Goal: Task Accomplishment & Management: Manage account settings

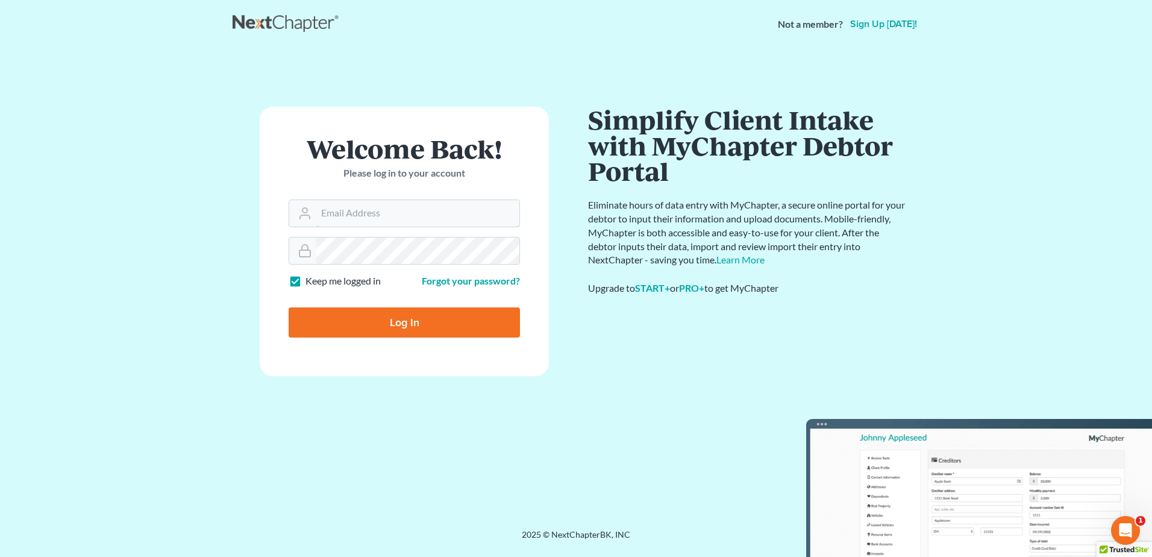
type input "silvia@rothbloom.com"
click at [430, 327] on input "Log In" at bounding box center [404, 322] width 231 height 30
type input "Thinking..."
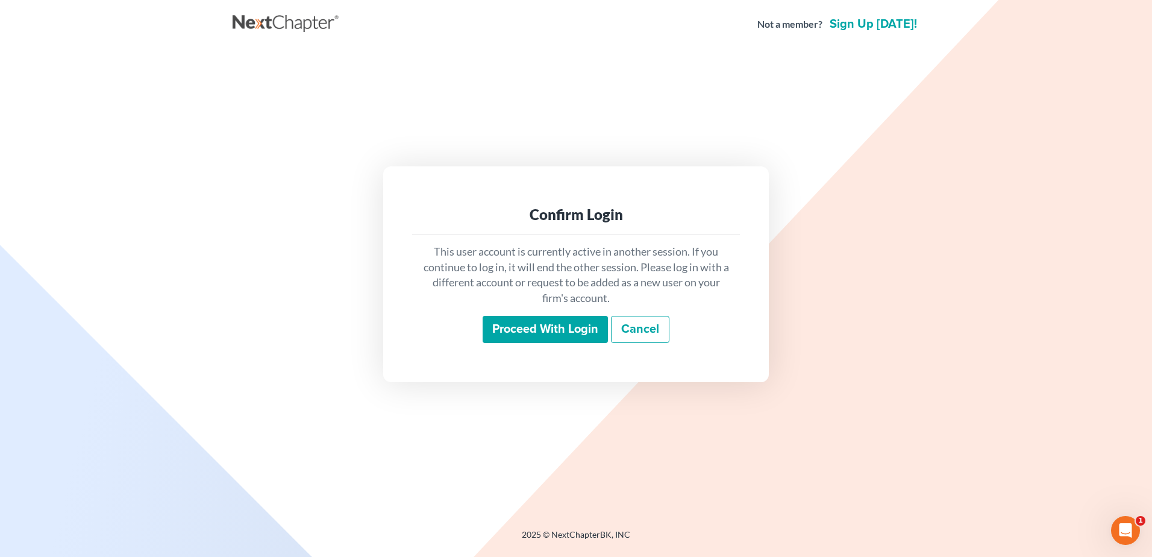
click at [518, 328] on input "Proceed with login" at bounding box center [545, 330] width 125 height 28
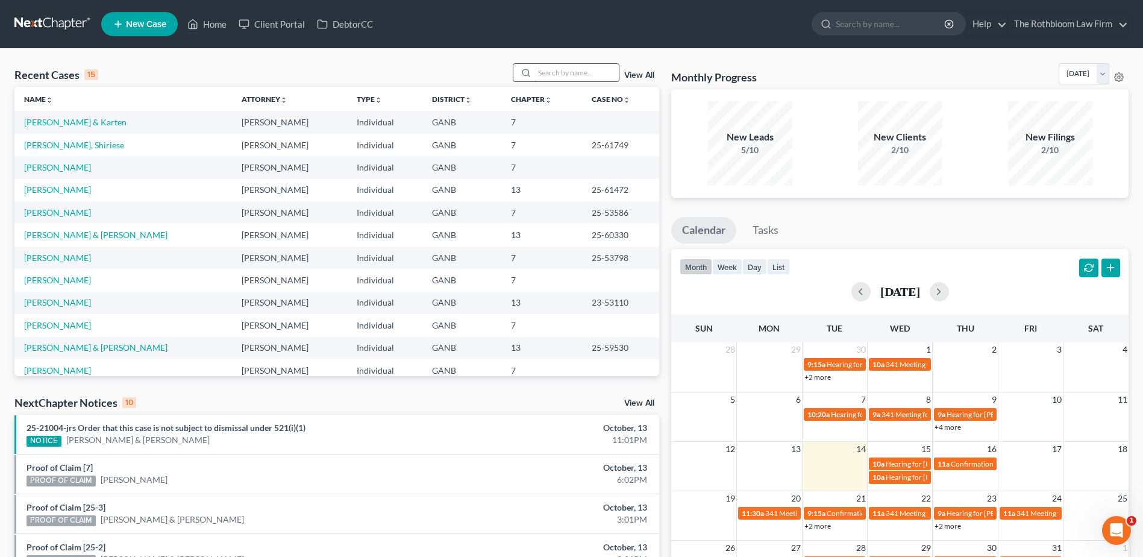
click at [548, 69] on input "search" at bounding box center [577, 72] width 84 height 17
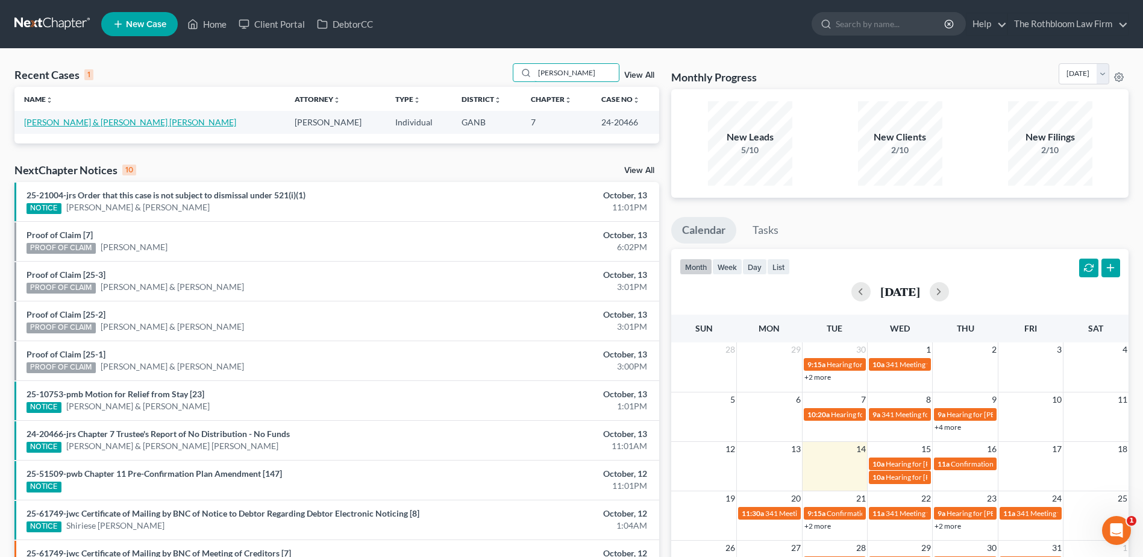
type input "dewey"
click at [80, 119] on link "Dewey, Donald & Morgan Dewey, Kimberly" at bounding box center [130, 122] width 212 height 10
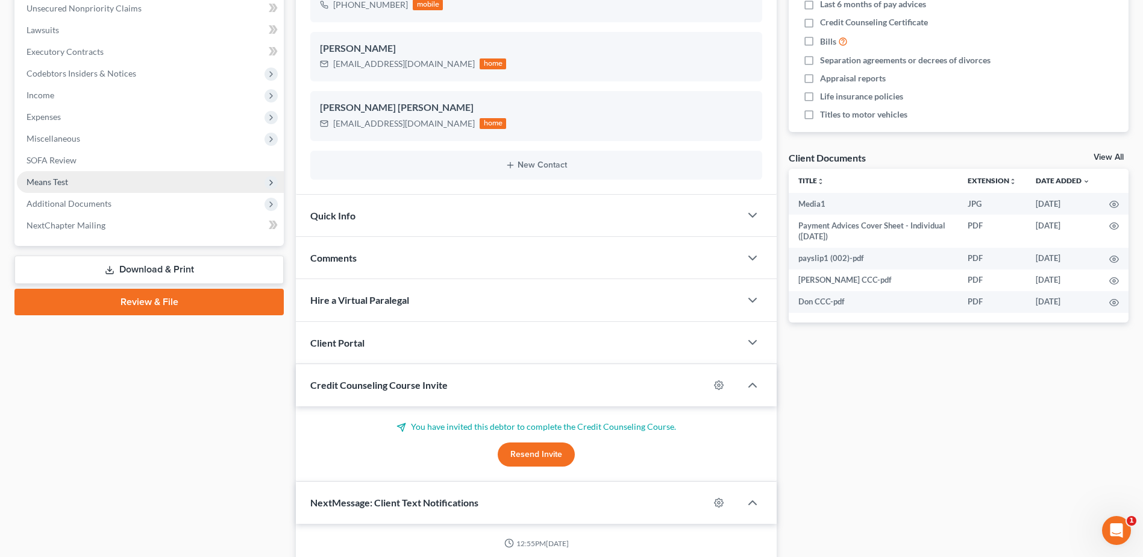
scroll to position [530, 0]
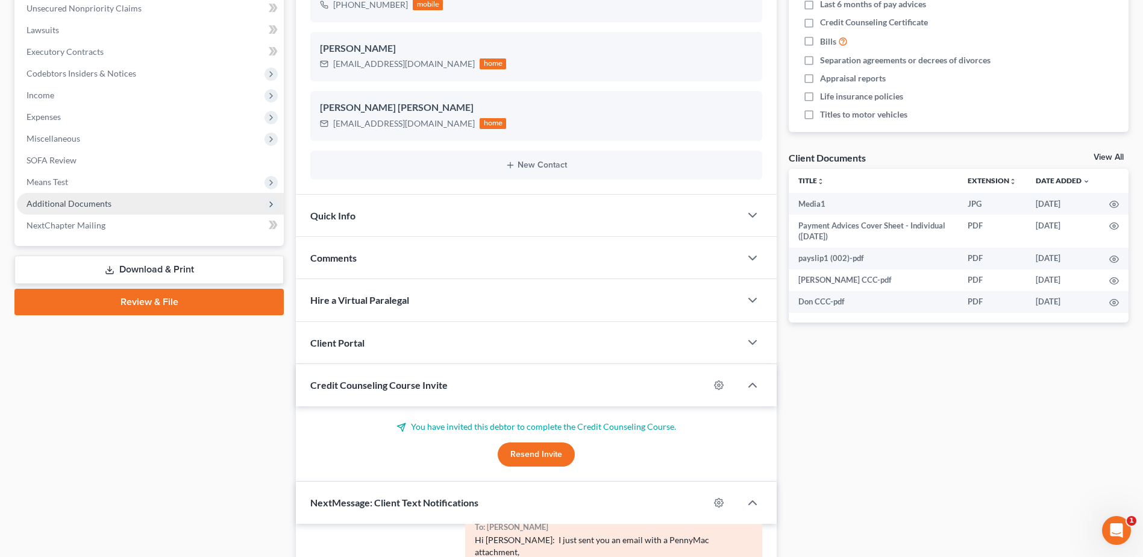
click at [78, 206] on span "Additional Documents" at bounding box center [69, 203] width 85 height 10
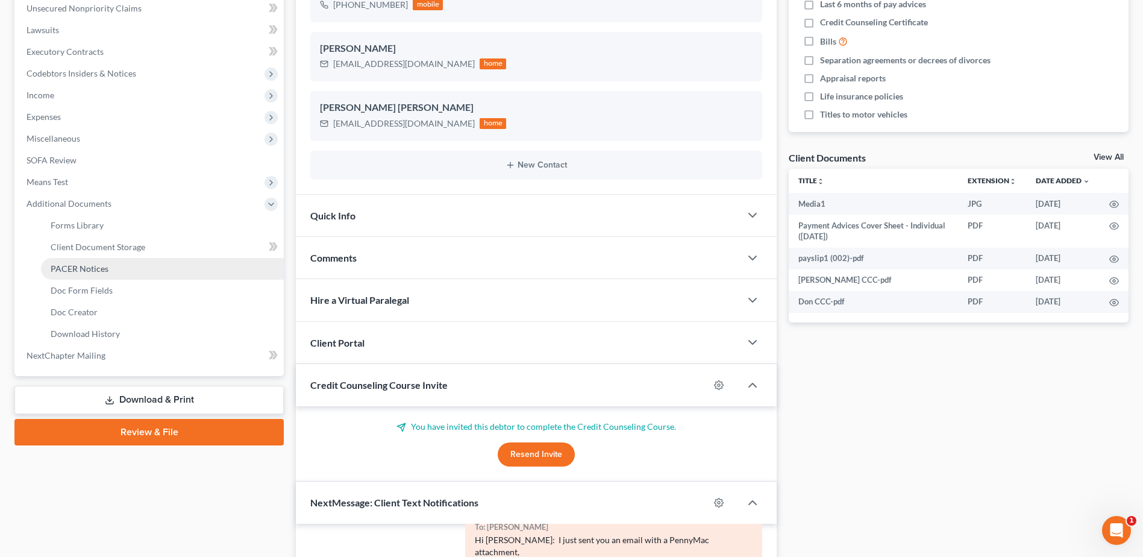
click at [78, 268] on span "PACER Notices" at bounding box center [80, 268] width 58 height 10
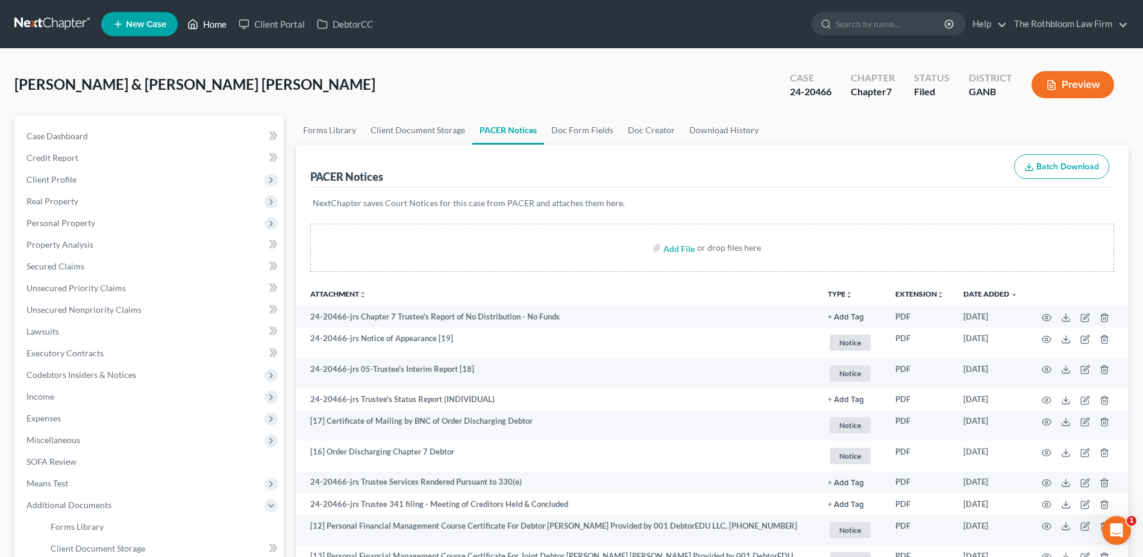
click at [207, 28] on link "Home" at bounding box center [206, 24] width 51 height 22
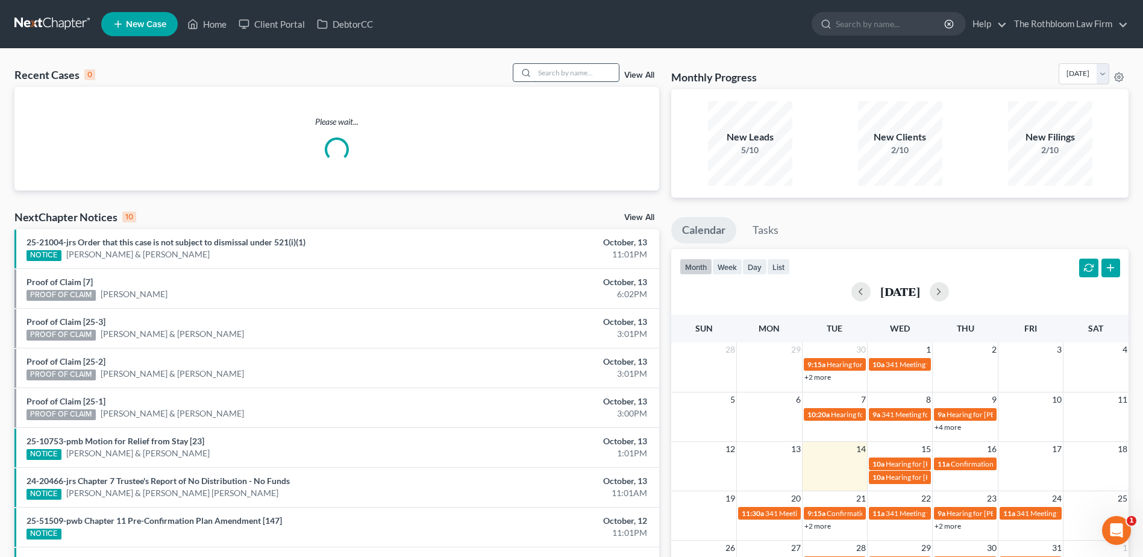
click at [551, 67] on input "search" at bounding box center [577, 72] width 84 height 17
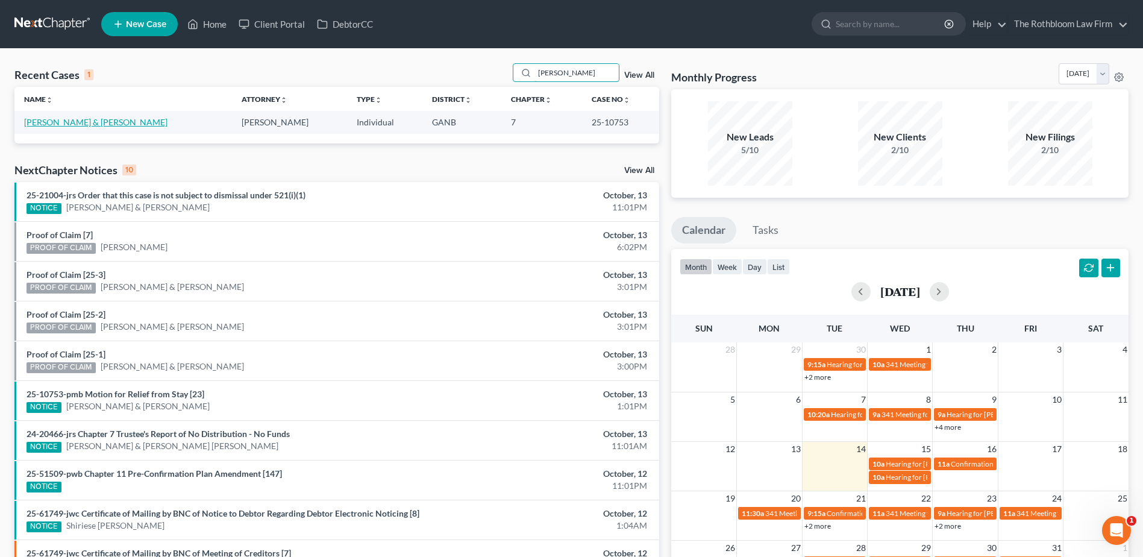
type input "mayabb"
click at [69, 121] on link "[PERSON_NAME] & [PERSON_NAME]" at bounding box center [95, 122] width 143 height 10
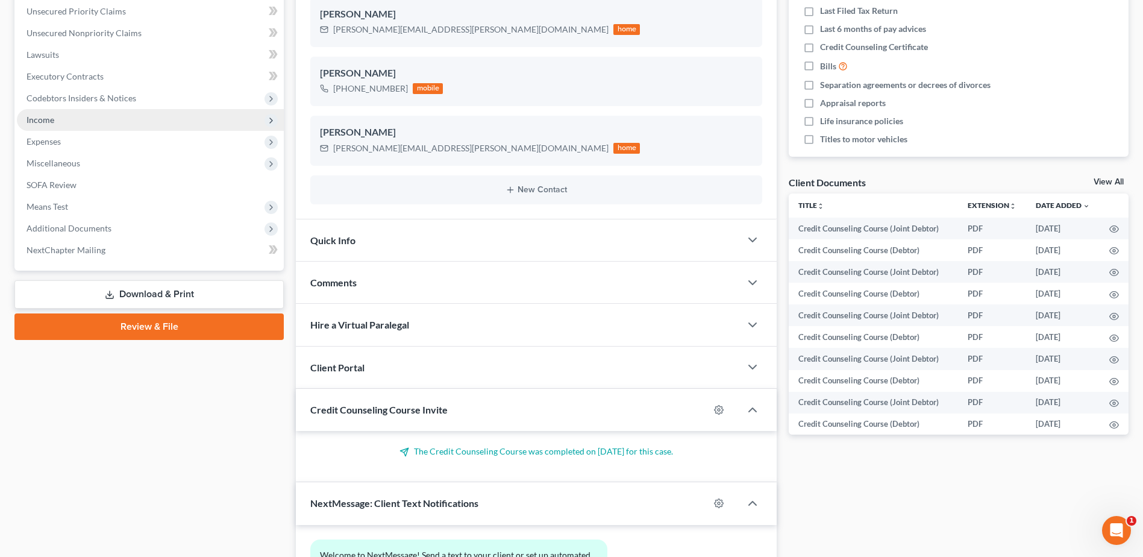
scroll to position [301, 0]
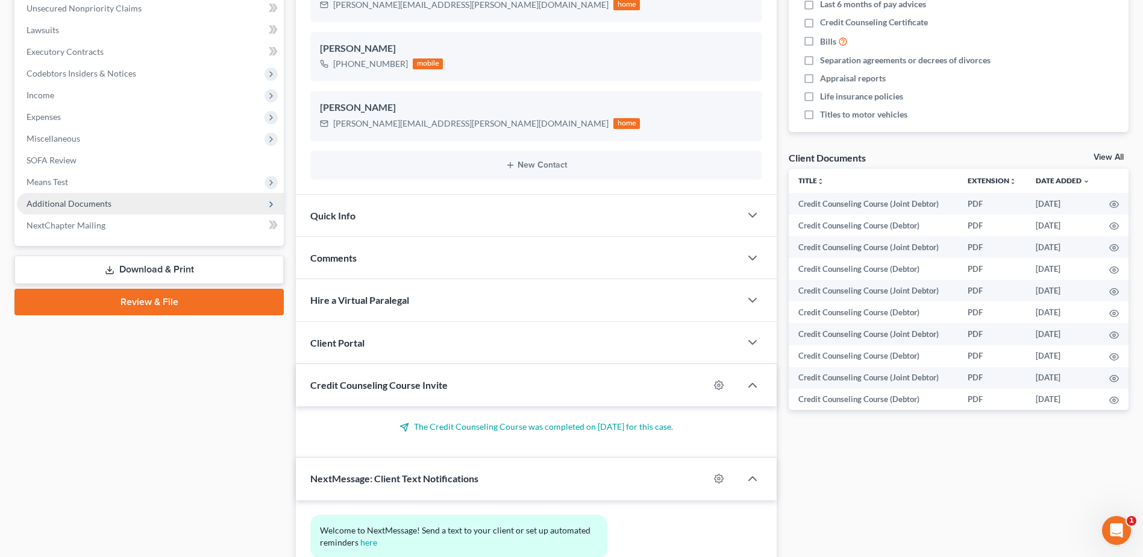
click at [48, 201] on span "Additional Documents" at bounding box center [69, 203] width 85 height 10
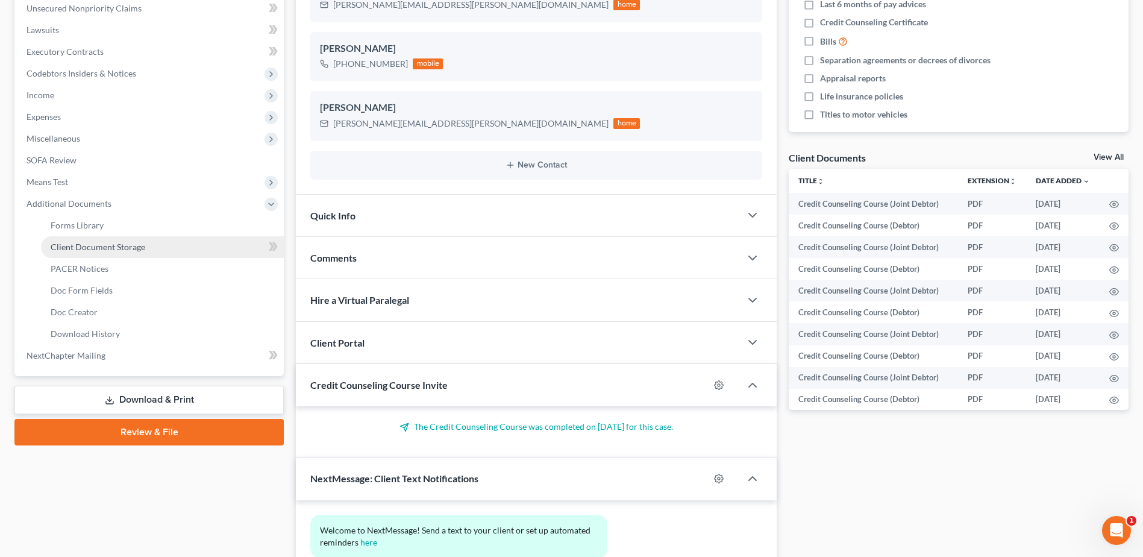
click at [60, 249] on span "Client Document Storage" at bounding box center [98, 247] width 95 height 10
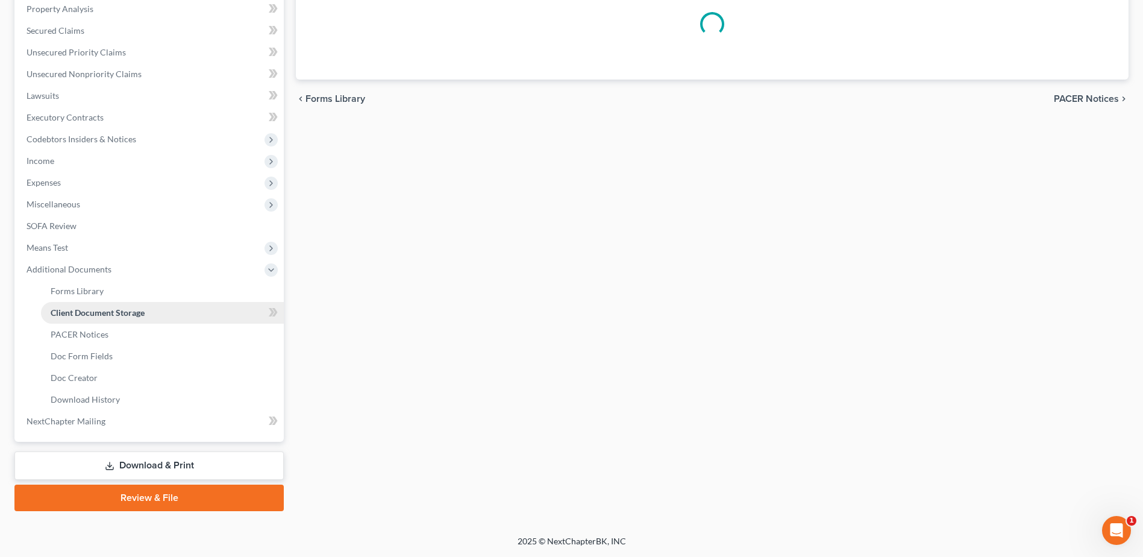
scroll to position [216, 0]
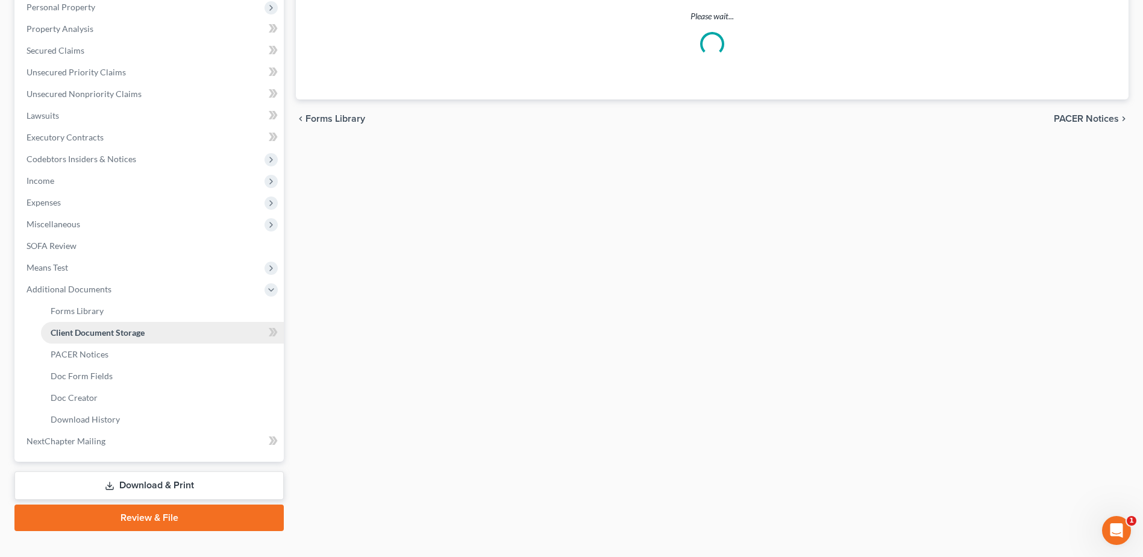
select select "5"
select select "35"
select select "5"
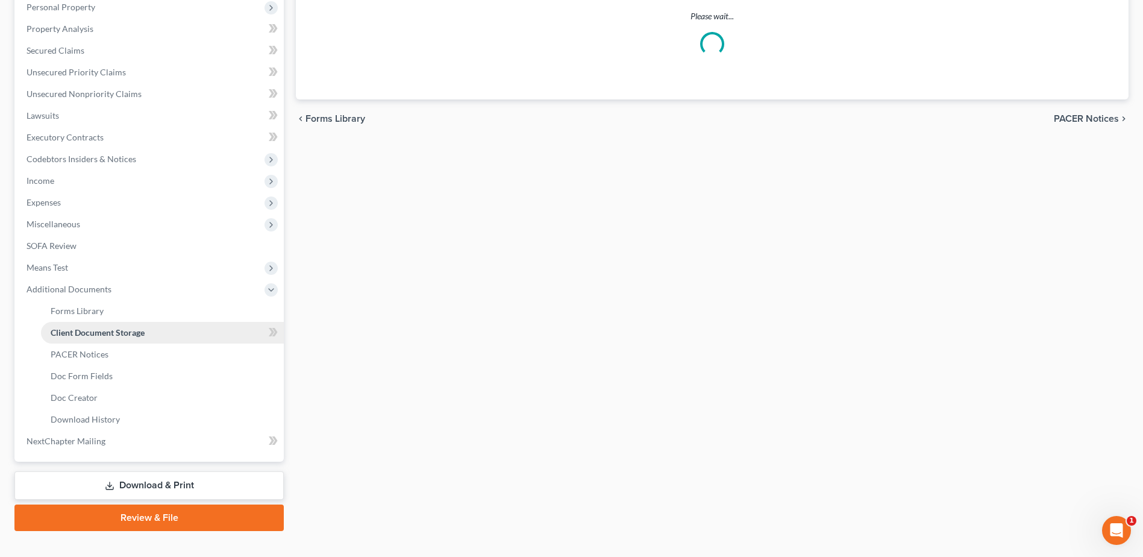
select select "5"
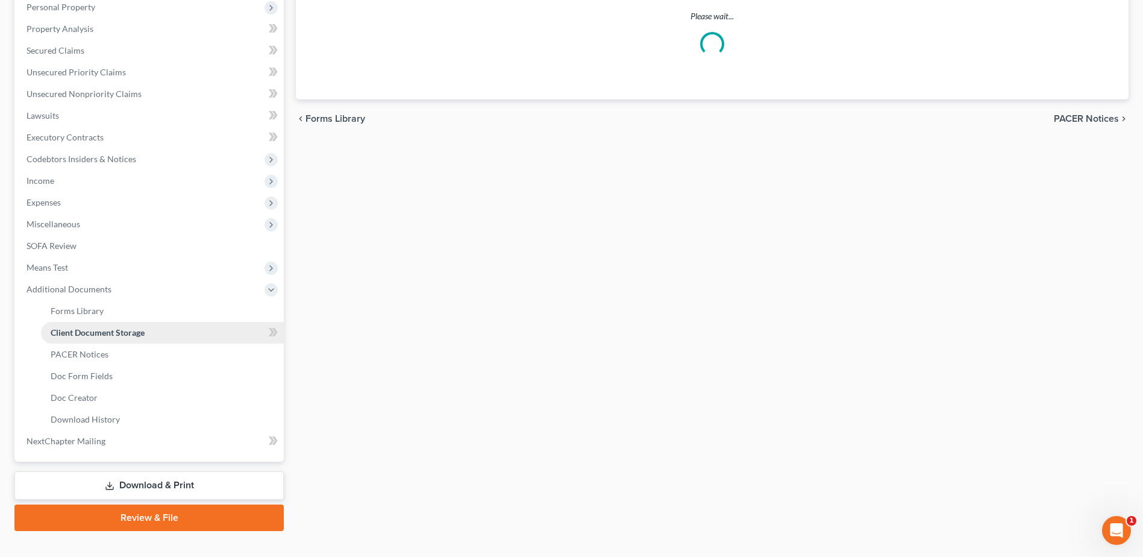
select select "5"
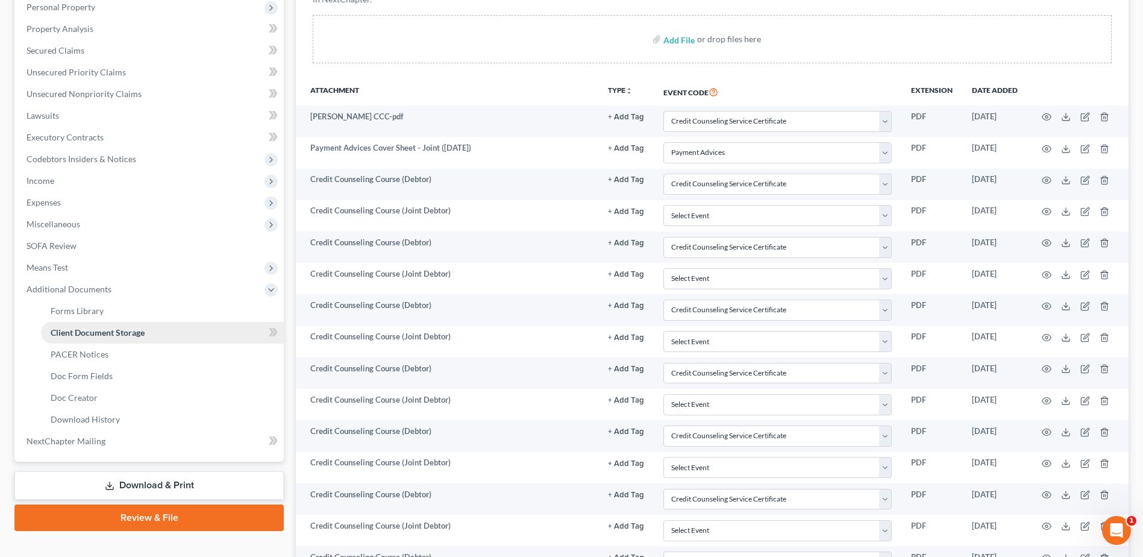
scroll to position [0, 0]
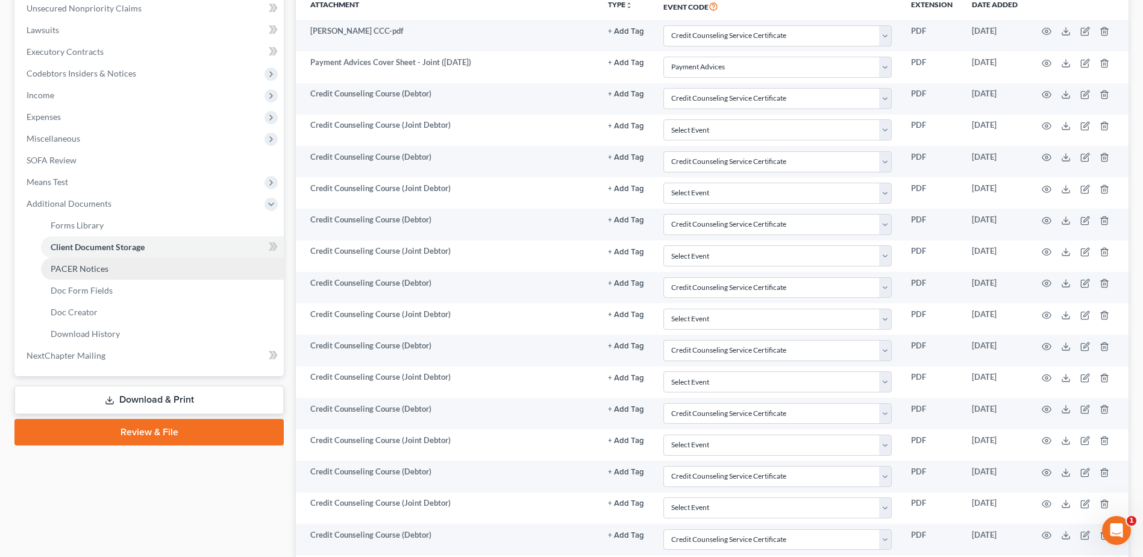
click at [82, 275] on link "PACER Notices" at bounding box center [162, 269] width 243 height 22
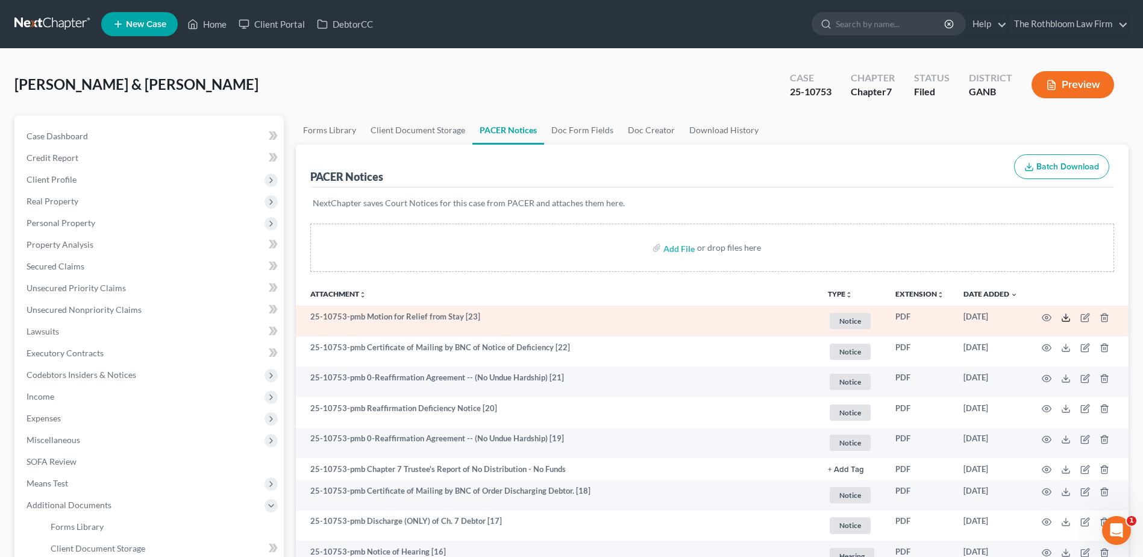
click at [1065, 318] on polyline at bounding box center [1066, 317] width 4 height 2
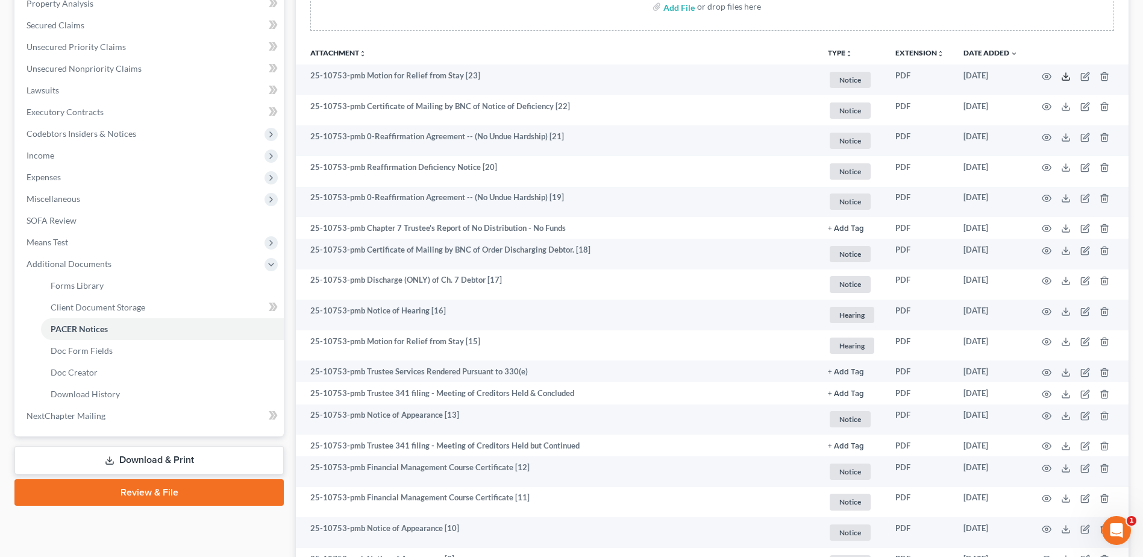
scroll to position [131, 0]
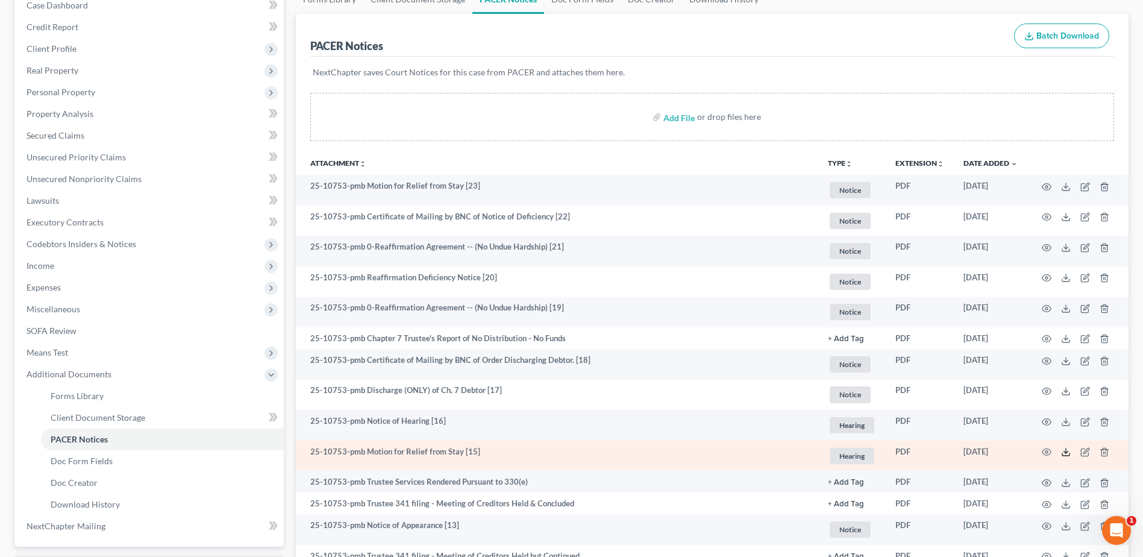
click at [1067, 451] on icon at bounding box center [1066, 452] width 10 height 10
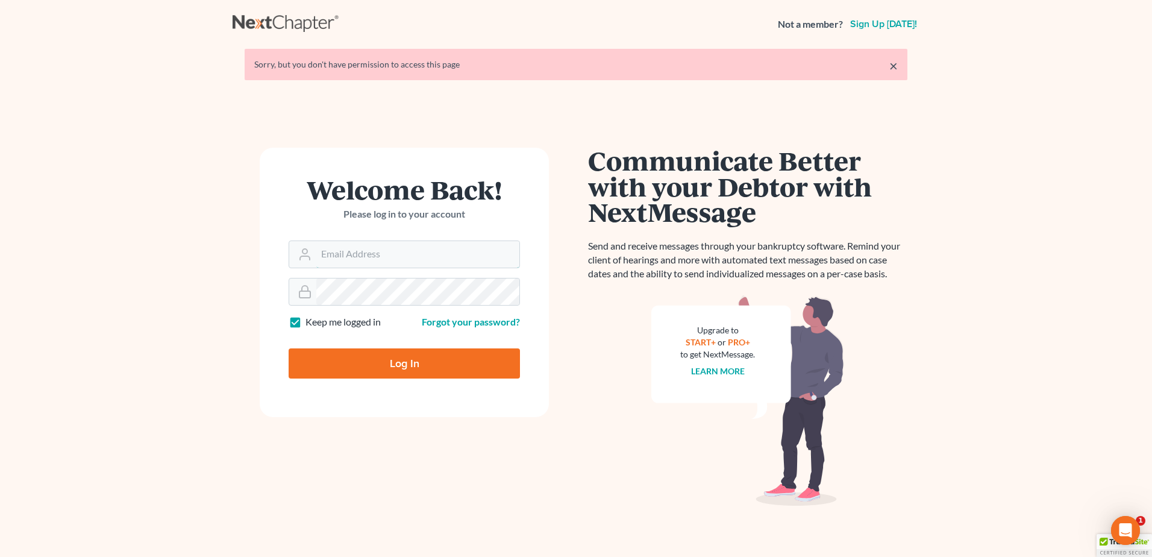
type input "[PERSON_NAME][EMAIL_ADDRESS][DOMAIN_NAME]"
click at [429, 359] on input "Log In" at bounding box center [404, 363] width 231 height 30
type input "Thinking..."
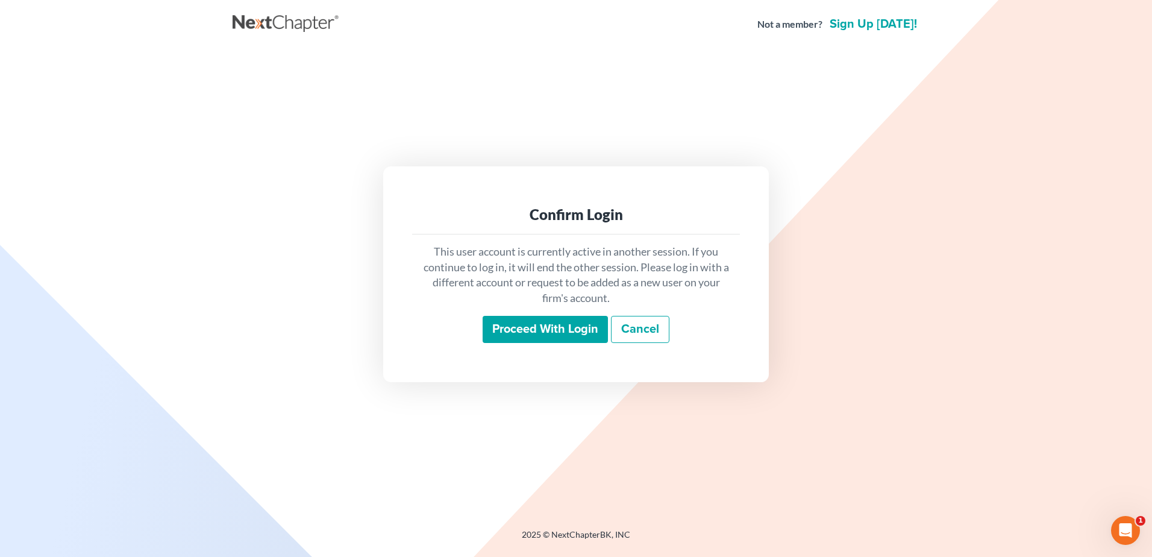
click at [542, 324] on input "Proceed with login" at bounding box center [545, 330] width 125 height 28
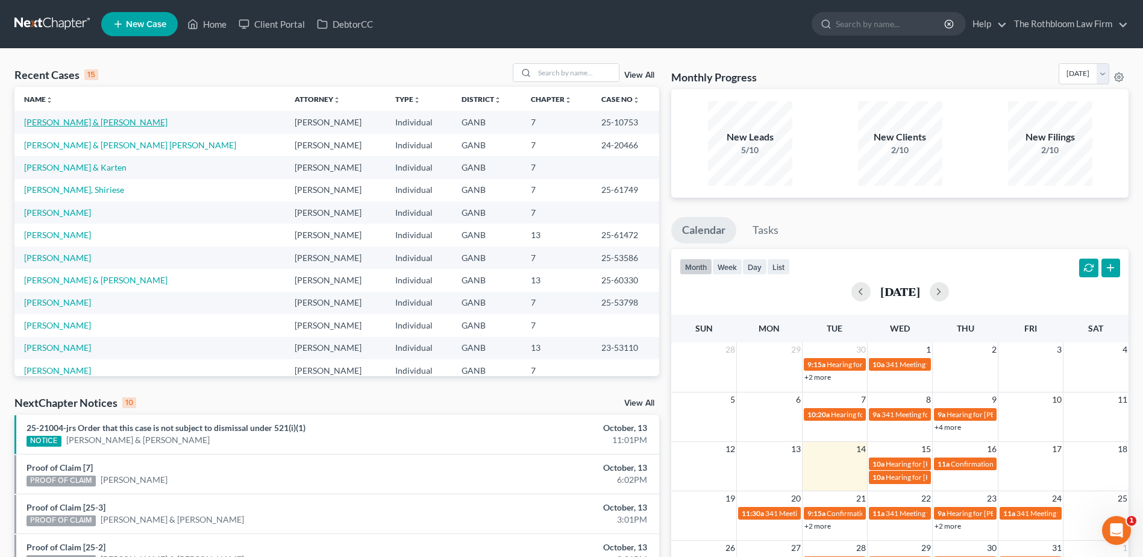
click at [60, 123] on link "Mayabb, Shawn & Lisa" at bounding box center [95, 122] width 143 height 10
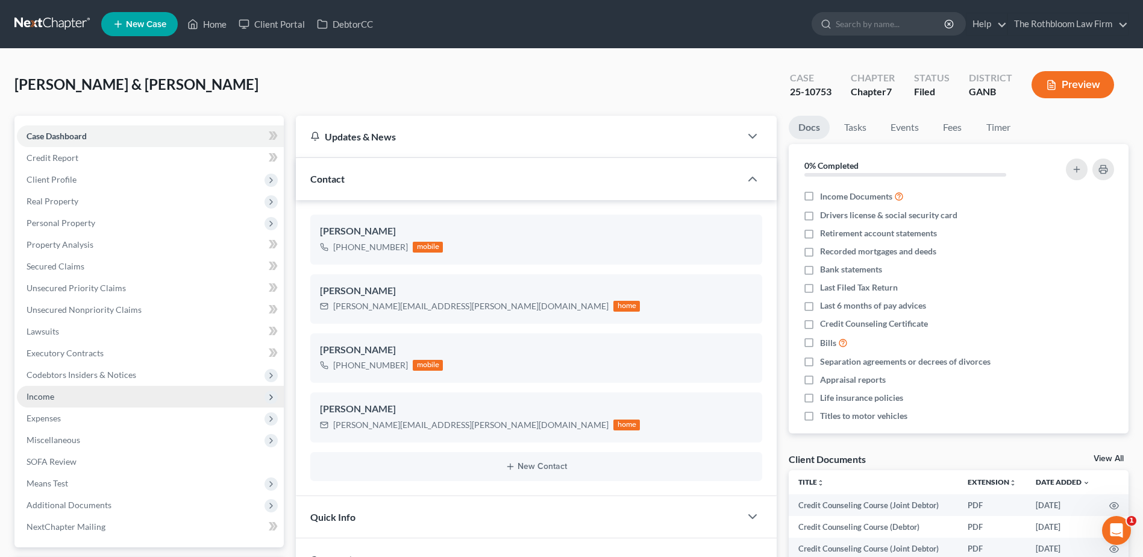
scroll to position [241, 0]
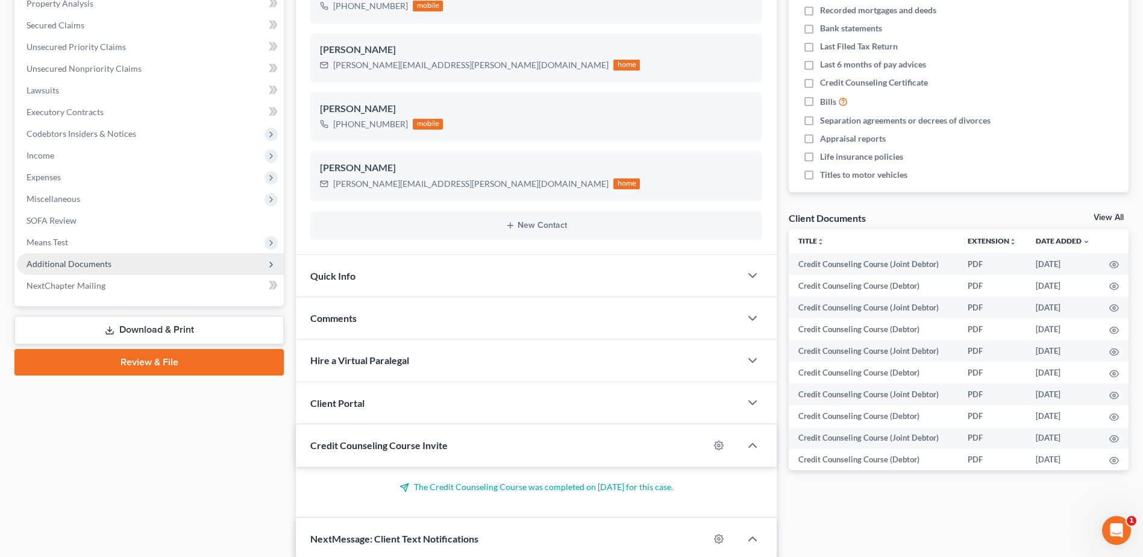
click at [72, 264] on span "Additional Documents" at bounding box center [69, 264] width 85 height 10
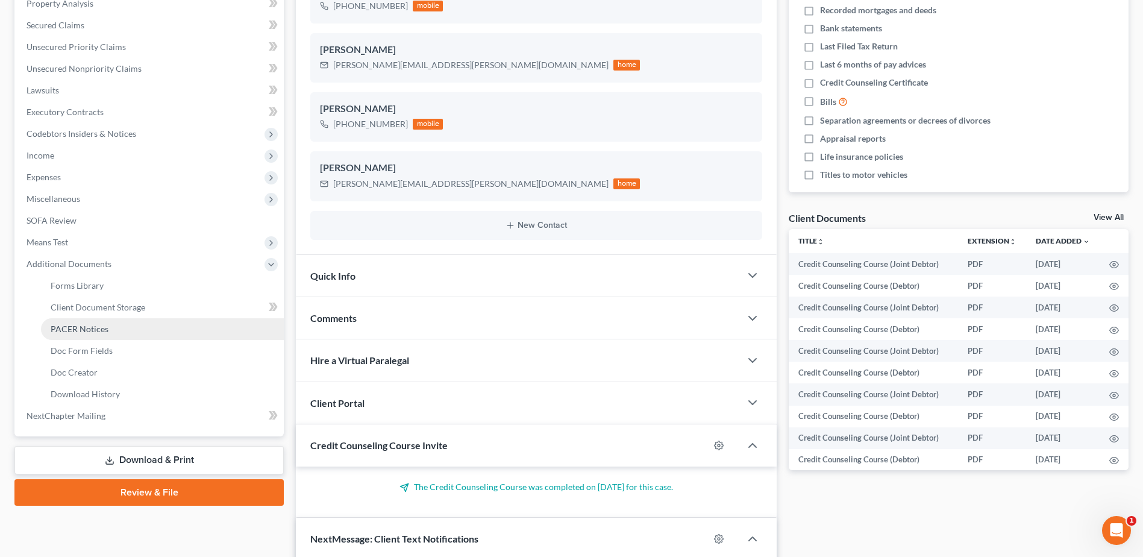
click at [89, 322] on link "PACER Notices" at bounding box center [162, 329] width 243 height 22
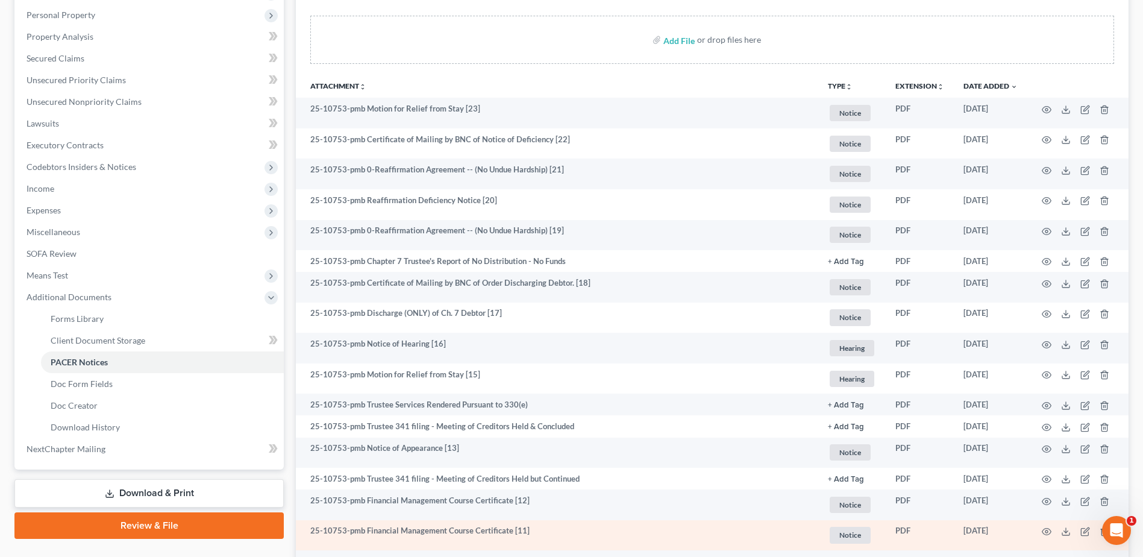
scroll to position [71, 0]
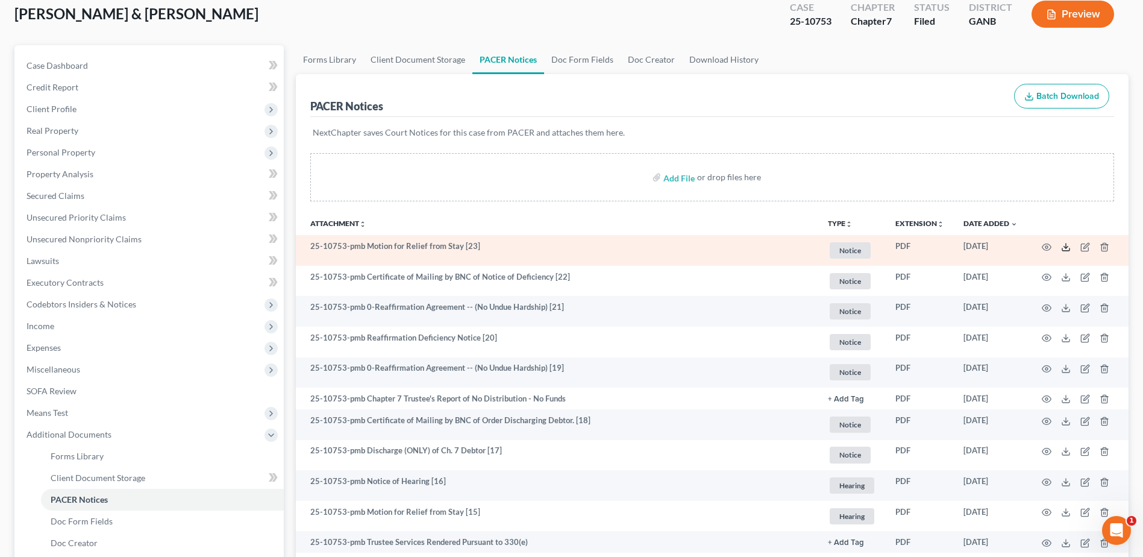
click at [1063, 246] on icon at bounding box center [1066, 247] width 10 height 10
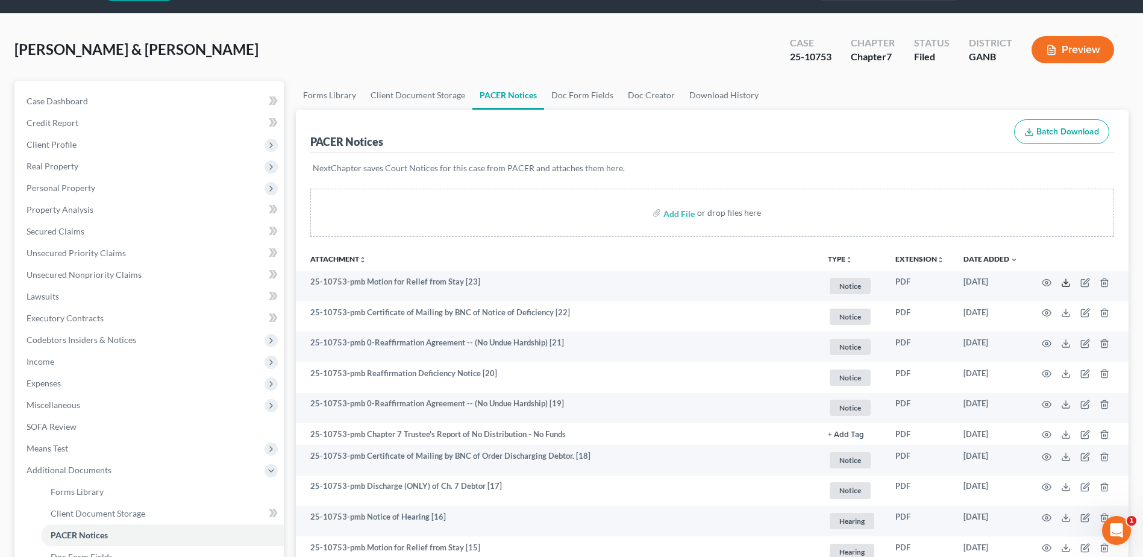
scroll to position [0, 0]
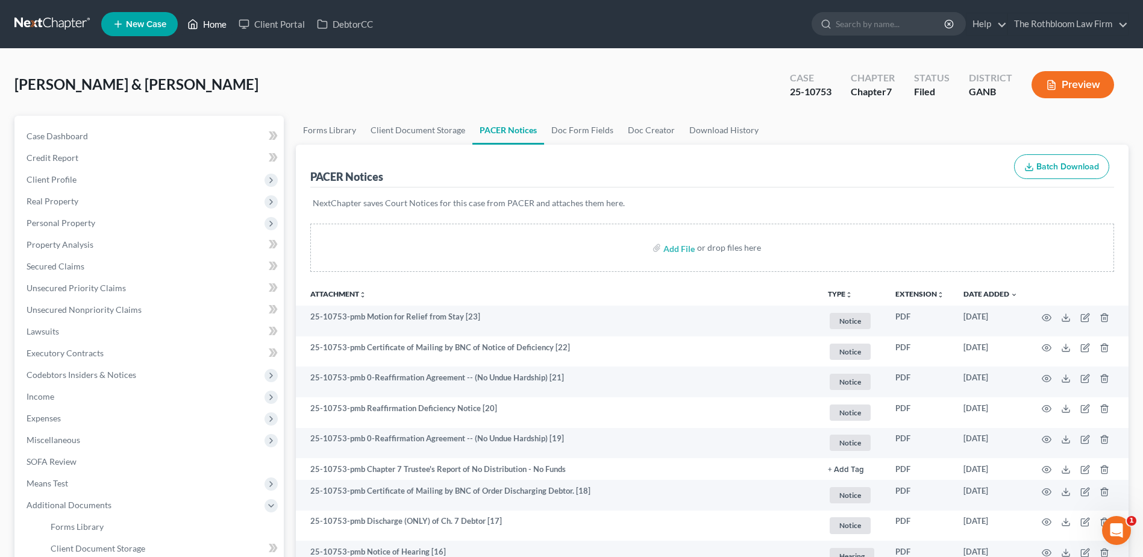
click at [222, 27] on link "Home" at bounding box center [206, 24] width 51 height 22
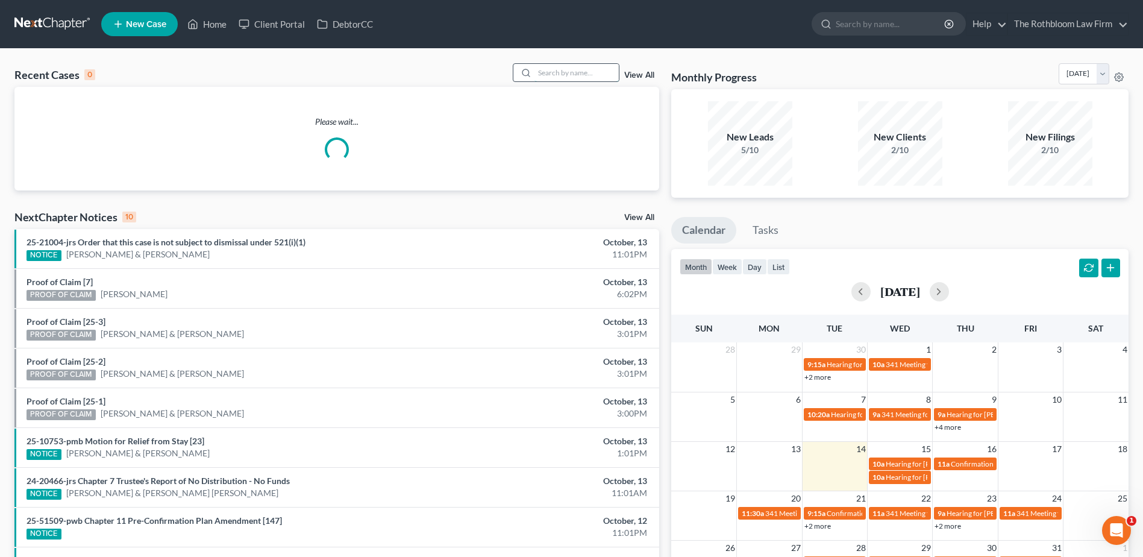
click at [559, 71] on input "search" at bounding box center [577, 72] width 84 height 17
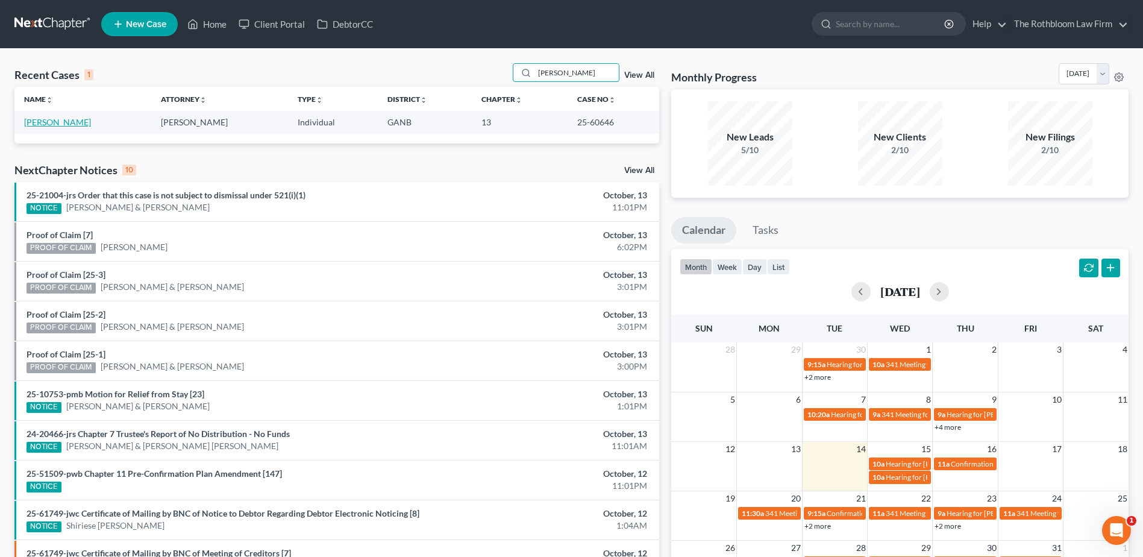
type input "pham"
click at [57, 125] on link "[PERSON_NAME]" at bounding box center [57, 122] width 67 height 10
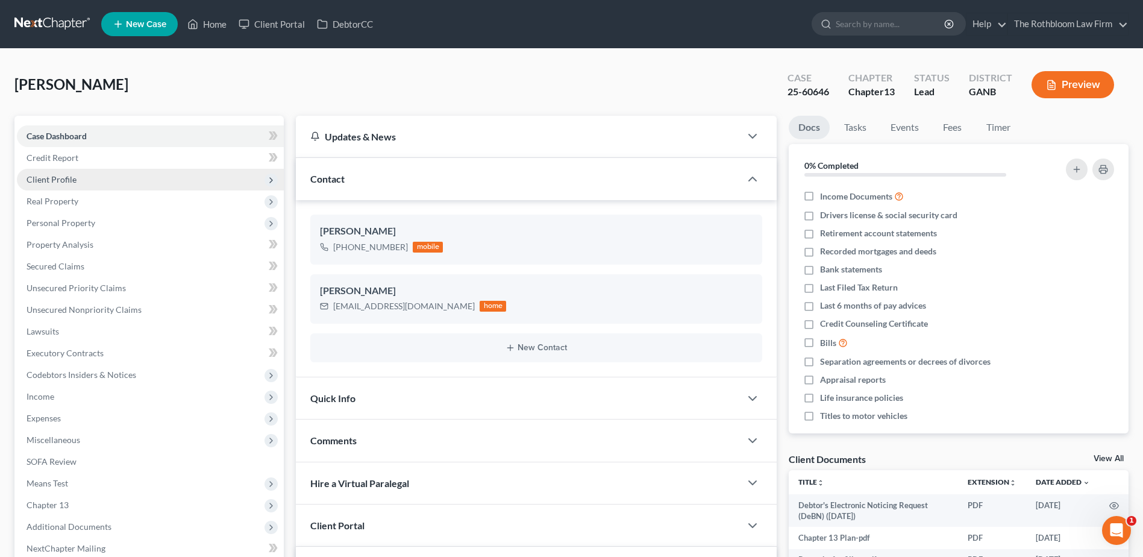
click at [64, 180] on span "Client Profile" at bounding box center [52, 179] width 50 height 10
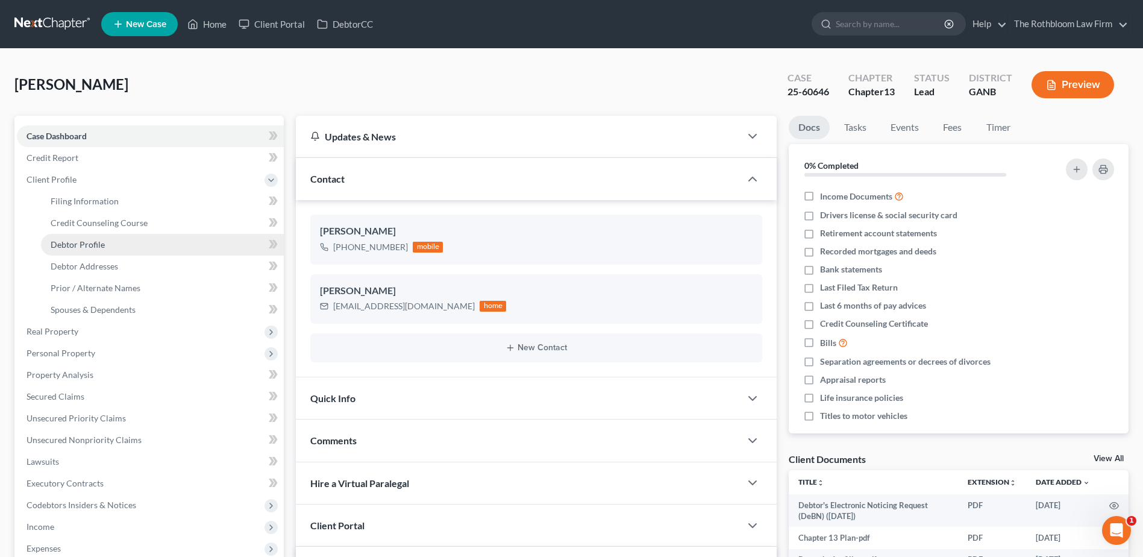
click at [81, 246] on span "Debtor Profile" at bounding box center [78, 244] width 54 height 10
select select "0"
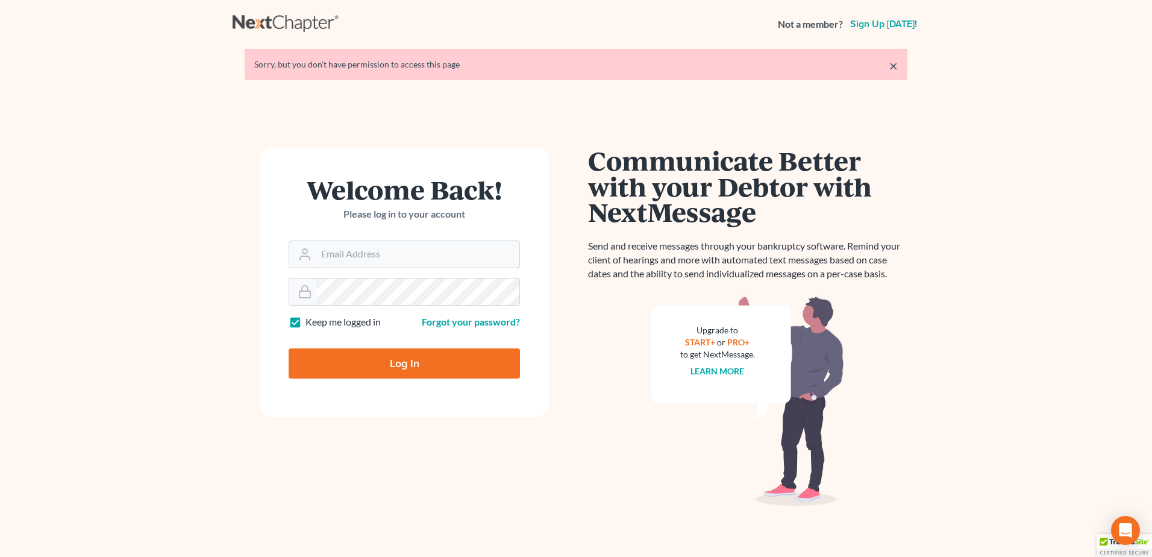
type input "[PERSON_NAME][EMAIL_ADDRESS][DOMAIN_NAME]"
click at [419, 365] on input "Log In" at bounding box center [404, 363] width 231 height 30
type input "Thinking..."
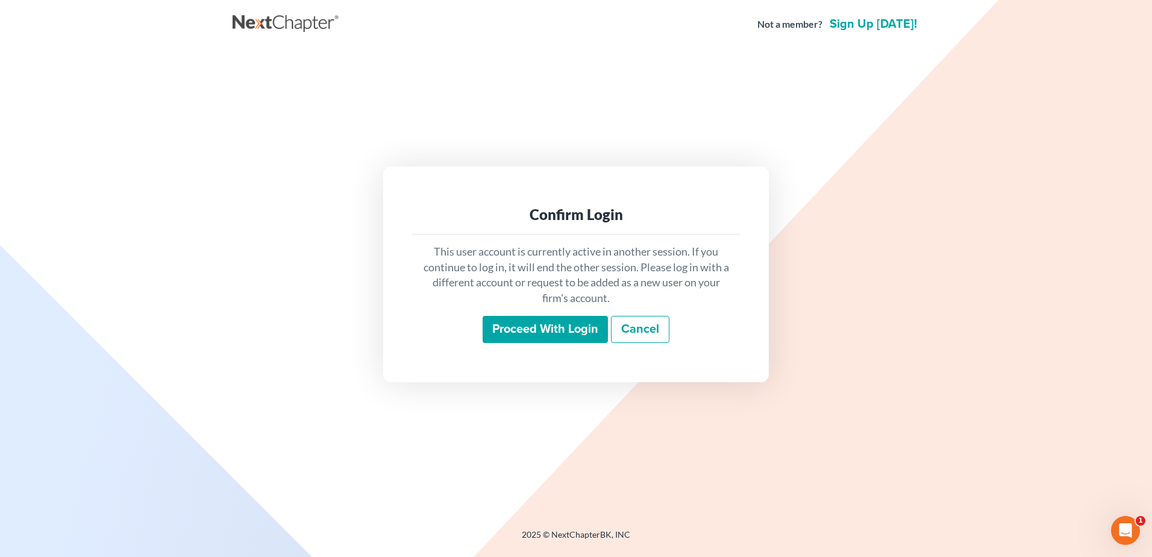
click at [545, 344] on div "This user account is currently active in another session. If you continue to lo…" at bounding box center [576, 293] width 328 height 119
click at [541, 327] on input "Proceed with login" at bounding box center [545, 330] width 125 height 28
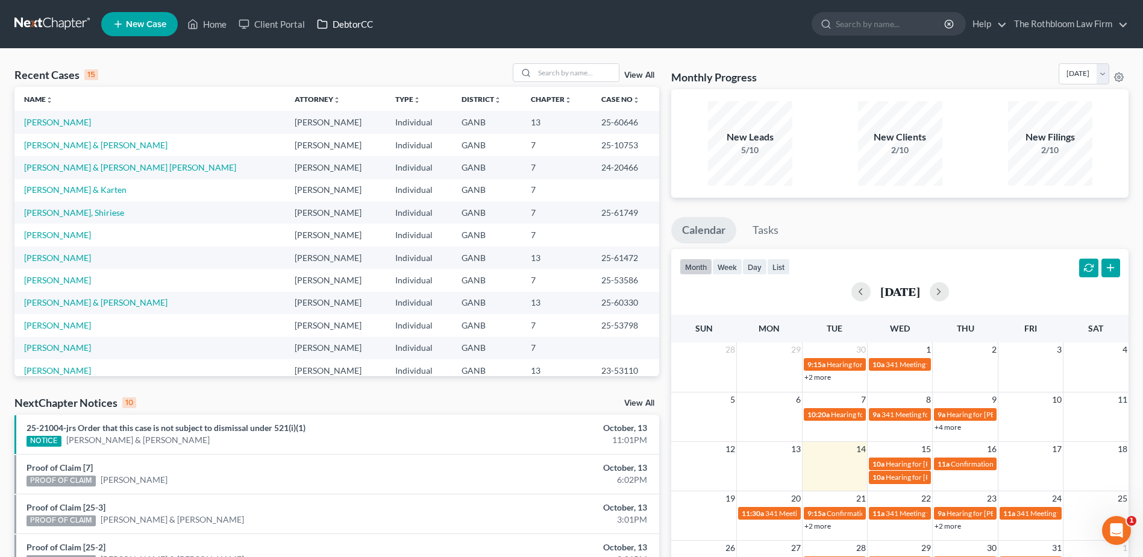
click at [341, 30] on link "DebtorCC" at bounding box center [345, 24] width 68 height 22
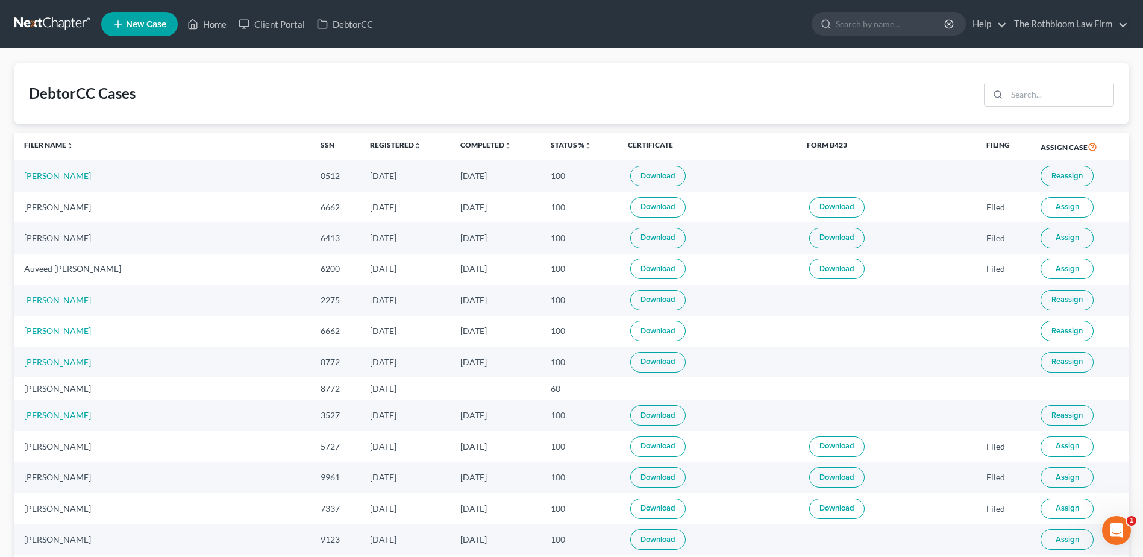
click at [630, 295] on link "Download" at bounding box center [657, 300] width 55 height 20
click at [216, 22] on link "Home" at bounding box center [206, 24] width 51 height 22
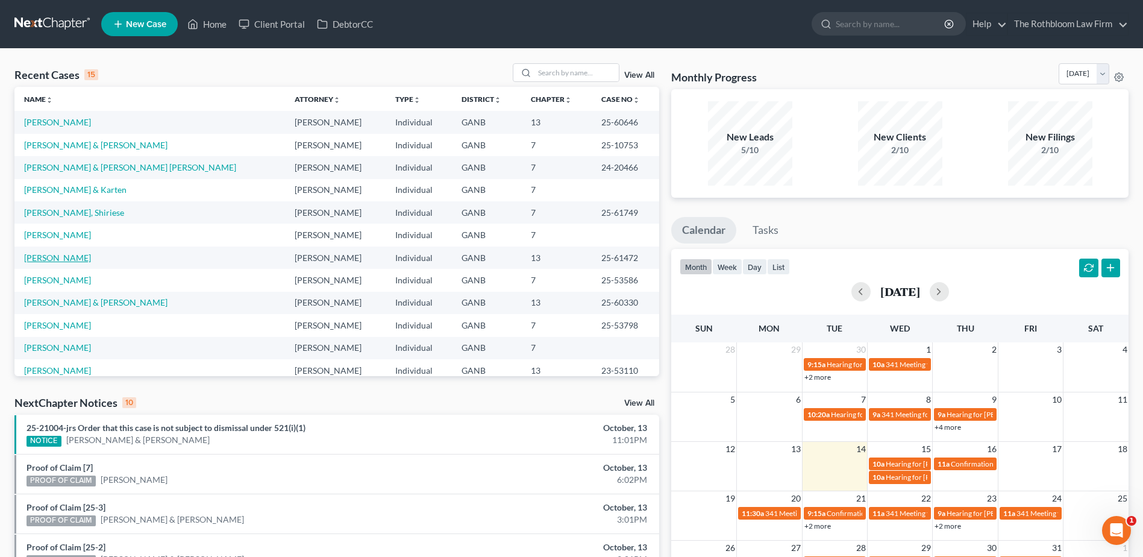
click at [36, 258] on link "[PERSON_NAME]" at bounding box center [57, 258] width 67 height 10
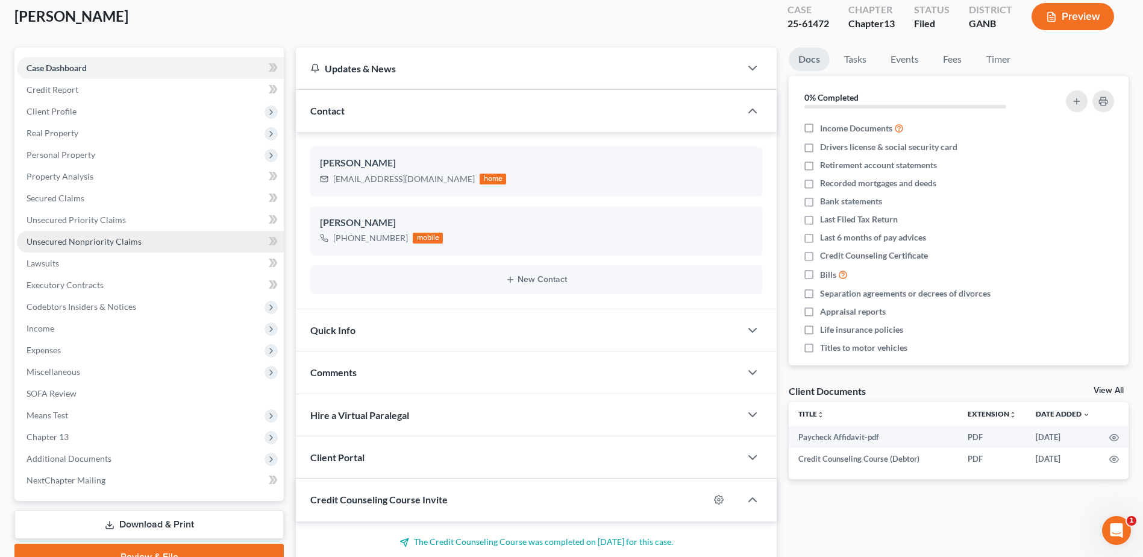
scroll to position [241, 0]
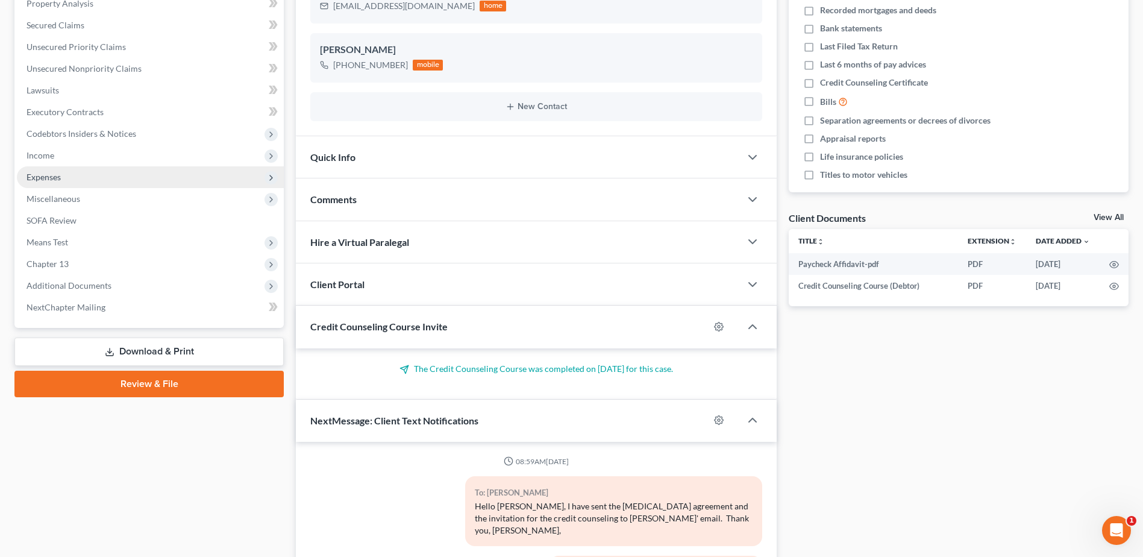
click at [45, 185] on span "Expenses" at bounding box center [150, 177] width 267 height 22
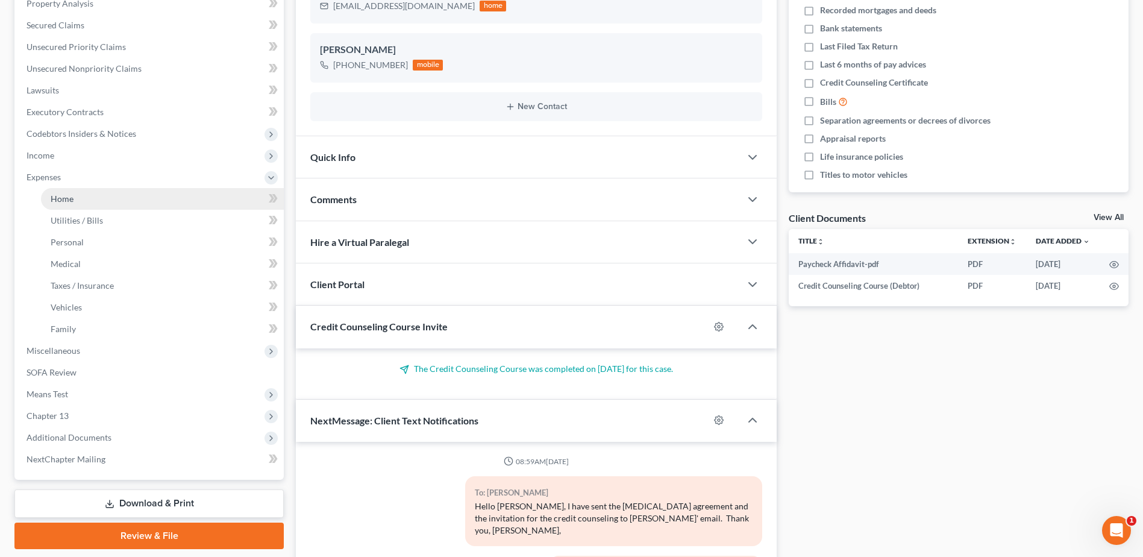
click at [62, 199] on span "Home" at bounding box center [62, 198] width 23 height 10
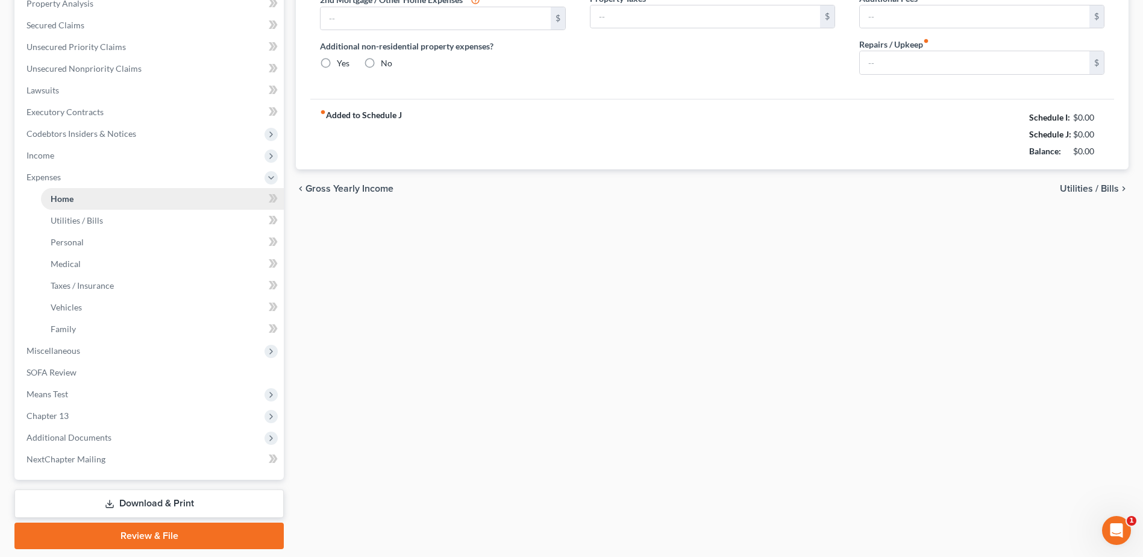
type input "1,153.00"
type input "1,569.00"
radio input "true"
type input "0.00"
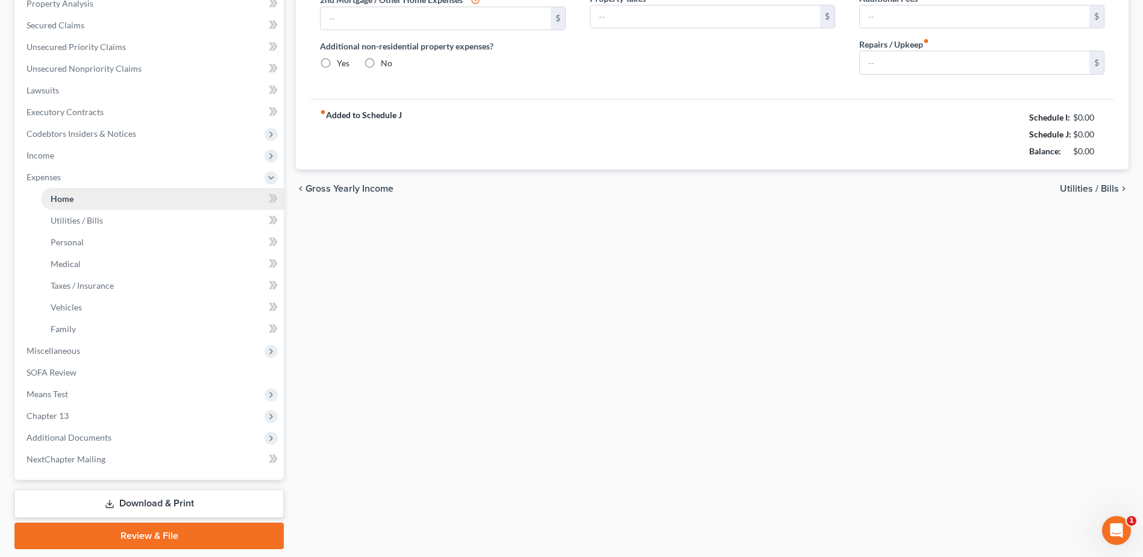
type input "17.00"
type input "0.00"
type input "100.00"
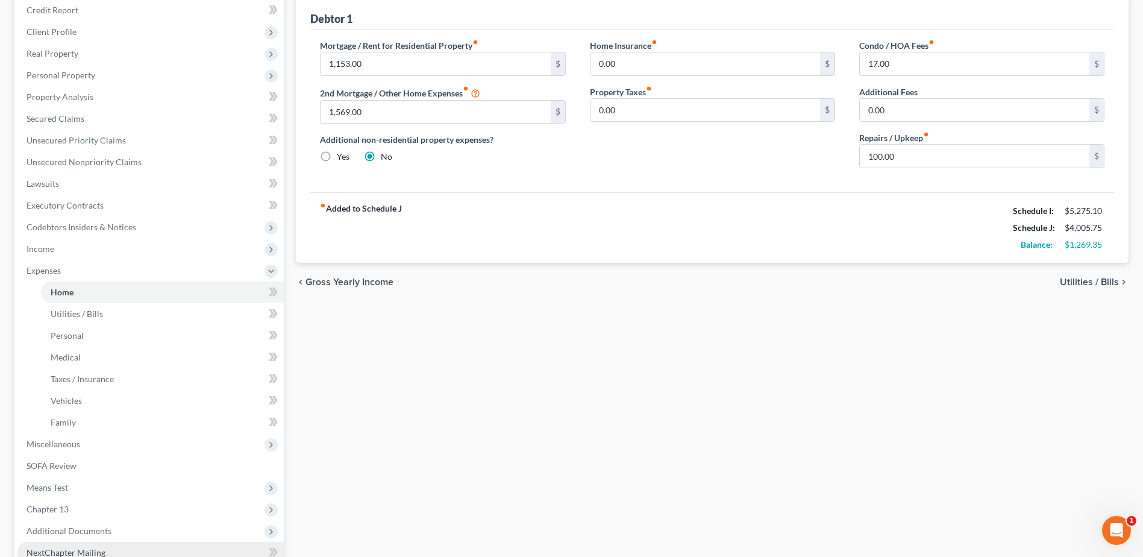
scroll to position [279, 0]
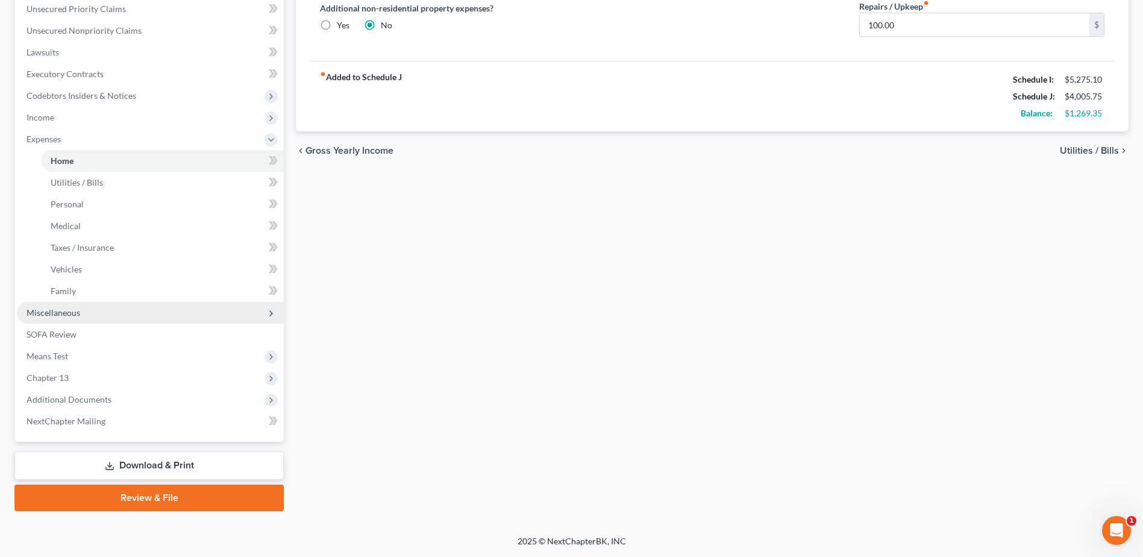
click at [49, 309] on span "Miscellaneous" at bounding box center [54, 312] width 54 height 10
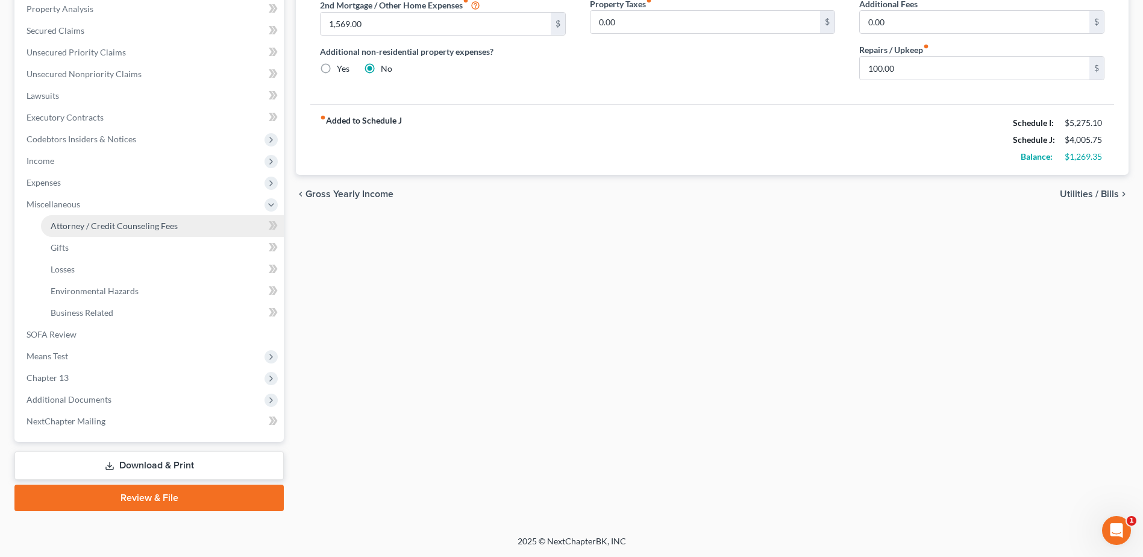
click at [85, 228] on span "Attorney / Credit Counseling Fees" at bounding box center [114, 226] width 127 height 10
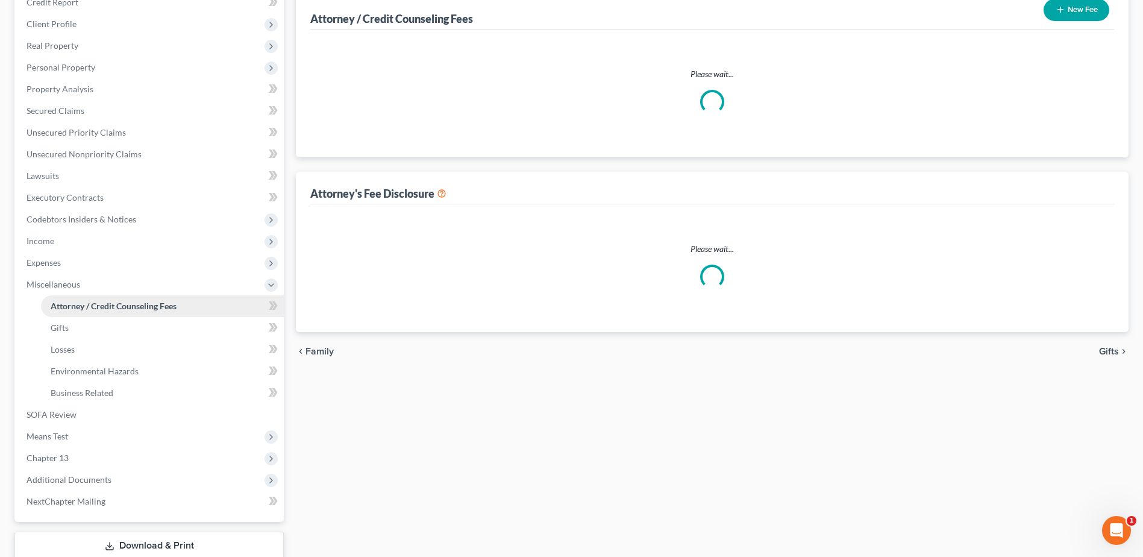
select select "6"
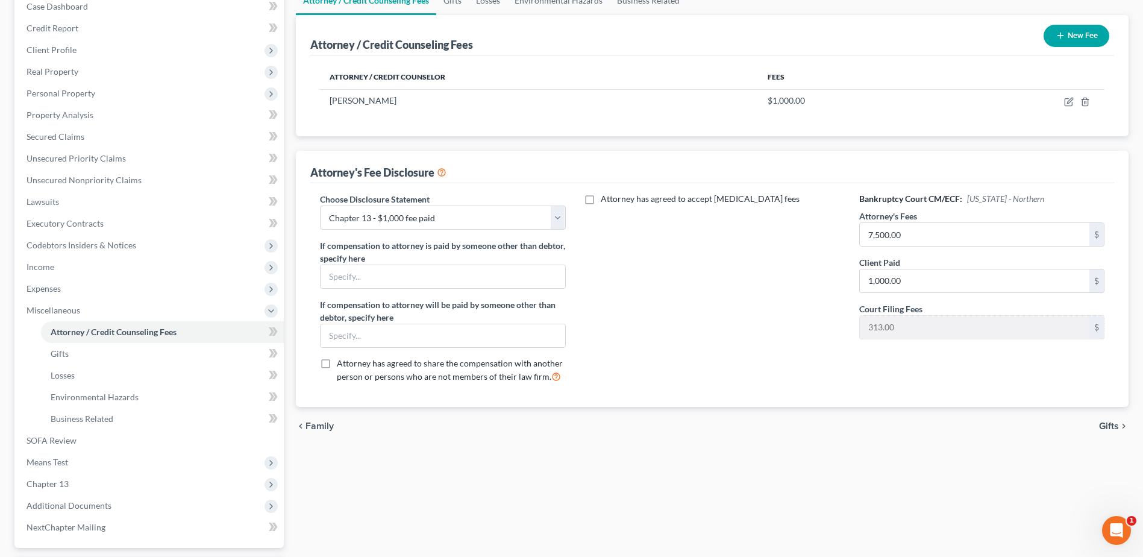
scroll to position [236, 0]
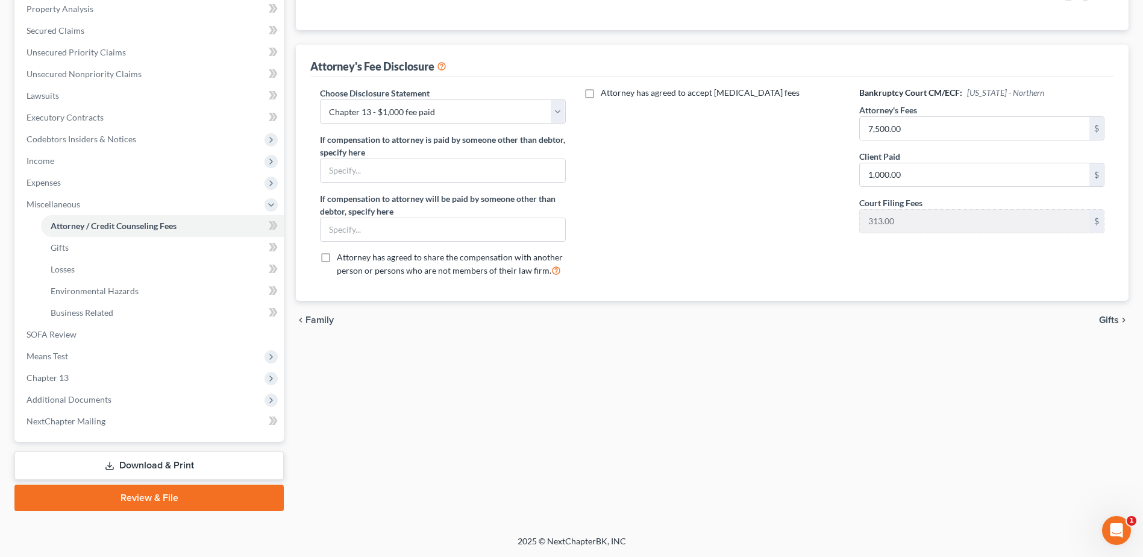
click at [170, 462] on link "Download & Print" at bounding box center [148, 465] width 269 height 28
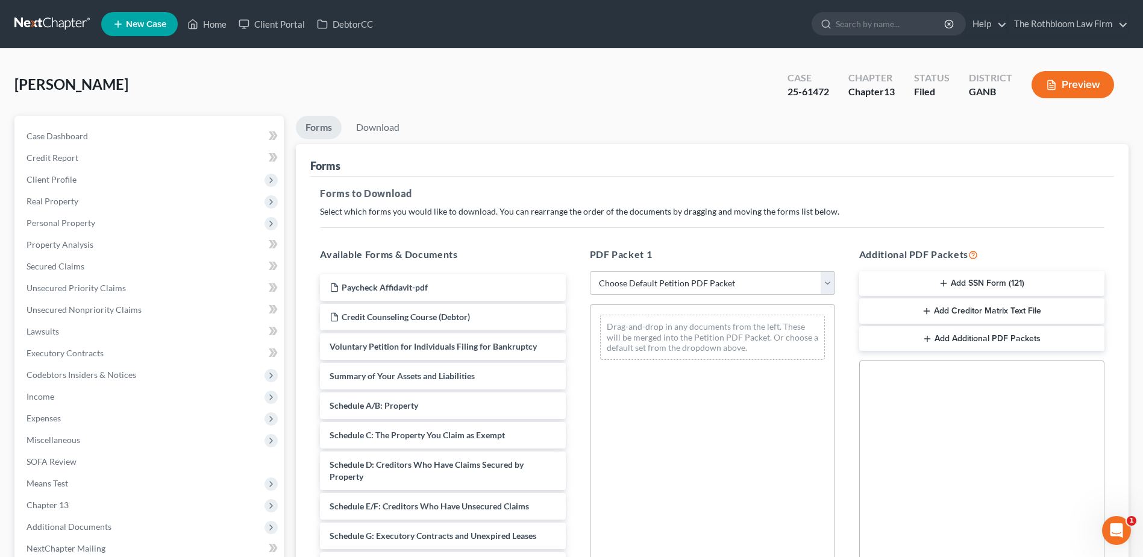
click at [659, 276] on select "Choose Default Petition PDF Packet Complete Bankruptcy Petition (all forms and …" at bounding box center [712, 283] width 245 height 24
select select "7"
click at [590, 271] on select "Choose Default Petition PDF Packet Complete Bankruptcy Petition (all forms and …" at bounding box center [712, 283] width 245 height 24
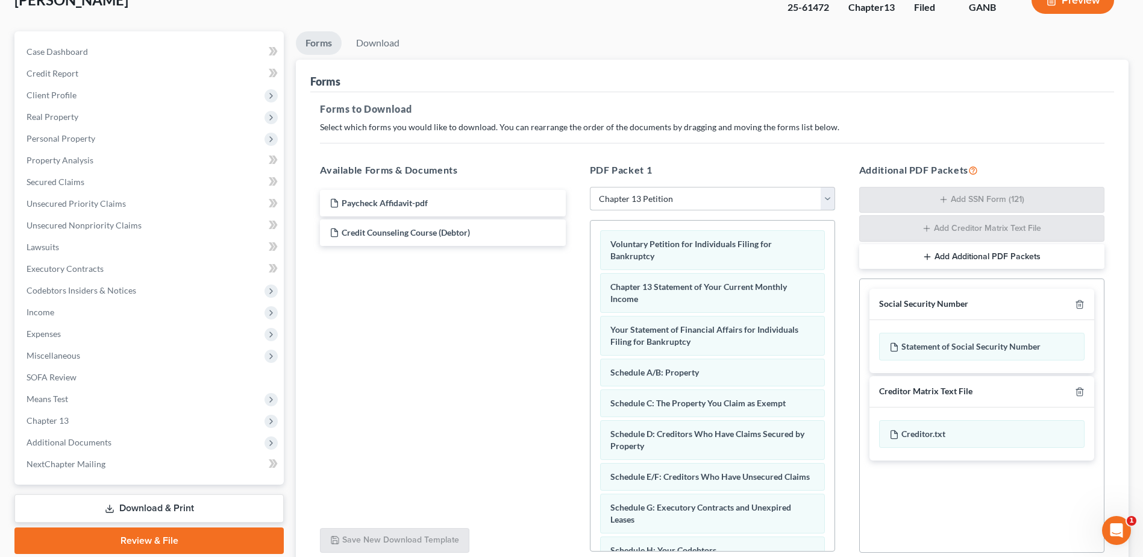
scroll to position [189, 0]
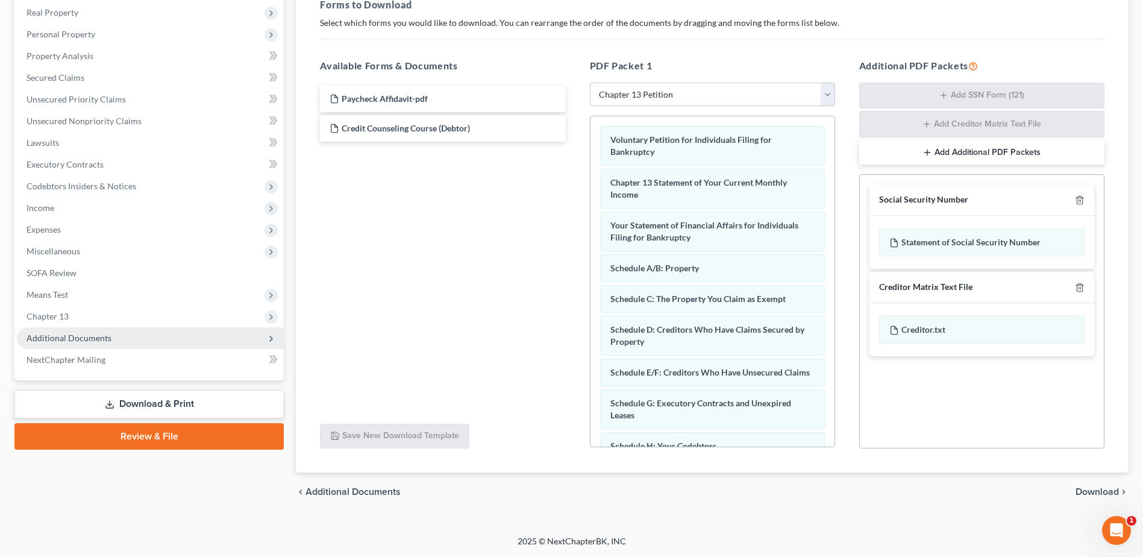
click at [64, 340] on span "Additional Documents" at bounding box center [69, 338] width 85 height 10
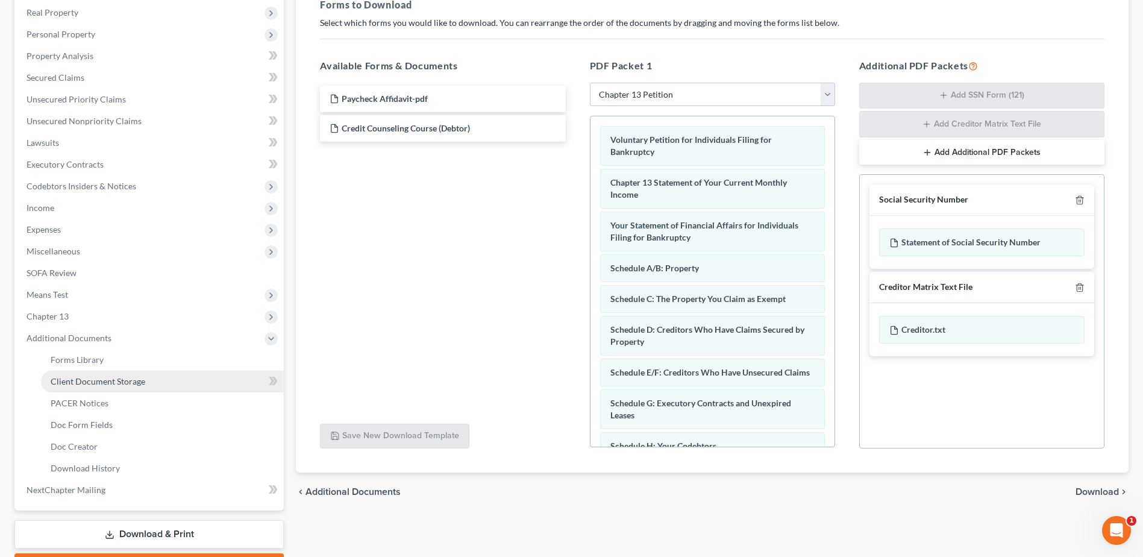
click at [73, 378] on span "Client Document Storage" at bounding box center [98, 381] width 95 height 10
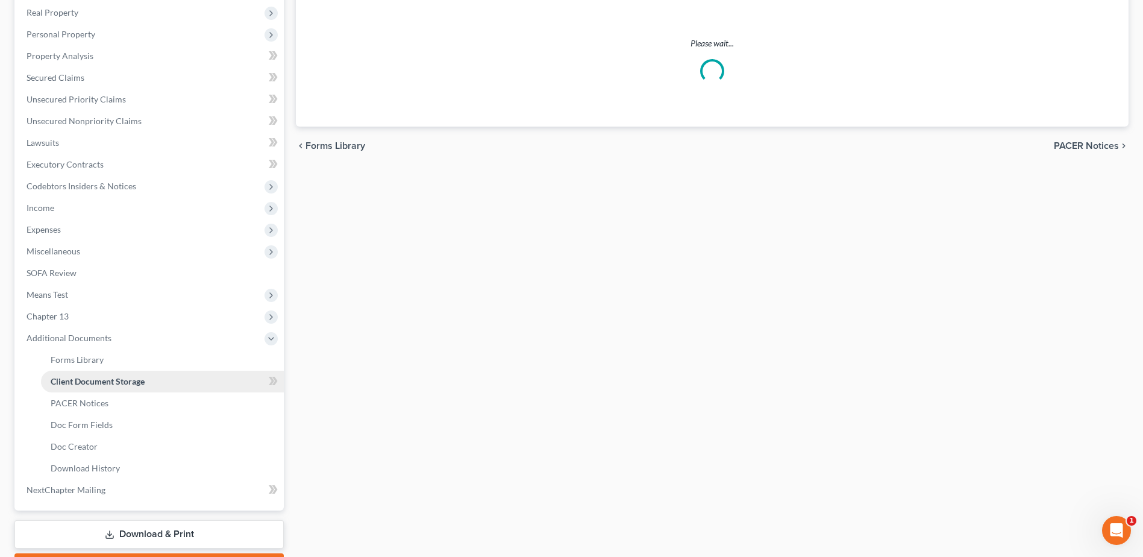
scroll to position [127, 0]
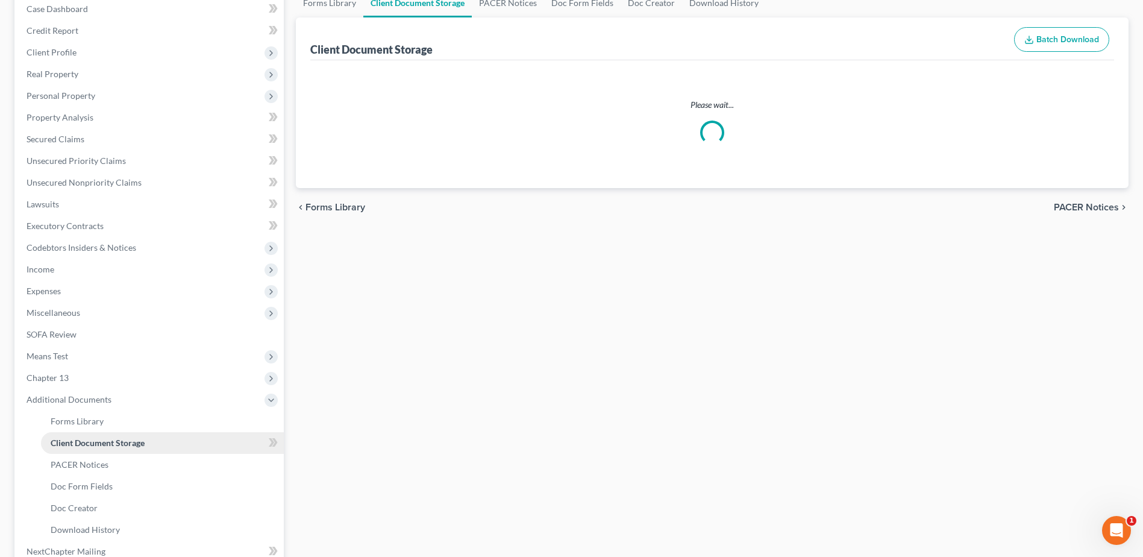
select select "5"
select select "35"
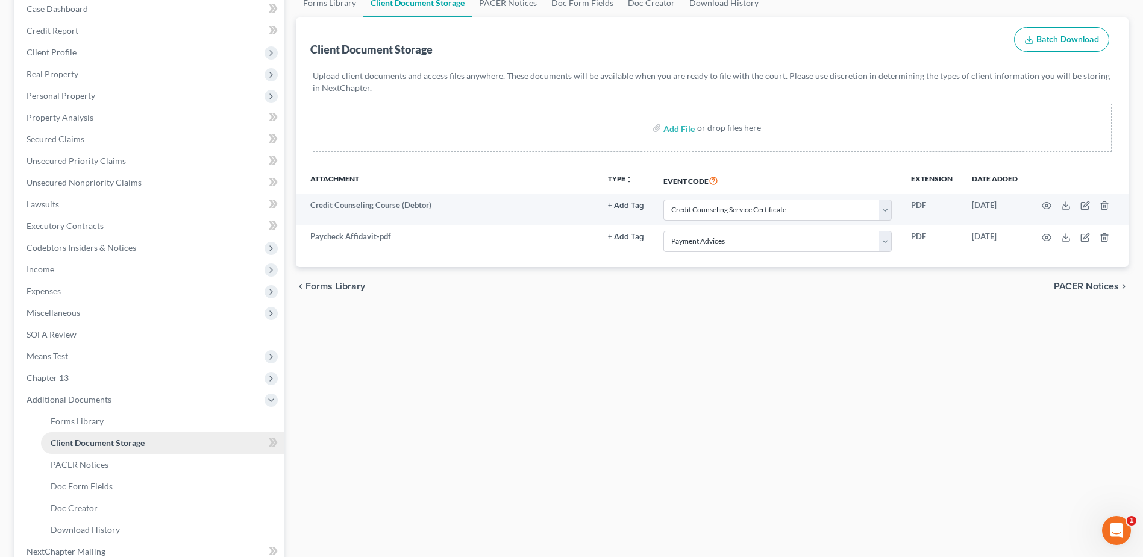
scroll to position [0, 0]
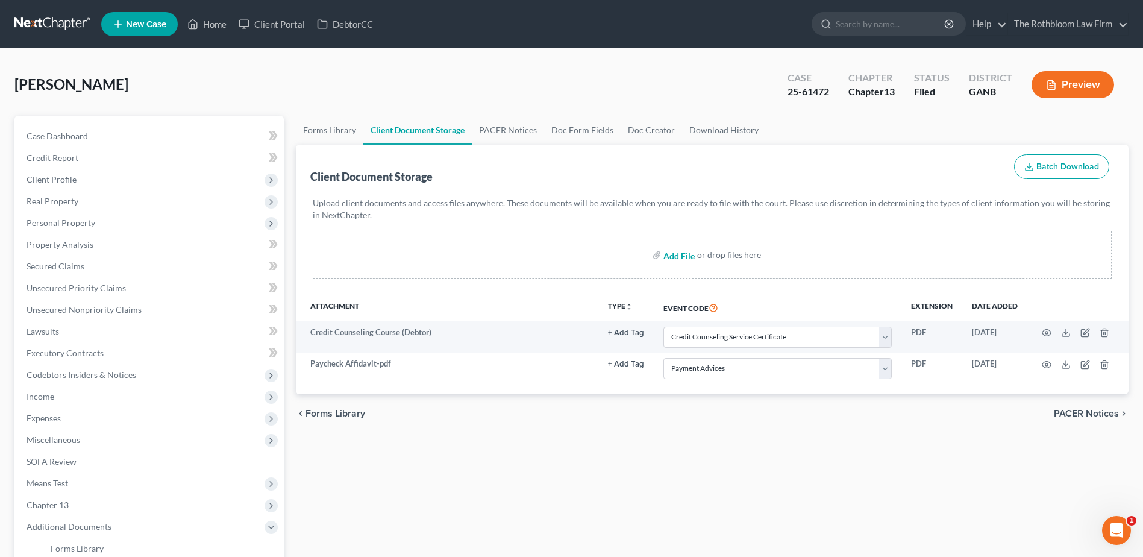
click at [680, 254] on input "file" at bounding box center [678, 255] width 29 height 22
type input "C:\fakepath\Exhibit A to Disclosure.pdf"
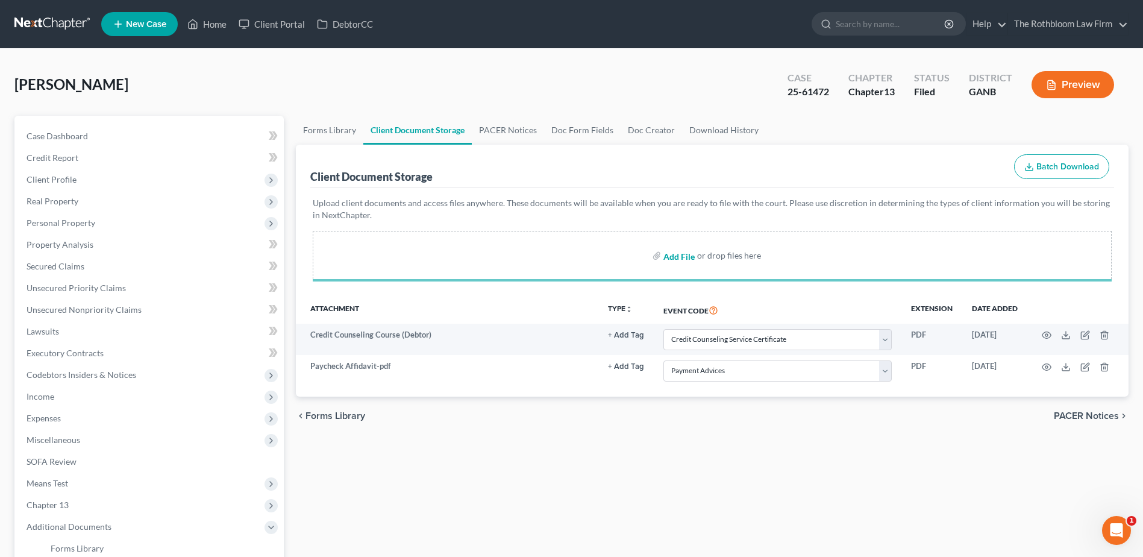
select select "5"
select select "35"
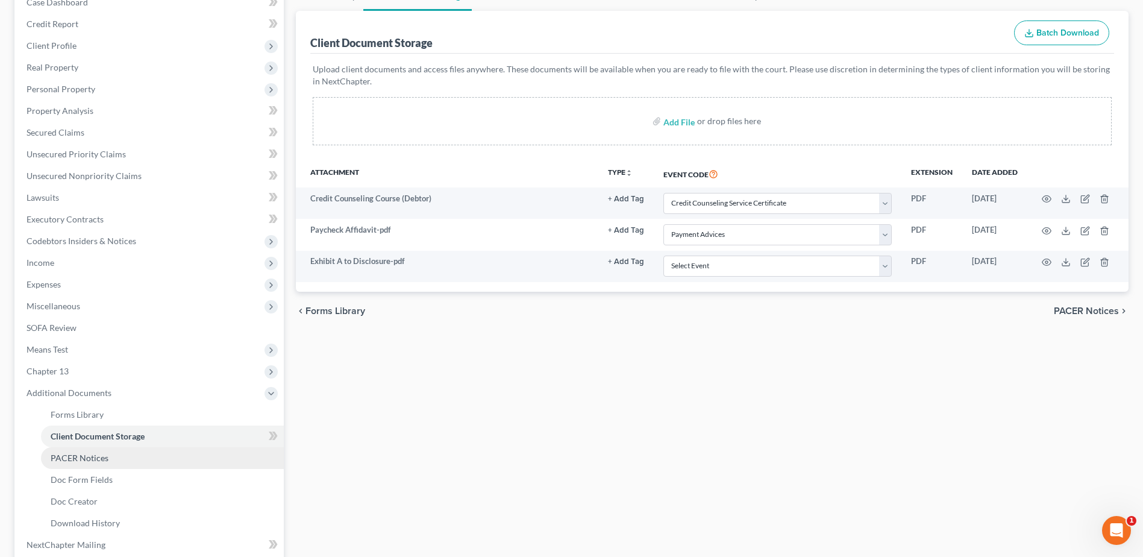
scroll to position [257, 0]
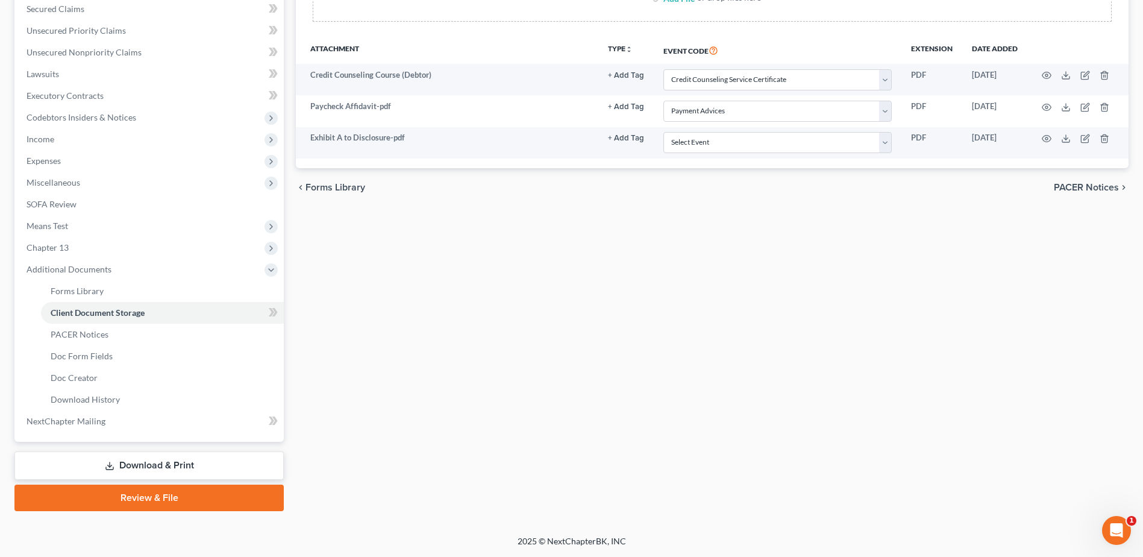
drag, startPoint x: 147, startPoint y: 463, endPoint x: 101, endPoint y: 466, distance: 45.9
click at [147, 463] on link "Download & Print" at bounding box center [148, 465] width 269 height 28
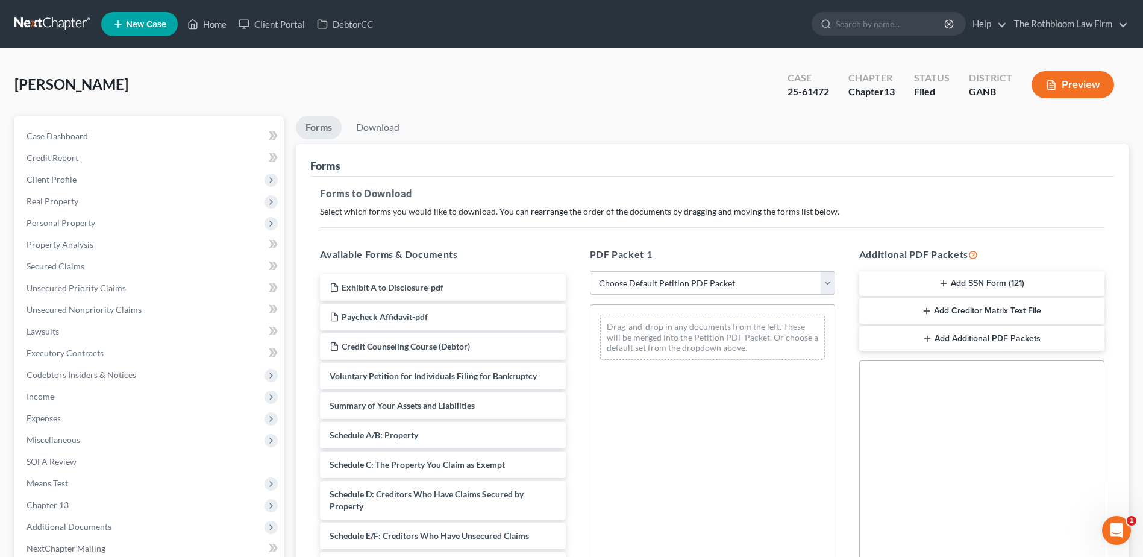
click at [638, 275] on select "Choose Default Petition PDF Packet Complete Bankruptcy Petition (all forms and …" at bounding box center [712, 283] width 245 height 24
select select "7"
click at [590, 271] on select "Choose Default Petition PDF Packet Complete Bankruptcy Petition (all forms and …" at bounding box center [712, 283] width 245 height 24
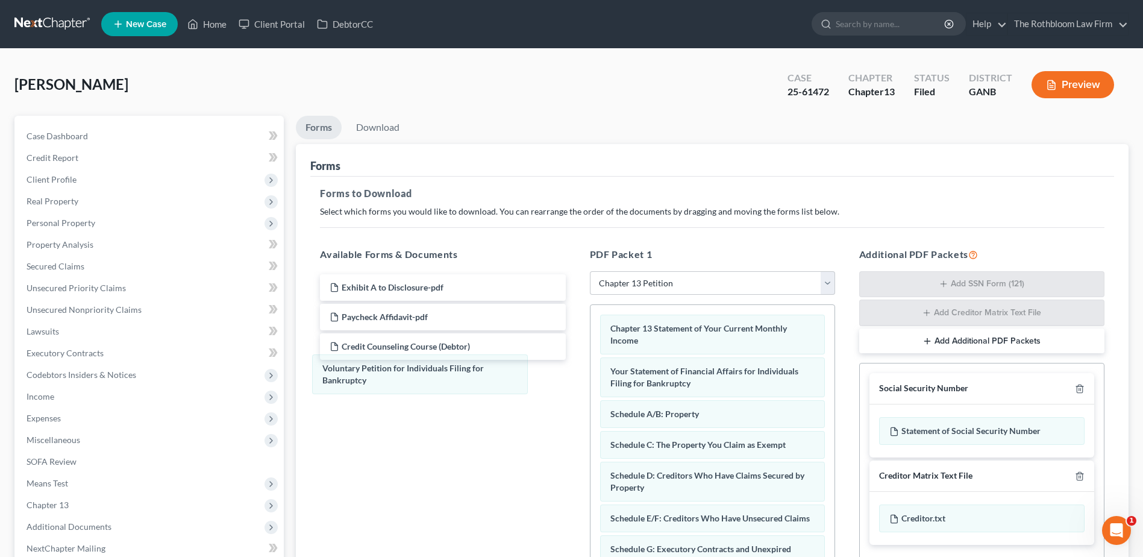
drag, startPoint x: 633, startPoint y: 331, endPoint x: 369, endPoint y: 365, distance: 266.1
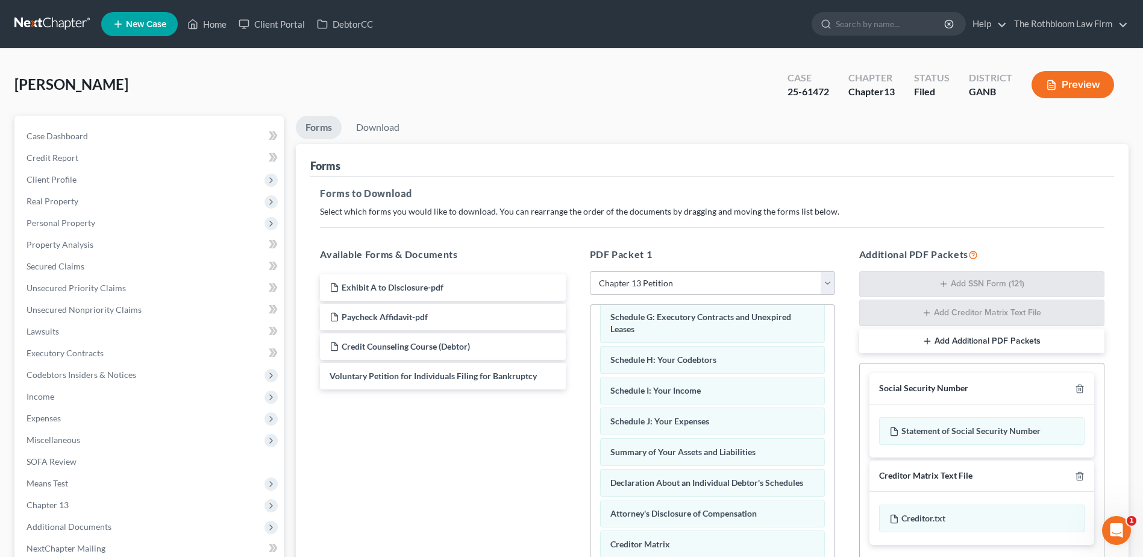
scroll to position [298, 0]
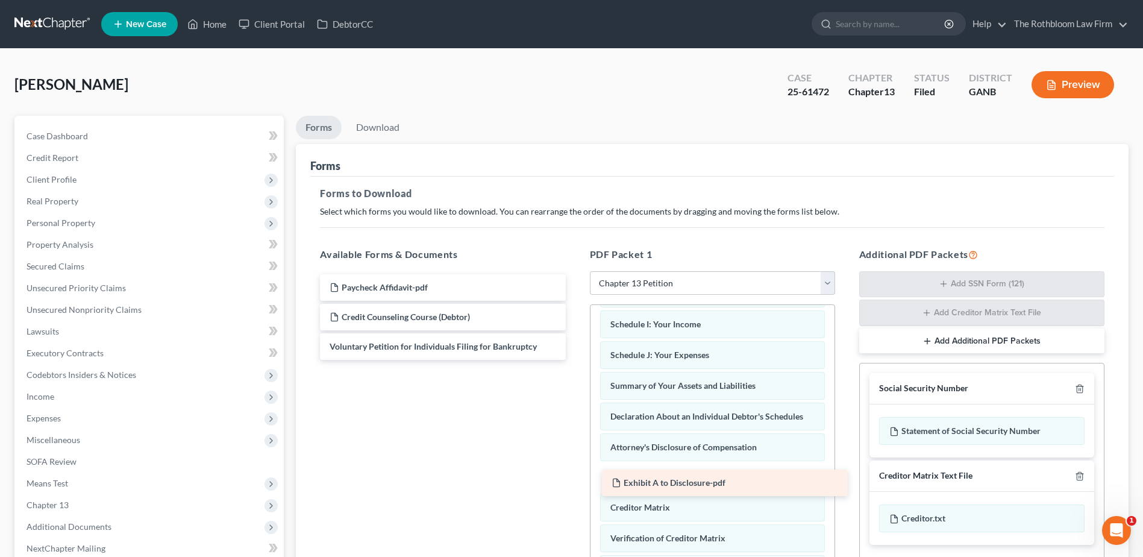
drag, startPoint x: 388, startPoint y: 288, endPoint x: 670, endPoint y: 483, distance: 343.1
click at [575, 360] on div "Exhibit A to Disclosure-pdf Exhibit A to Disclosure-pdf Paycheck Affidavit-pdf …" at bounding box center [442, 317] width 265 height 86
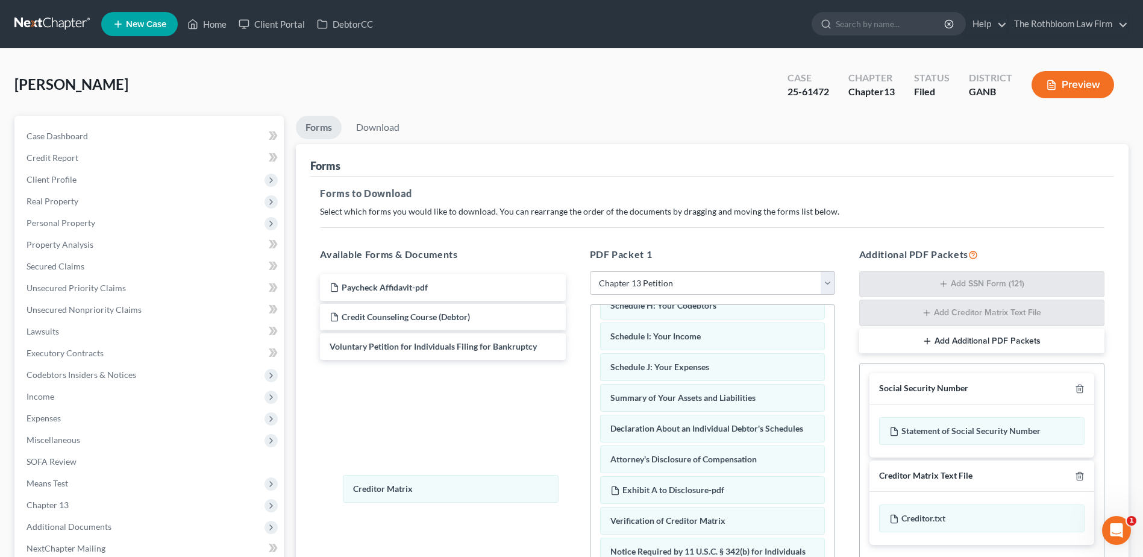
drag, startPoint x: 664, startPoint y: 490, endPoint x: 489, endPoint y: 493, distance: 174.8
click at [591, 489] on div "Creditor Matrix Chapter 13 Statement of Your Current Monthly Income Your Statem…" at bounding box center [713, 327] width 244 height 617
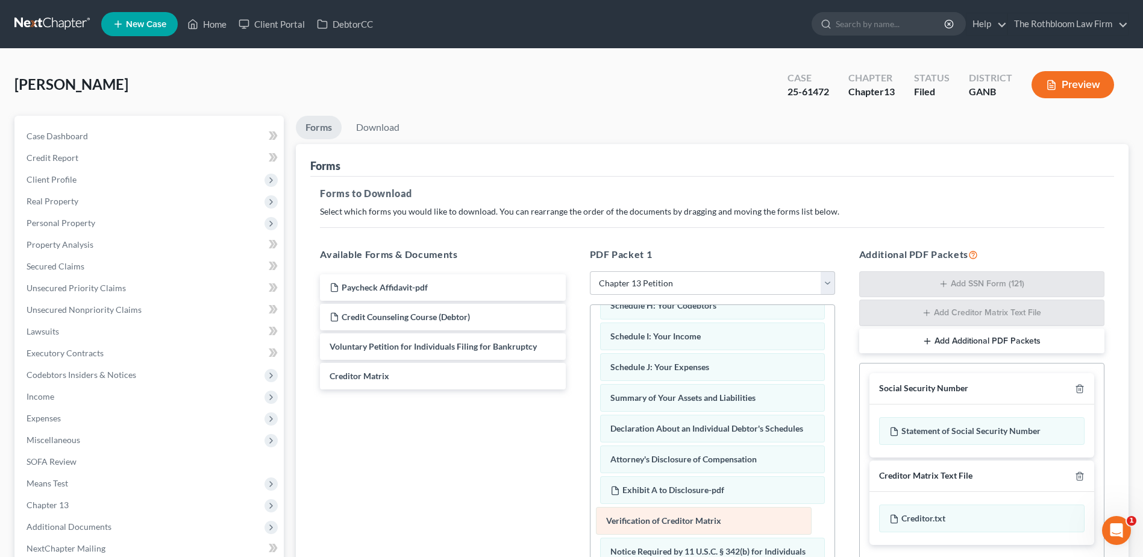
scroll to position [268, 0]
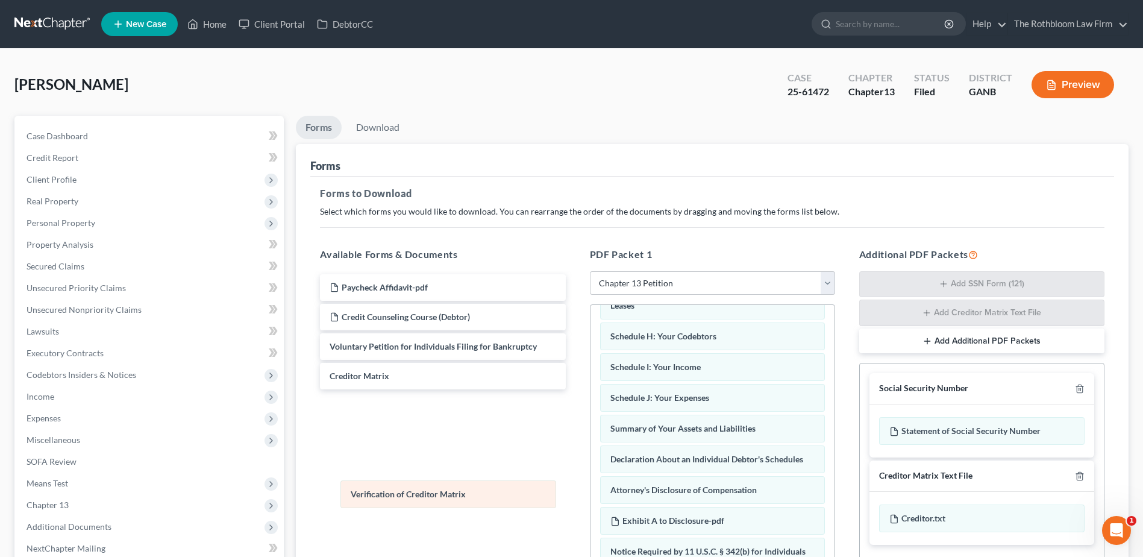
drag, startPoint x: 665, startPoint y: 522, endPoint x: 406, endPoint y: 495, distance: 261.1
click at [591, 495] on div "Verification of Creditor Matrix Chapter 13 Statement of Your Current Monthly In…" at bounding box center [713, 342] width 244 height 586
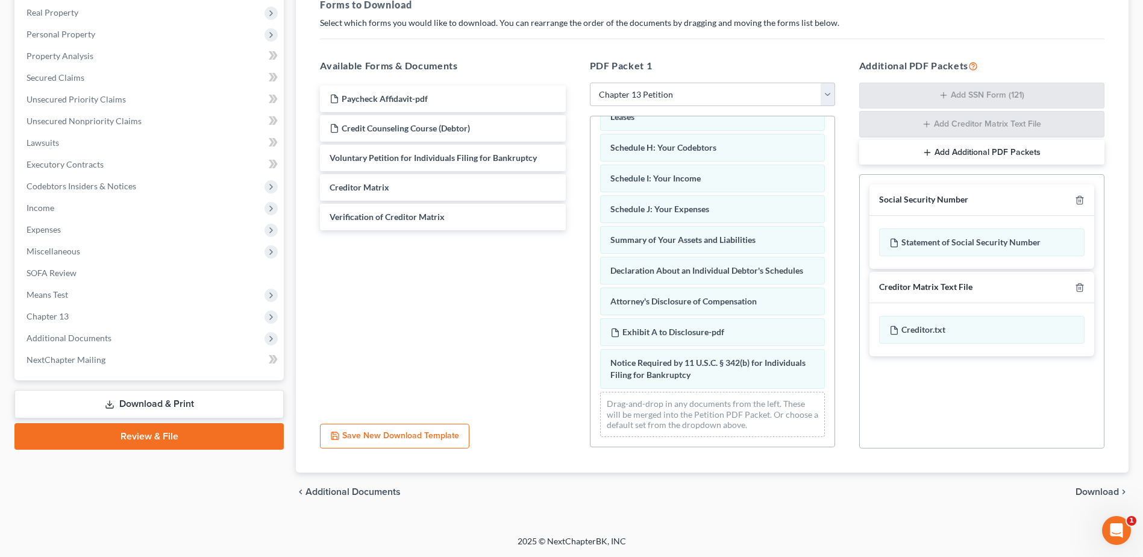
scroll to position [225, 0]
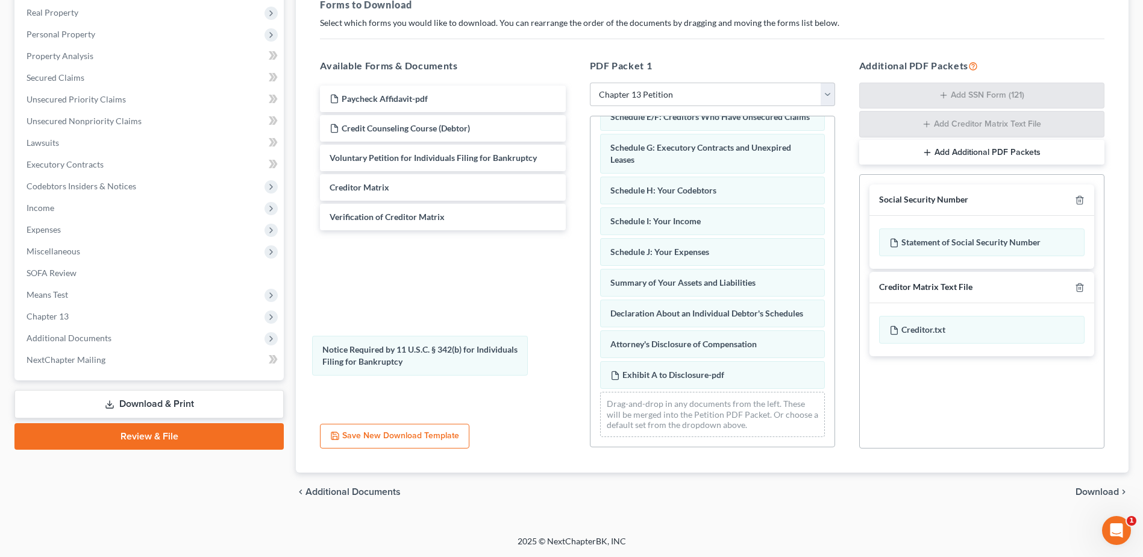
drag, startPoint x: 653, startPoint y: 375, endPoint x: 412, endPoint y: 374, distance: 240.5
click at [591, 362] on div "Notice Required by 11 U.S.C. § 342(b) for Individuals Filing for Bankruptcy Cha…" at bounding box center [713, 175] width 244 height 543
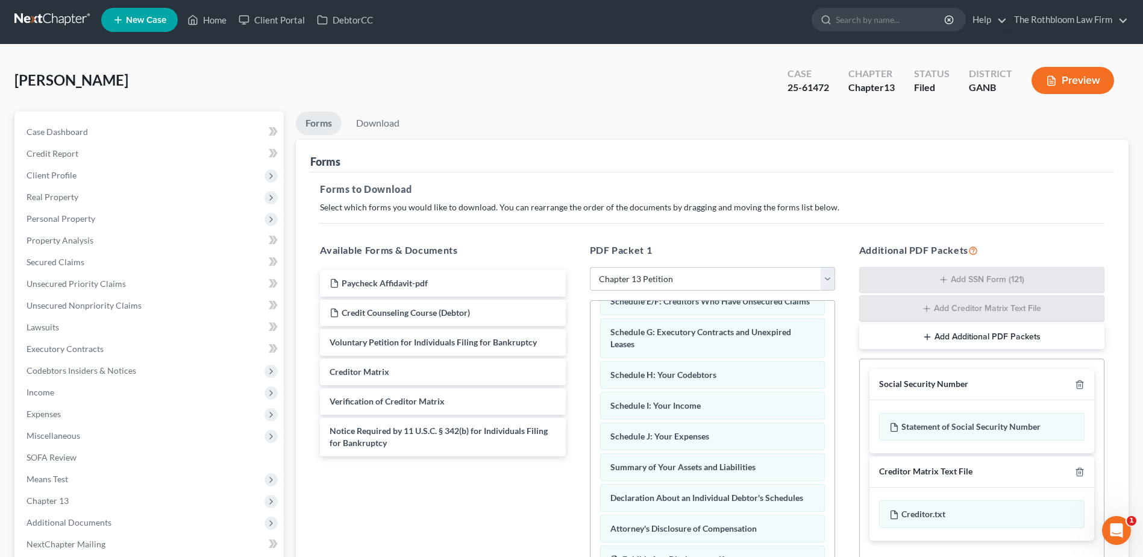
scroll to position [0, 0]
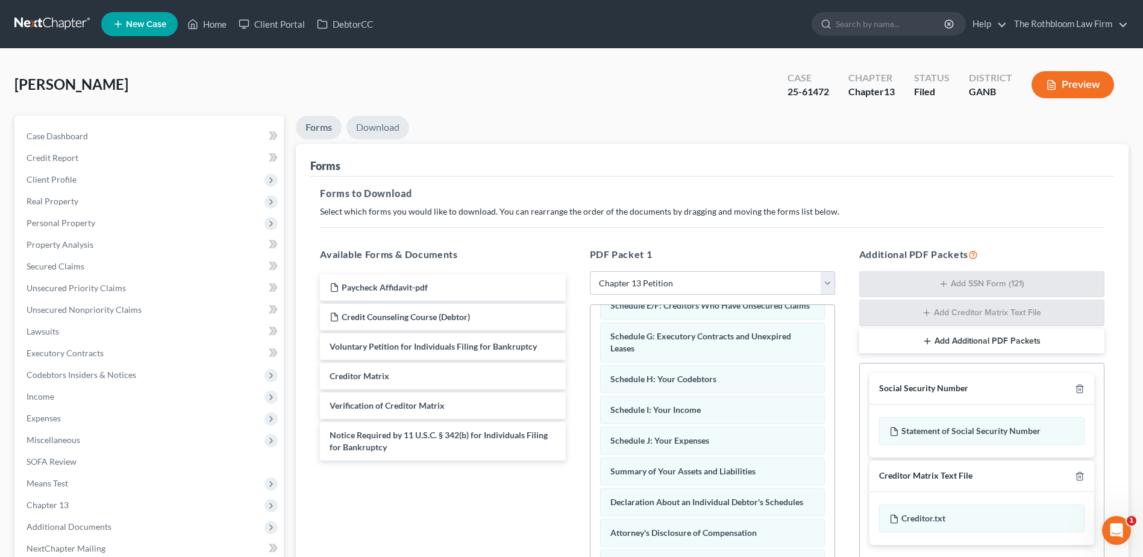
click at [368, 128] on link "Download" at bounding box center [378, 128] width 63 height 24
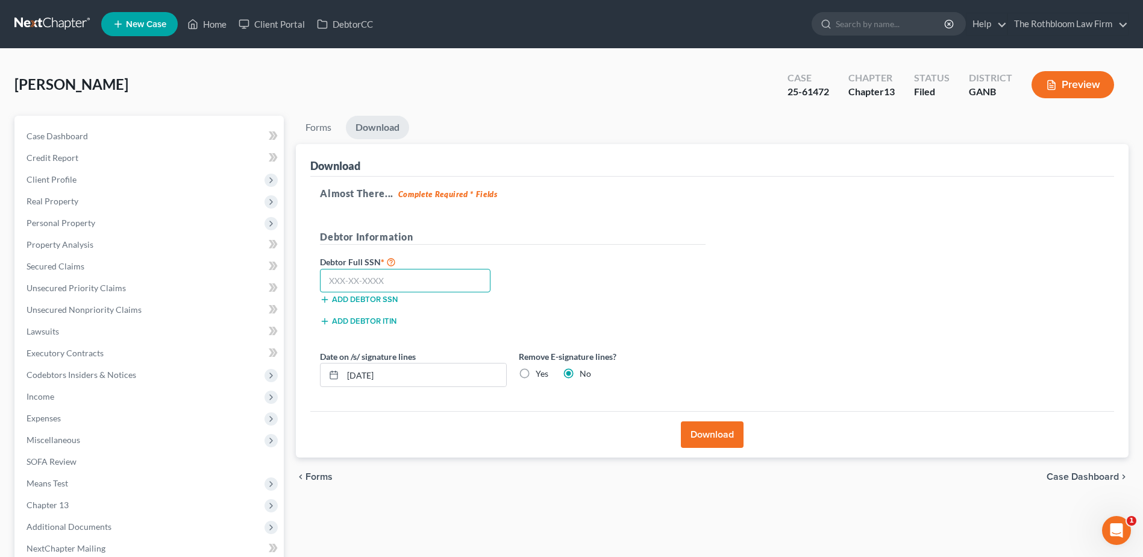
click at [350, 284] on input "text" at bounding box center [405, 281] width 171 height 24
type input "228-72-6662"
click at [690, 433] on button "Download" at bounding box center [712, 434] width 63 height 27
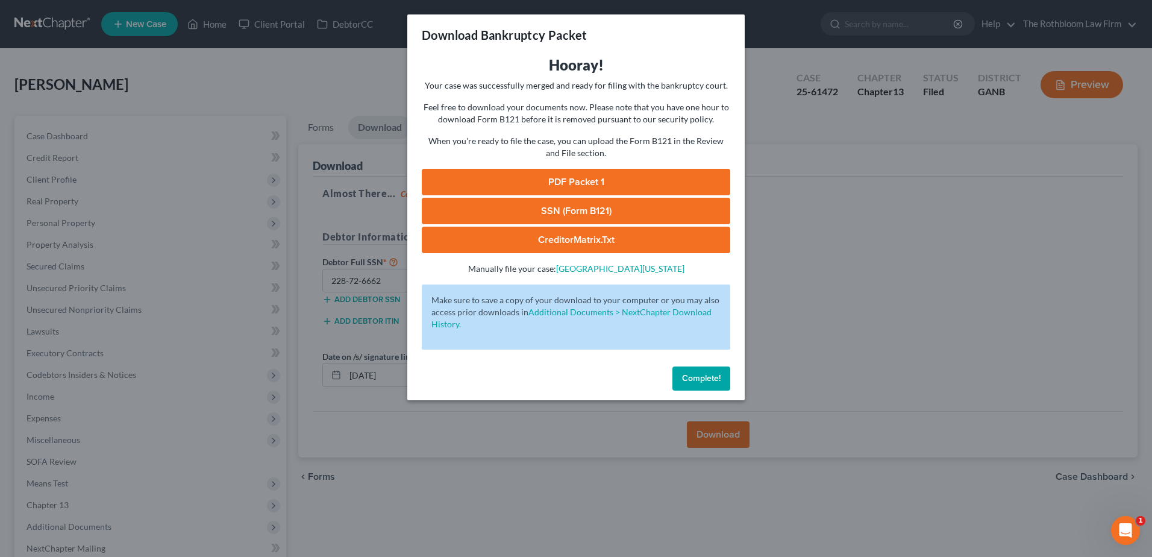
click at [580, 186] on link "PDF Packet 1" at bounding box center [576, 182] width 309 height 27
click at [694, 373] on span "Complete!" at bounding box center [701, 378] width 39 height 10
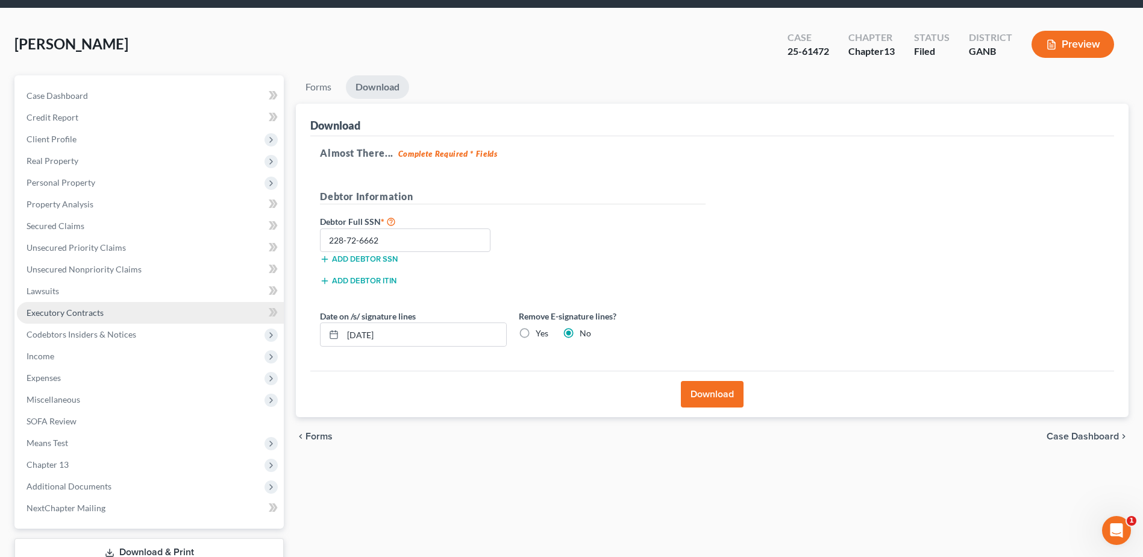
scroll to position [60, 0]
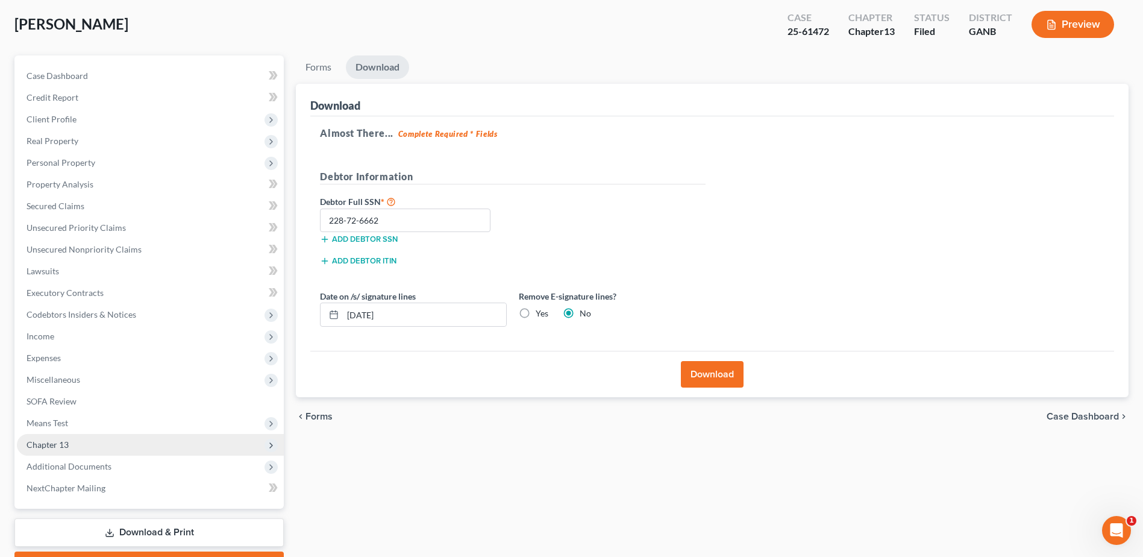
click at [77, 448] on span "Chapter 13" at bounding box center [150, 445] width 267 height 22
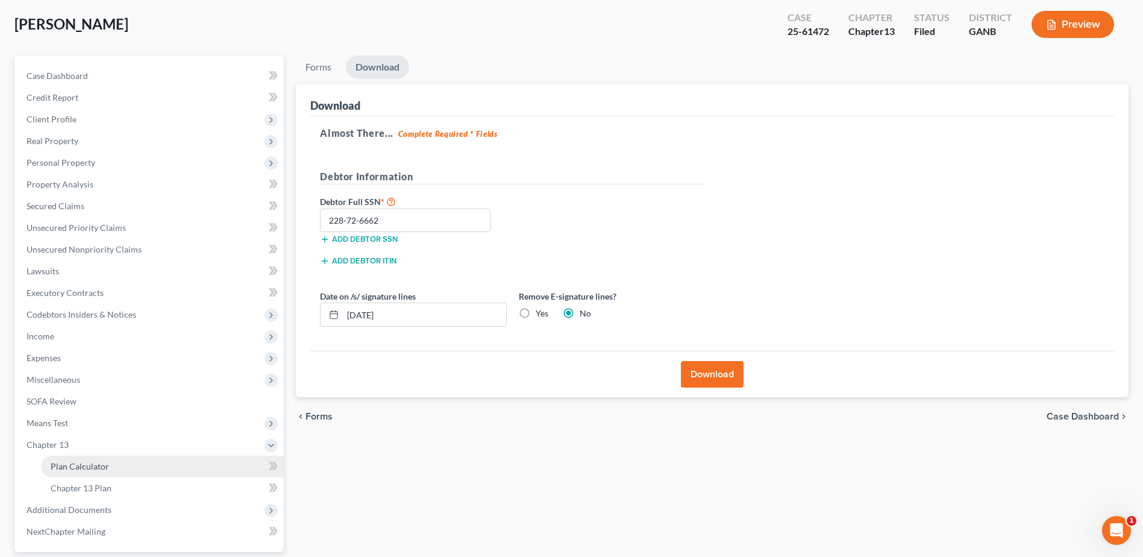
click at [87, 468] on span "Plan Calculator" at bounding box center [80, 466] width 58 height 10
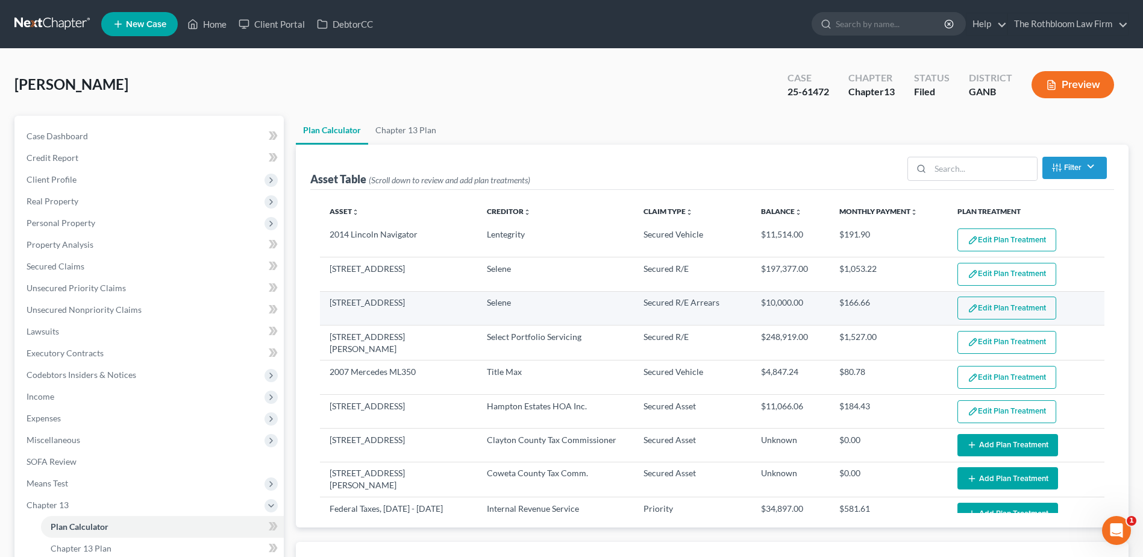
select select "59"
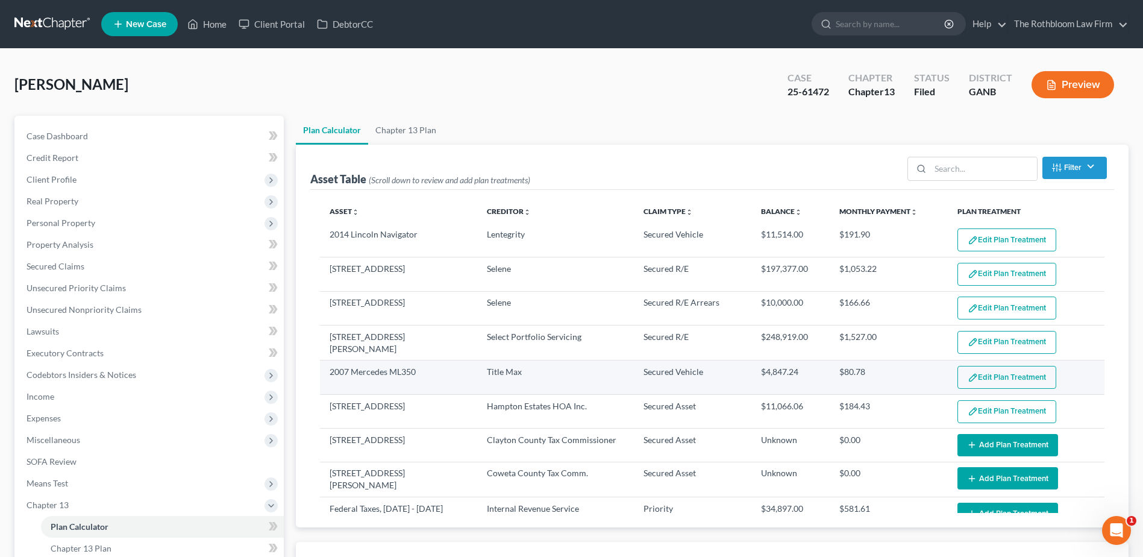
click at [987, 381] on button "Edit Plan Treatment" at bounding box center [1007, 377] width 99 height 23
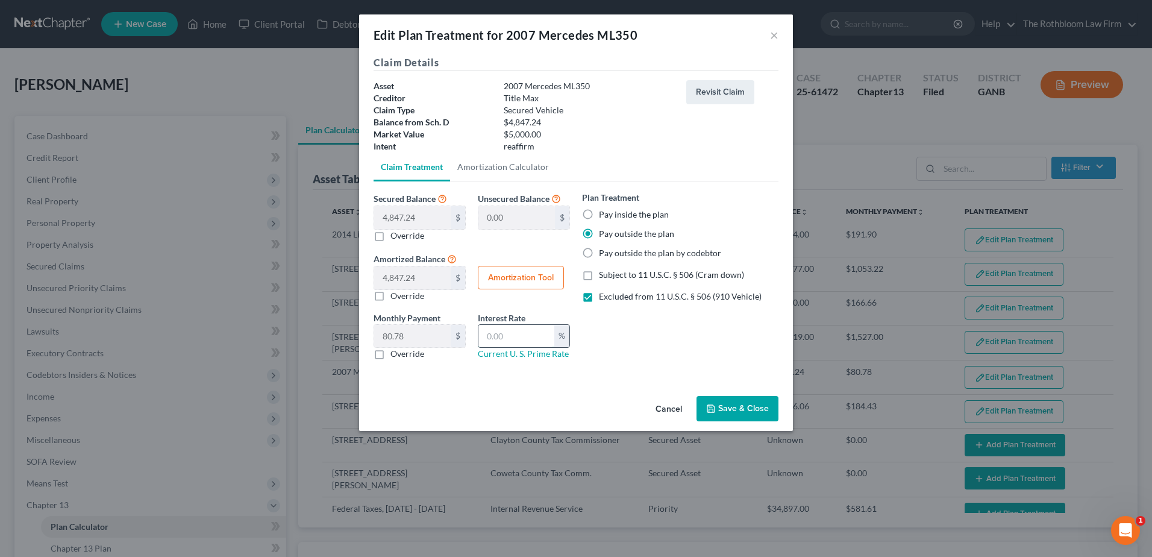
click at [510, 336] on input "text" at bounding box center [517, 336] width 76 height 23
type input "10"
click at [507, 277] on button "Amortization Tool" at bounding box center [521, 278] width 86 height 24
type input "4,847.24"
type input "10"
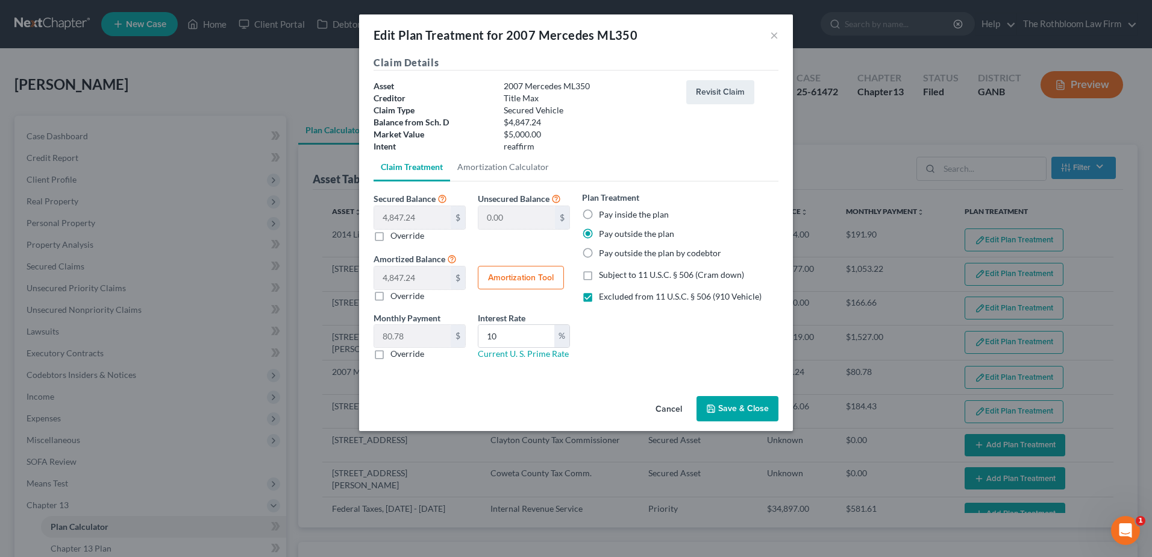
type input "60"
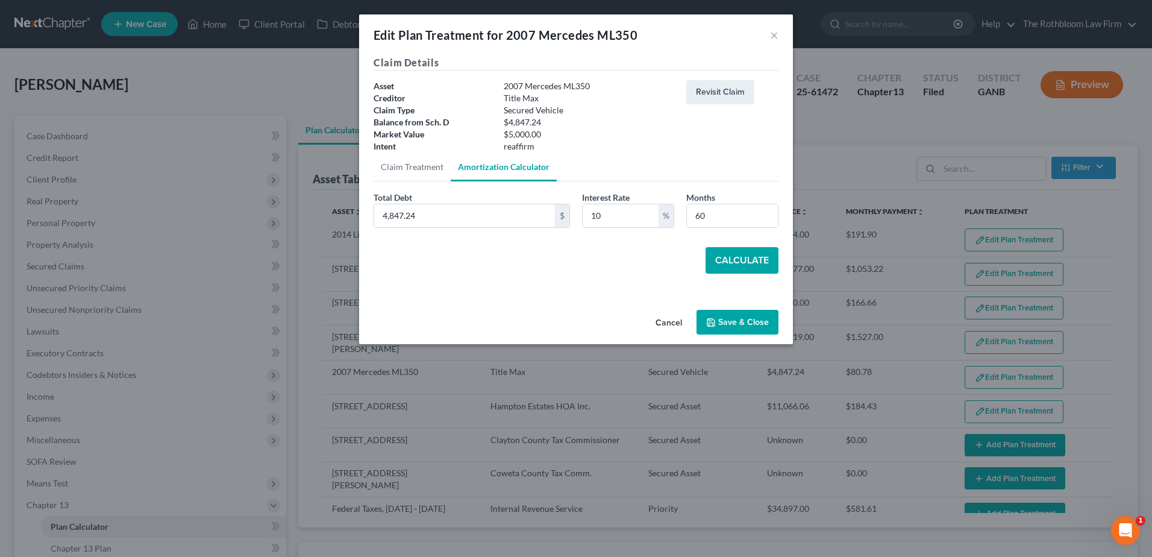
click at [733, 262] on button "Calculate" at bounding box center [742, 260] width 73 height 27
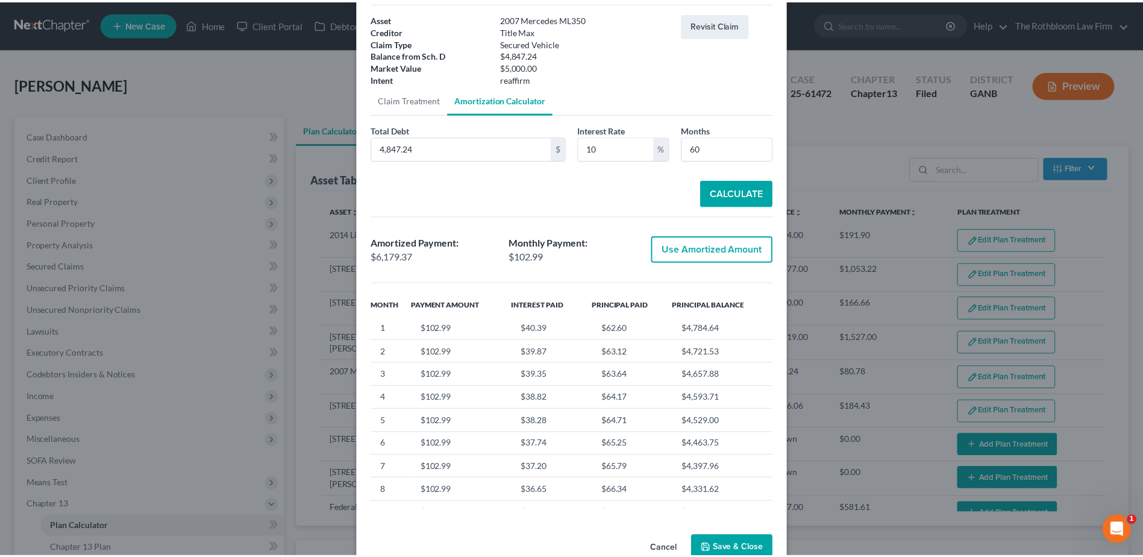
scroll to position [96, 0]
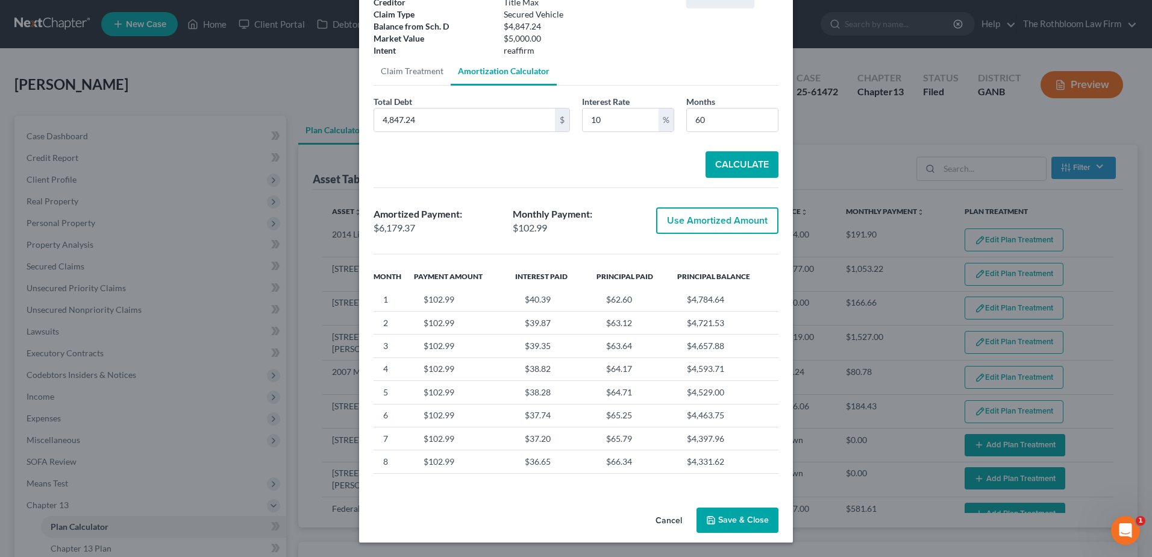
click at [673, 520] on button "Cancel" at bounding box center [669, 521] width 46 height 24
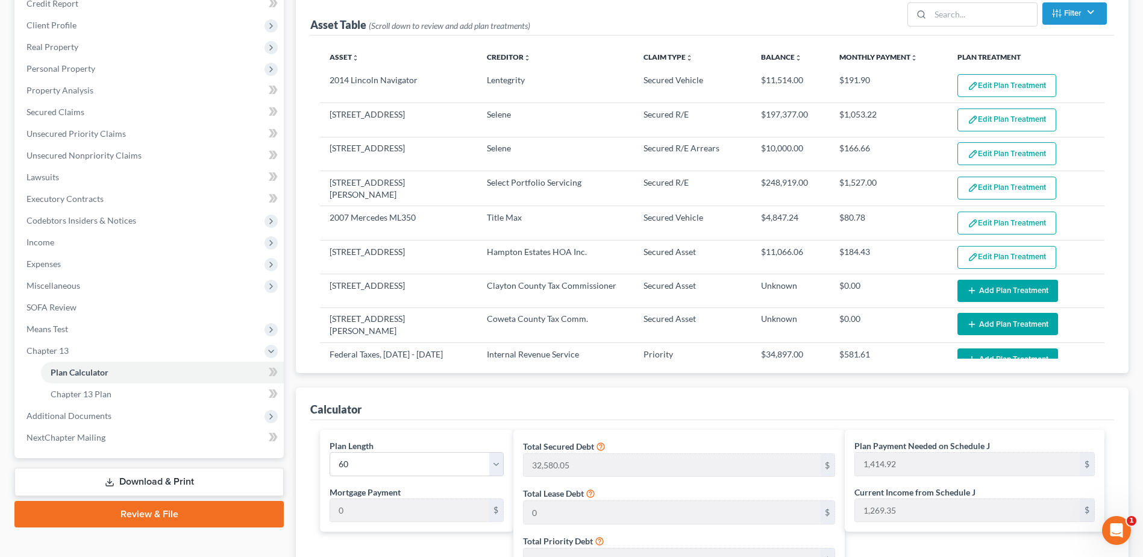
scroll to position [301, 0]
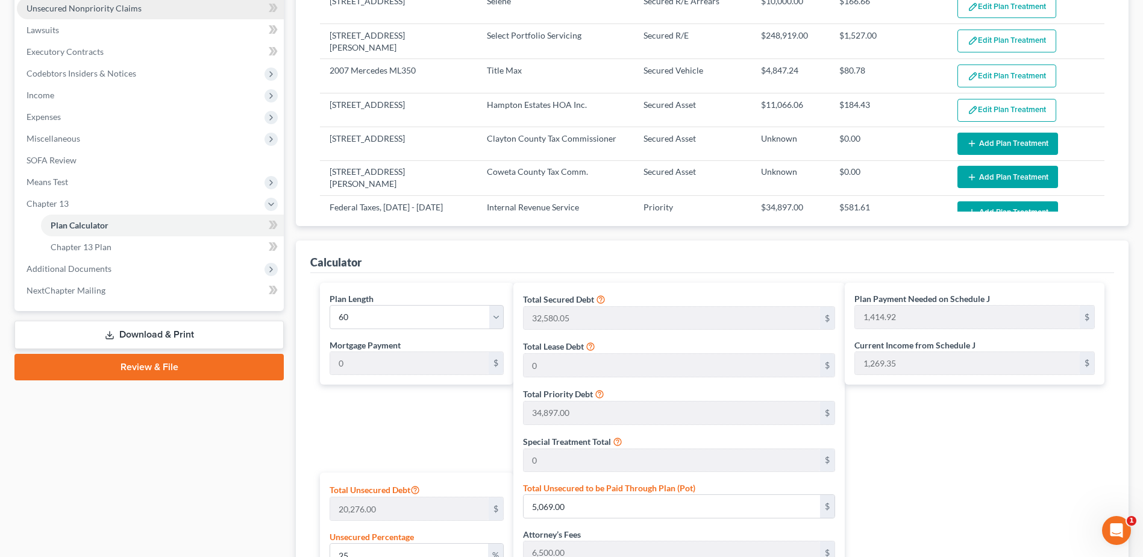
click at [102, 5] on span "Unsecured Nonpriority Claims" at bounding box center [84, 8] width 115 height 10
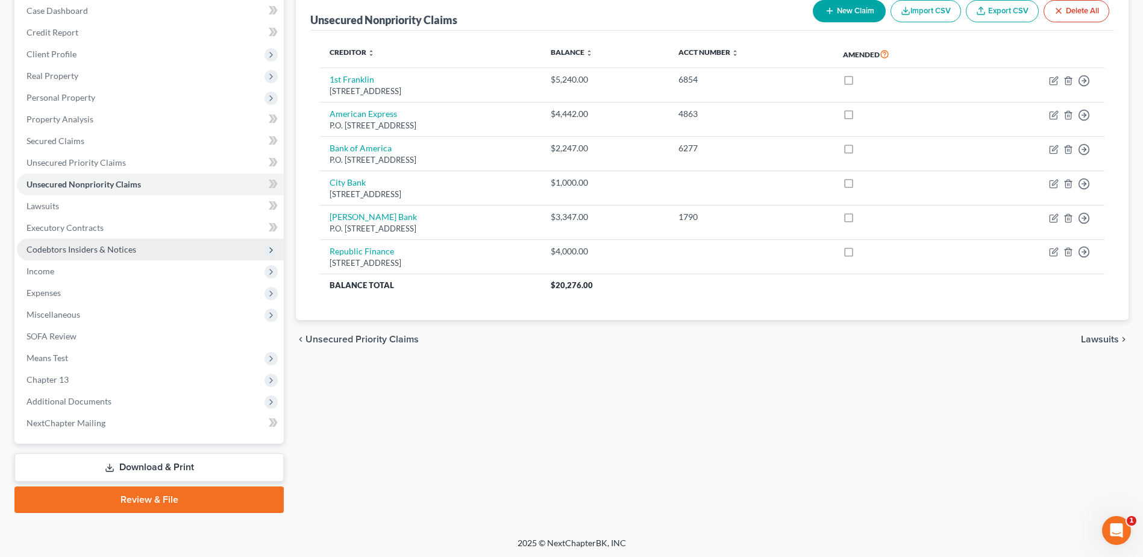
scroll to position [127, 0]
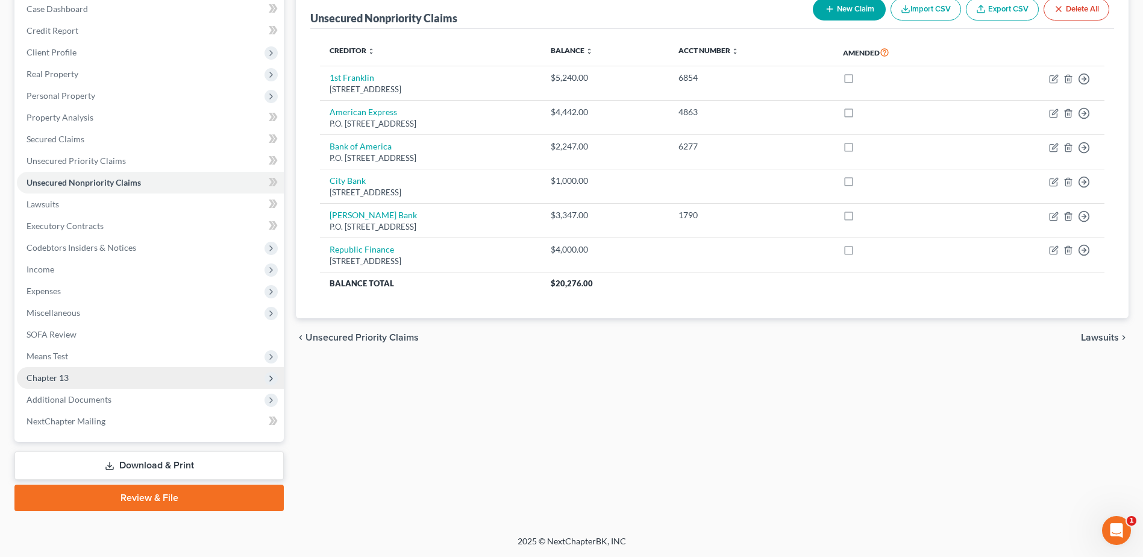
click at [65, 372] on span "Chapter 13" at bounding box center [48, 377] width 42 height 10
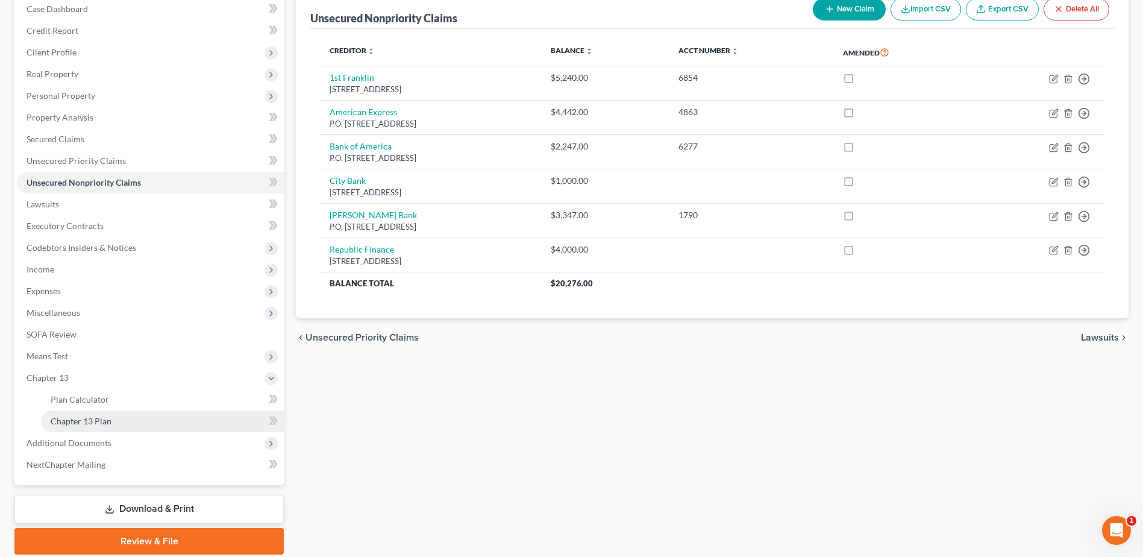
click at [72, 417] on span "Chapter 13 Plan" at bounding box center [81, 421] width 61 height 10
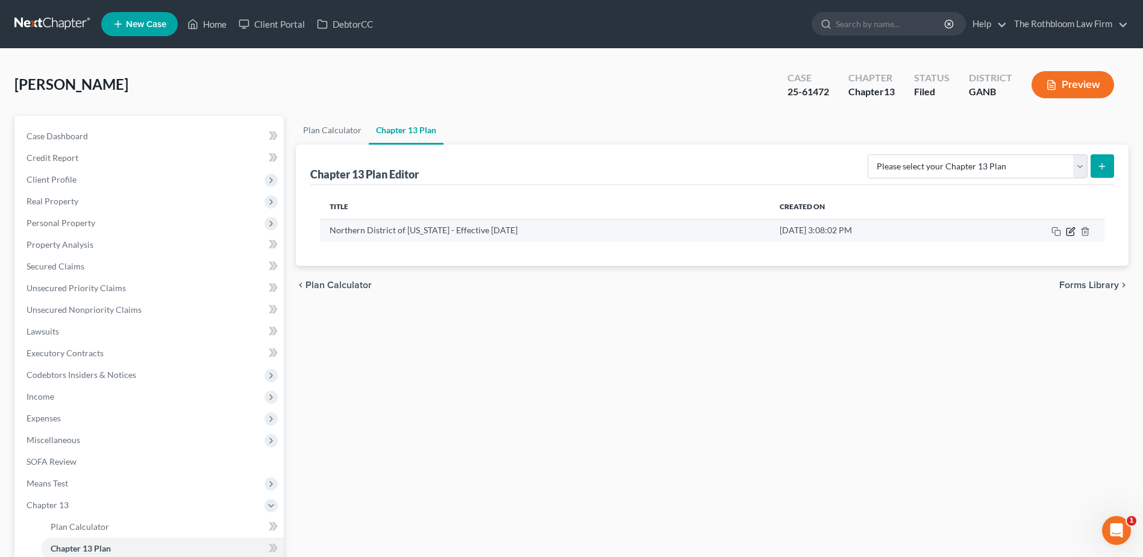
click at [1072, 232] on icon "button" at bounding box center [1071, 229] width 5 height 5
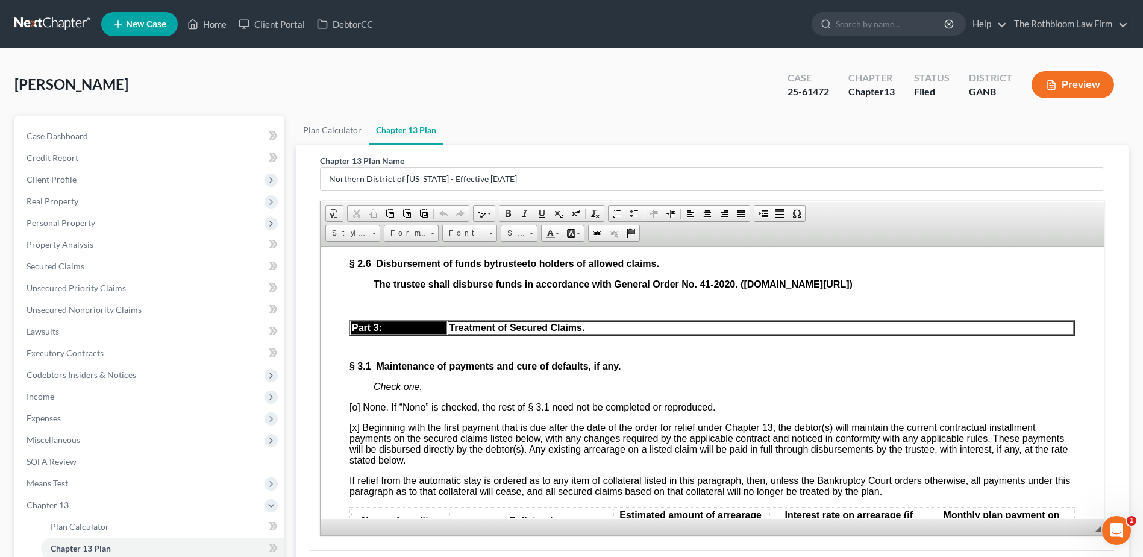
scroll to position [1627, 0]
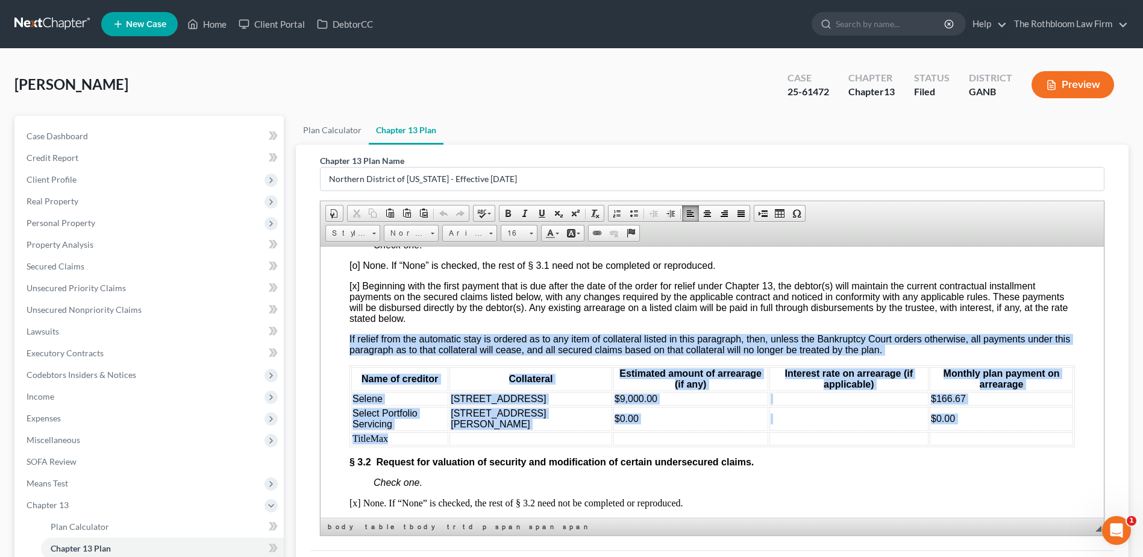
drag, startPoint x: 395, startPoint y: 475, endPoint x: 329, endPoint y: 476, distance: 65.7
click at [375, 445] on td "TitleMax" at bounding box center [399, 438] width 97 height 13
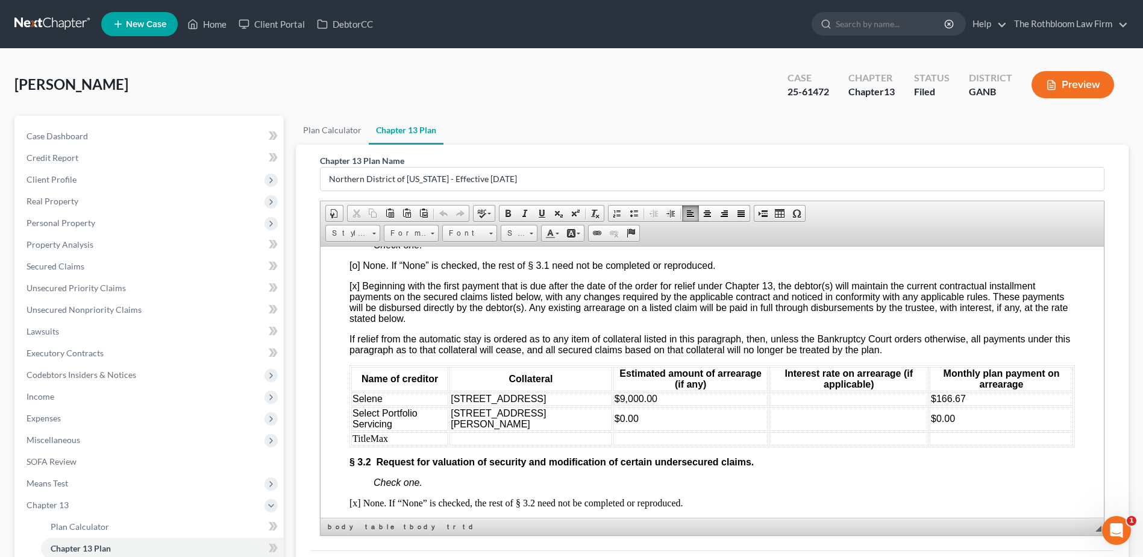
click at [397, 445] on td "TitleMax" at bounding box center [399, 438] width 97 height 13
click at [398, 445] on td at bounding box center [399, 438] width 97 height 13
click at [416, 445] on td at bounding box center [399, 438] width 97 height 13
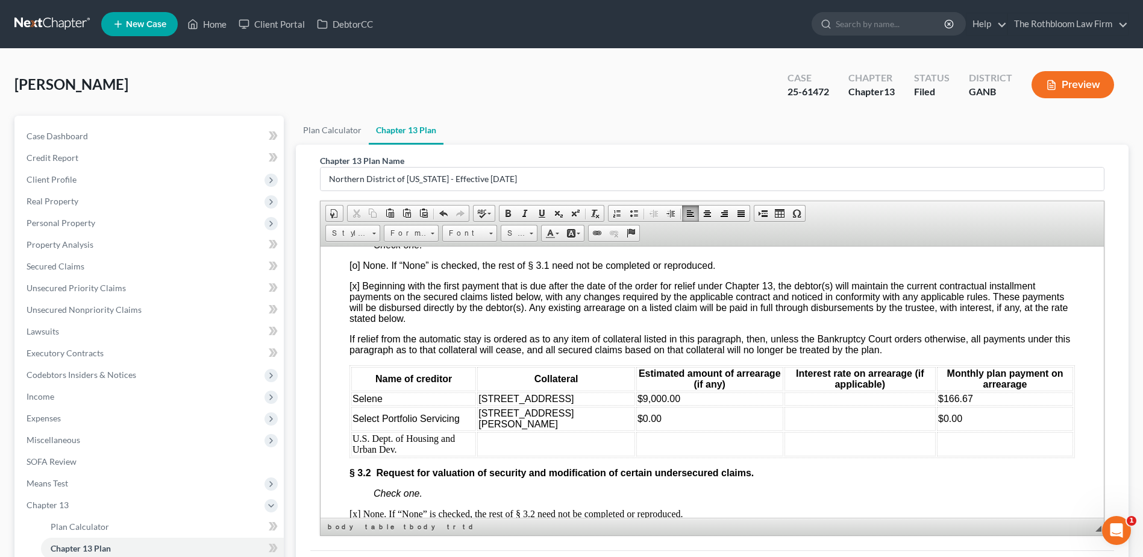
drag, startPoint x: 481, startPoint y: 448, endPoint x: 565, endPoint y: 459, distance: 84.6
click at [565, 430] on td "[STREET_ADDRESS][PERSON_NAME]" at bounding box center [556, 418] width 158 height 24
click at [529, 405] on td "[STREET_ADDRESS]" at bounding box center [556, 398] width 158 height 13
drag, startPoint x: 482, startPoint y: 424, endPoint x: 521, endPoint y: 430, distance: 40.3
click at [521, 405] on td "[STREET_ADDRESS]" at bounding box center [556, 398] width 158 height 13
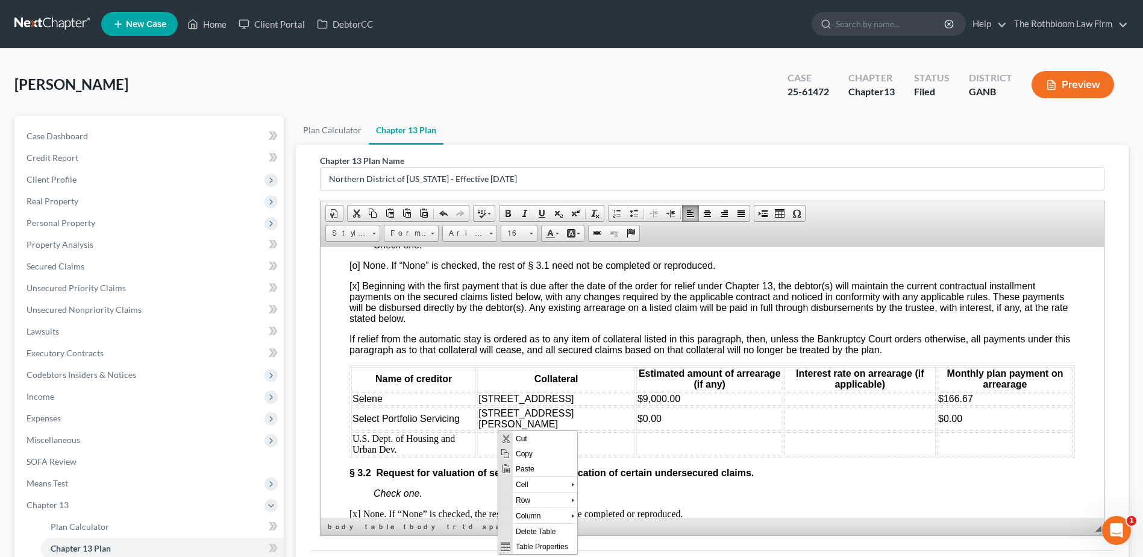
scroll to position [0, 0]
click at [518, 449] on span "Copy" at bounding box center [545, 452] width 64 height 15
copy span "[STREET_ADDRESS]"
click at [480, 456] on td at bounding box center [556, 444] width 158 height 24
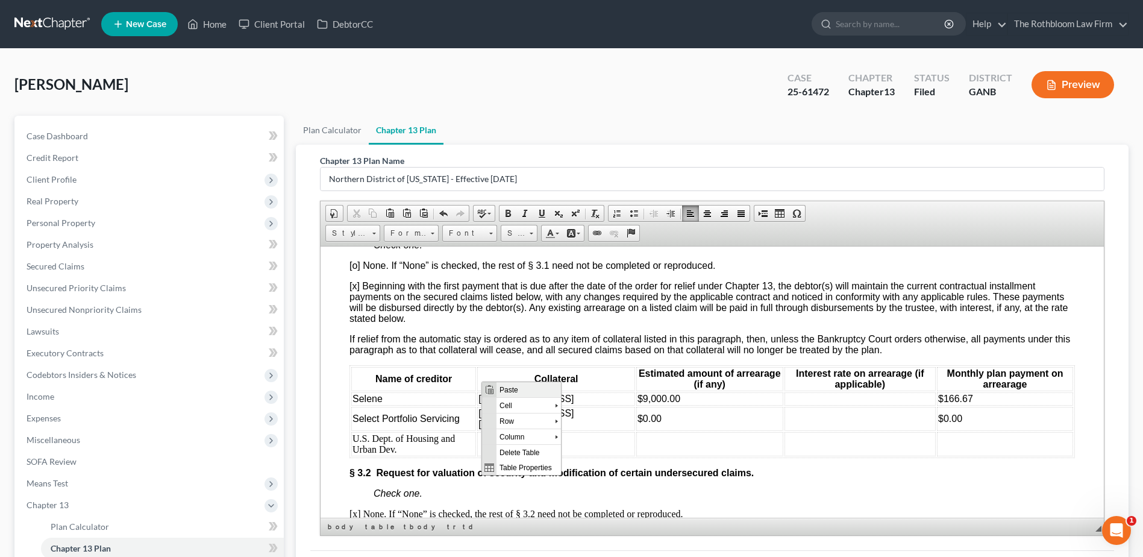
click at [510, 390] on span "Paste" at bounding box center [529, 389] width 64 height 15
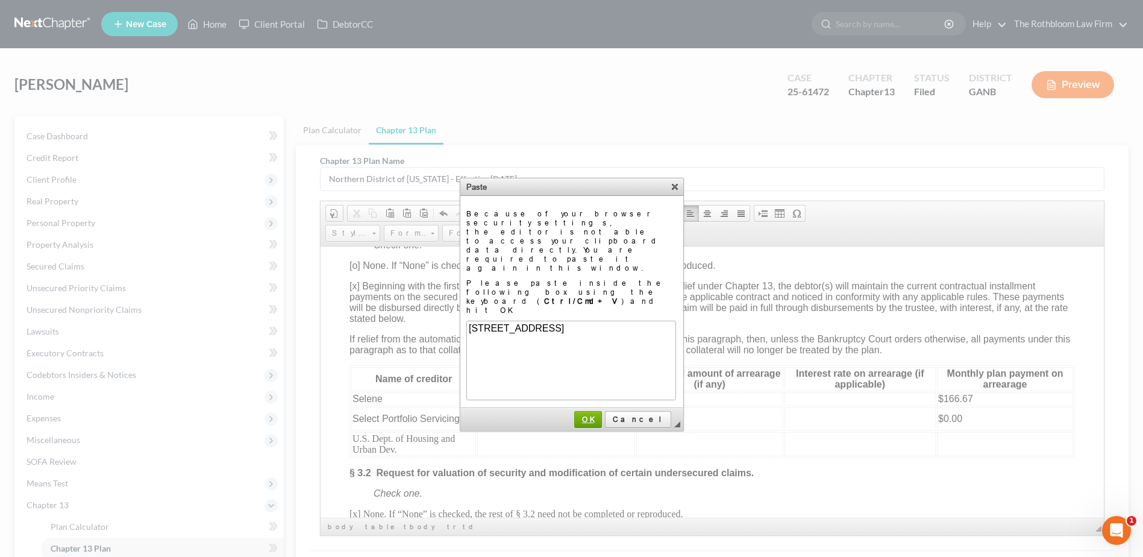
click at [601, 415] on span "OK" at bounding box center [588, 419] width 27 height 9
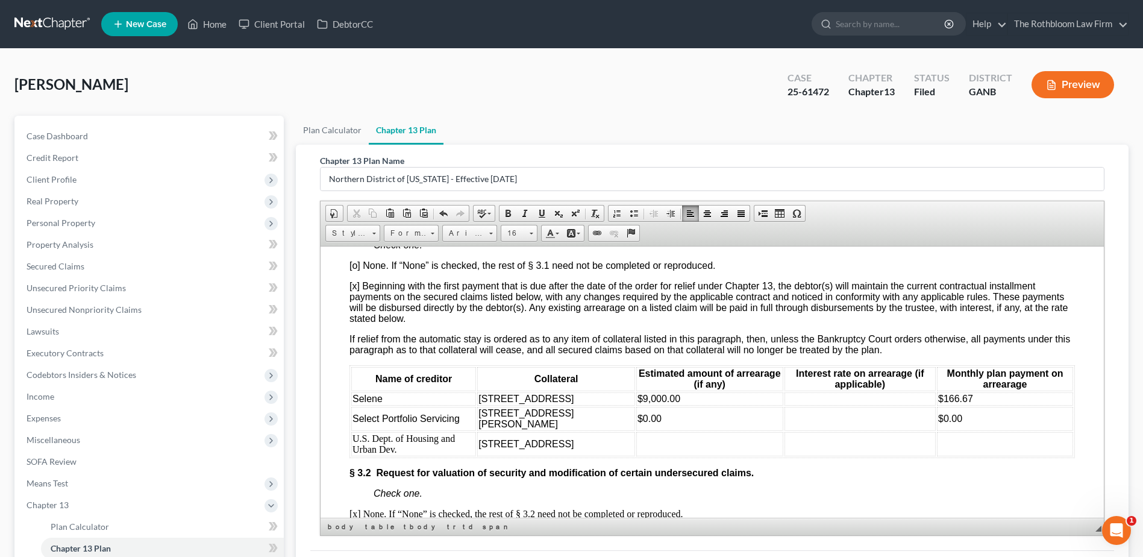
click at [636, 456] on td at bounding box center [709, 444] width 147 height 24
click at [937, 456] on td at bounding box center [1005, 444] width 136 height 24
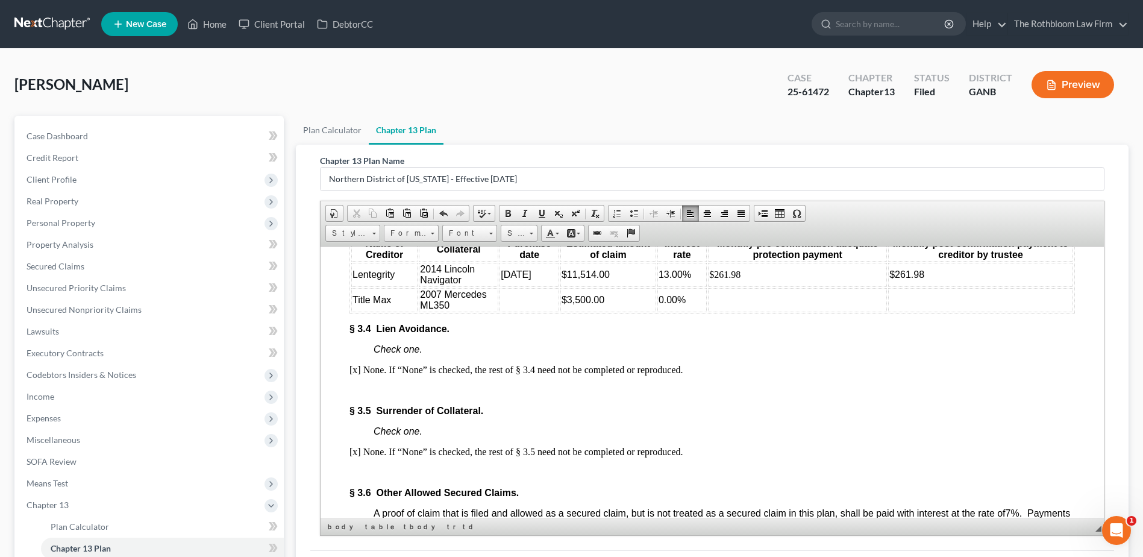
scroll to position [2230, 0]
drag, startPoint x: 565, startPoint y: 353, endPoint x: 611, endPoint y: 352, distance: 45.8
click at [611, 311] on td "$3,500.00" at bounding box center [608, 299] width 96 height 24
click at [662, 304] on span "0.00%" at bounding box center [672, 299] width 27 height 10
click at [714, 311] on td at bounding box center [797, 299] width 179 height 24
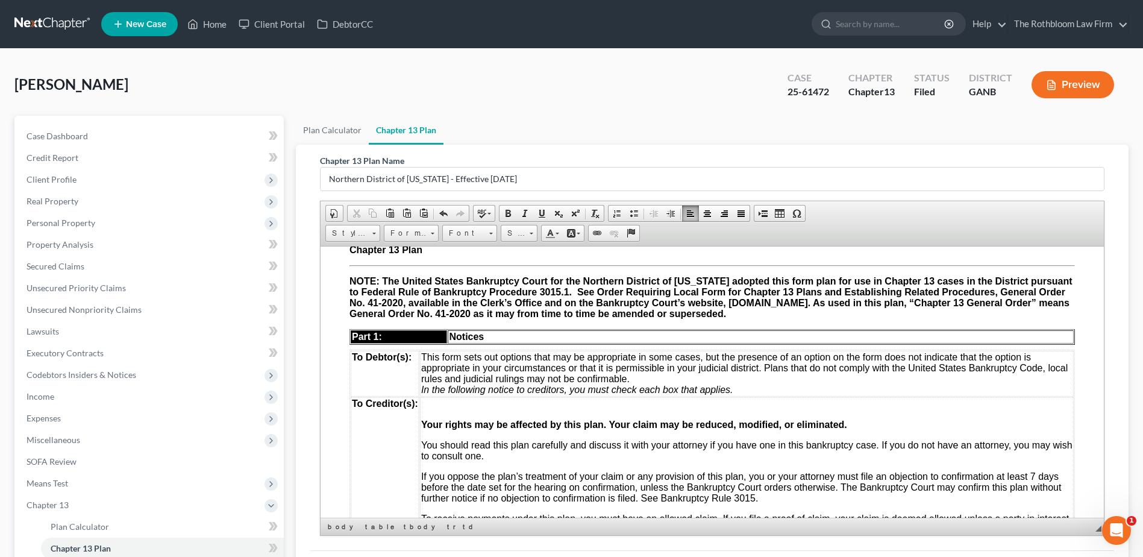
scroll to position [0, 0]
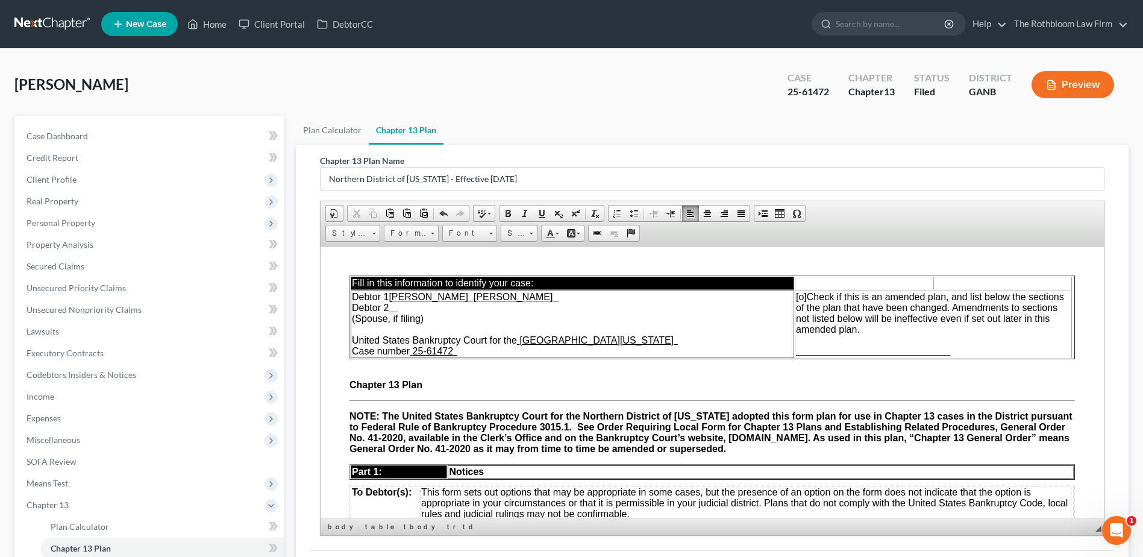
drag, startPoint x: 1098, startPoint y: 447, endPoint x: 1430, endPoint y: 498, distance: 336.0
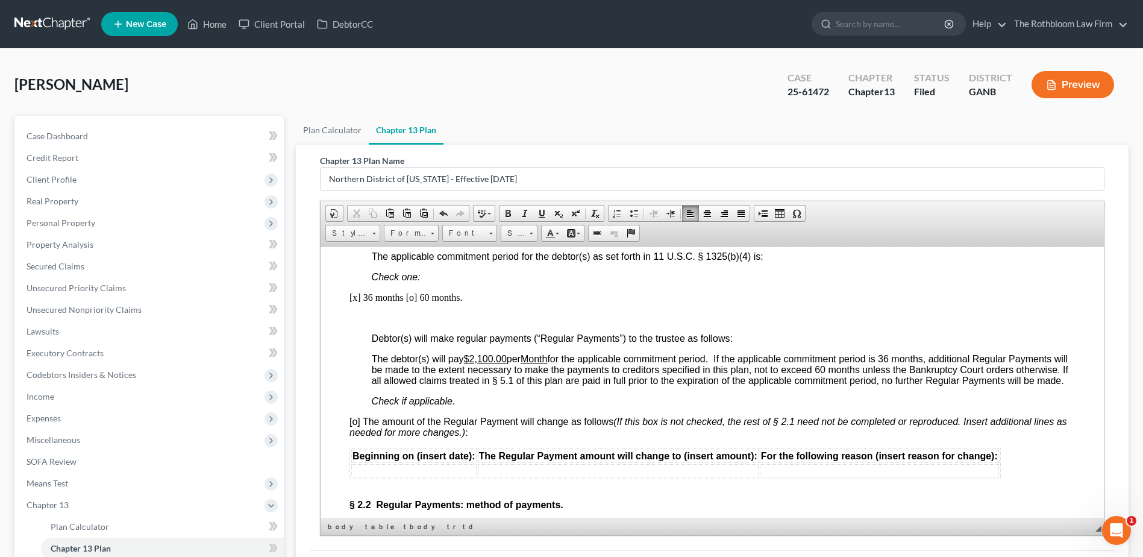
scroll to position [783, 0]
drag, startPoint x: 481, startPoint y: 358, endPoint x: 507, endPoint y: 360, distance: 26.6
click at [507, 360] on u "$2,100.00" at bounding box center [485, 358] width 43 height 10
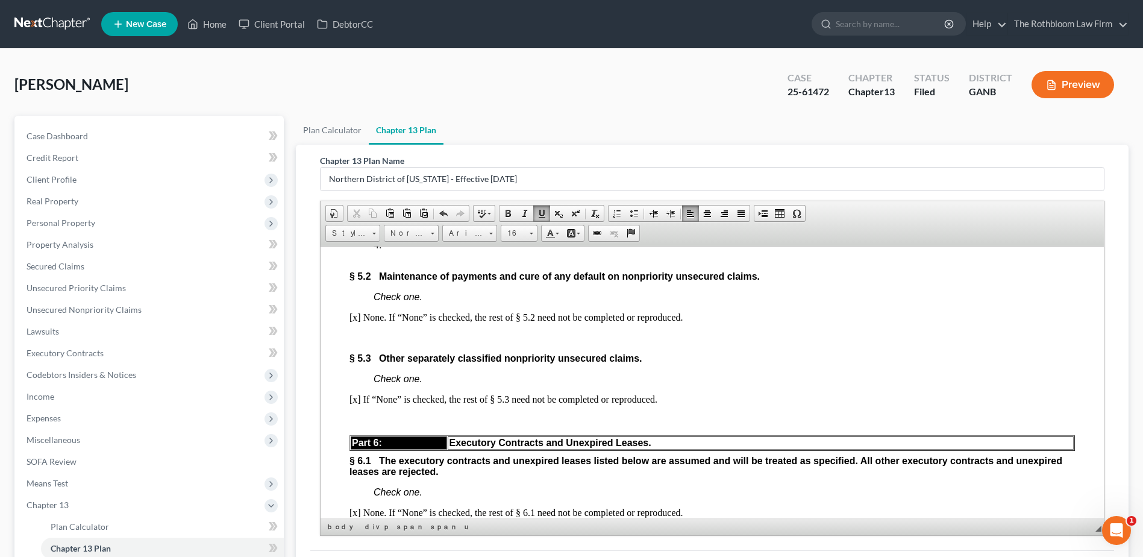
scroll to position [3194, 0]
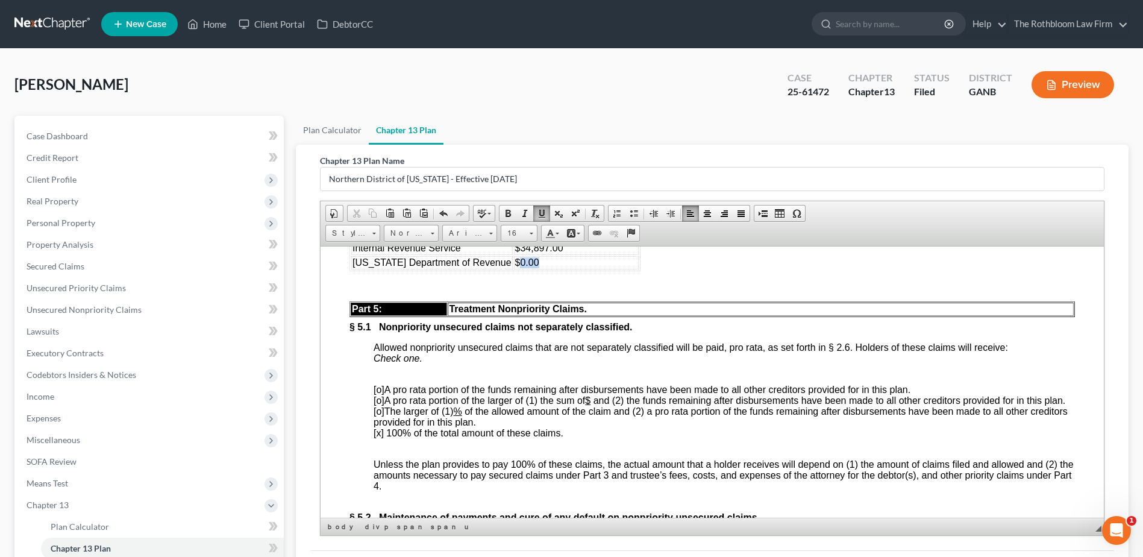
drag, startPoint x: 501, startPoint y: 319, endPoint x: 573, endPoint y: 327, distance: 71.5
click at [573, 269] on td "$0.00" at bounding box center [576, 262] width 125 height 13
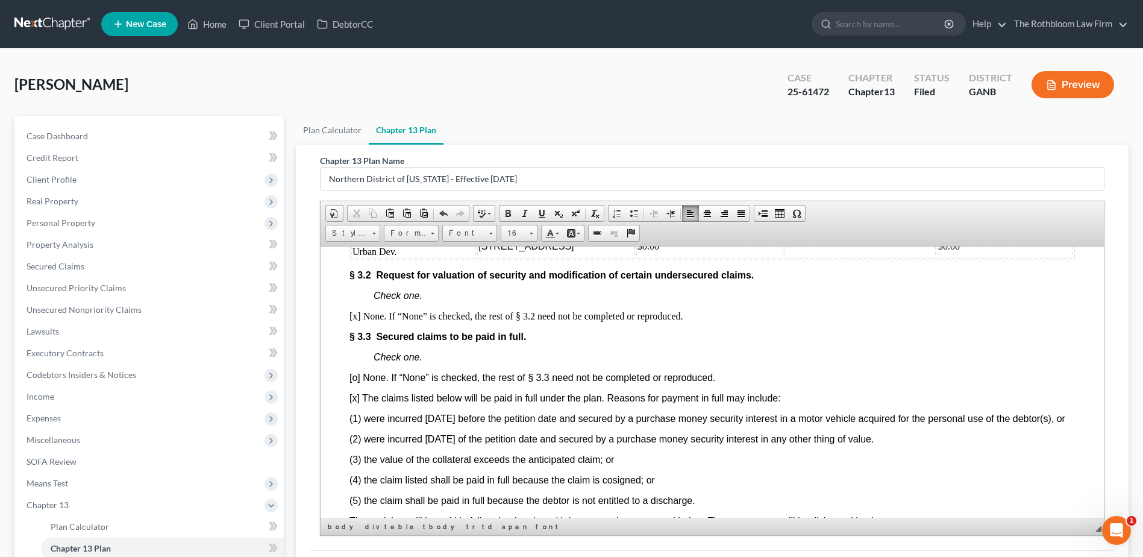
scroll to position [1748, 0]
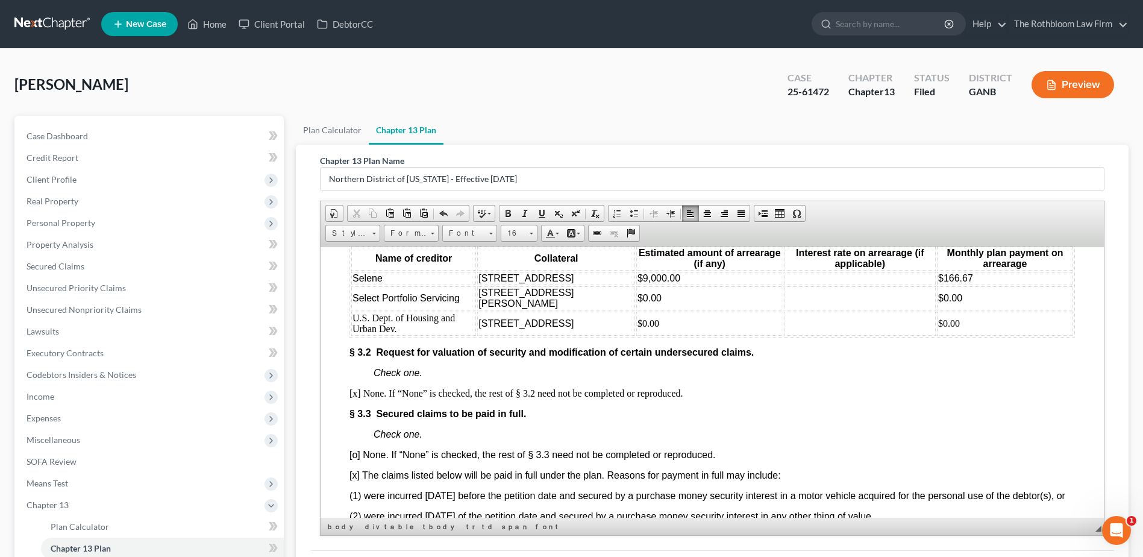
click at [425, 335] on td "U.S. Dept. of Housing and Urban Dev." at bounding box center [413, 323] width 125 height 24
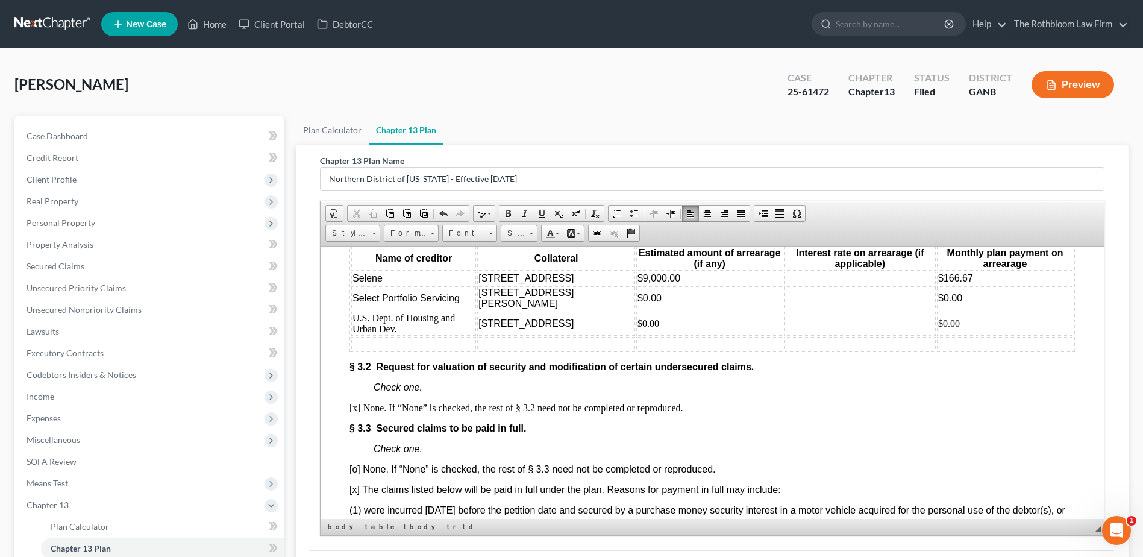
click at [374, 350] on td at bounding box center [413, 342] width 125 height 13
click at [667, 350] on td "$11," at bounding box center [709, 342] width 147 height 13
click at [950, 350] on td at bounding box center [1005, 342] width 136 height 13
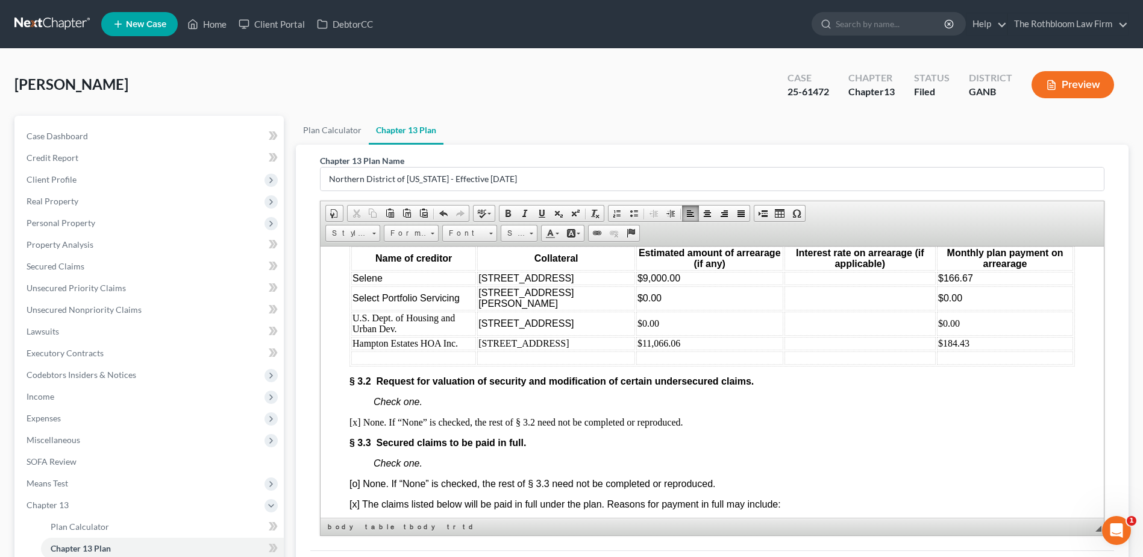
click at [391, 364] on td at bounding box center [413, 357] width 125 height 13
click at [504, 474] on span "Delete Rows" at bounding box center [520, 475] width 70 height 15
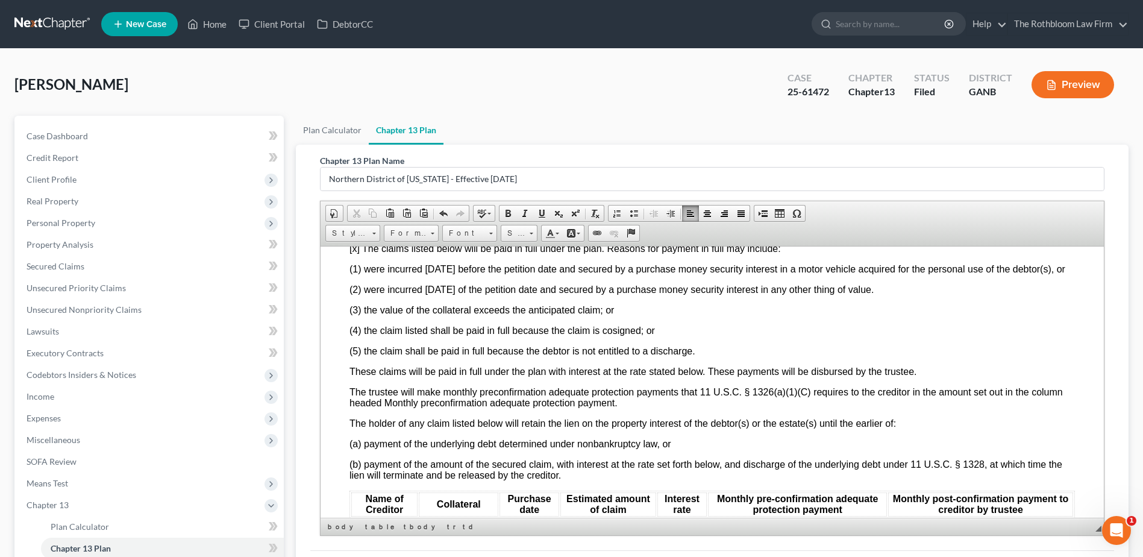
scroll to position [2290, 0]
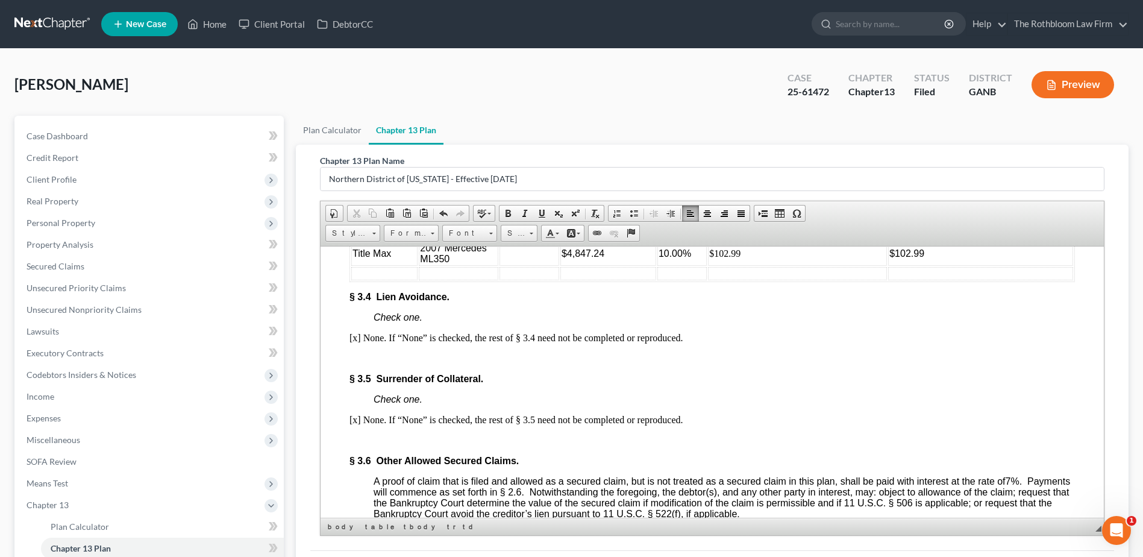
click at [376, 280] on td at bounding box center [384, 272] width 66 height 13
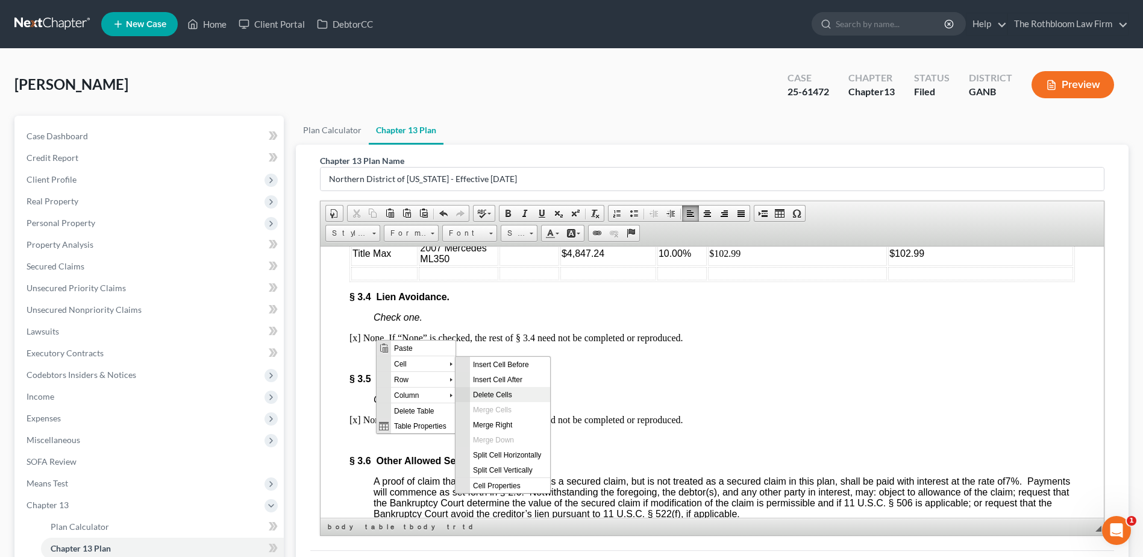
click at [502, 394] on span "Delete Cells" at bounding box center [510, 393] width 80 height 15
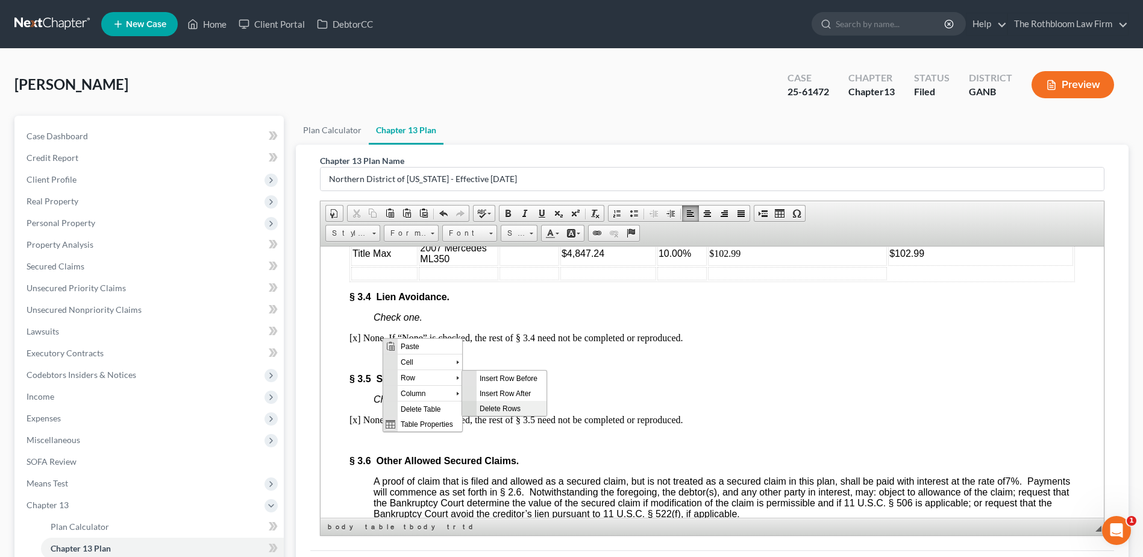
click at [500, 404] on span "Delete Rows" at bounding box center [512, 407] width 70 height 15
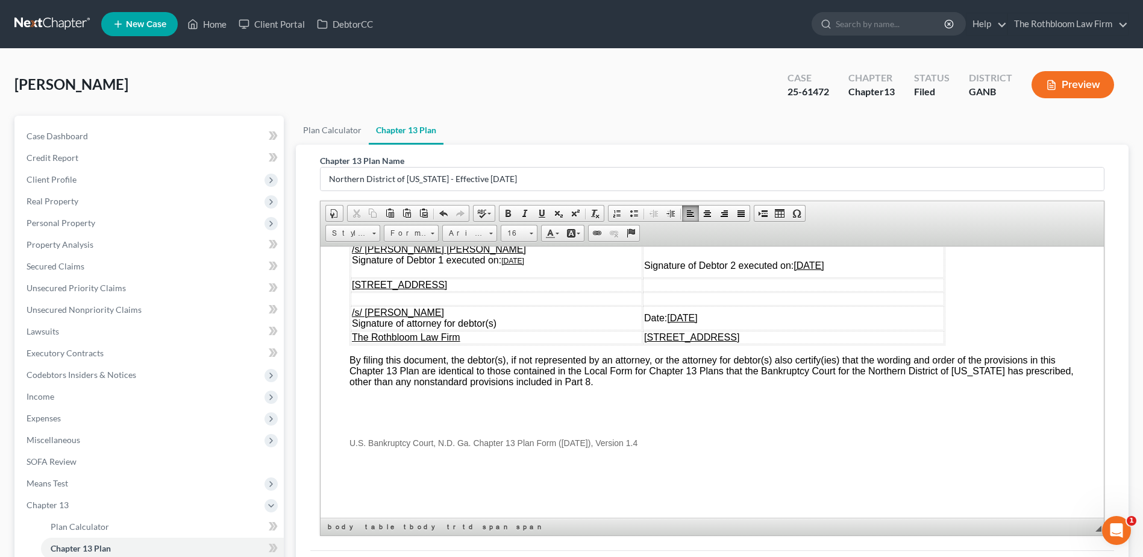
scroll to position [4098, 0]
drag, startPoint x: 759, startPoint y: 285, endPoint x: 811, endPoint y: 286, distance: 51.8
click at [811, 277] on td "Signature of Debtor 2 executed on: [DATE]" at bounding box center [793, 259] width 301 height 35
click at [514, 265] on u "[DATE]" at bounding box center [512, 260] width 23 height 8
click at [692, 322] on u "[DATE]" at bounding box center [707, 317] width 30 height 10
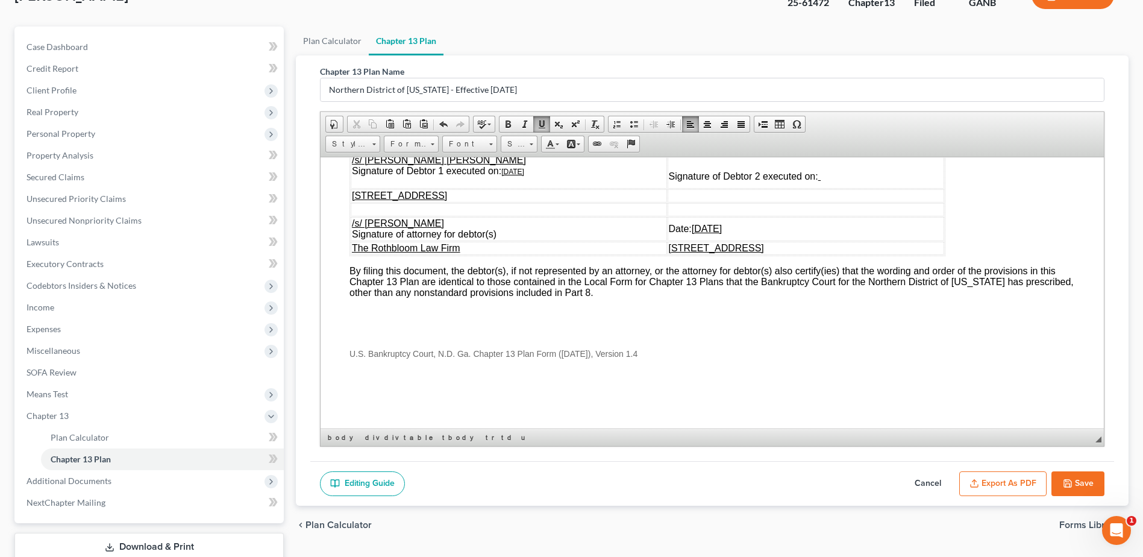
scroll to position [171, 0]
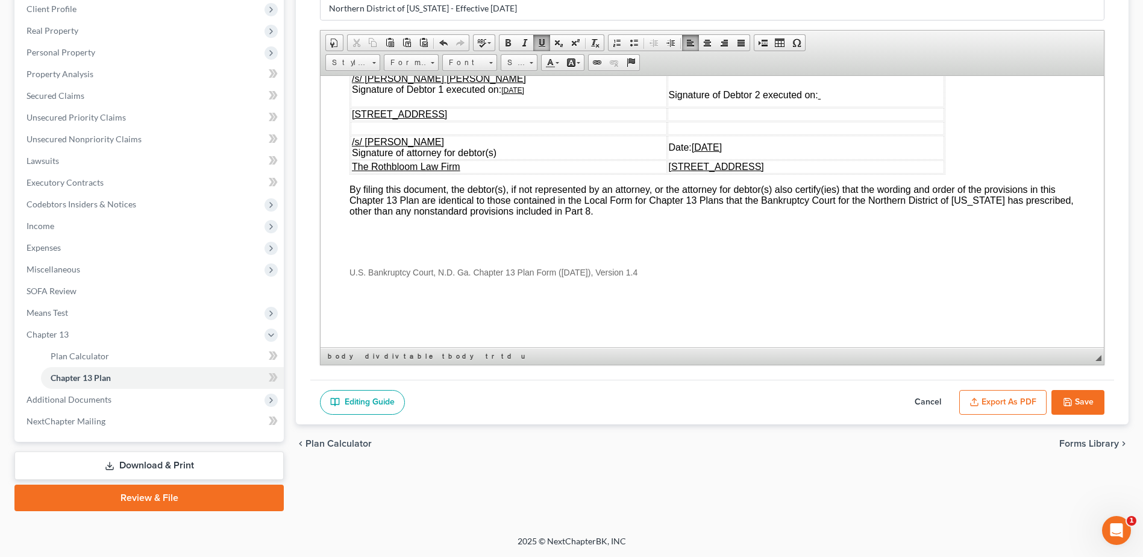
click at [1014, 398] on button "Export as PDF" at bounding box center [1002, 402] width 87 height 25
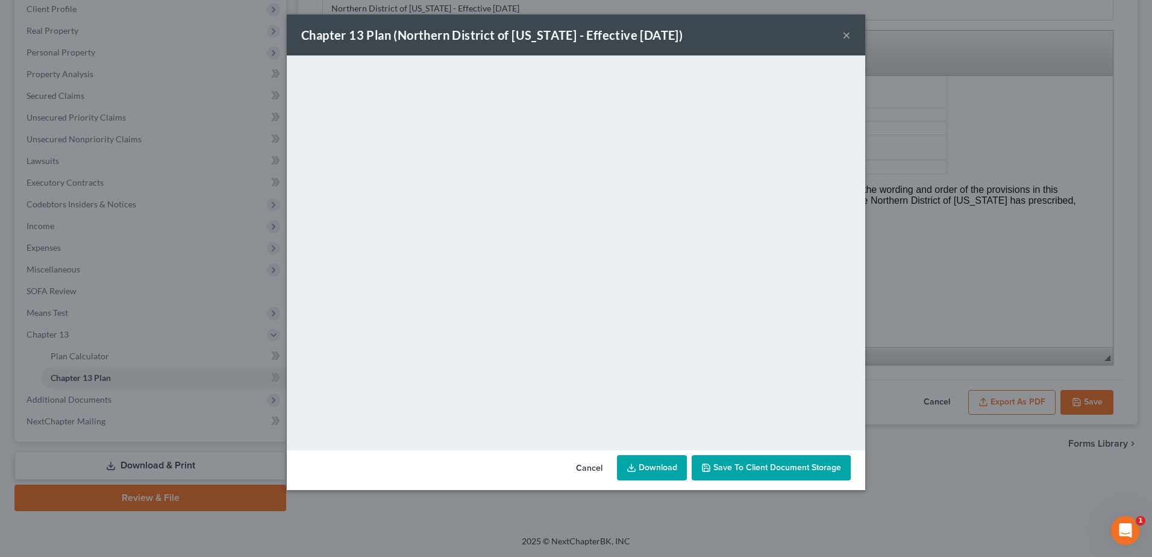
click at [659, 473] on link "Download" at bounding box center [652, 467] width 70 height 25
drag, startPoint x: 584, startPoint y: 467, endPoint x: 739, endPoint y: 471, distance: 155.6
click at [584, 467] on button "Cancel" at bounding box center [590, 468] width 46 height 24
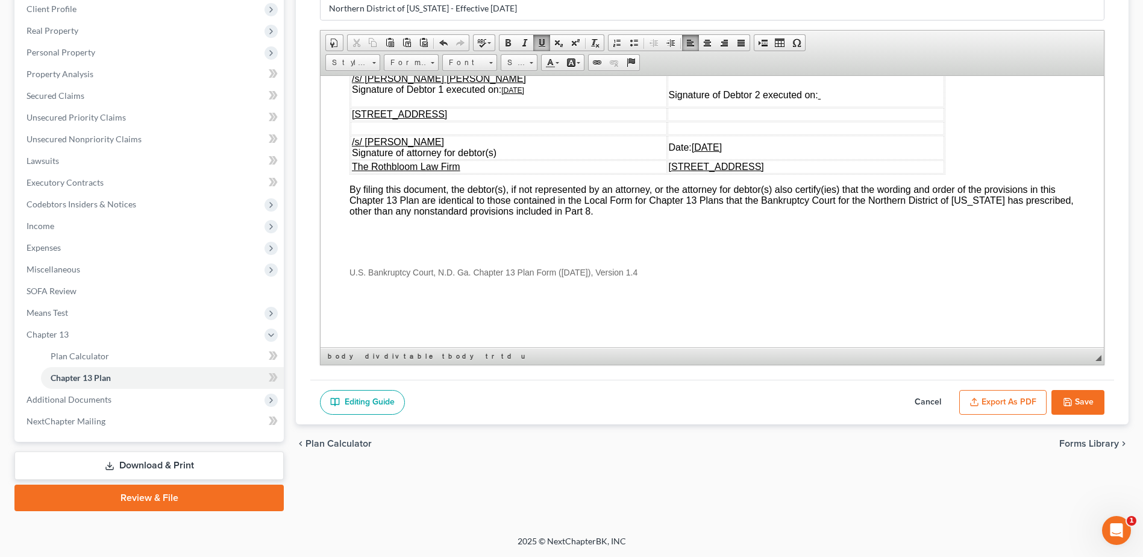
click at [1088, 416] on div "Editing Guide Cancel Export as PDF Save" at bounding box center [712, 402] width 804 height 45
click at [1083, 406] on button "Save" at bounding box center [1078, 402] width 53 height 25
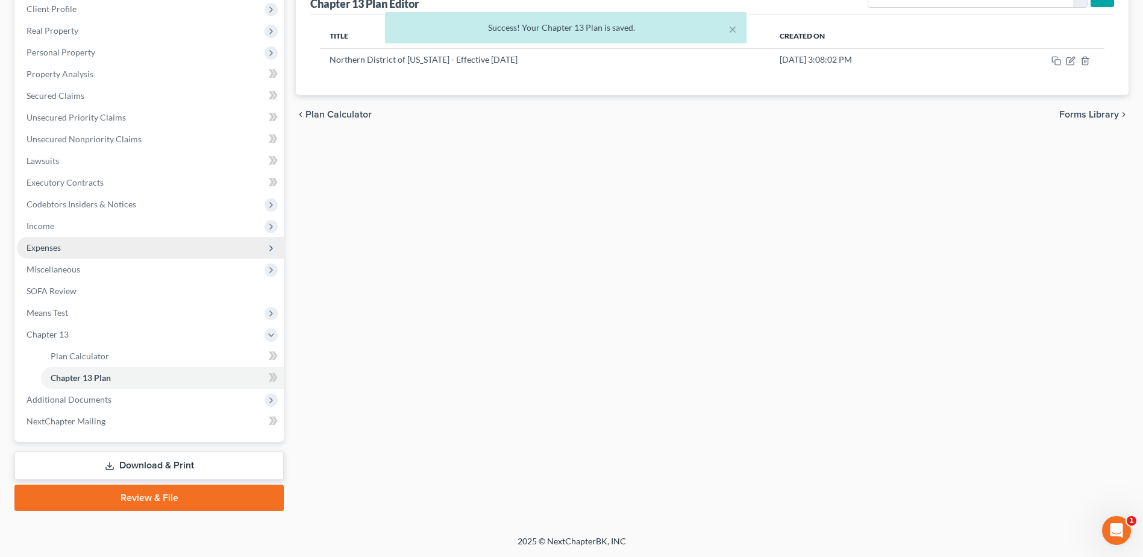
click at [62, 240] on span "Expenses" at bounding box center [150, 248] width 267 height 22
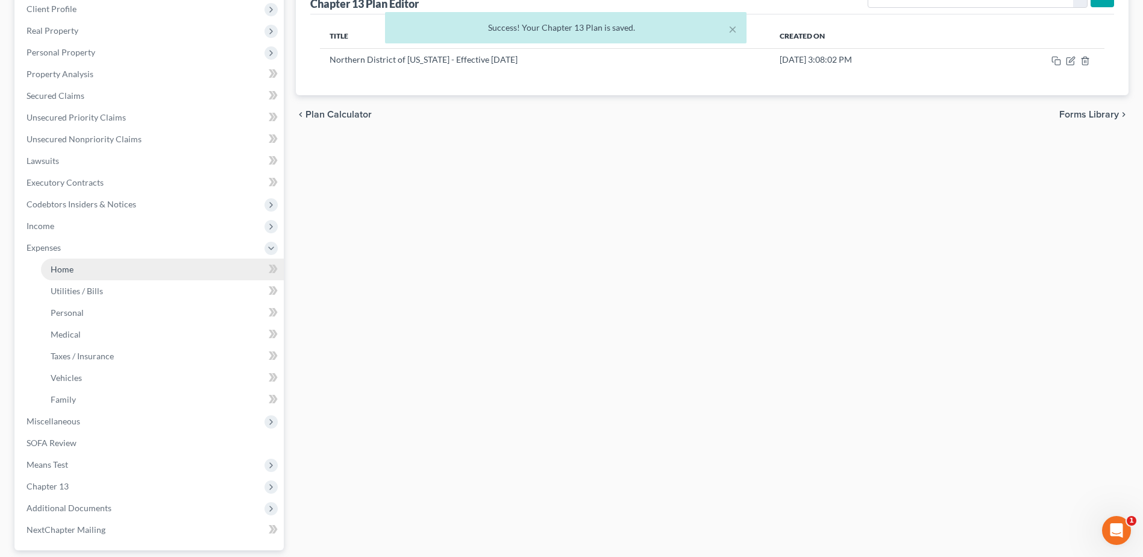
click at [60, 271] on span "Home" at bounding box center [62, 269] width 23 height 10
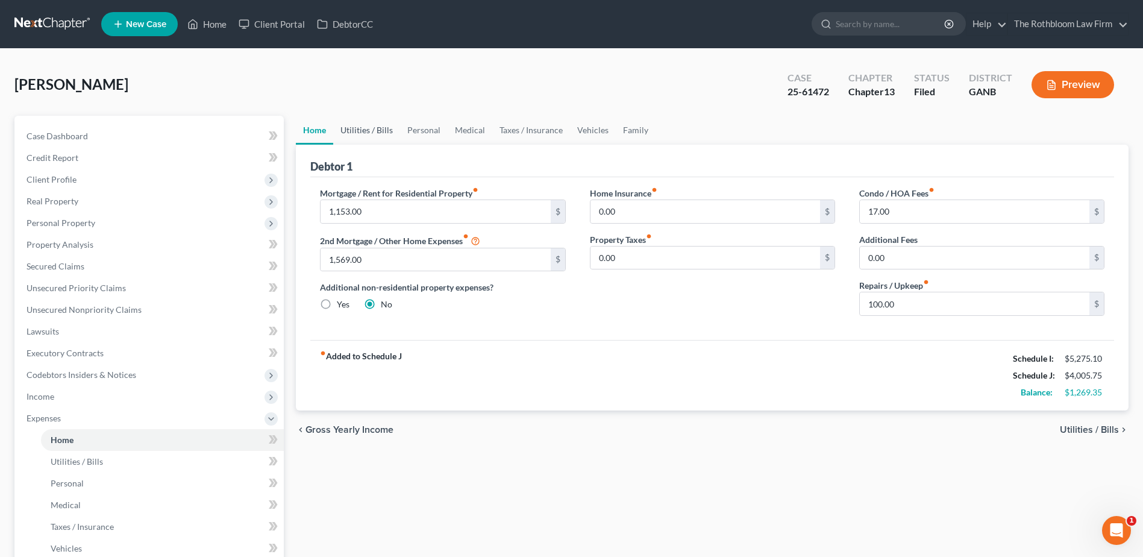
click at [367, 132] on link "Utilities / Bills" at bounding box center [366, 130] width 67 height 29
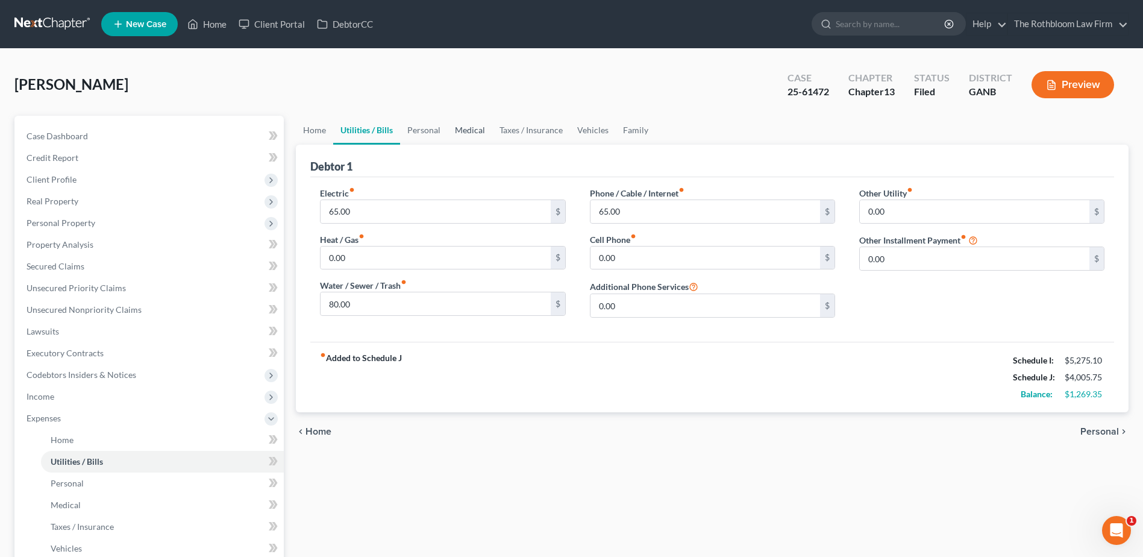
click at [465, 128] on link "Medical" at bounding box center [470, 130] width 45 height 29
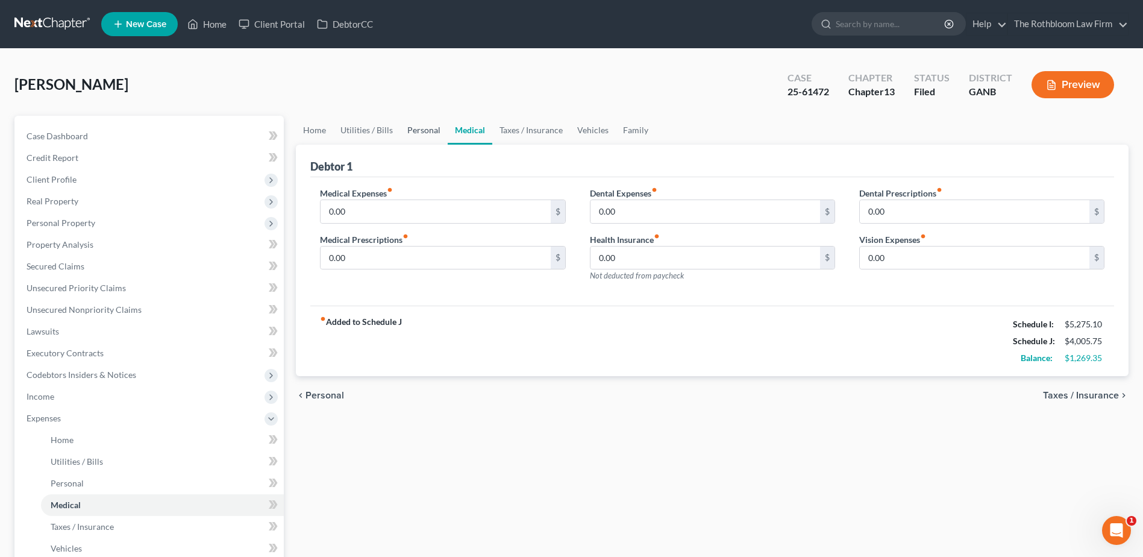
click at [422, 133] on link "Personal" at bounding box center [424, 130] width 48 height 29
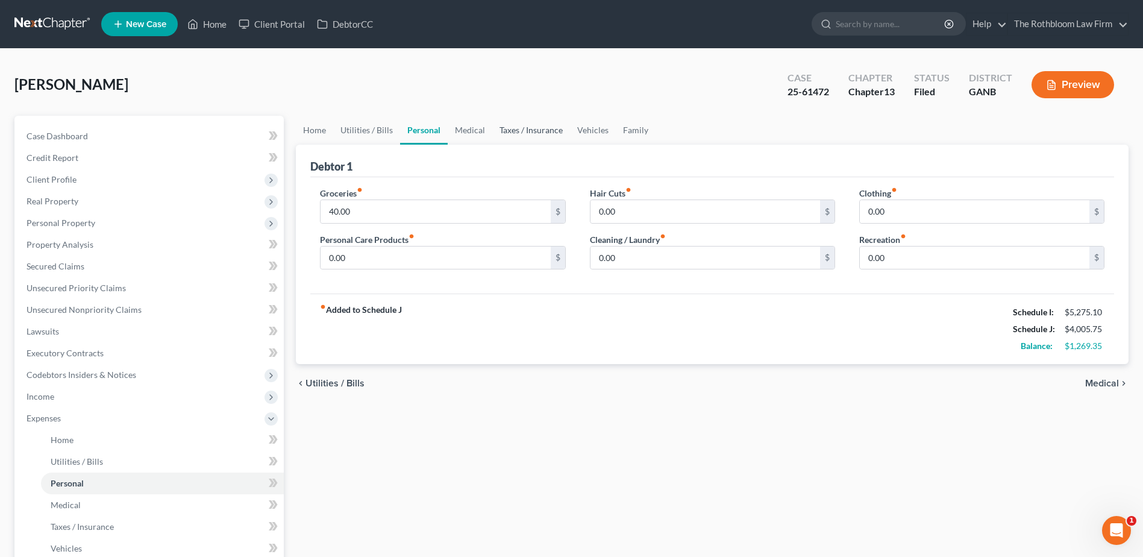
click at [519, 130] on link "Taxes / Insurance" at bounding box center [531, 130] width 78 height 29
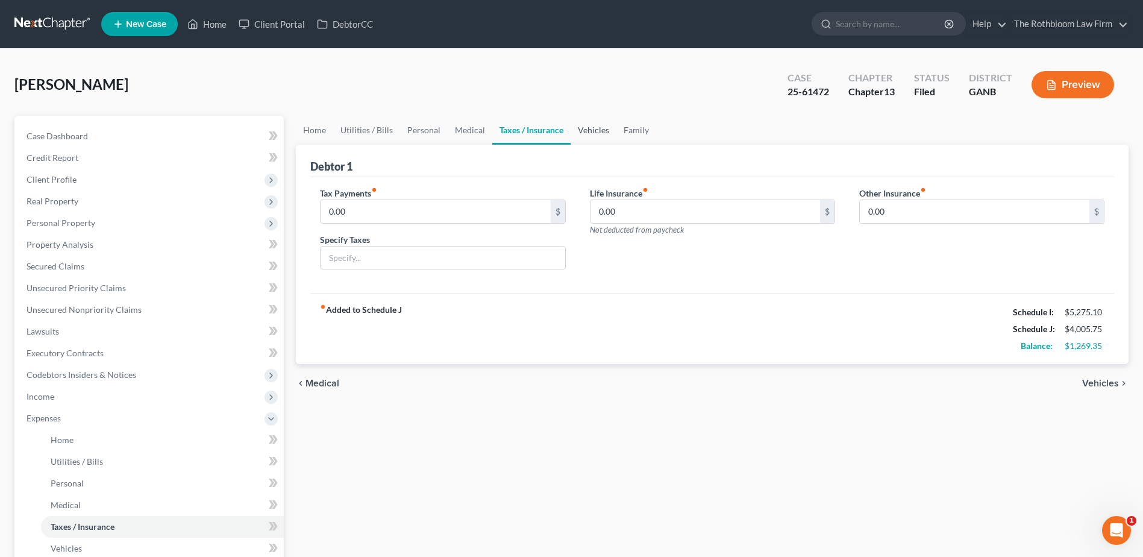
click at [594, 130] on link "Vehicles" at bounding box center [594, 130] width 46 height 29
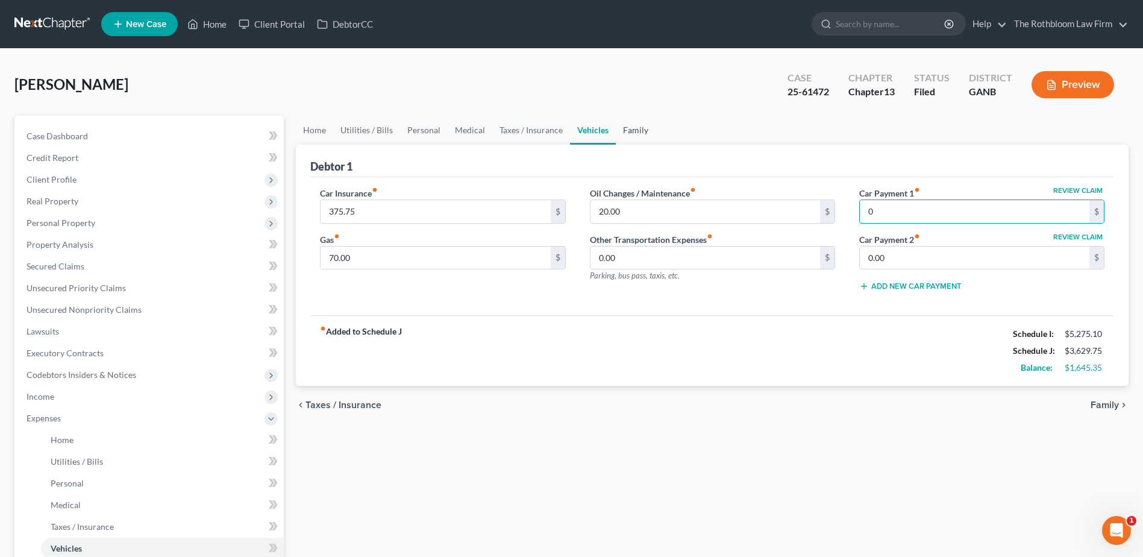
type input "0"
click at [635, 130] on link "Family" at bounding box center [636, 130] width 40 height 29
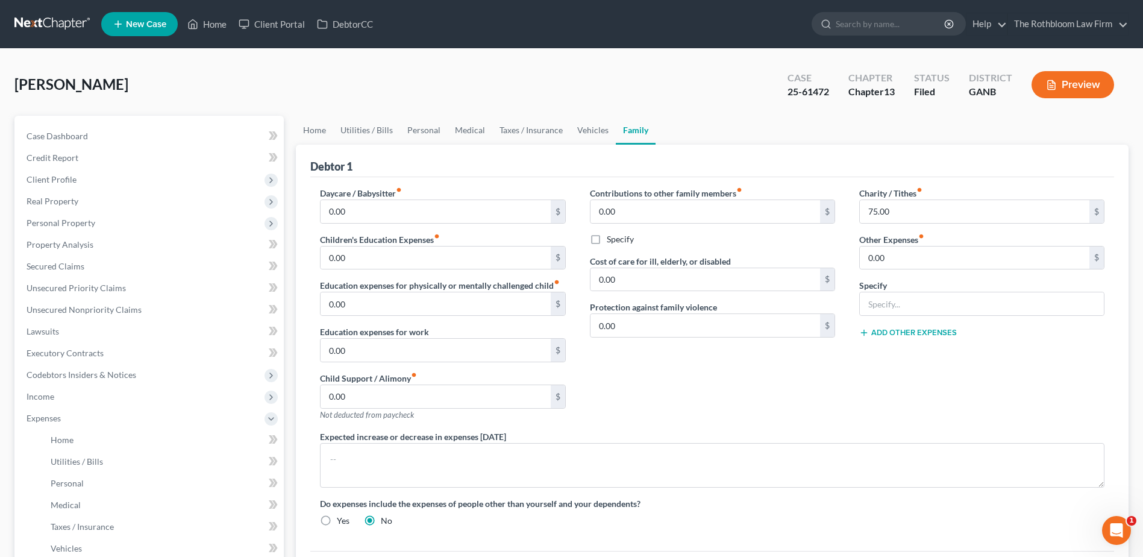
scroll to position [241, 0]
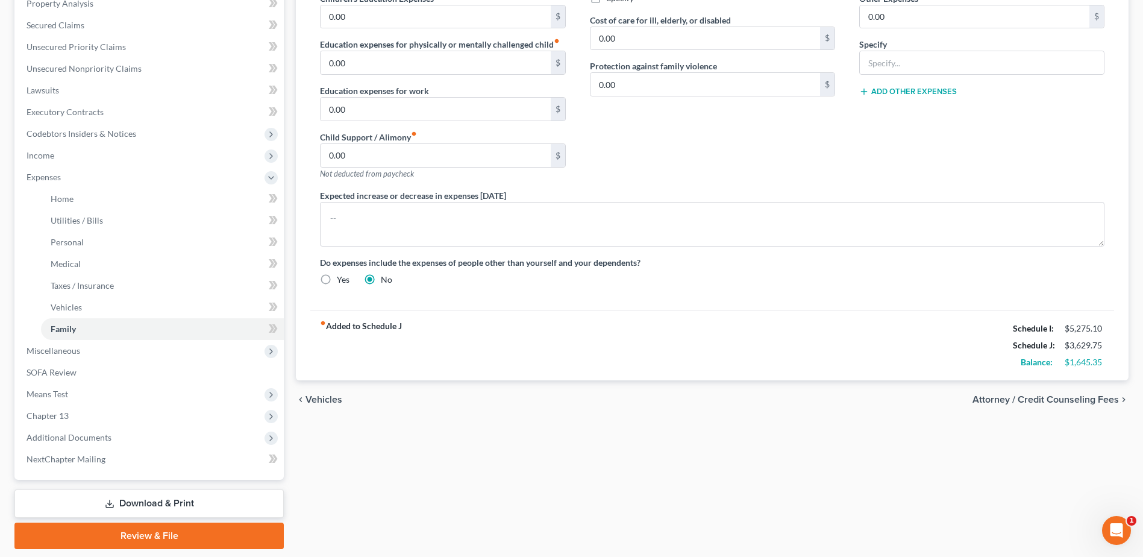
click at [787, 351] on div "fiber_manual_record Added to Schedule J Schedule I: $5,275.10 Schedule J: $3,62…" at bounding box center [712, 345] width 804 height 71
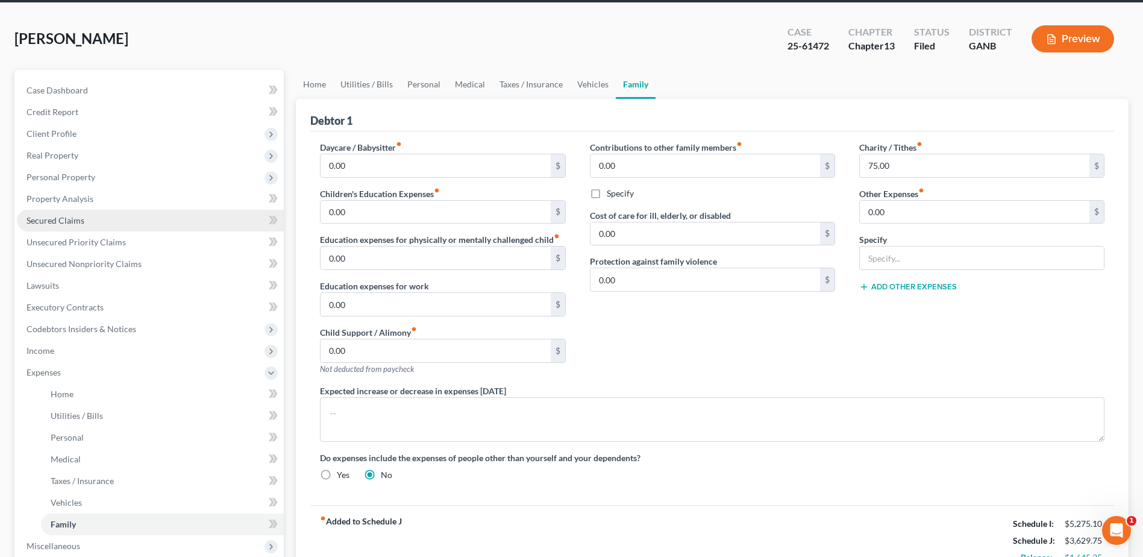
scroll to position [38, 0]
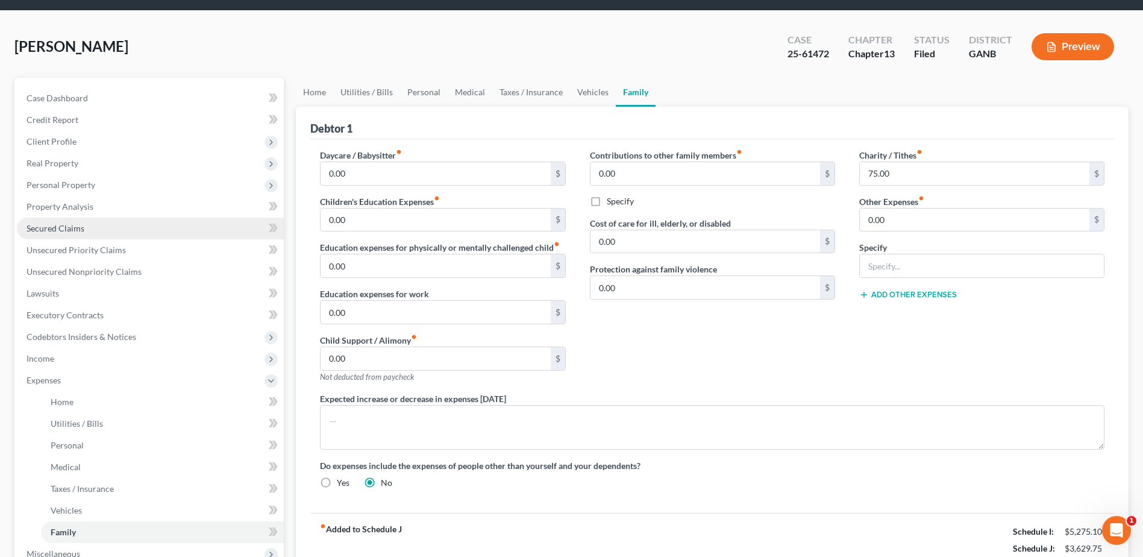
click at [55, 225] on span "Secured Claims" at bounding box center [56, 228] width 58 height 10
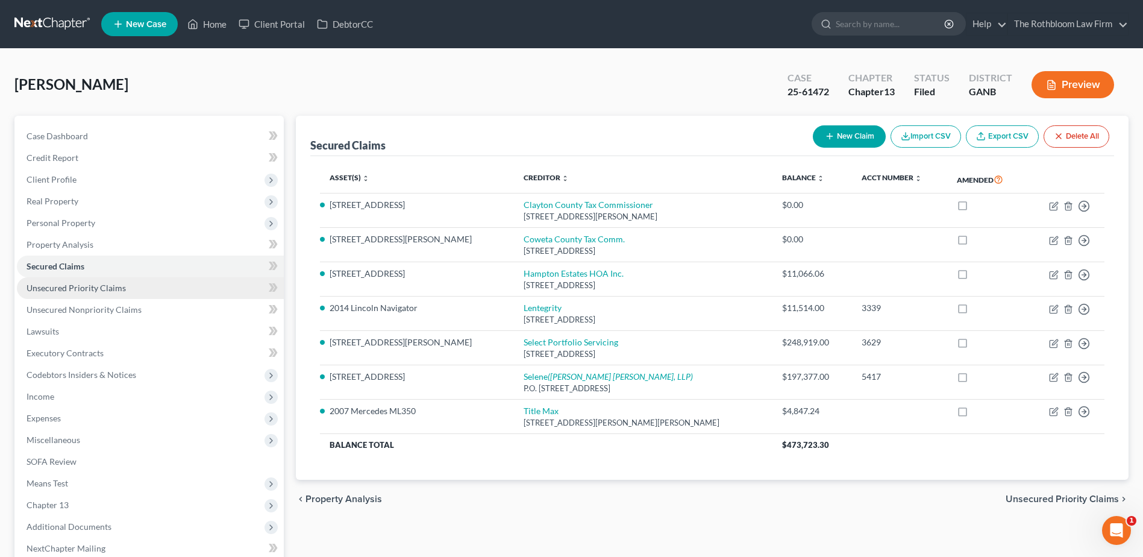
click at [93, 289] on span "Unsecured Priority Claims" at bounding box center [76, 288] width 99 height 10
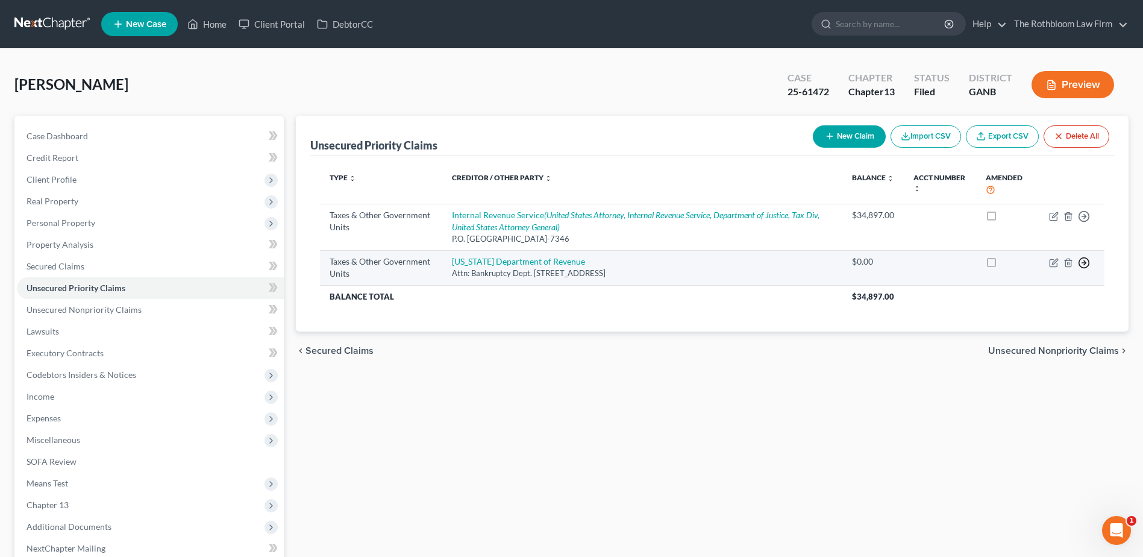
click at [1087, 265] on icon "button" at bounding box center [1084, 263] width 12 height 12
click at [1021, 269] on link "Move to D" at bounding box center [1029, 271] width 101 height 20
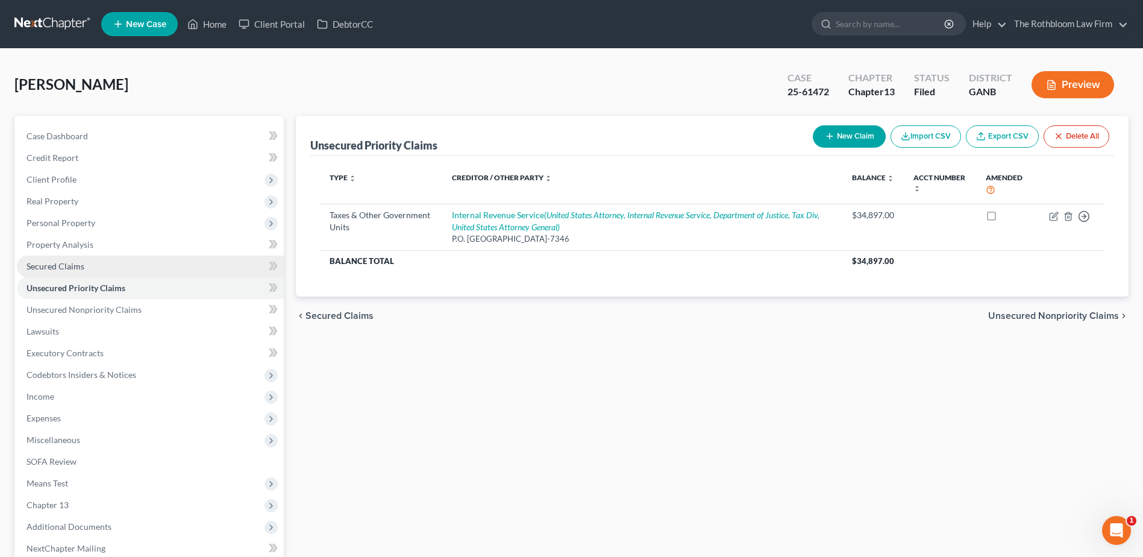
click at [74, 263] on span "Secured Claims" at bounding box center [56, 266] width 58 height 10
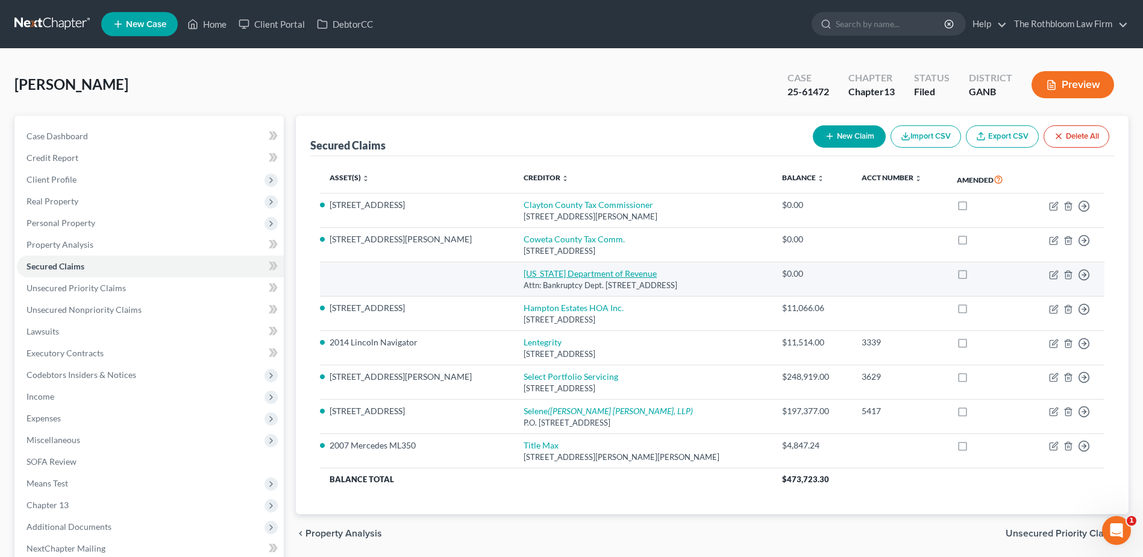
click at [524, 276] on link "[US_STATE] Department of Revenue" at bounding box center [590, 273] width 133 height 10
select select "10"
select select "0"
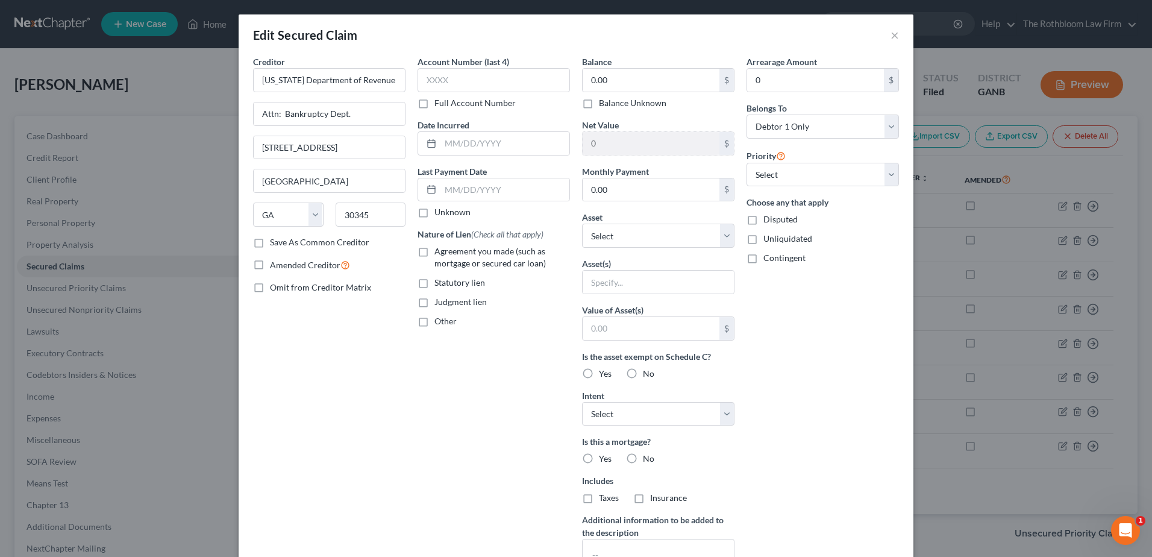
click at [435, 281] on label "Statutory lien" at bounding box center [460, 283] width 51 height 12
click at [439, 281] on input "Statutory lien" at bounding box center [443, 281] width 8 height 8
checkbox input "true"
click at [721, 235] on select "Select Other Multiple Assets Numerous vehicles: See attached list - $248000.0 2…" at bounding box center [658, 236] width 152 height 24
click at [718, 236] on select "Select Other Multiple Assets Numerous vehicles: See attached list - $248000.0 2…" at bounding box center [658, 236] width 152 height 24
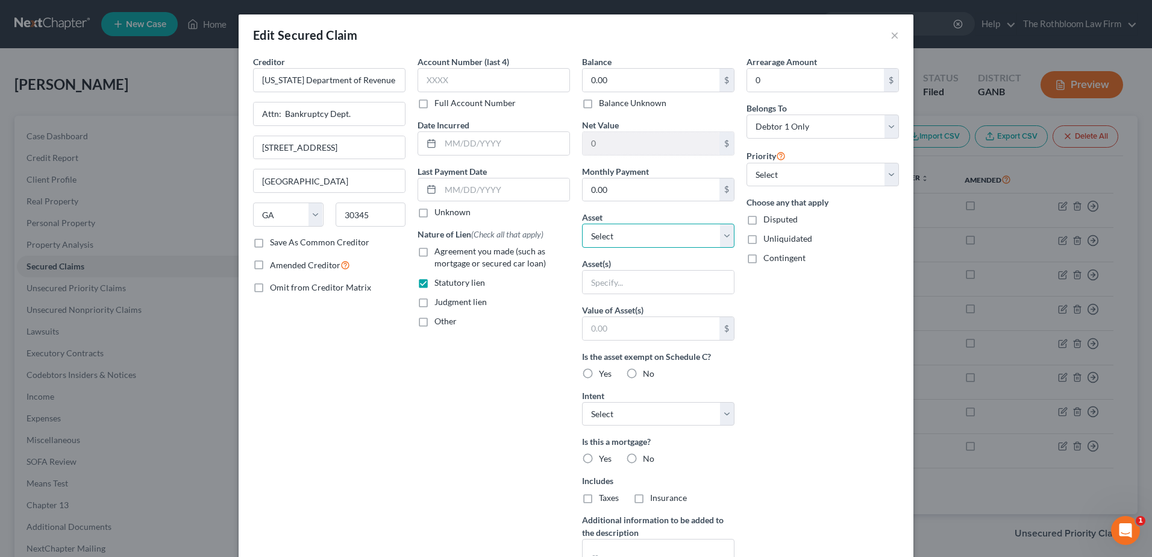
select select "14"
click at [582, 224] on select "Select Other Multiple Assets Numerous vehicles: See attached list - $248000.0 2…" at bounding box center [658, 236] width 152 height 24
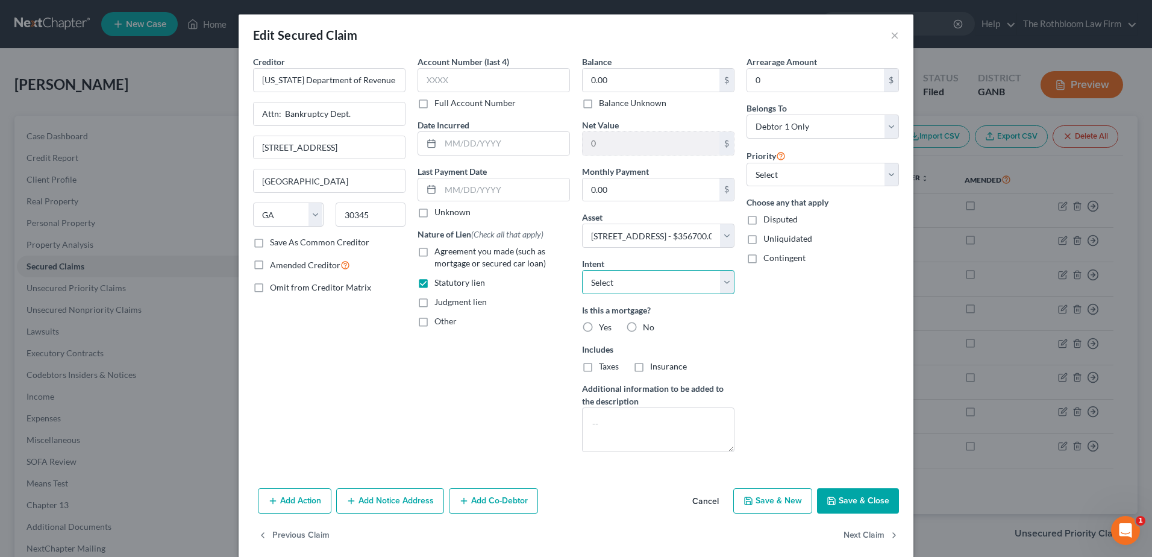
drag, startPoint x: 671, startPoint y: 277, endPoint x: 648, endPoint y: 277, distance: 22.3
click at [671, 277] on select "Select Surrender Redeem Reaffirm Avoid Other" at bounding box center [658, 282] width 152 height 24
select select "2"
click at [582, 270] on select "Select Surrender Redeem Reaffirm Avoid Other" at bounding box center [658, 282] width 152 height 24
click at [852, 502] on button "Save & Close" at bounding box center [858, 500] width 82 height 25
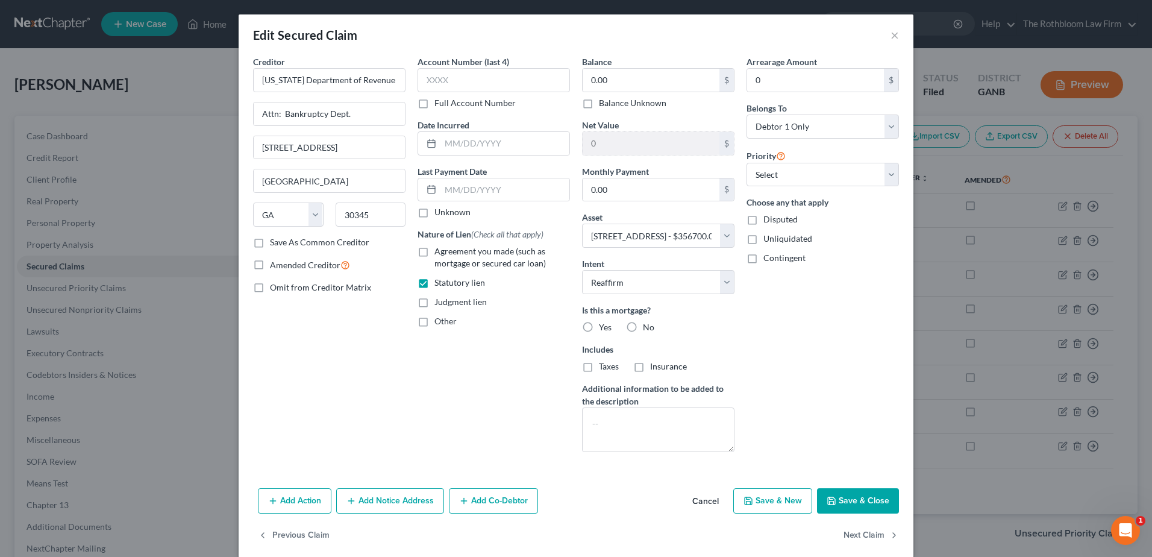
select select
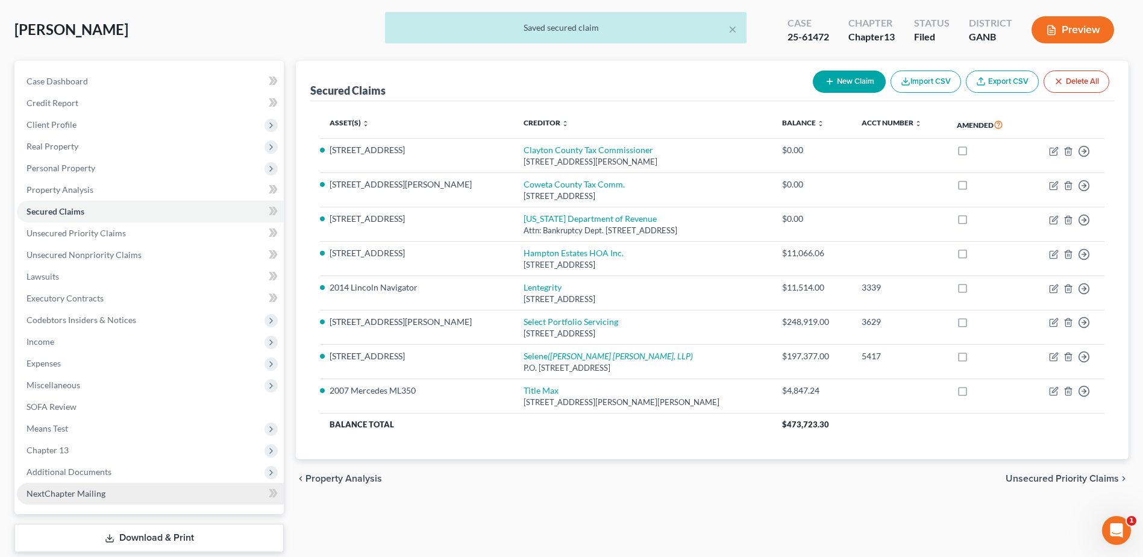
scroll to position [127, 0]
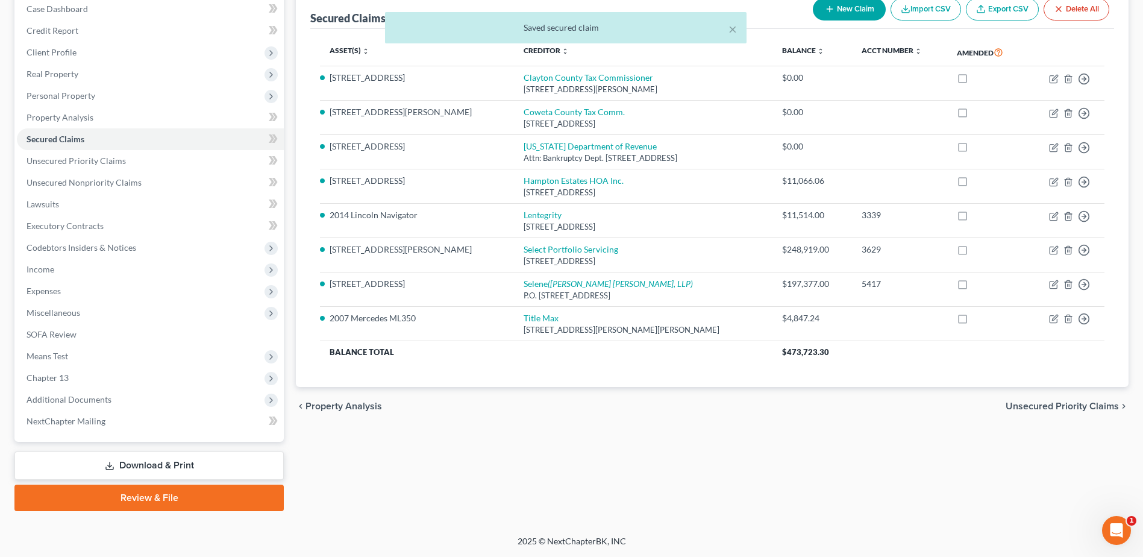
drag, startPoint x: 172, startPoint y: 473, endPoint x: 115, endPoint y: 462, distance: 59.0
click at [172, 473] on link "Download & Print" at bounding box center [148, 465] width 269 height 28
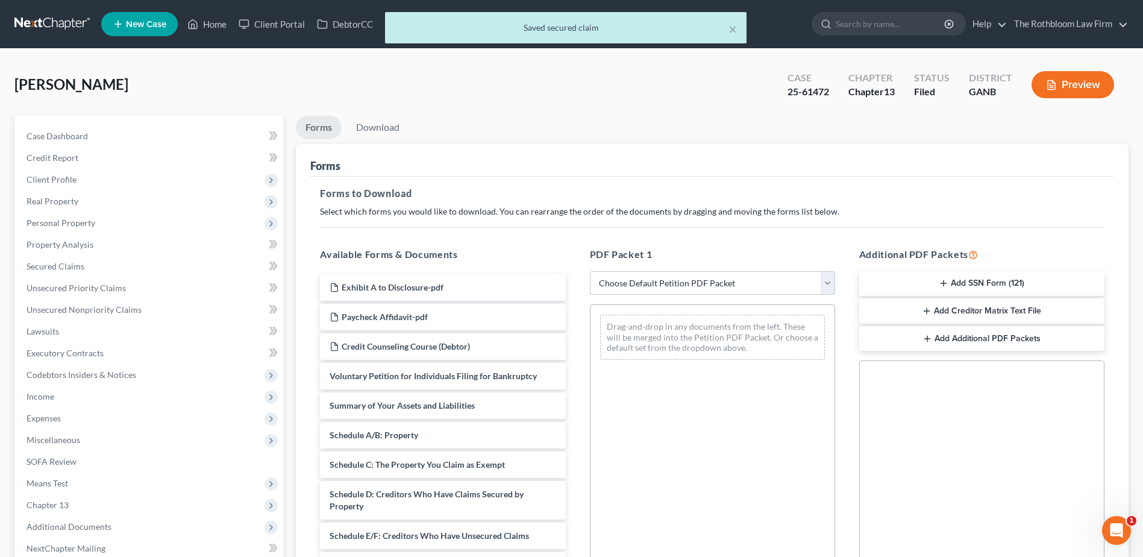
click at [666, 285] on select "Choose Default Petition PDF Packet Complete Bankruptcy Petition (all forms and …" at bounding box center [712, 283] width 245 height 24
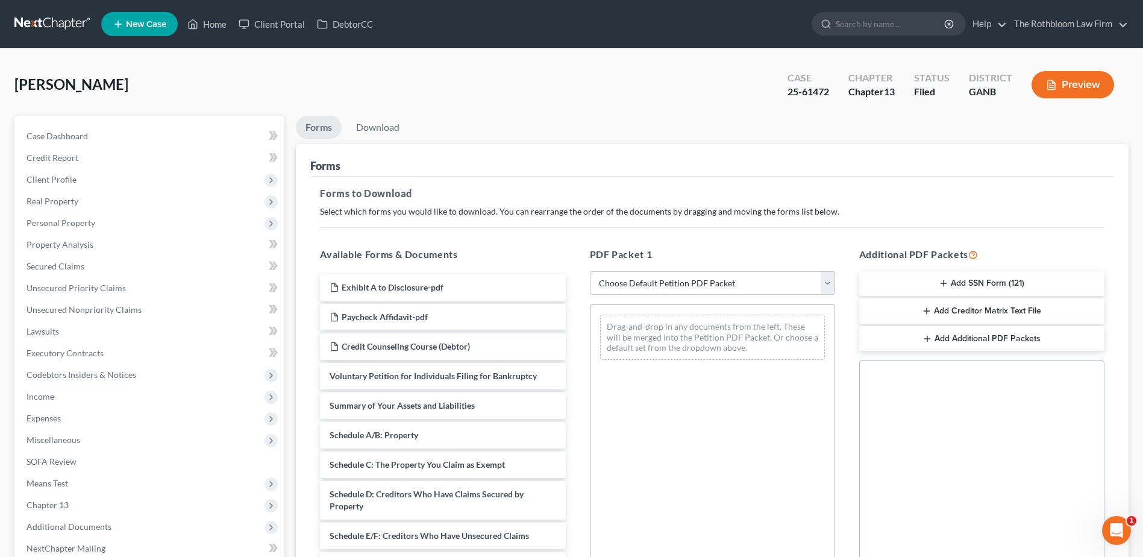
select select "7"
click at [590, 271] on select "Choose Default Petition PDF Packet Complete Bankruptcy Petition (all forms and …" at bounding box center [712, 283] width 245 height 24
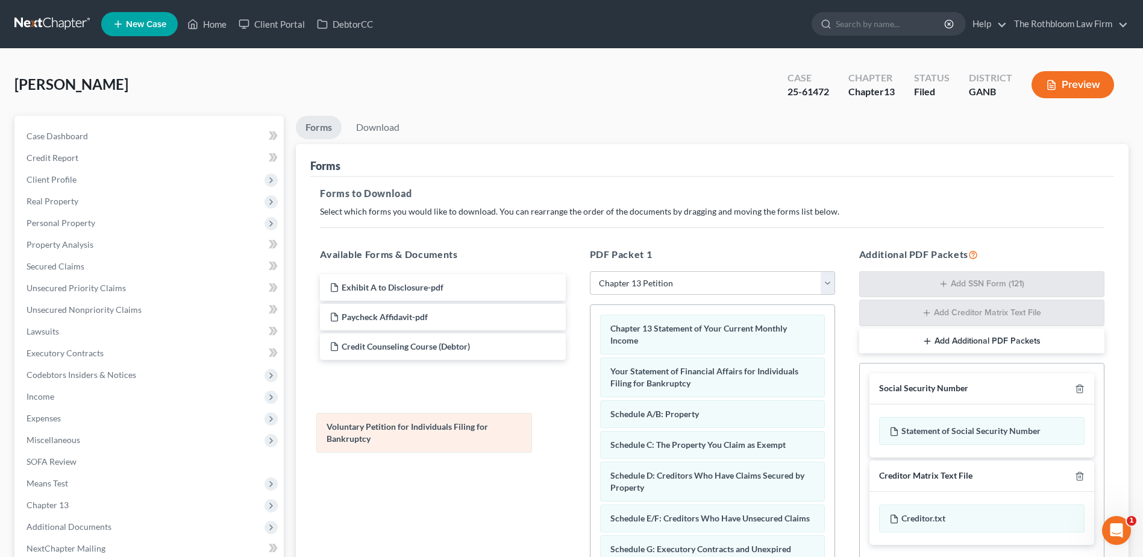
drag, startPoint x: 674, startPoint y: 336, endPoint x: 391, endPoint y: 435, distance: 300.4
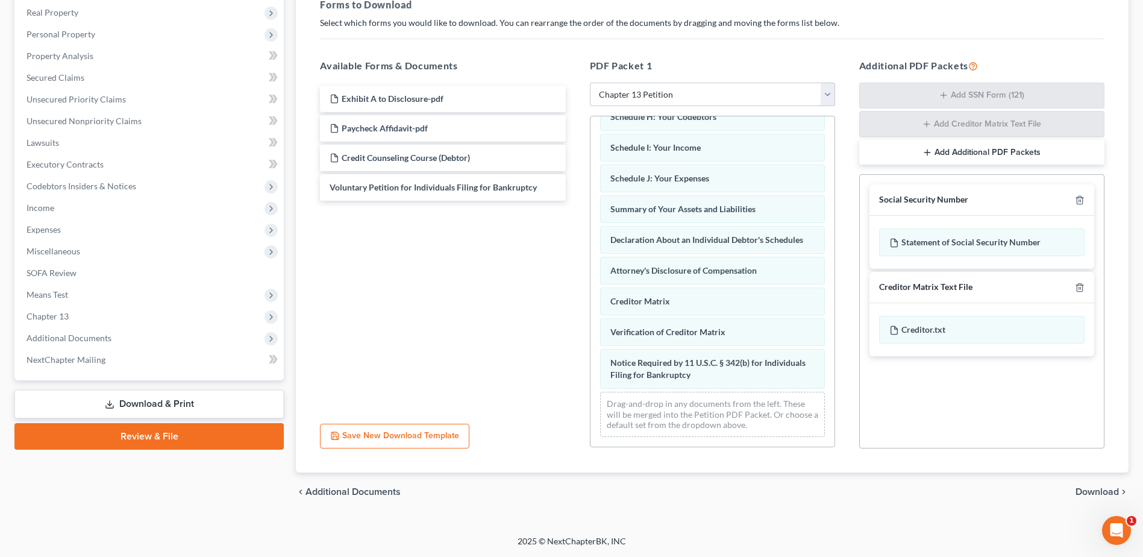
scroll to position [268, 0]
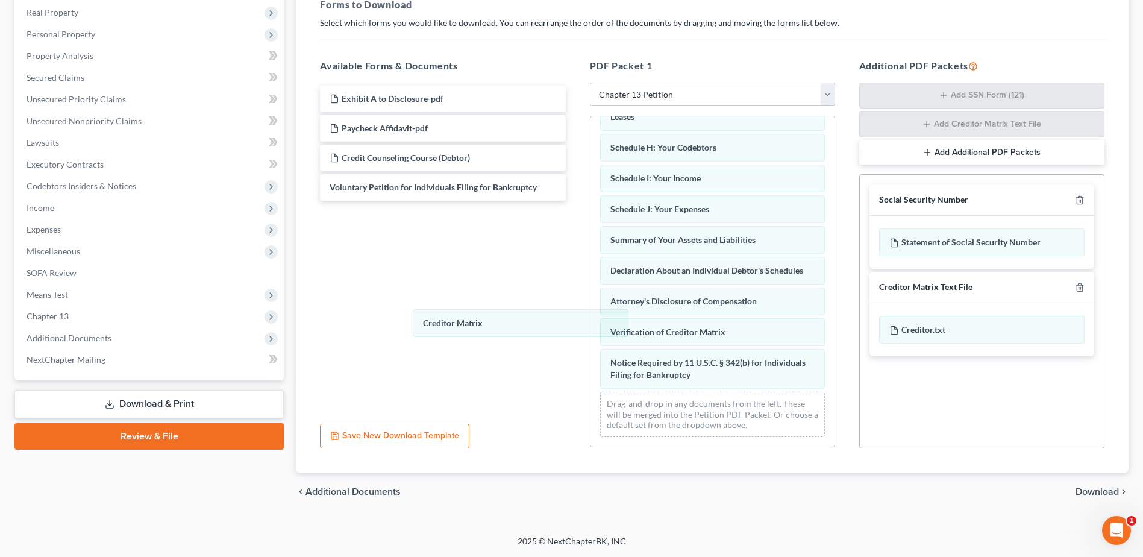
drag, startPoint x: 615, startPoint y: 298, endPoint x: 434, endPoint y: 319, distance: 182.1
click at [591, 319] on div "Creditor Matrix Chapter 13 Statement of Your Current Monthly Income Your Statem…" at bounding box center [713, 154] width 244 height 586
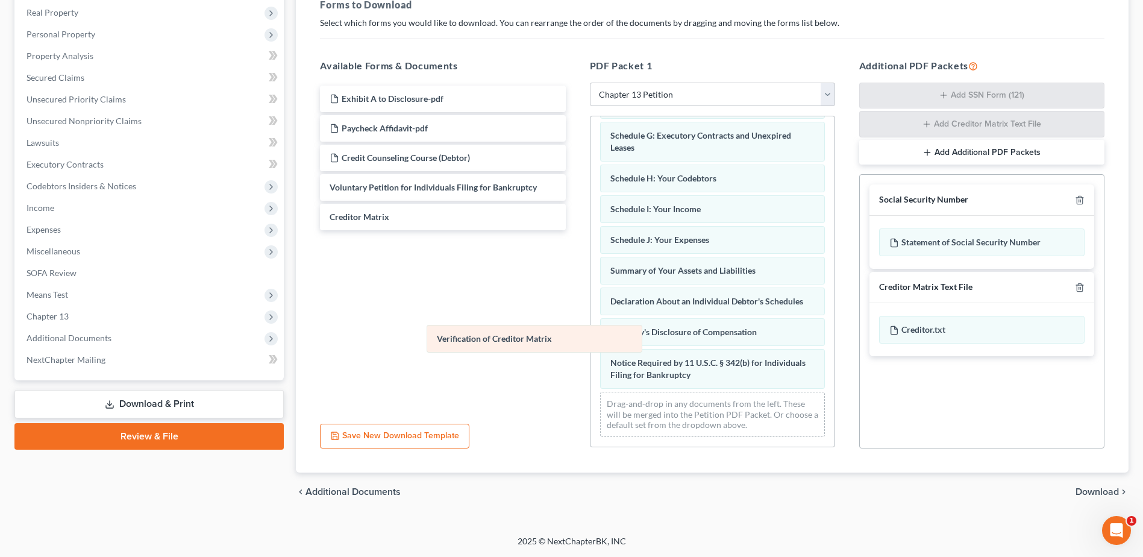
drag, startPoint x: 642, startPoint y: 331, endPoint x: 428, endPoint y: 342, distance: 214.8
click at [591, 342] on div "Verification of Creditor Matrix Chapter 13 Statement of Your Current Monthly In…" at bounding box center [713, 169] width 244 height 555
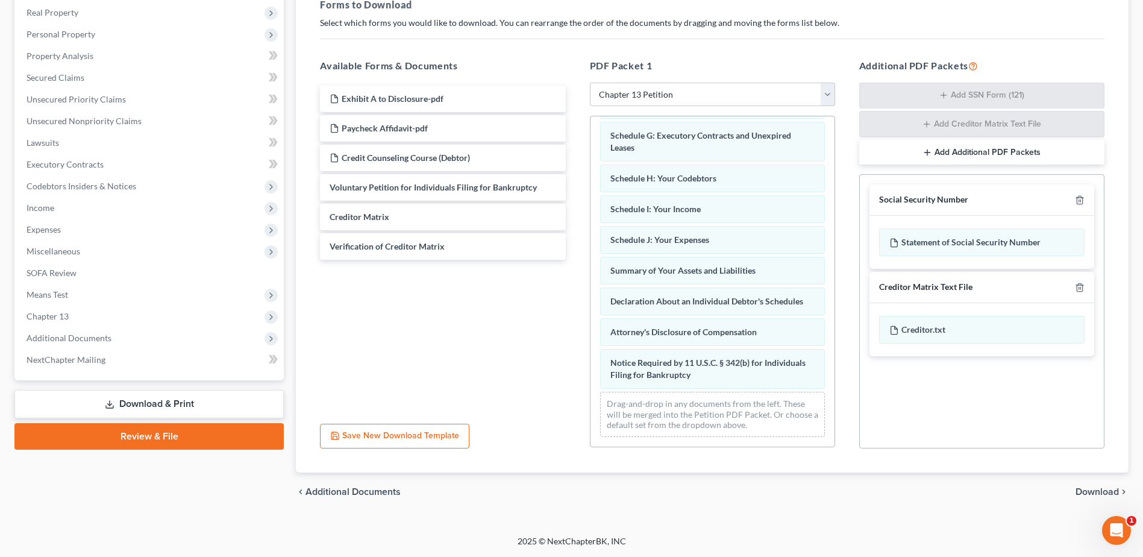
scroll to position [194, 0]
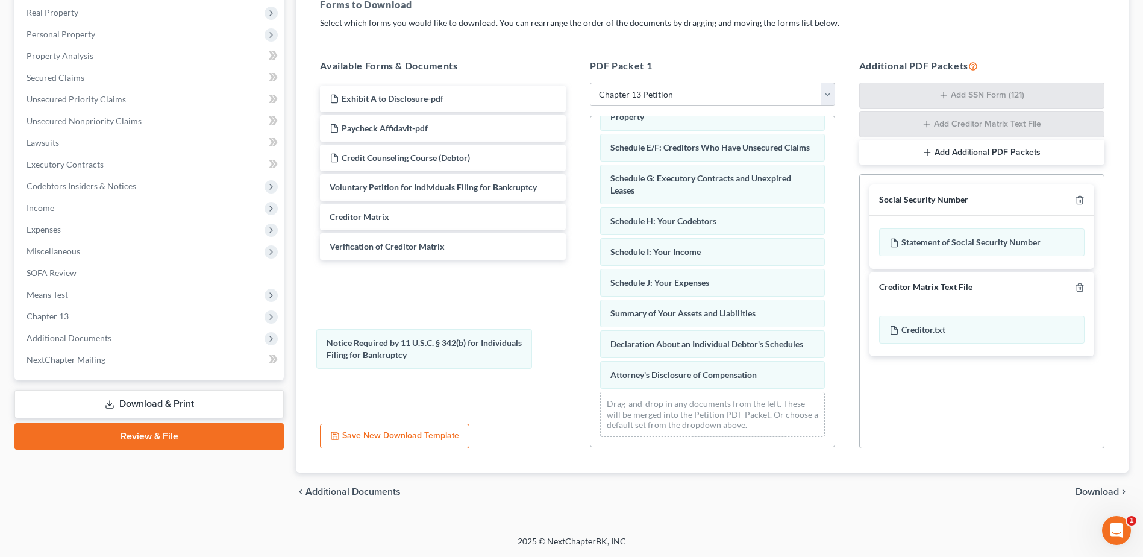
drag, startPoint x: 667, startPoint y: 369, endPoint x: 504, endPoint y: 365, distance: 162.8
click at [591, 350] on div "Notice Required by 11 U.S.C. § 342(b) for Individuals Filing for Bankruptcy Cha…" at bounding box center [713, 190] width 244 height 512
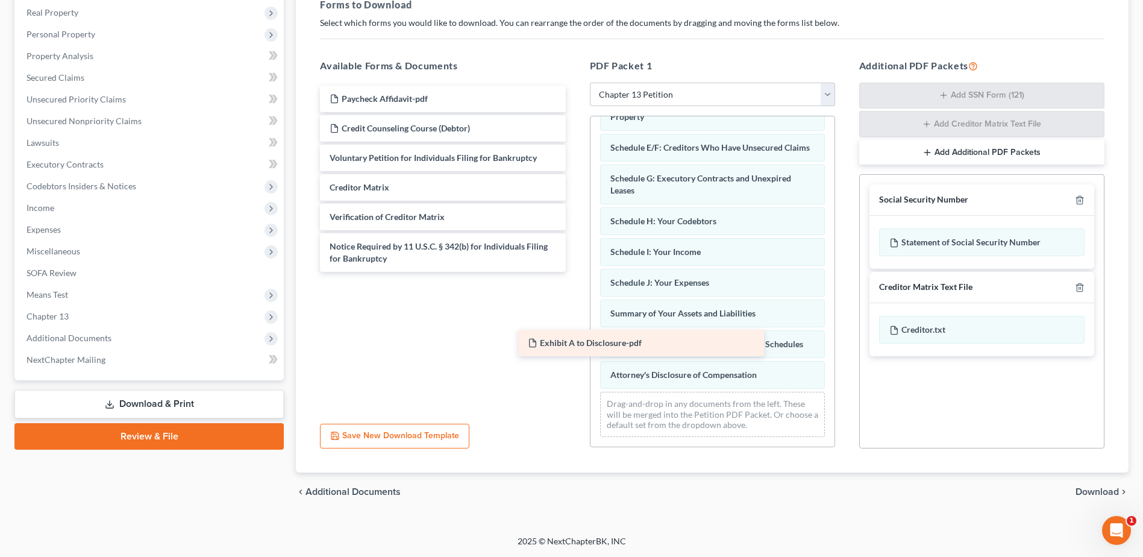
scroll to position [233, 0]
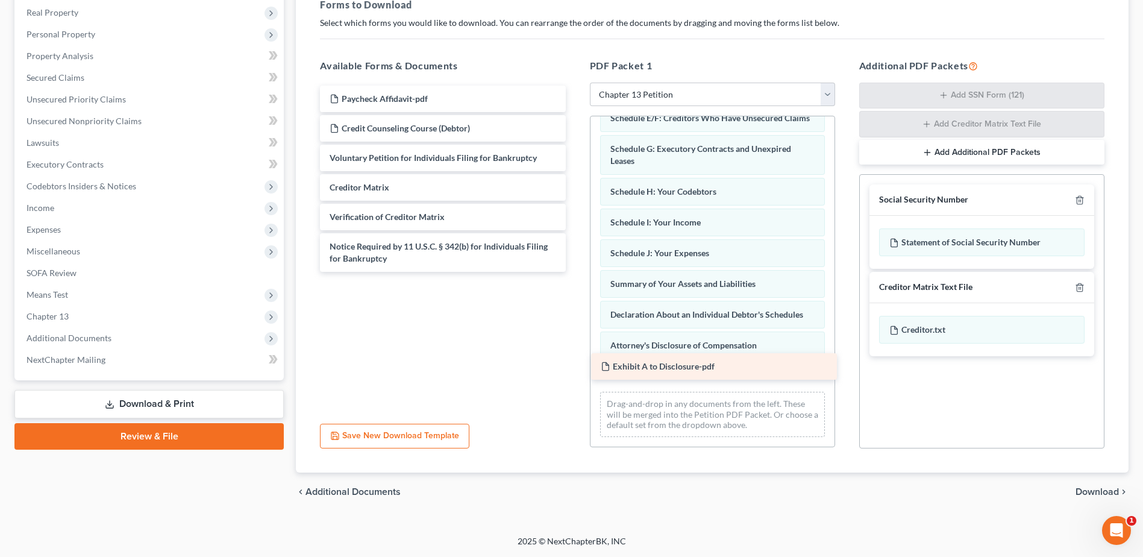
drag, startPoint x: 362, startPoint y: 96, endPoint x: 633, endPoint y: 364, distance: 381.0
click at [575, 272] on div "Exhibit A to Disclosure-pdf Exhibit A to Disclosure-pdf Paycheck Affidavit-pdf …" at bounding box center [442, 179] width 265 height 186
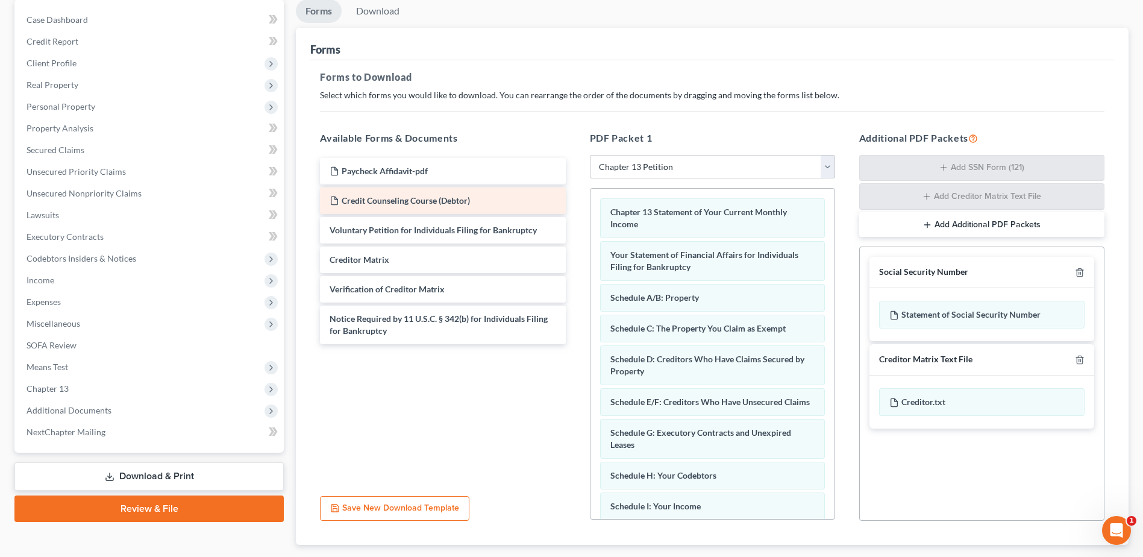
scroll to position [0, 0]
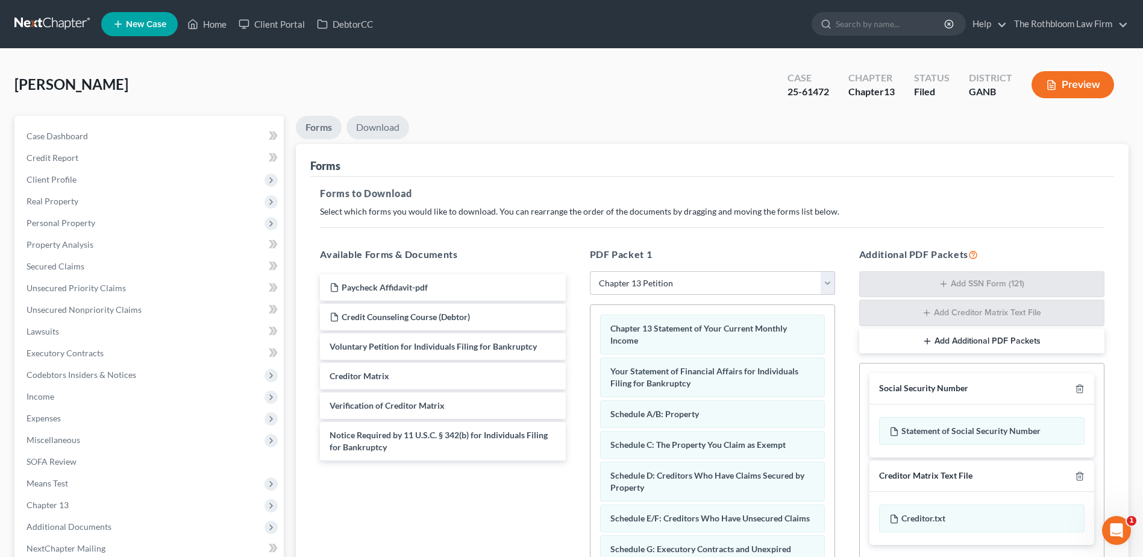
click at [377, 122] on link "Download" at bounding box center [378, 128] width 63 height 24
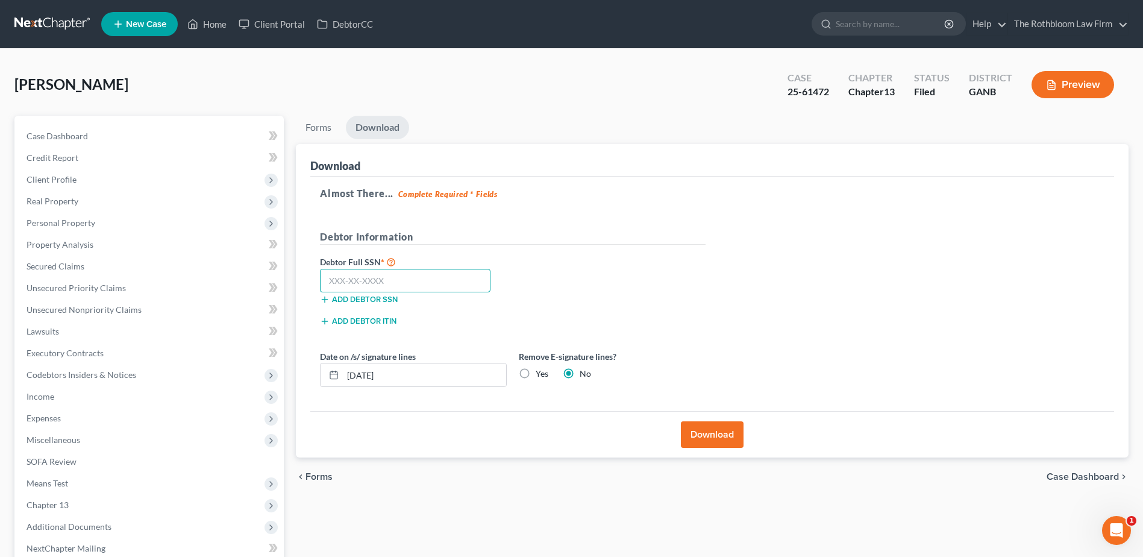
click at [370, 278] on input "text" at bounding box center [405, 281] width 171 height 24
type input "228-72-6662"
click at [705, 435] on button "Download" at bounding box center [712, 434] width 63 height 27
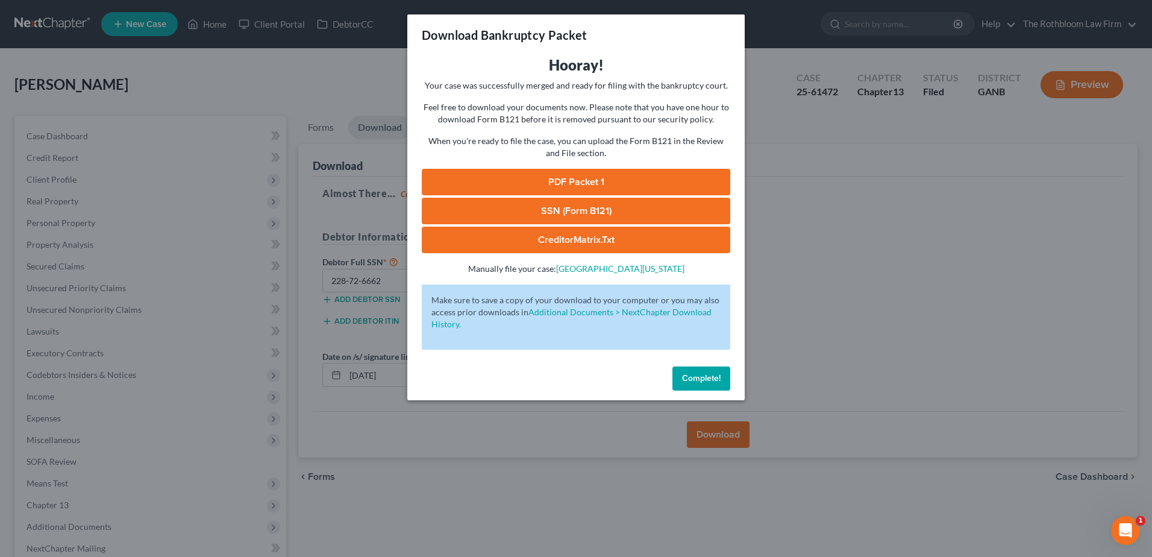
click at [610, 183] on link "PDF Packet 1" at bounding box center [576, 182] width 309 height 27
click at [710, 382] on span "Complete!" at bounding box center [701, 378] width 39 height 10
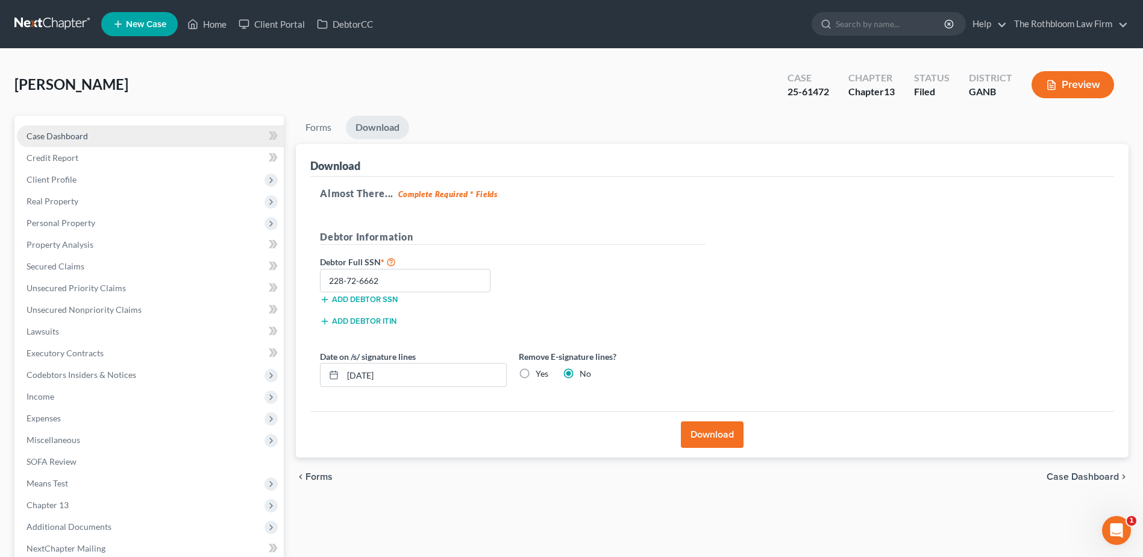
click at [61, 135] on span "Case Dashboard" at bounding box center [57, 136] width 61 height 10
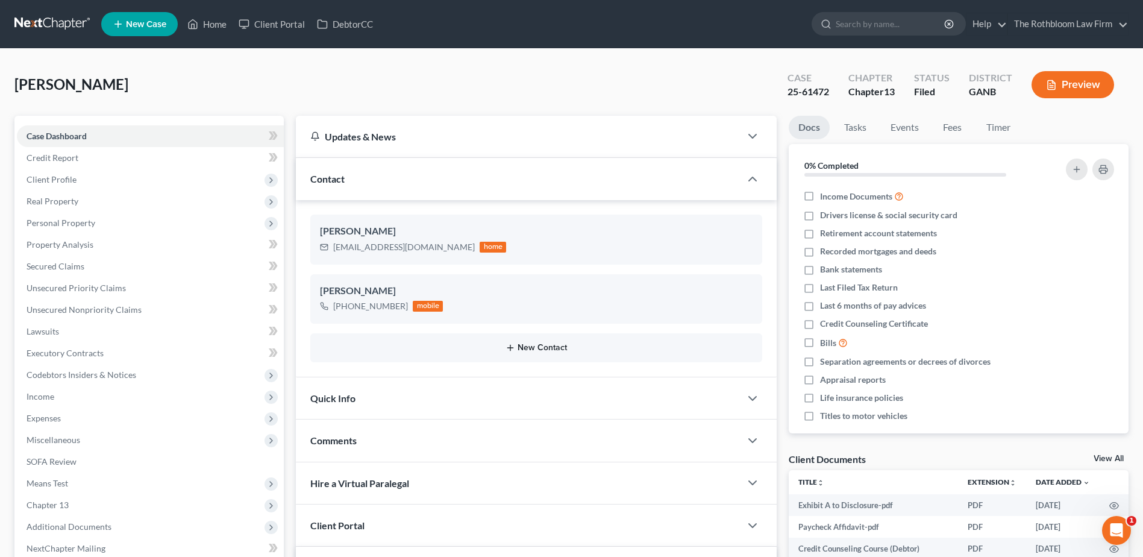
click at [538, 348] on button "New Contact" at bounding box center [536, 348] width 433 height 10
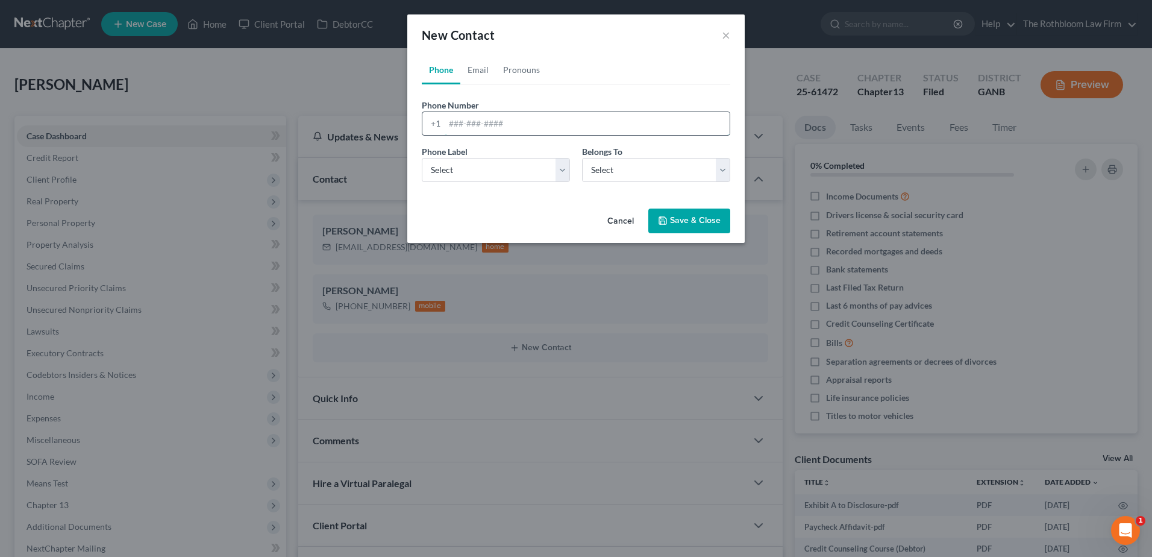
click at [456, 125] on input "tel" at bounding box center [587, 123] width 285 height 23
type input "7703716839"
click at [450, 160] on select "Select Mobile Home Work Other" at bounding box center [496, 170] width 148 height 24
select select "0"
click at [422, 158] on select "Select Mobile Home Work Other" at bounding box center [496, 170] width 148 height 24
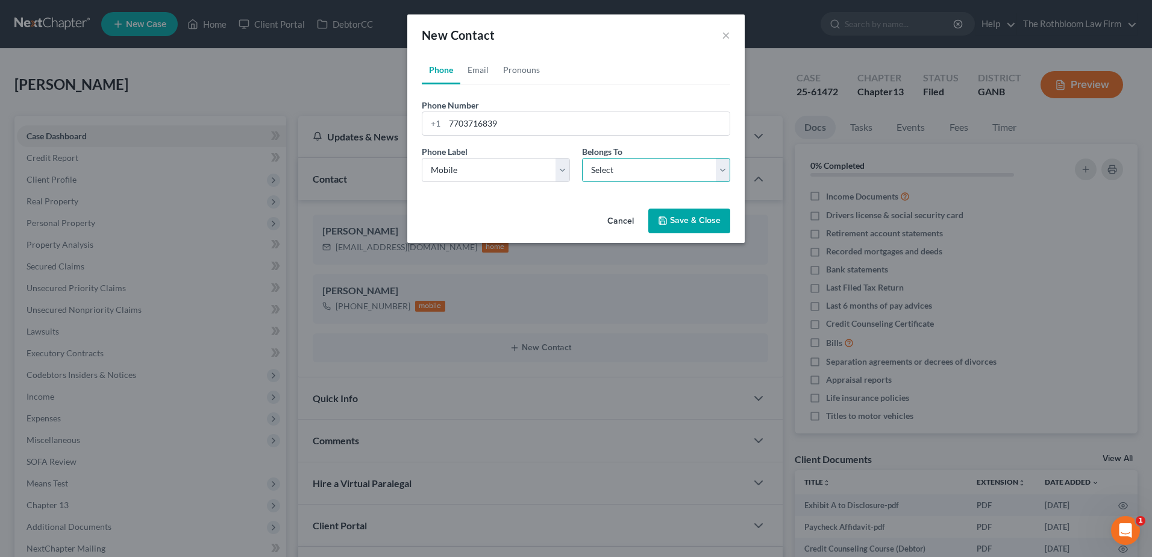
click at [601, 170] on select "Select Client Other" at bounding box center [656, 170] width 148 height 24
select select "0"
click at [582, 158] on select "Select Client Other" at bounding box center [656, 170] width 148 height 24
click at [693, 221] on button "Save & Close" at bounding box center [689, 221] width 82 height 25
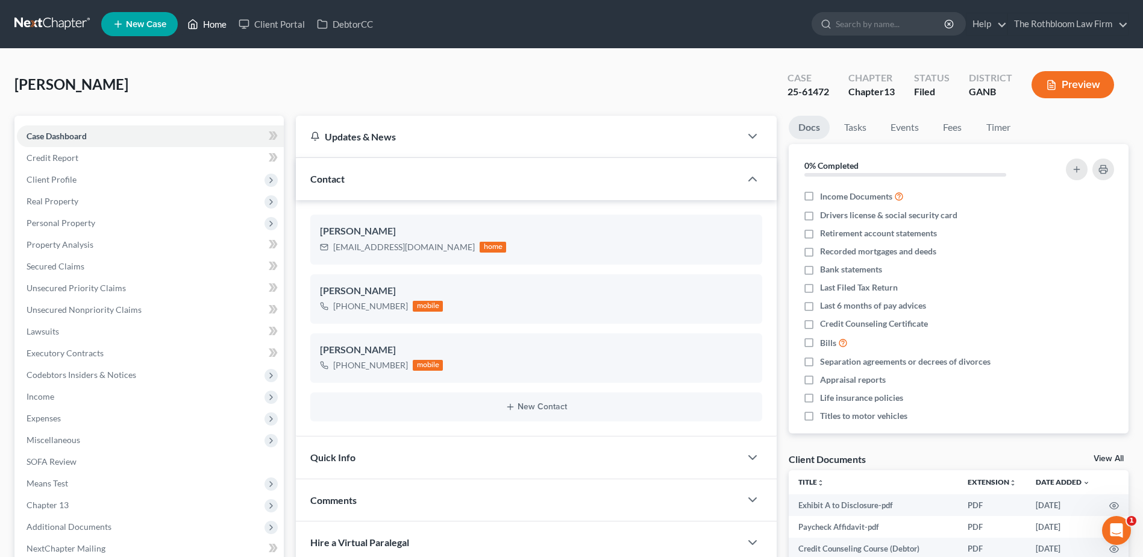
click at [217, 30] on link "Home" at bounding box center [206, 24] width 51 height 22
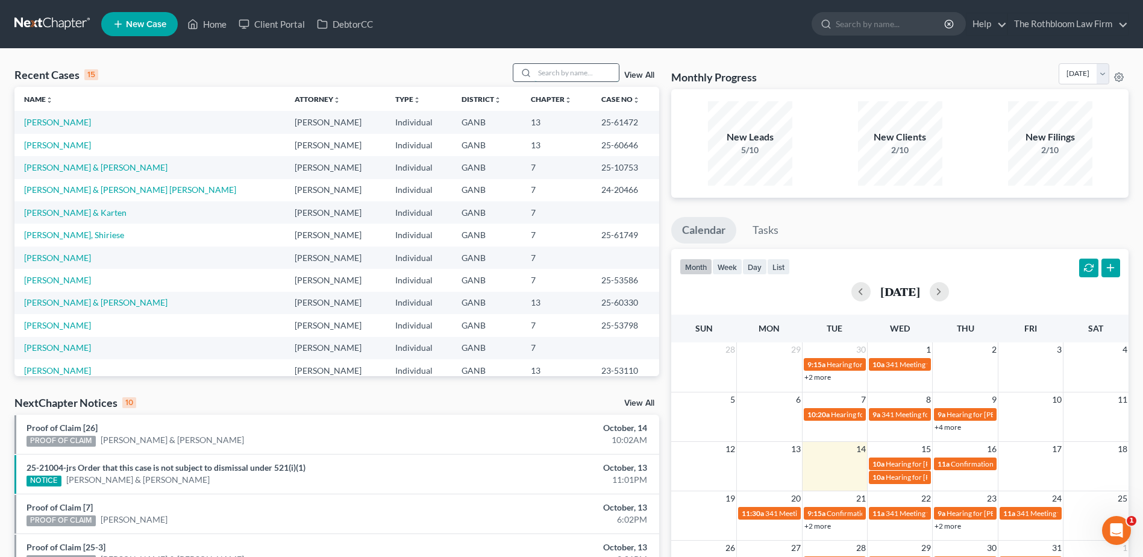
click at [562, 76] on input "search" at bounding box center [577, 72] width 84 height 17
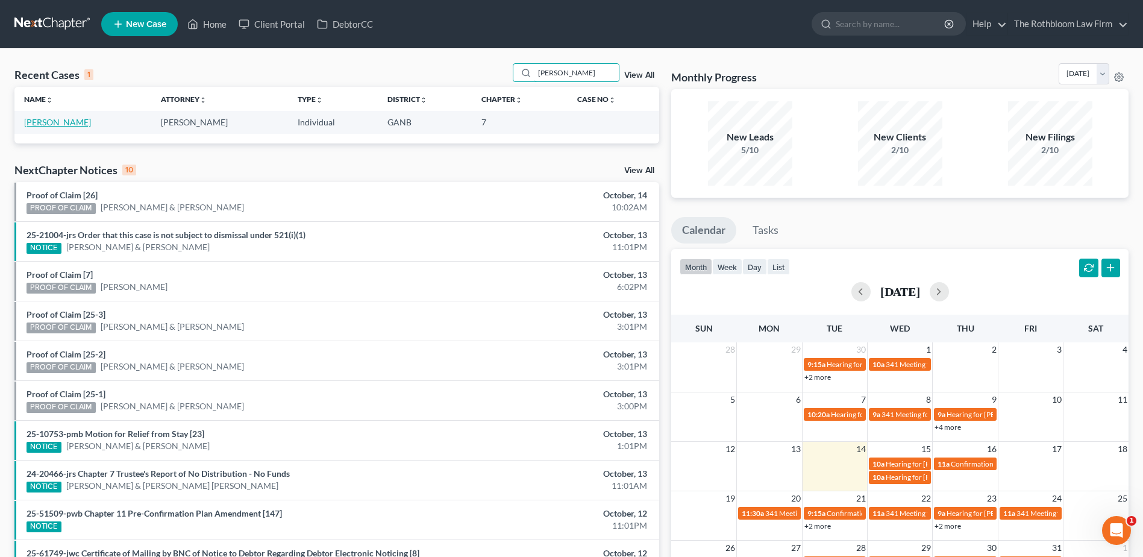
type input "[PERSON_NAME]"
click at [52, 125] on link "[PERSON_NAME]" at bounding box center [57, 122] width 67 height 10
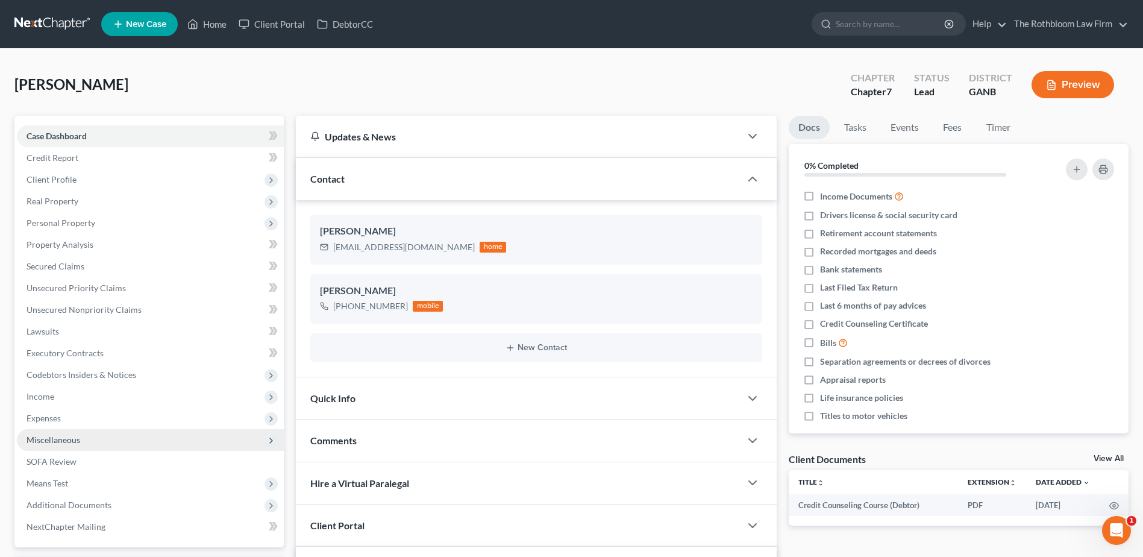
click at [52, 439] on span "Miscellaneous" at bounding box center [54, 440] width 54 height 10
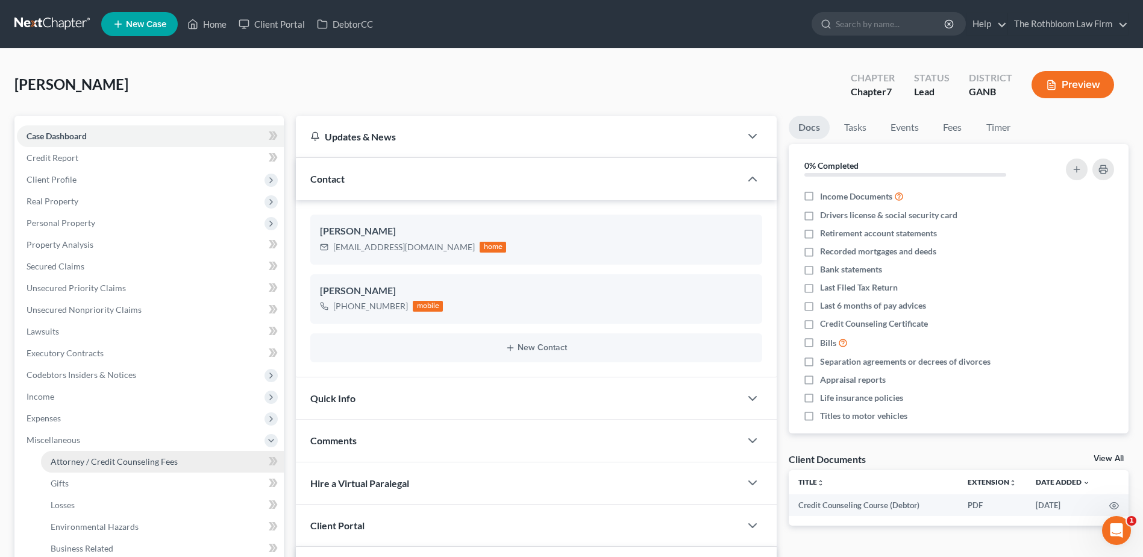
click at [127, 460] on span "Attorney / Credit Counseling Fees" at bounding box center [114, 461] width 127 height 10
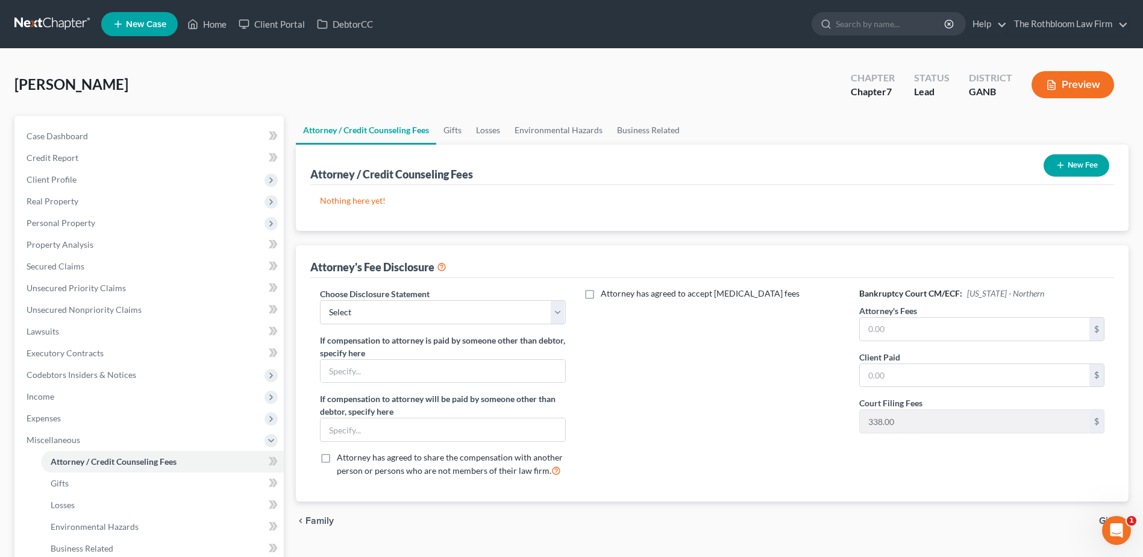
click at [1078, 169] on button "New Fee" at bounding box center [1077, 165] width 66 height 22
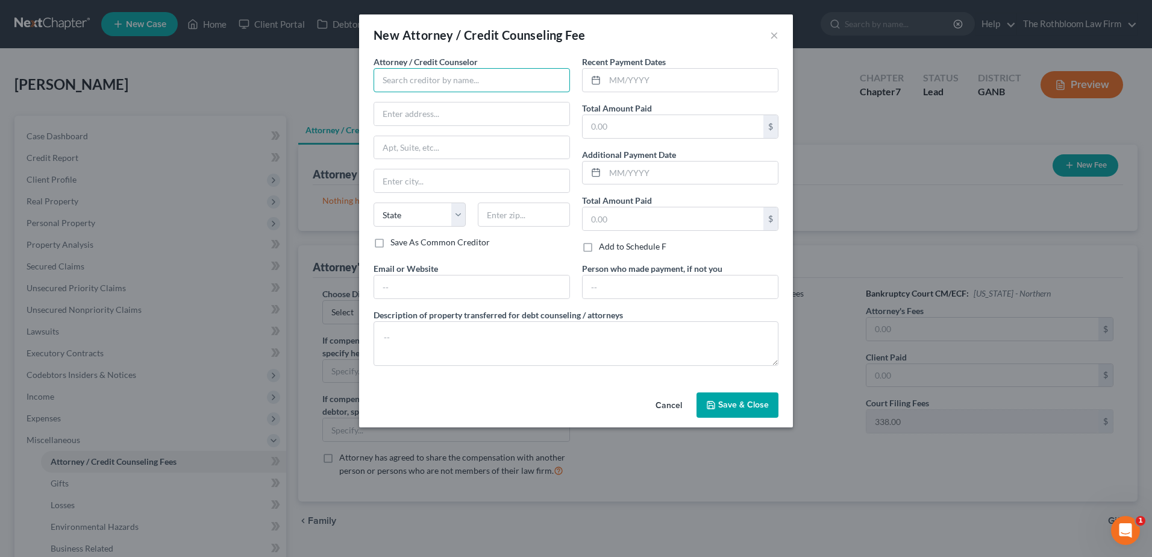
click at [436, 84] on input "text" at bounding box center [472, 80] width 196 height 24
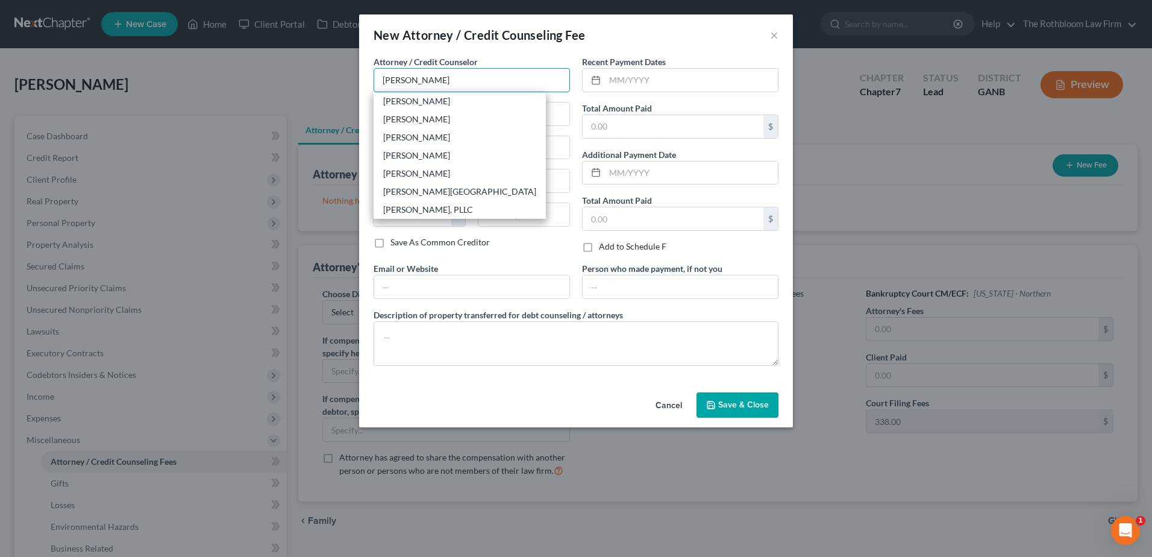
type input "[PERSON_NAME]"
type input "[STREET_ADDRESS]"
type input "Suite 400"
type input "[GEOGRAPHIC_DATA]"
select select "10"
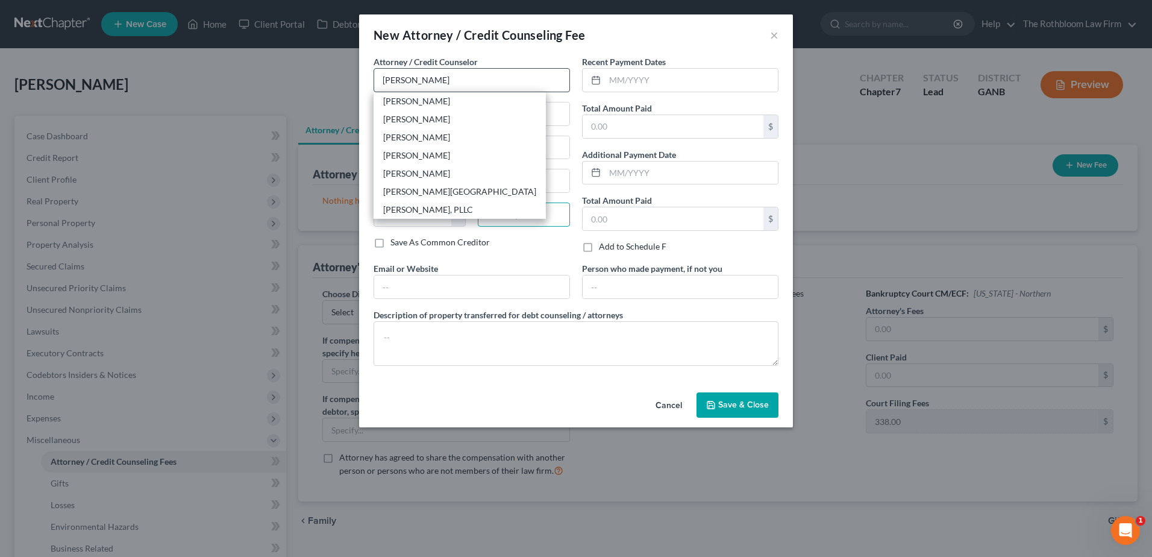
type input "30305"
type input "[PERSON_NAME][EMAIL_ADDRESS][DOMAIN_NAME]"
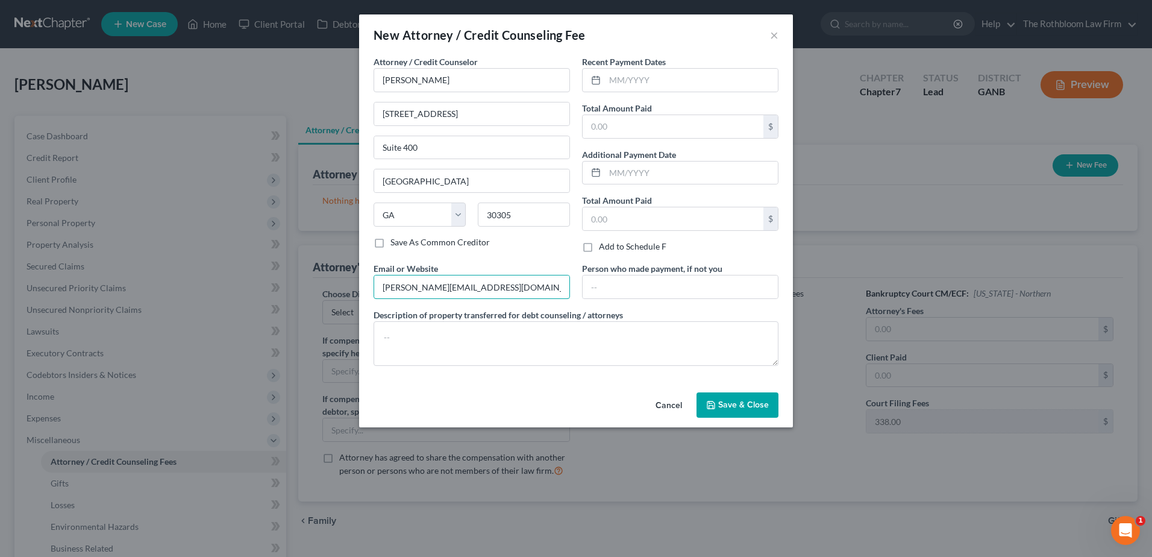
drag, startPoint x: 486, startPoint y: 285, endPoint x: 290, endPoint y: 287, distance: 196.5
click at [290, 287] on div "New Attorney / Credit Counseling Fee × Attorney / Credit Counselor * [PERSON_NA…" at bounding box center [576, 278] width 1152 height 557
click at [648, 80] on input "text" at bounding box center [691, 80] width 173 height 23
type input "10/2025"
click at [627, 125] on input "text" at bounding box center [673, 126] width 181 height 23
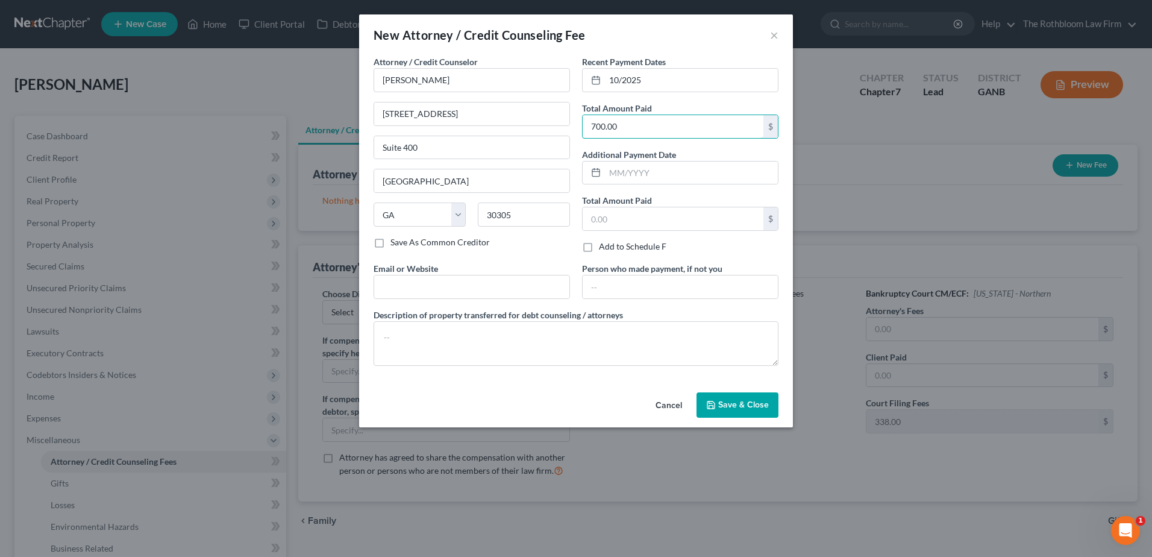
type input "700.00"
click at [731, 408] on span "Save & Close" at bounding box center [743, 405] width 51 height 10
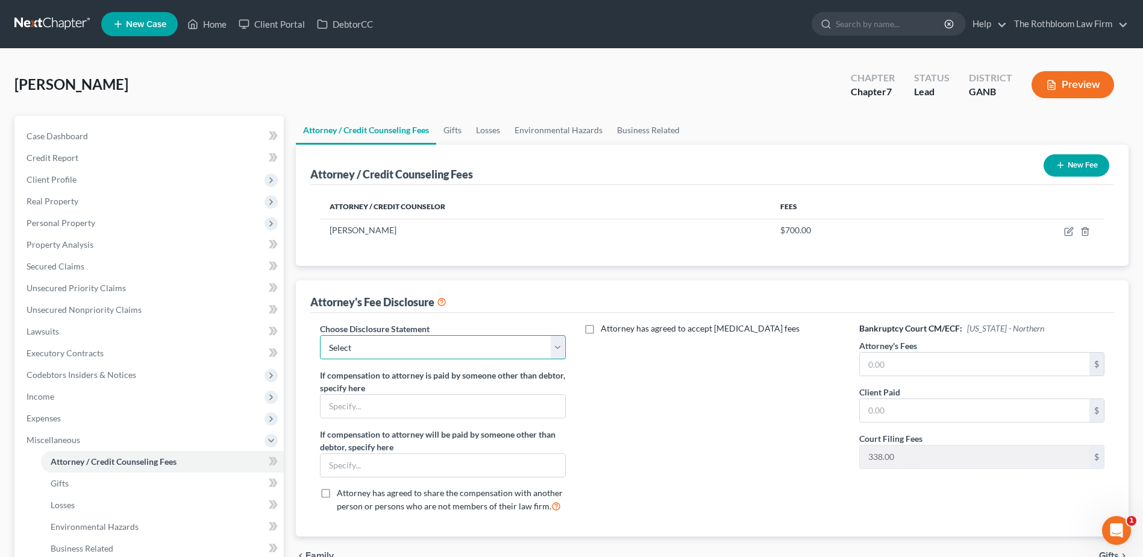
click at [378, 348] on select "Select Chapter 13 - $1,250.00 Chapter 13 - $1750 Chapter 13 - $1500 up front Ch…" at bounding box center [442, 347] width 245 height 24
select select "10"
click at [320, 335] on select "Select Chapter 13 - $1,250.00 Chapter 13 - $1750 Chapter 13 - $1500 up front Ch…" at bounding box center [442, 347] width 245 height 24
click at [970, 359] on input "text" at bounding box center [975, 364] width 230 height 23
type input "1,500"
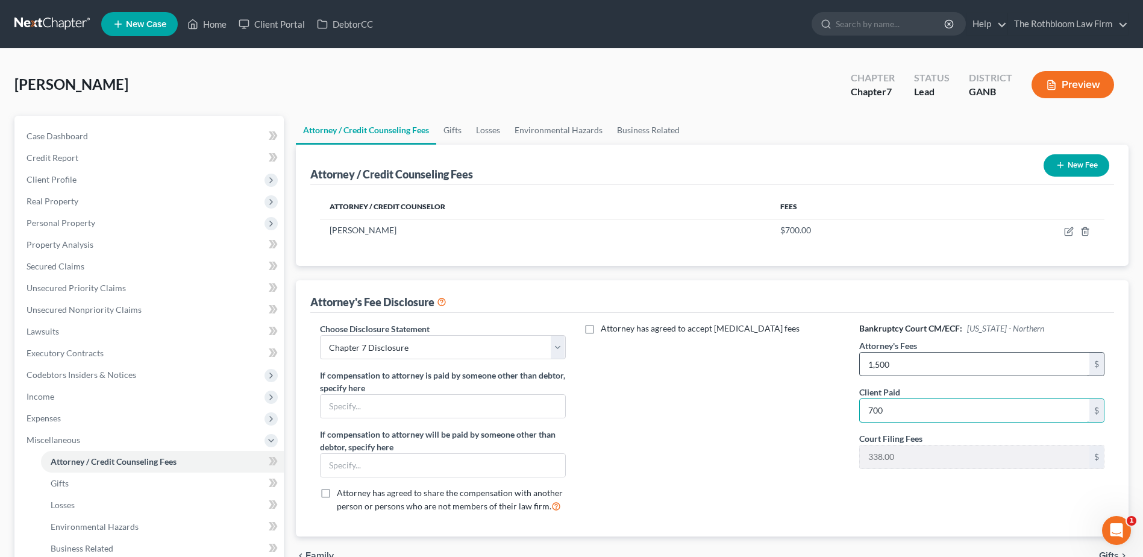
type input "700"
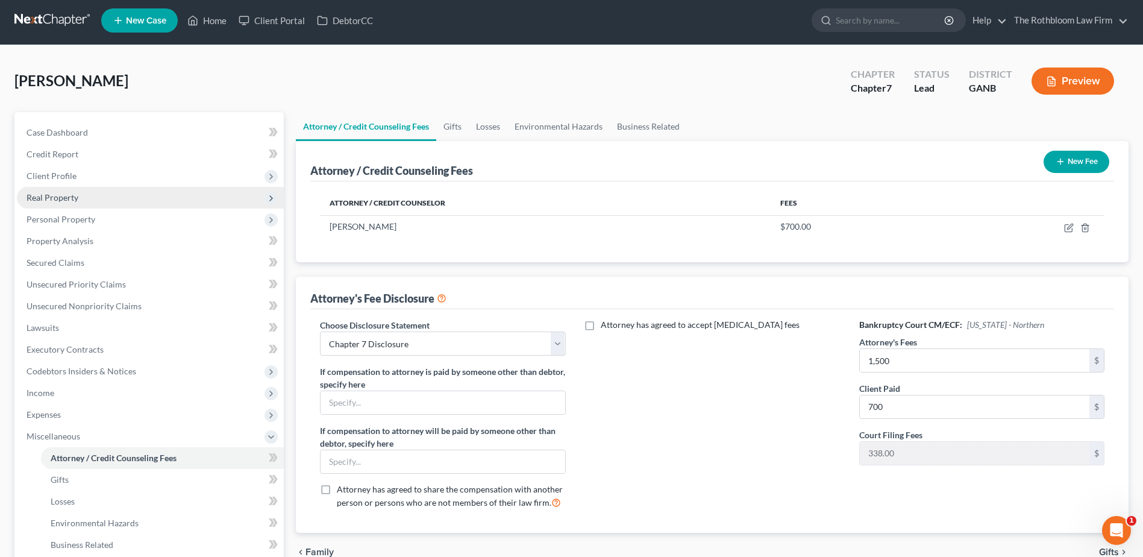
click at [55, 196] on span "Real Property" at bounding box center [53, 197] width 52 height 10
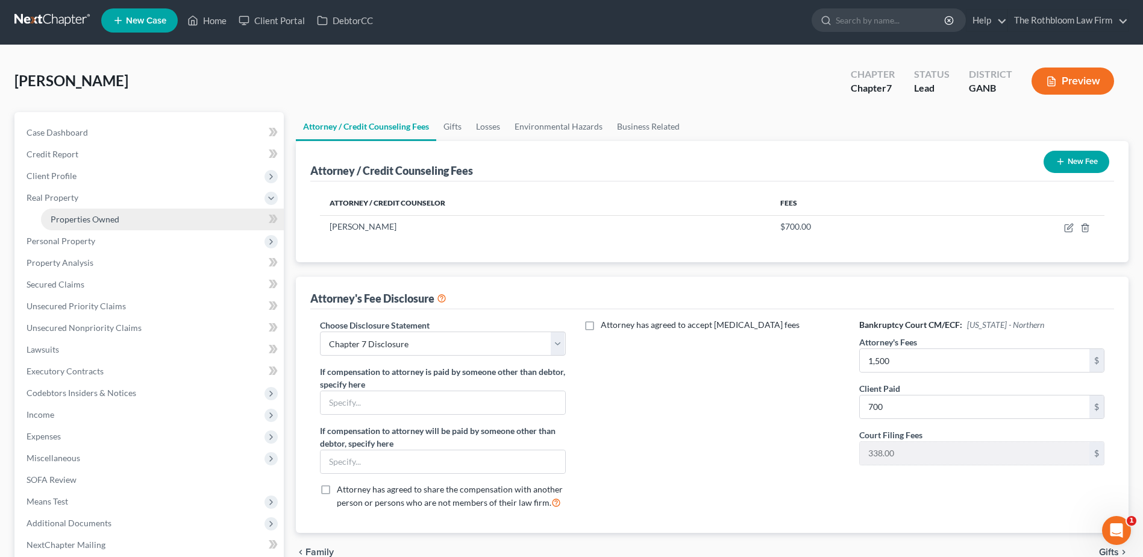
click at [115, 215] on span "Properties Owned" at bounding box center [85, 219] width 69 height 10
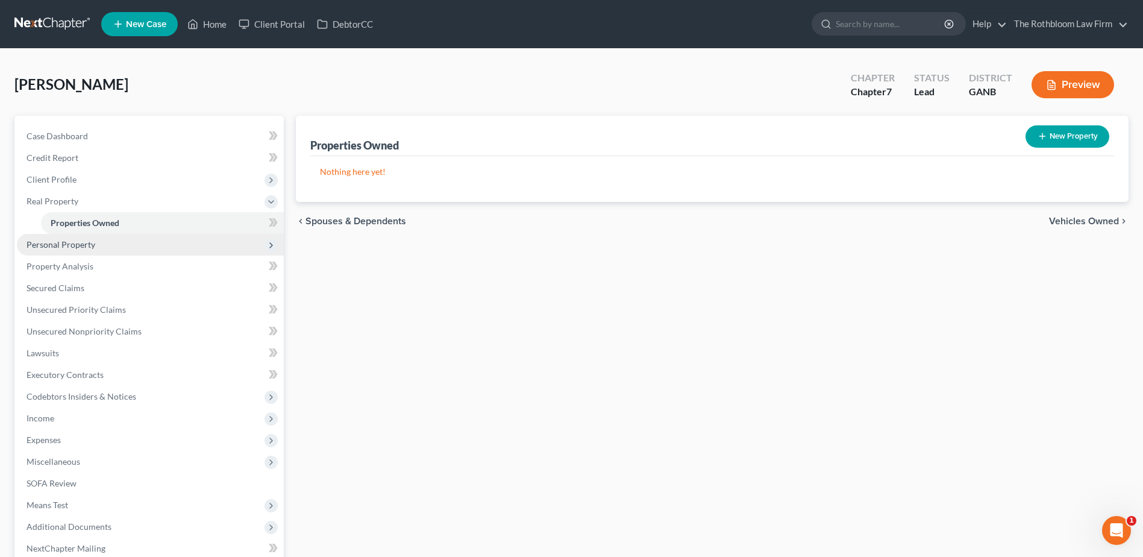
click at [80, 240] on span "Personal Property" at bounding box center [61, 244] width 69 height 10
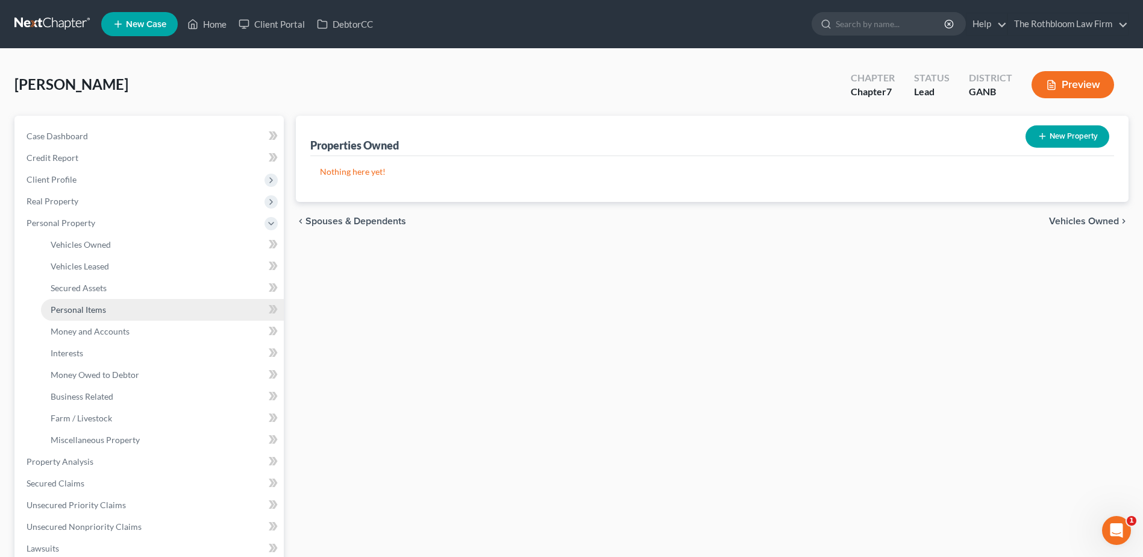
click at [87, 316] on link "Personal Items" at bounding box center [162, 310] width 243 height 22
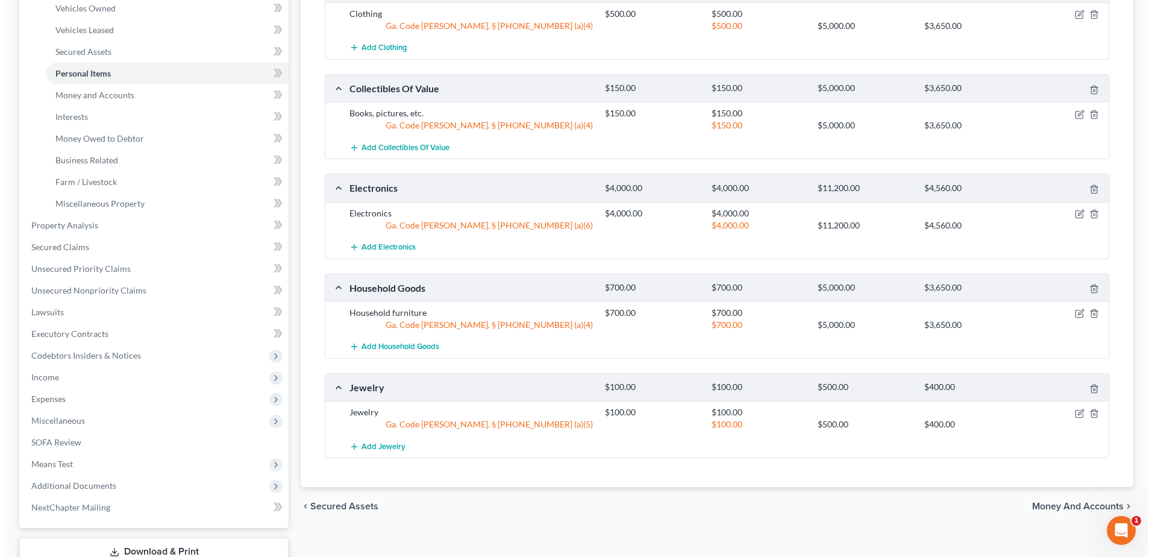
scroll to position [60, 0]
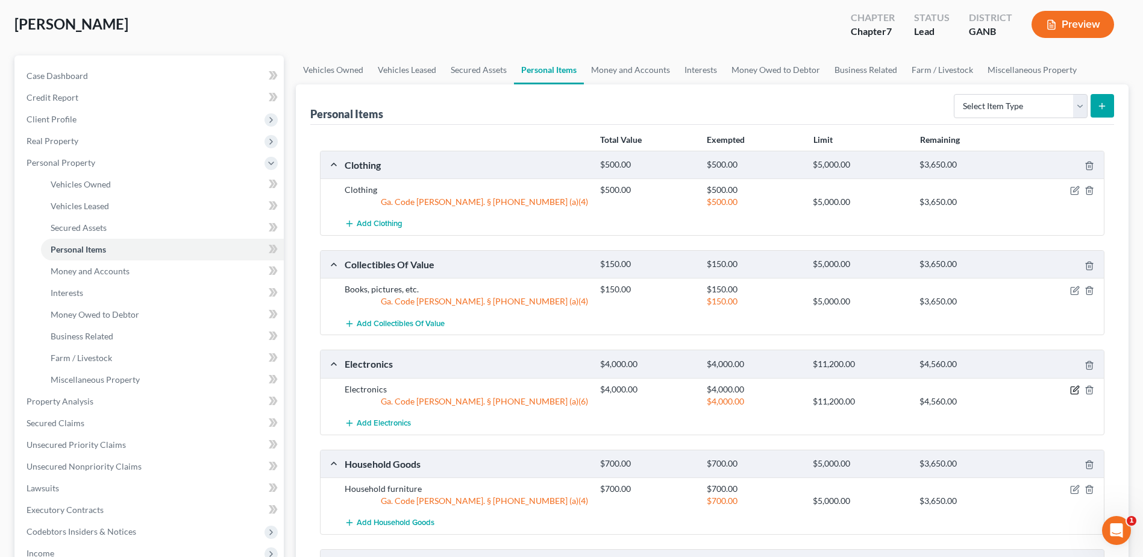
click at [1075, 388] on icon "button" at bounding box center [1075, 390] width 10 height 10
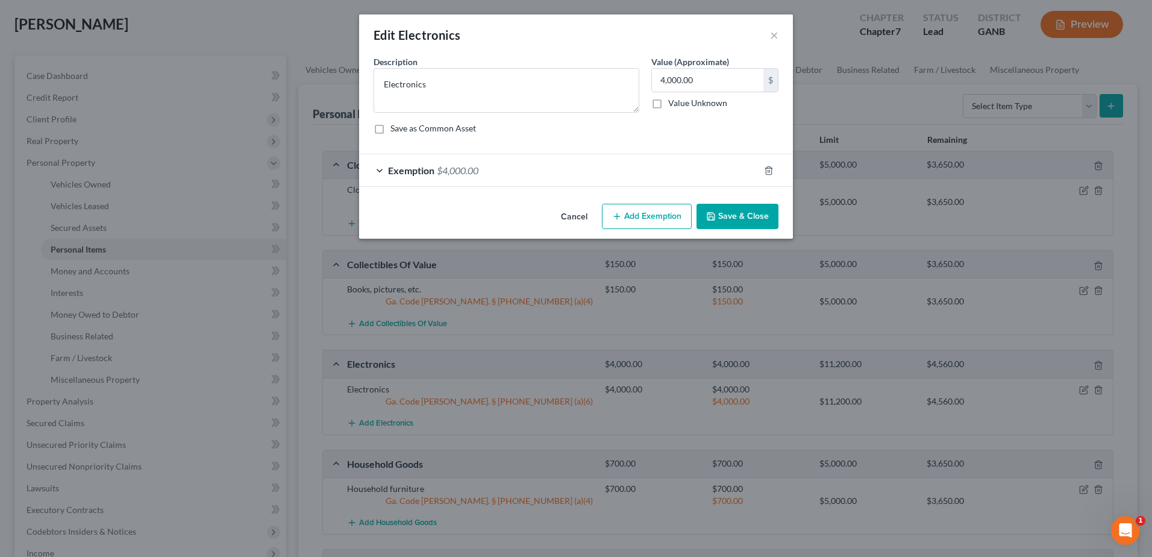
click at [474, 167] on span "$4,000.00" at bounding box center [458, 170] width 42 height 11
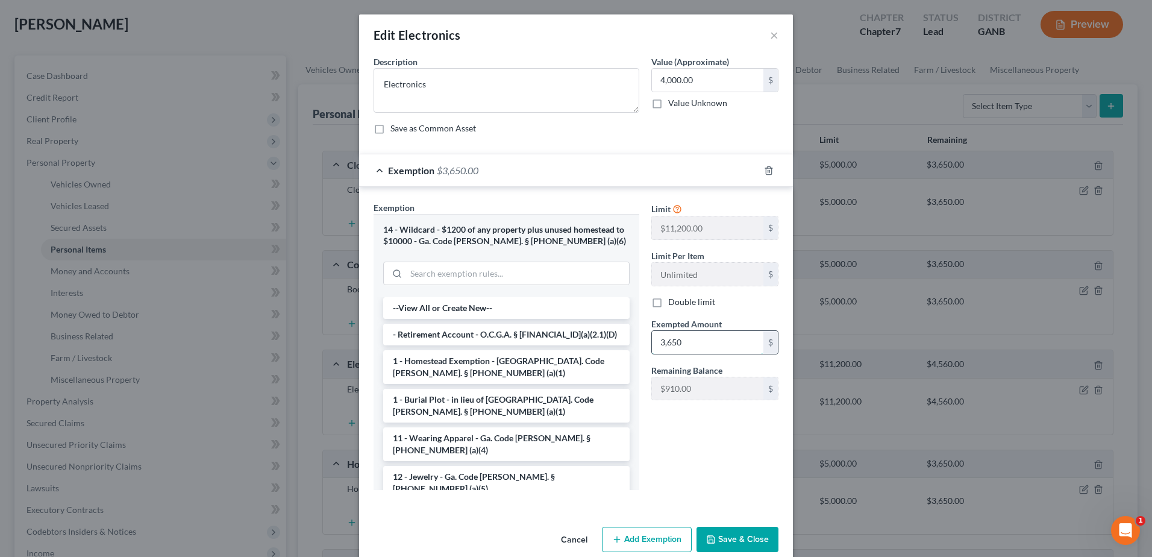
type input "3,650"
click at [732, 544] on button "Save & Close" at bounding box center [738, 539] width 82 height 25
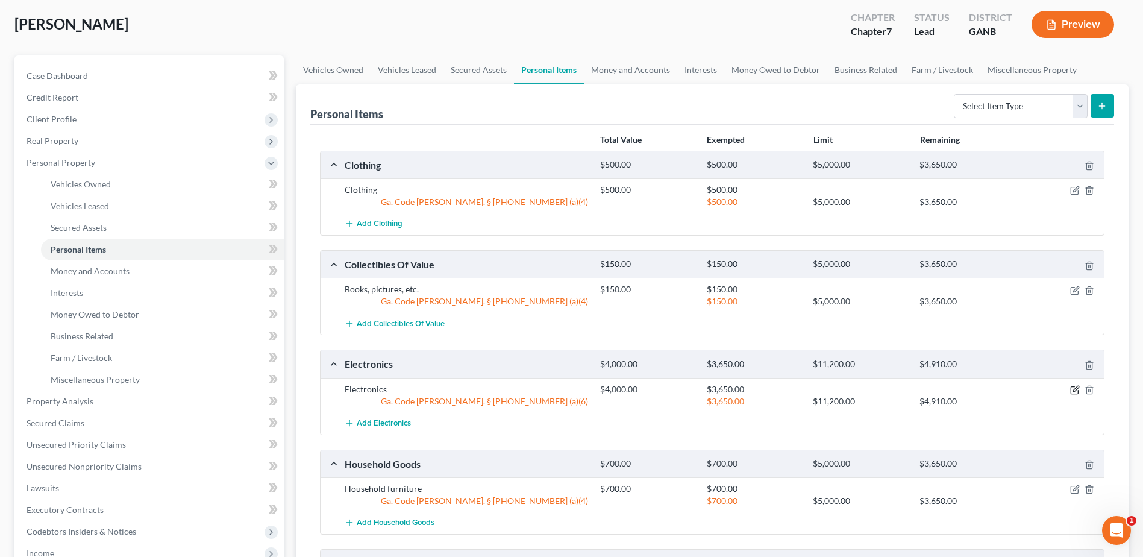
click at [1073, 391] on icon "button" at bounding box center [1075, 390] width 10 height 10
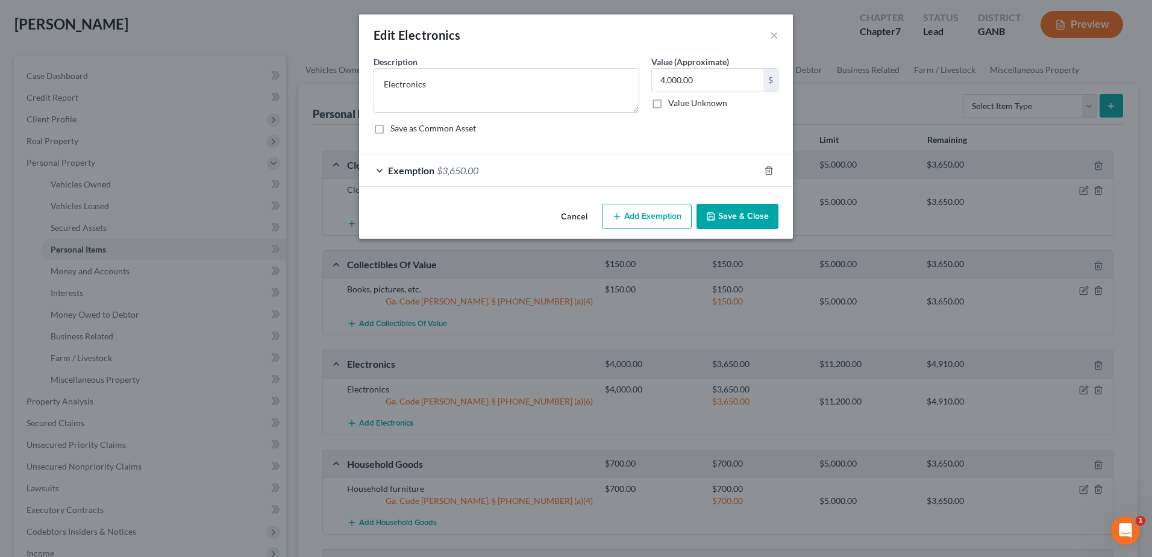
click at [636, 223] on button "Add Exemption" at bounding box center [647, 216] width 90 height 25
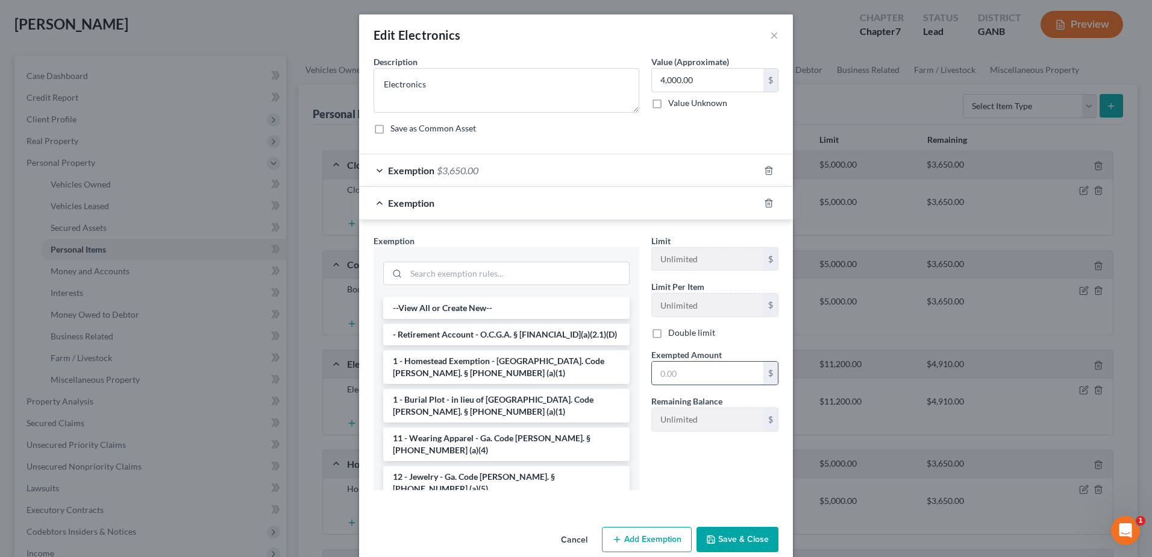
click at [653, 376] on input "text" at bounding box center [707, 373] width 111 height 23
click at [445, 203] on span "$250.00" at bounding box center [454, 202] width 34 height 11
drag, startPoint x: 662, startPoint y: 379, endPoint x: 670, endPoint y: 383, distance: 8.9
click at [662, 379] on input "250" at bounding box center [707, 373] width 111 height 23
type input "350"
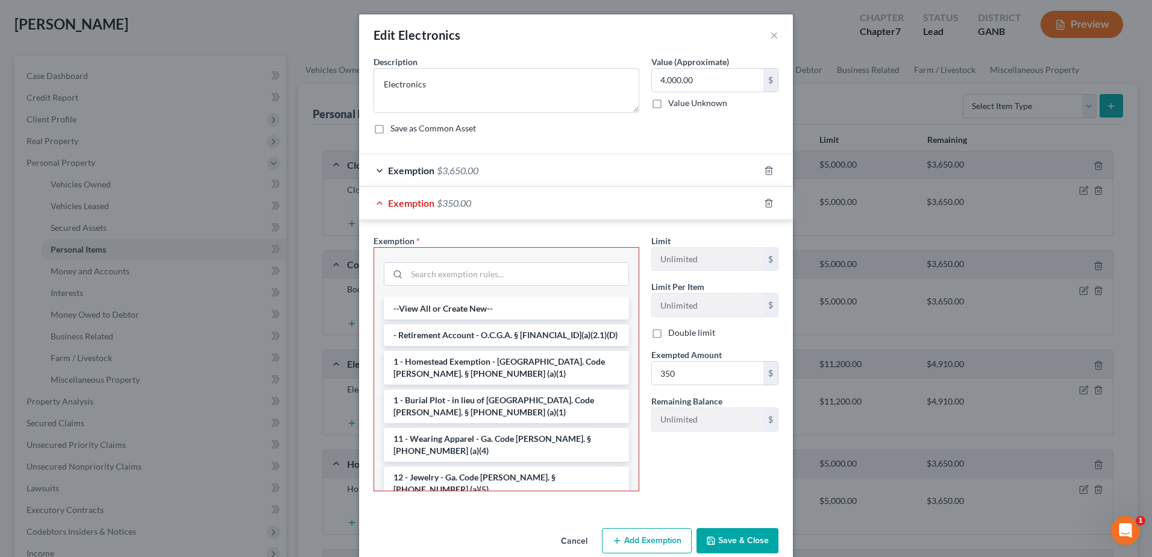
click at [755, 544] on button "Save & Close" at bounding box center [738, 540] width 82 height 25
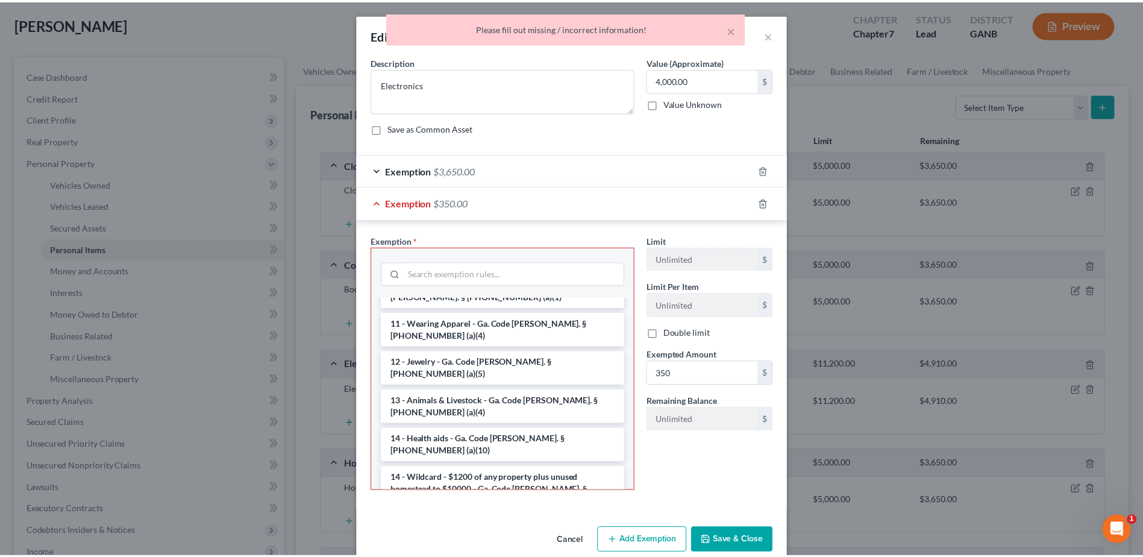
scroll to position [121, 0]
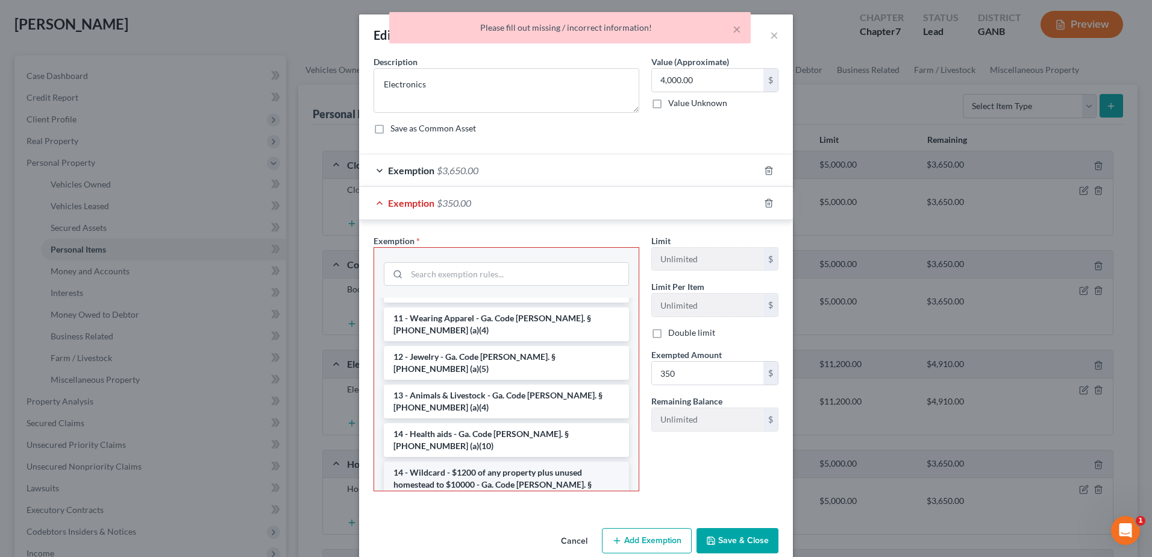
click at [444, 462] on li "14 - Wildcard - $1200 of any property plus unused homestead to $10000 - Ga. Cod…" at bounding box center [506, 485] width 245 height 46
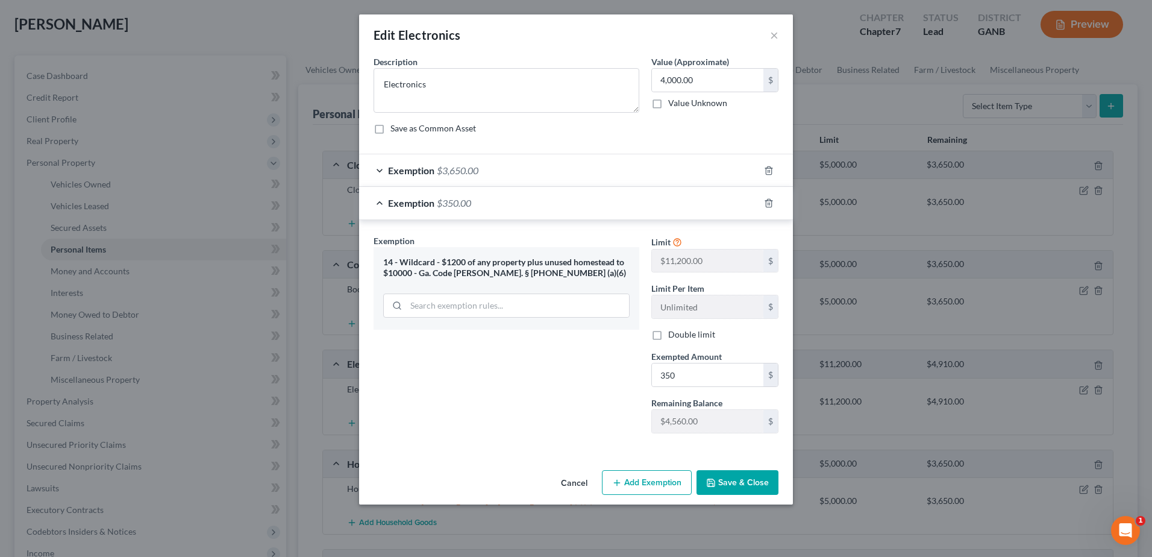
click at [733, 483] on button "Save & Close" at bounding box center [738, 482] width 82 height 25
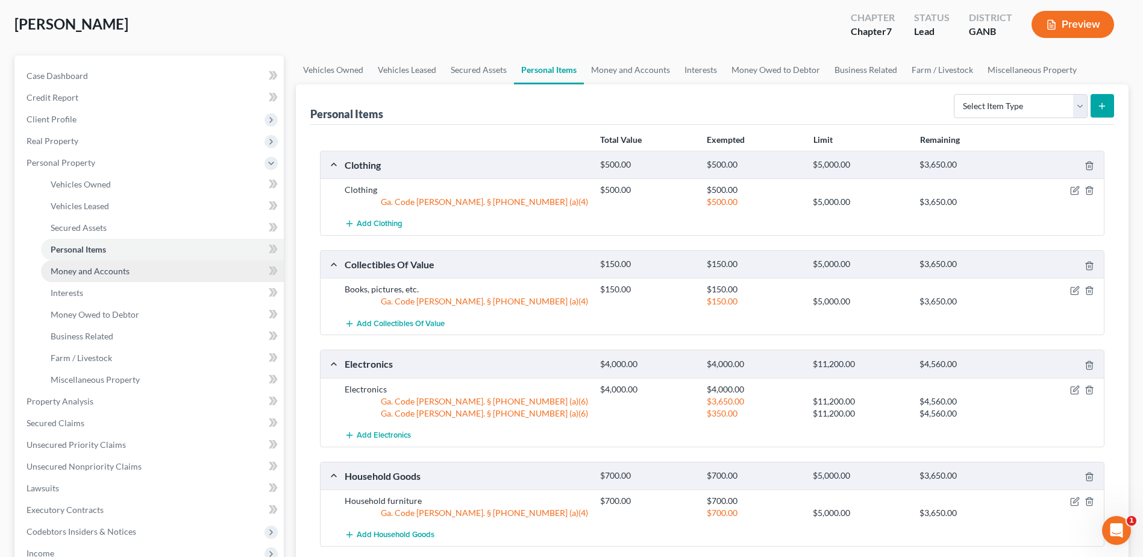
click at [87, 279] on link "Money and Accounts" at bounding box center [162, 271] width 243 height 22
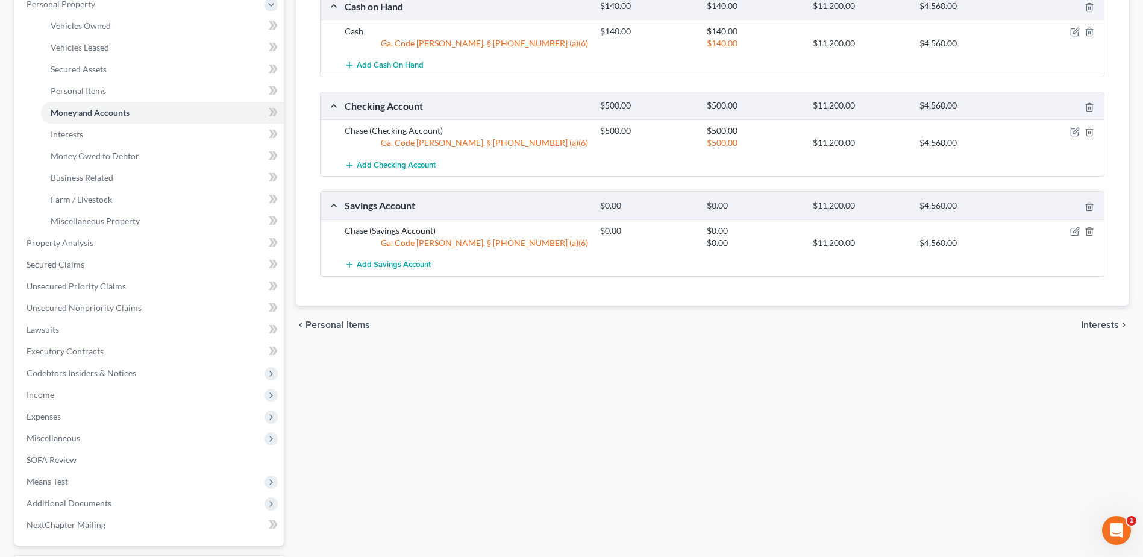
scroll to position [241, 0]
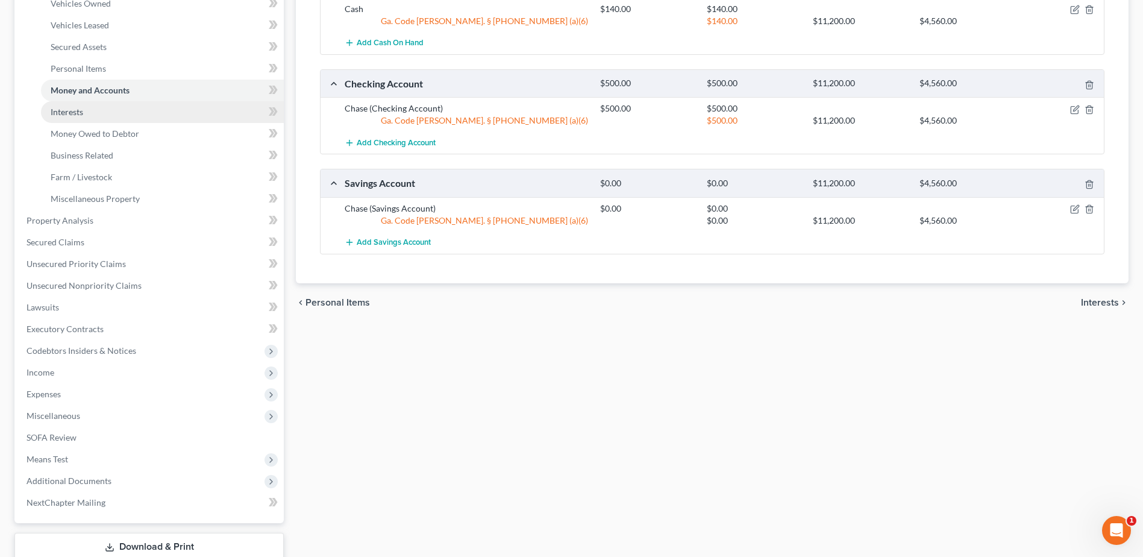
click at [102, 110] on link "Interests" at bounding box center [162, 112] width 243 height 22
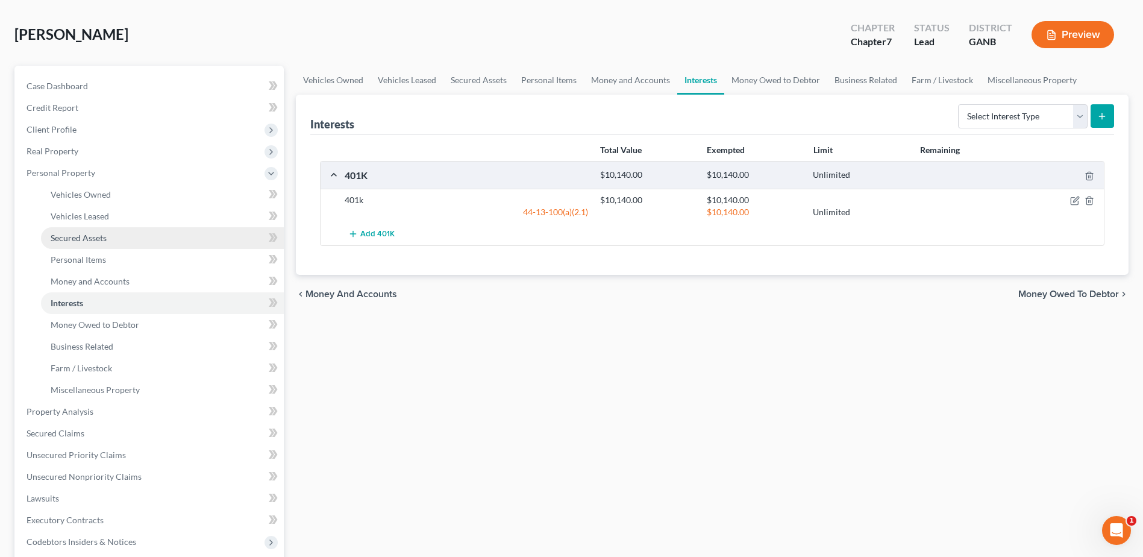
scroll to position [121, 0]
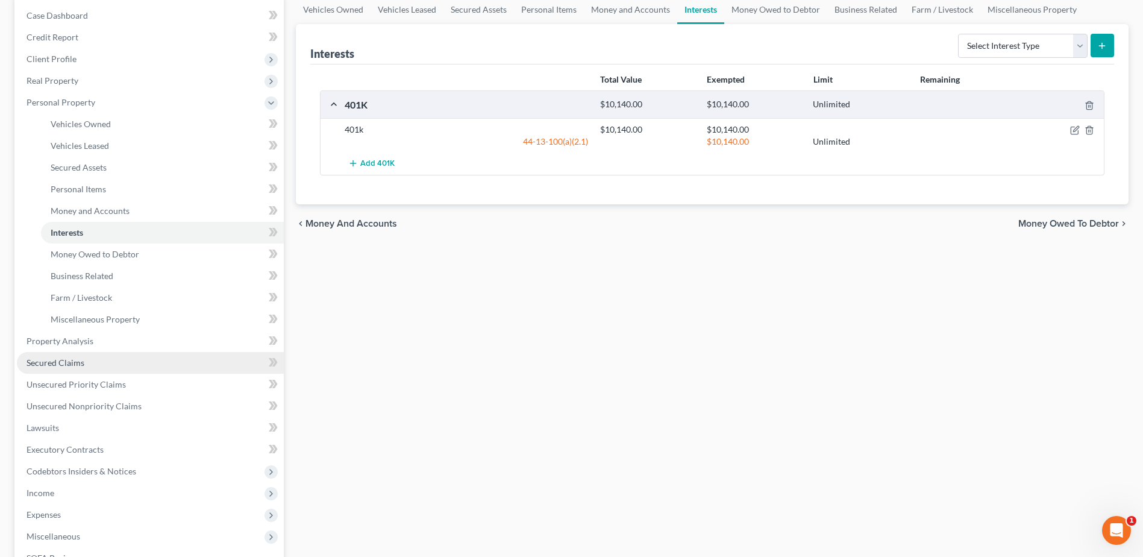
click at [66, 368] on link "Secured Claims" at bounding box center [150, 363] width 267 height 22
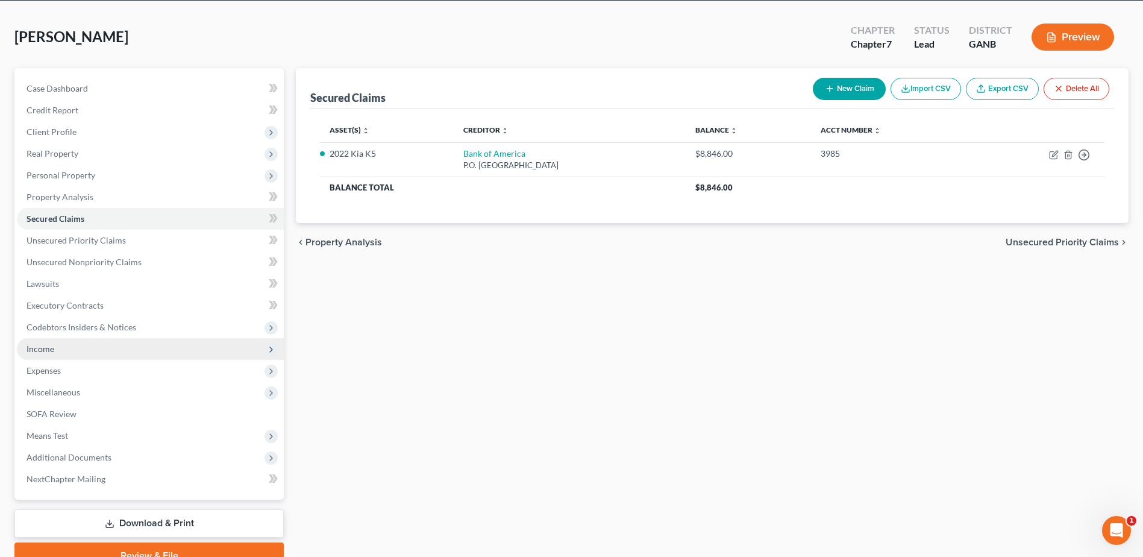
scroll to position [105, 0]
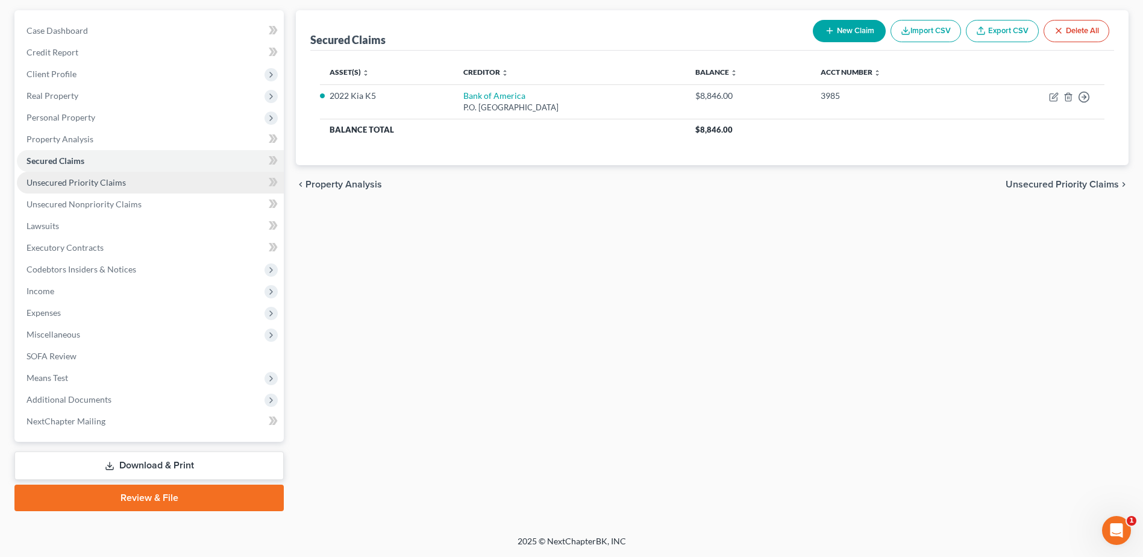
click at [93, 183] on span "Unsecured Priority Claims" at bounding box center [76, 182] width 99 height 10
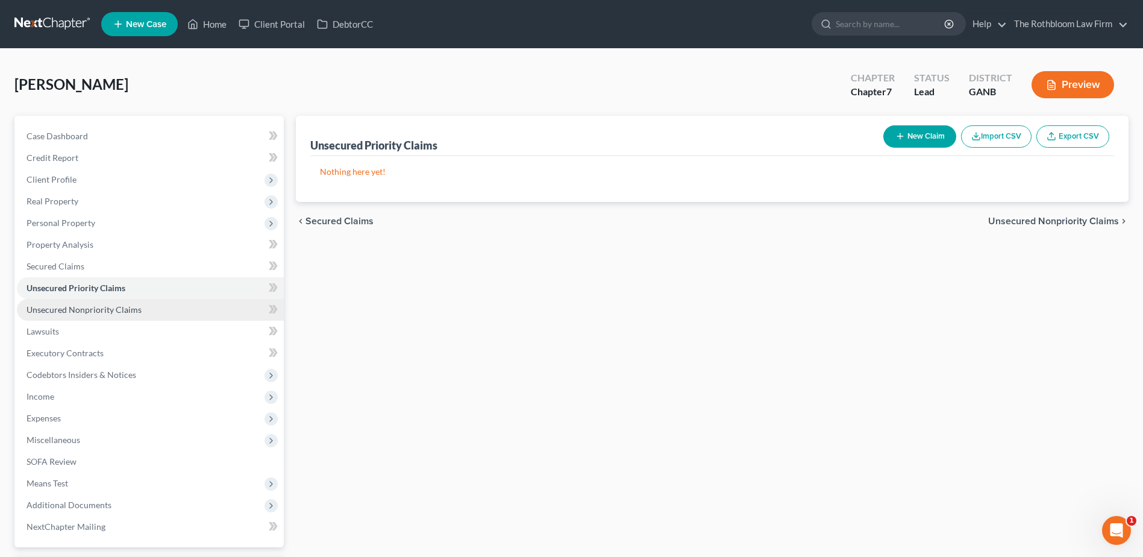
click at [113, 315] on link "Unsecured Nonpriority Claims" at bounding box center [150, 310] width 267 height 22
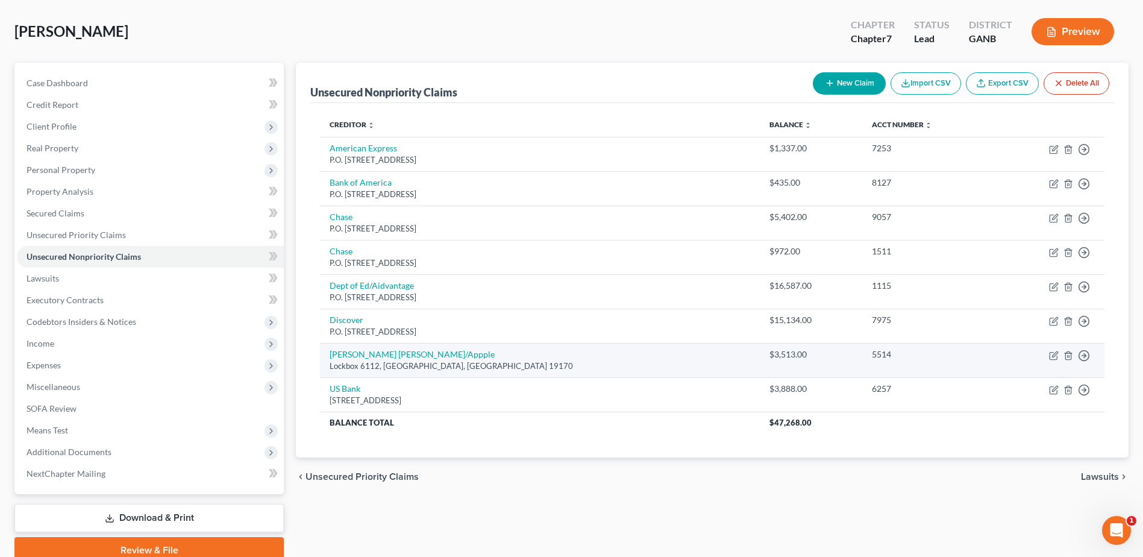
scroll to position [105, 0]
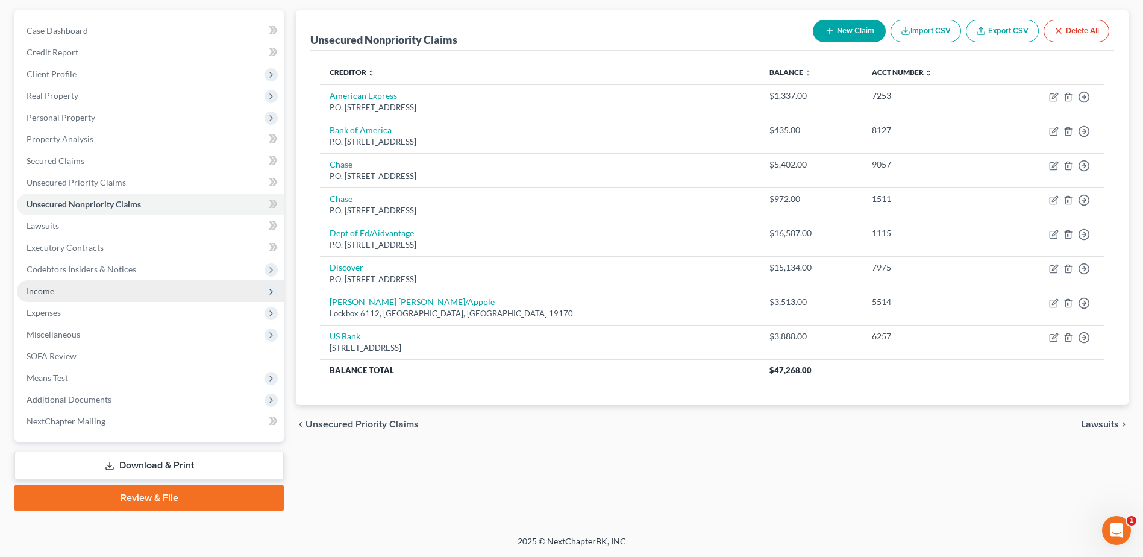
click at [43, 286] on span "Income" at bounding box center [41, 291] width 28 height 10
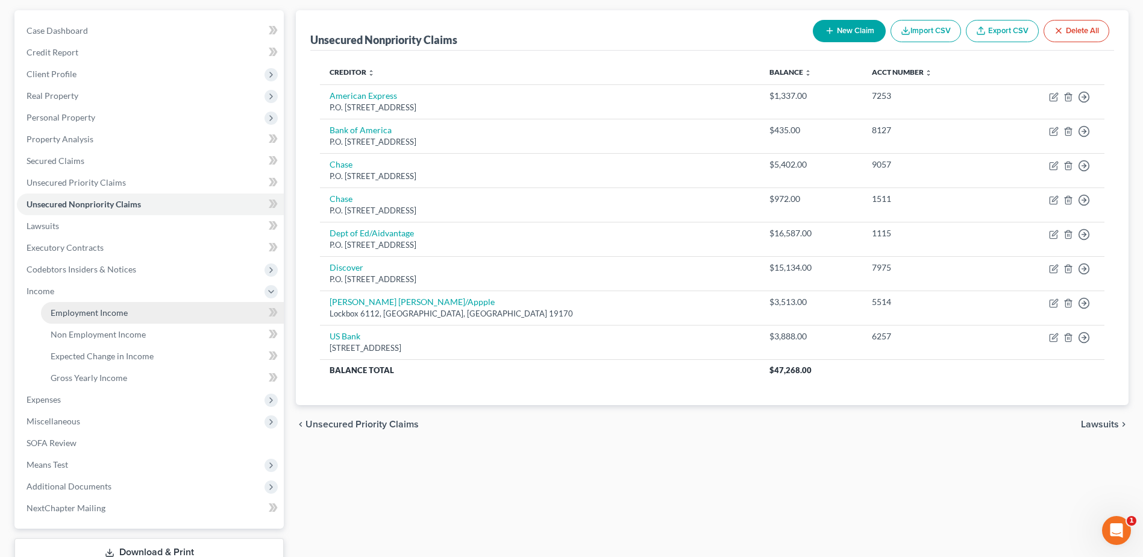
click at [80, 315] on span "Employment Income" at bounding box center [89, 312] width 77 height 10
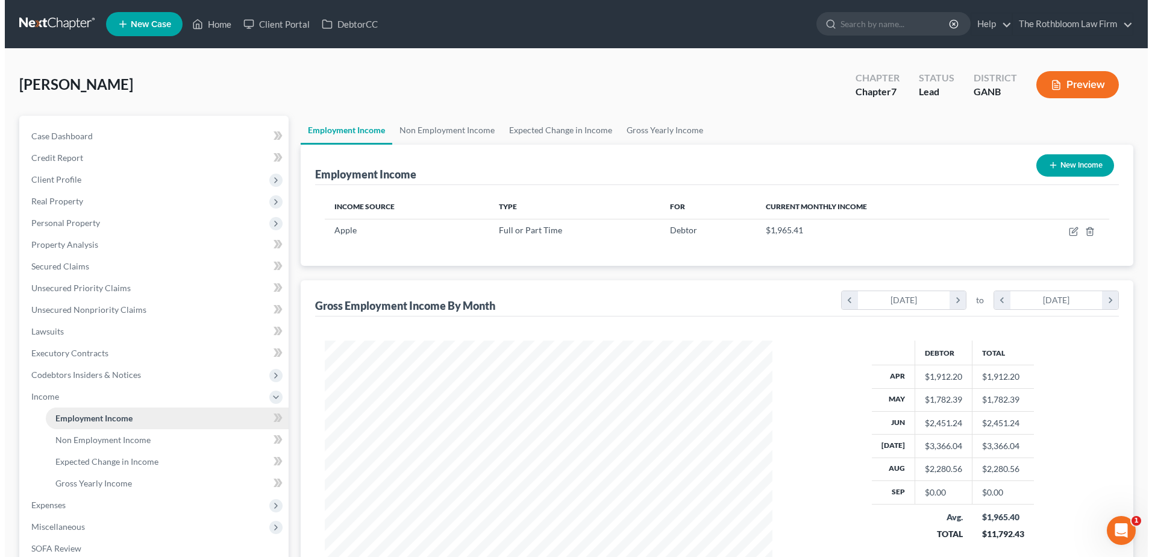
scroll to position [224, 471]
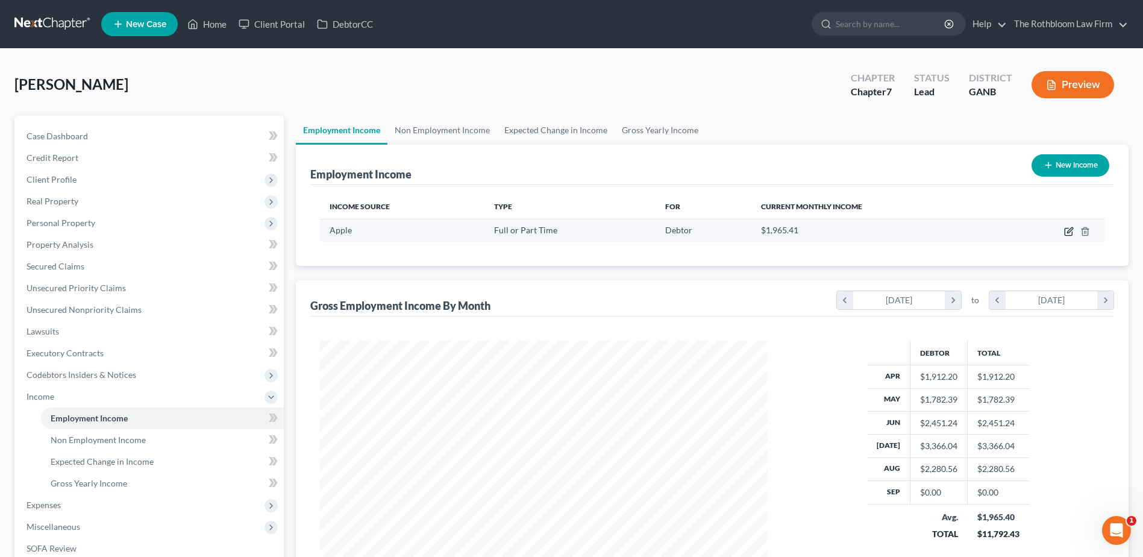
click at [1069, 231] on icon "button" at bounding box center [1069, 229] width 5 height 5
select select "0"
select select "2"
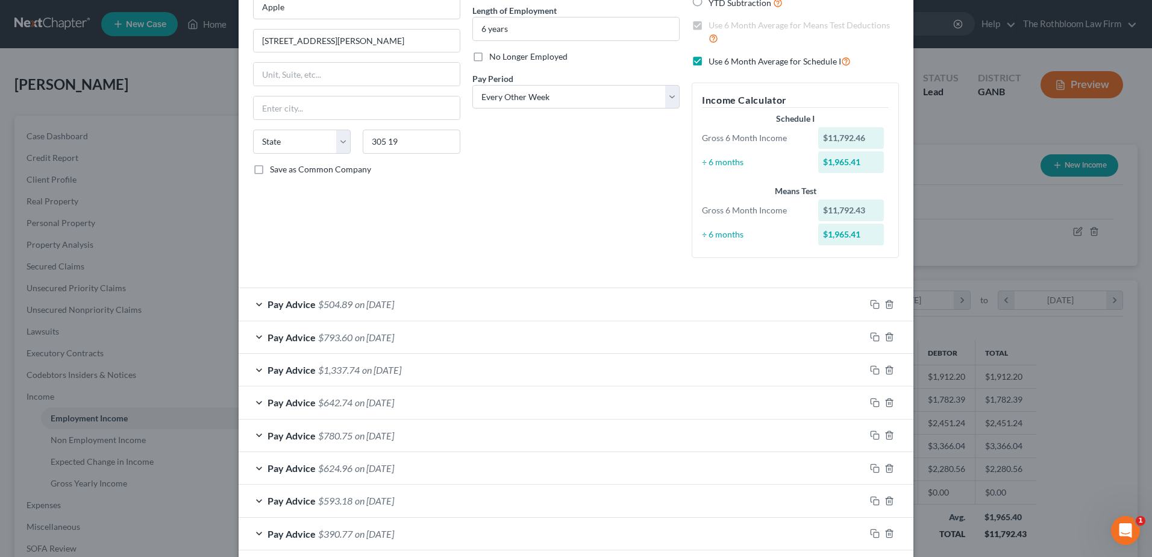
scroll to position [244, 0]
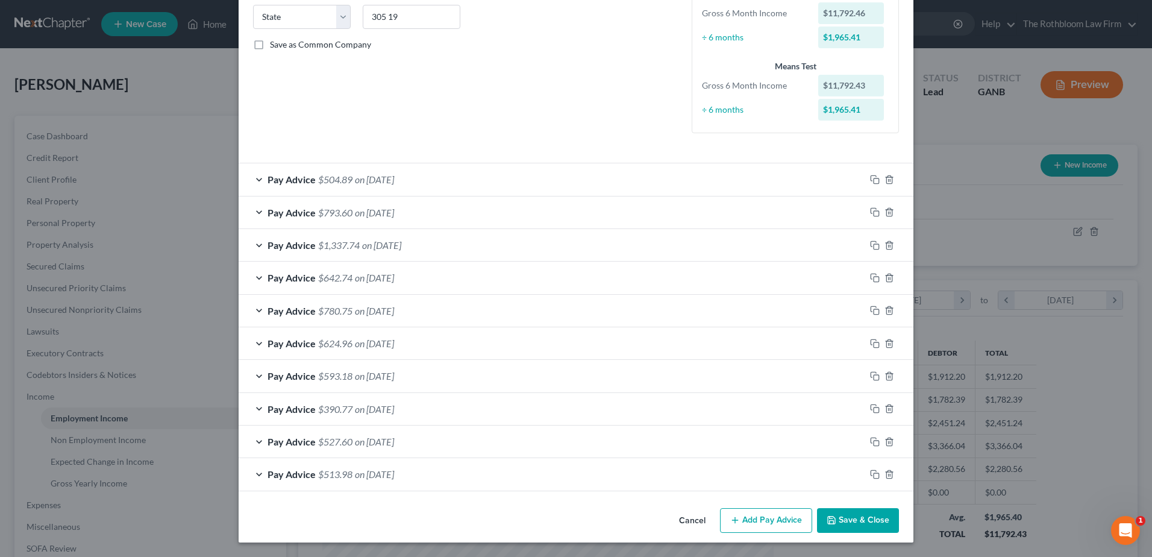
drag, startPoint x: 736, startPoint y: 521, endPoint x: 480, endPoint y: 325, distance: 322.1
click at [736, 521] on icon "button" at bounding box center [735, 520] width 10 height 10
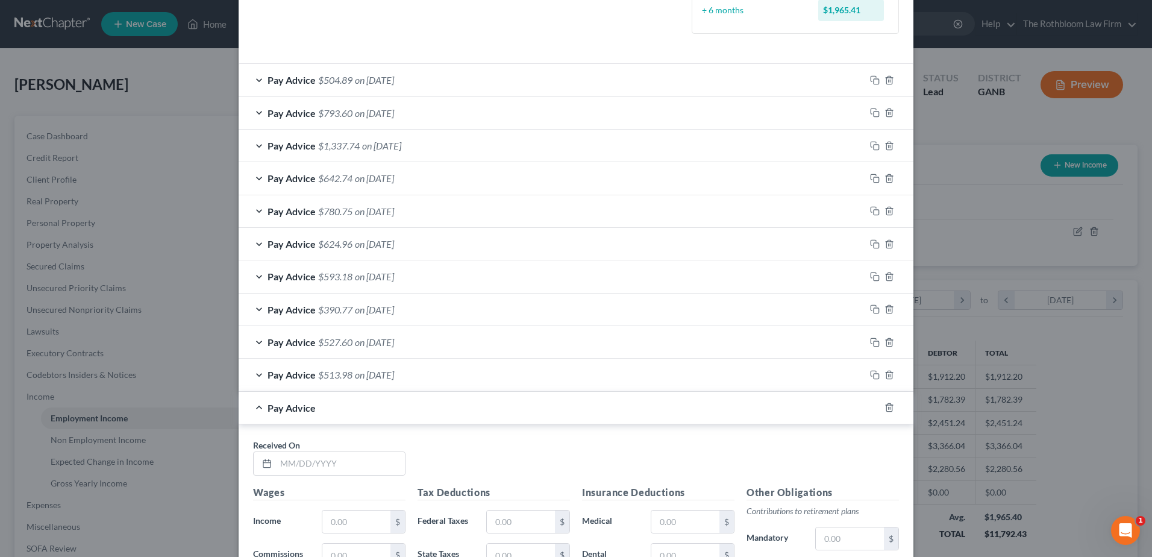
scroll to position [485, 0]
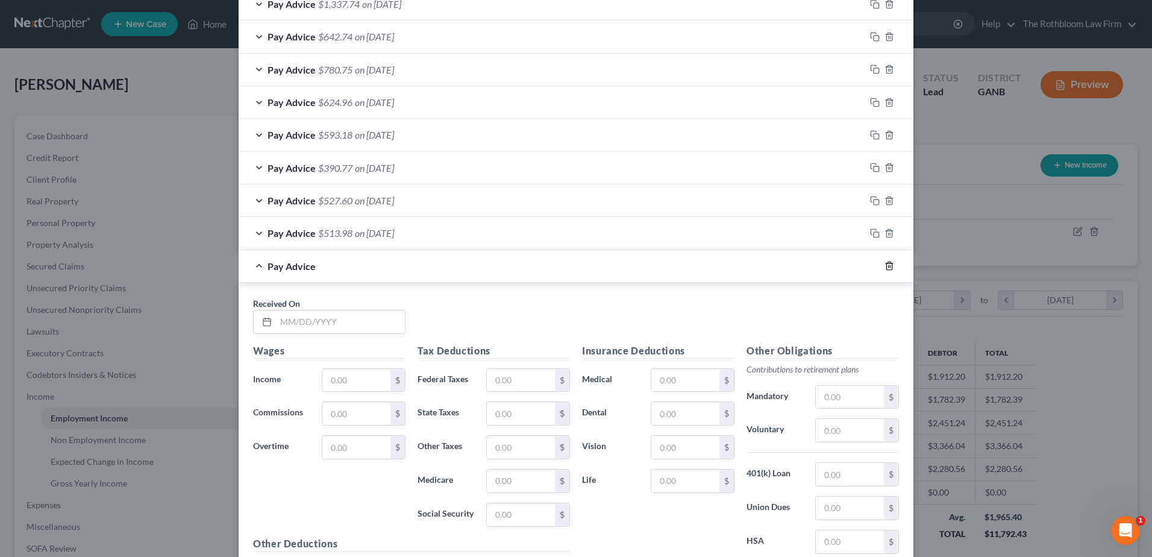
click at [889, 266] on line "button" at bounding box center [889, 266] width 0 height 2
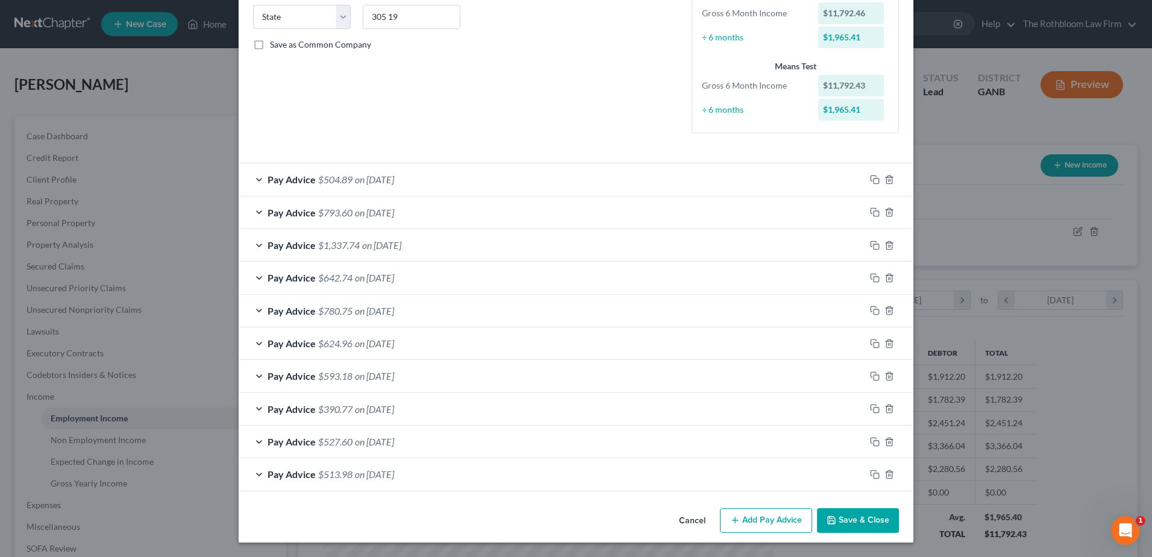
scroll to position [244, 0]
drag, startPoint x: 871, startPoint y: 180, endPoint x: 865, endPoint y: 181, distance: 6.1
click at [871, 180] on icon "button" at bounding box center [875, 180] width 10 height 10
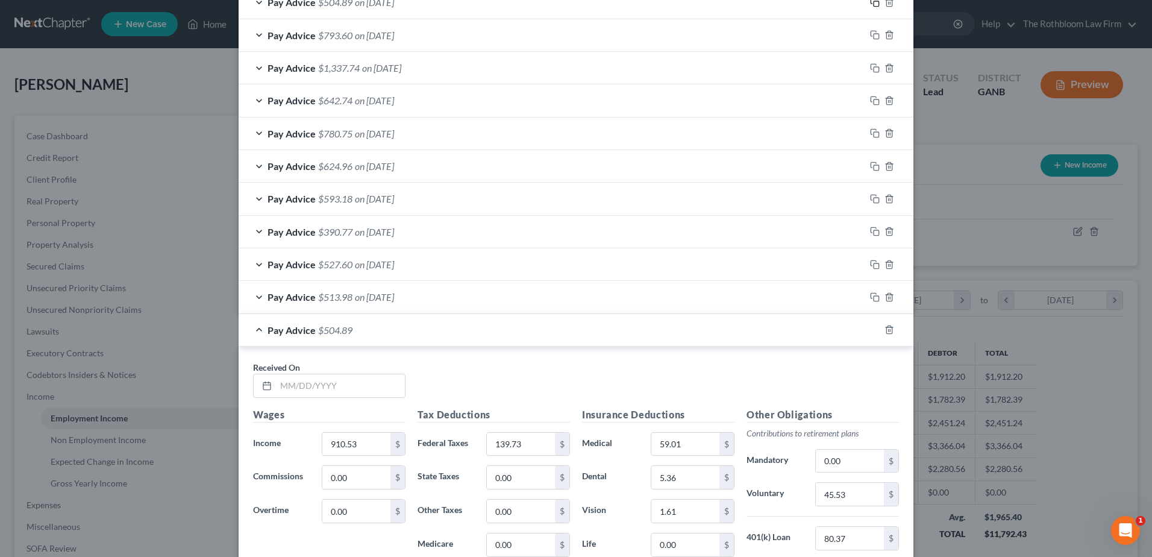
scroll to position [545, 0]
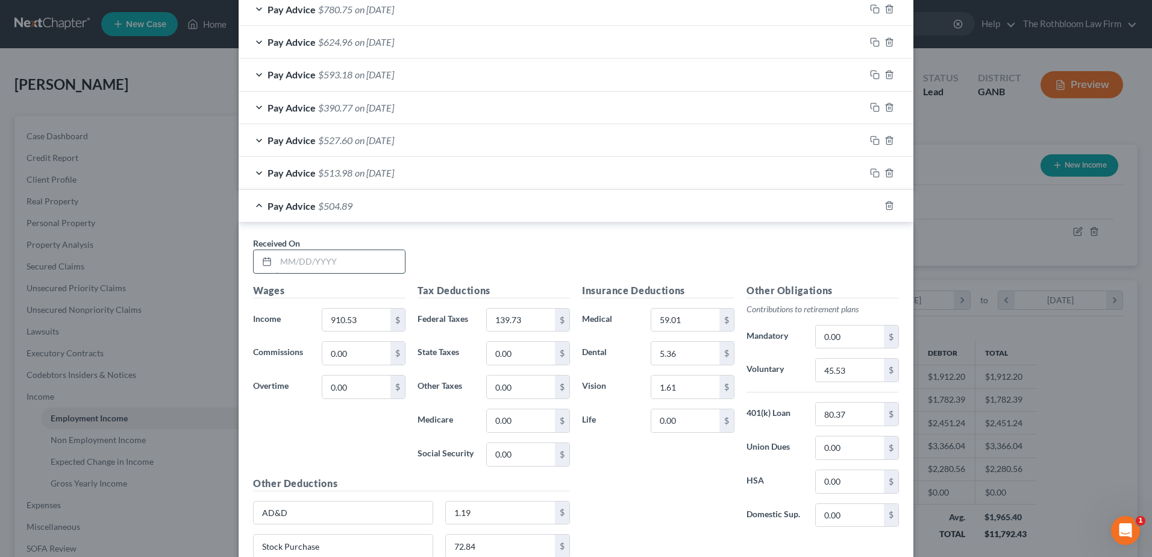
click at [330, 268] on input "text" at bounding box center [340, 261] width 129 height 23
type input "[DATE]"
type input "1,757.43"
click at [528, 327] on input "139.73" at bounding box center [521, 320] width 68 height 23
type input "342.15"
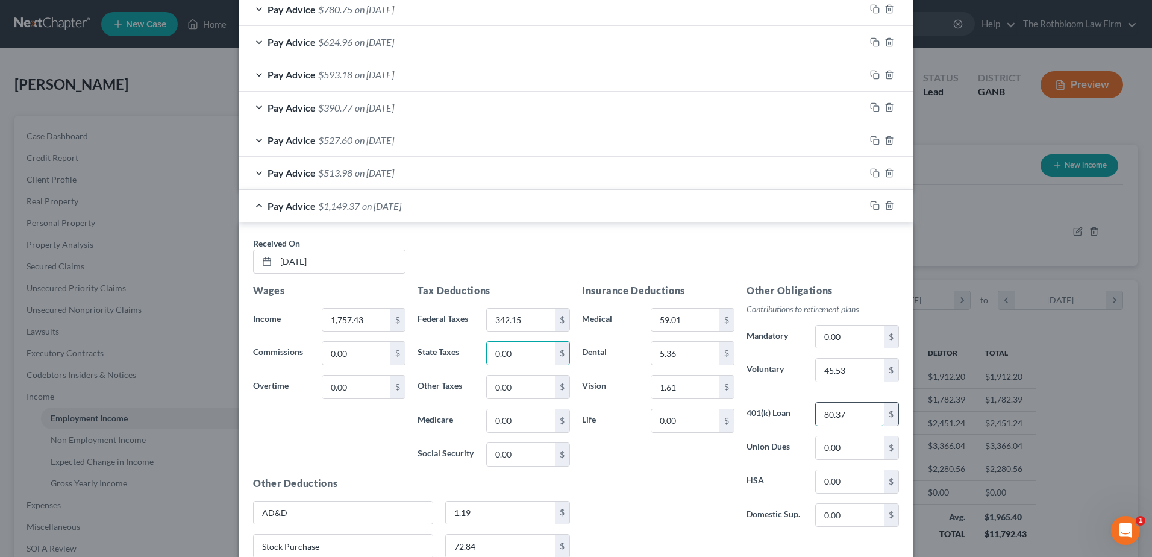
click at [851, 413] on input "80.37" at bounding box center [850, 414] width 68 height 23
type input "87.87"
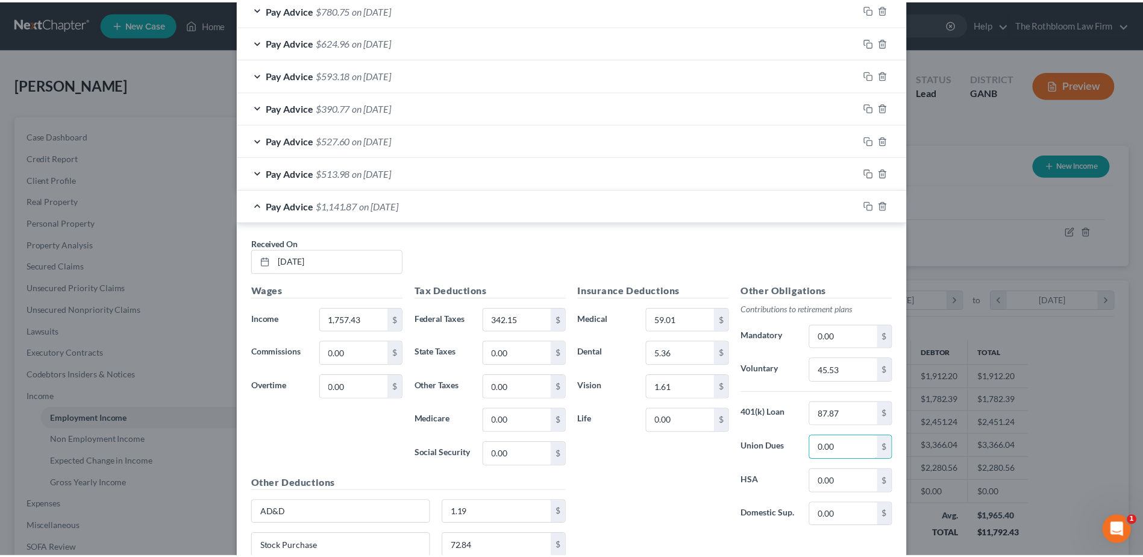
scroll to position [652, 0]
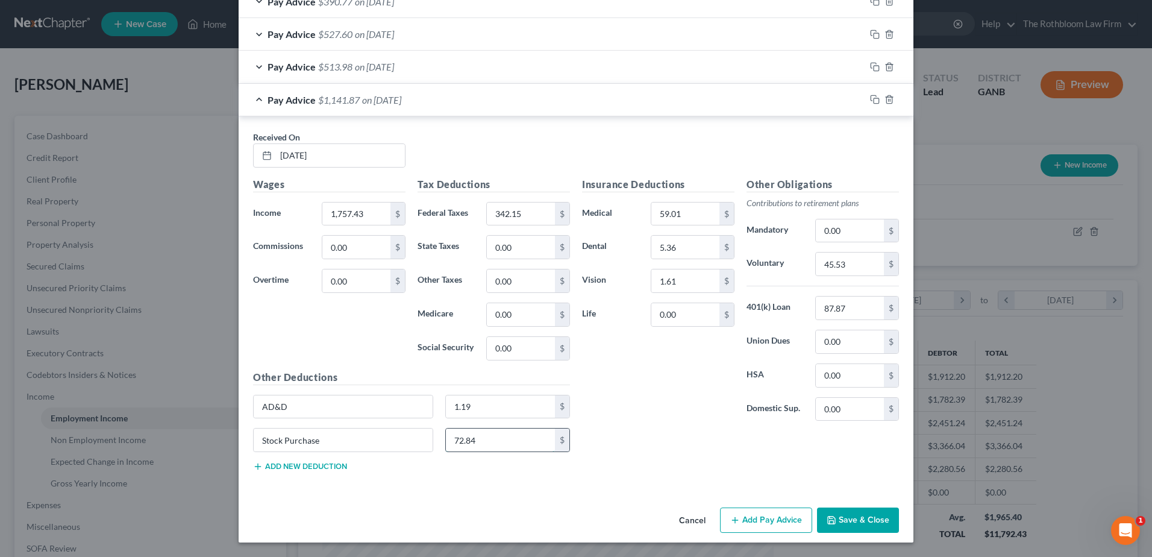
click at [492, 441] on input "72.84" at bounding box center [501, 440] width 110 height 23
type input "140.59"
type input "80.37"
click at [859, 269] on input "45.53" at bounding box center [850, 264] width 68 height 23
type input "87.87"
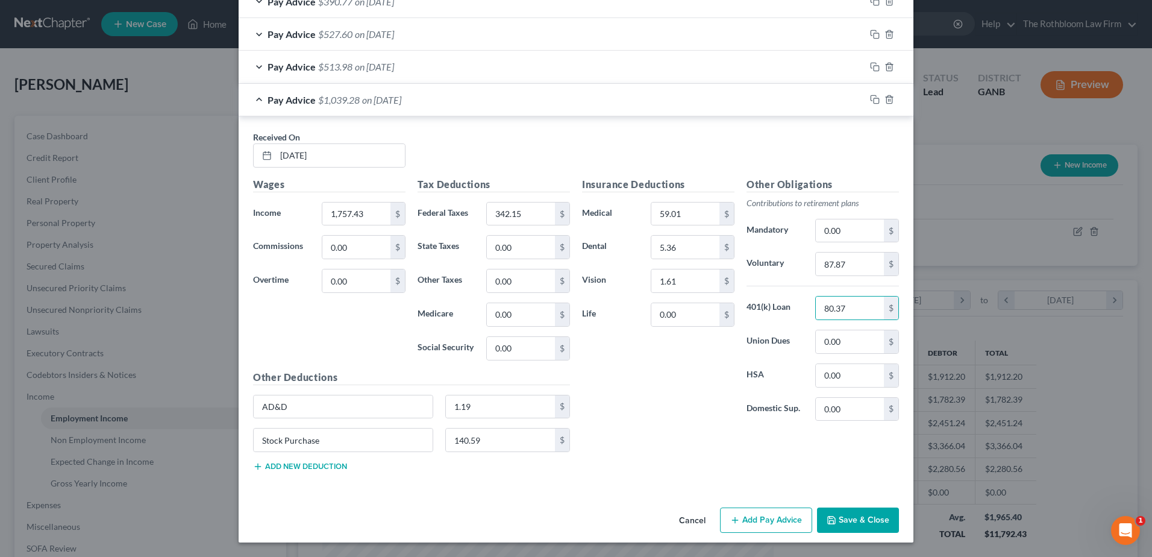
click at [865, 520] on button "Save & Close" at bounding box center [858, 519] width 82 height 25
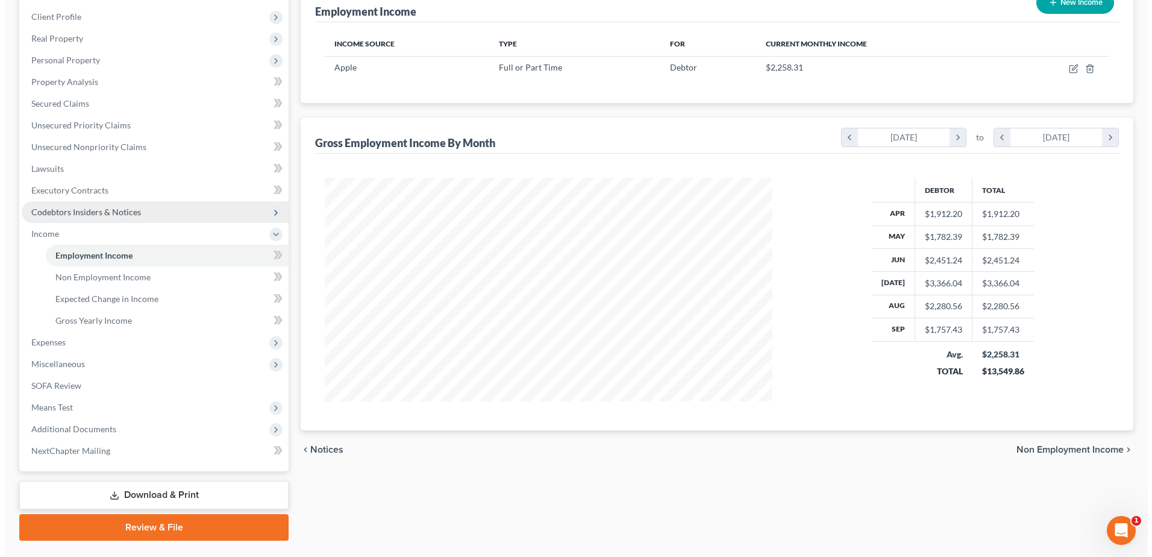
scroll to position [192, 0]
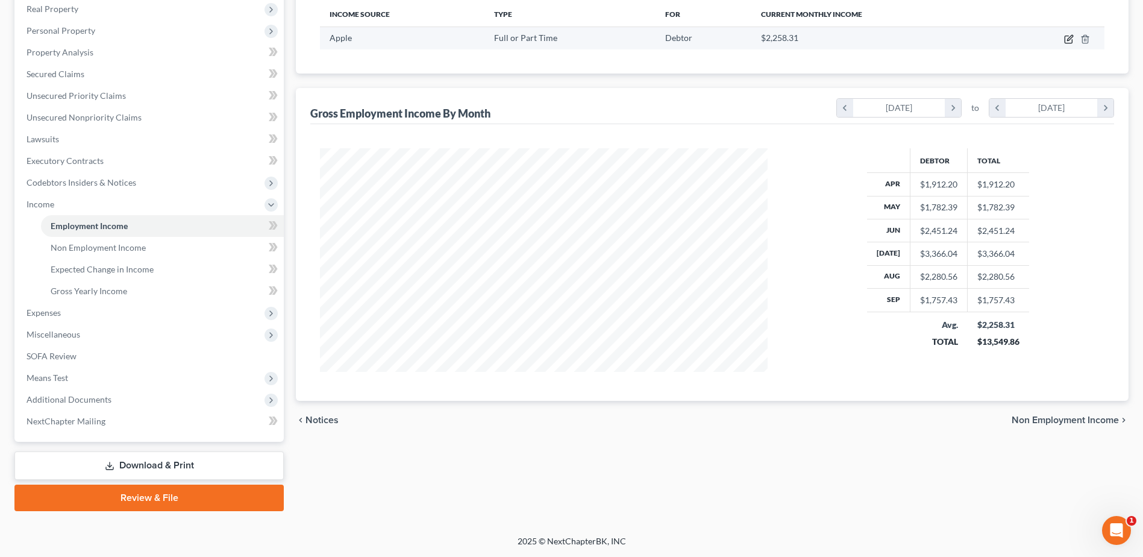
click at [1069, 38] on icon "button" at bounding box center [1069, 39] width 10 height 10
select select "0"
select select "2"
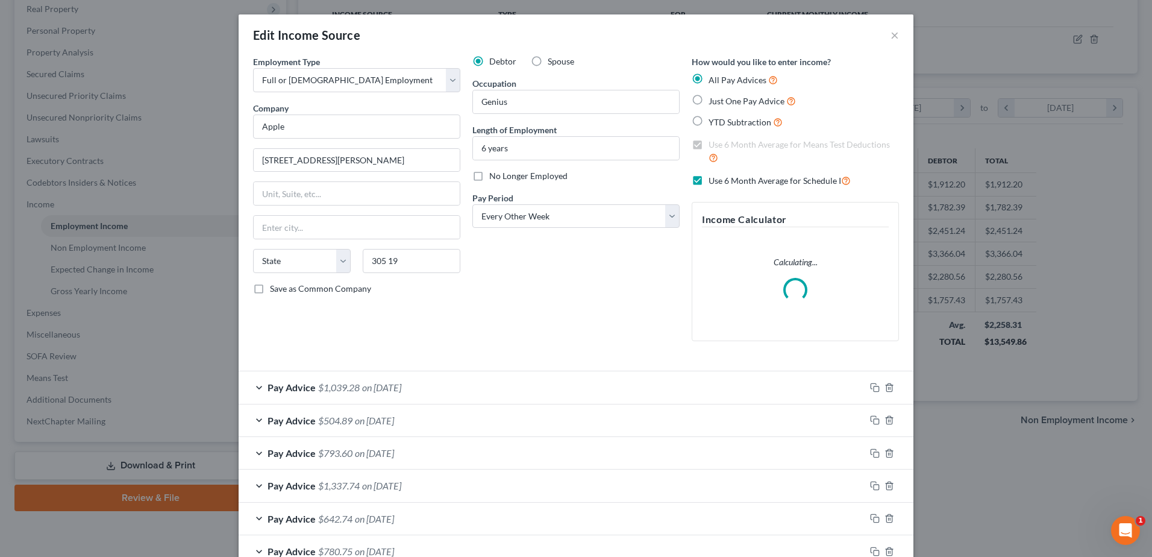
scroll to position [225, 476]
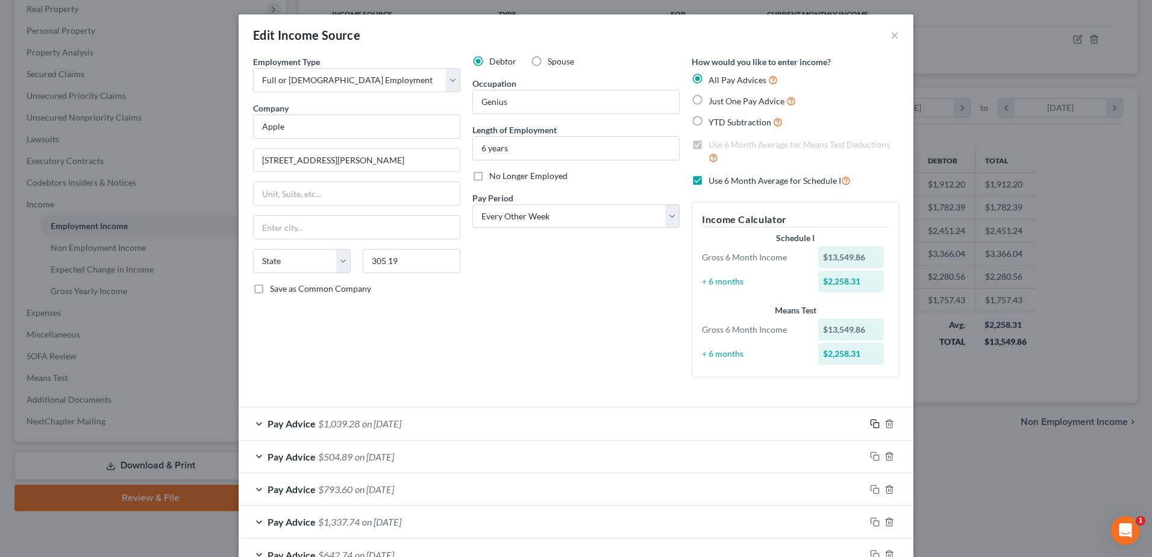
click at [870, 425] on icon "button" at bounding box center [875, 424] width 10 height 10
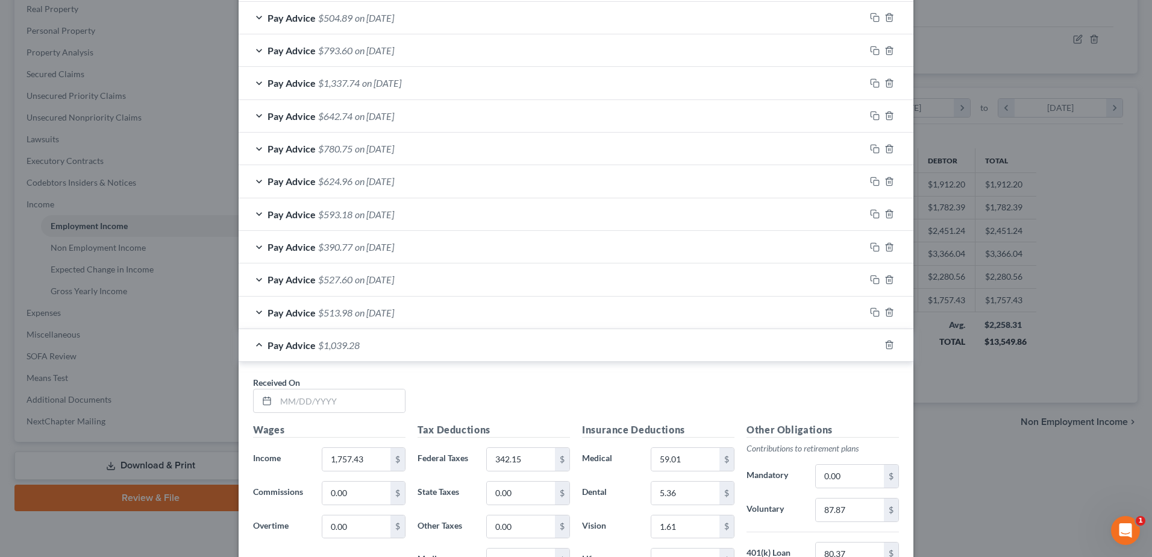
scroll to position [542, 0]
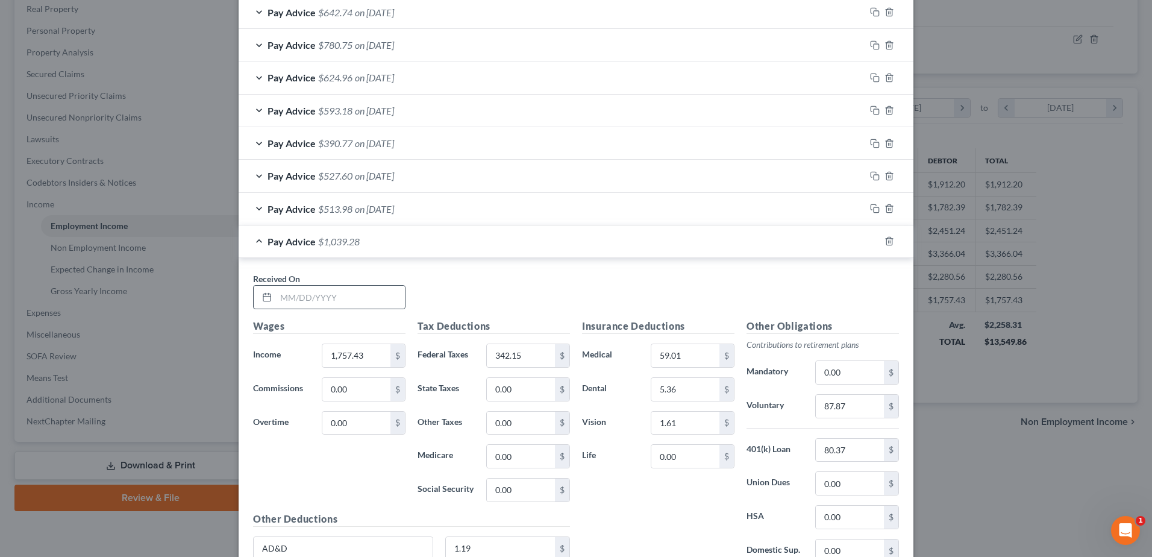
click at [268, 294] on div at bounding box center [265, 297] width 22 height 23
click at [287, 300] on input "text" at bounding box center [340, 297] width 129 height 23
type input "[DATE]"
type input "157.15"
click at [538, 350] on input "342.15" at bounding box center [521, 355] width 68 height 23
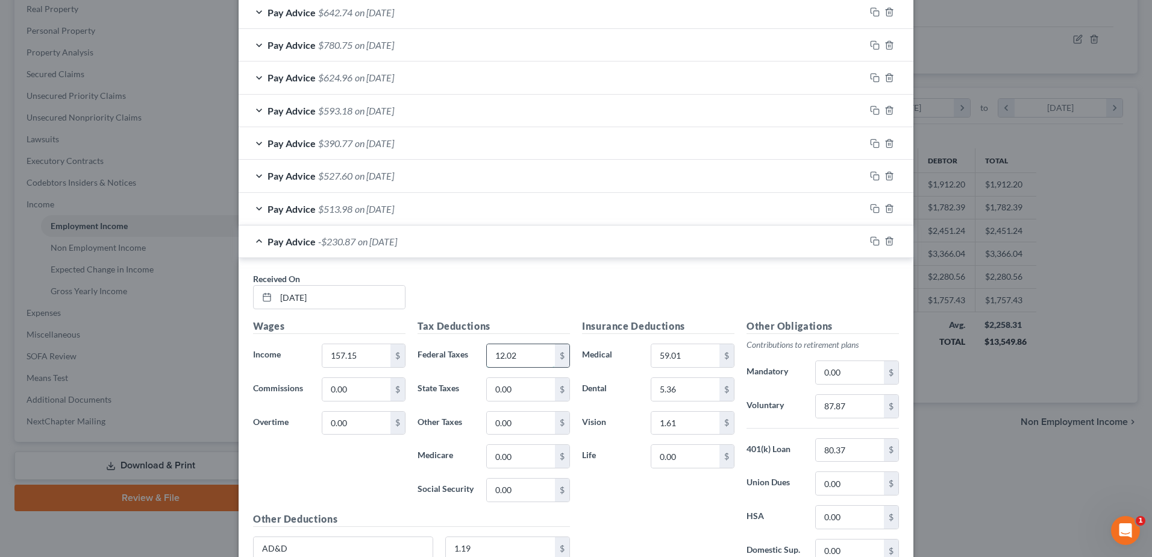
type input "12.02"
click at [685, 352] on input "59.01" at bounding box center [686, 355] width 68 height 23
type input "0"
click at [680, 388] on input "5.36" at bounding box center [686, 389] width 68 height 23
type input "0"
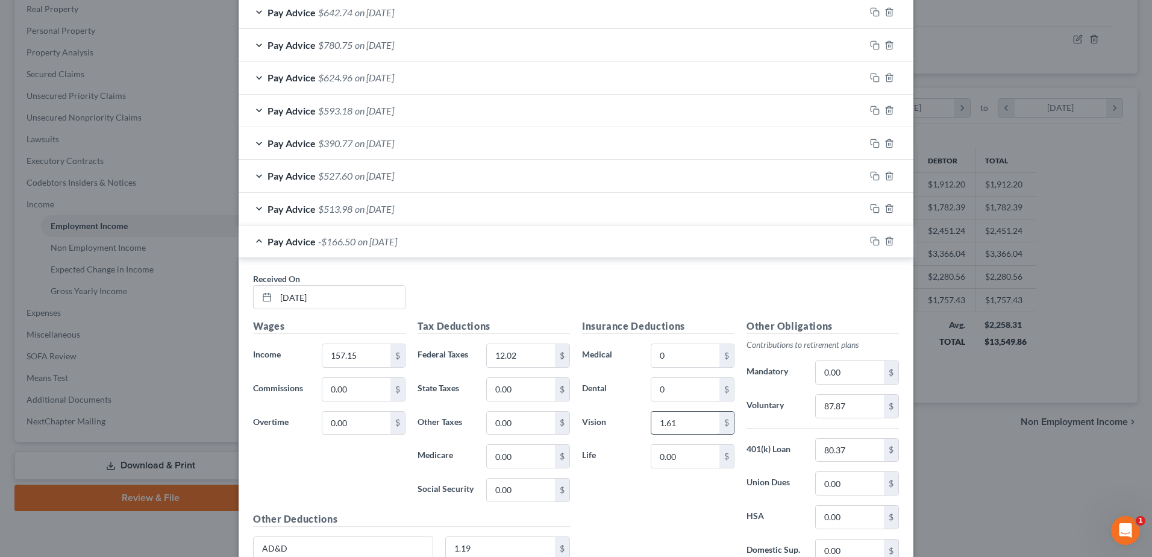
click at [685, 421] on input "1.61" at bounding box center [686, 423] width 68 height 23
type input "0"
click at [867, 410] on input "87.87" at bounding box center [850, 406] width 68 height 23
type input "0"
click at [854, 448] on input "80.37" at bounding box center [850, 450] width 68 height 23
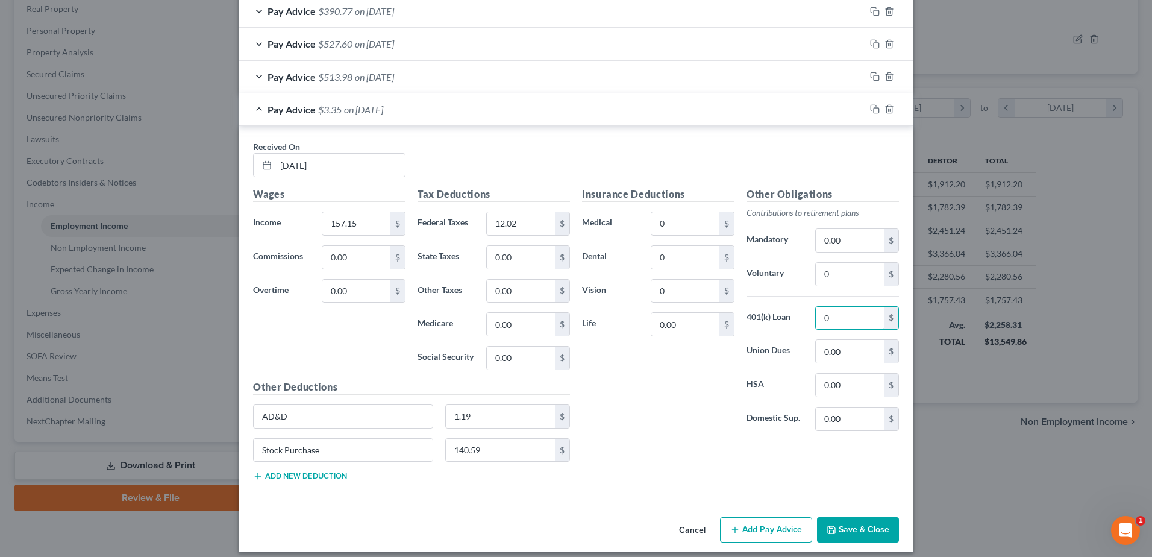
scroll to position [684, 0]
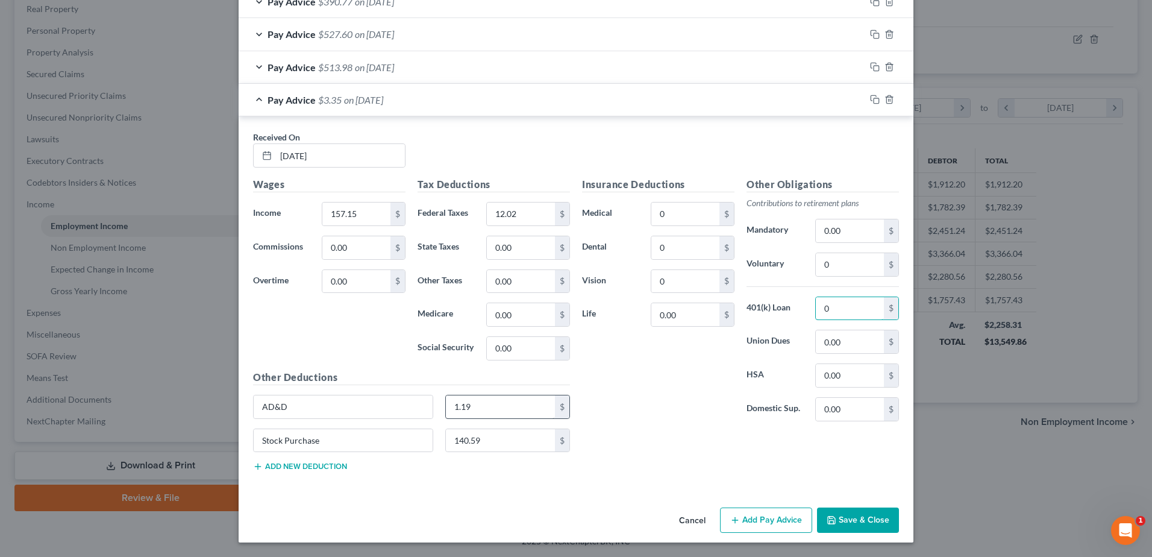
type input "0"
click at [476, 410] on input "1.19" at bounding box center [501, 406] width 110 height 23
type input "0"
click at [492, 448] on input "140.59" at bounding box center [501, 440] width 110 height 23
type input "0"
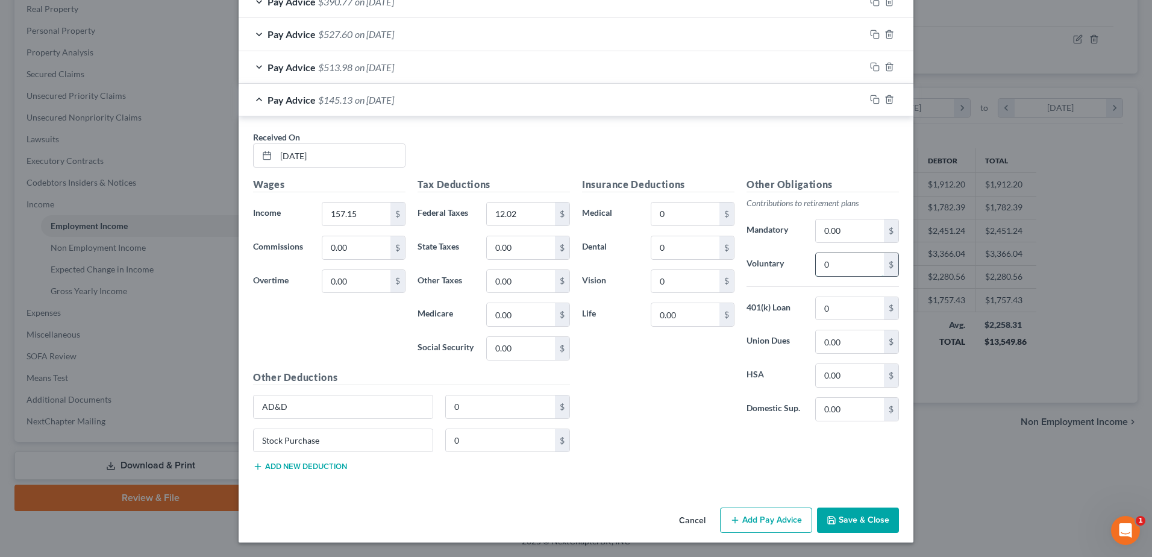
click at [830, 273] on input "0" at bounding box center [850, 264] width 68 height 23
type input "7.86"
click at [466, 442] on input "0" at bounding box center [501, 440] width 110 height 23
type input "12.57"
click at [870, 64] on icon "button" at bounding box center [875, 67] width 10 height 10
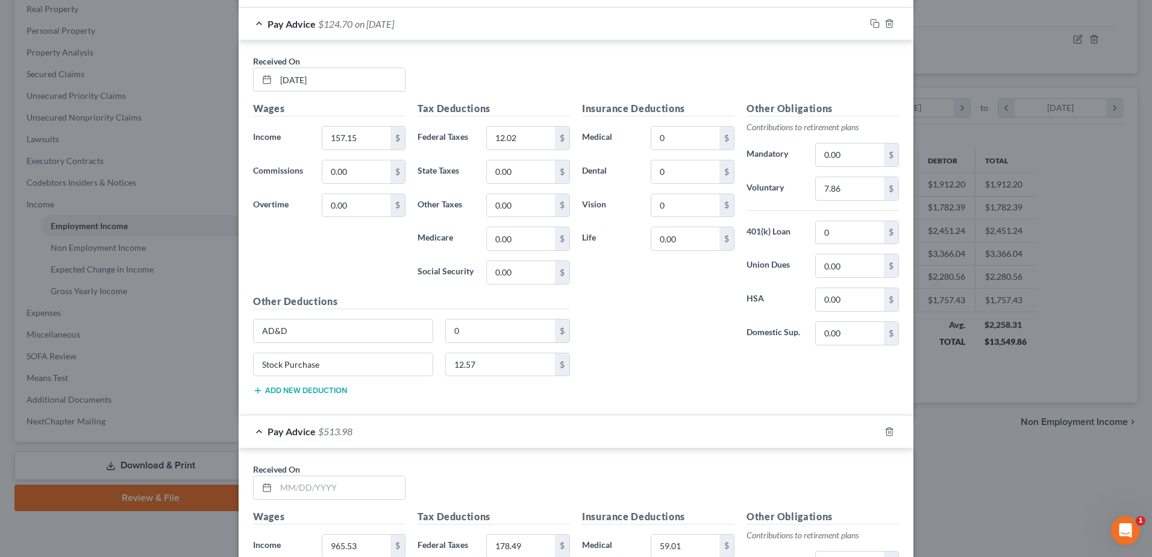
scroll to position [865, 0]
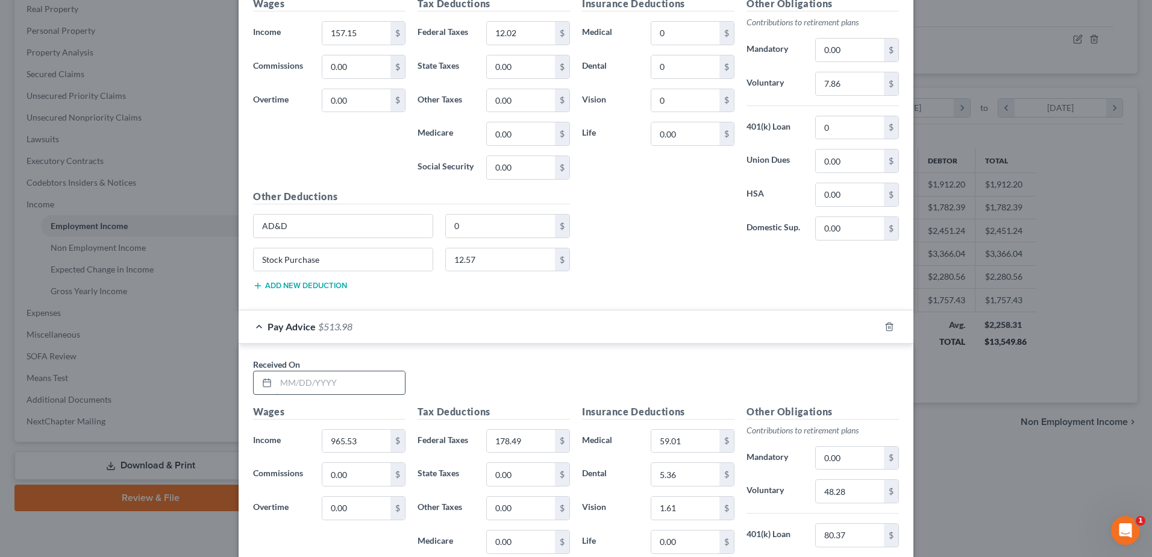
click at [307, 385] on input "text" at bounding box center [340, 382] width 129 height 23
type input "[DATE]"
type input "1,172.74"
click at [531, 440] on input "178.49" at bounding box center [521, 441] width 68 height 23
type input "201.93"
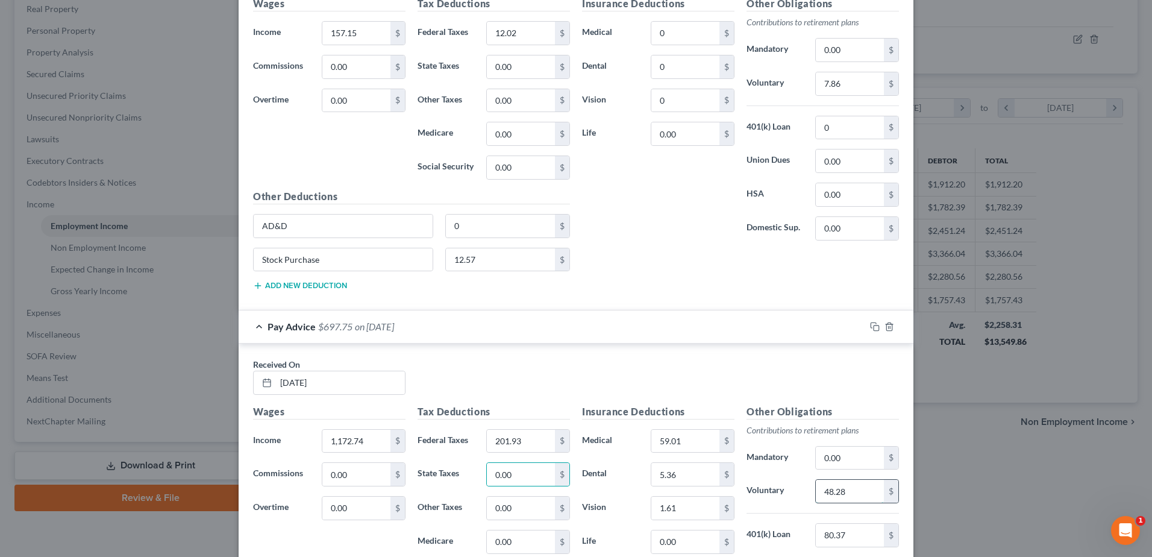
click at [850, 489] on input "48.28" at bounding box center [850, 491] width 68 height 23
type input "58.64"
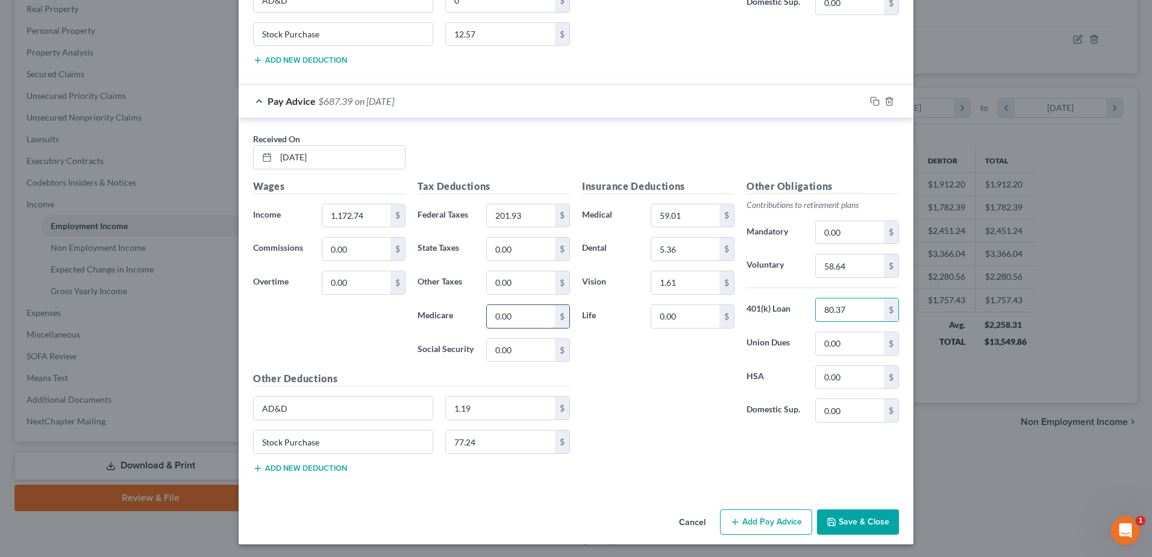
scroll to position [1092, 0]
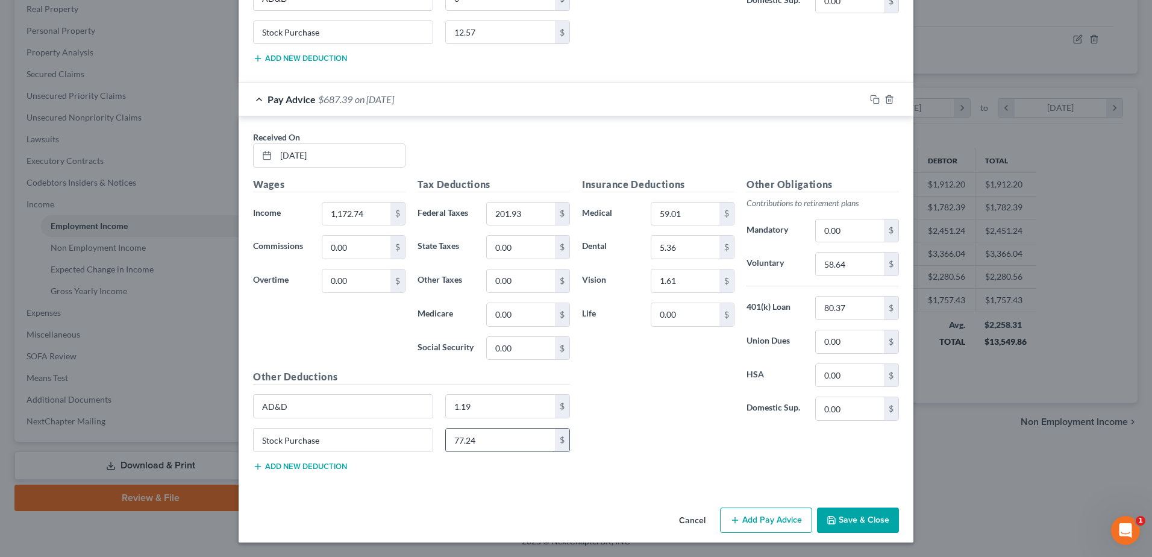
click at [489, 438] on input "77.24" at bounding box center [501, 440] width 110 height 23
type input "93.82"
click at [861, 303] on input "80.37" at bounding box center [850, 308] width 68 height 23
click at [848, 518] on button "Save & Close" at bounding box center [858, 519] width 82 height 25
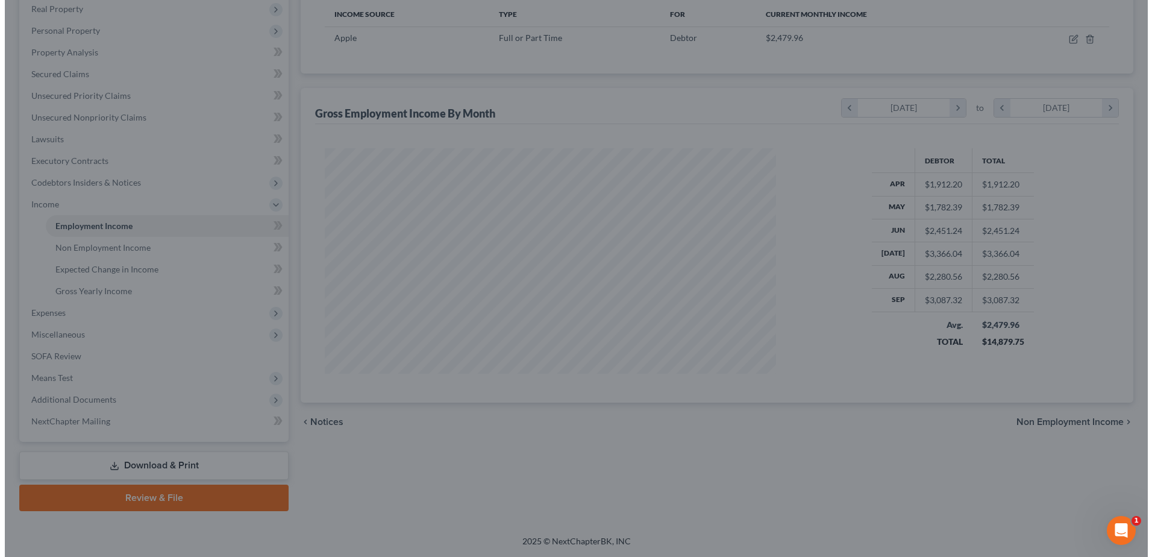
scroll to position [602464, 602215]
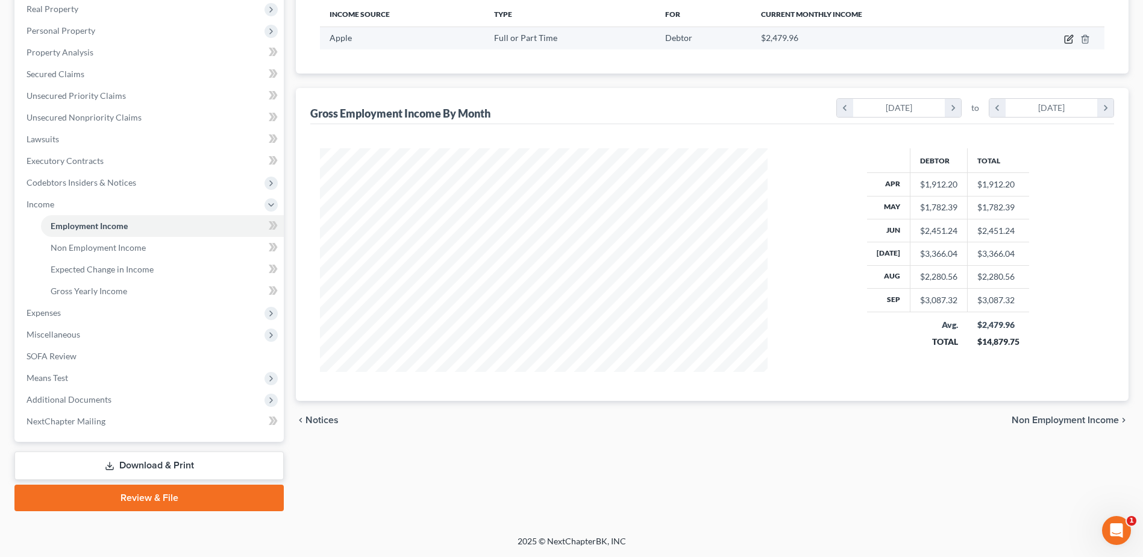
click at [1068, 43] on icon "button" at bounding box center [1068, 39] width 7 height 7
select select "0"
select select "2"
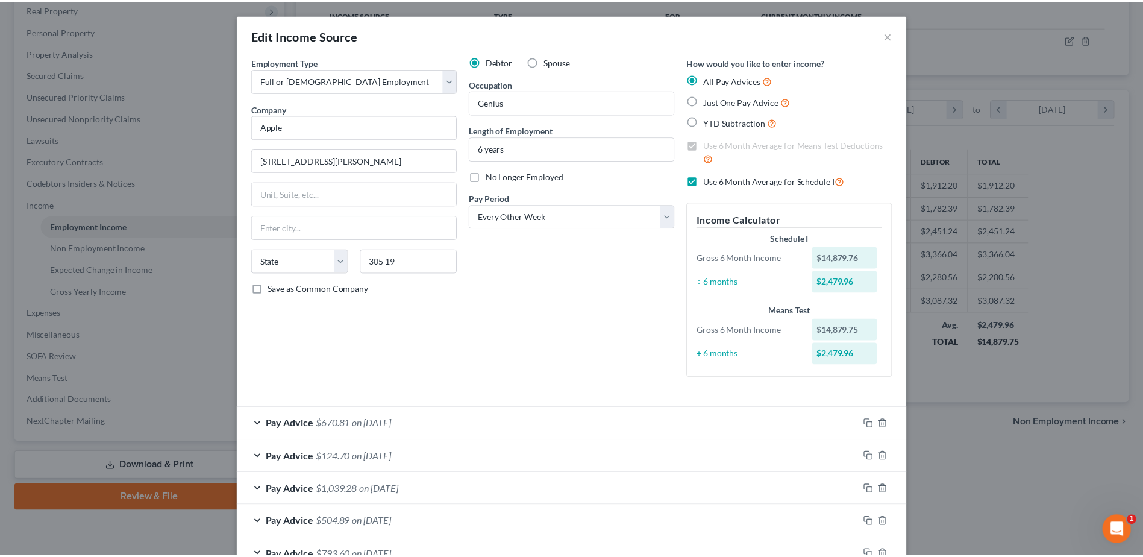
scroll to position [342, 0]
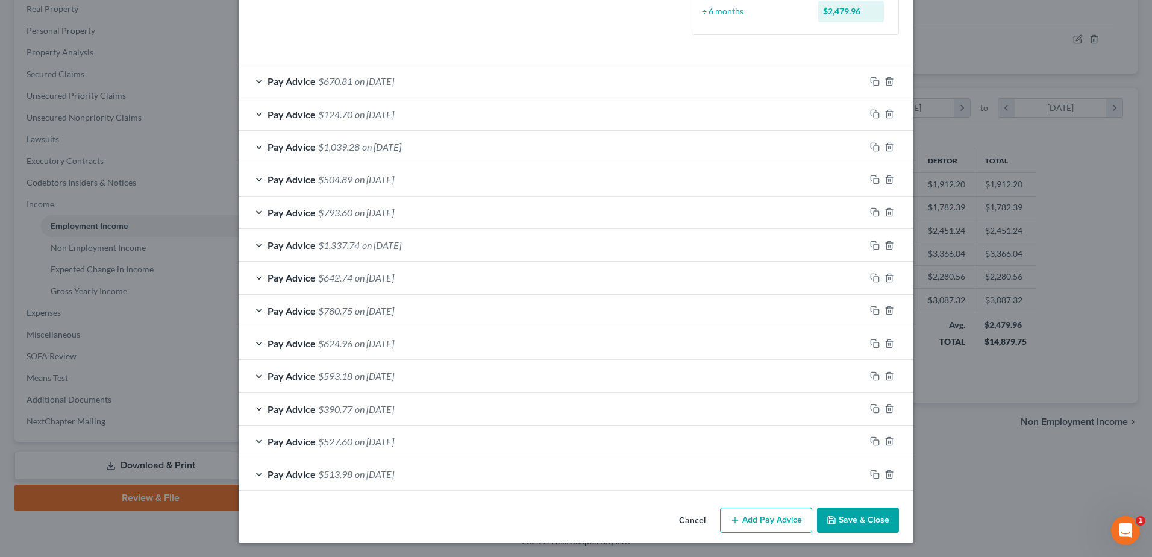
click at [870, 524] on button "Save & Close" at bounding box center [858, 519] width 82 height 25
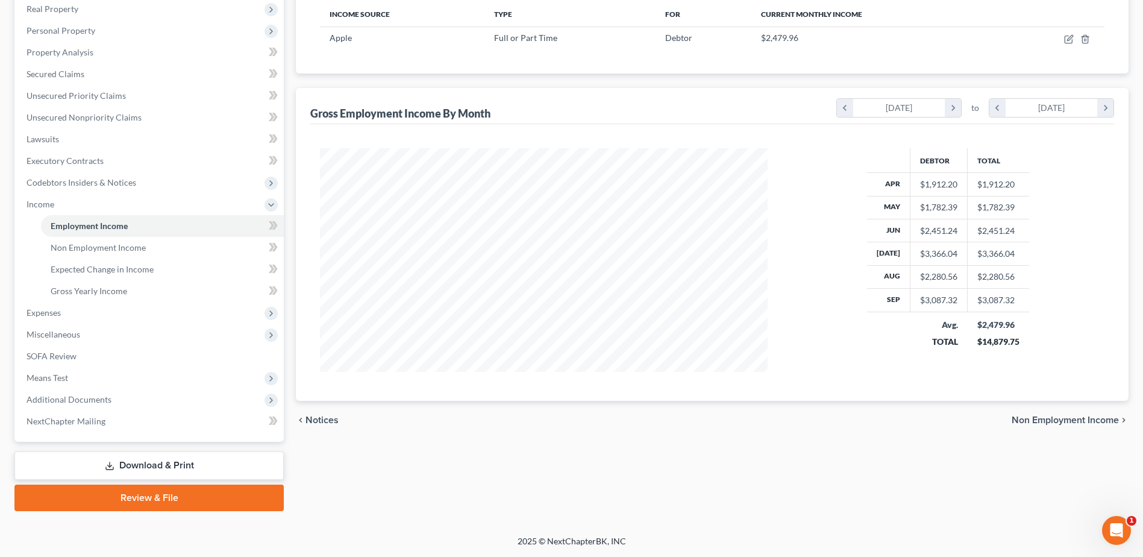
scroll to position [0, 0]
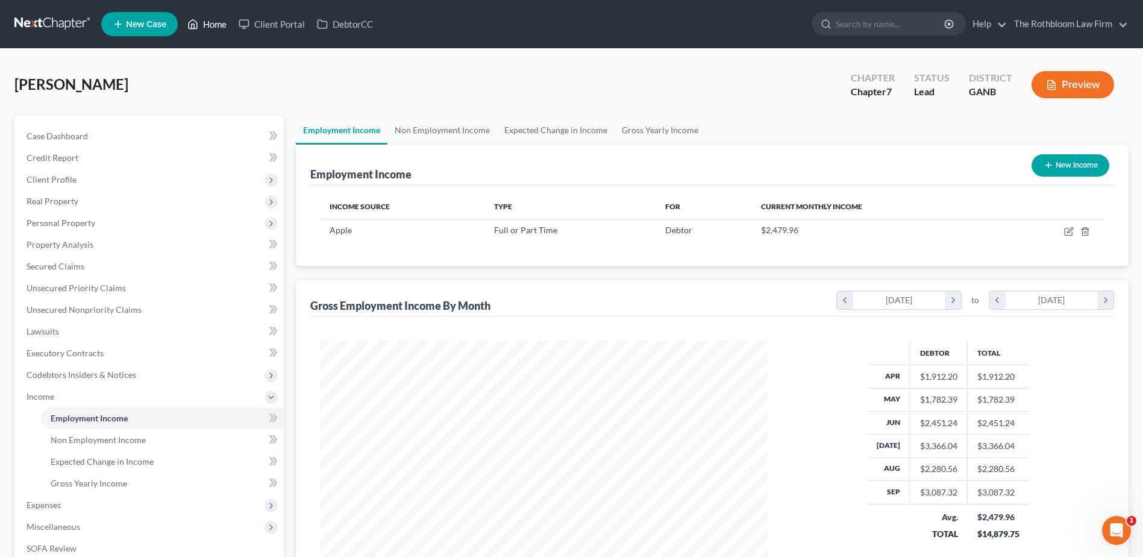
click at [208, 27] on link "Home" at bounding box center [206, 24] width 51 height 22
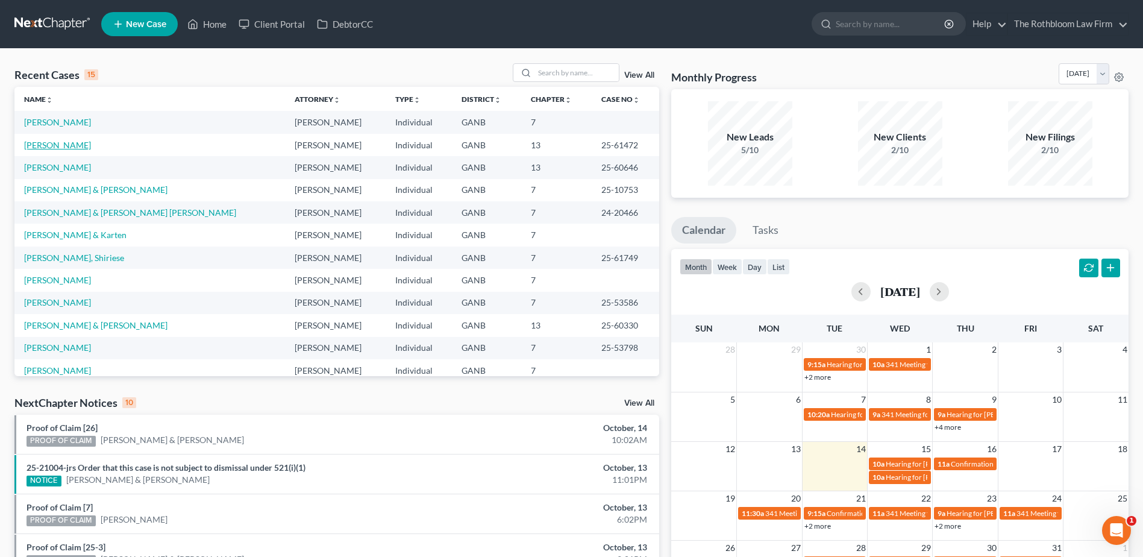
click at [63, 142] on link "[PERSON_NAME]" at bounding box center [57, 145] width 67 height 10
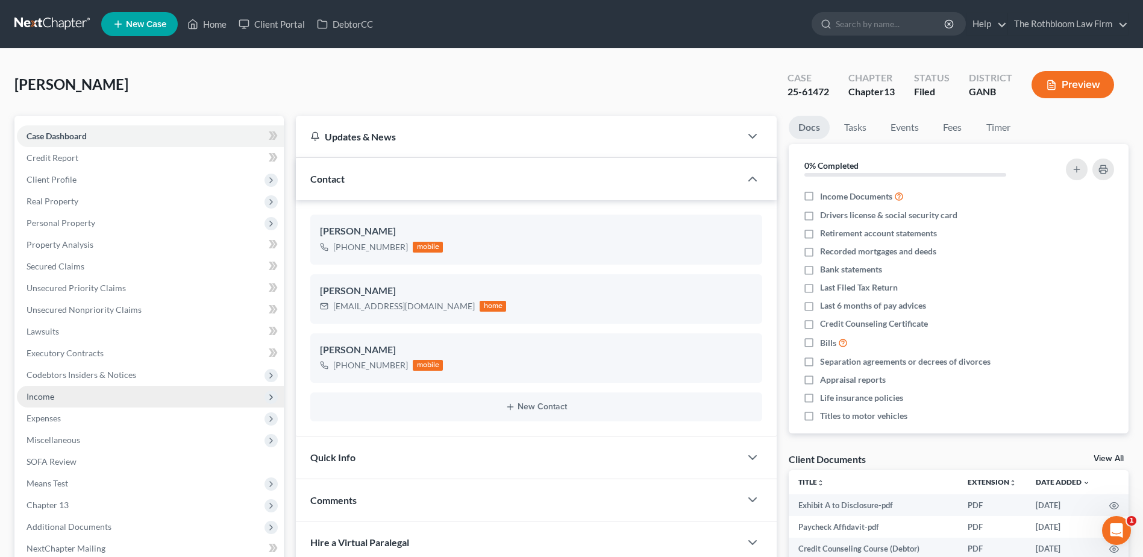
click at [43, 390] on span "Income" at bounding box center [150, 397] width 267 height 22
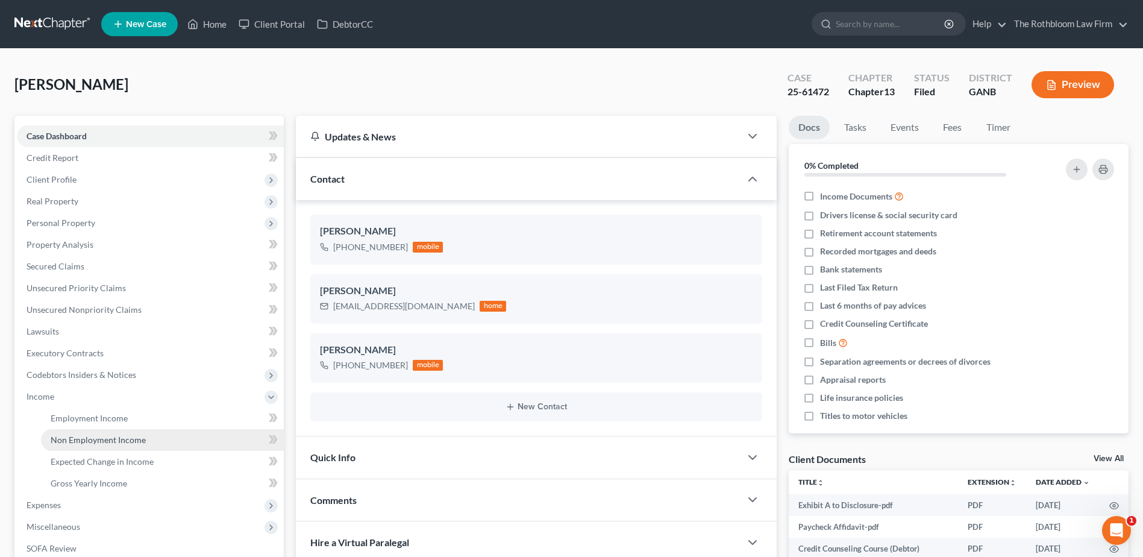
click at [115, 442] on span "Non Employment Income" at bounding box center [98, 440] width 95 height 10
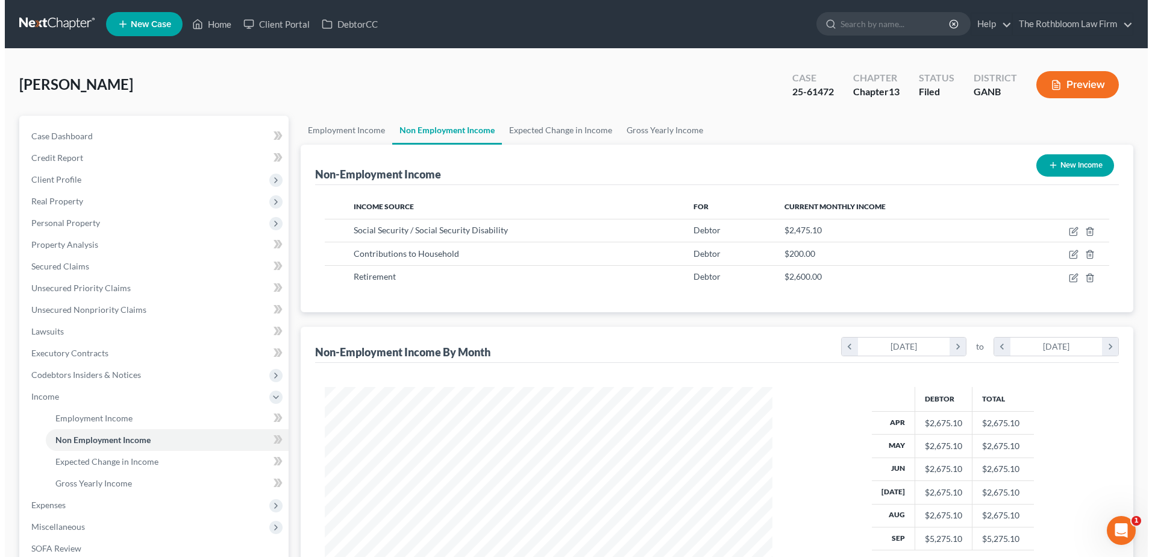
scroll to position [224, 471]
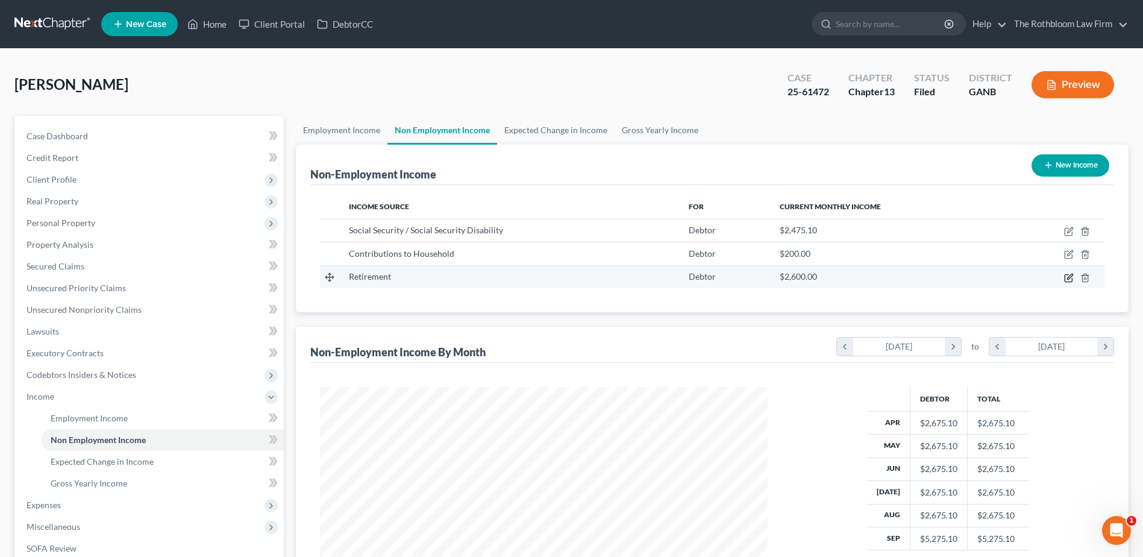
click at [1072, 280] on icon "button" at bounding box center [1068, 277] width 7 height 7
select select "3"
select select "0"
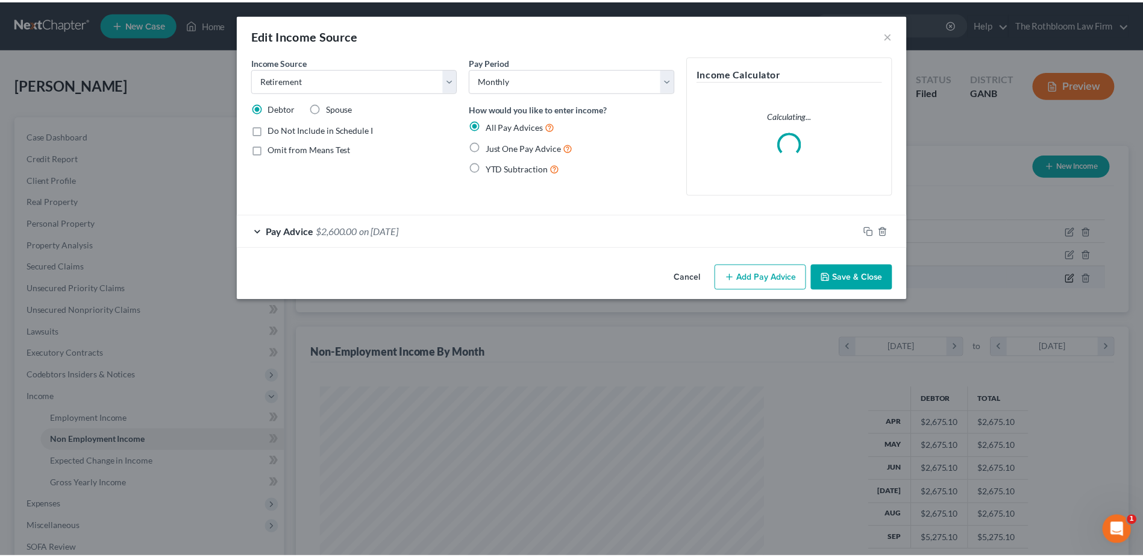
scroll to position [225, 476]
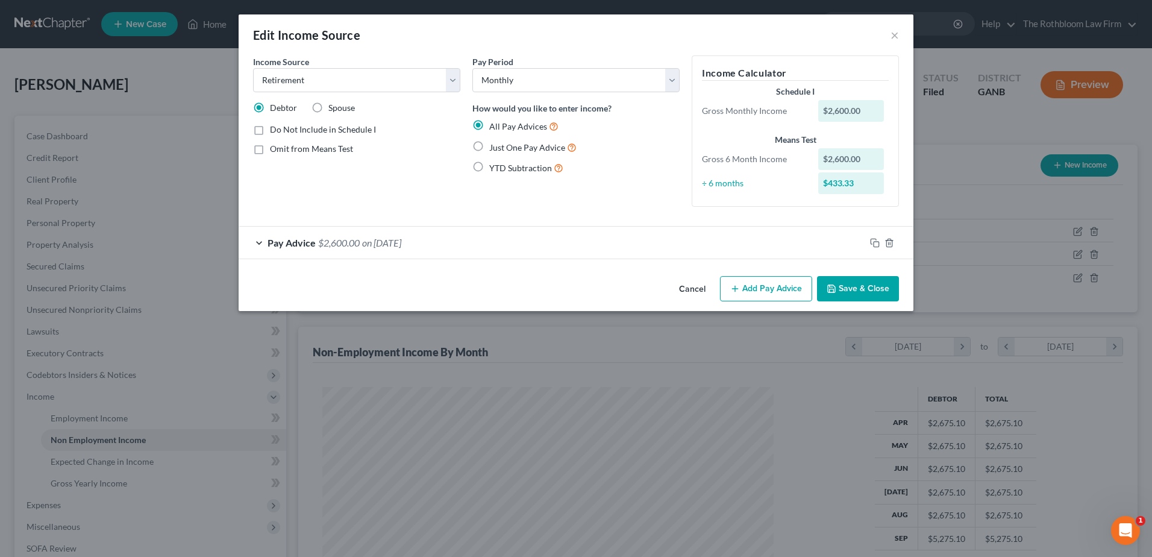
click at [365, 240] on span "on [DATE]" at bounding box center [381, 242] width 39 height 11
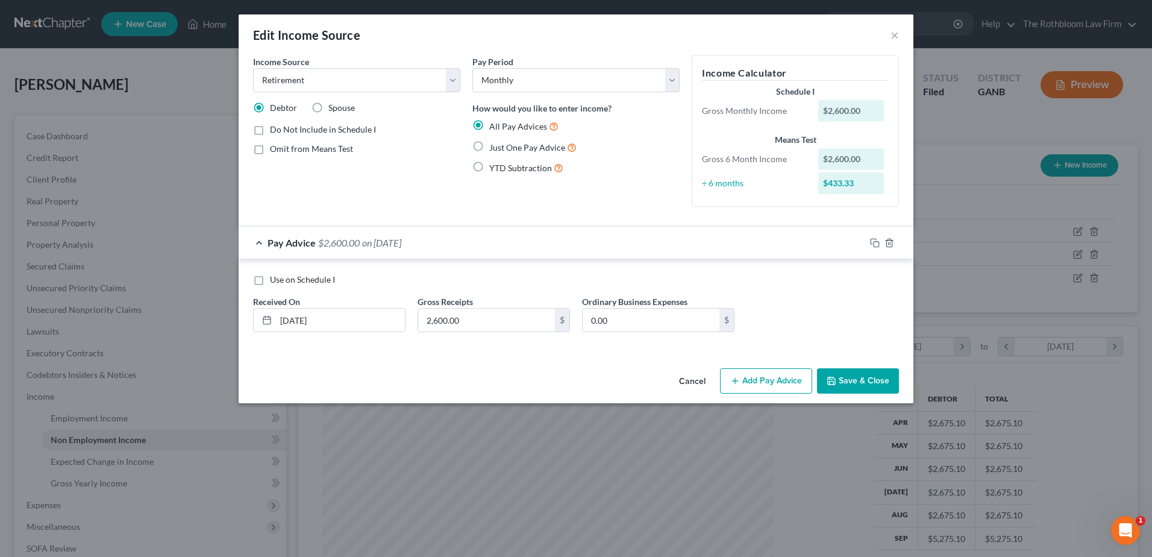
click at [489, 142] on label "Just One Pay Advice" at bounding box center [532, 147] width 87 height 14
click at [494, 142] on input "Just One Pay Advice" at bounding box center [498, 144] width 8 height 8
radio input "true"
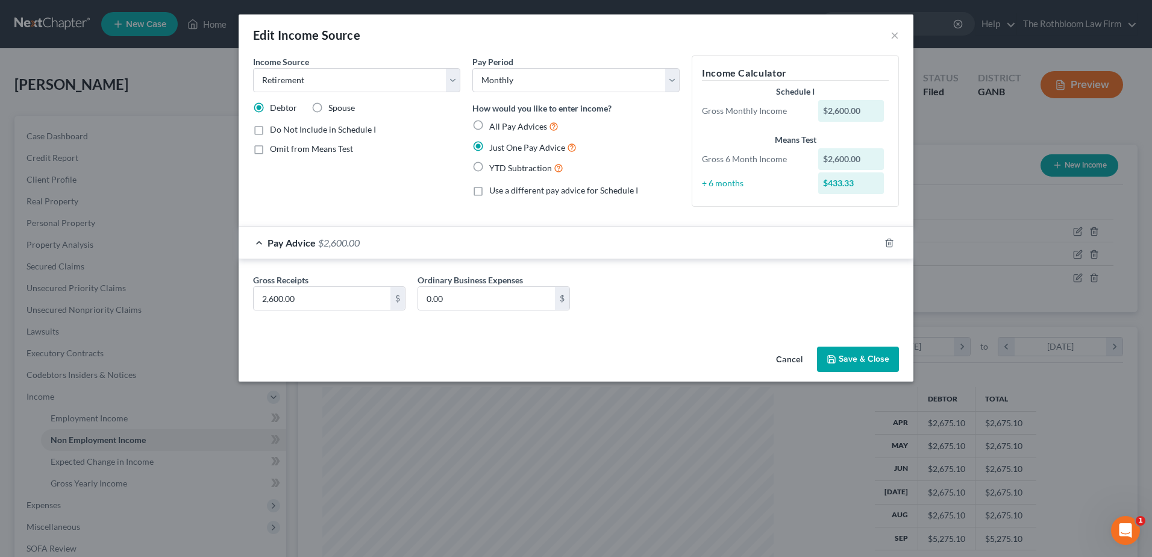
click at [847, 359] on button "Save & Close" at bounding box center [858, 359] width 82 height 25
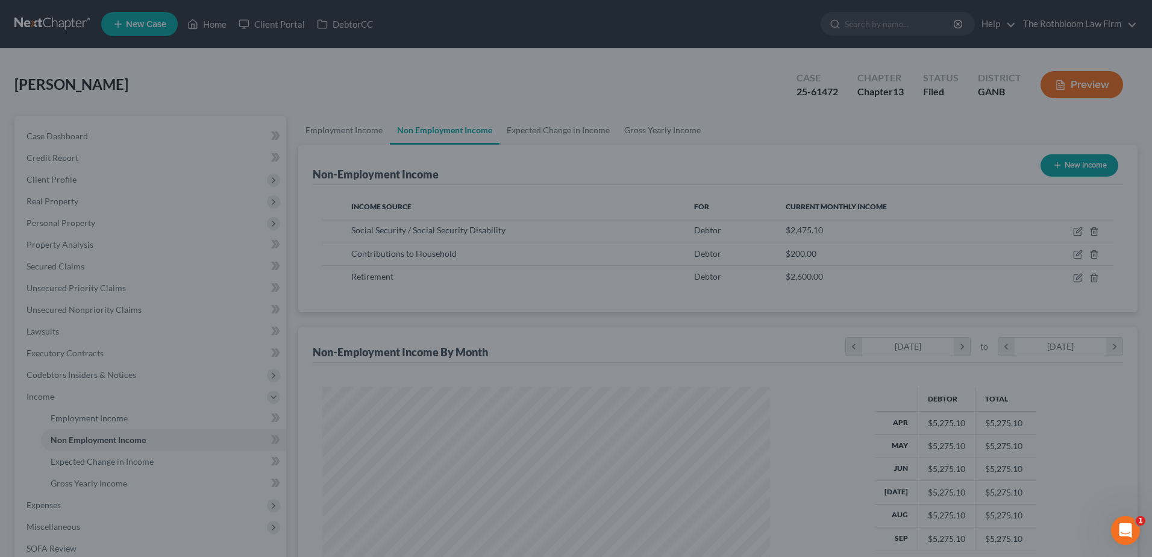
scroll to position [602464, 602215]
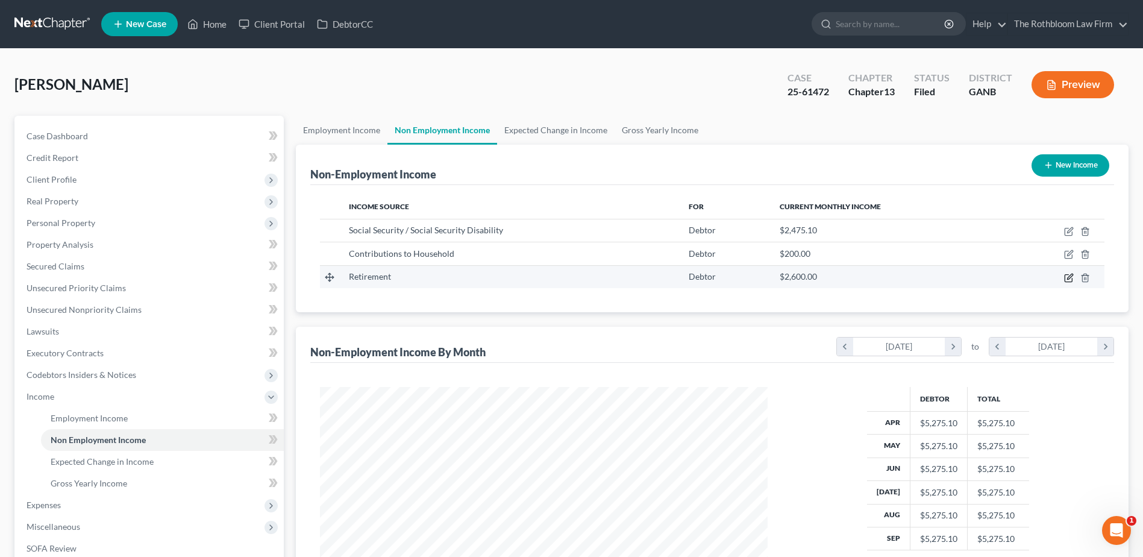
click at [1070, 277] on icon "button" at bounding box center [1069, 278] width 10 height 10
select select "3"
select select "0"
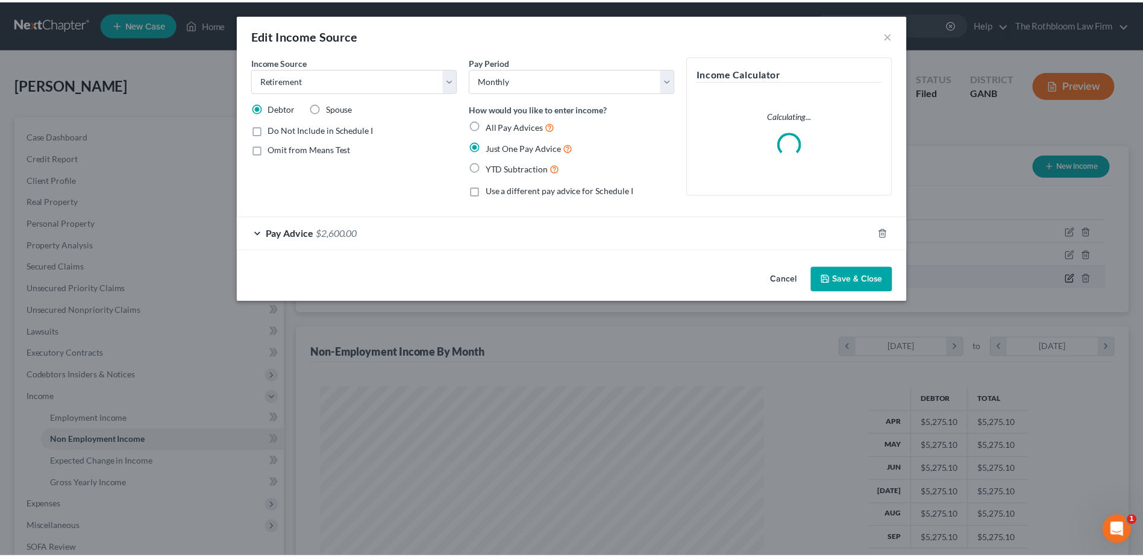
scroll to position [225, 476]
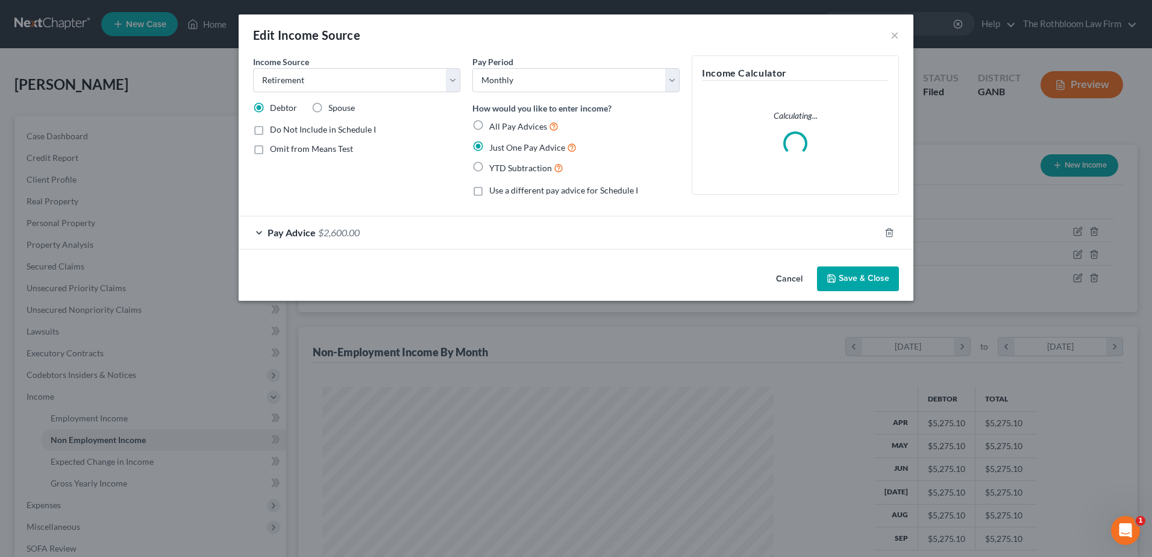
click at [342, 230] on span "$2,600.00" at bounding box center [339, 232] width 42 height 11
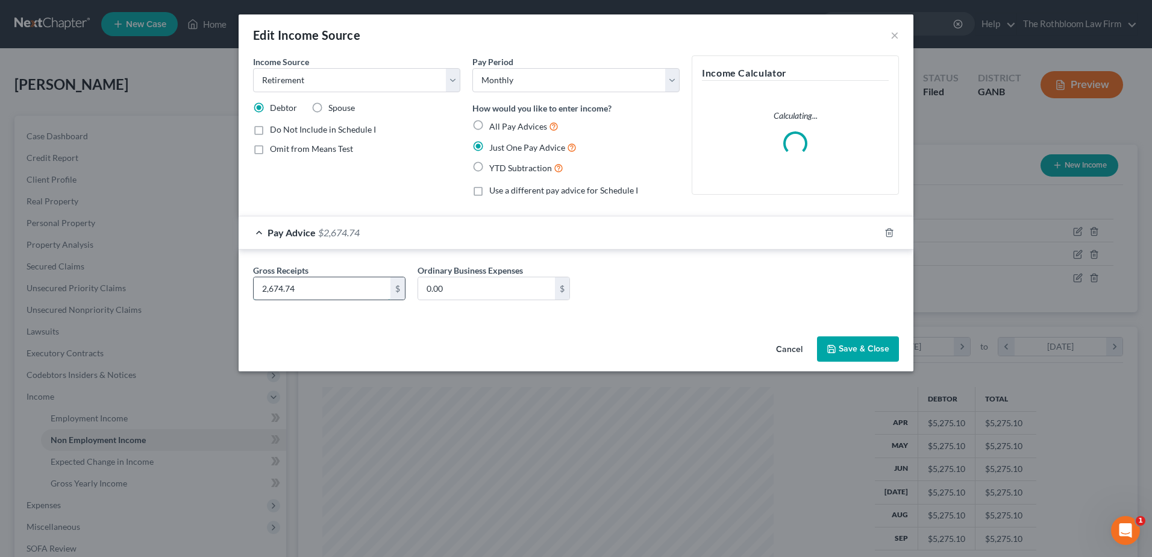
type input "2,674.74"
click at [858, 348] on button "Save & Close" at bounding box center [858, 348] width 82 height 25
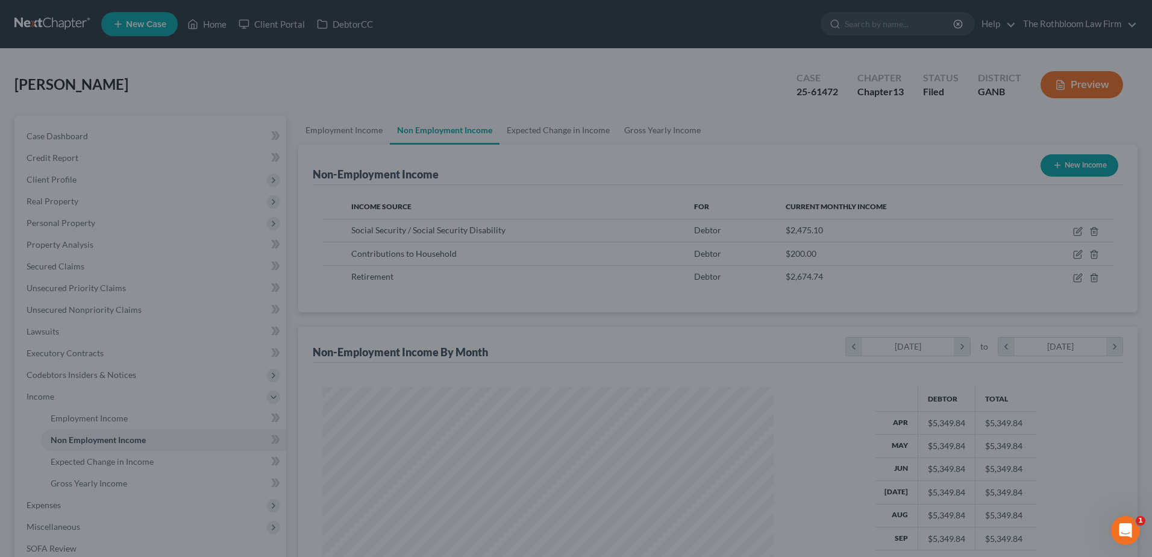
scroll to position [602464, 602215]
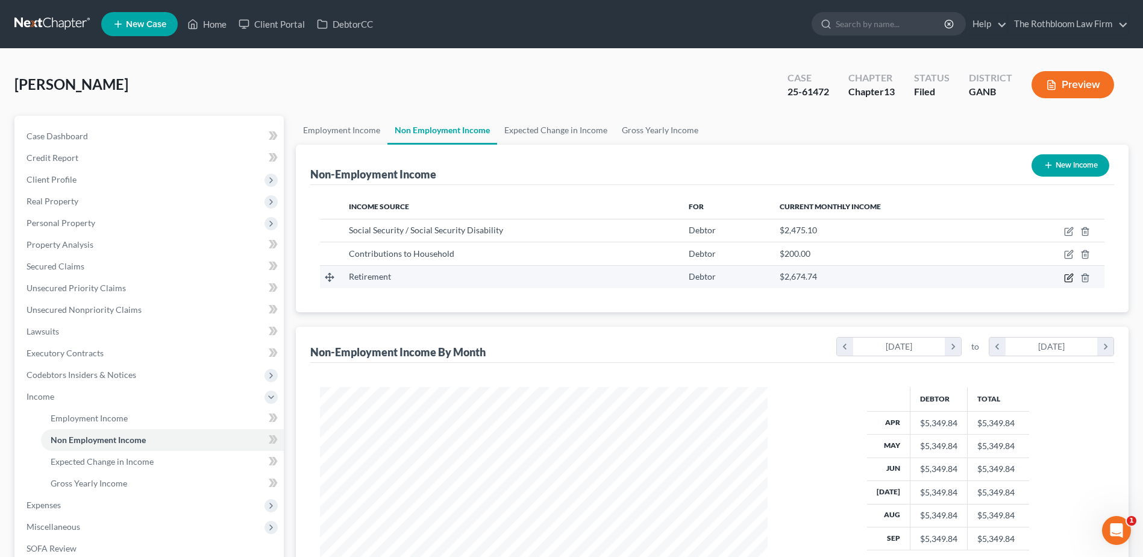
click at [1066, 280] on icon "button" at bounding box center [1068, 277] width 7 height 7
select select "3"
select select "0"
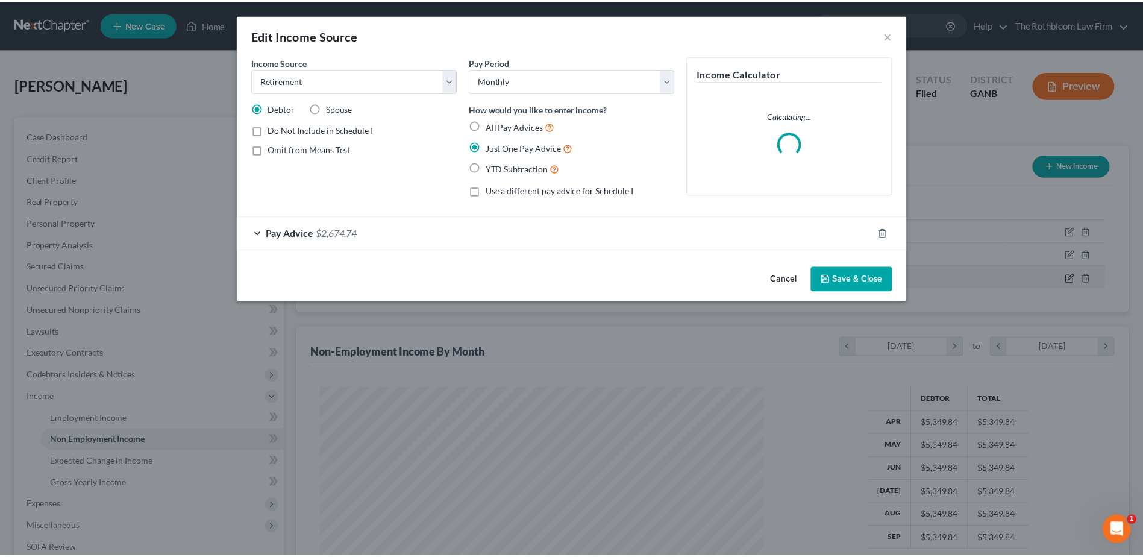
scroll to position [225, 476]
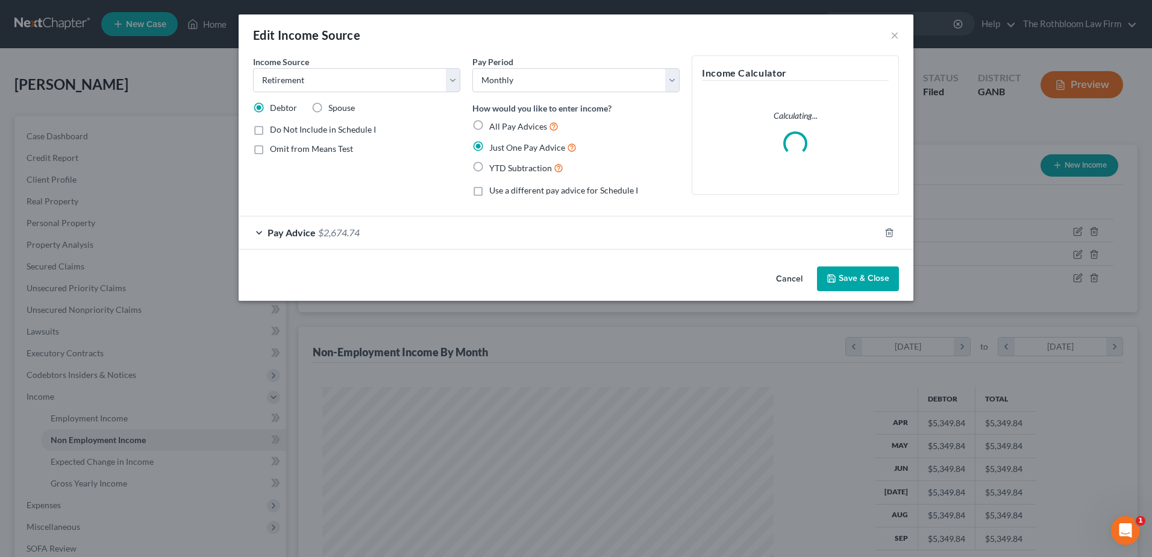
click at [356, 231] on span "$2,674.74" at bounding box center [339, 232] width 42 height 11
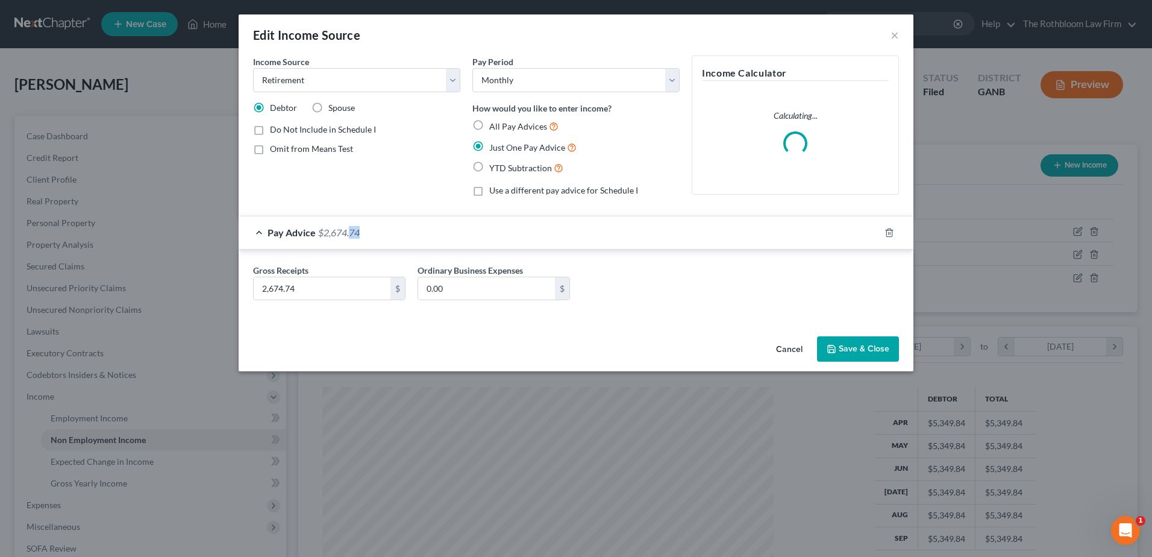
drag, startPoint x: 351, startPoint y: 231, endPoint x: 396, endPoint y: 239, distance: 46.0
click at [396, 239] on div "Pay Advice $2,674.74" at bounding box center [559, 232] width 641 height 32
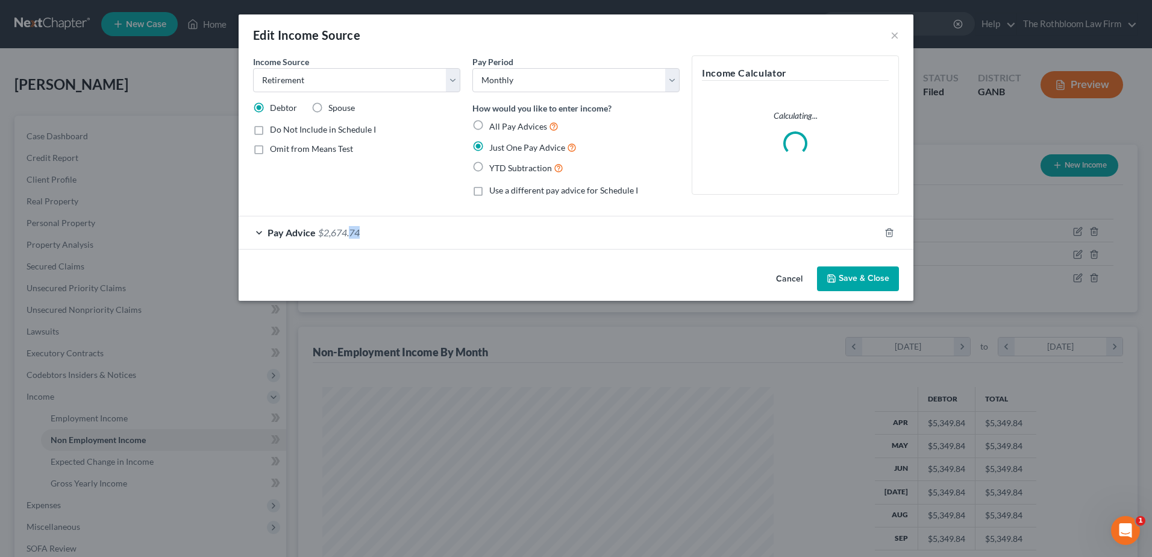
drag, startPoint x: 396, startPoint y: 239, endPoint x: 377, endPoint y: 237, distance: 19.4
click at [405, 245] on div "Pay Advice $2,674.74" at bounding box center [559, 232] width 641 height 32
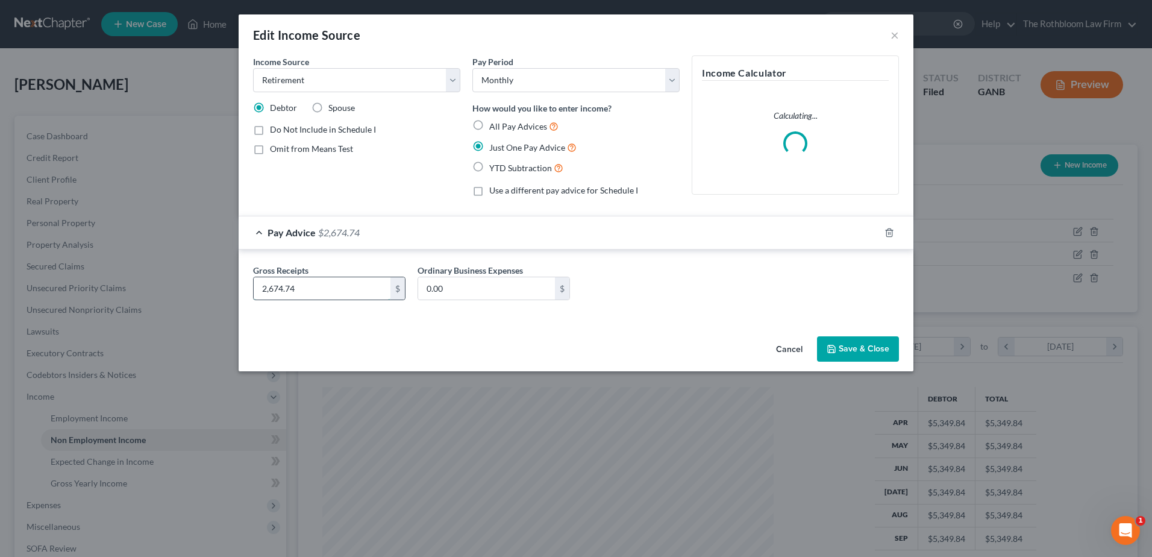
click at [306, 286] on input "2,674.74" at bounding box center [322, 288] width 137 height 23
type input "1"
type input "2,674.46"
click at [878, 349] on button "Save & Close" at bounding box center [858, 348] width 82 height 25
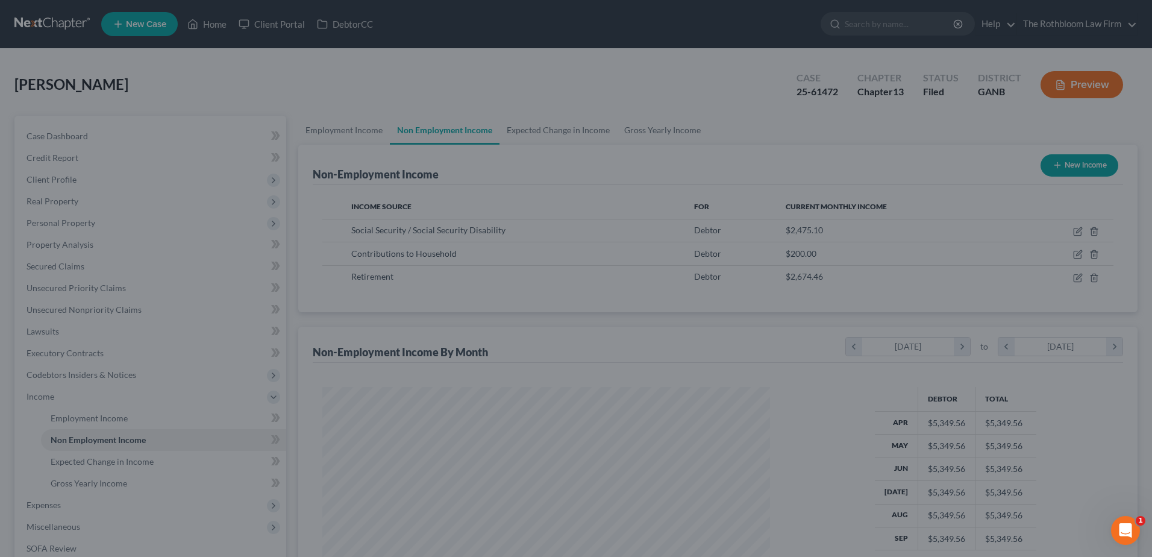
scroll to position [602464, 602215]
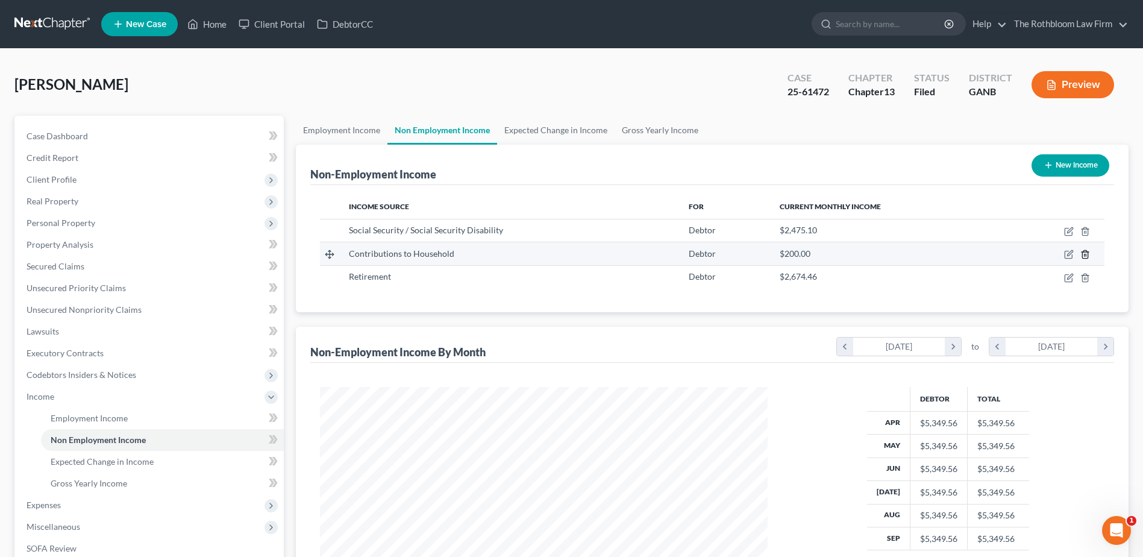
click at [1085, 257] on icon "button" at bounding box center [1086, 255] width 10 height 10
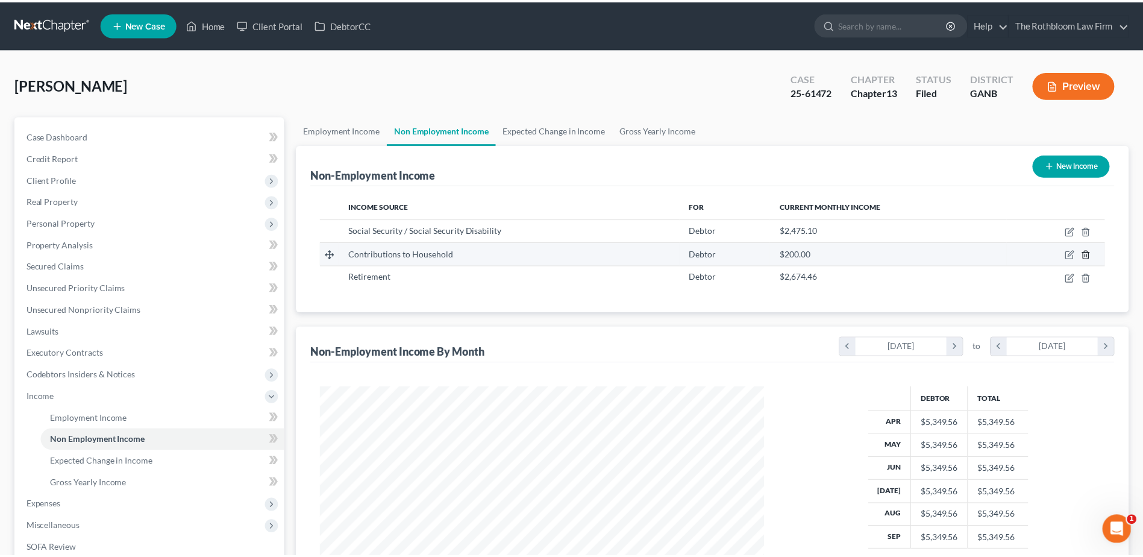
scroll to position [225, 476]
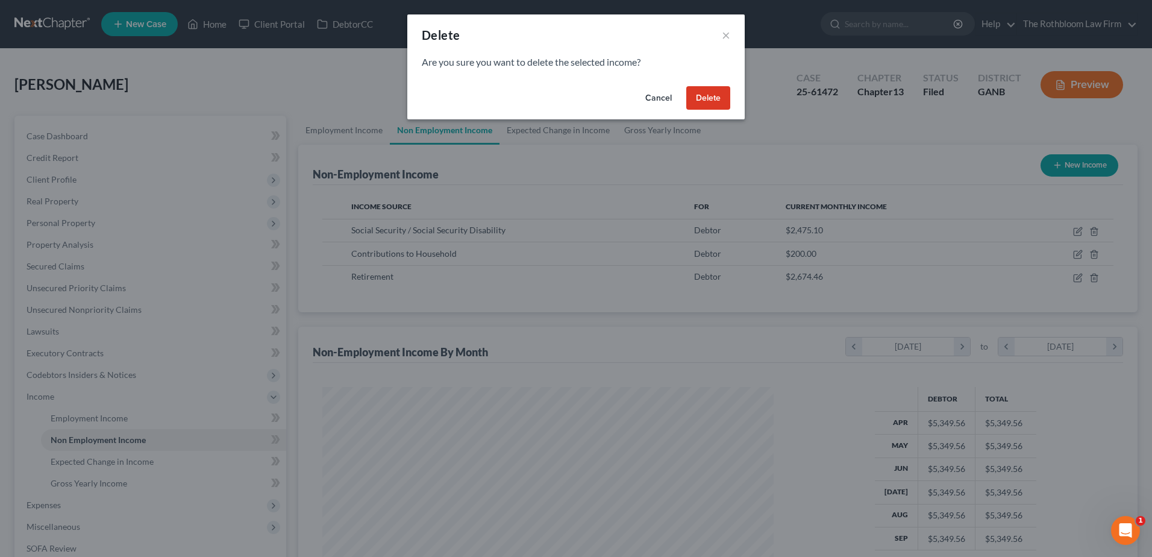
click at [706, 100] on button "Delete" at bounding box center [708, 98] width 44 height 24
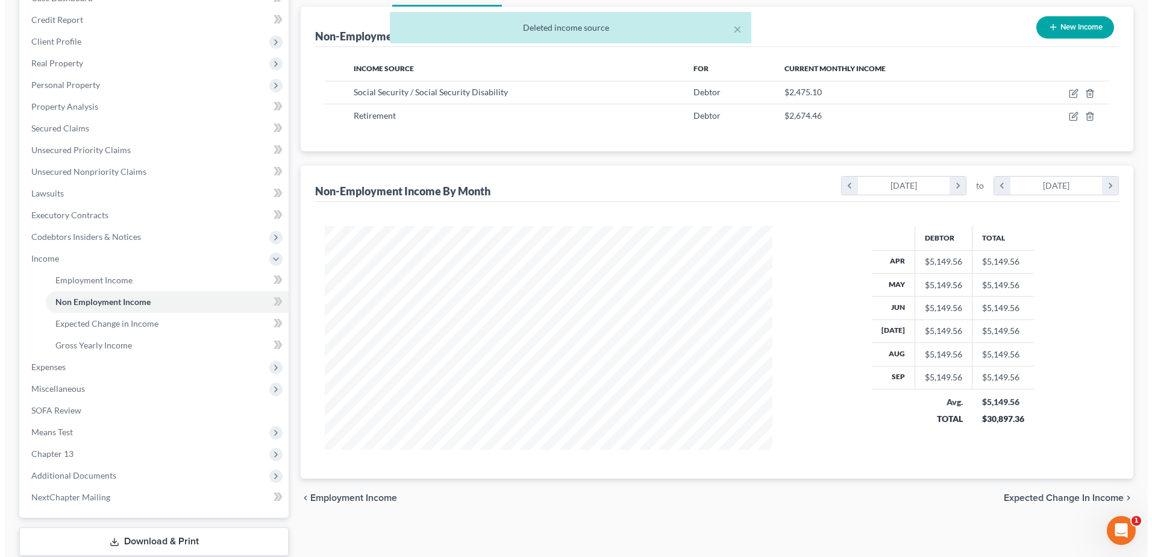
scroll to position [33, 0]
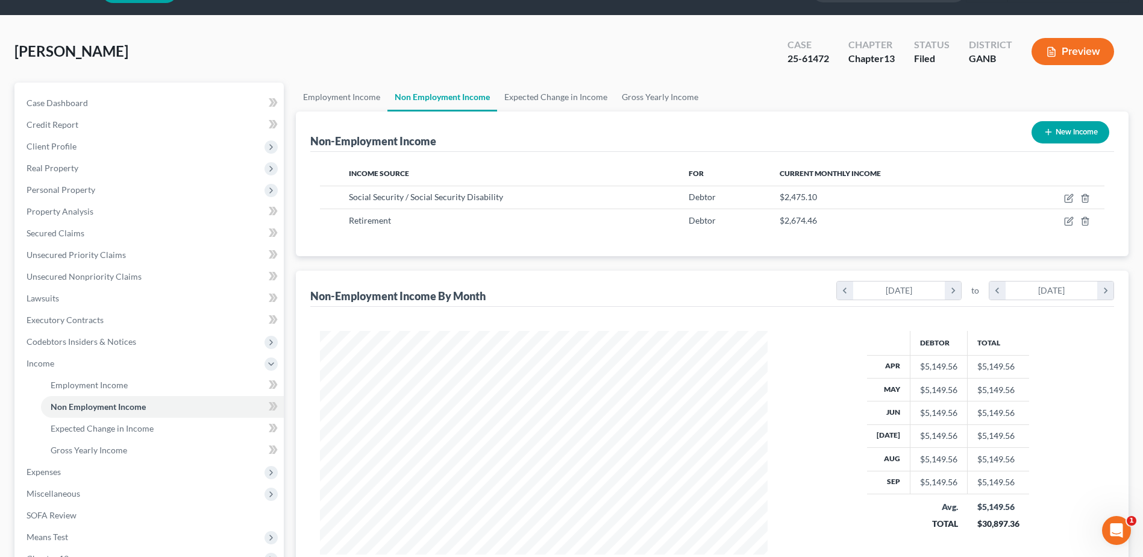
click at [1081, 55] on button "Preview" at bounding box center [1073, 51] width 83 height 27
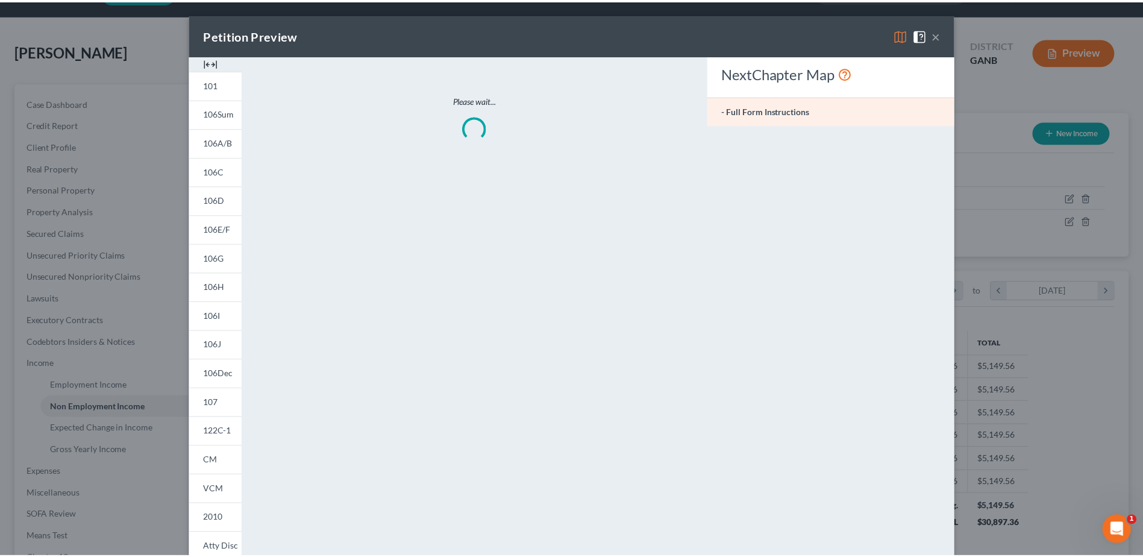
scroll to position [225, 476]
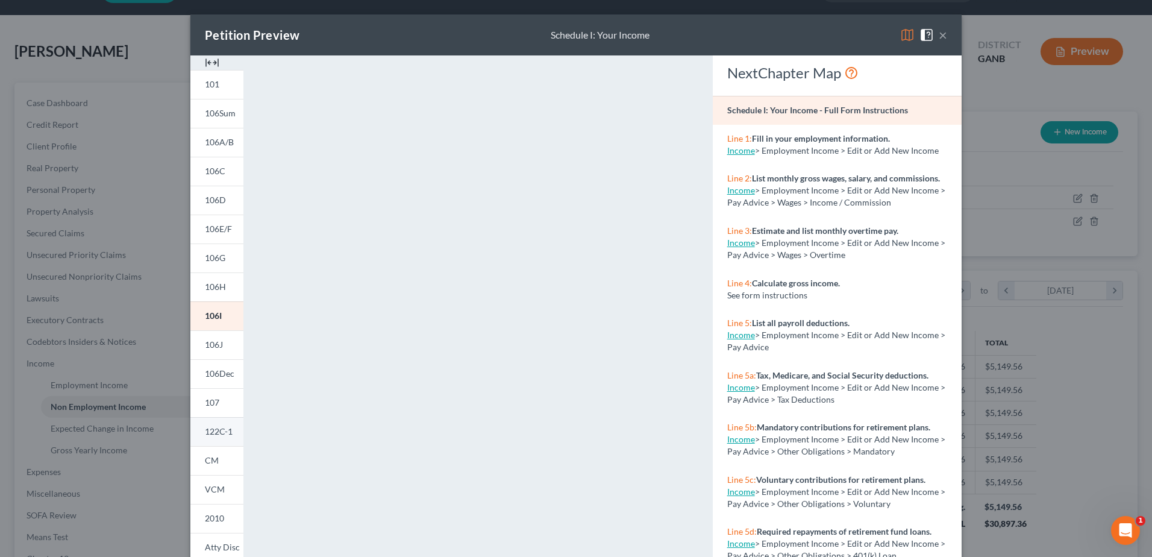
click at [204, 441] on link "122C-1" at bounding box center [216, 431] width 53 height 29
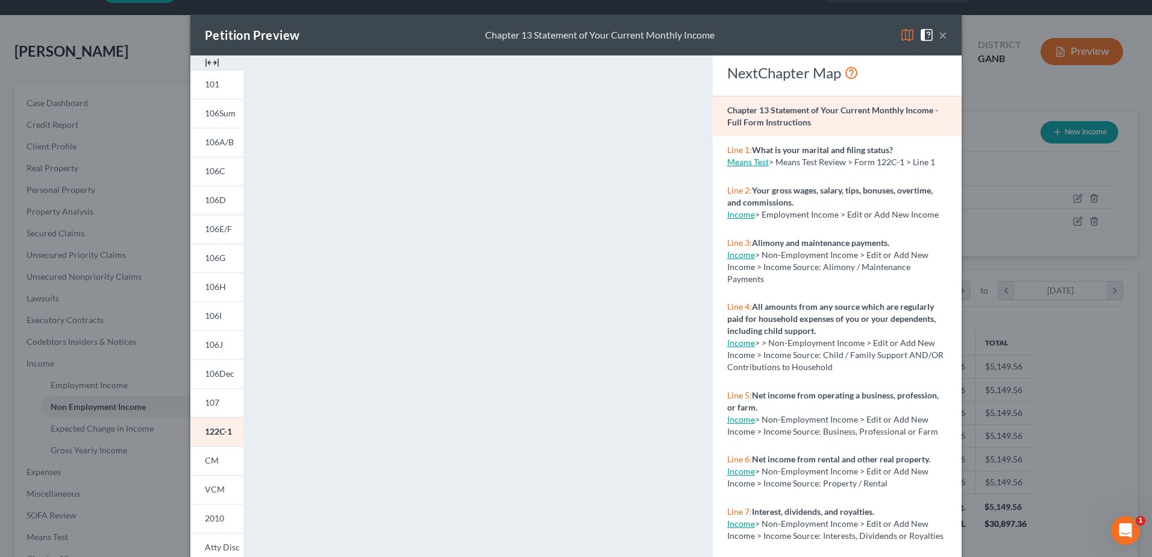
click at [939, 33] on button "×" at bounding box center [943, 35] width 8 height 14
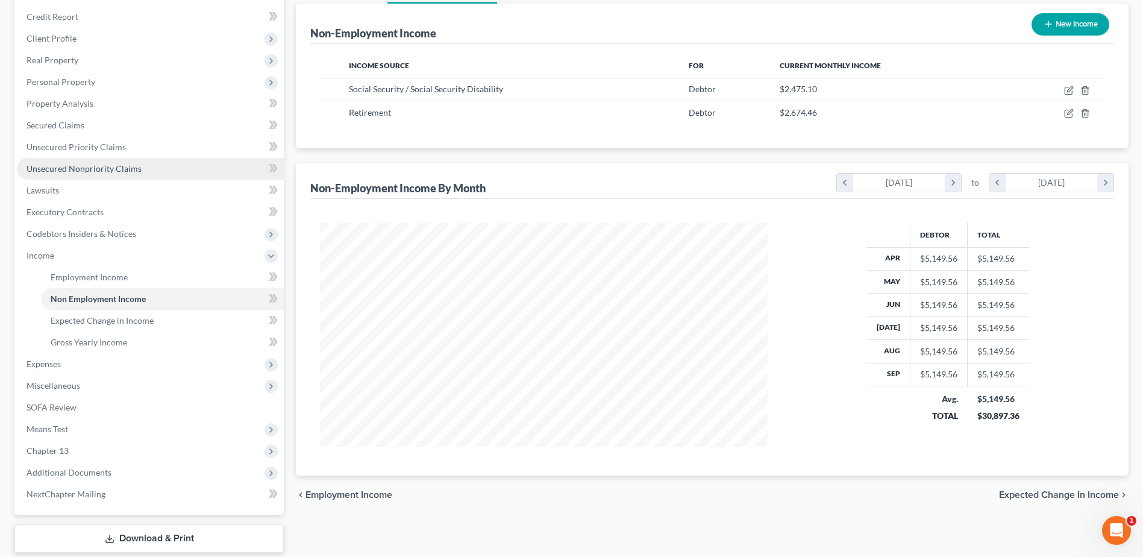
scroll to position [154, 0]
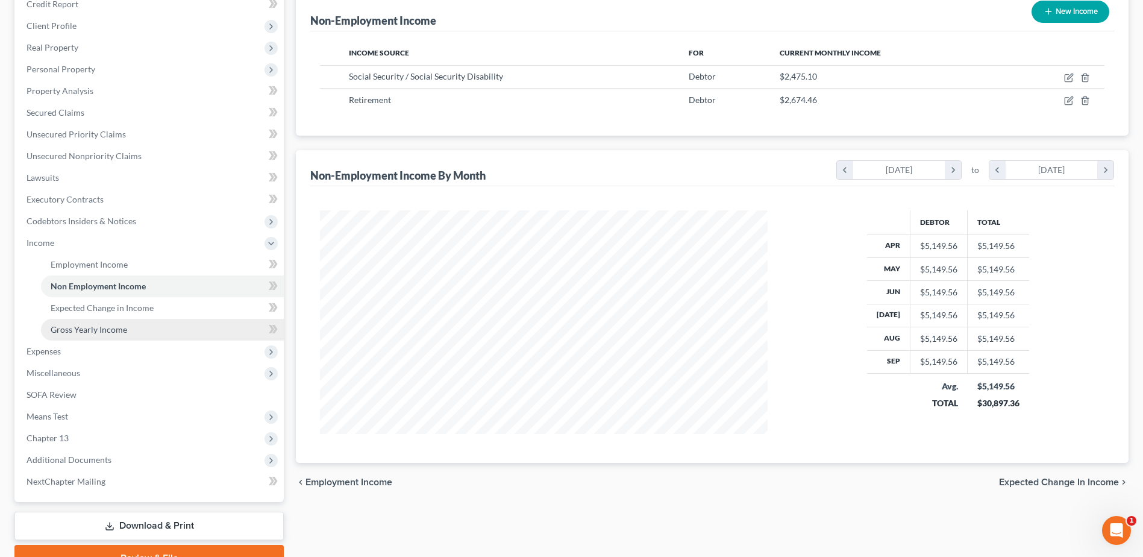
click at [91, 327] on span "Gross Yearly Income" at bounding box center [89, 329] width 77 height 10
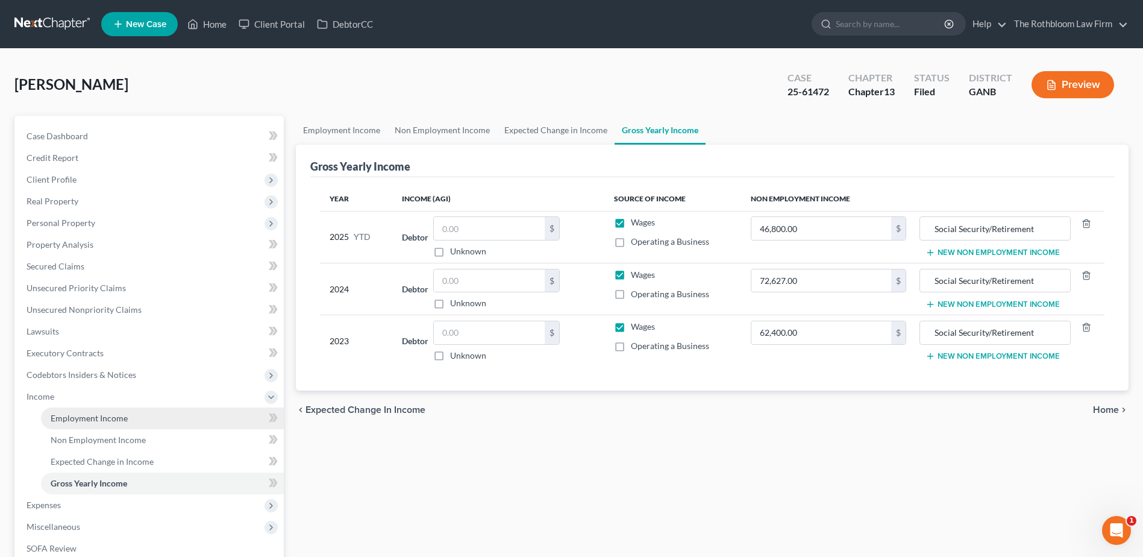
click at [77, 416] on span "Employment Income" at bounding box center [89, 418] width 77 height 10
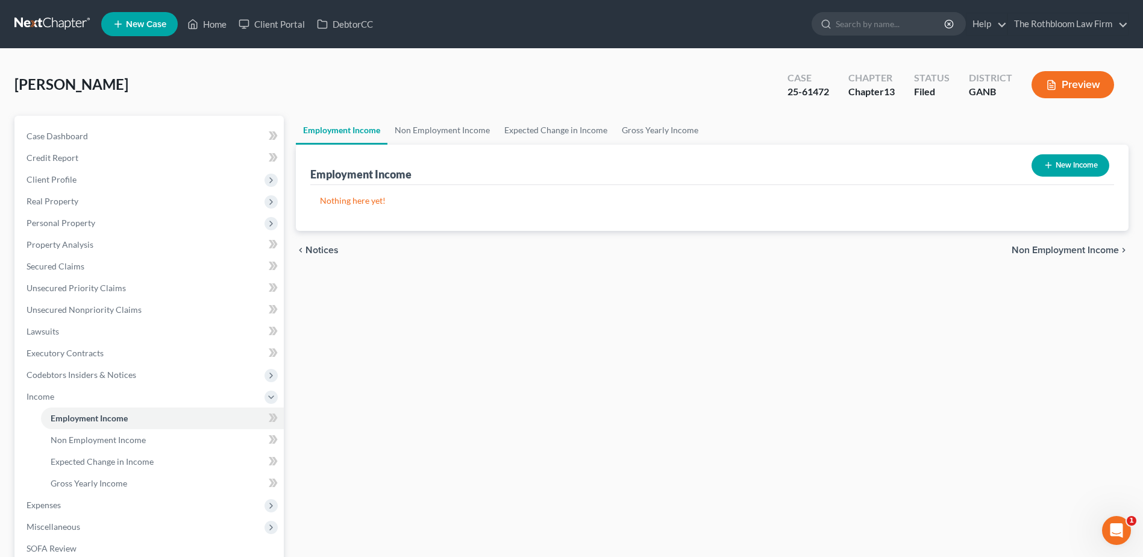
click at [328, 134] on link "Employment Income" at bounding box center [342, 130] width 92 height 29
click at [439, 127] on link "Non Employment Income" at bounding box center [443, 130] width 110 height 29
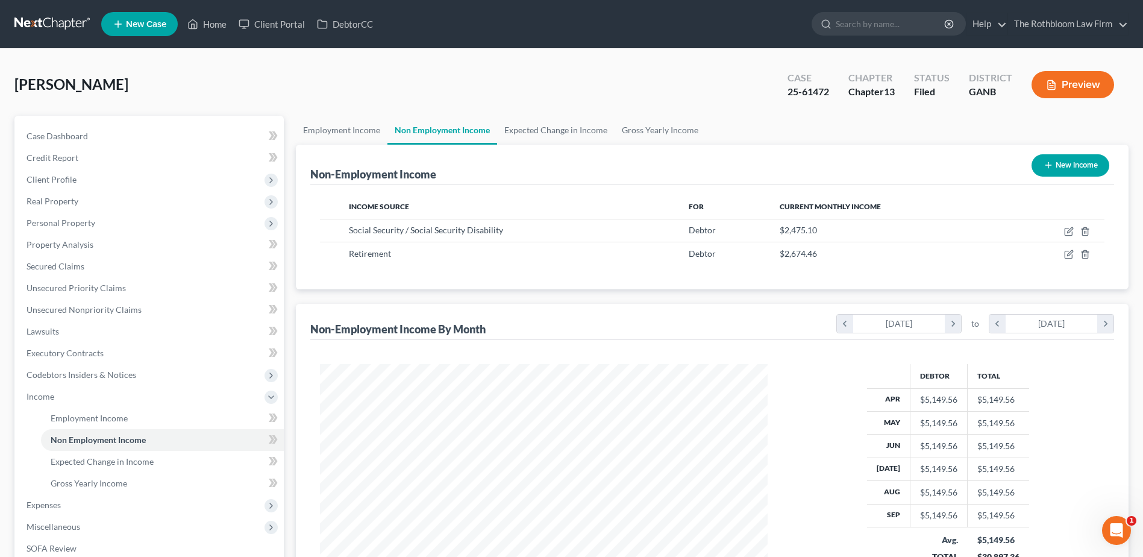
scroll to position [224, 471]
drag, startPoint x: 101, startPoint y: 480, endPoint x: 94, endPoint y: 457, distance: 24.6
click at [101, 480] on span "Gross Yearly Income" at bounding box center [89, 483] width 77 height 10
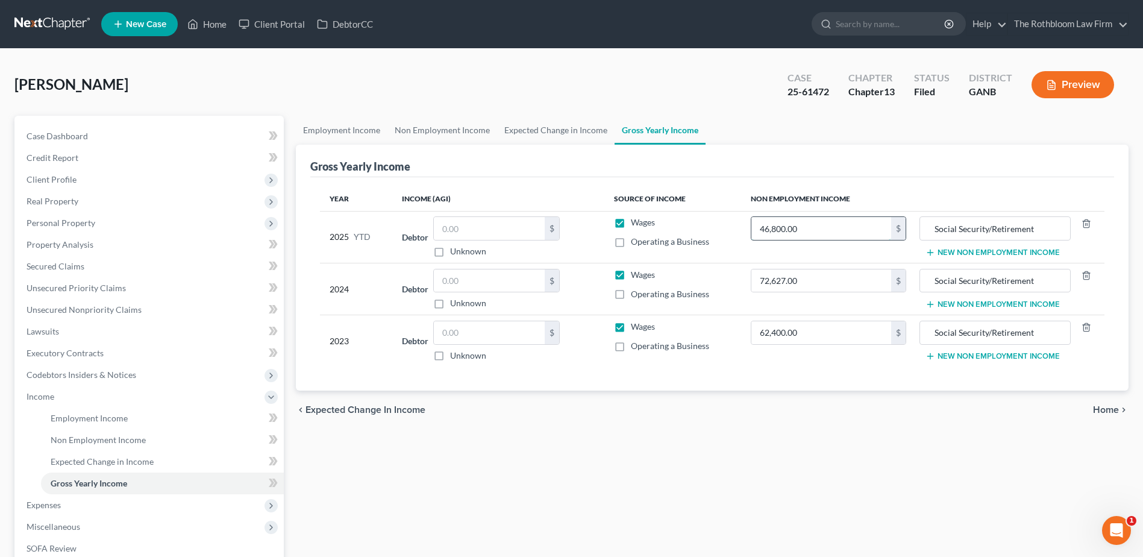
click at [852, 230] on input "46,800.00" at bounding box center [822, 228] width 140 height 23
type input "51,495.60"
click at [217, 24] on link "Home" at bounding box center [206, 24] width 51 height 22
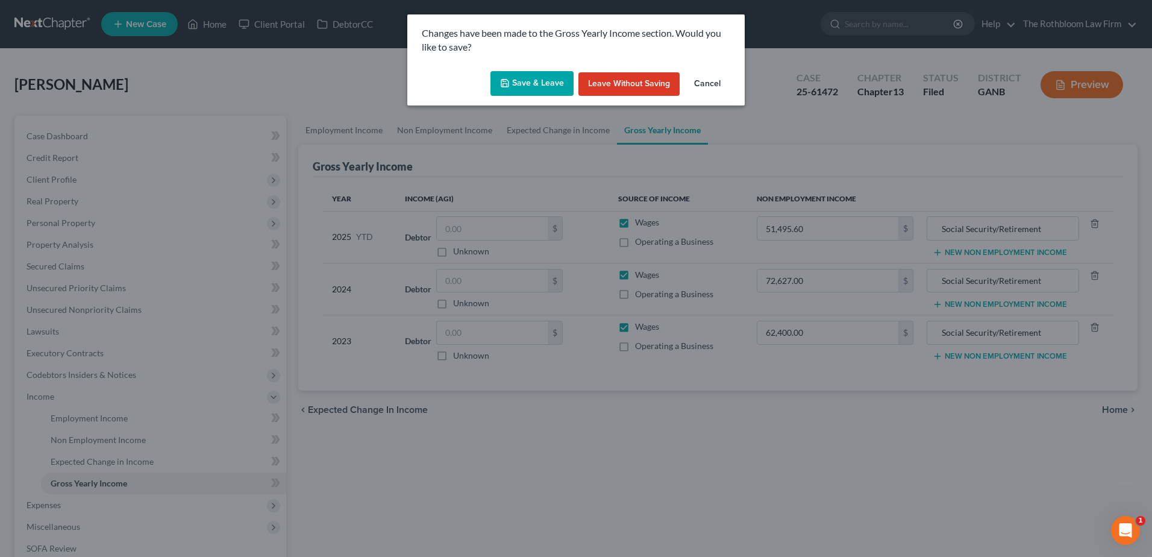
click at [532, 82] on button "Save & Leave" at bounding box center [532, 83] width 83 height 25
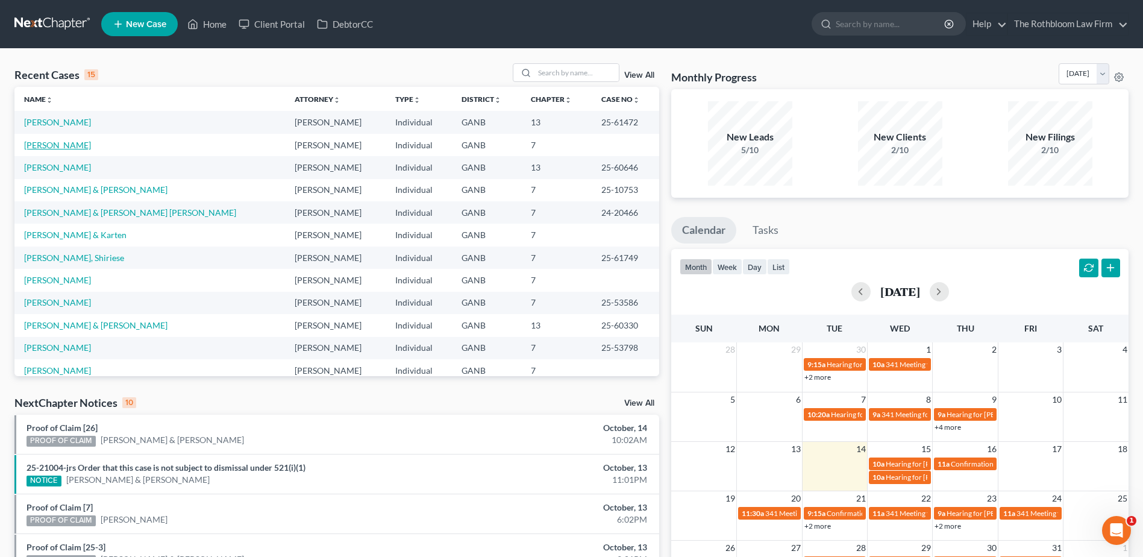
click at [48, 146] on link "[PERSON_NAME]" at bounding box center [57, 145] width 67 height 10
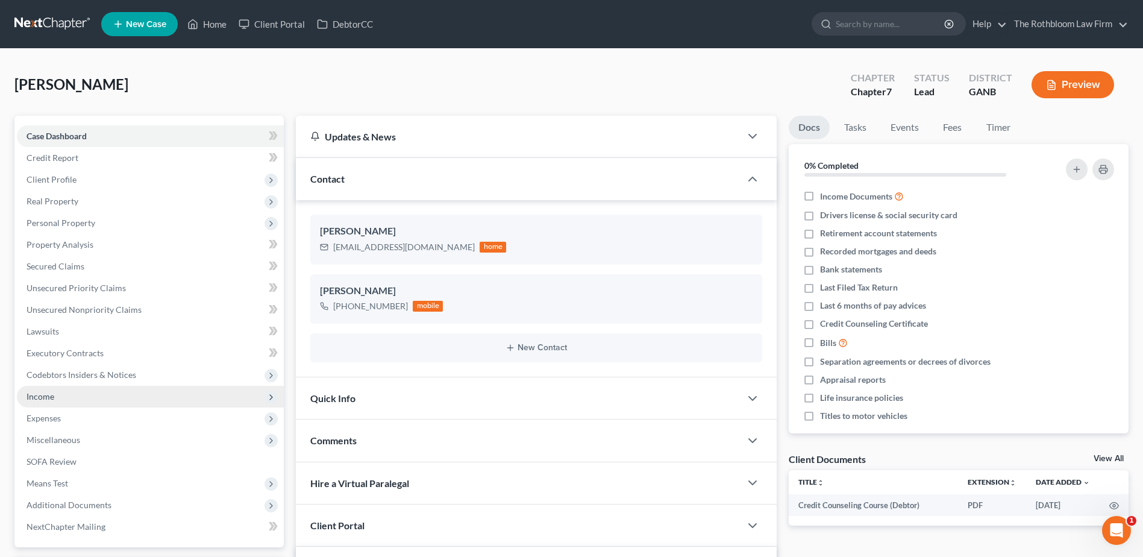
click at [40, 395] on span "Income" at bounding box center [41, 396] width 28 height 10
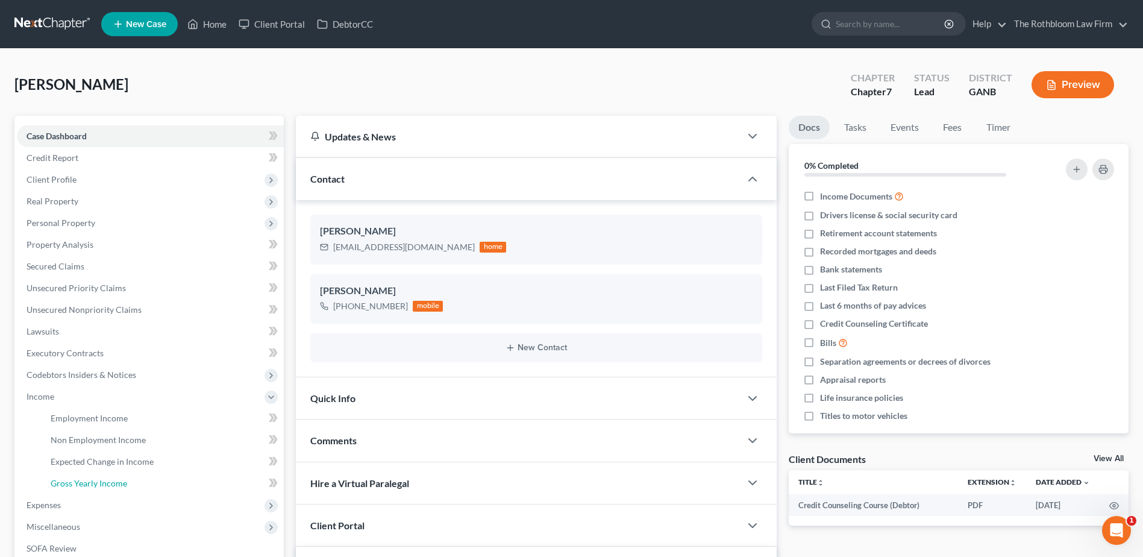
click at [83, 486] on span "Gross Yearly Income" at bounding box center [89, 483] width 77 height 10
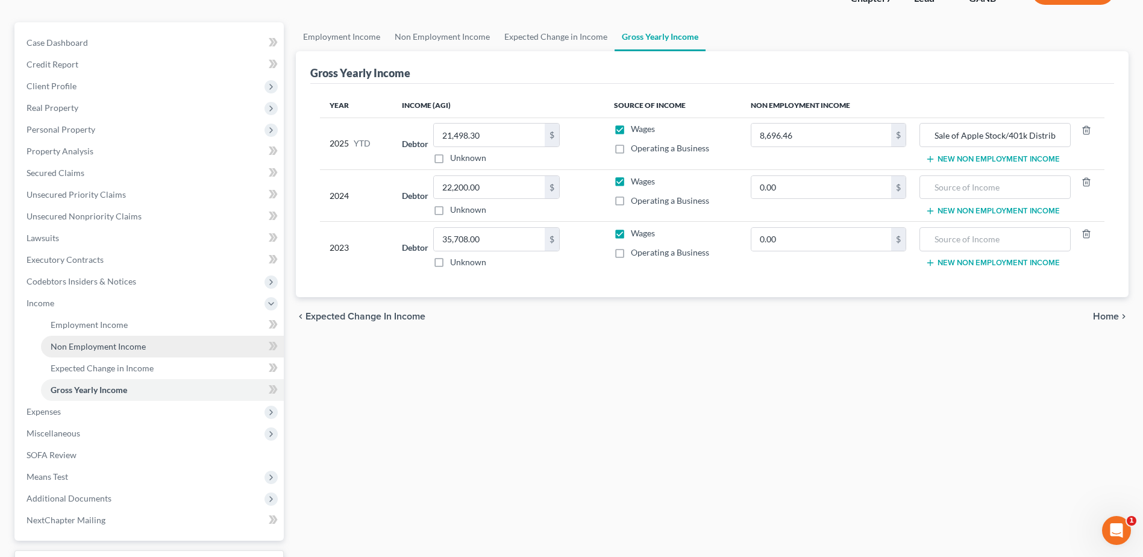
scroll to position [192, 0]
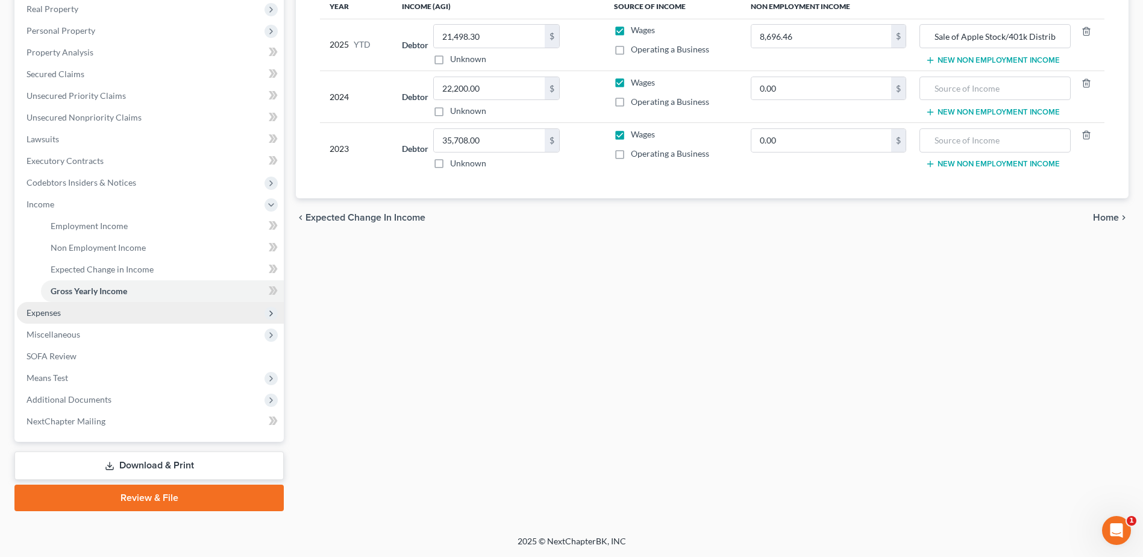
click at [45, 321] on span "Expenses" at bounding box center [150, 313] width 267 height 22
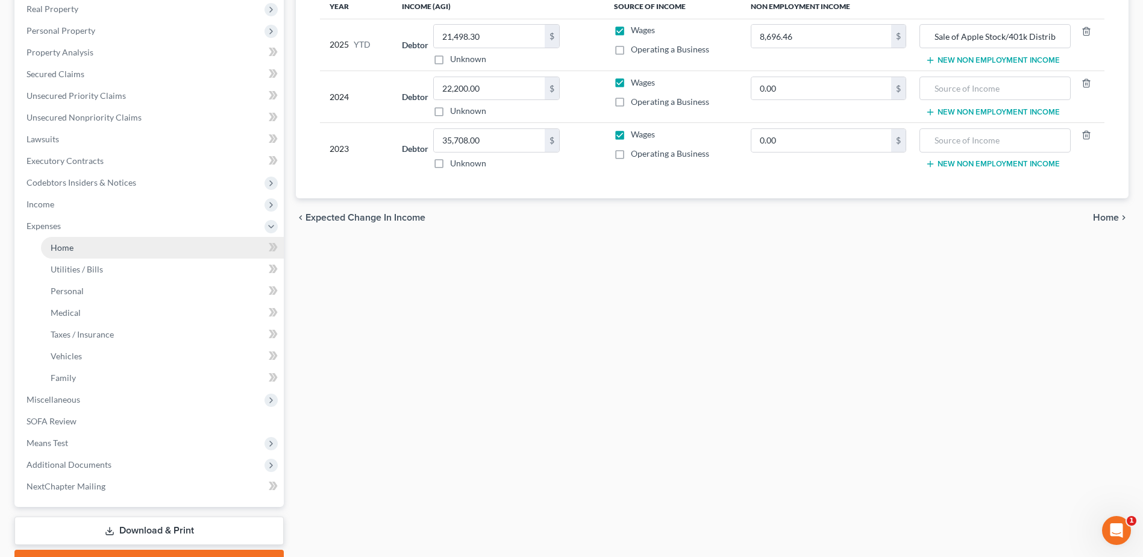
click at [60, 244] on span "Home" at bounding box center [62, 247] width 23 height 10
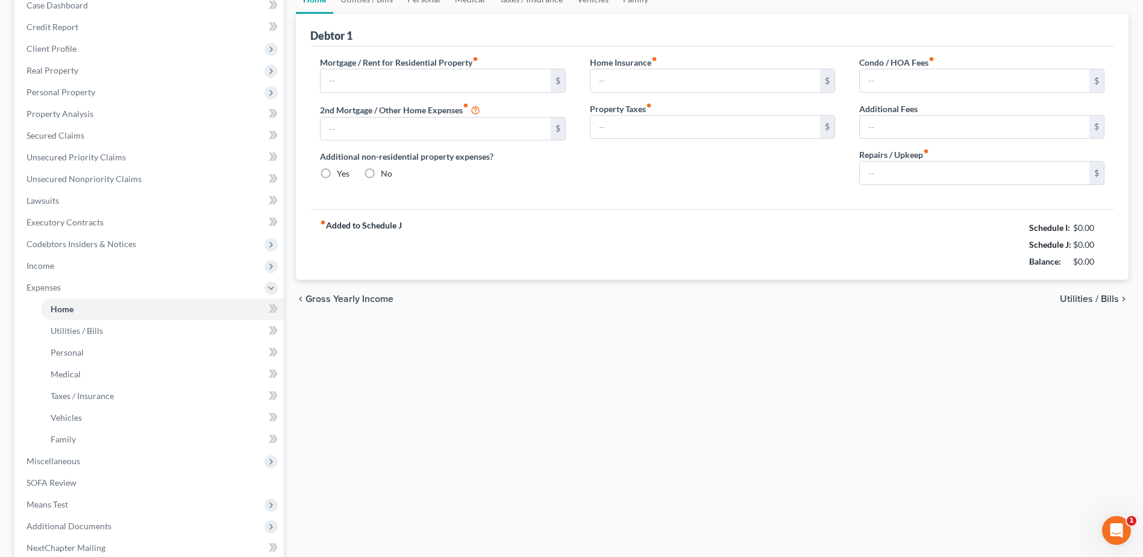
type input "300.00"
type input "0.00"
radio input "true"
type input "0.00"
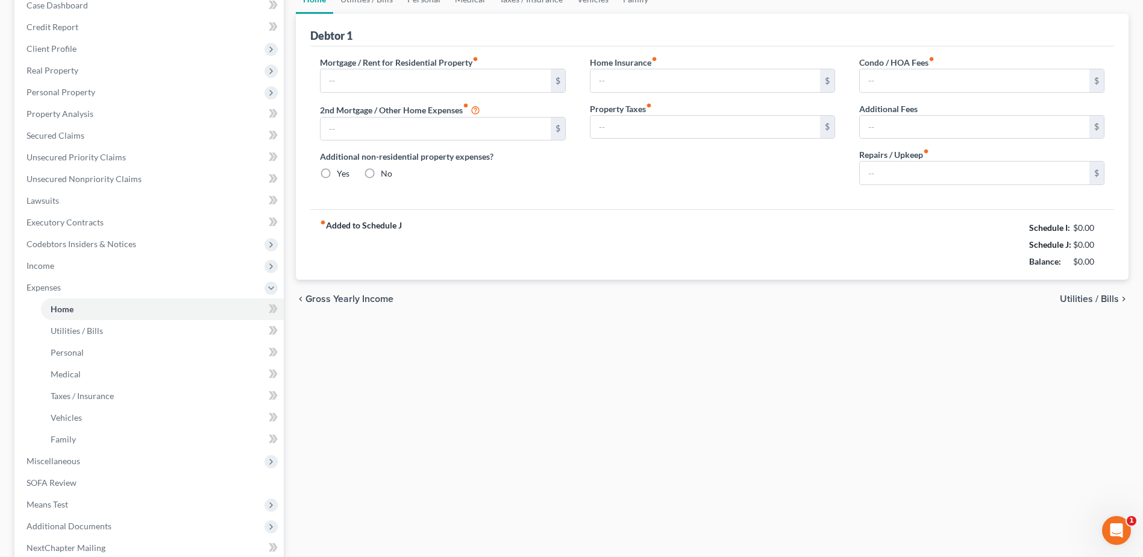
type input "0.00"
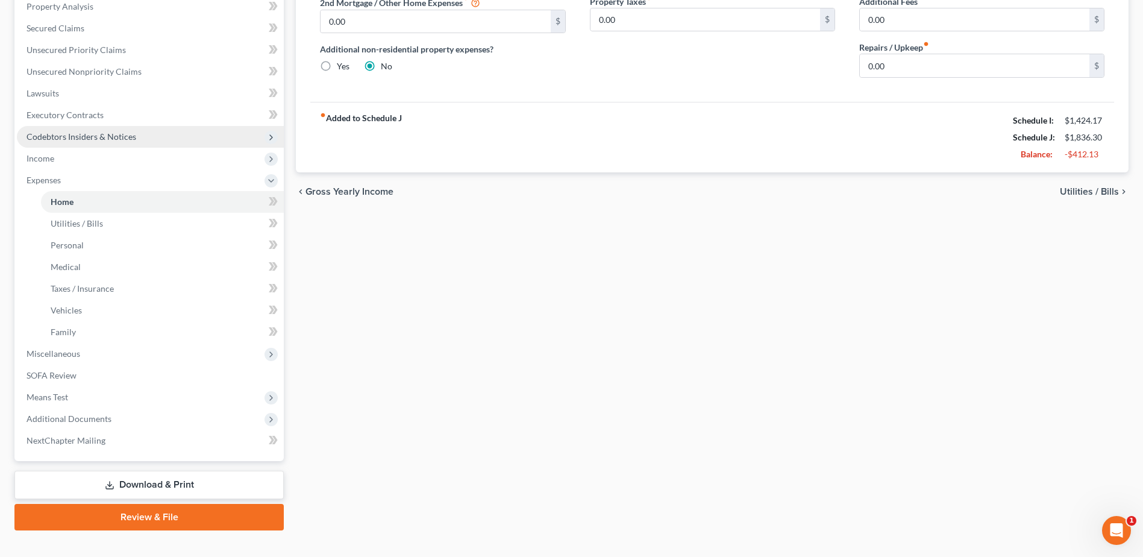
scroll to position [241, 0]
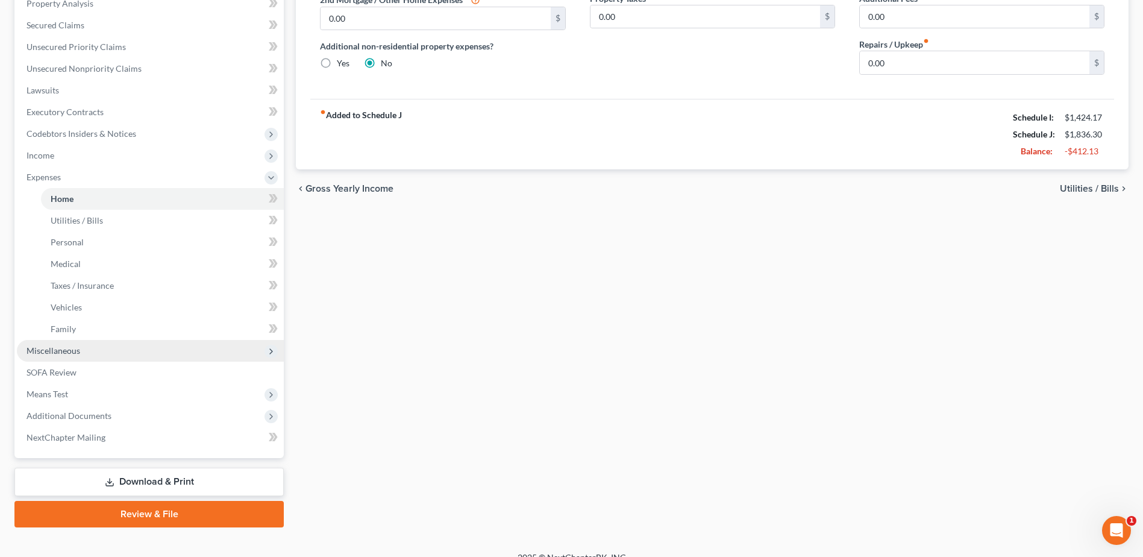
click at [71, 348] on span "Miscellaneous" at bounding box center [54, 350] width 54 height 10
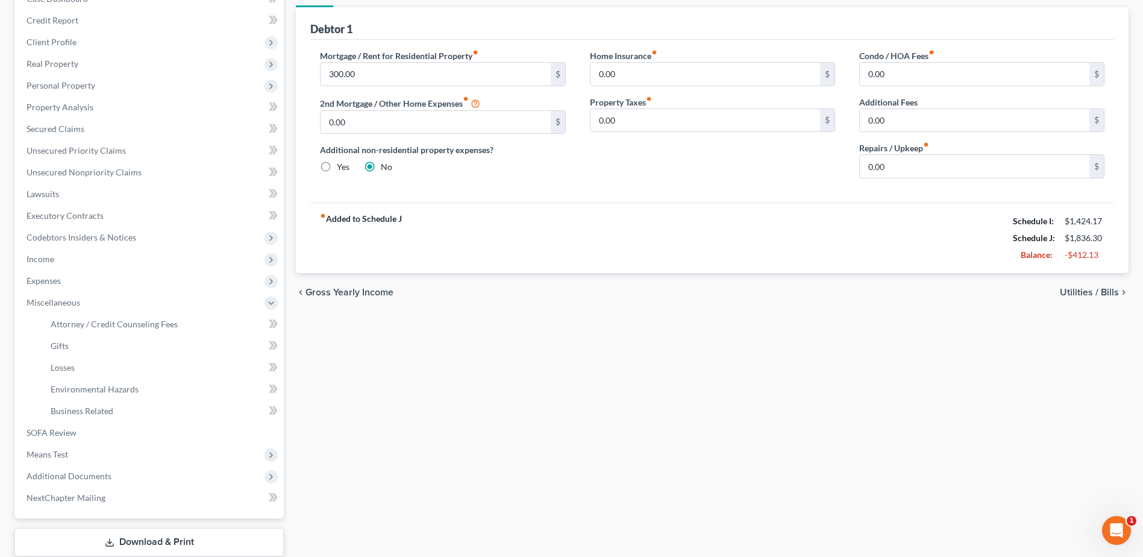
scroll to position [33, 0]
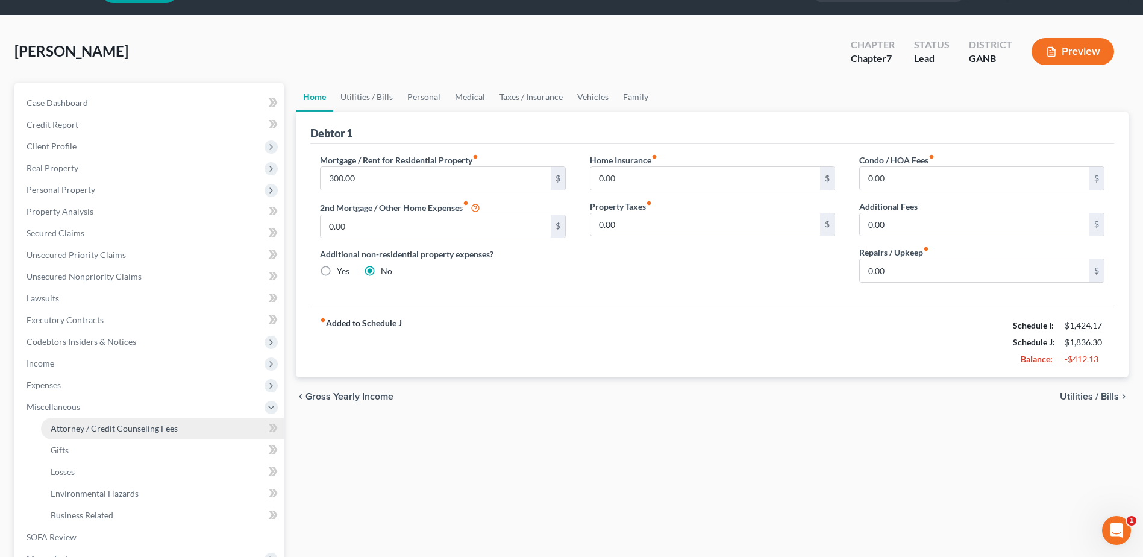
click at [125, 431] on span "Attorney / Credit Counseling Fees" at bounding box center [114, 428] width 127 height 10
select select "10"
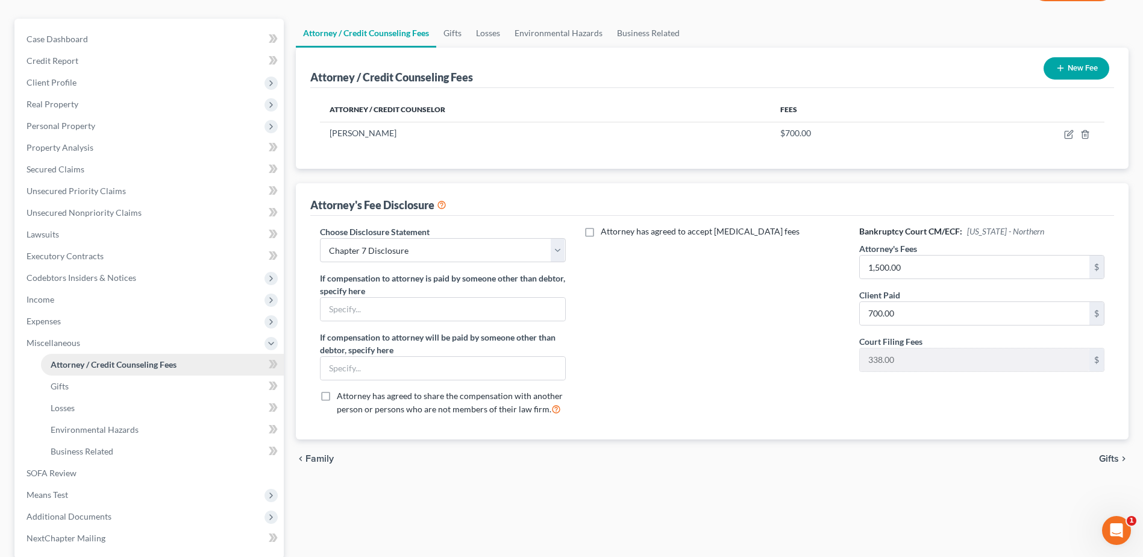
scroll to position [214, 0]
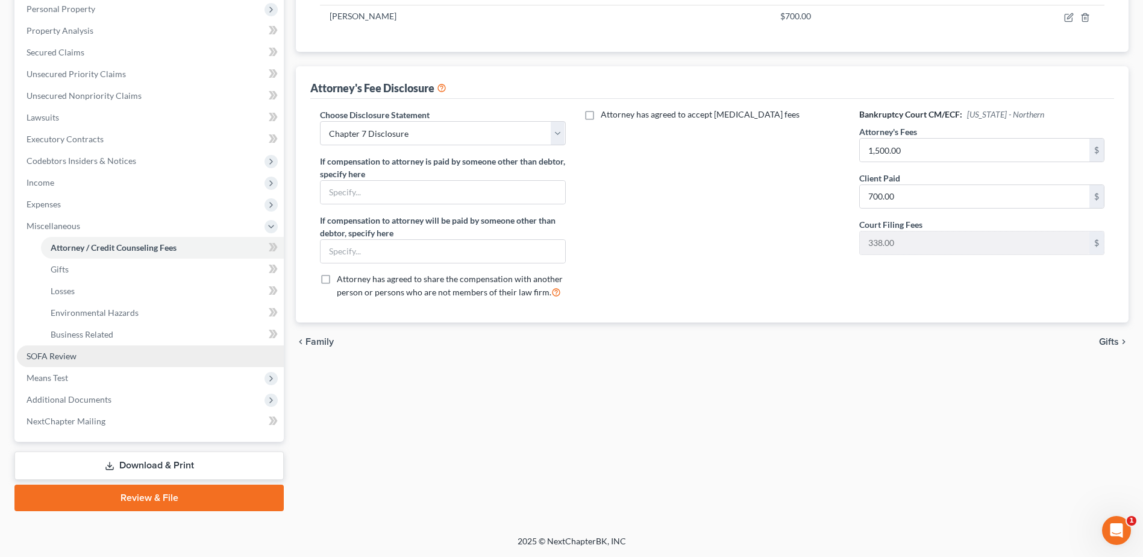
click at [58, 352] on span "SOFA Review" at bounding box center [52, 356] width 50 height 10
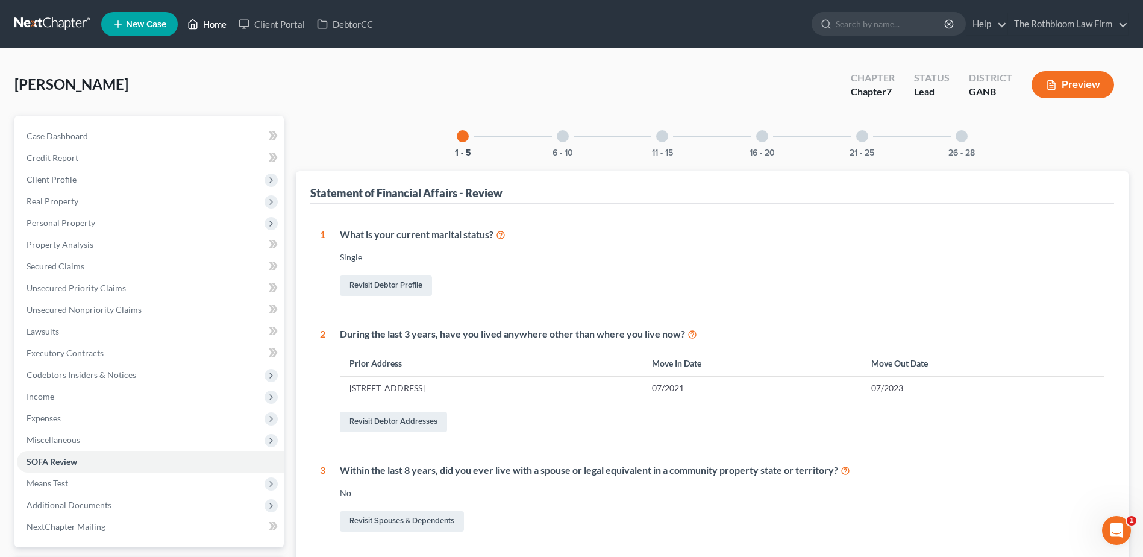
click at [221, 30] on link "Home" at bounding box center [206, 24] width 51 height 22
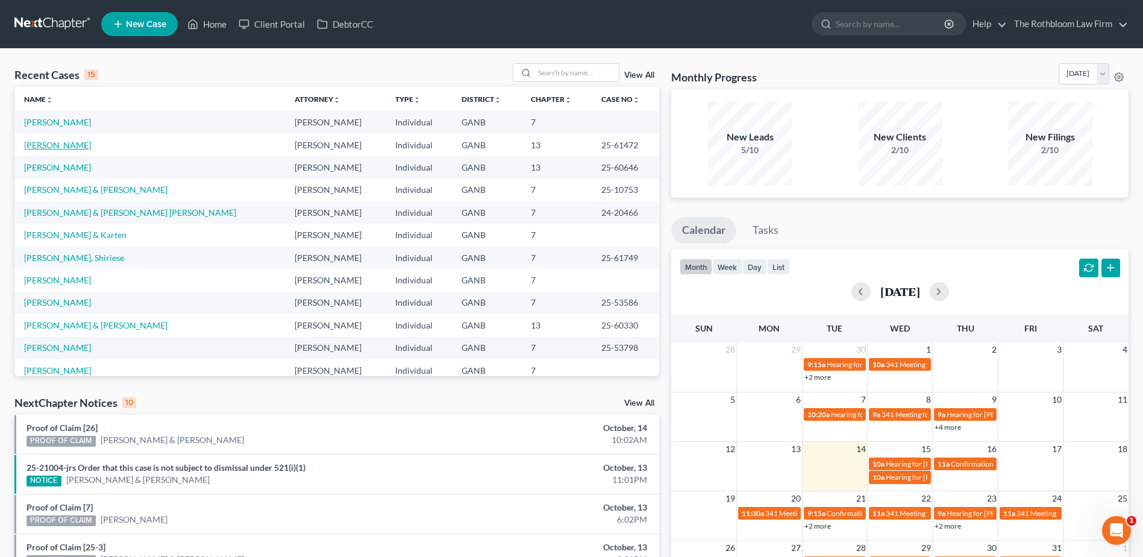
click at [51, 144] on link "[PERSON_NAME]" at bounding box center [57, 145] width 67 height 10
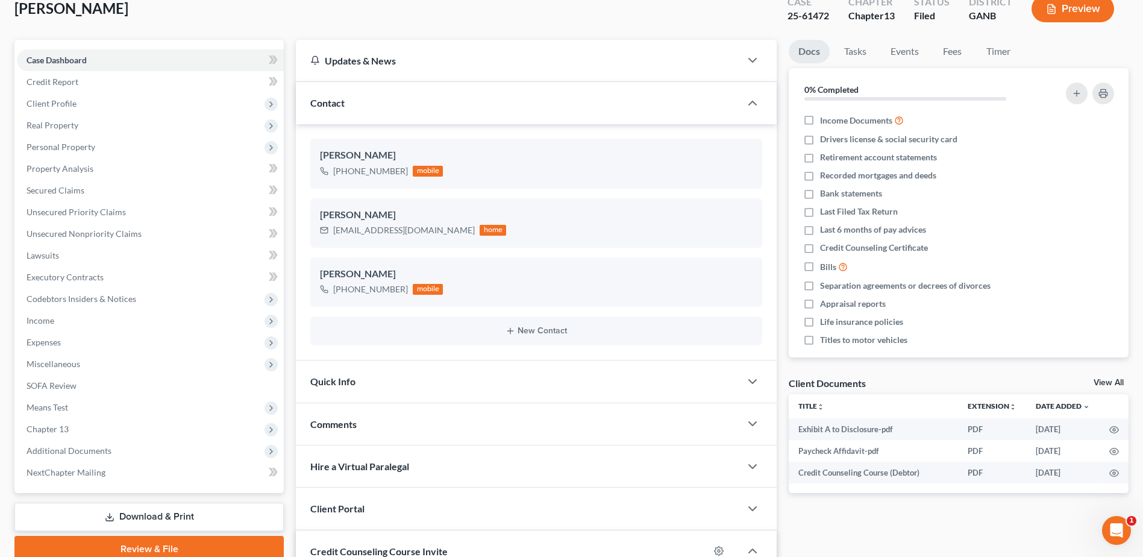
scroll to position [241, 0]
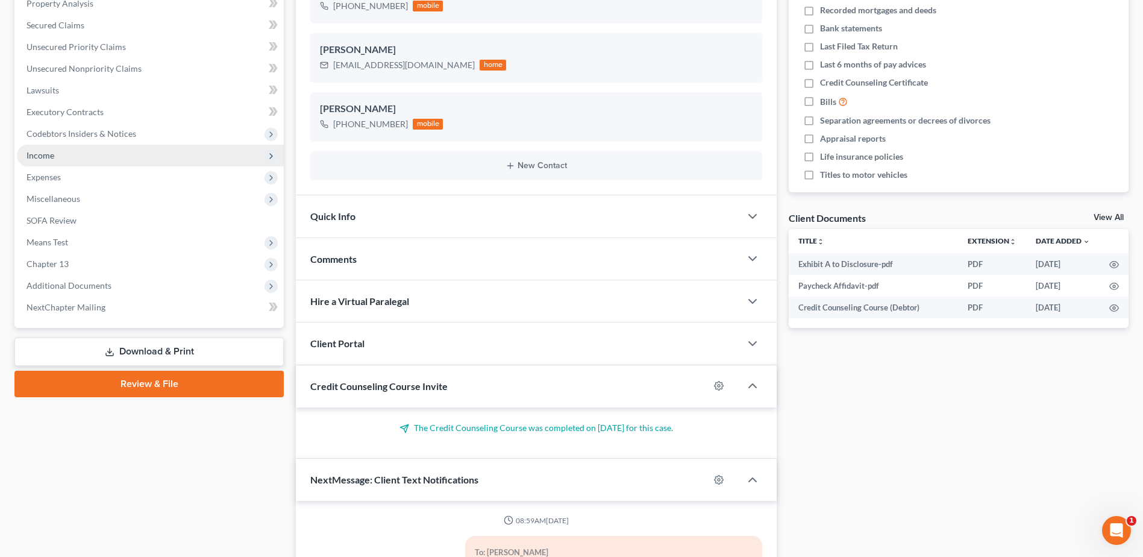
click at [34, 152] on span "Income" at bounding box center [41, 155] width 28 height 10
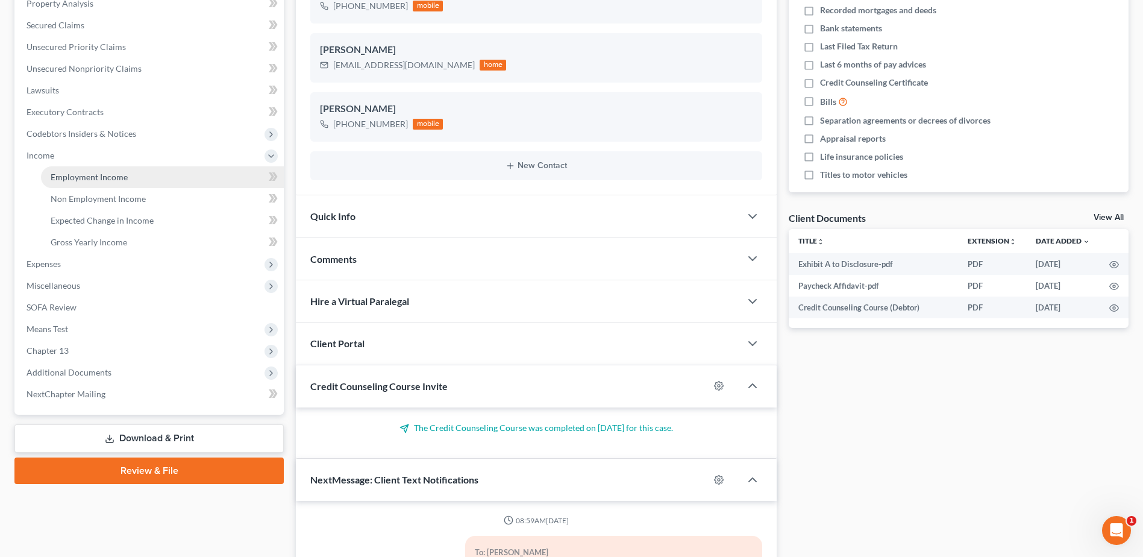
click at [99, 172] on span "Employment Income" at bounding box center [89, 177] width 77 height 10
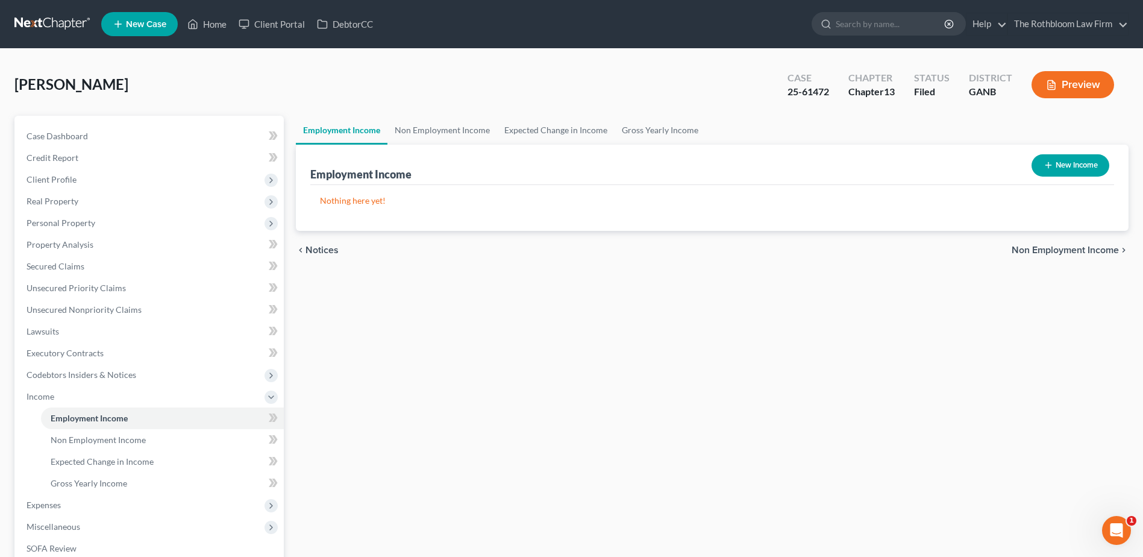
click at [1074, 171] on button "New Income" at bounding box center [1071, 165] width 78 height 22
select select "0"
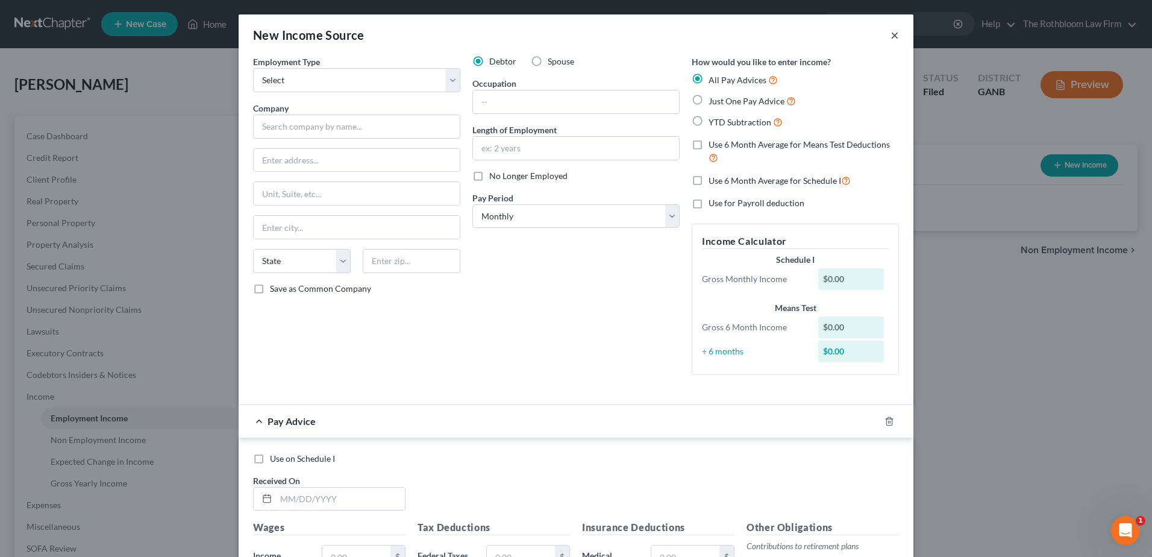
click at [893, 35] on button "×" at bounding box center [895, 35] width 8 height 14
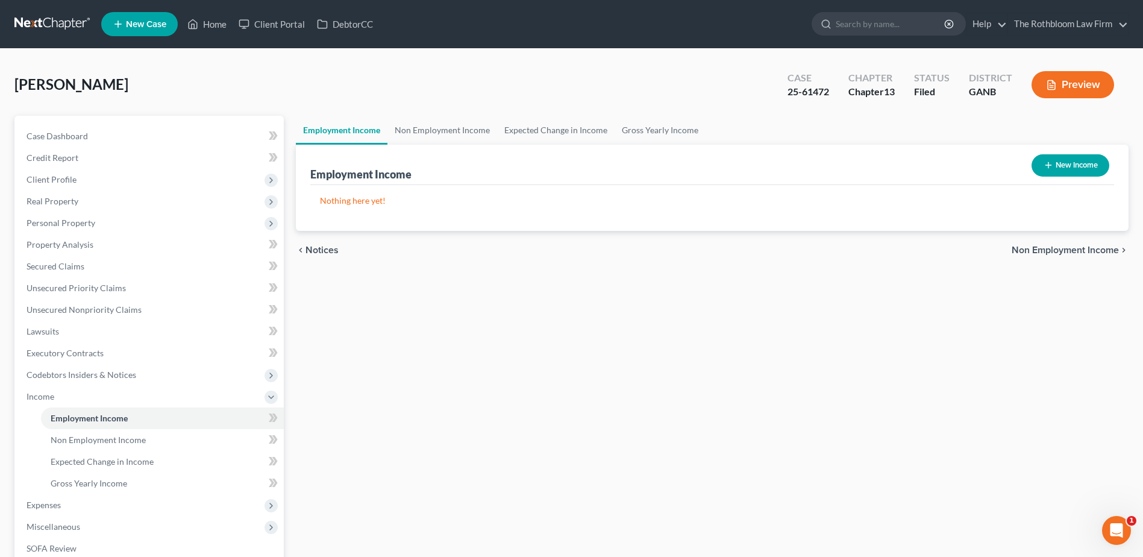
click at [325, 136] on link "Employment Income" at bounding box center [342, 130] width 92 height 29
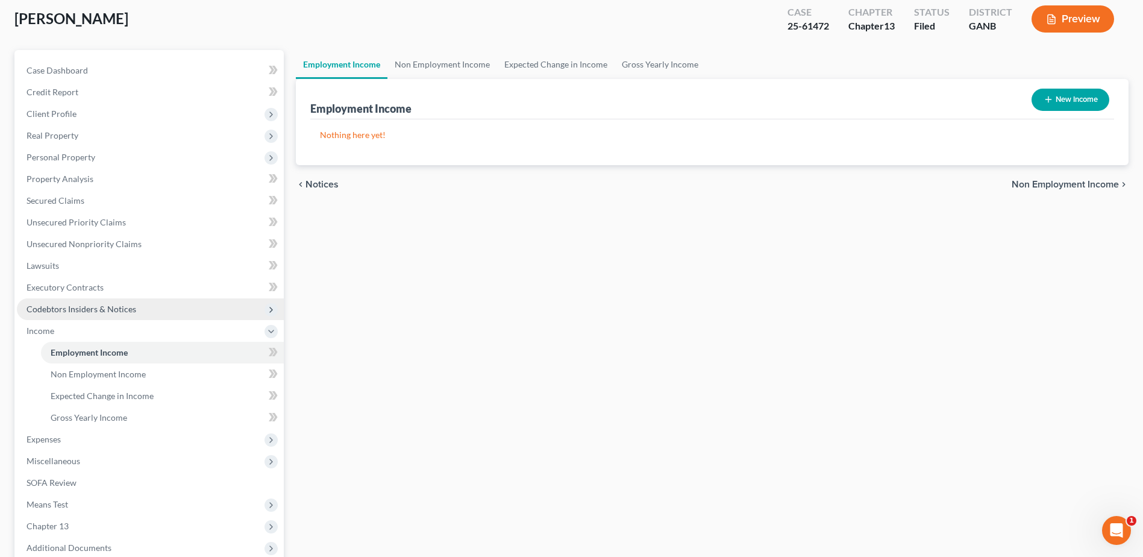
scroll to position [181, 0]
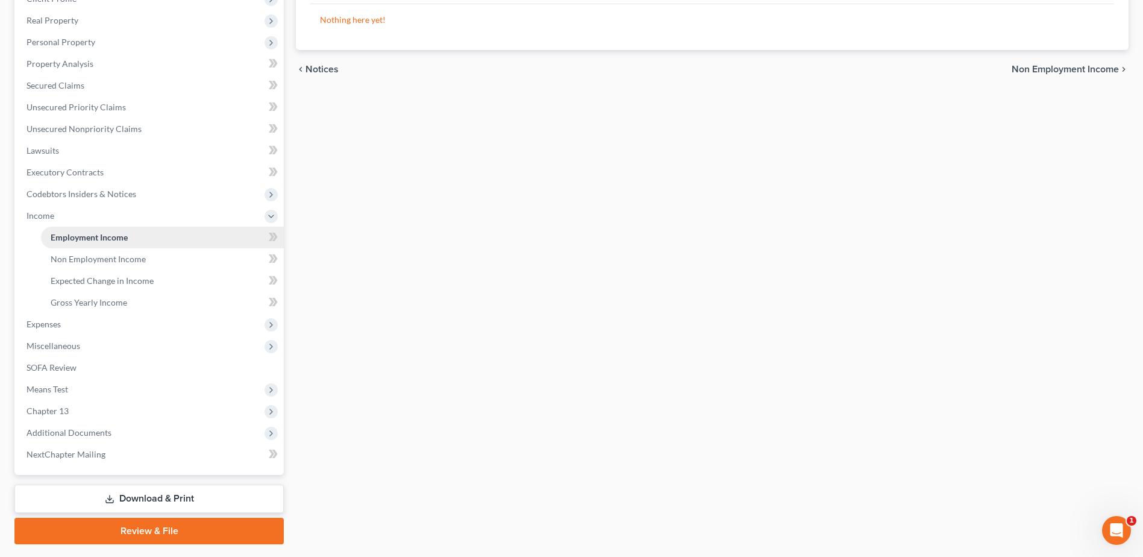
click at [82, 239] on span "Employment Income" at bounding box center [89, 237] width 77 height 10
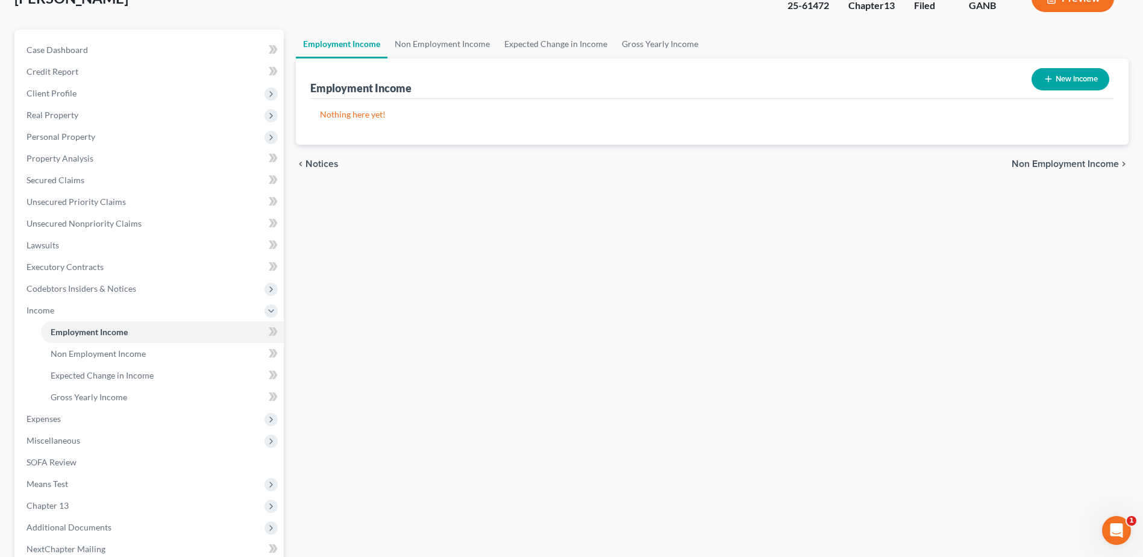
scroll to position [0, 0]
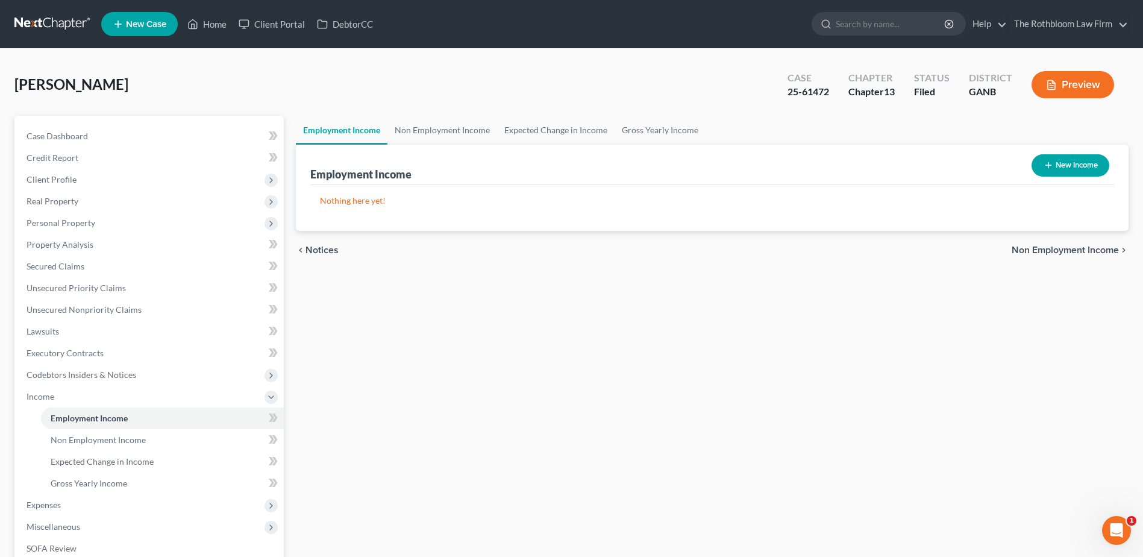
click at [1079, 171] on button "New Income" at bounding box center [1071, 165] width 78 height 22
select select "0"
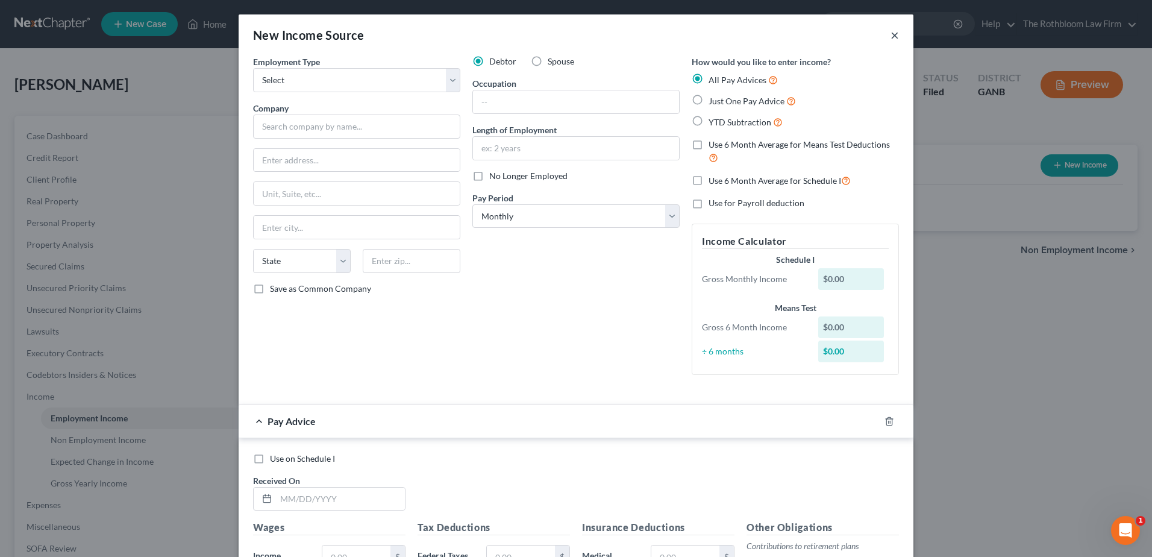
click at [891, 35] on button "×" at bounding box center [895, 35] width 8 height 14
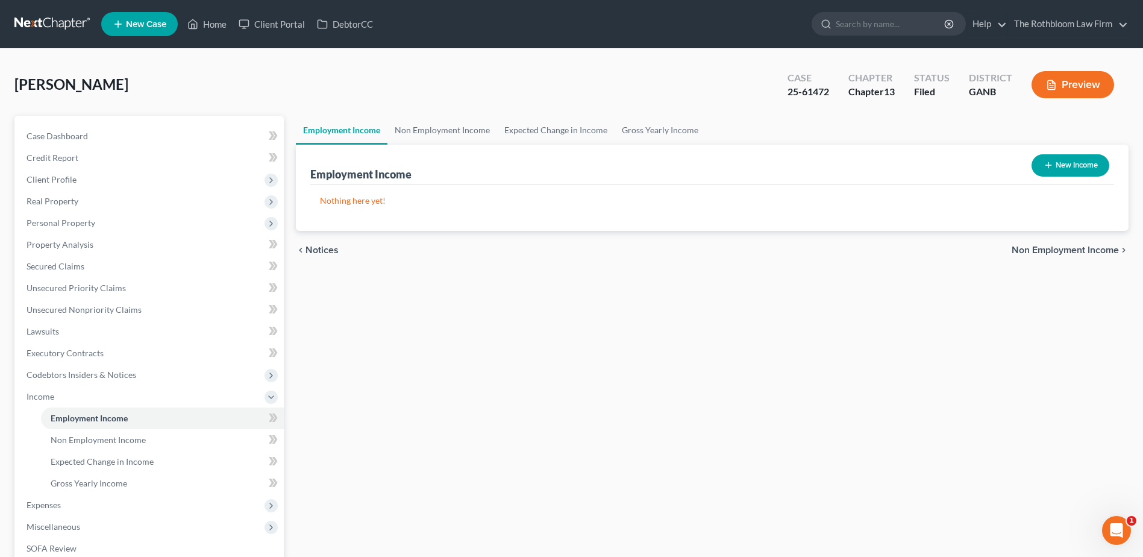
click at [1066, 159] on button "New Income" at bounding box center [1071, 165] width 78 height 22
select select "0"
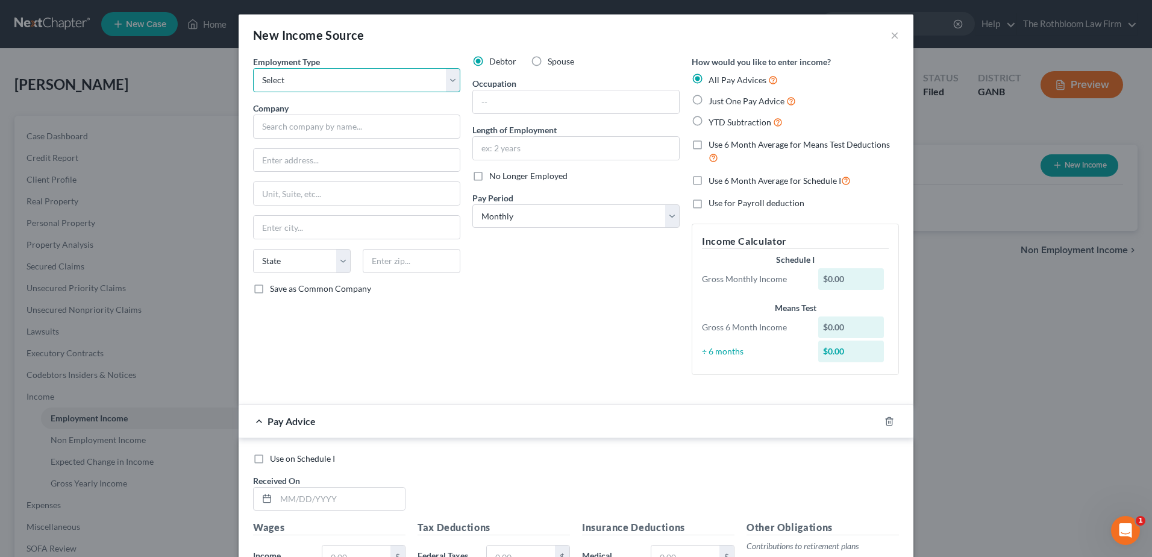
click at [447, 80] on select "Select Full or [DEMOGRAPHIC_DATA] Employment Self Employment" at bounding box center [356, 80] width 207 height 24
drag, startPoint x: 953, startPoint y: 313, endPoint x: 931, endPoint y: 199, distance: 116.1
click at [953, 313] on div "New Income Source × Employment Type * Select Full or [DEMOGRAPHIC_DATA] Employm…" at bounding box center [576, 278] width 1152 height 557
click at [891, 37] on button "×" at bounding box center [895, 35] width 8 height 14
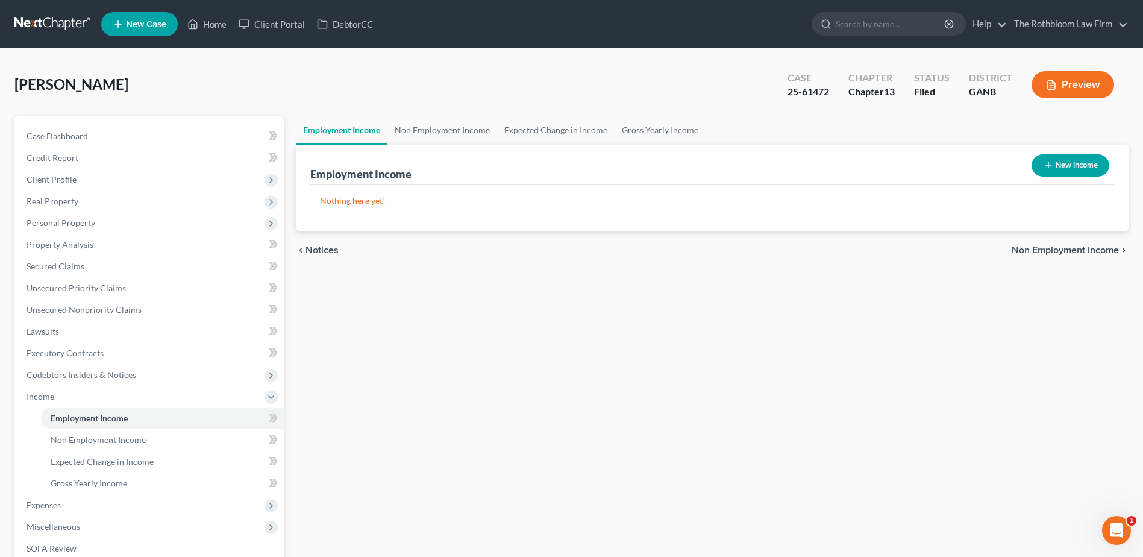
click at [1073, 84] on button "Preview" at bounding box center [1073, 84] width 83 height 27
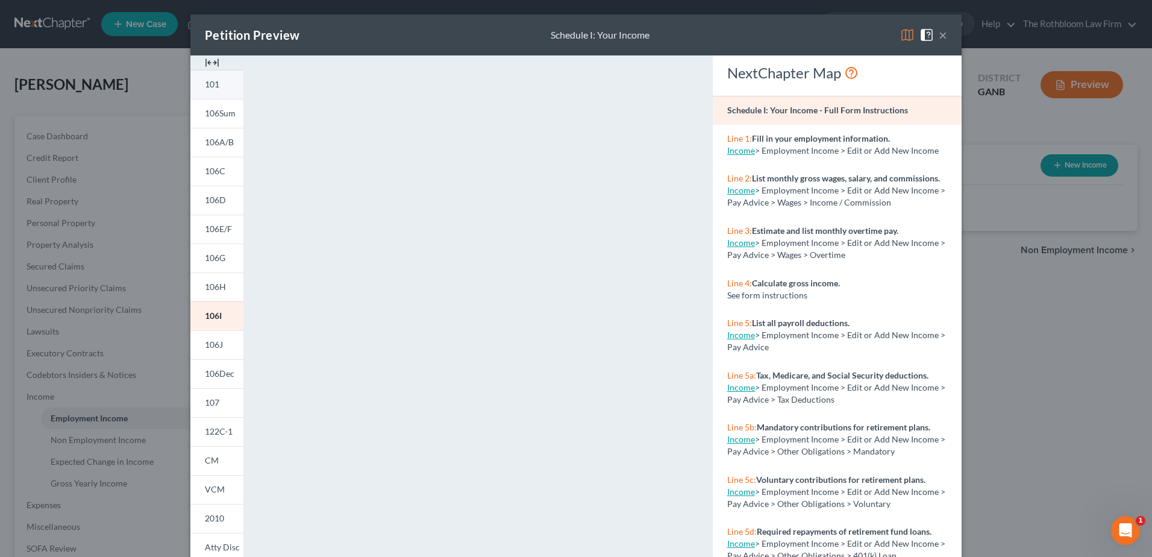
click at [205, 85] on span "101" at bounding box center [212, 84] width 14 height 10
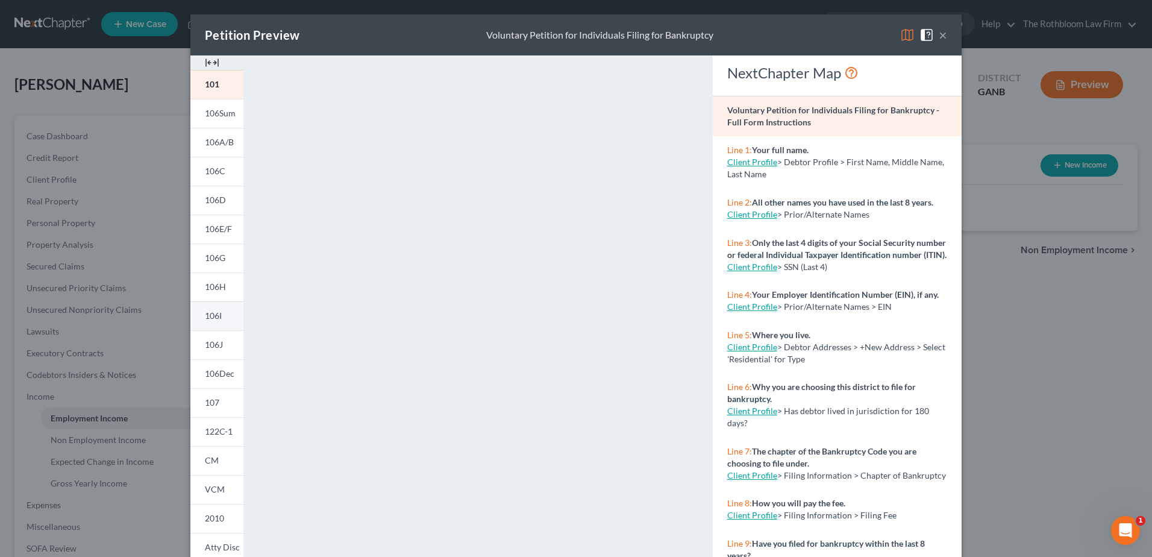
click at [215, 321] on link "106I" at bounding box center [216, 315] width 53 height 29
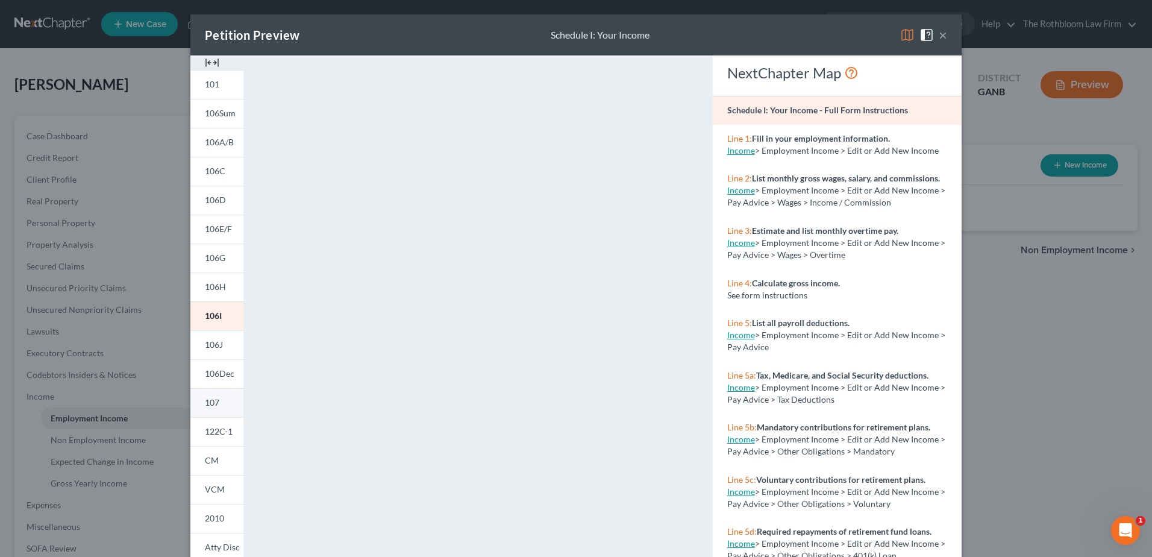
click at [222, 409] on link "107" at bounding box center [216, 402] width 53 height 29
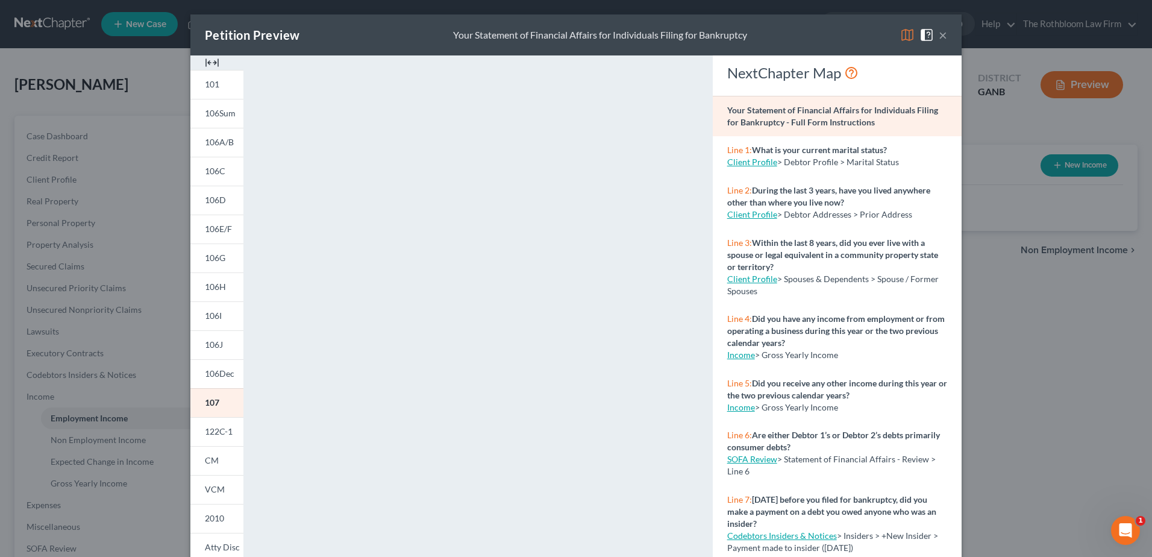
click at [939, 36] on button "×" at bounding box center [943, 35] width 8 height 14
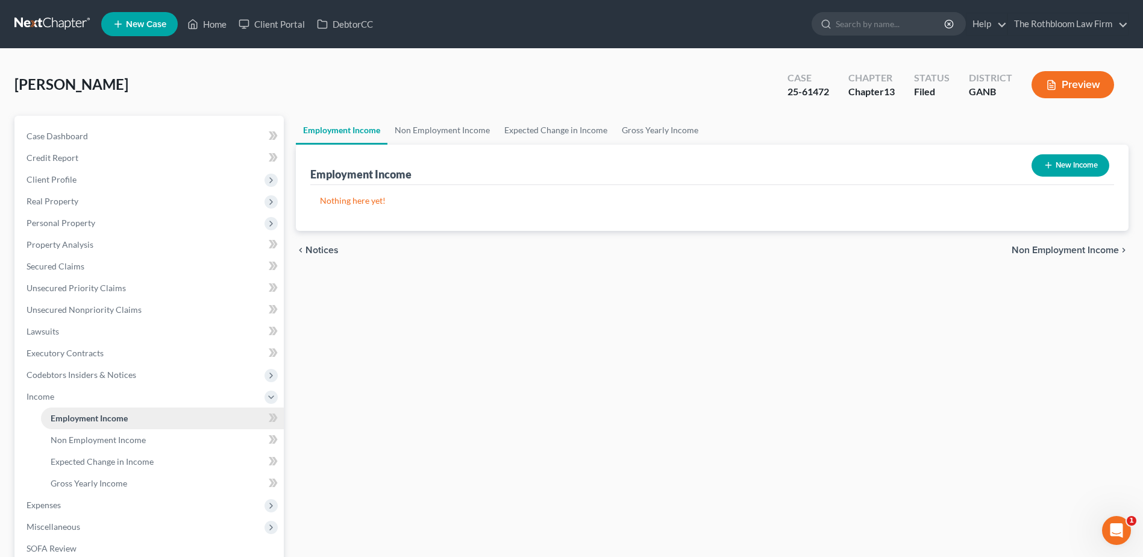
click at [89, 418] on span "Employment Income" at bounding box center [89, 418] width 77 height 10
click at [1062, 88] on button "Preview" at bounding box center [1073, 84] width 83 height 27
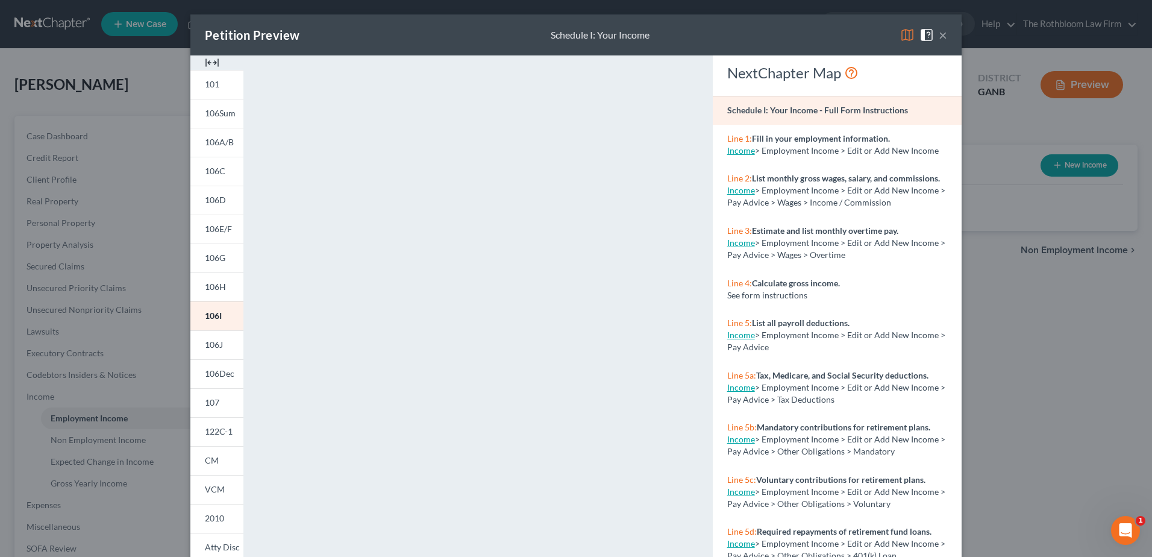
click at [940, 37] on button "×" at bounding box center [943, 35] width 8 height 14
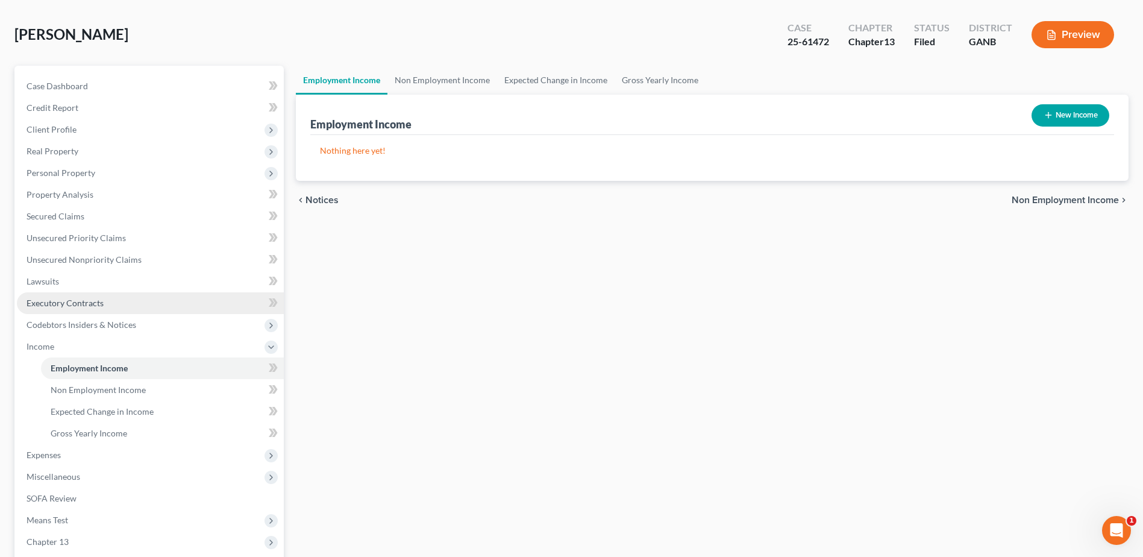
scroll to position [181, 0]
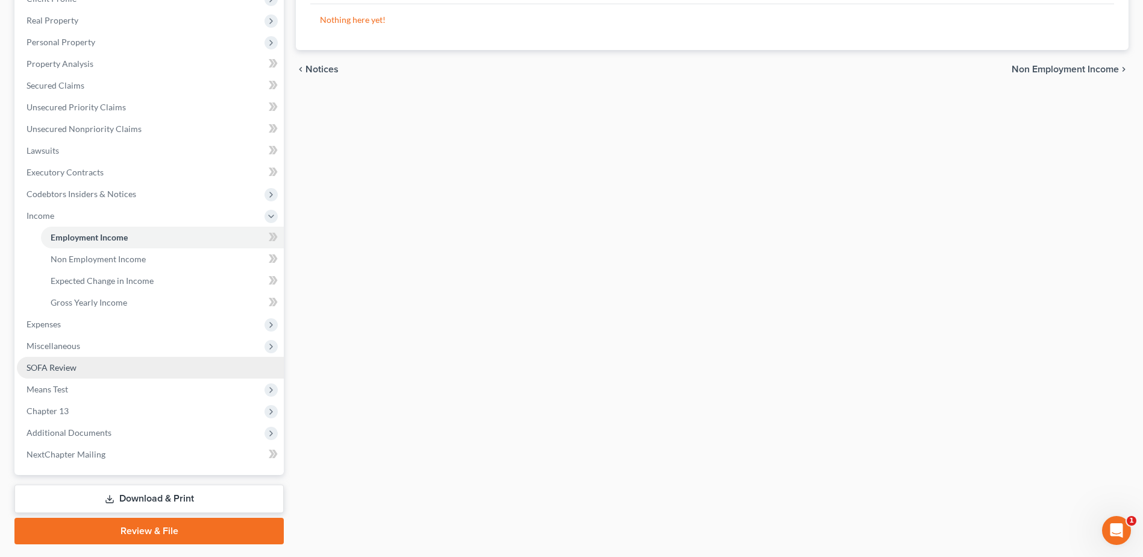
click at [94, 366] on link "SOFA Review" at bounding box center [150, 368] width 267 height 22
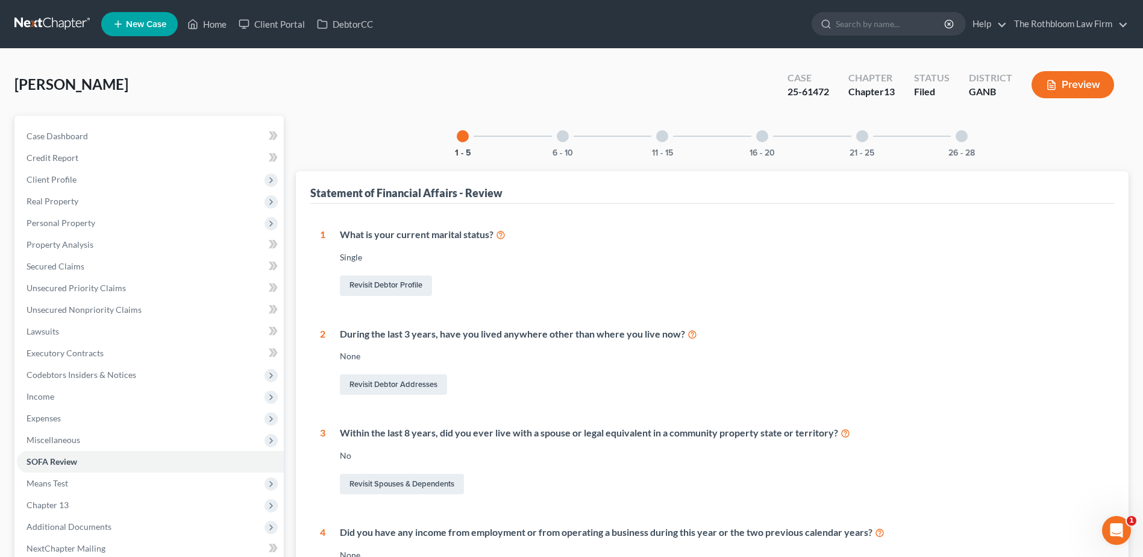
drag, startPoint x: 45, startPoint y: 397, endPoint x: 4, endPoint y: 394, distance: 40.5
click at [45, 397] on span "Income" at bounding box center [41, 396] width 28 height 10
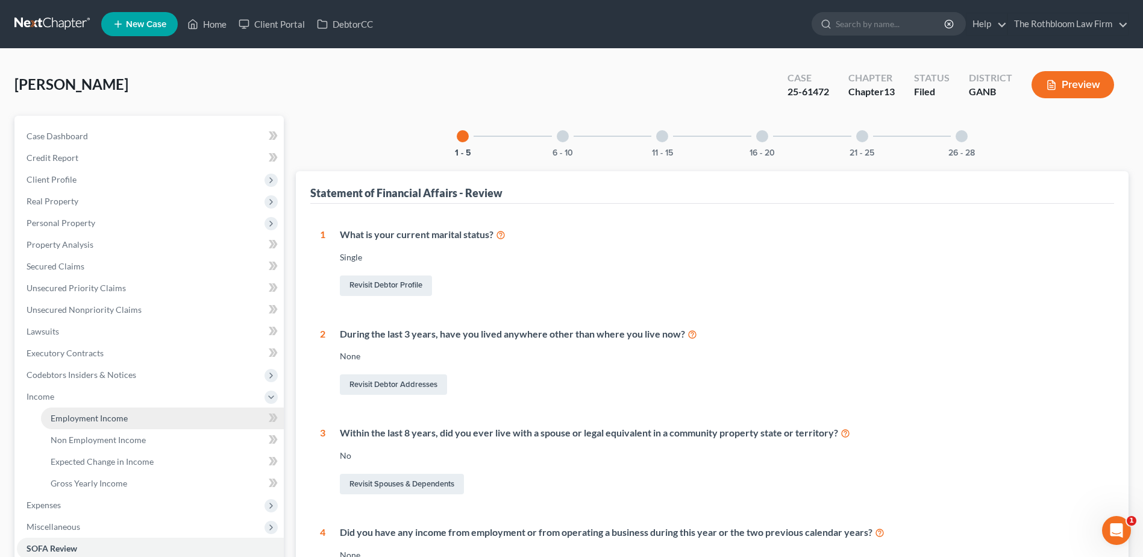
click at [74, 412] on link "Employment Income" at bounding box center [162, 418] width 243 height 22
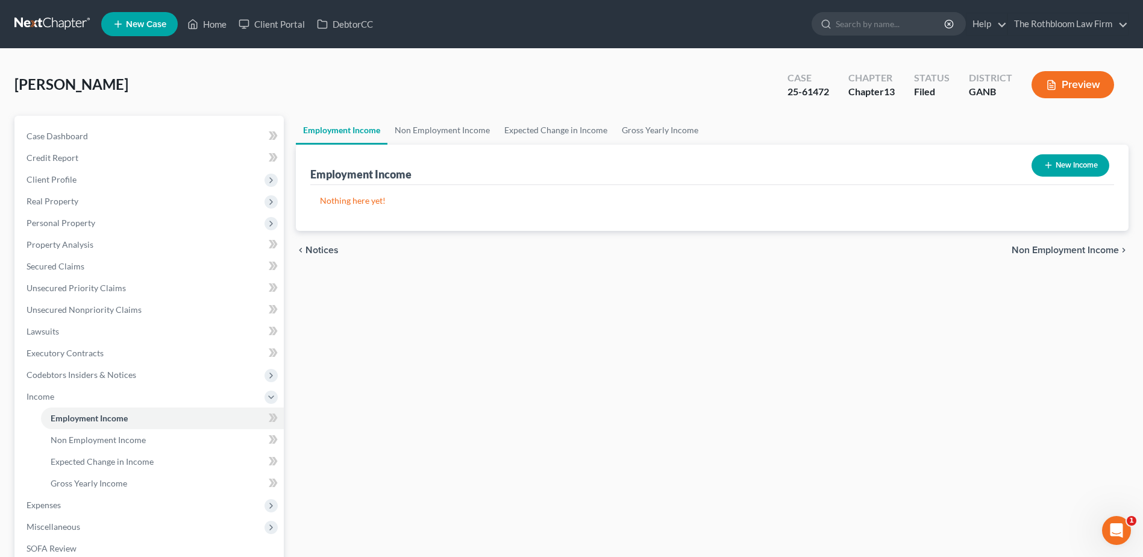
click at [1084, 168] on button "New Income" at bounding box center [1071, 165] width 78 height 22
select select "0"
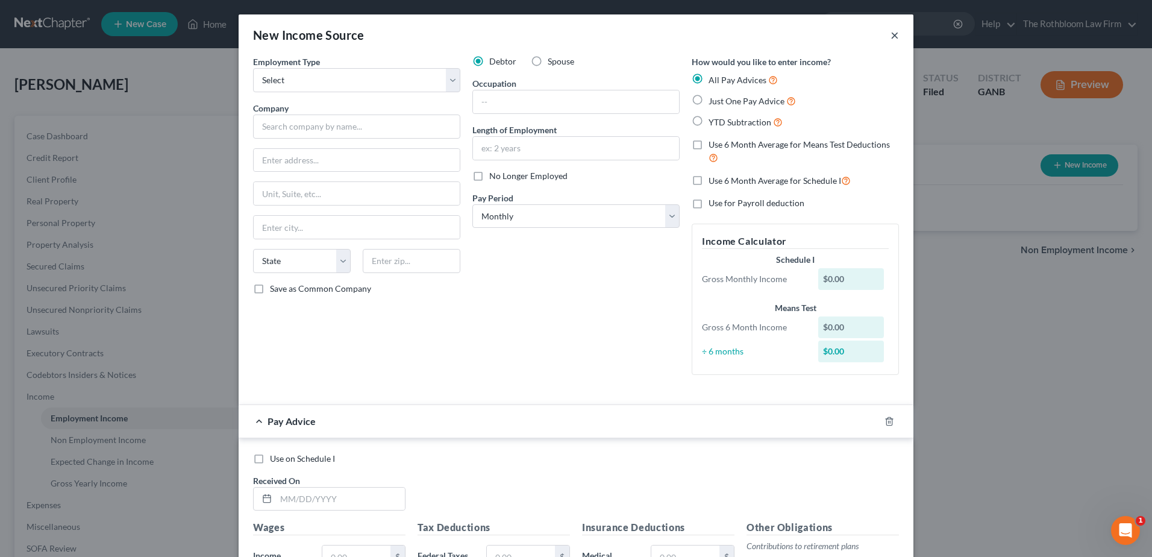
click at [892, 38] on button "×" at bounding box center [895, 35] width 8 height 14
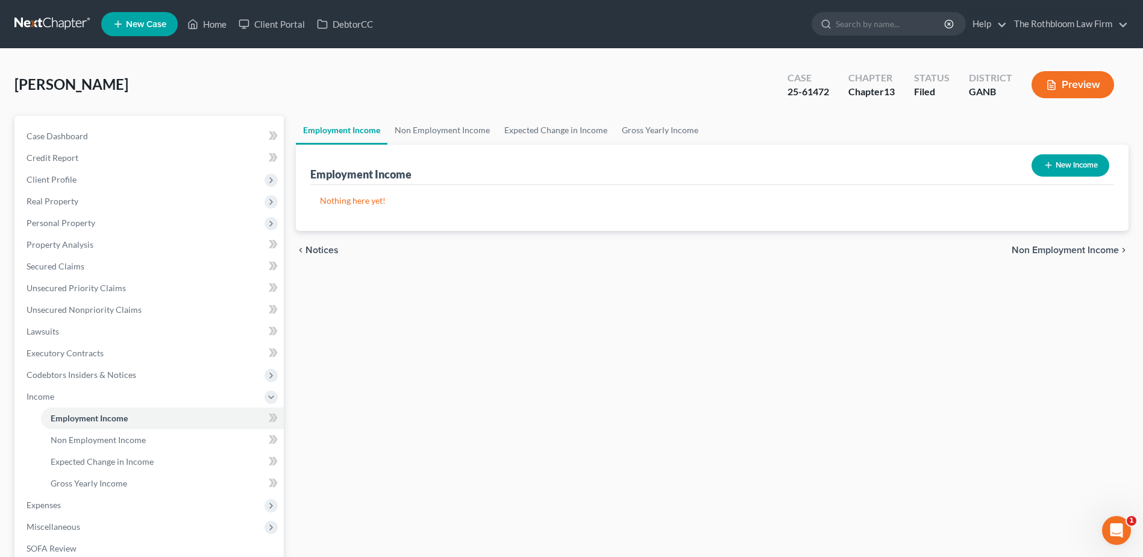
scroll to position [214, 0]
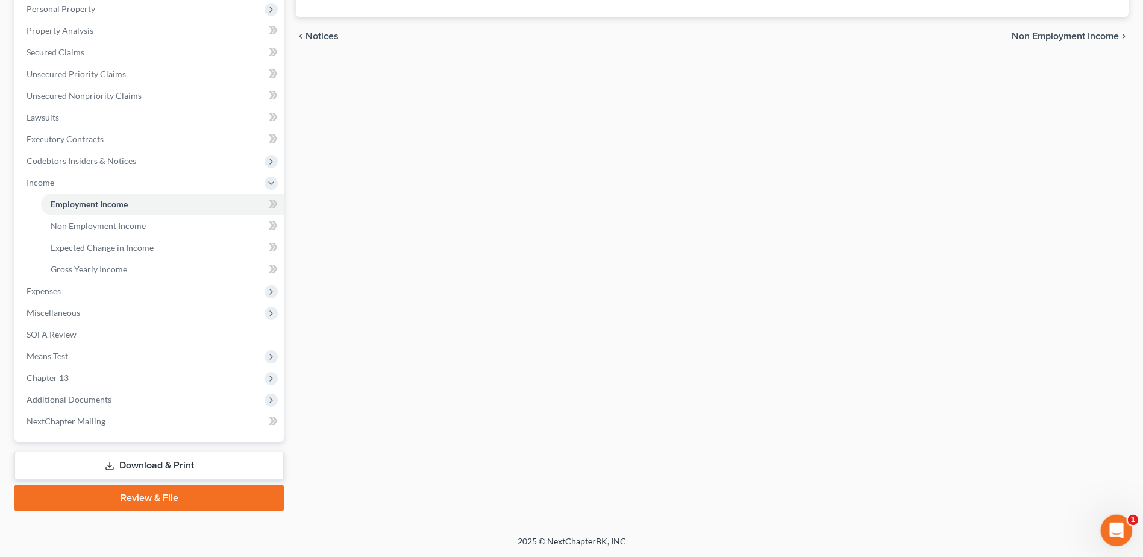
click at [1116, 533] on icon "Open Intercom Messenger" at bounding box center [1115, 529] width 20 height 20
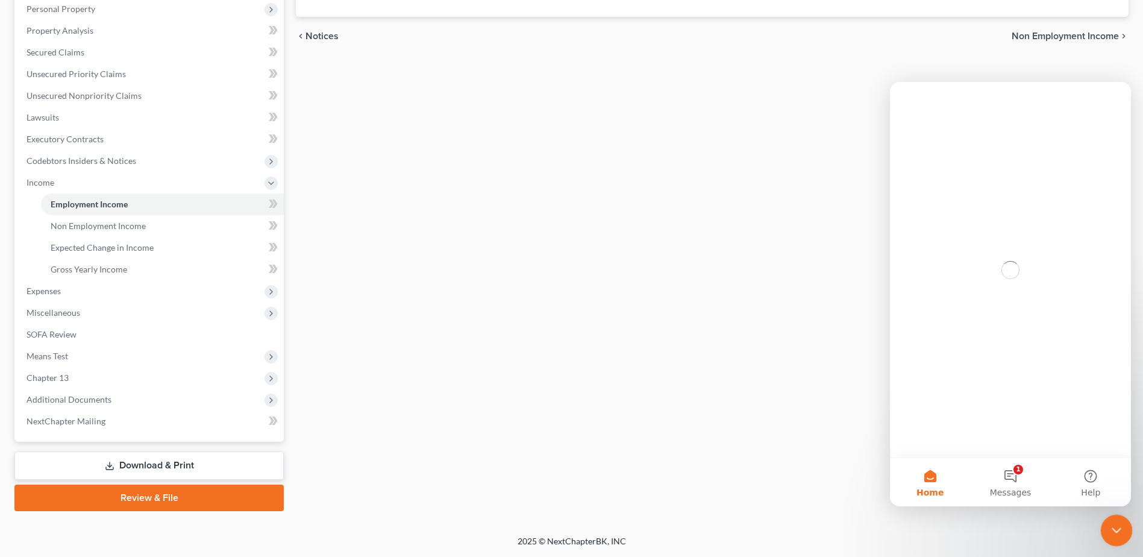
scroll to position [0, 0]
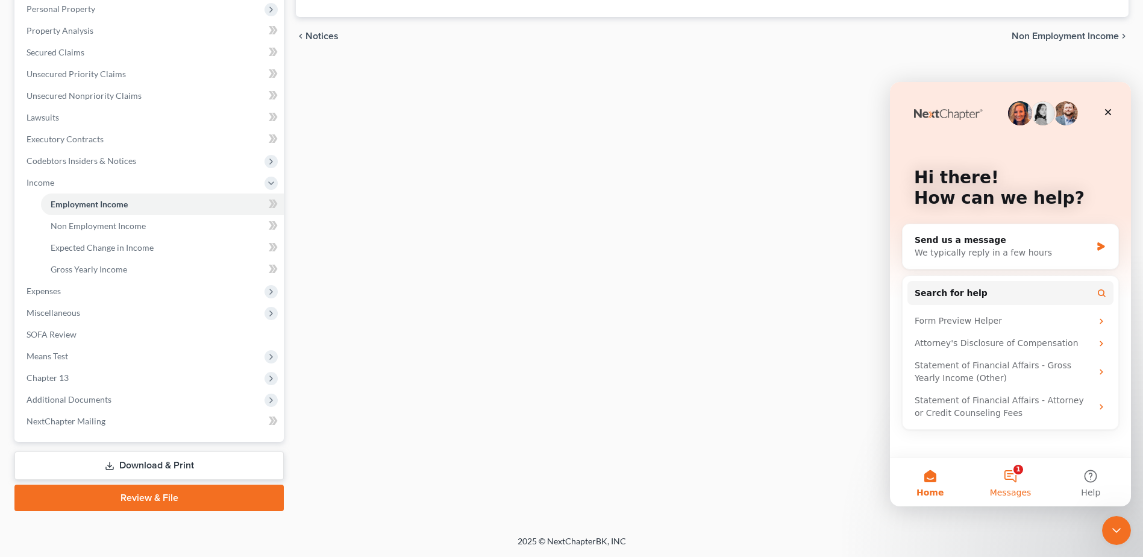
click at [1010, 481] on button "1 Messages" at bounding box center [1010, 482] width 80 height 48
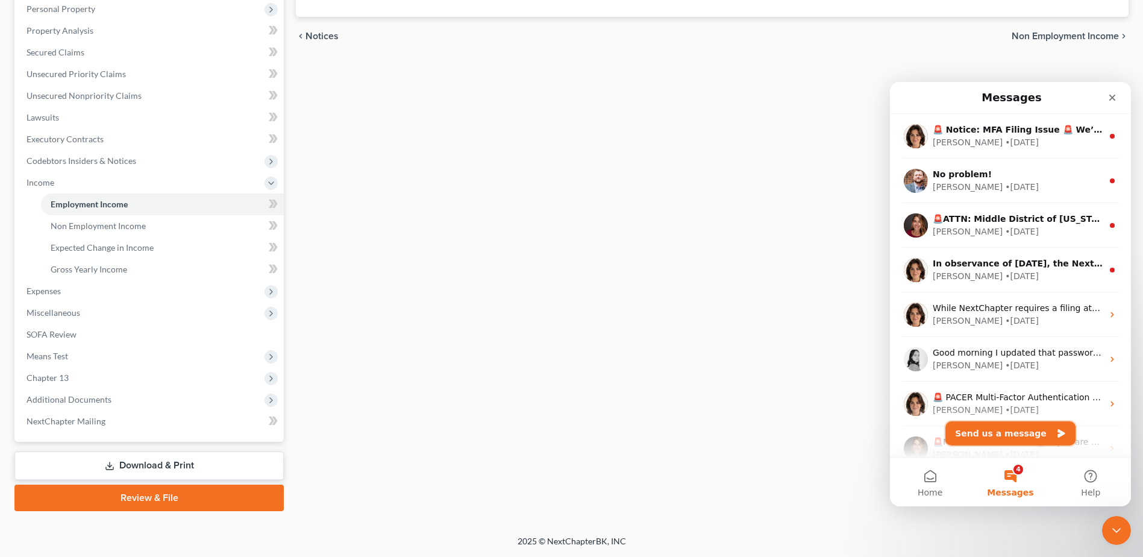
click at [1005, 429] on button "Send us a message" at bounding box center [1011, 433] width 130 height 24
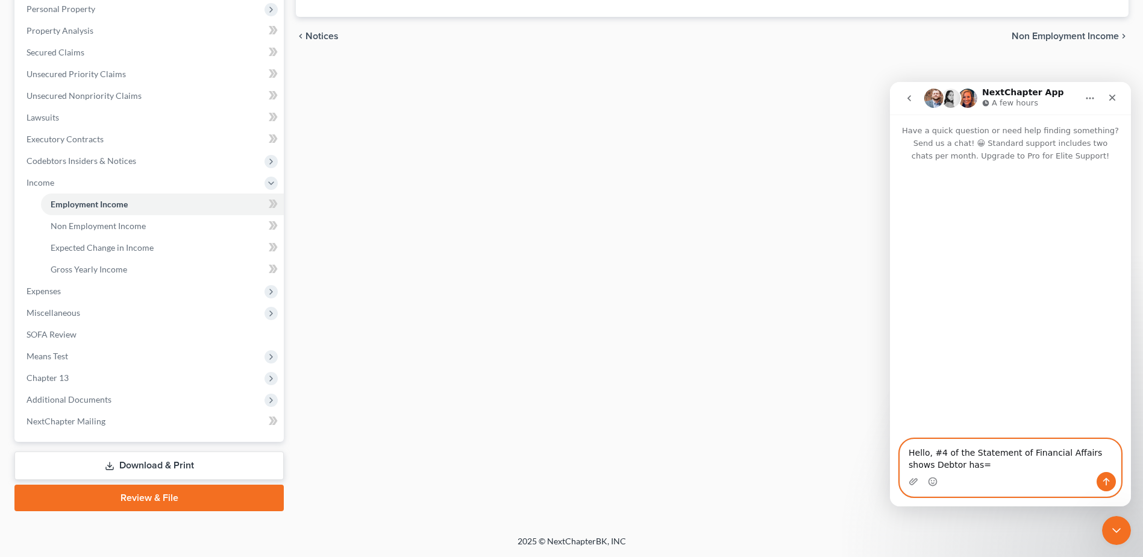
drag, startPoint x: 1080, startPoint y: 456, endPoint x: 1080, endPoint y: 467, distance: 11.5
click at [1080, 467] on textarea "Hello, #4 of the Statement of Financial Affairs shows Debtor has=" at bounding box center [1010, 455] width 221 height 33
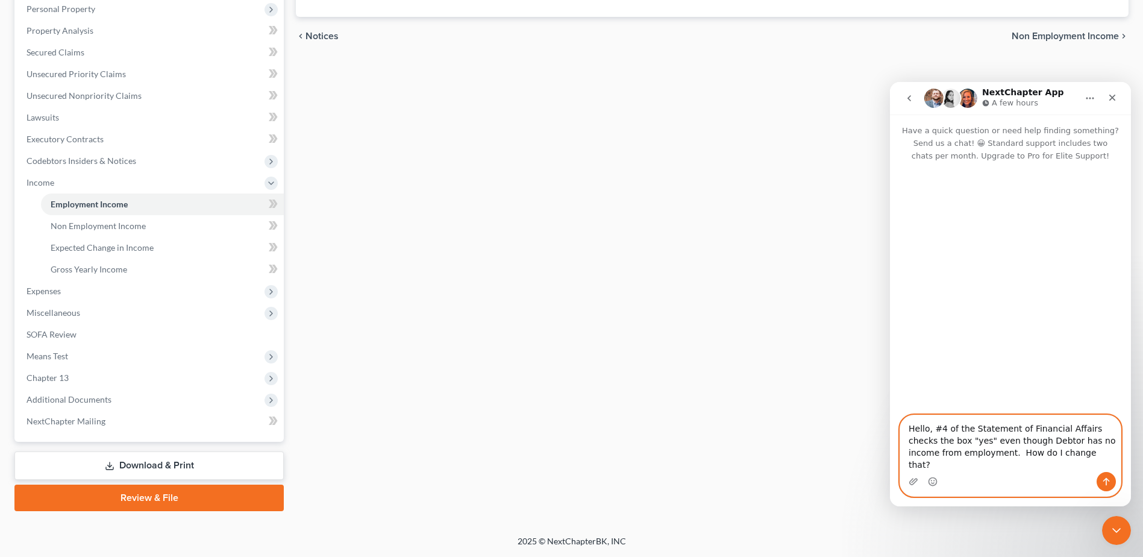
type textarea "Hello, #4 of the Statement of Financial Affairs checks the box "yes" even thoug…"
click at [1106, 484] on icon "Send a message…" at bounding box center [1107, 482] width 10 height 10
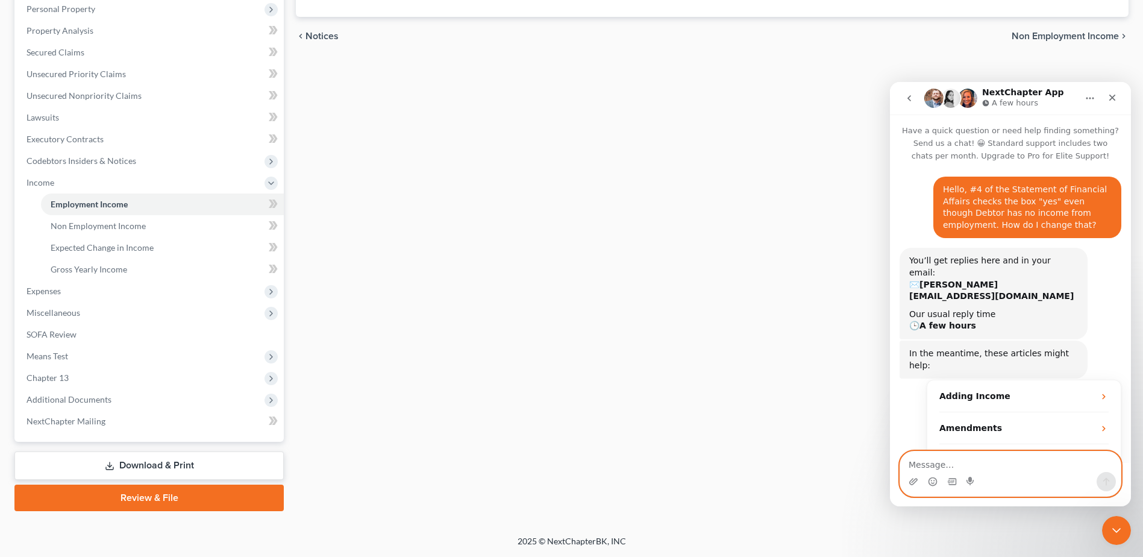
scroll to position [79, 0]
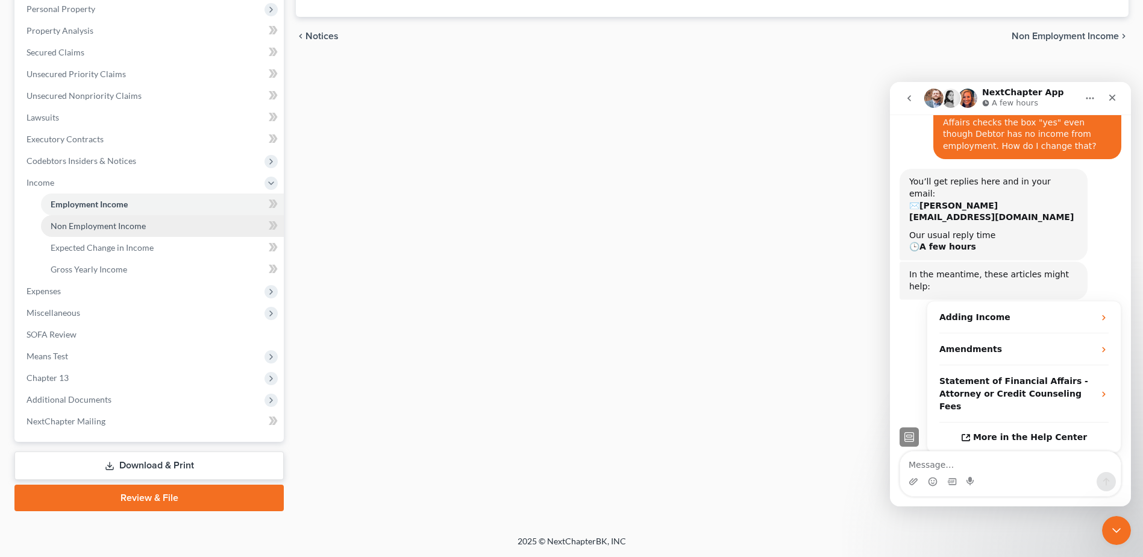
click at [71, 221] on span "Non Employment Income" at bounding box center [98, 226] width 95 height 10
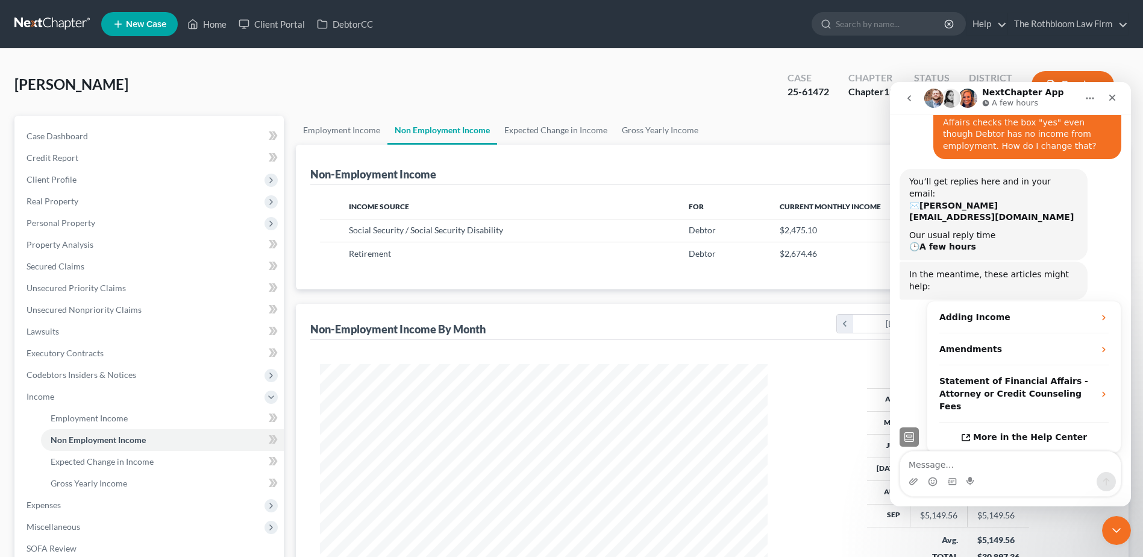
scroll to position [224, 471]
click at [610, 163] on div "Non-Employment Income New Income" at bounding box center [712, 165] width 804 height 40
click at [1110, 527] on icon "Close Intercom Messenger" at bounding box center [1115, 528] width 14 height 14
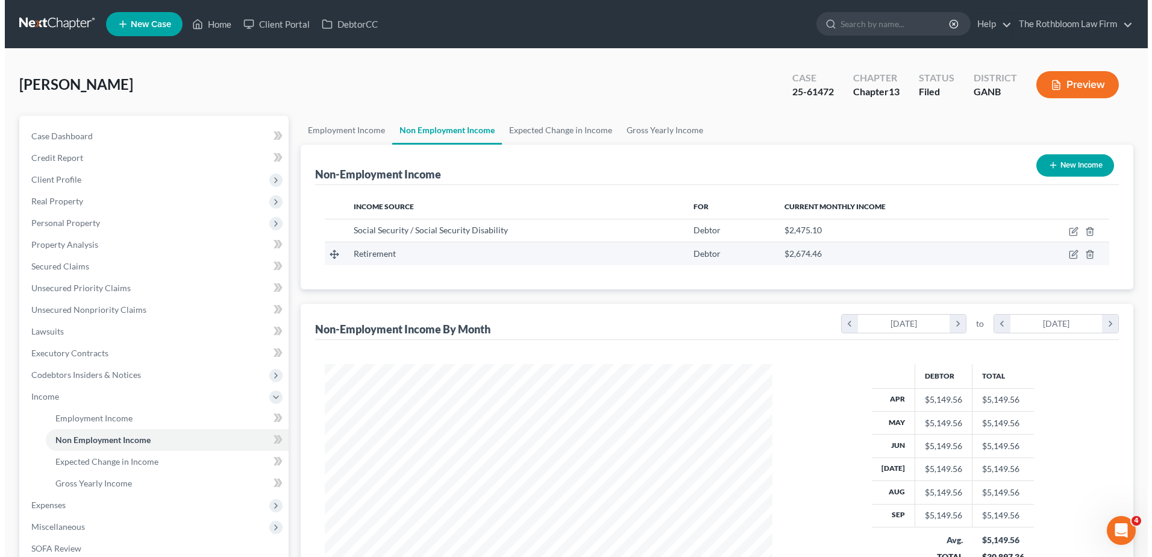
scroll to position [79, 0]
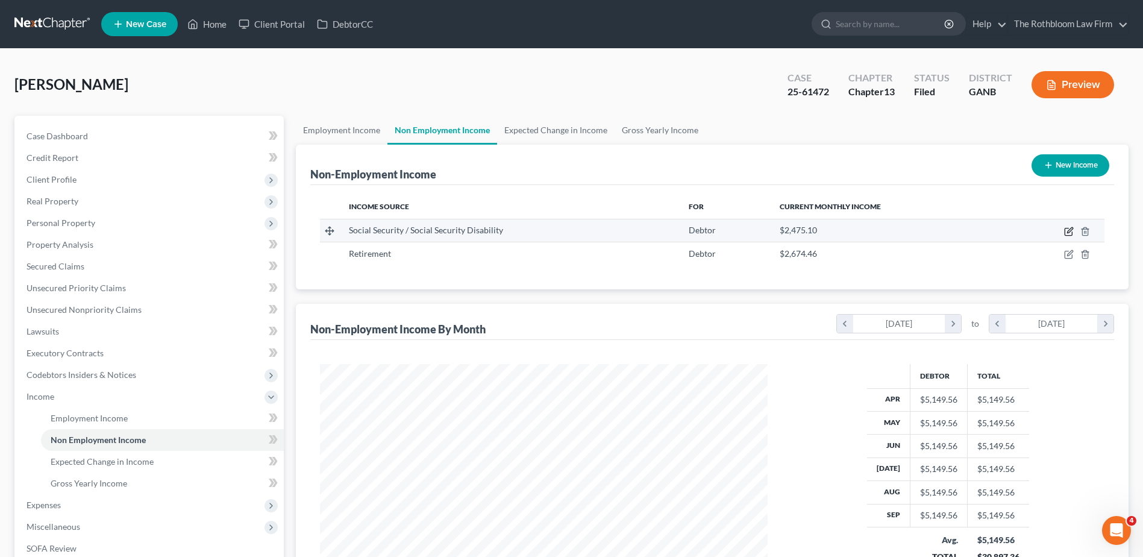
click at [1070, 234] on icon "button" at bounding box center [1069, 232] width 10 height 10
select select "4"
select select "0"
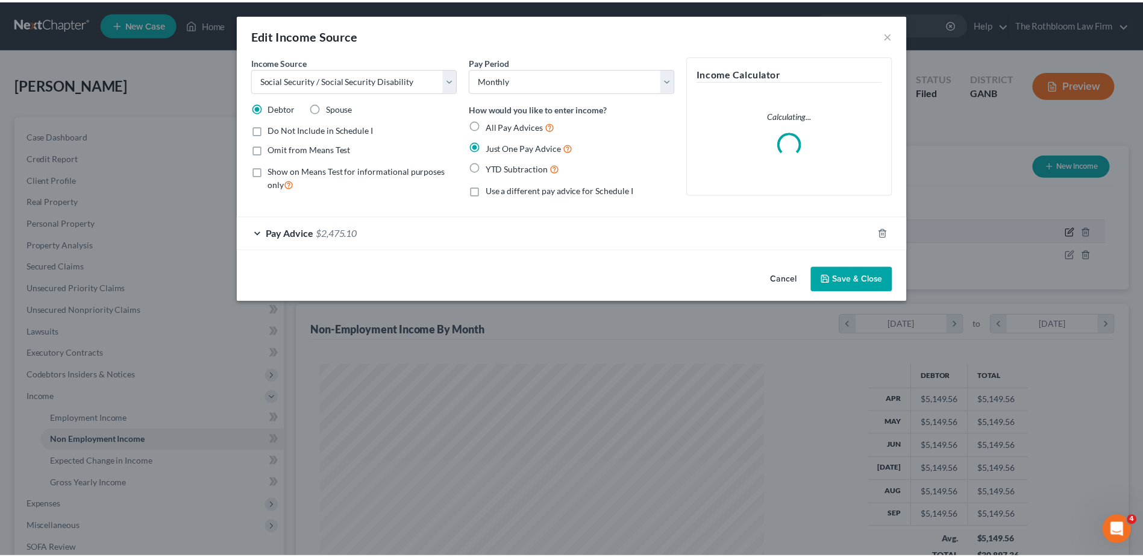
scroll to position [225, 476]
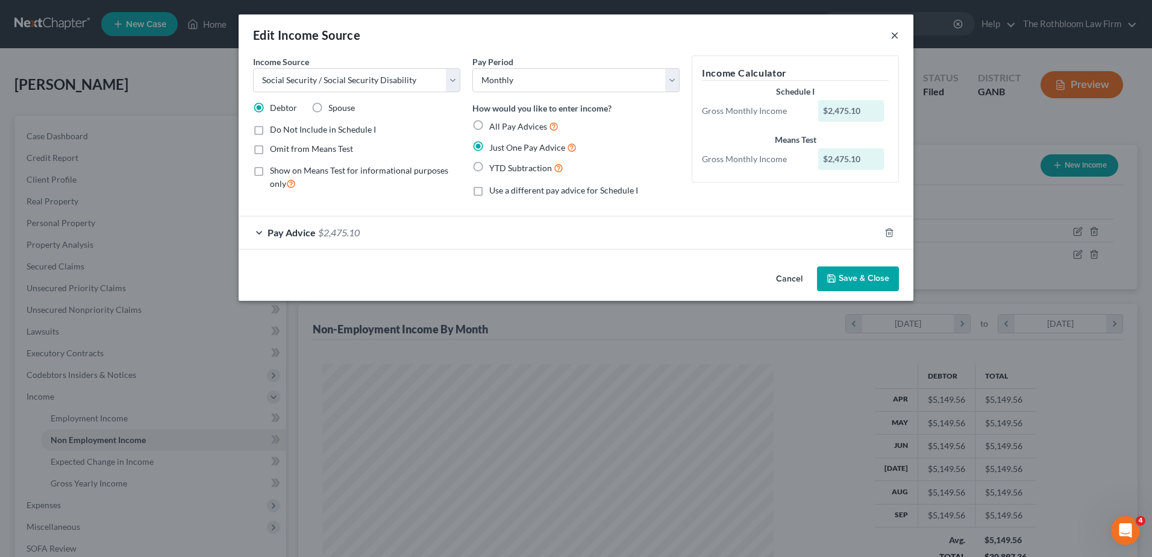
click at [898, 34] on button "×" at bounding box center [895, 35] width 8 height 14
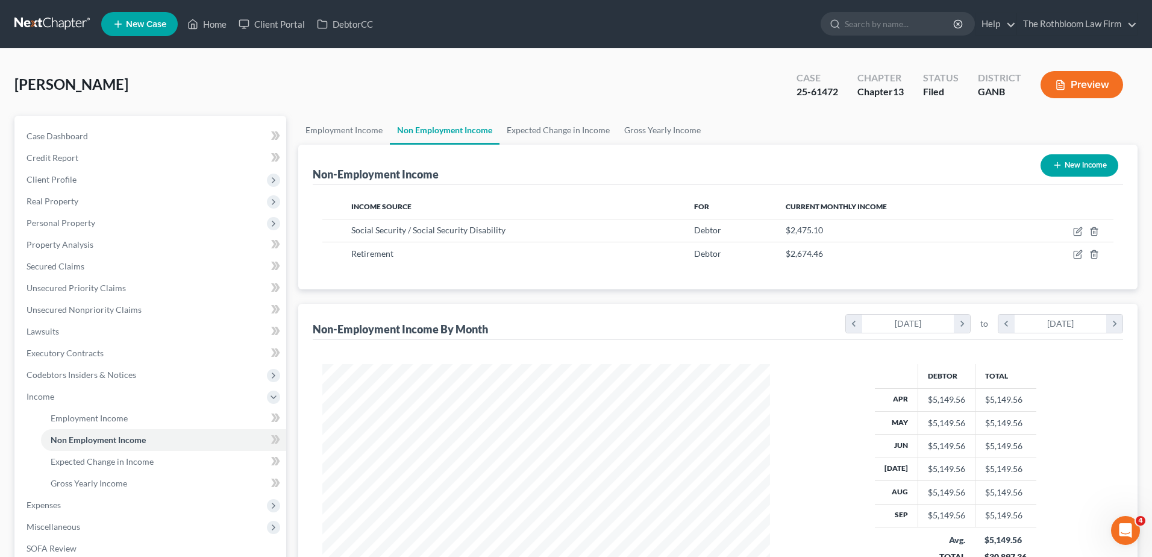
scroll to position [602464, 602215]
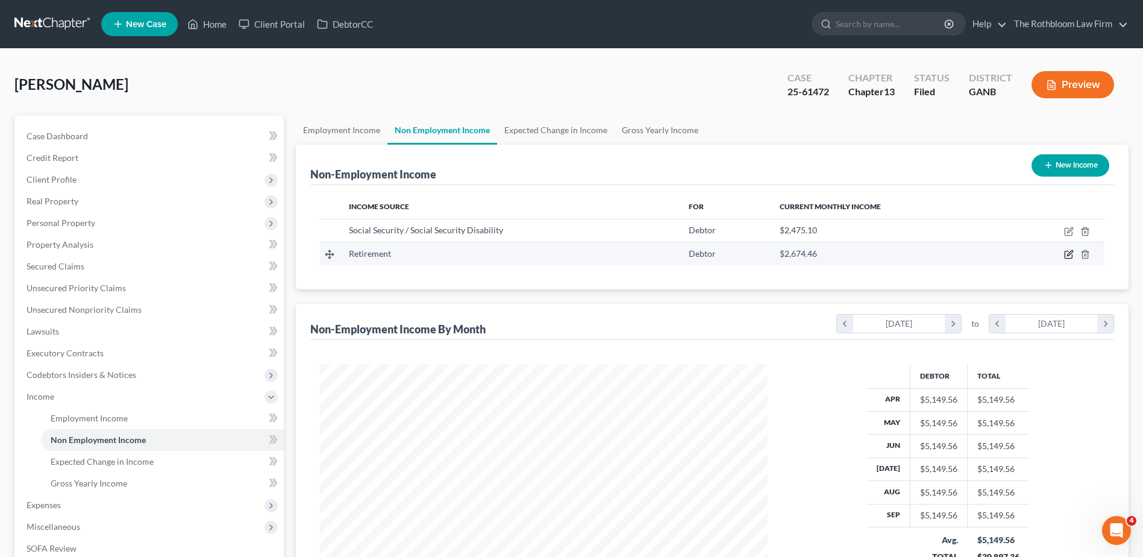
click at [1067, 257] on icon "button" at bounding box center [1069, 255] width 10 height 10
select select "3"
select select "0"
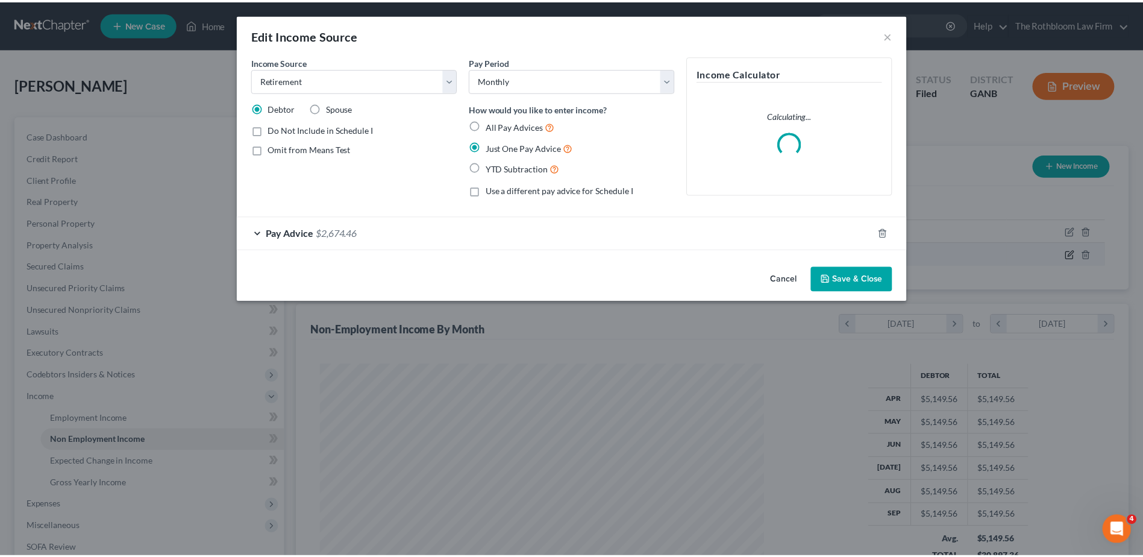
scroll to position [225, 476]
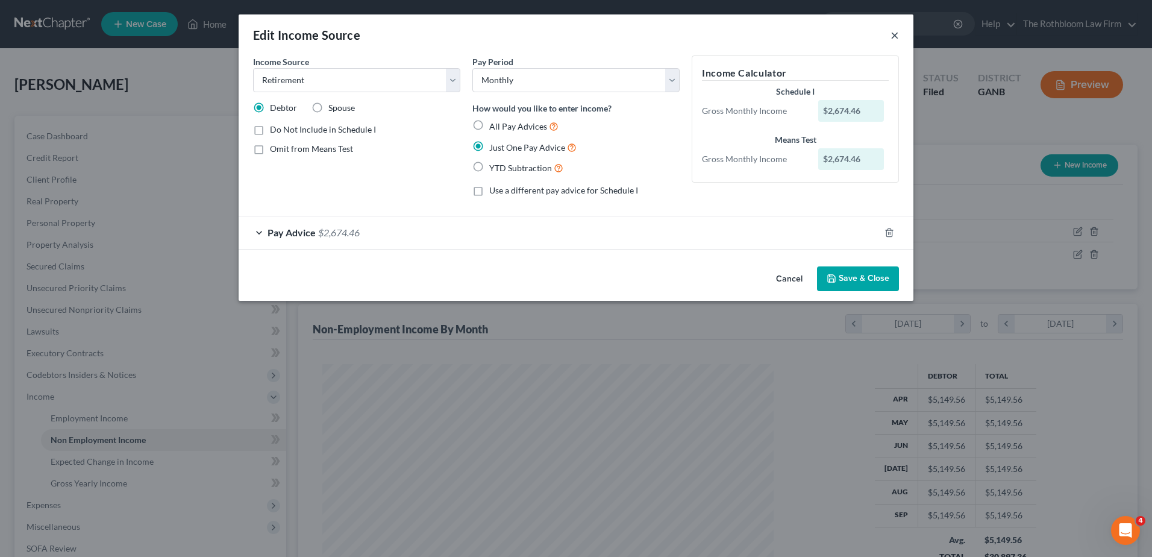
click at [897, 37] on button "×" at bounding box center [895, 35] width 8 height 14
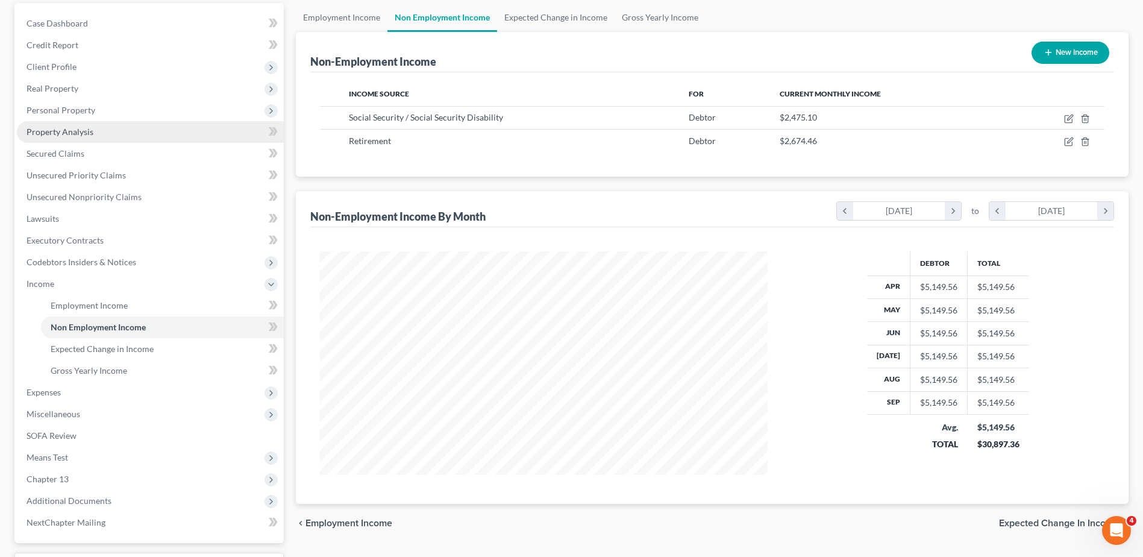
scroll to position [0, 0]
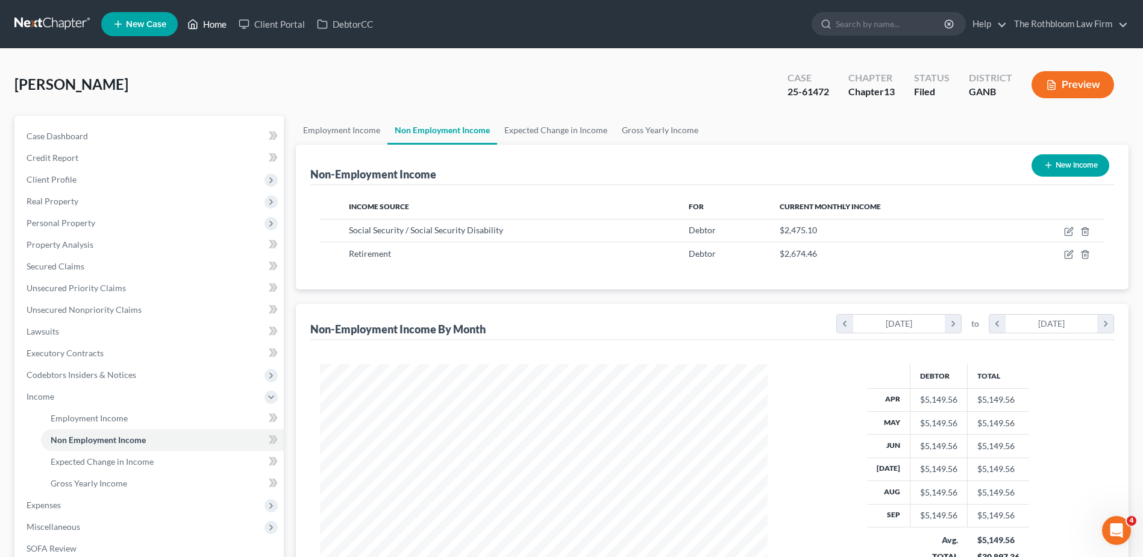
drag, startPoint x: 209, startPoint y: 22, endPoint x: 221, endPoint y: 29, distance: 13.8
click at [209, 22] on link "Home" at bounding box center [206, 24] width 51 height 22
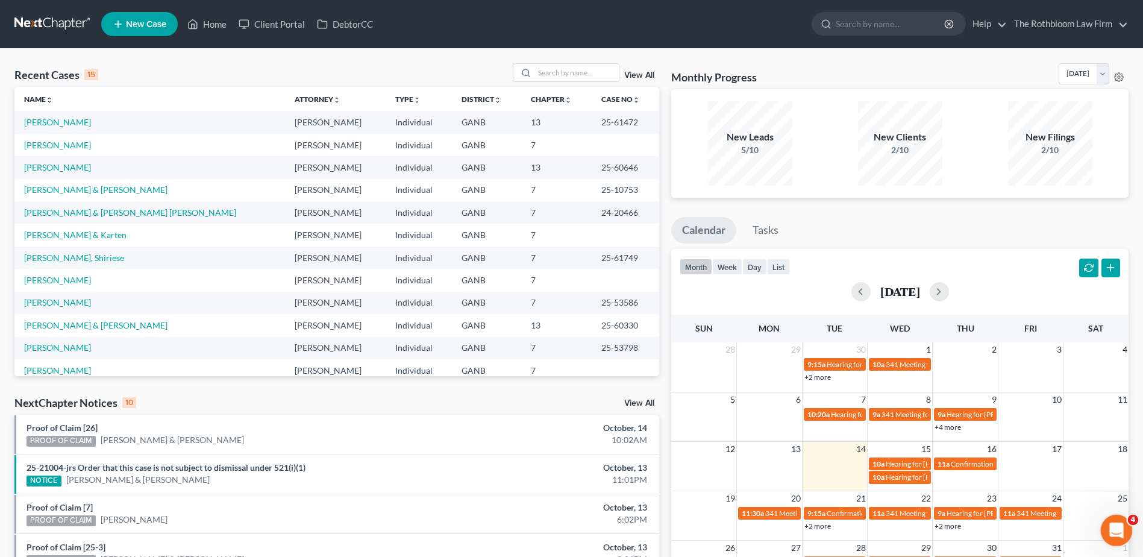
click at [1108, 527] on icon "Open Intercom Messenger" at bounding box center [1115, 529] width 20 height 20
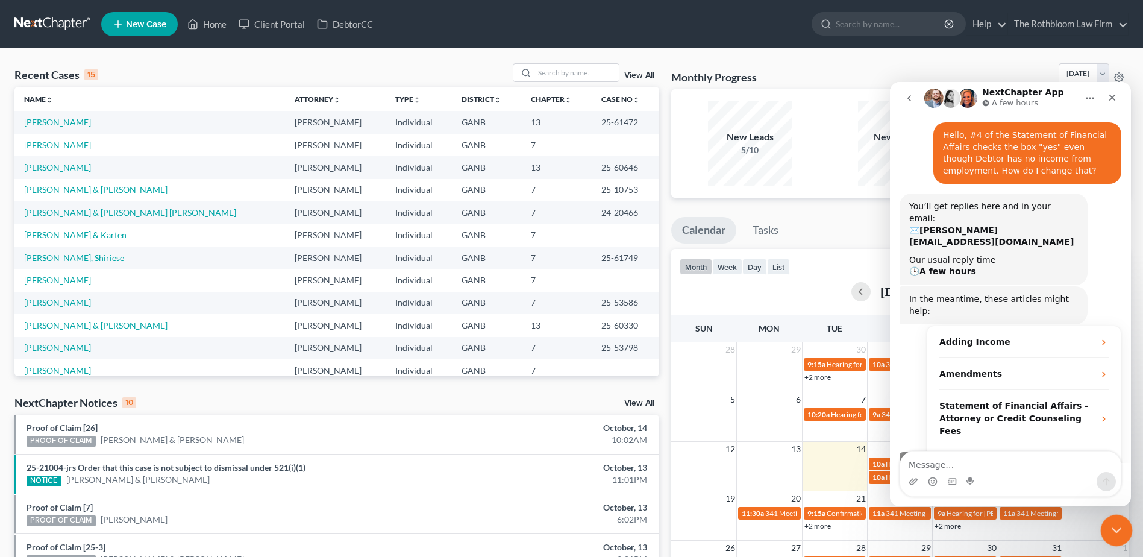
scroll to position [79, 0]
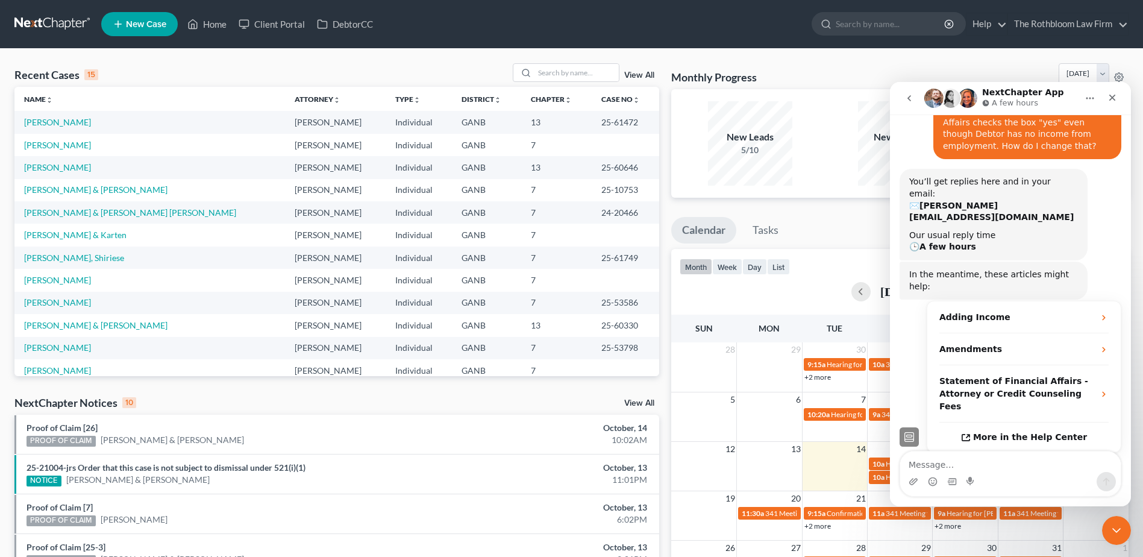
click at [958, 460] on textarea "Message…" at bounding box center [1010, 461] width 221 height 20
type textarea "In the [PERSON_NAME] file."
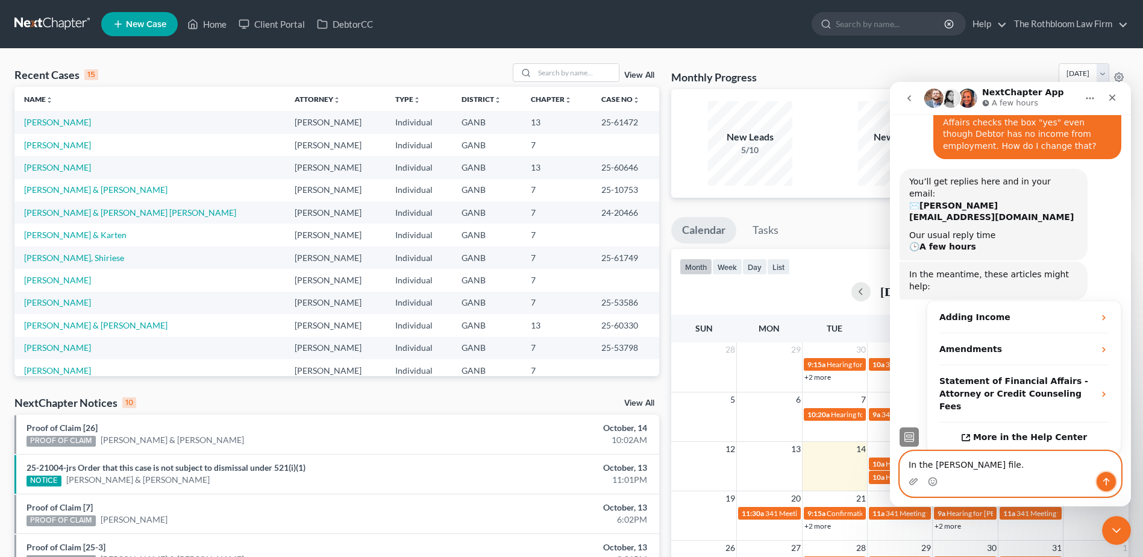
click at [1111, 481] on button "Send a message…" at bounding box center [1106, 481] width 19 height 19
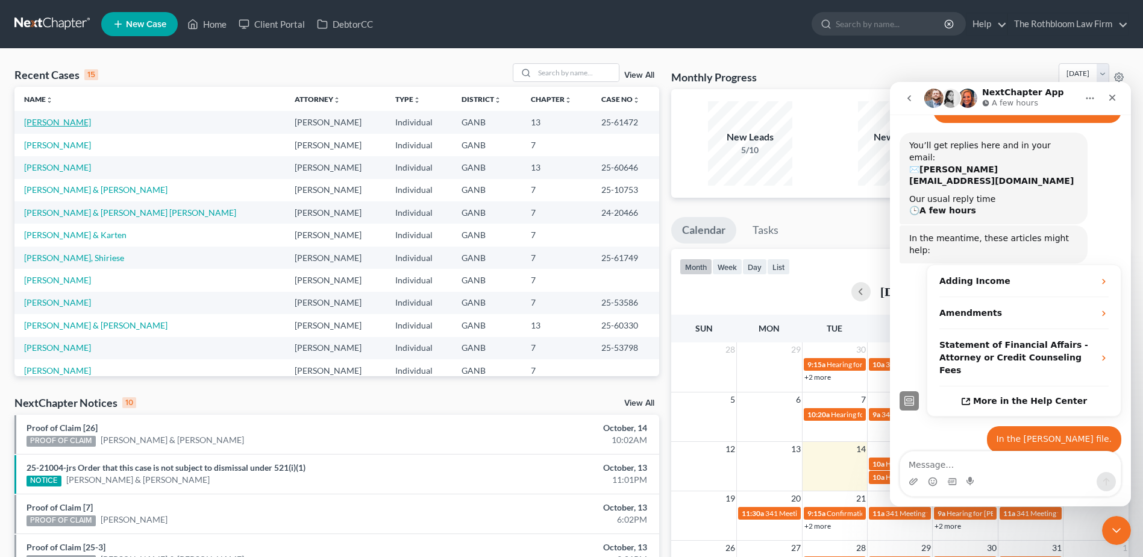
click at [38, 127] on link "[PERSON_NAME]" at bounding box center [57, 122] width 67 height 10
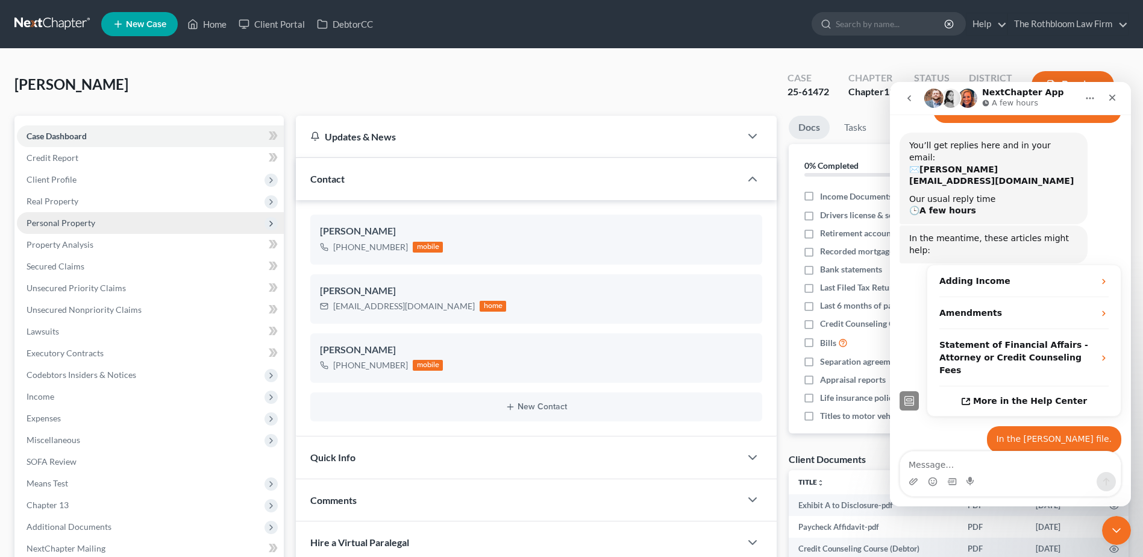
click at [57, 222] on span "Personal Property" at bounding box center [61, 223] width 69 height 10
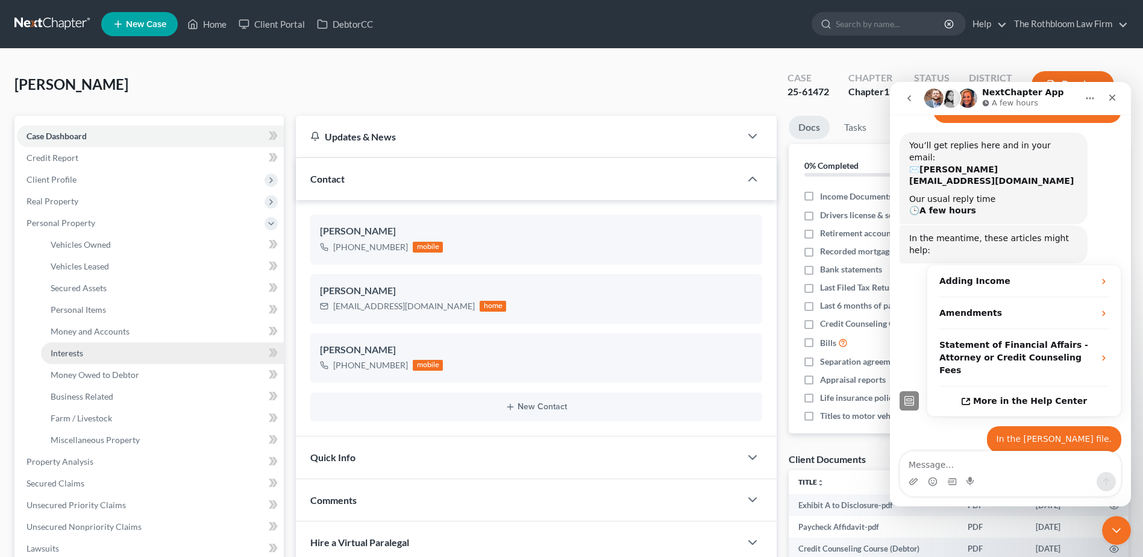
click at [102, 353] on link "Interests" at bounding box center [162, 353] width 243 height 22
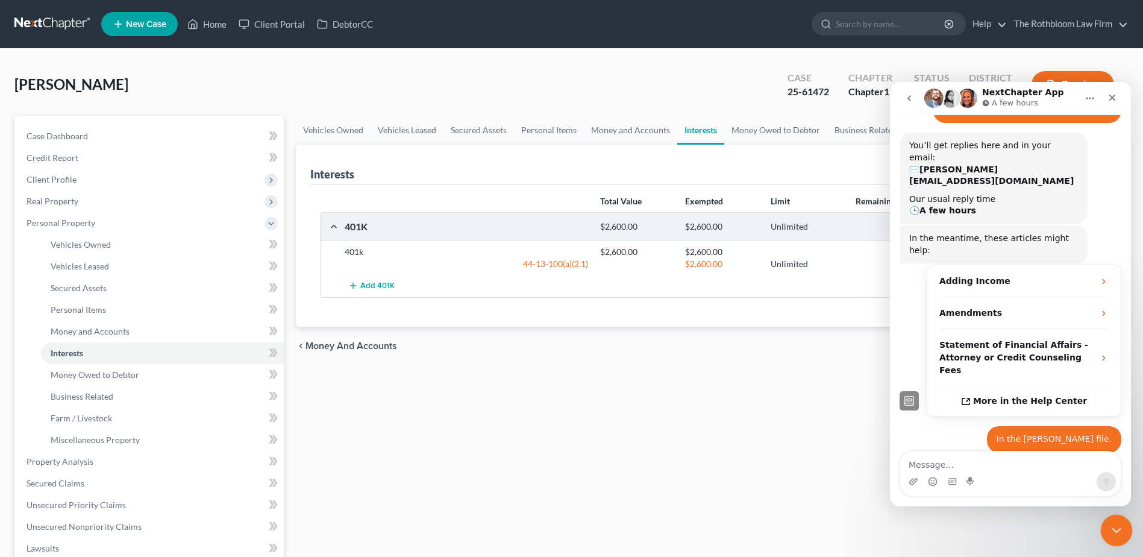
click at [1114, 525] on icon "Close Intercom Messenger" at bounding box center [1115, 528] width 14 height 14
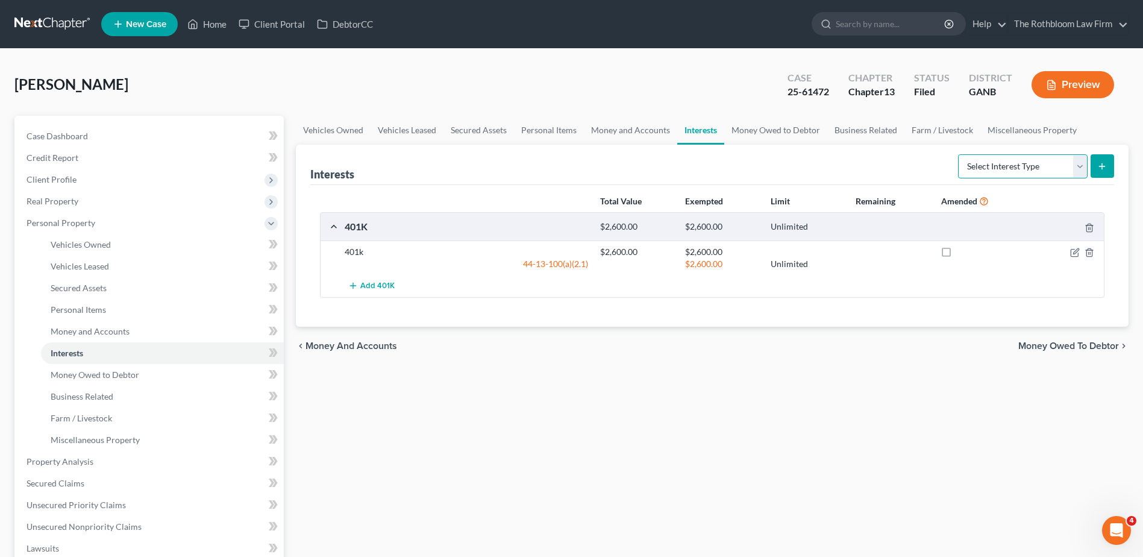
click at [1078, 168] on select "Select Interest Type 401K Annuity Bond Education IRA Government Bond Government…" at bounding box center [1023, 166] width 130 height 24
click at [738, 456] on div "Vehicles Owned Vehicles Leased Secured Assets Personal Items Money and Accounts…" at bounding box center [712, 485] width 845 height 739
click at [83, 402] on link "Business Related" at bounding box center [162, 397] width 243 height 22
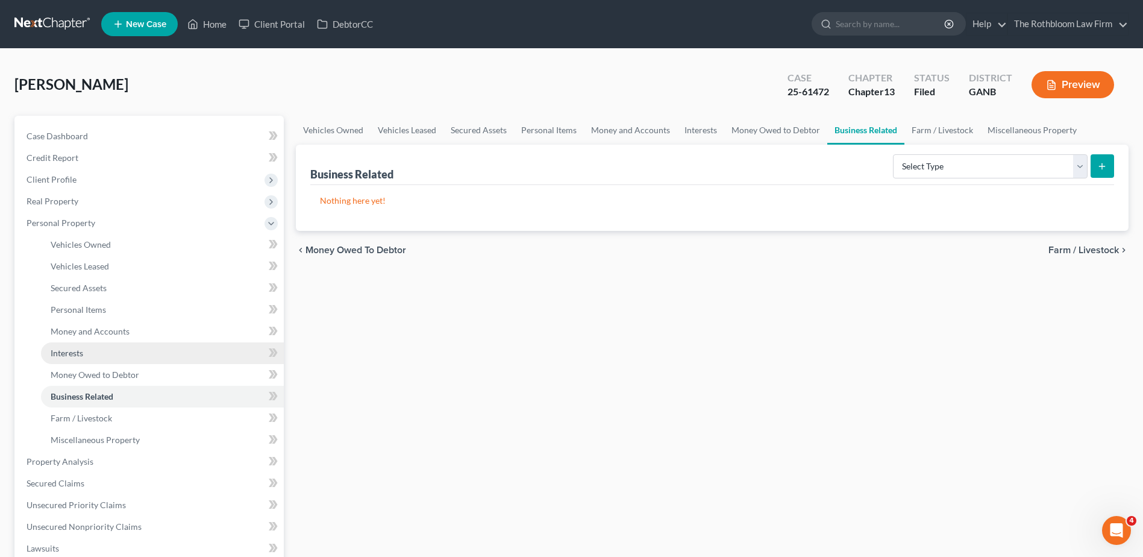
click at [71, 348] on span "Interests" at bounding box center [67, 353] width 33 height 10
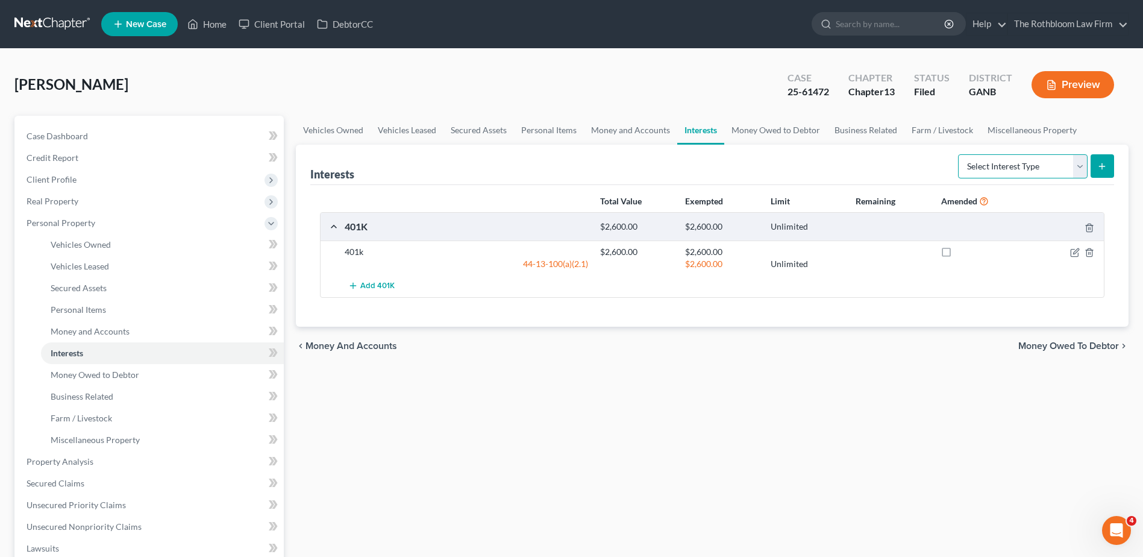
click at [1081, 169] on select "Select Interest Type 401K Annuity Bond Education IRA Government Bond Government…" at bounding box center [1023, 166] width 130 height 24
click at [694, 436] on div "Vehicles Owned Vehicles Leased Secured Assets Personal Items Money and Accounts…" at bounding box center [712, 485] width 845 height 739
click at [89, 400] on span "Business Related" at bounding box center [82, 396] width 63 height 10
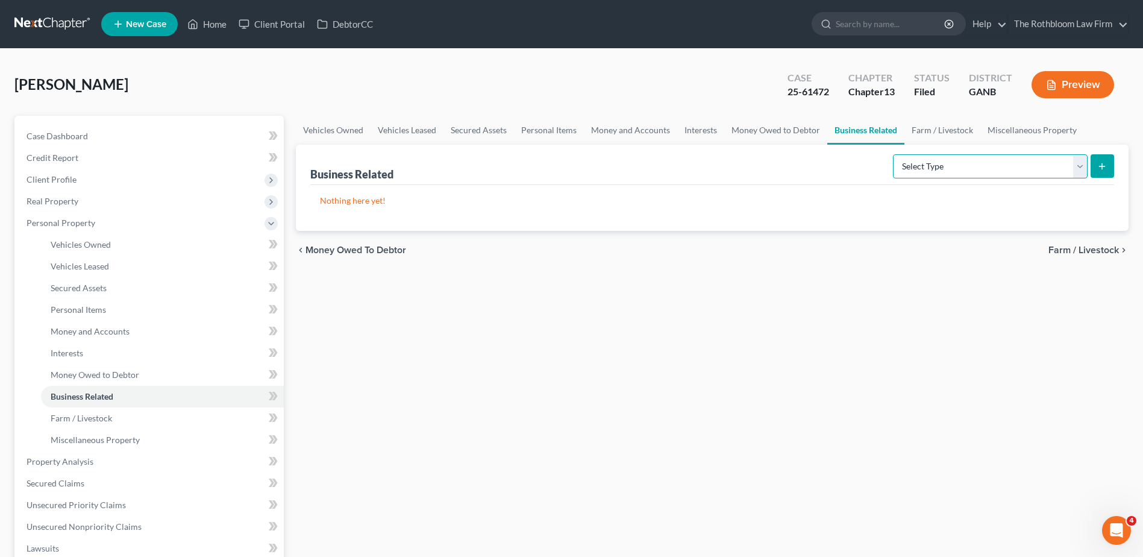
click at [1081, 170] on select "Select Type Customer Lists Franchises Inventory Licenses Machinery Office Equip…" at bounding box center [990, 166] width 195 height 24
click at [95, 421] on span "Farm / Livestock" at bounding box center [81, 418] width 61 height 10
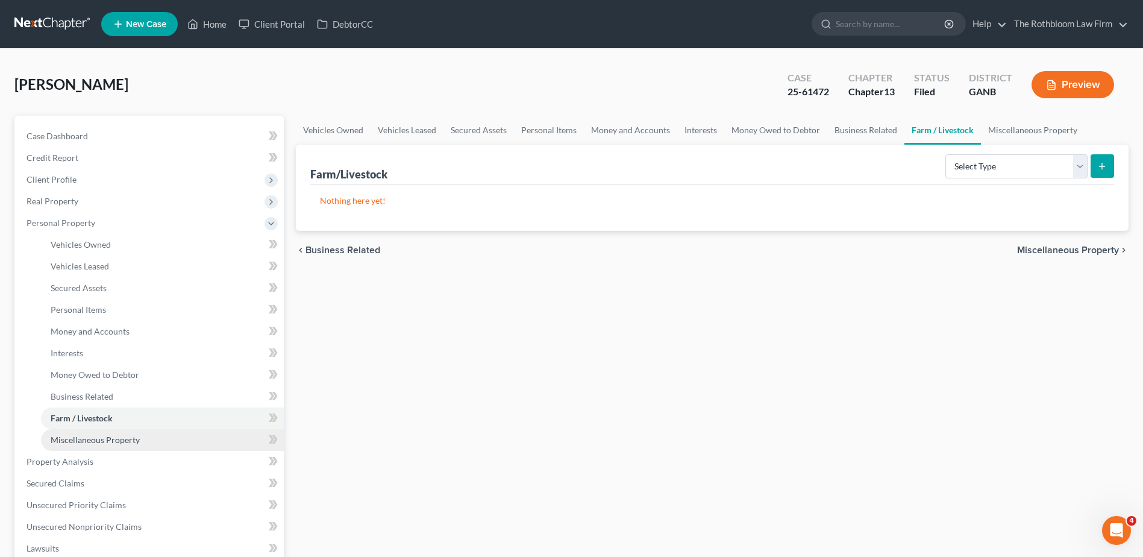
click at [128, 443] on span "Miscellaneous Property" at bounding box center [95, 440] width 89 height 10
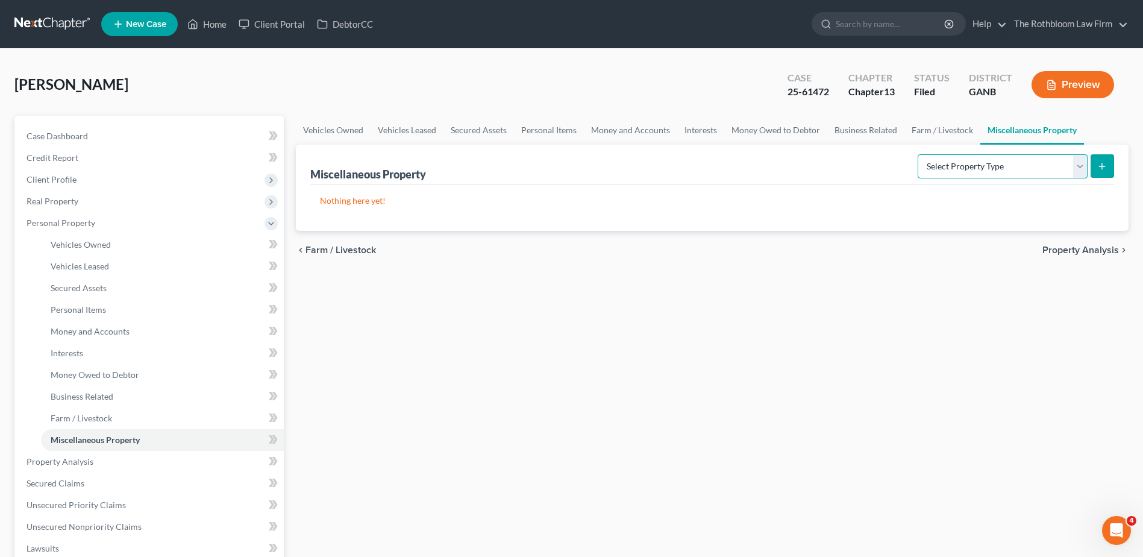
click at [1082, 169] on select "Select Property Type Assigned for Creditor Benefit [DATE] Holding for Another N…" at bounding box center [1003, 166] width 170 height 24
click at [748, 409] on div "Vehicles Owned Vehicles Leased Secured Assets Personal Items Money and Accounts…" at bounding box center [712, 485] width 845 height 739
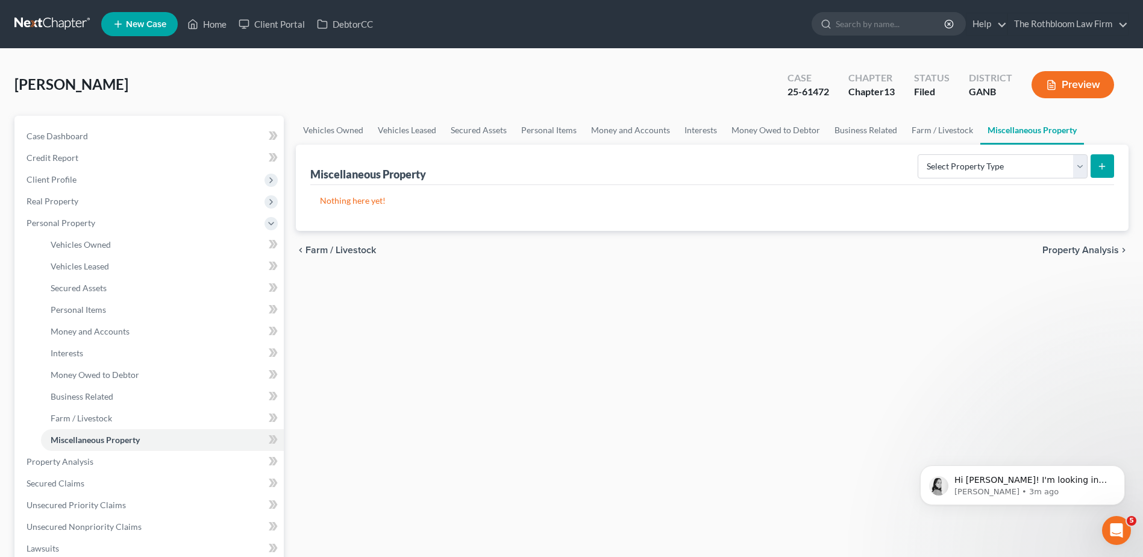
scroll to position [169, 0]
click at [1078, 494] on p "[PERSON_NAME] • 3m ago" at bounding box center [1032, 491] width 155 height 11
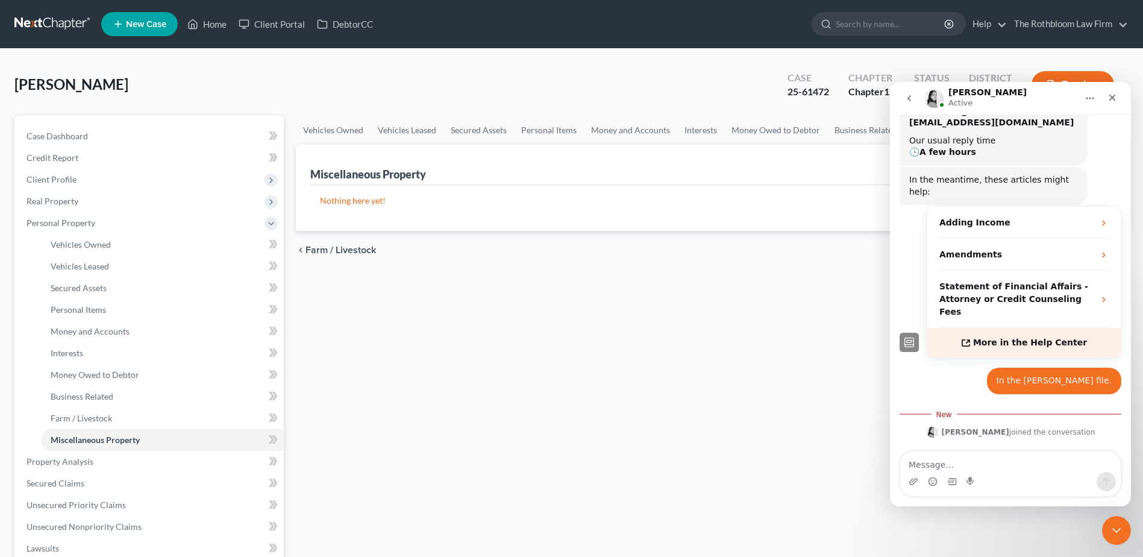
scroll to position [189, 0]
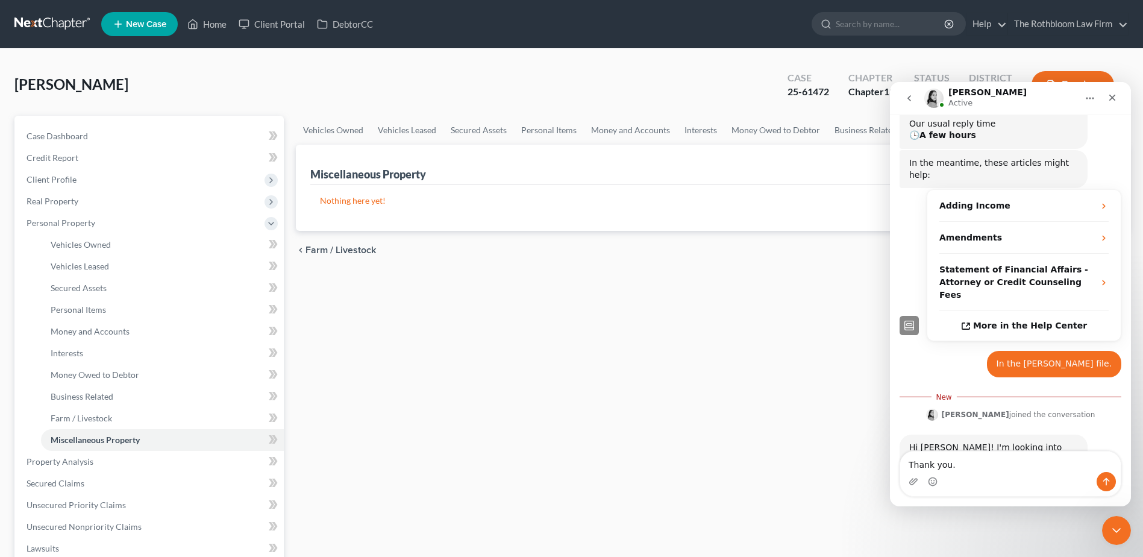
type textarea "Thank you."
click at [1106, 482] on icon "Send a message…" at bounding box center [1107, 482] width 10 height 10
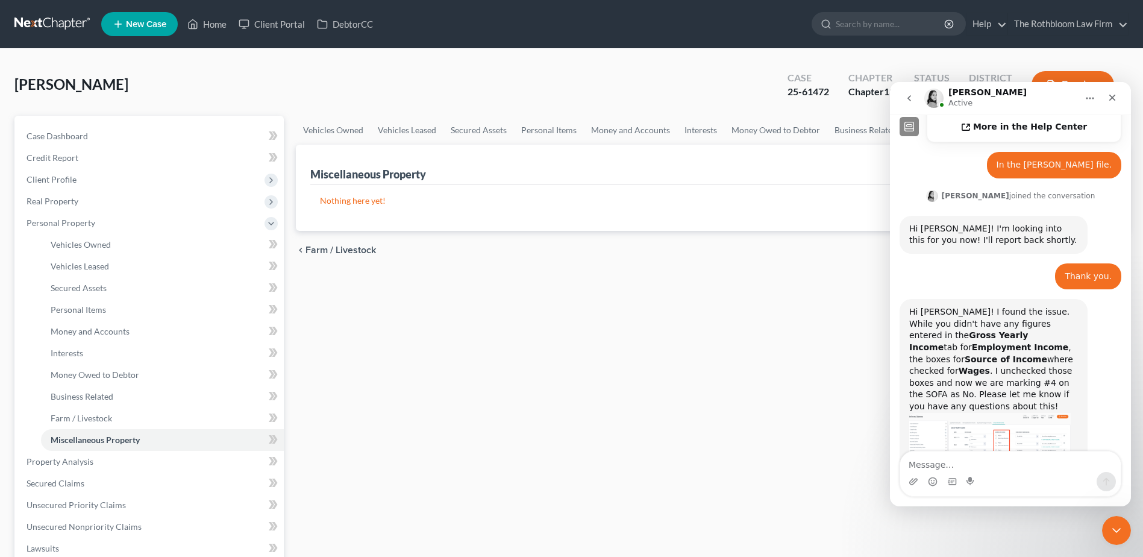
scroll to position [410, 0]
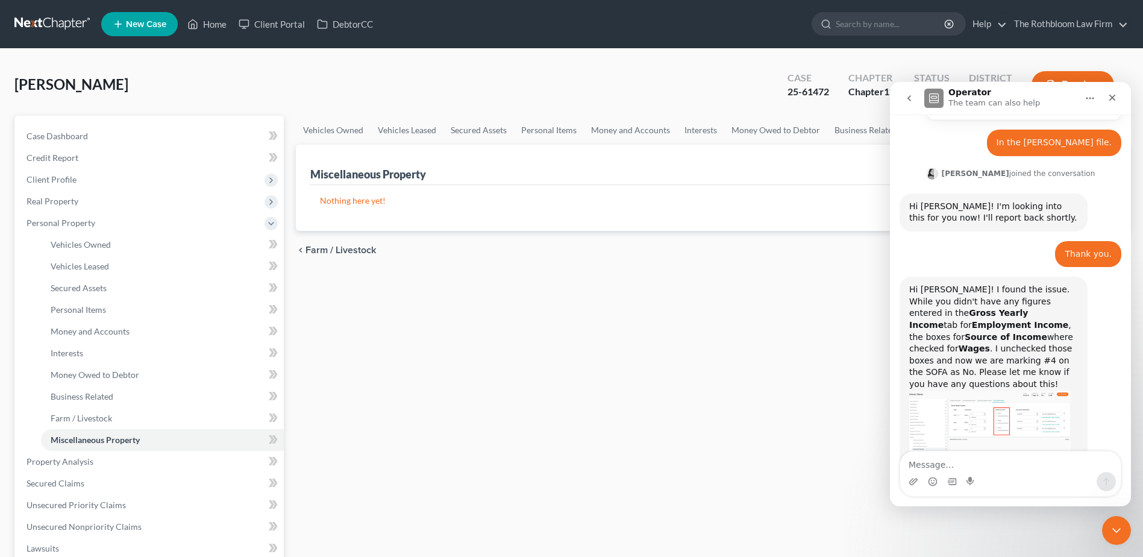
drag, startPoint x: 503, startPoint y: 344, endPoint x: 517, endPoint y: 296, distance: 50.3
click at [501, 344] on div "Vehicles Owned Vehicles Leased Secured Assets Personal Items Money and Accounts…" at bounding box center [712, 485] width 845 height 739
click at [497, 360] on div "Vehicles Owned Vehicles Leased Secured Assets Personal Items Money and Accounts…" at bounding box center [712, 485] width 845 height 739
click at [40, 200] on span "Real Property" at bounding box center [53, 201] width 52 height 10
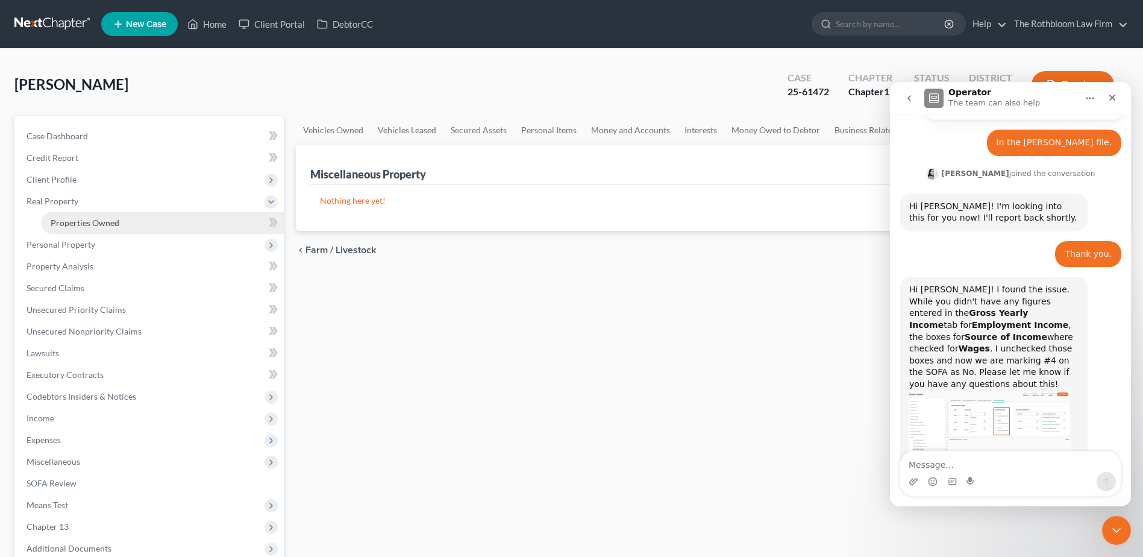
click at [85, 218] on span "Properties Owned" at bounding box center [85, 223] width 69 height 10
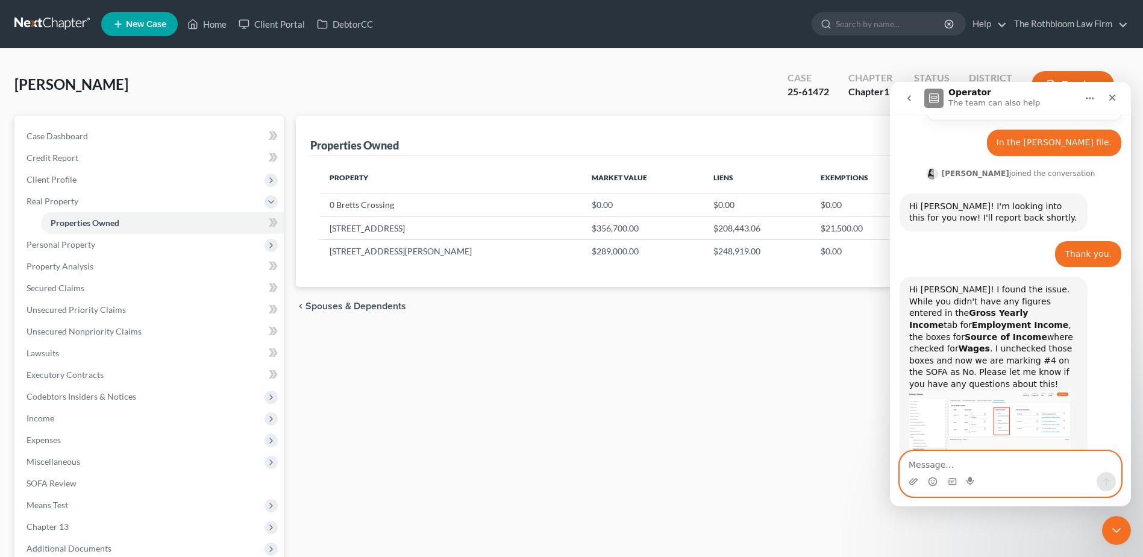
click at [934, 463] on textarea "Message…" at bounding box center [1010, 461] width 221 height 20
type textarea "I"
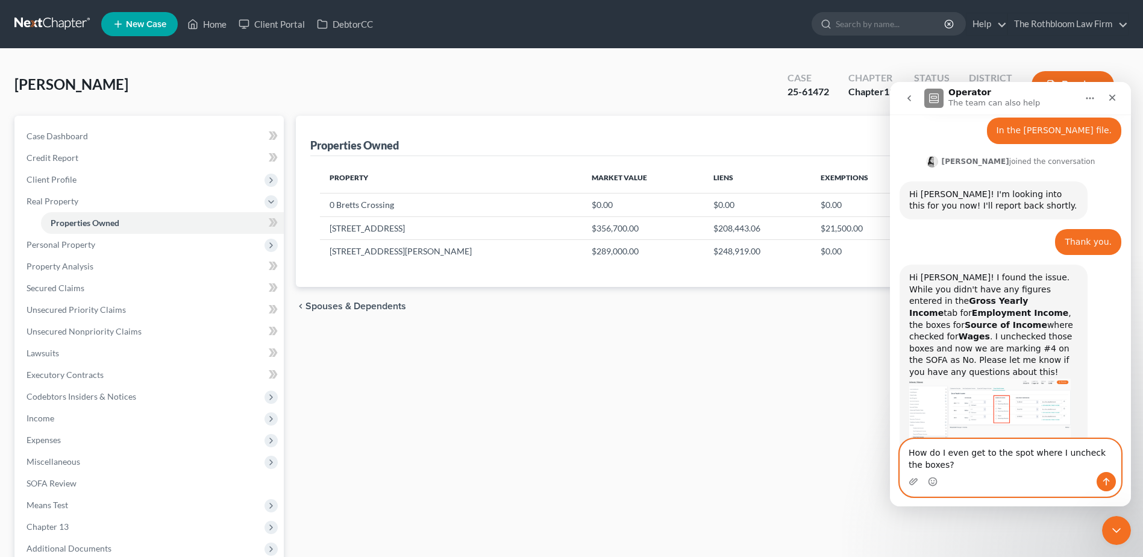
click at [909, 451] on textarea "How do I even get to the spot where I uncheck the boxes?" at bounding box center [1010, 455] width 221 height 33
type textarea "Thank you. How do I even get to the spot where I uncheck the boxes?"
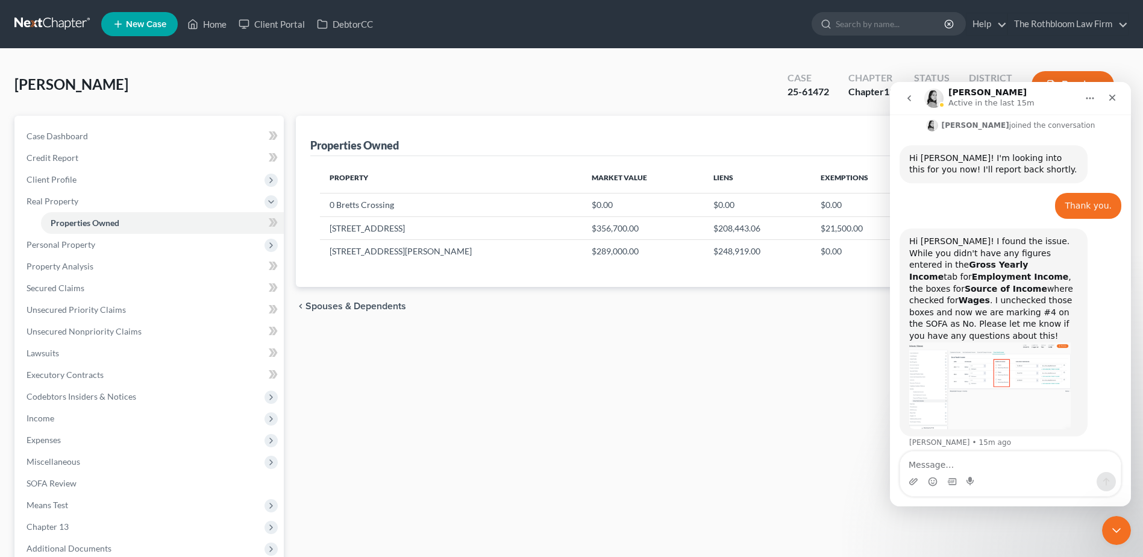
scroll to position [149, 0]
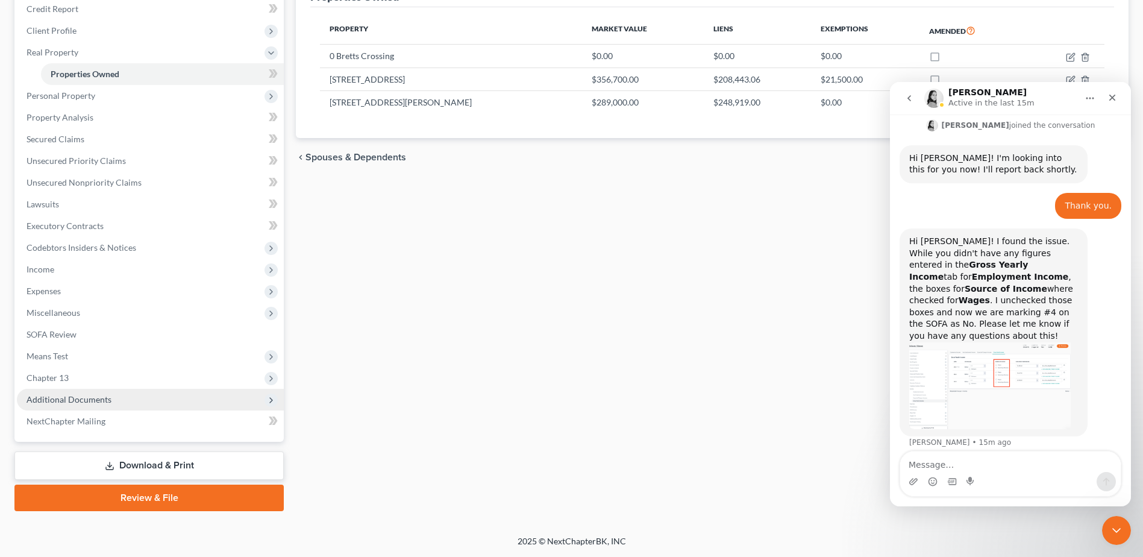
click at [47, 400] on span "Additional Documents" at bounding box center [69, 399] width 85 height 10
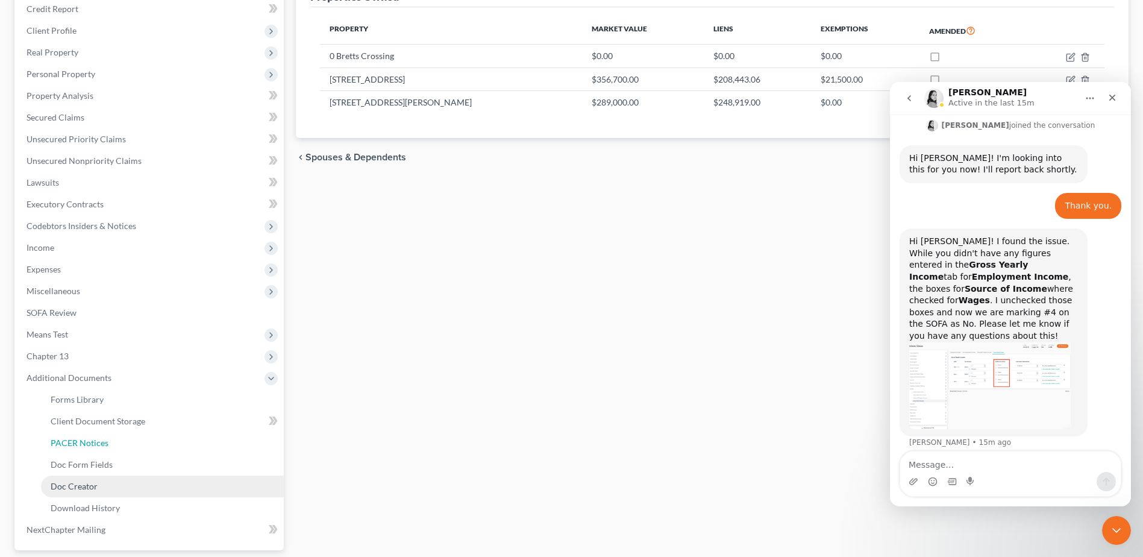
click at [82, 447] on span "PACER Notices" at bounding box center [80, 443] width 58 height 10
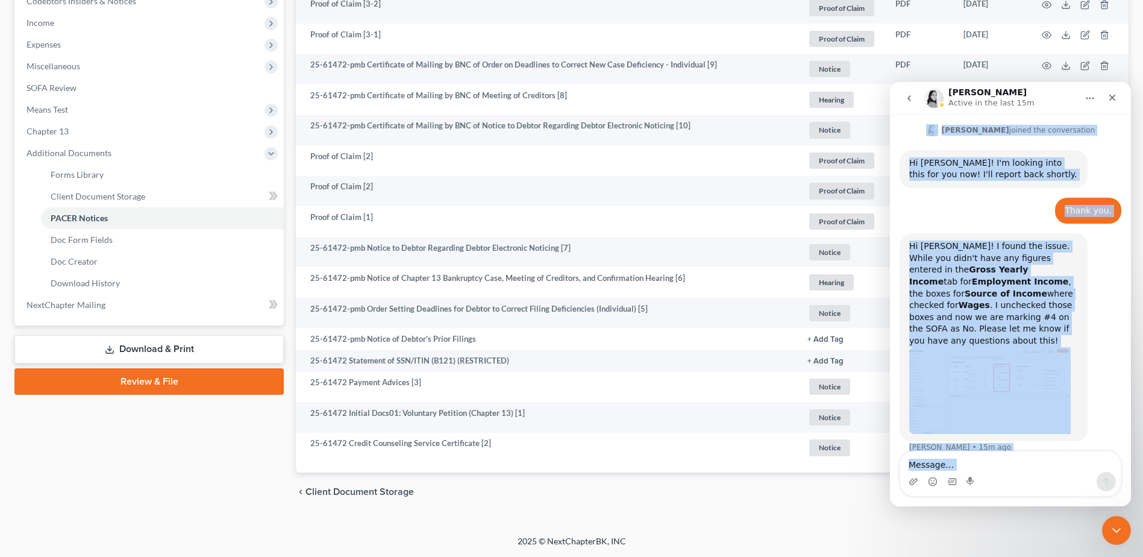
scroll to position [458, 0]
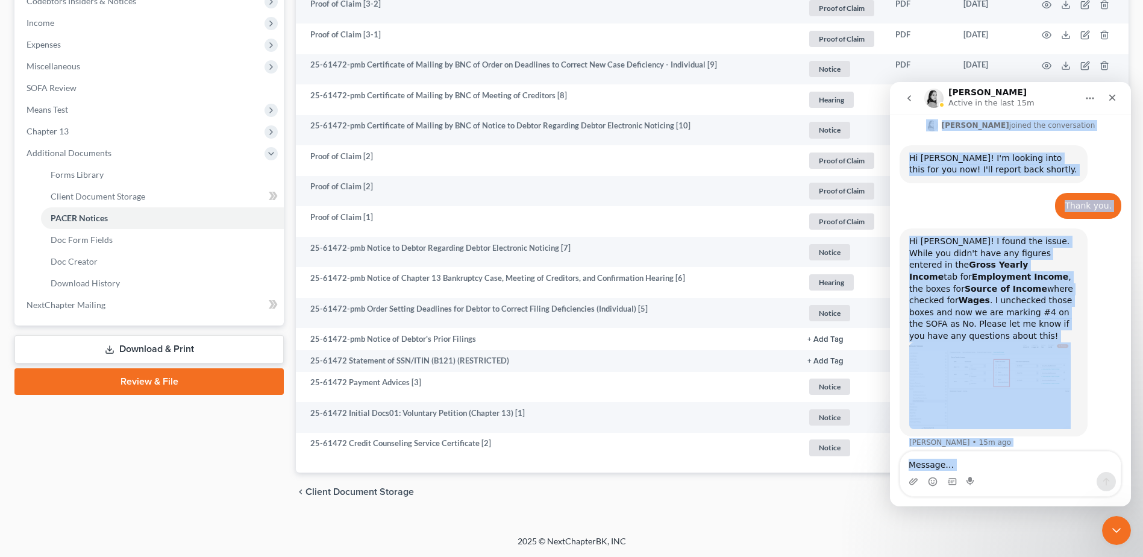
drag, startPoint x: 1069, startPoint y: 93, endPoint x: 900, endPoint y: 542, distance: 480.4
click at [900, 506] on html "[PERSON_NAME] Active in the last 15m Have a quick question or need help finding…" at bounding box center [1010, 294] width 241 height 424
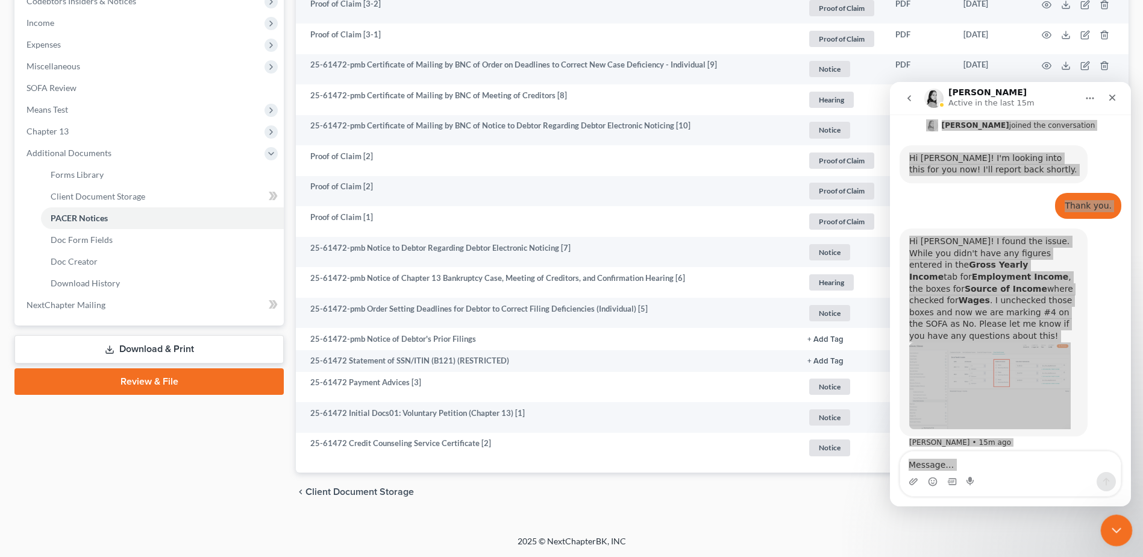
click at [1123, 527] on div "Close Intercom Messenger" at bounding box center [1115, 528] width 29 height 29
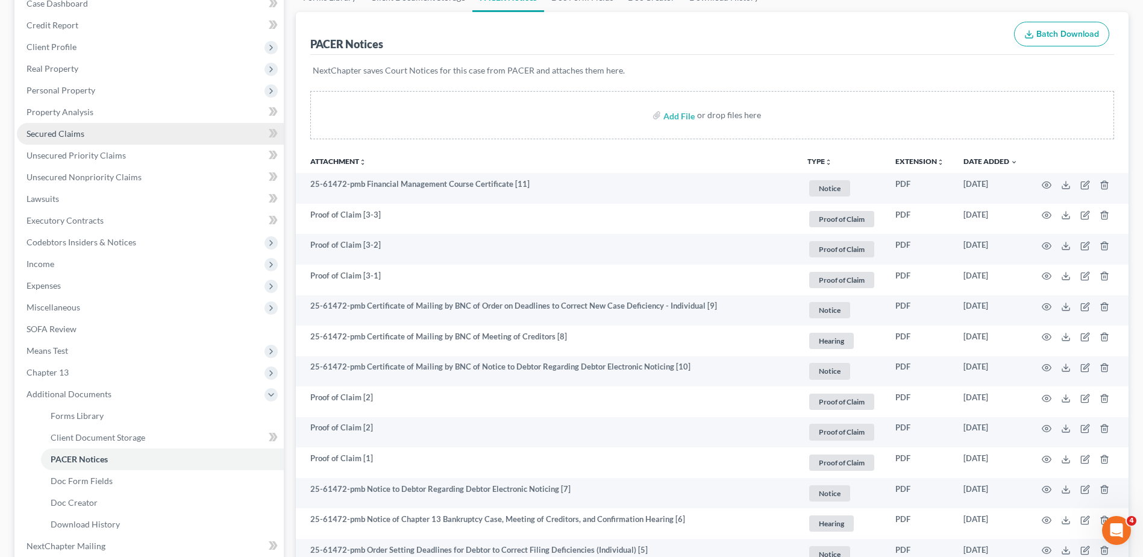
scroll to position [504, 0]
click at [173, 135] on link "Secured Claims" at bounding box center [150, 134] width 267 height 22
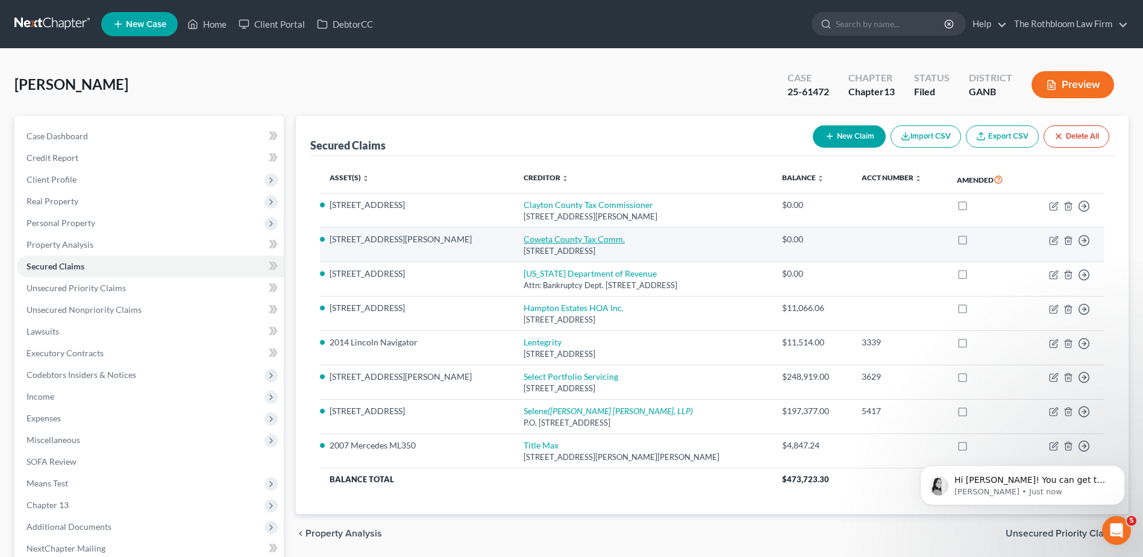
scroll to position [506, 0]
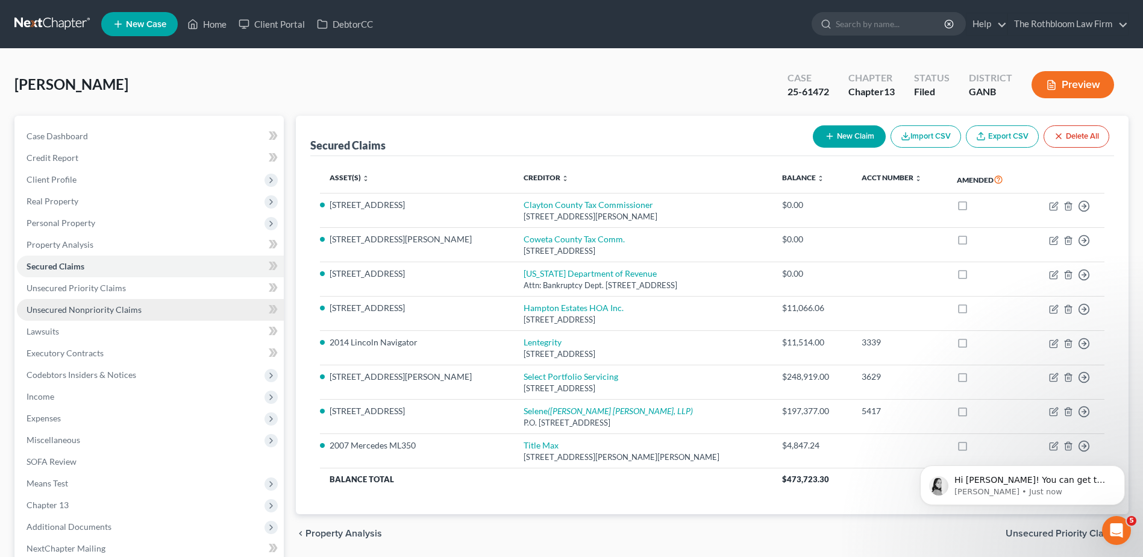
click at [86, 306] on span "Unsecured Nonpriority Claims" at bounding box center [84, 309] width 115 height 10
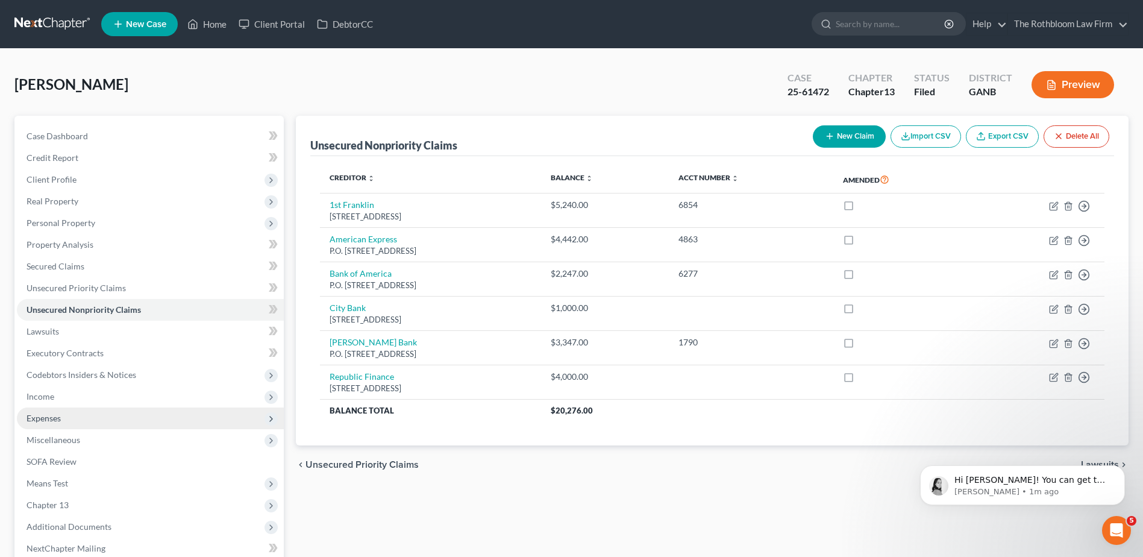
click at [57, 422] on span "Expenses" at bounding box center [44, 418] width 34 height 10
drag, startPoint x: 69, startPoint y: 442, endPoint x: 33, endPoint y: 435, distance: 36.8
click at [69, 441] on span "Home" at bounding box center [62, 440] width 23 height 10
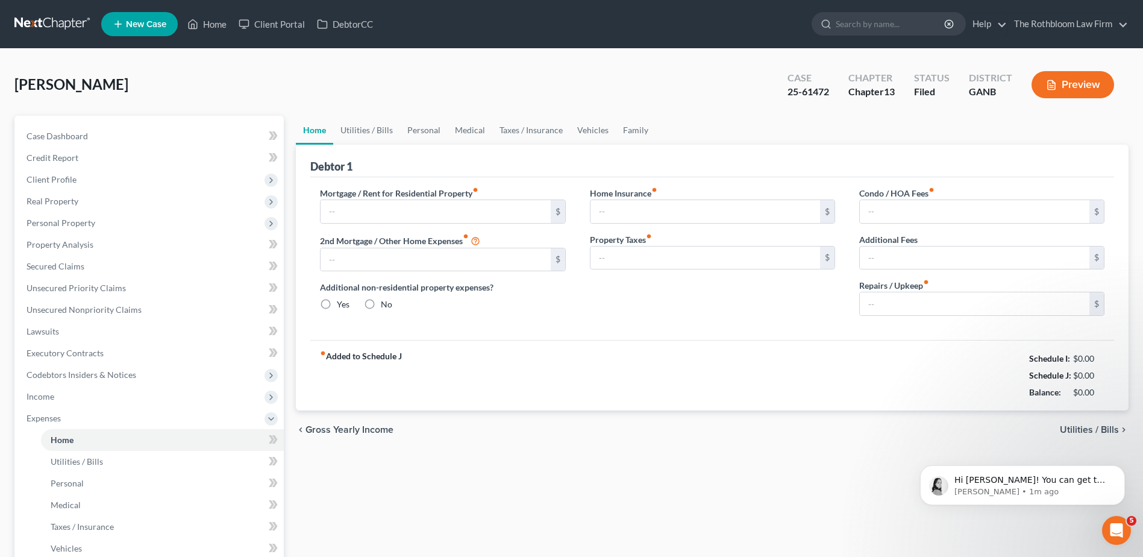
type input "1,153.00"
type input "1,569.00"
radio input "true"
type input "0.00"
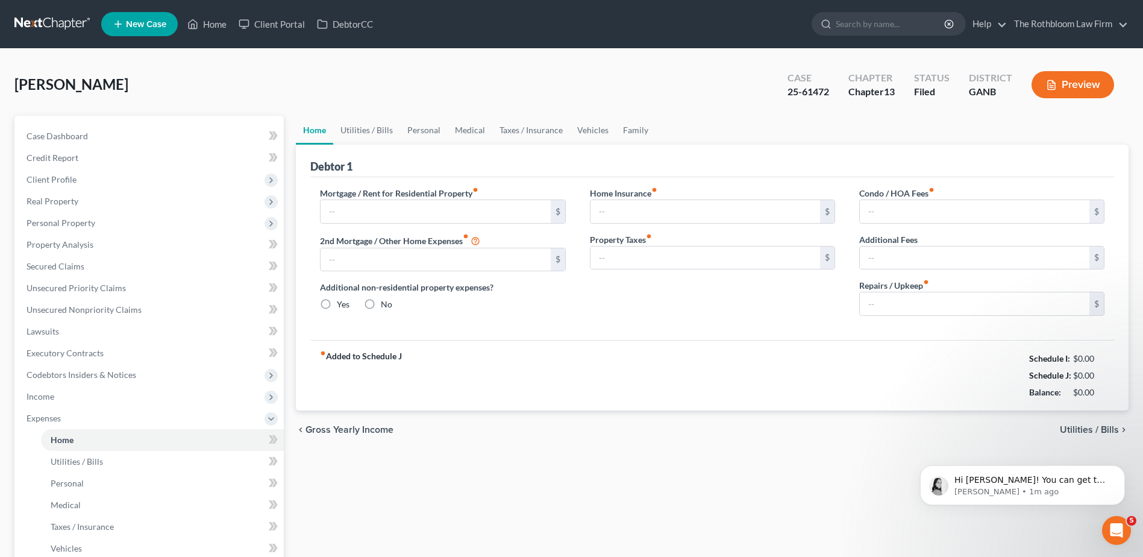
type input "17.00"
type input "0.00"
type input "100.00"
click at [364, 128] on link "Utilities / Bills" at bounding box center [366, 130] width 67 height 29
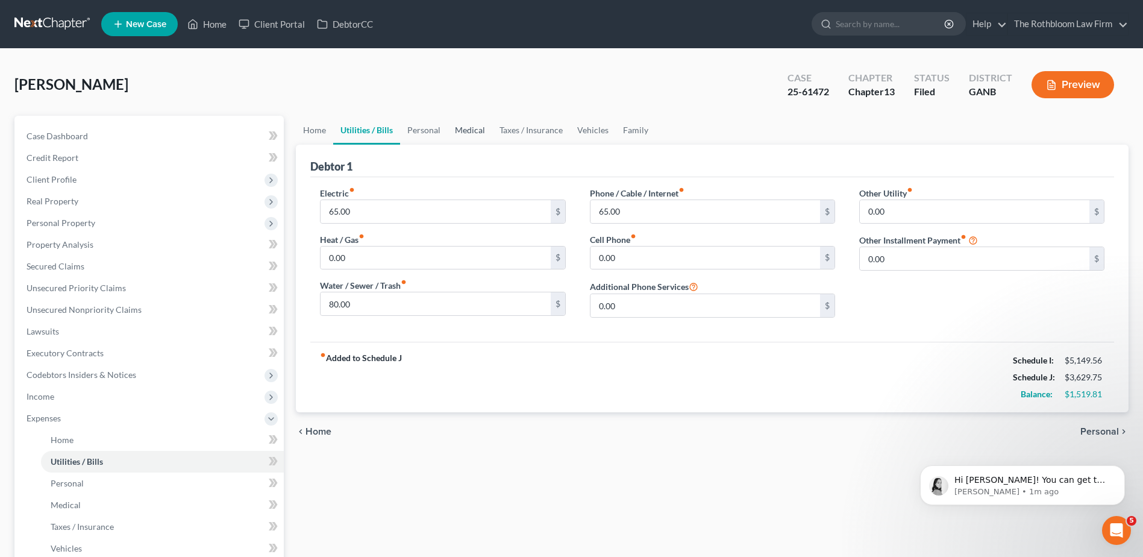
click at [449, 127] on link "Medical" at bounding box center [470, 130] width 45 height 29
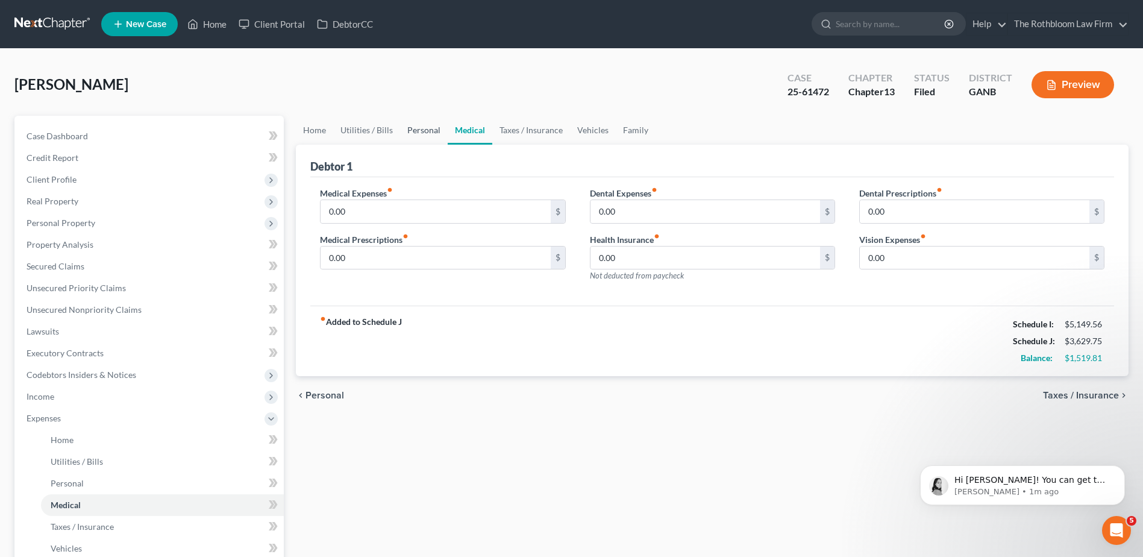
click at [410, 127] on link "Personal" at bounding box center [424, 130] width 48 height 29
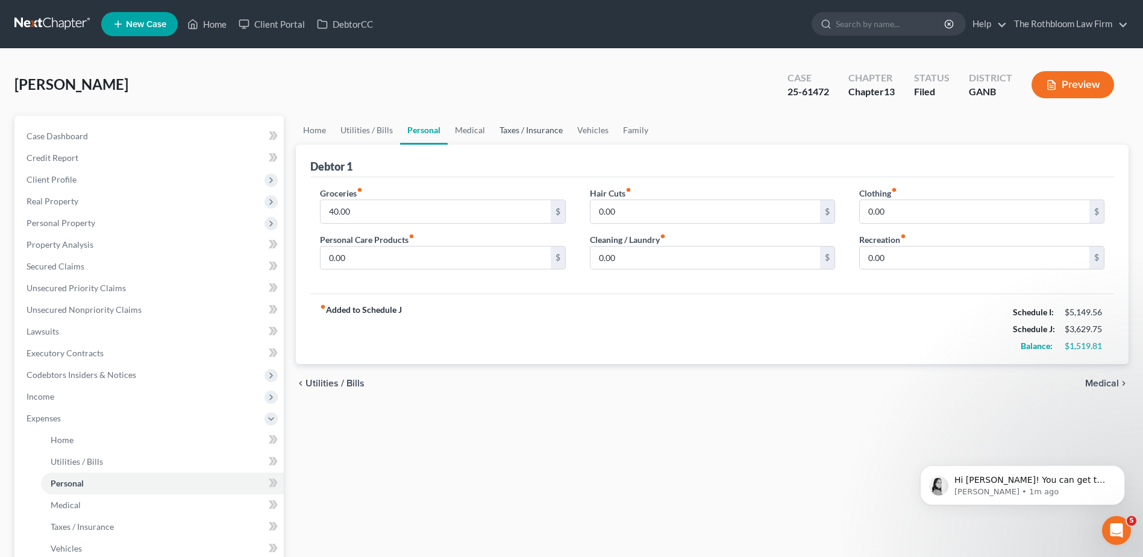
click at [511, 129] on link "Taxes / Insurance" at bounding box center [531, 130] width 78 height 29
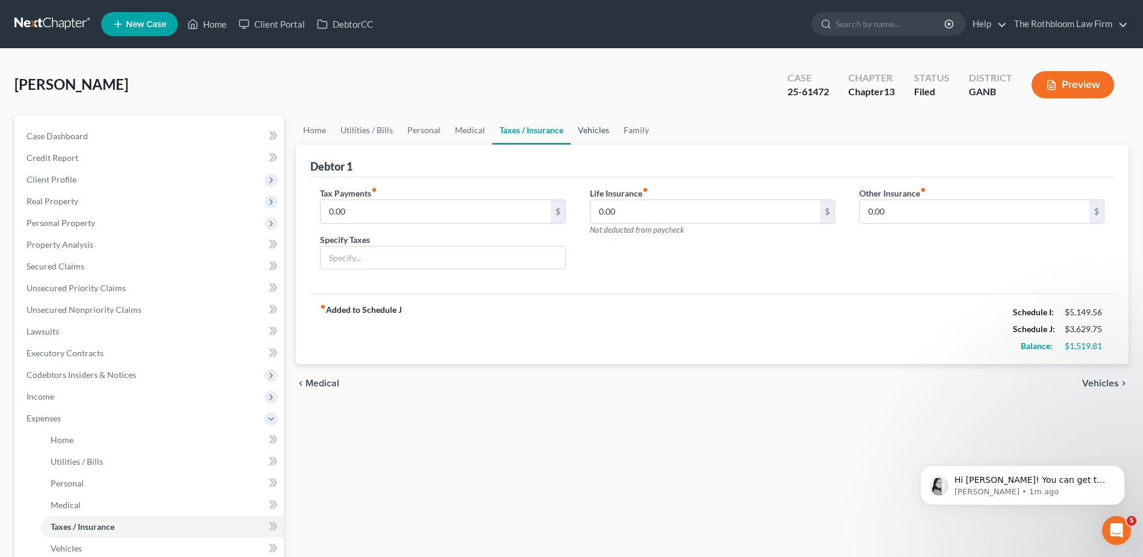
click at [586, 128] on link "Vehicles" at bounding box center [594, 130] width 46 height 29
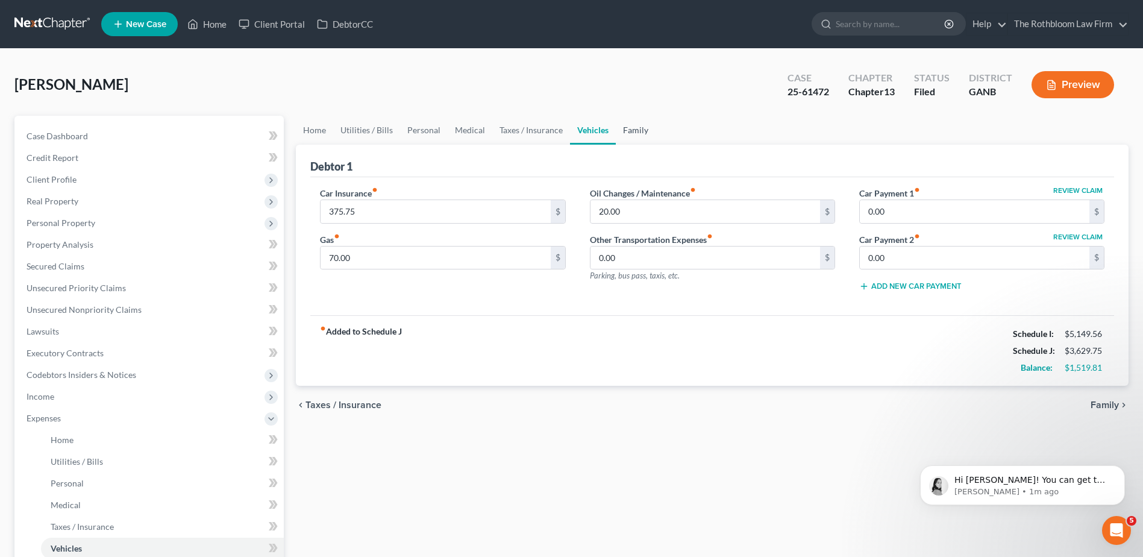
click at [633, 136] on link "Family" at bounding box center [636, 130] width 40 height 29
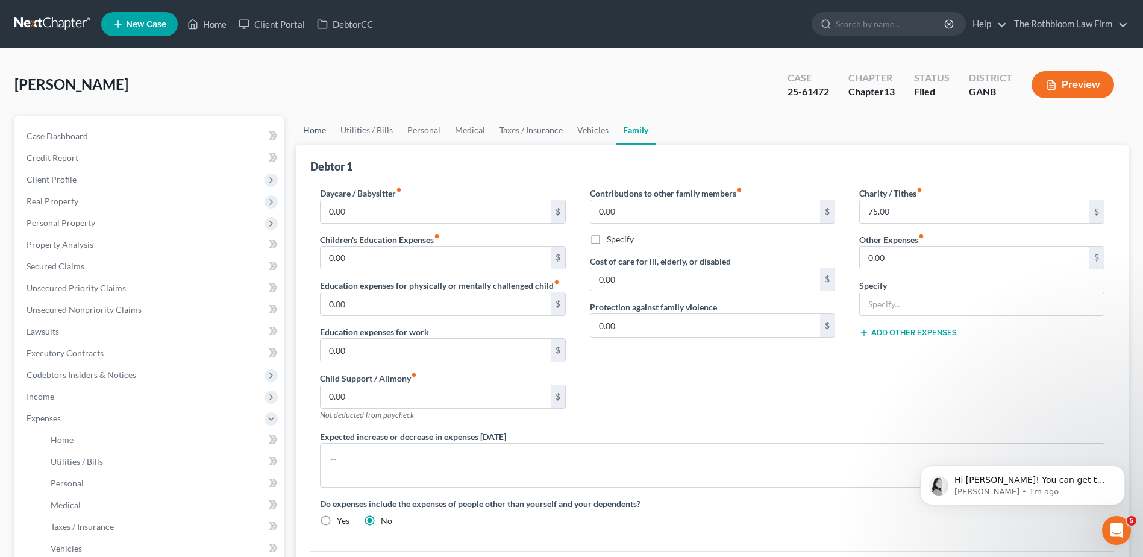
click at [321, 132] on link "Home" at bounding box center [314, 130] width 37 height 29
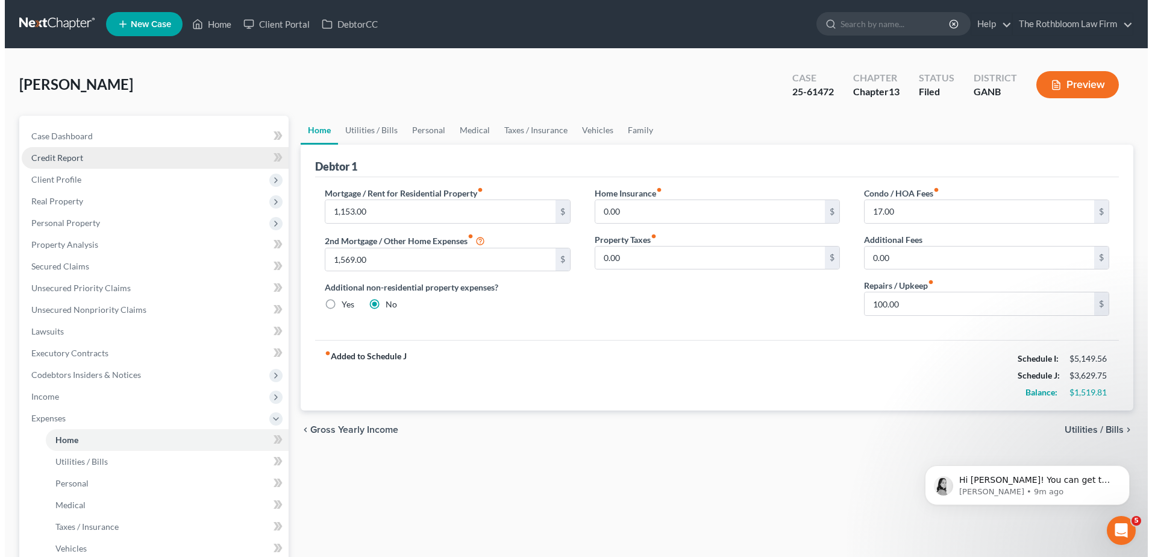
scroll to position [506, 0]
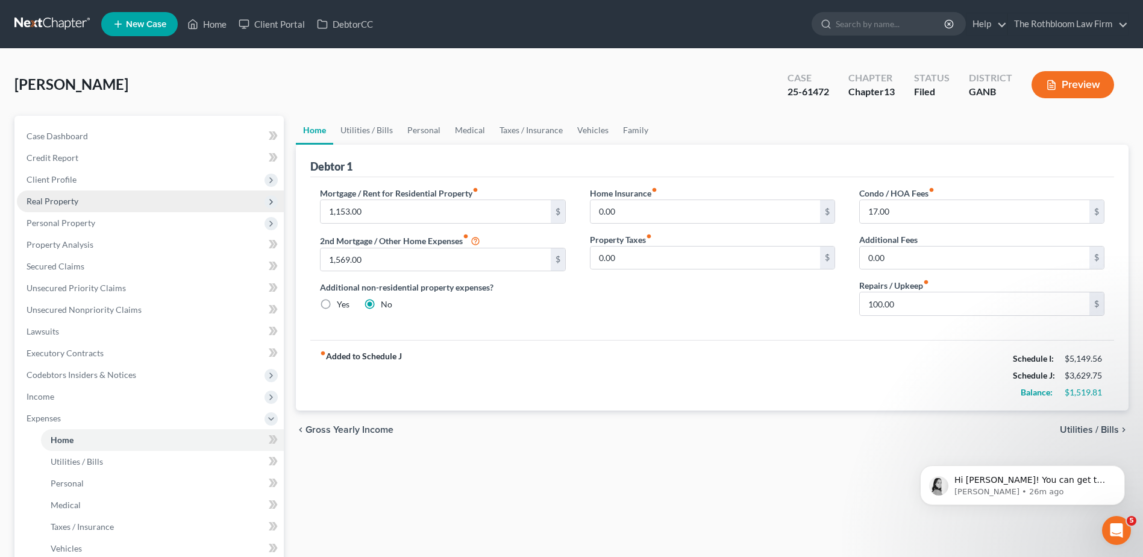
click at [44, 195] on span "Real Property" at bounding box center [150, 201] width 267 height 22
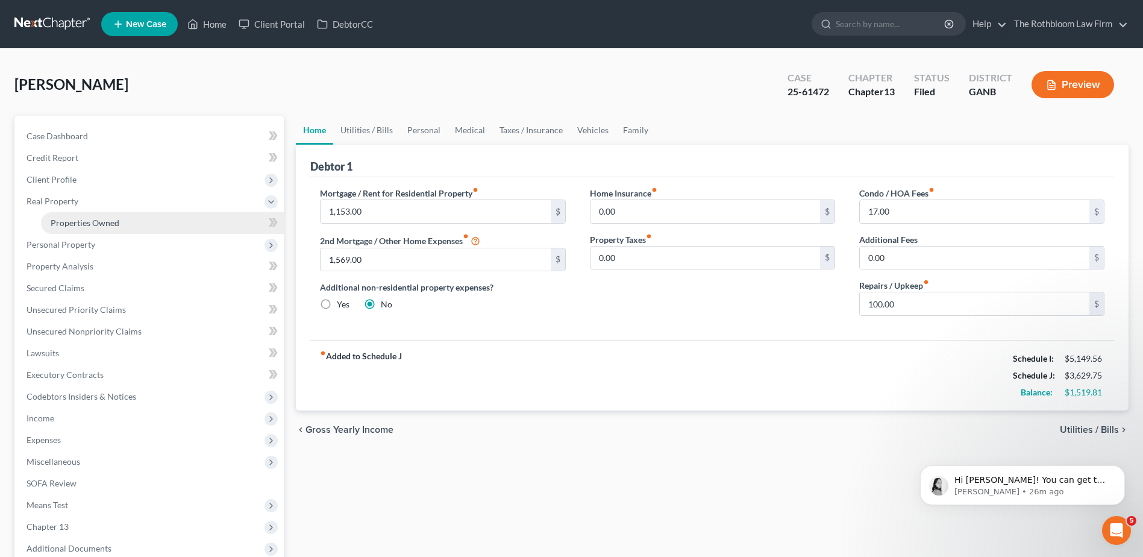
click at [72, 225] on span "Properties Owned" at bounding box center [85, 223] width 69 height 10
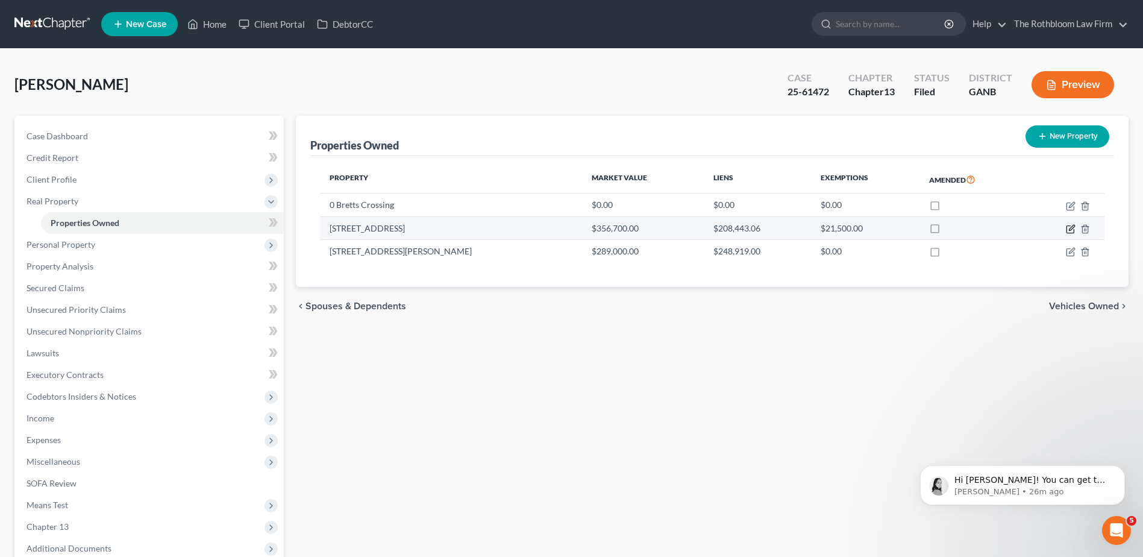
click at [1074, 230] on icon "button" at bounding box center [1070, 229] width 7 height 7
select select "10"
select select "0"
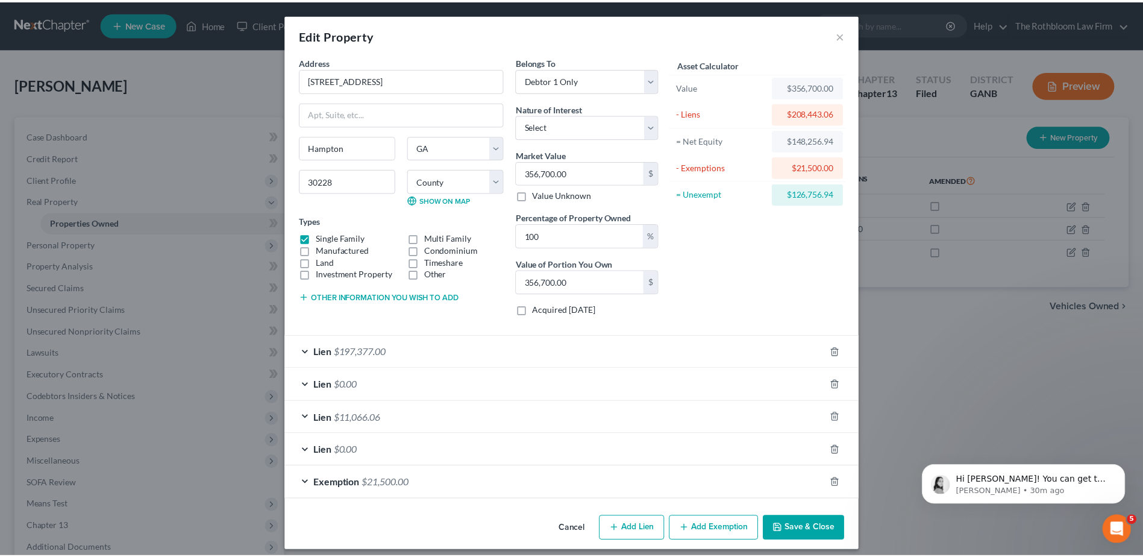
scroll to position [506, 0]
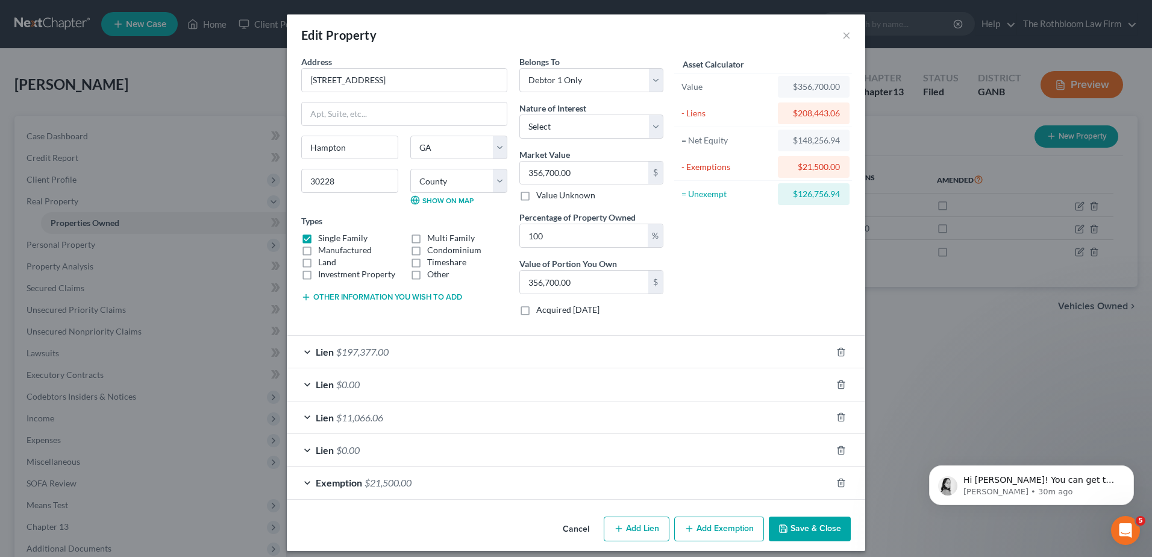
drag, startPoint x: 783, startPoint y: 530, endPoint x: 535, endPoint y: 39, distance: 550.7
click at [783, 530] on icon "button" at bounding box center [784, 529] width 10 height 10
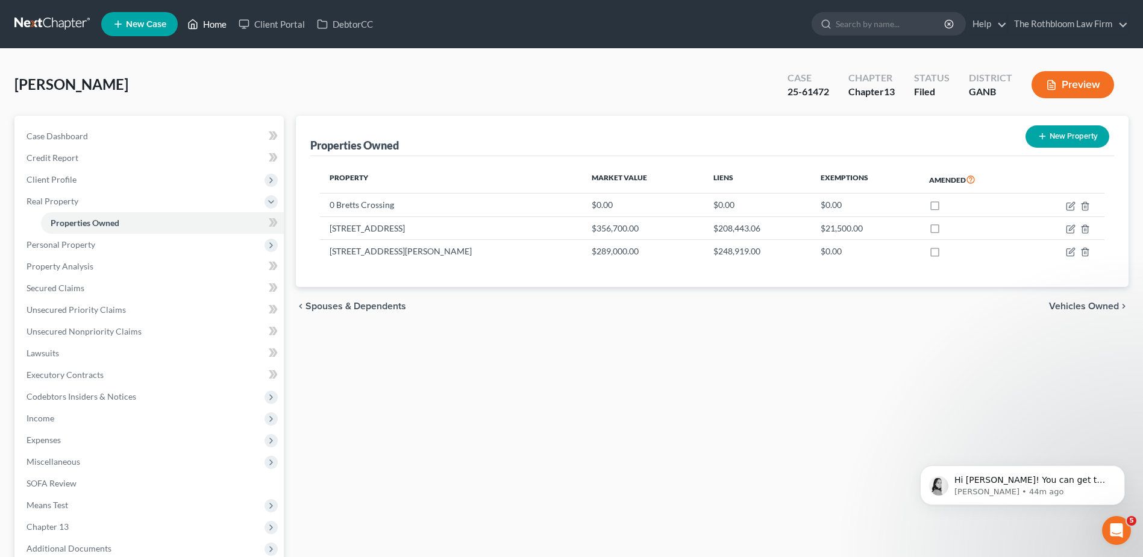
click at [220, 24] on link "Home" at bounding box center [206, 24] width 51 height 22
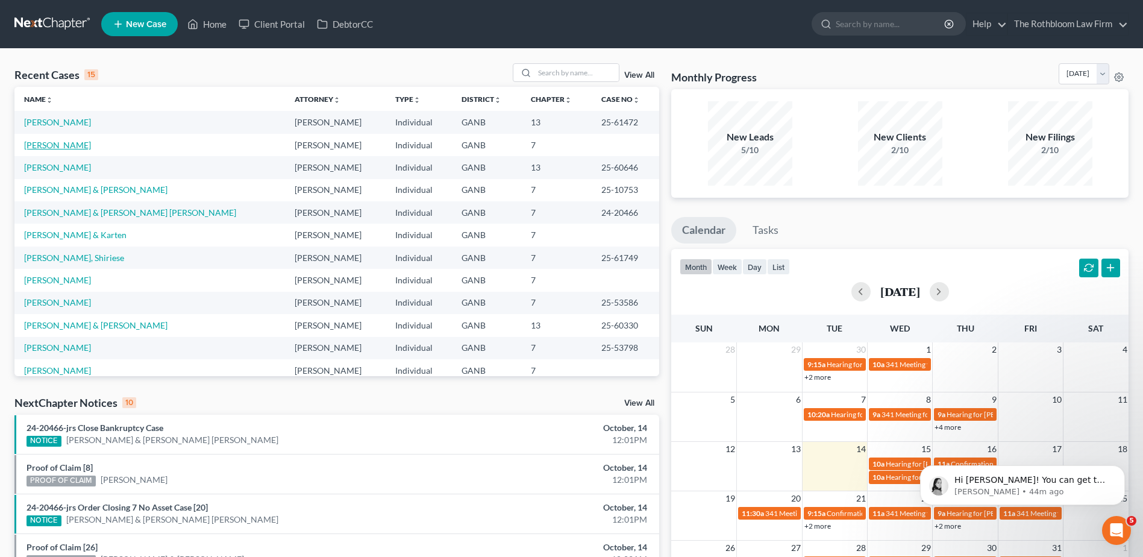
click at [47, 146] on link "[PERSON_NAME]" at bounding box center [57, 145] width 67 height 10
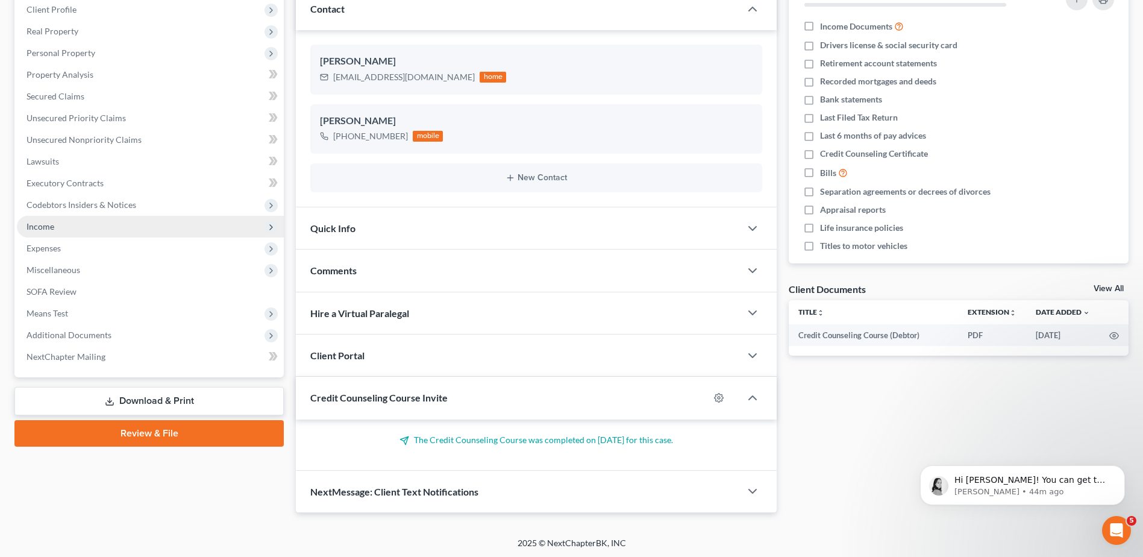
scroll to position [172, 0]
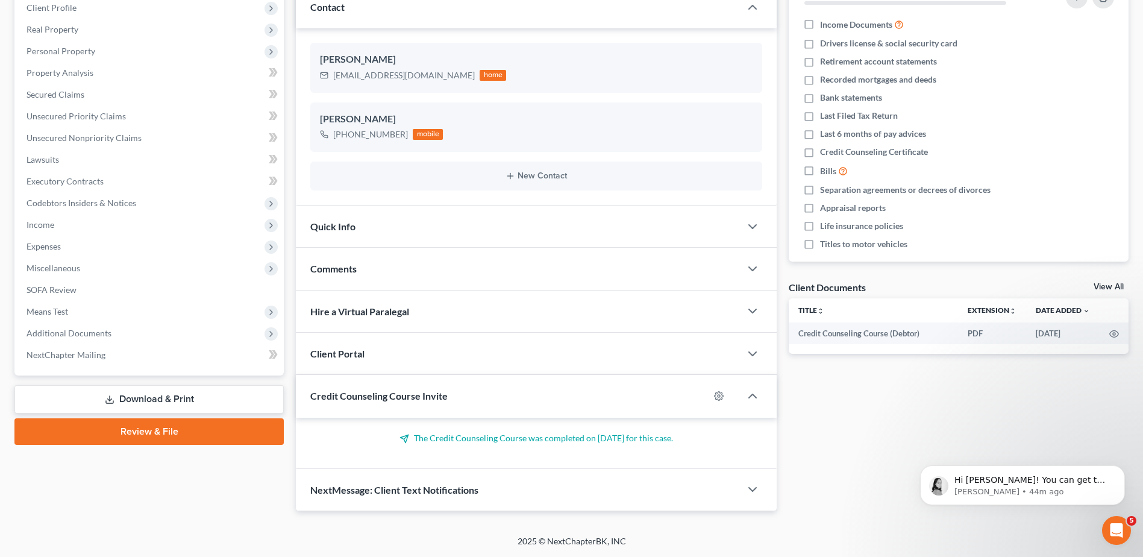
drag, startPoint x: 169, startPoint y: 395, endPoint x: 7, endPoint y: 436, distance: 167.4
click at [169, 395] on link "Download & Print" at bounding box center [148, 399] width 269 height 28
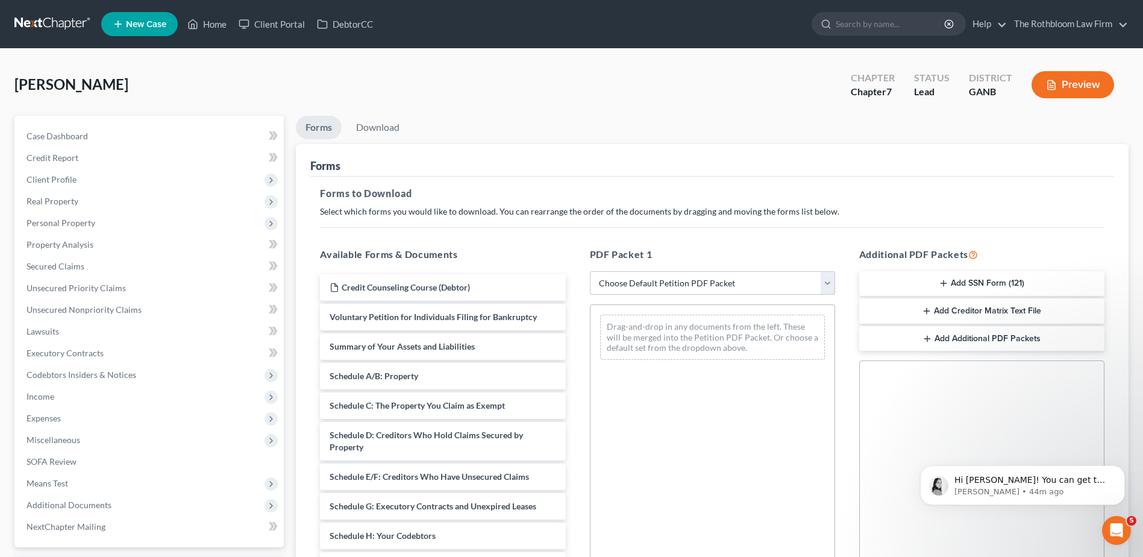
click at [649, 278] on select "Choose Default Petition PDF Packet Complete Bankruptcy Petition (all forms and …" at bounding box center [712, 283] width 245 height 24
select select "5"
click at [590, 271] on select "Choose Default Petition PDF Packet Complete Bankruptcy Petition (all forms and …" at bounding box center [712, 283] width 245 height 24
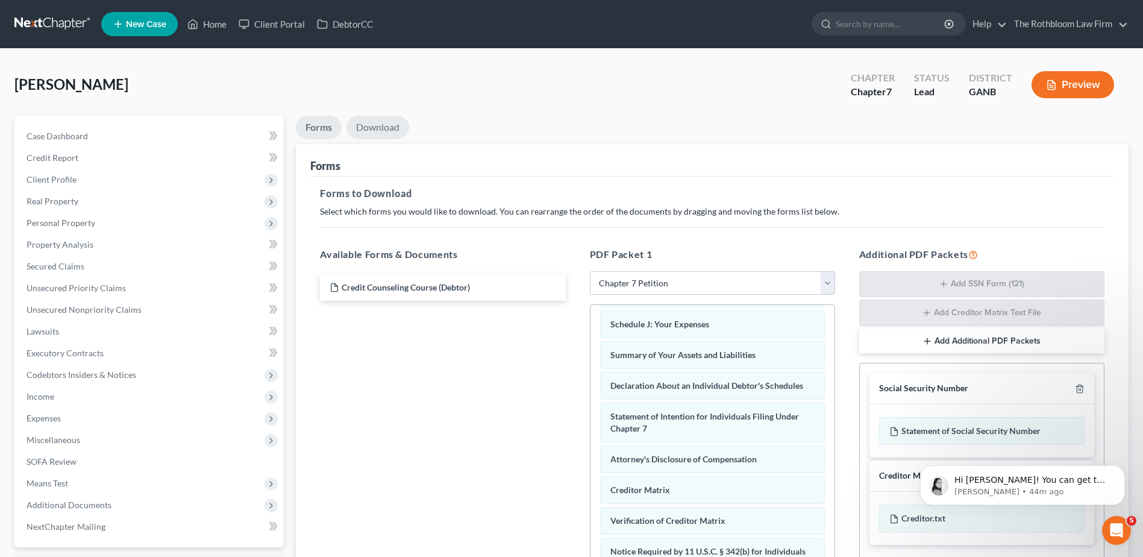
click at [372, 118] on link "Download" at bounding box center [378, 128] width 63 height 24
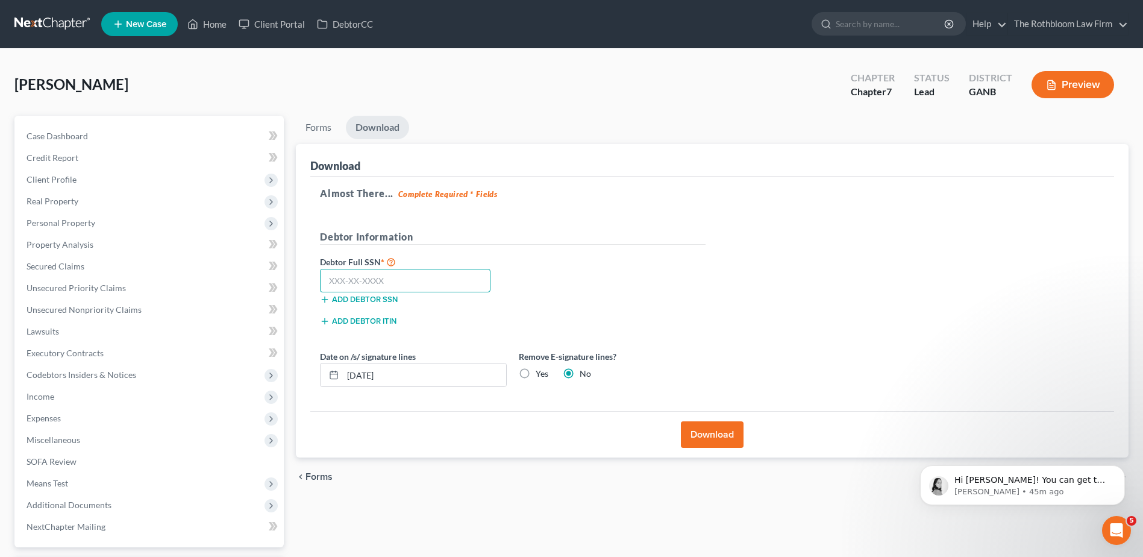
click at [382, 286] on input "text" at bounding box center [405, 281] width 171 height 24
type input "668-01-2275"
click at [712, 430] on button "Download" at bounding box center [712, 434] width 63 height 27
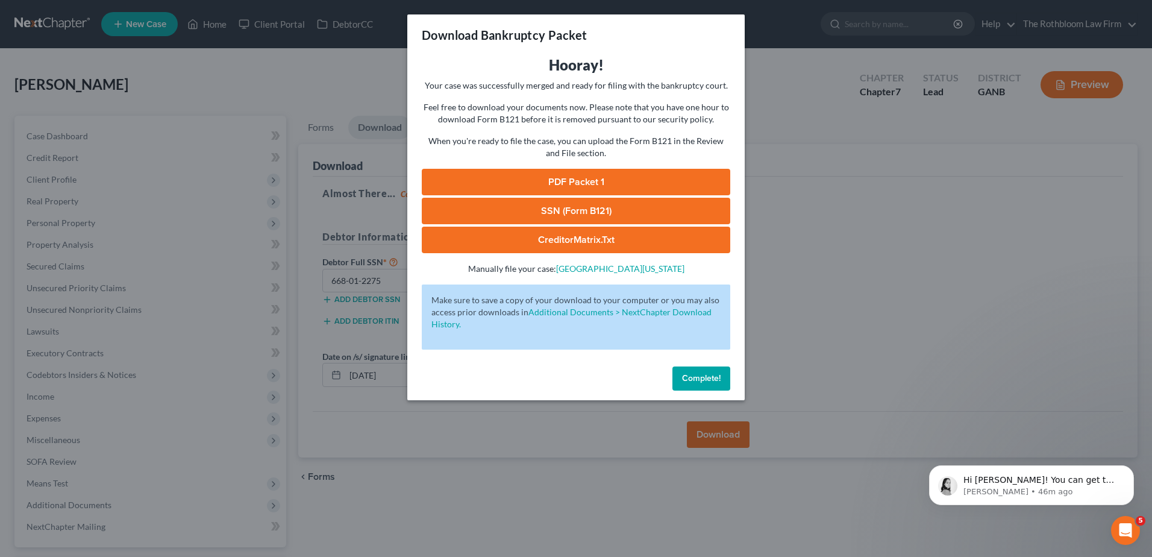
click at [544, 176] on link "PDF Packet 1" at bounding box center [576, 182] width 309 height 27
click at [577, 186] on link "PDF Packet 1" at bounding box center [576, 182] width 309 height 27
click at [581, 217] on link "SSN (Form B121)" at bounding box center [576, 211] width 309 height 27
drag, startPoint x: 712, startPoint y: 373, endPoint x: 565, endPoint y: 375, distance: 147.1
click at [712, 373] on span "Complete!" at bounding box center [701, 378] width 39 height 10
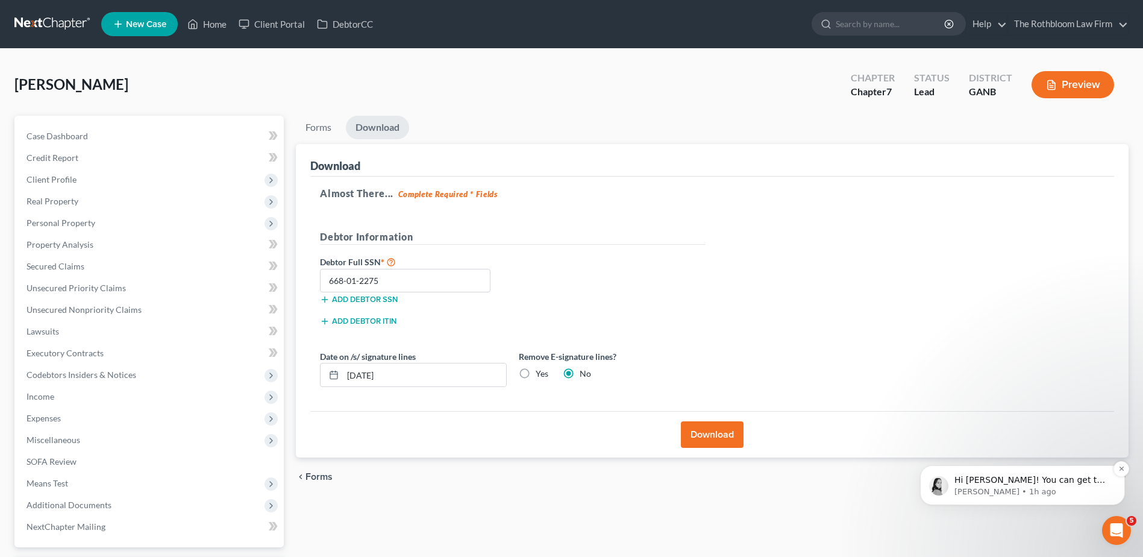
click at [1014, 479] on span "Hi [PERSON_NAME]! You can get to that page in Income> Gross Yearly Income." at bounding box center [1030, 492] width 151 height 34
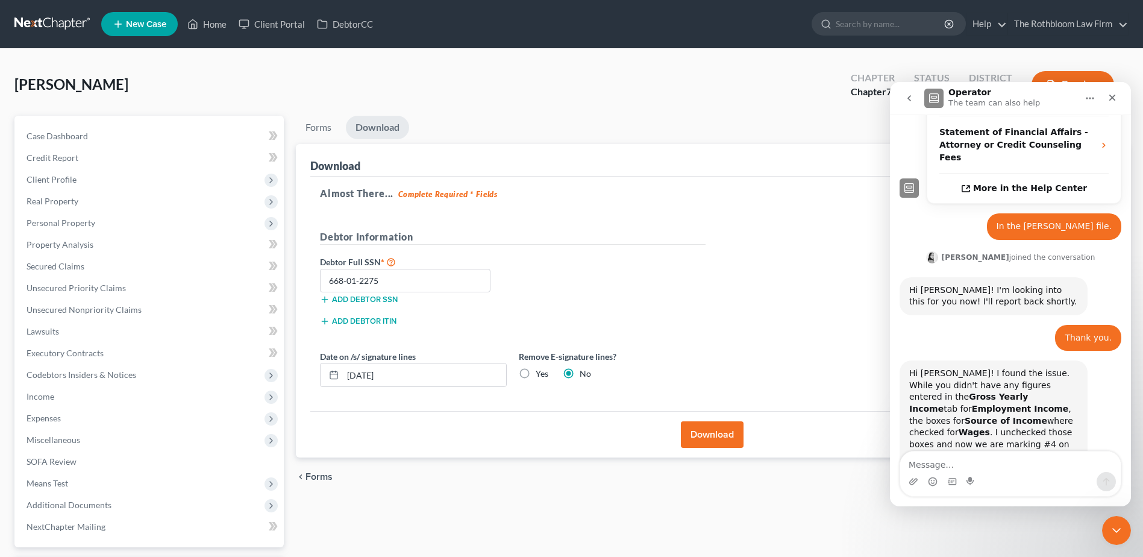
scroll to position [526, 0]
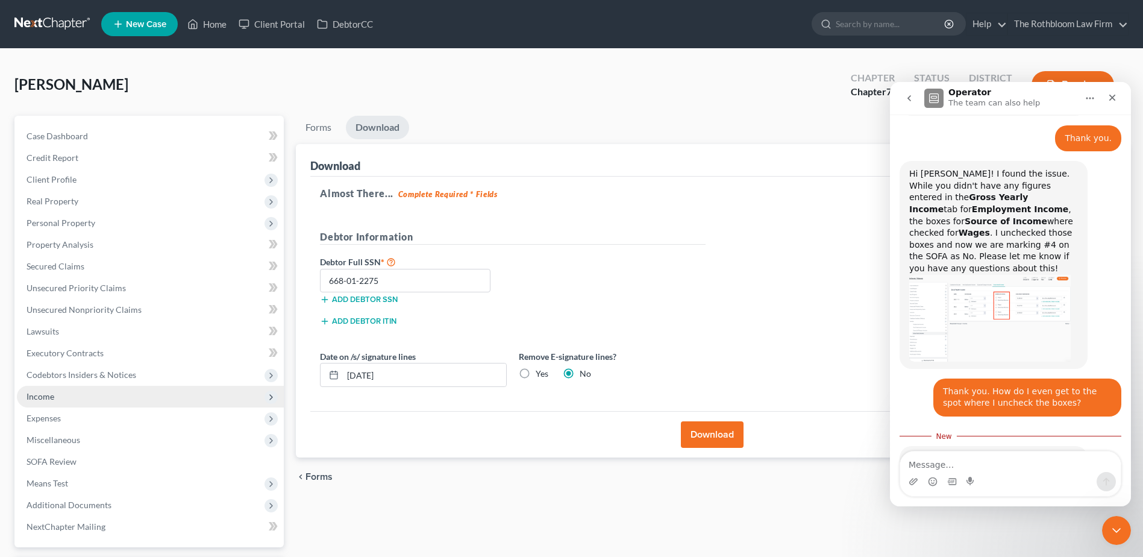
click at [75, 400] on span "Income" at bounding box center [150, 397] width 267 height 22
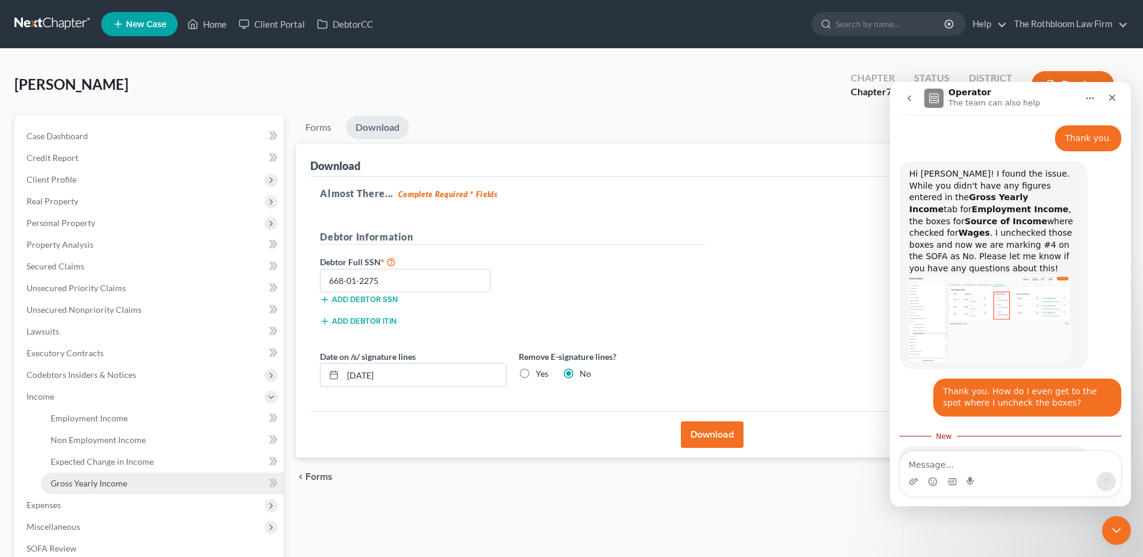
click at [83, 479] on span "Gross Yearly Income" at bounding box center [89, 483] width 77 height 10
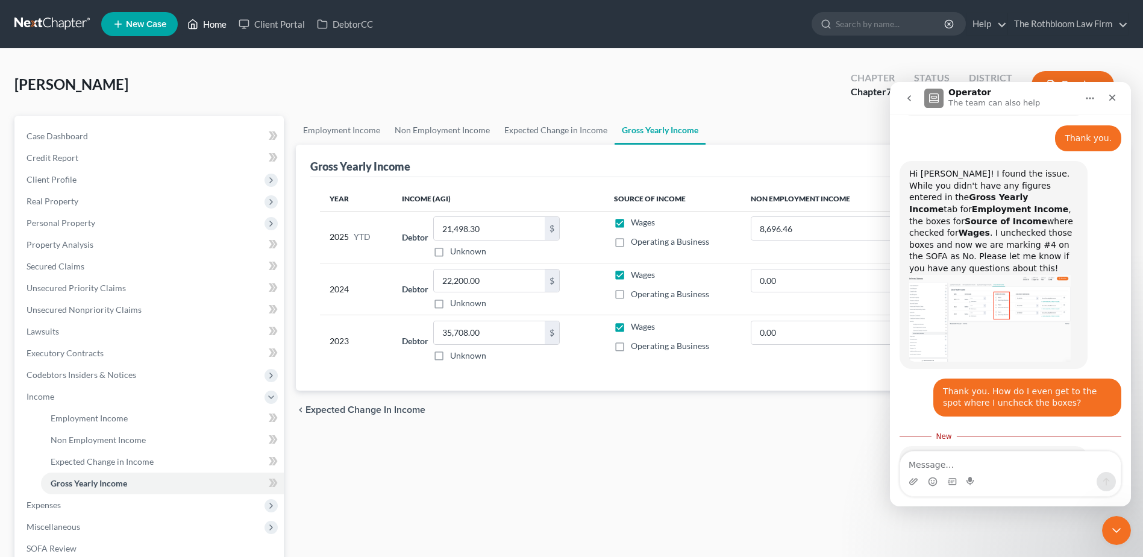
click at [206, 22] on link "Home" at bounding box center [206, 24] width 51 height 22
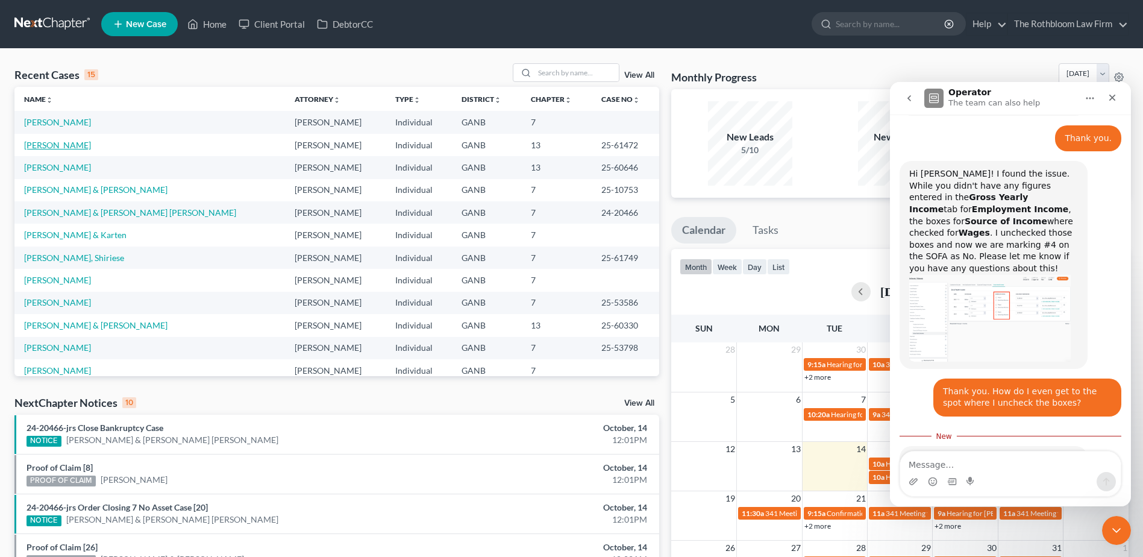
click at [63, 147] on link "[PERSON_NAME]" at bounding box center [57, 145] width 67 height 10
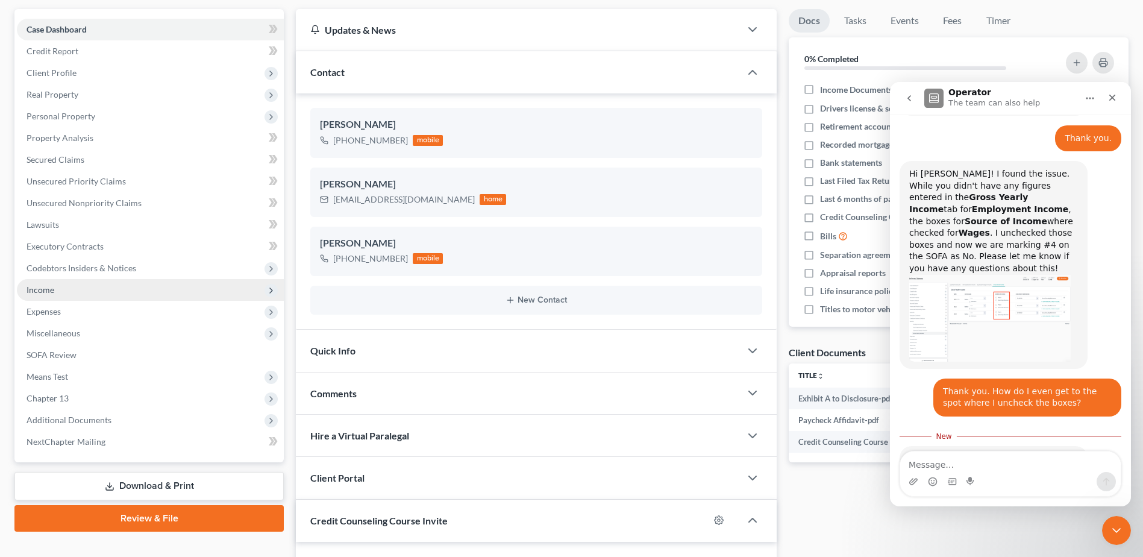
scroll to position [241, 0]
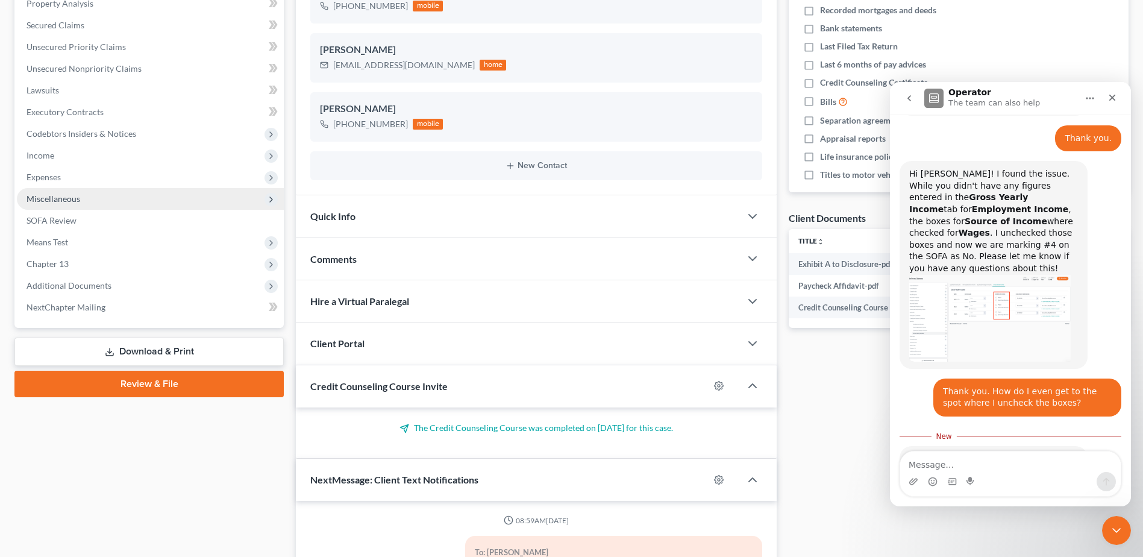
click at [67, 157] on span "Income" at bounding box center [150, 156] width 267 height 22
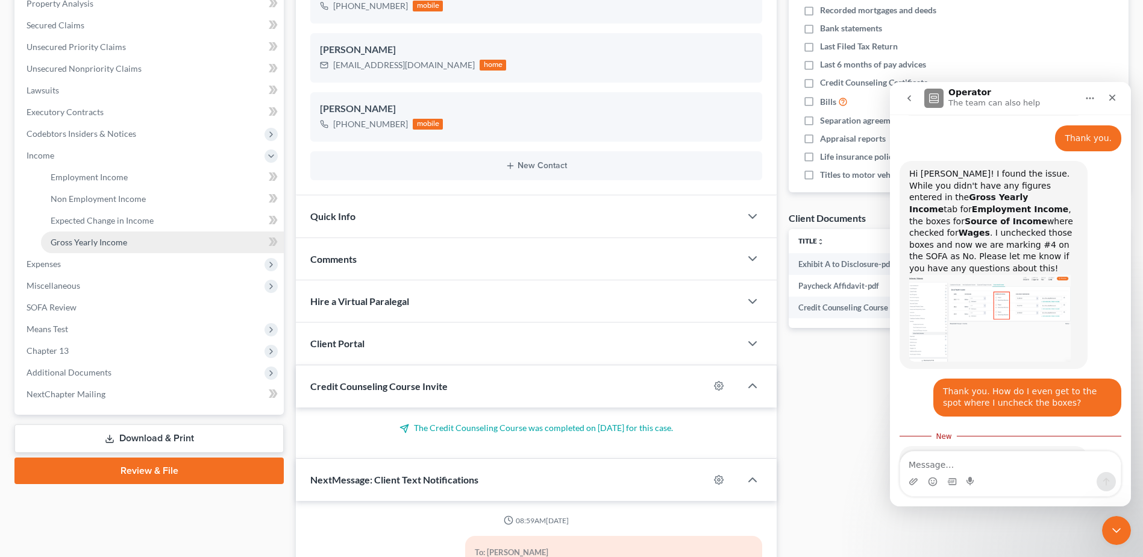
click at [74, 237] on span "Gross Yearly Income" at bounding box center [89, 242] width 77 height 10
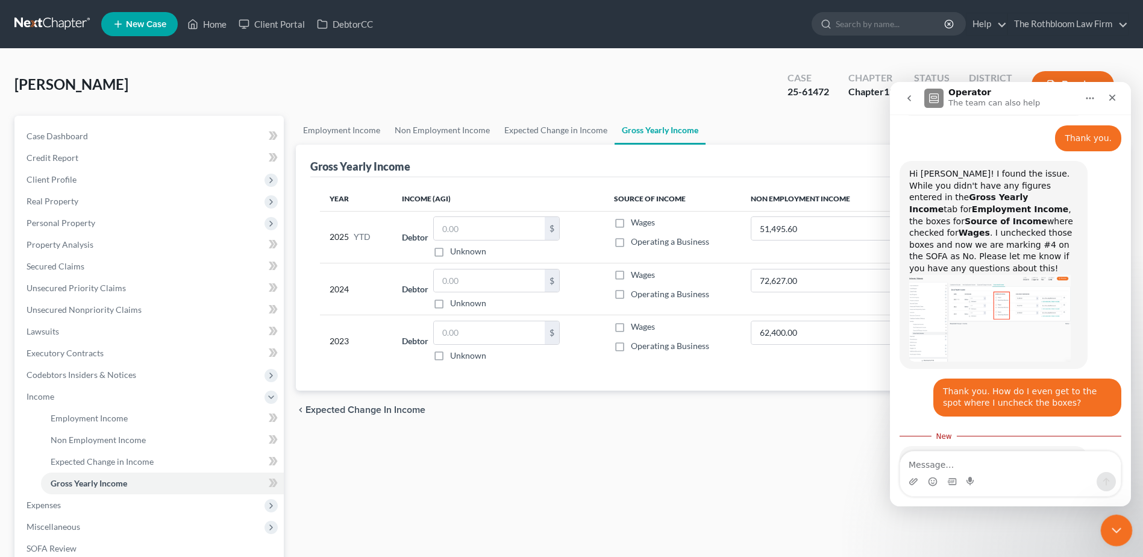
click at [1117, 526] on icon "Close Intercom Messenger" at bounding box center [1115, 528] width 14 height 14
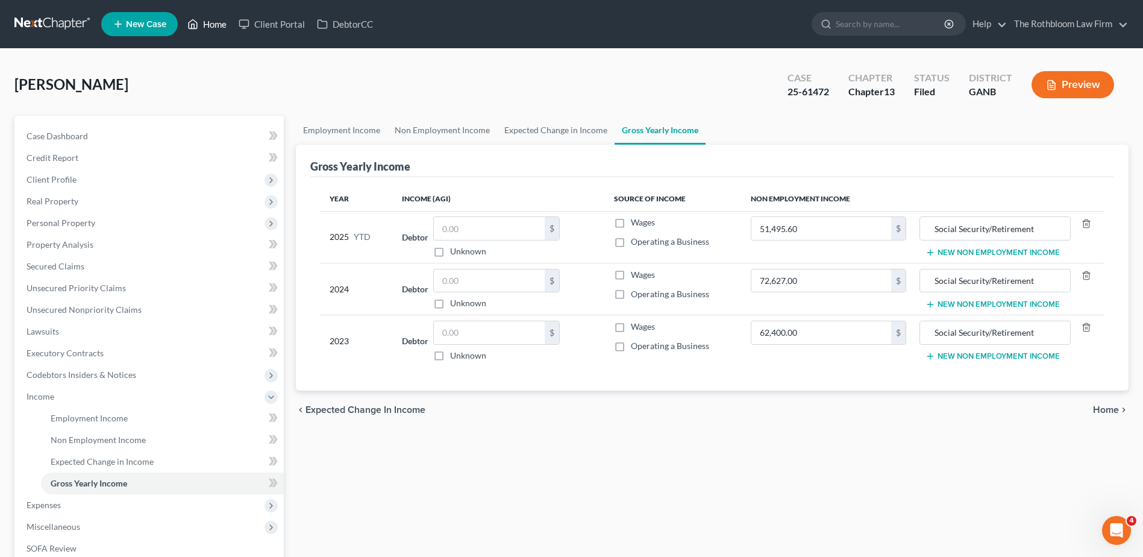
click at [215, 25] on link "Home" at bounding box center [206, 24] width 51 height 22
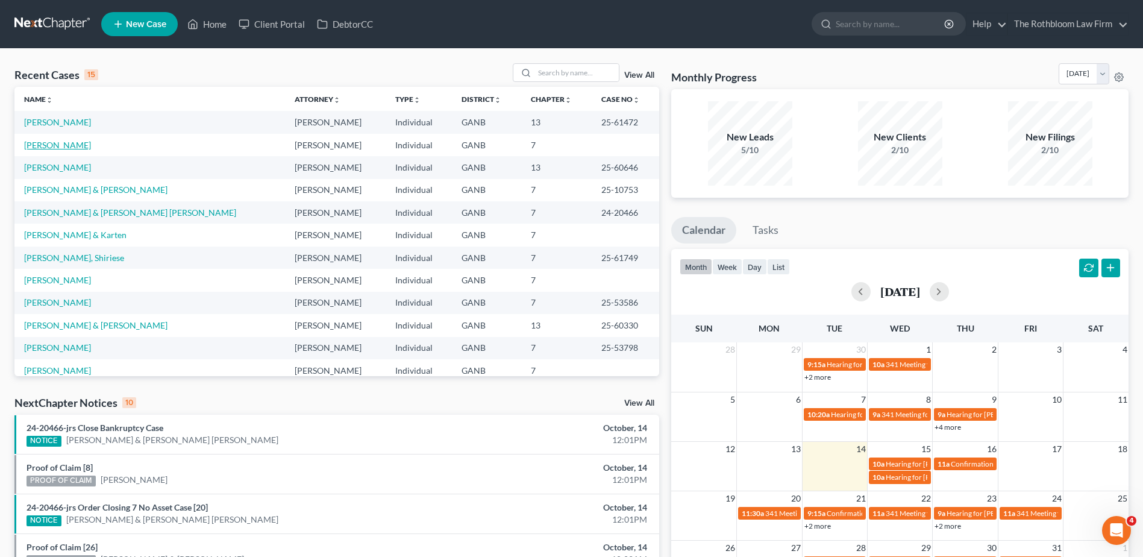
click at [64, 143] on link "[PERSON_NAME]" at bounding box center [57, 145] width 67 height 10
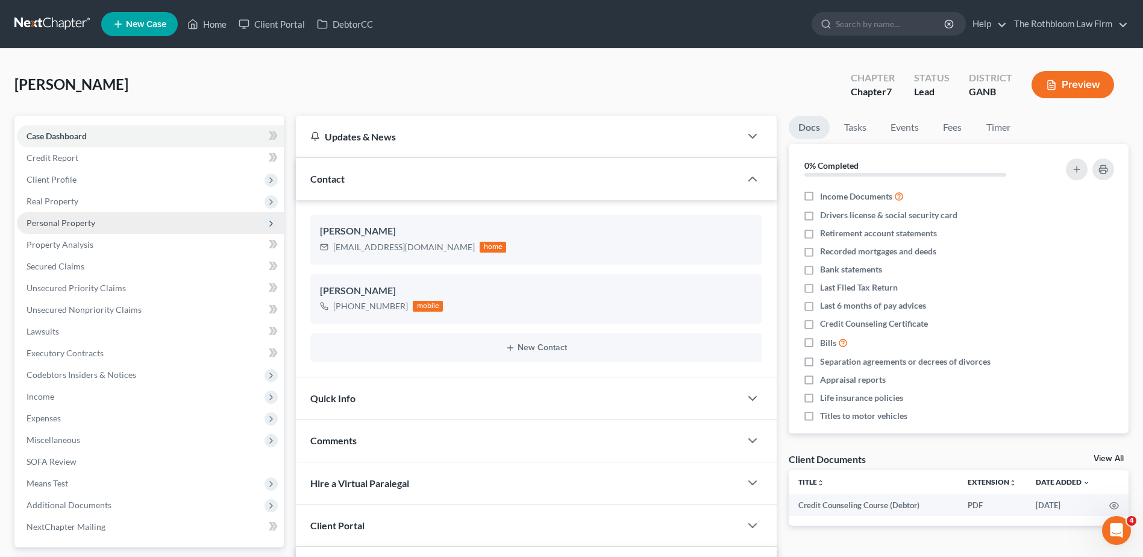
click at [74, 223] on span "Personal Property" at bounding box center [61, 223] width 69 height 10
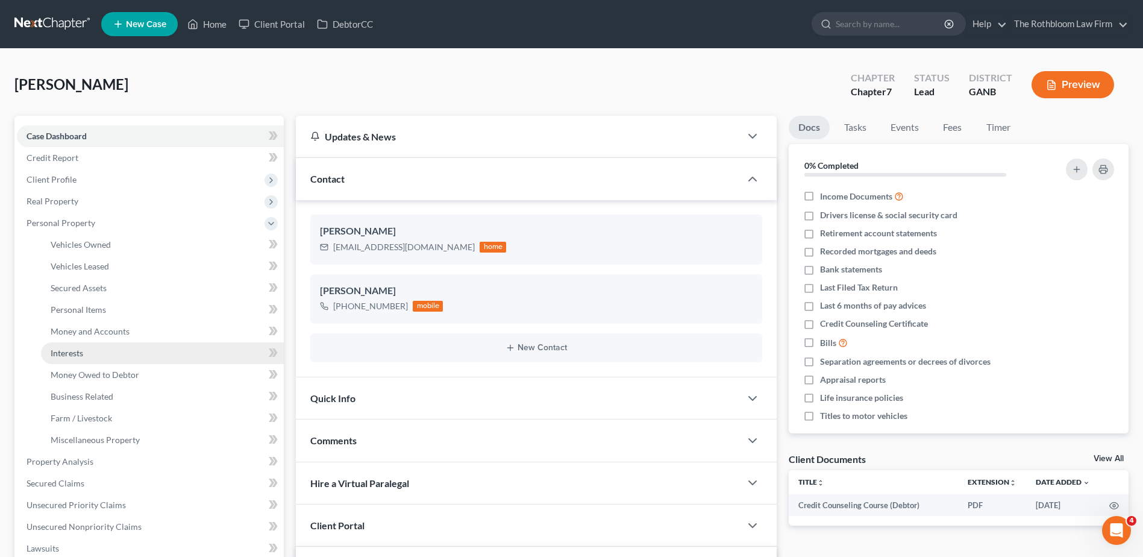
click at [81, 354] on span "Interests" at bounding box center [67, 353] width 33 height 10
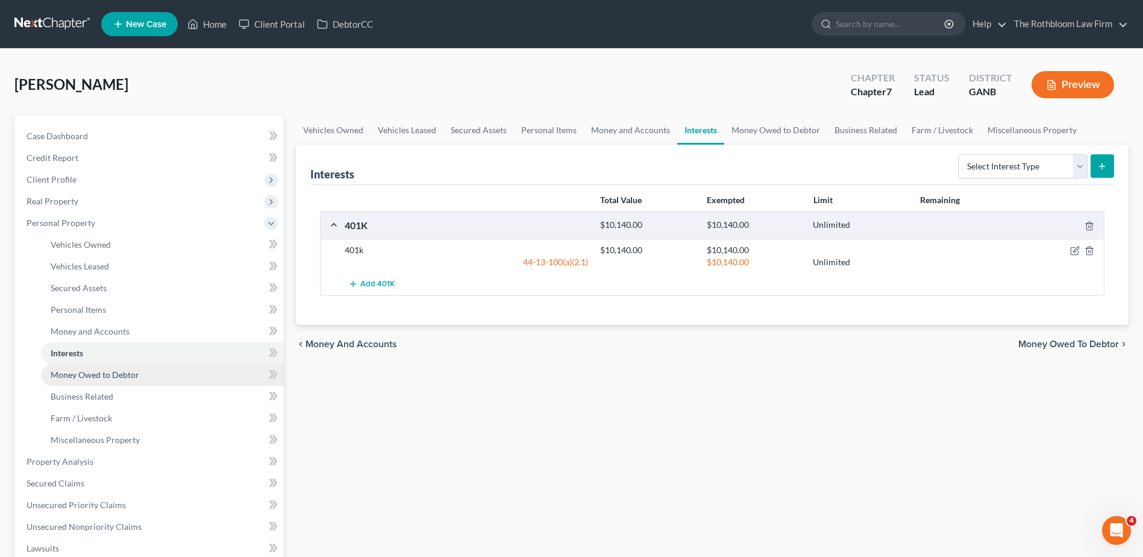
click at [108, 380] on link "Money Owed to Debtor" at bounding box center [162, 375] width 243 height 22
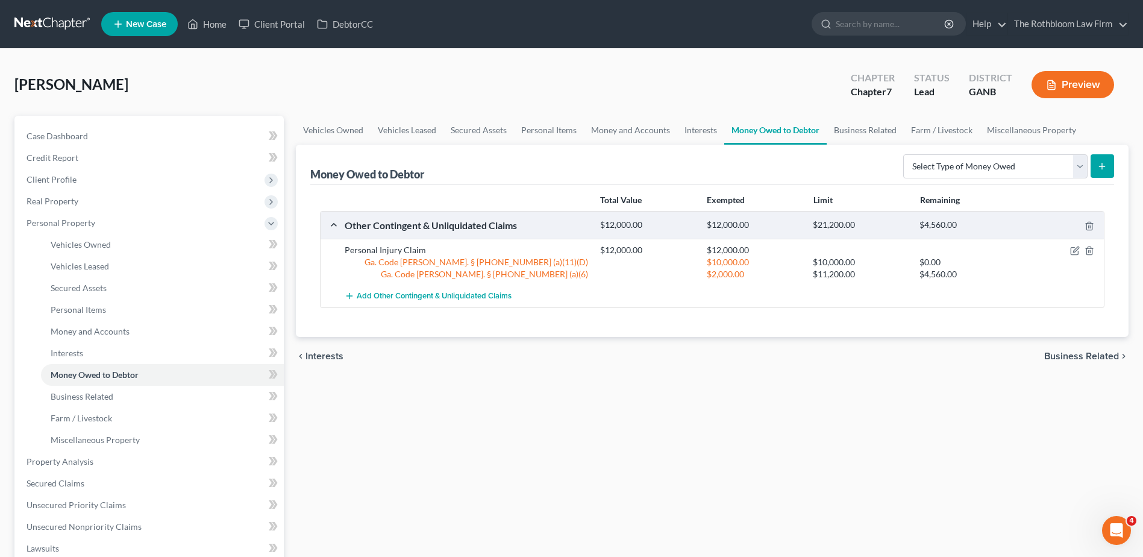
scroll to position [526, 0]
click at [1088, 252] on icon "button" at bounding box center [1090, 251] width 10 height 10
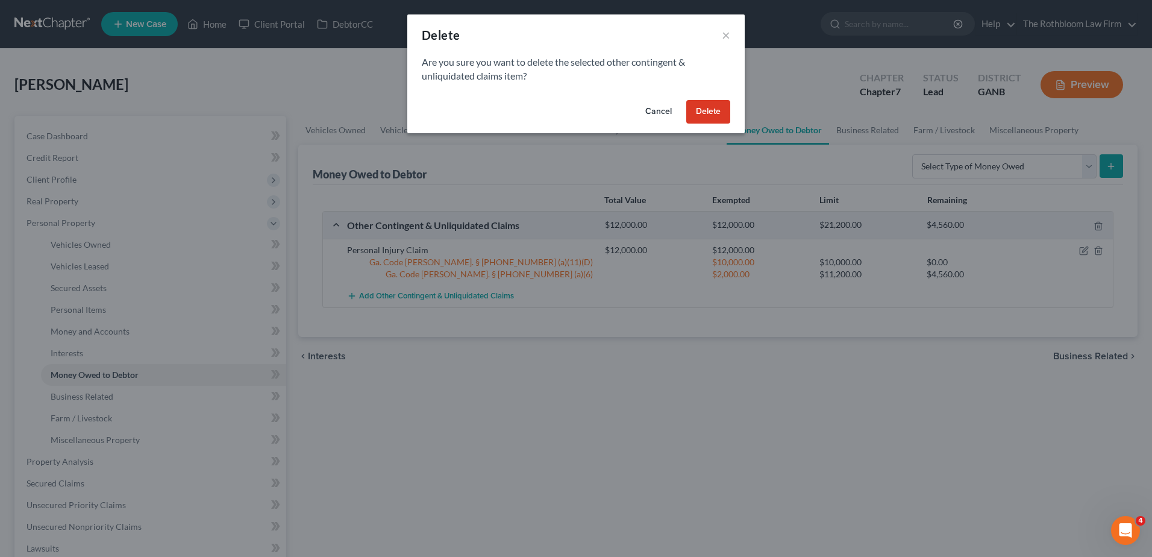
click at [704, 118] on button "Delete" at bounding box center [708, 112] width 44 height 24
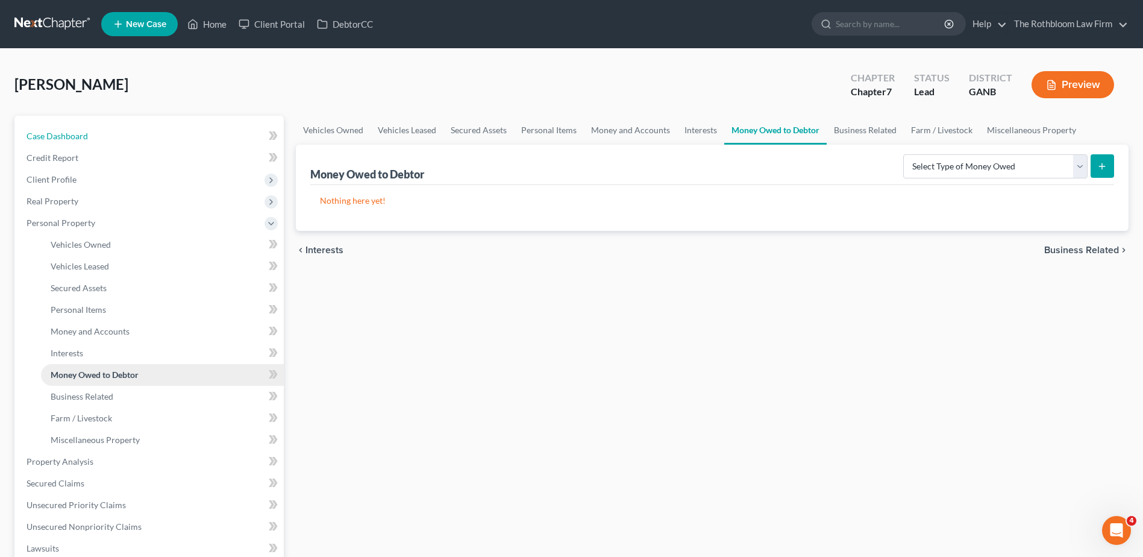
drag, startPoint x: 37, startPoint y: 134, endPoint x: 240, endPoint y: 380, distance: 318.1
click at [37, 134] on span "Case Dashboard" at bounding box center [57, 136] width 61 height 10
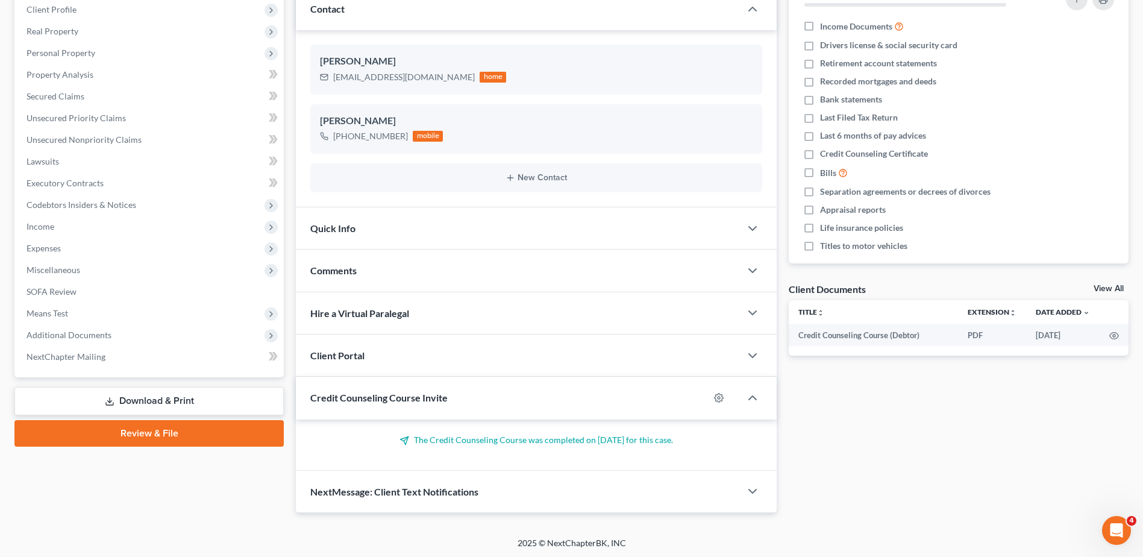
scroll to position [172, 0]
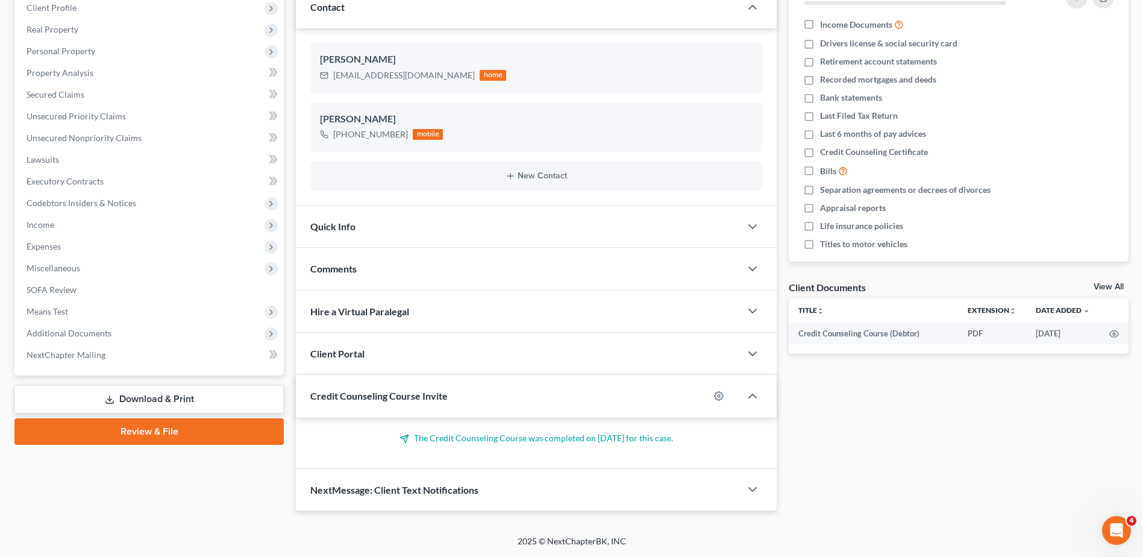
click at [398, 492] on span "NextMessage: Client Text Notifications" at bounding box center [394, 489] width 168 height 11
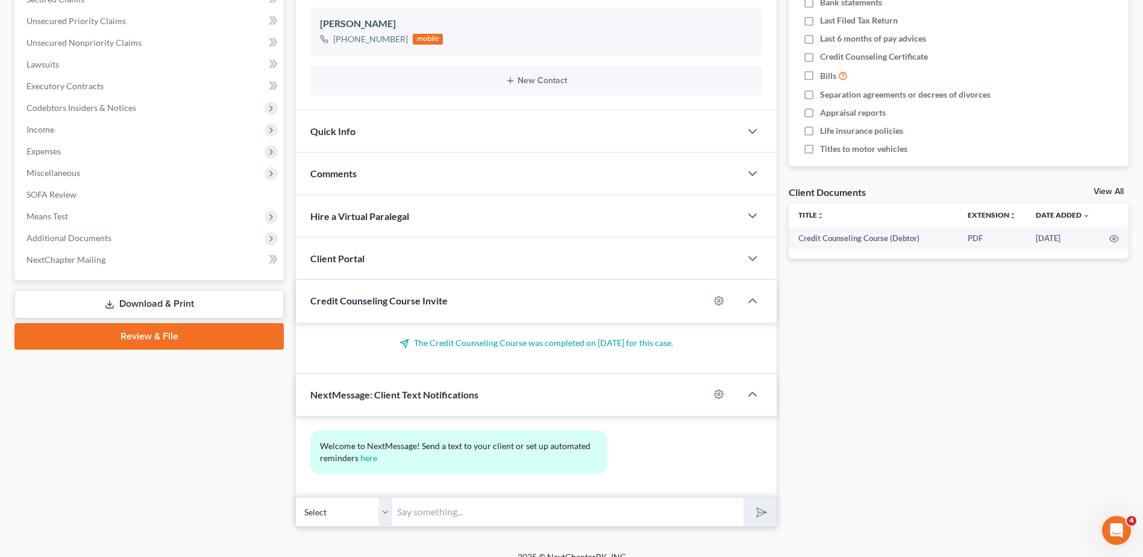
scroll to position [283, 0]
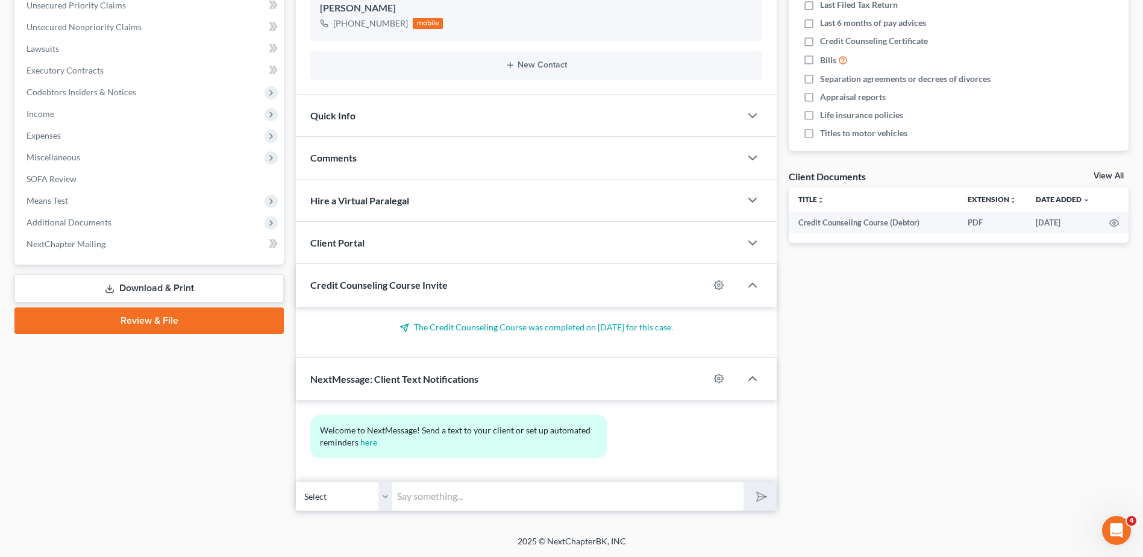
click at [429, 488] on input "text" at bounding box center [567, 497] width 351 height 30
click at [524, 496] on input "Hi [PERSON_NAME] - it is [PERSON_NAME]." at bounding box center [567, 497] width 351 height 30
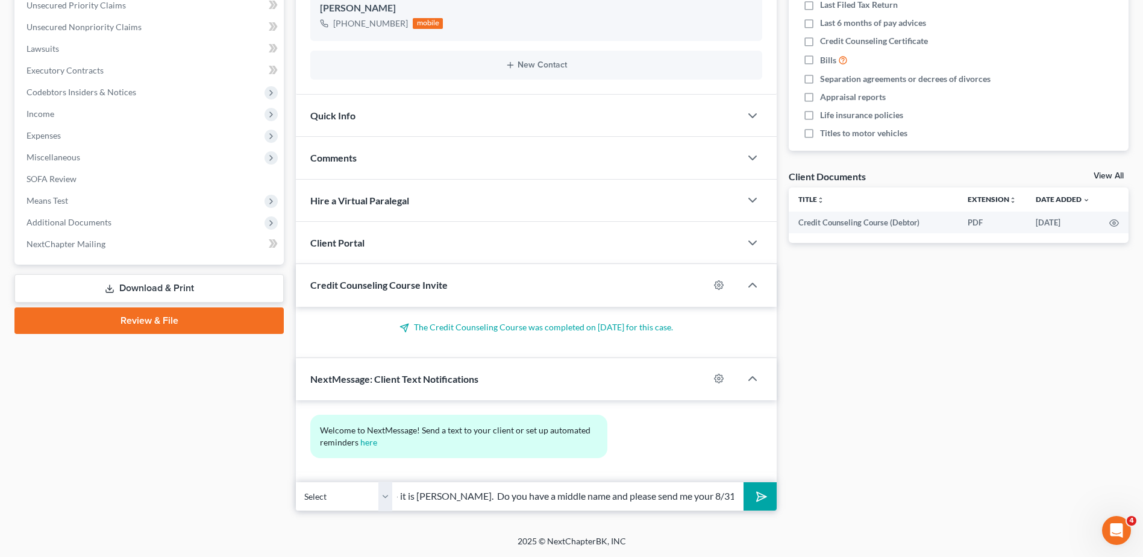
scroll to position [0, 98]
type input "Hi [PERSON_NAME] - it is [PERSON_NAME]. Do you have a middle name and please se…"
click at [759, 493] on polygon "submit" at bounding box center [759, 496] width 14 height 14
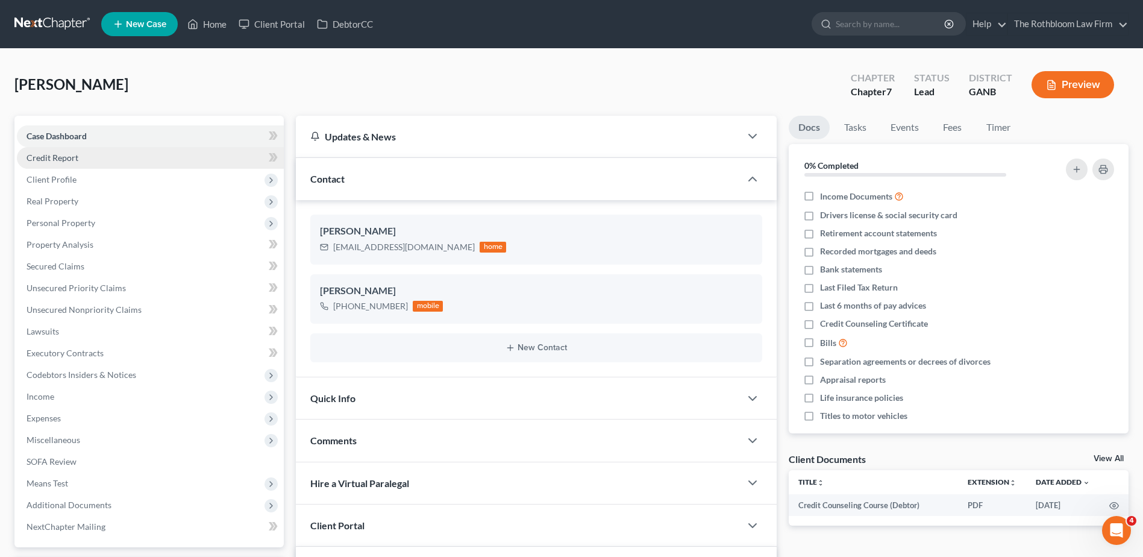
click at [68, 157] on span "Credit Report" at bounding box center [53, 157] width 52 height 10
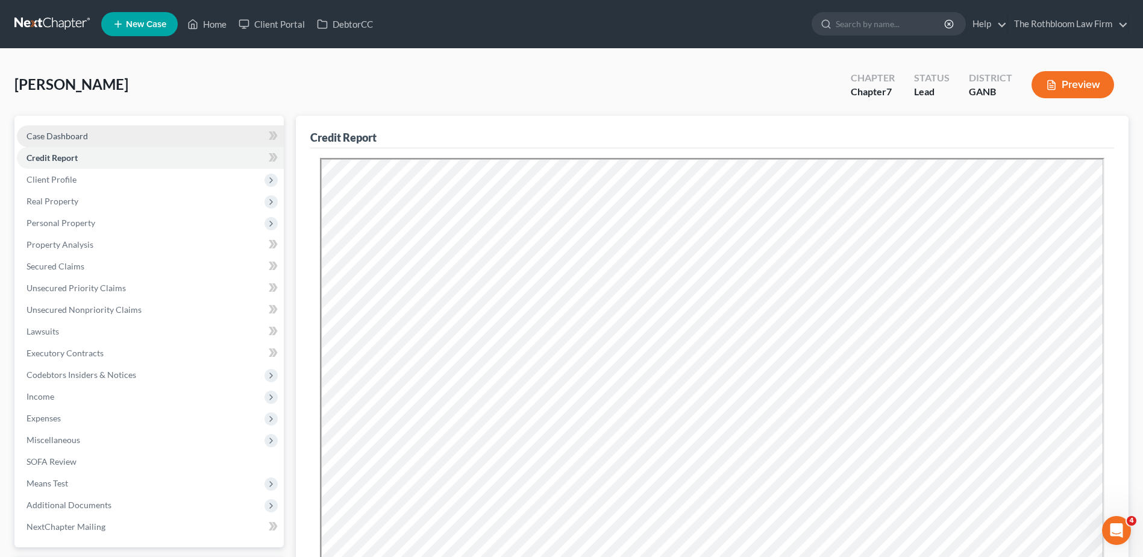
click at [44, 138] on span "Case Dashboard" at bounding box center [57, 136] width 61 height 10
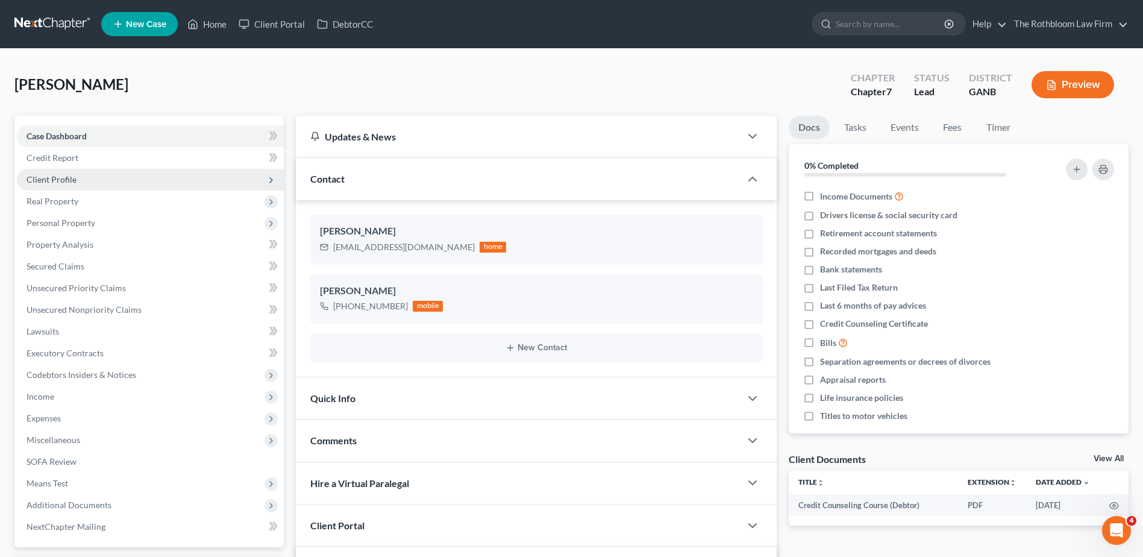
scroll to position [40, 0]
click at [52, 185] on span "Client Profile" at bounding box center [150, 180] width 267 height 22
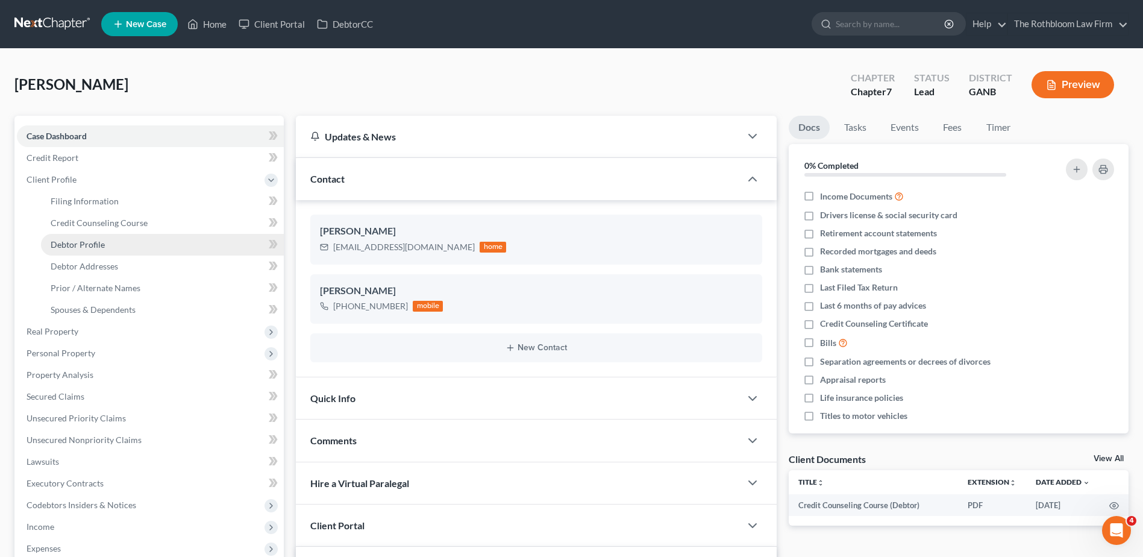
click at [93, 243] on span "Debtor Profile" at bounding box center [78, 244] width 54 height 10
select select "0"
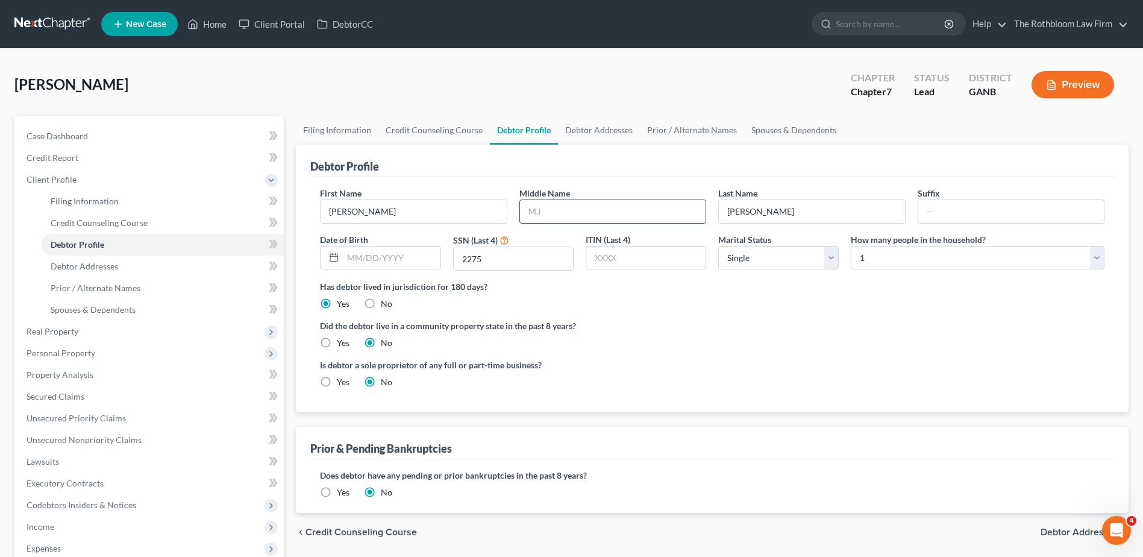
click at [539, 206] on input "text" at bounding box center [613, 211] width 186 height 23
type input "[PERSON_NAME]"
click at [94, 266] on span "Debtor Addresses" at bounding box center [85, 266] width 68 height 10
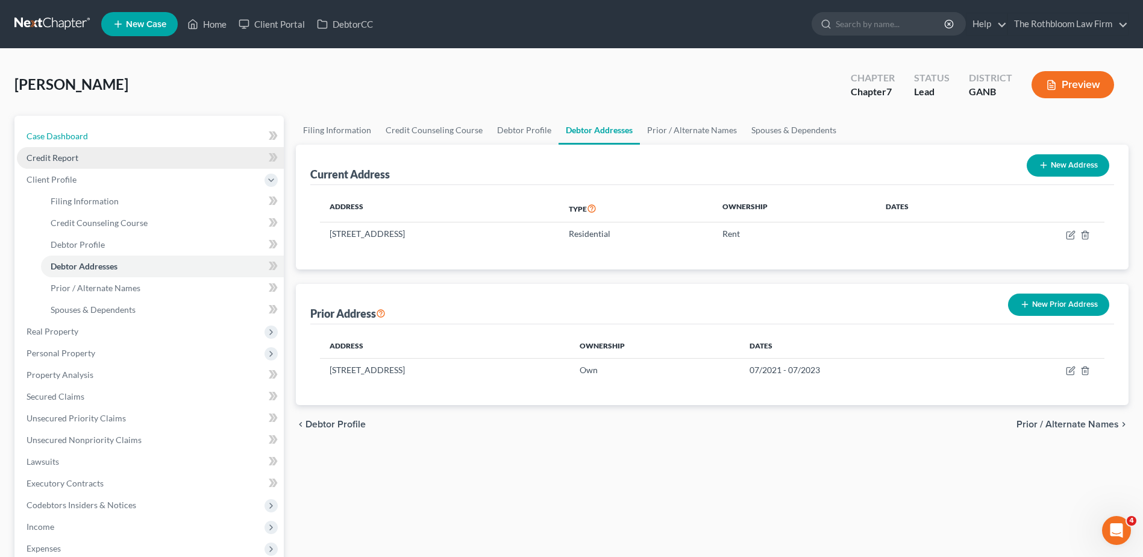
drag, startPoint x: 56, startPoint y: 140, endPoint x: 171, endPoint y: 163, distance: 116.9
click at [56, 140] on span "Case Dashboard" at bounding box center [57, 136] width 61 height 10
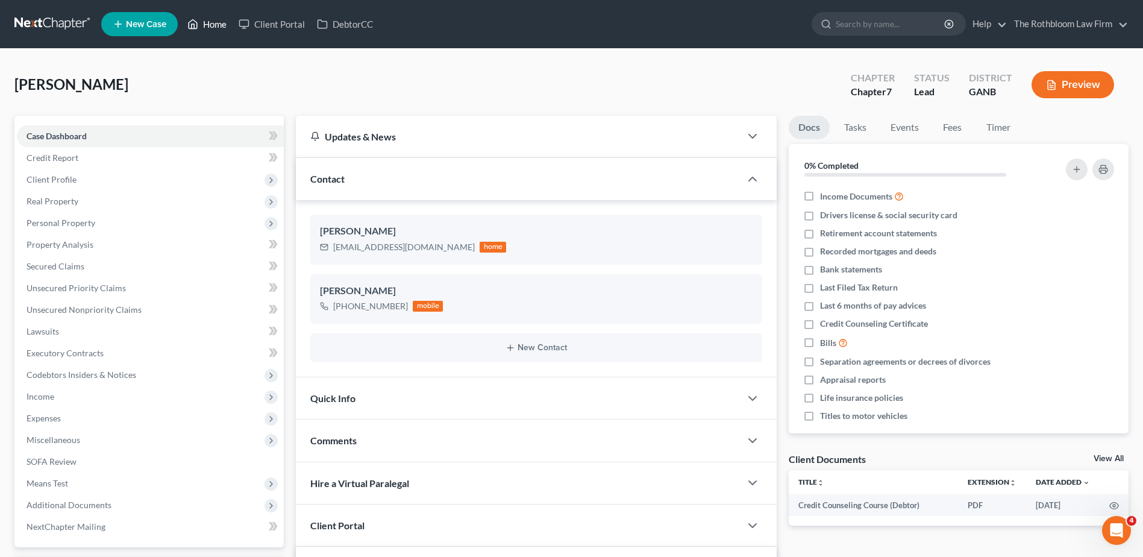
drag, startPoint x: 215, startPoint y: 25, endPoint x: 255, endPoint y: 68, distance: 59.3
click at [215, 25] on link "Home" at bounding box center [206, 24] width 51 height 22
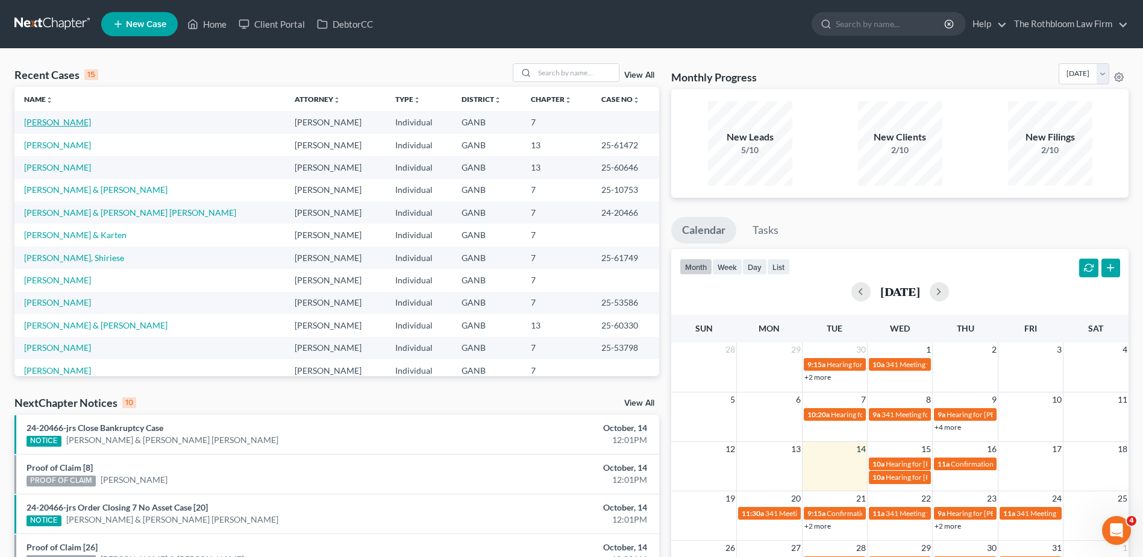
click at [52, 127] on link "[PERSON_NAME]" at bounding box center [57, 122] width 67 height 10
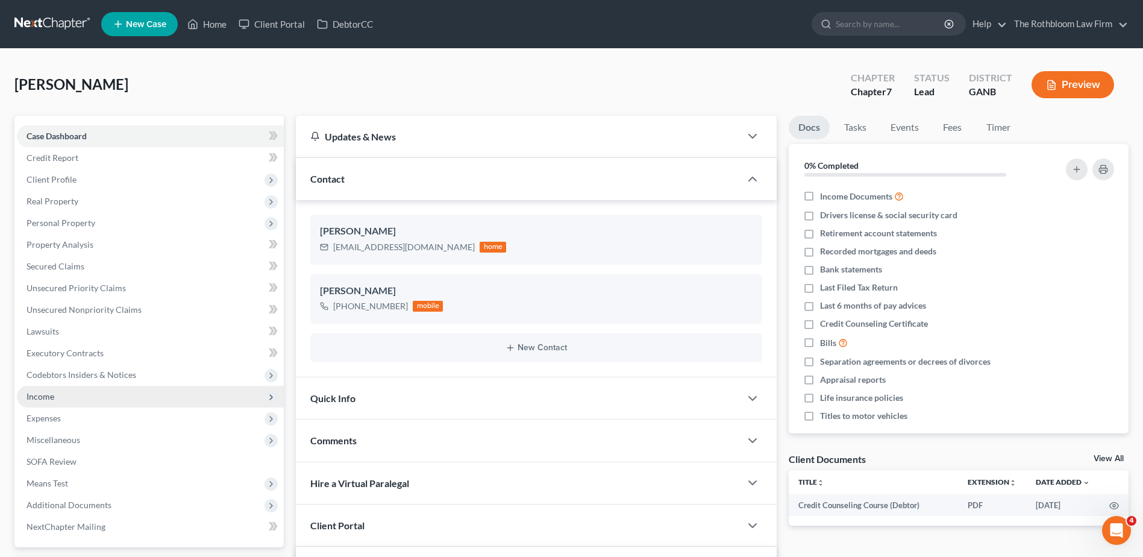
scroll to position [40, 0]
click at [39, 418] on span "Expenses" at bounding box center [44, 418] width 34 height 10
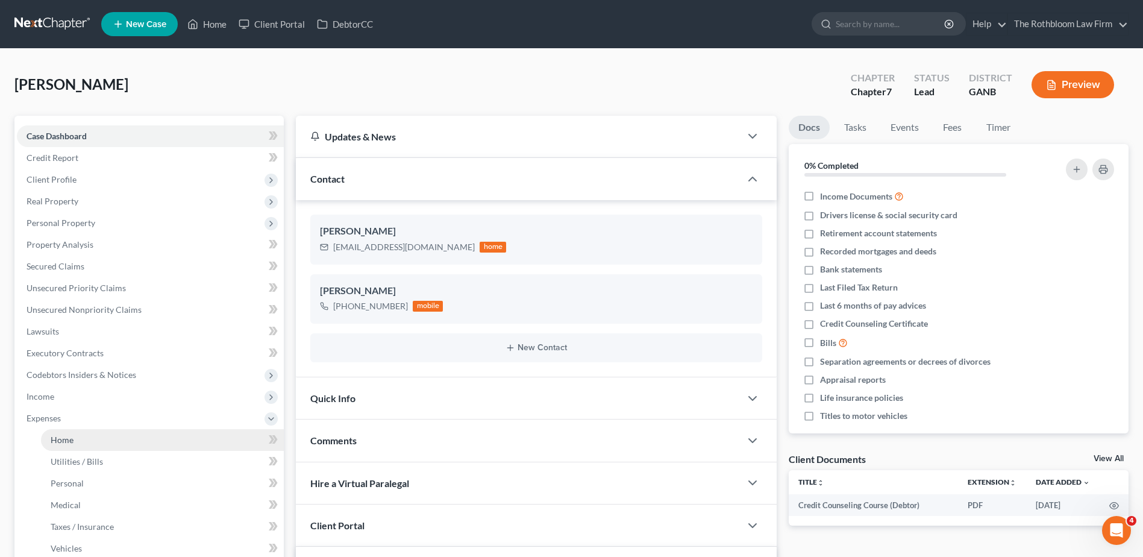
click at [68, 438] on span "Home" at bounding box center [62, 440] width 23 height 10
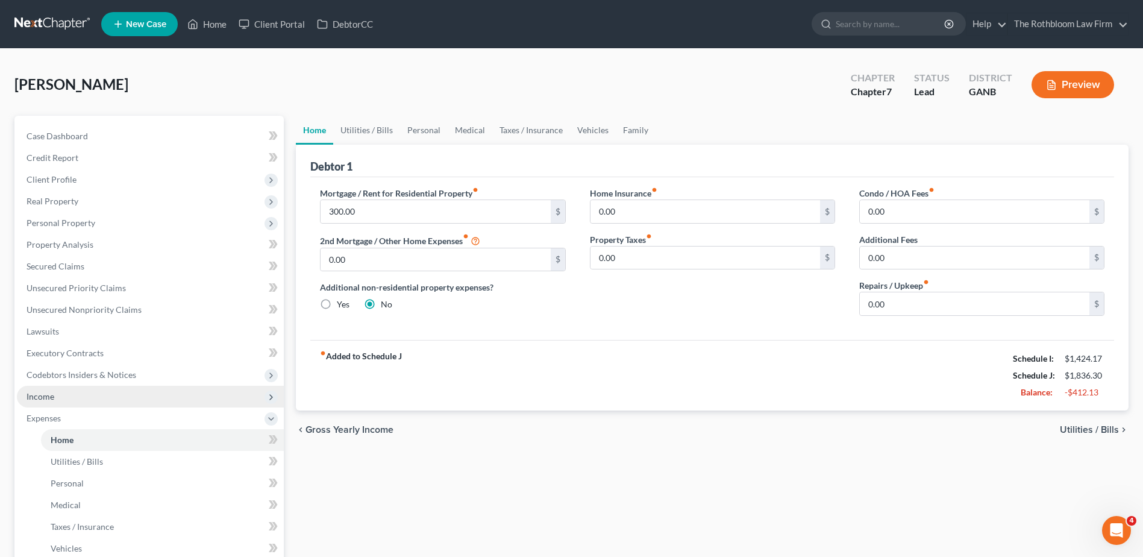
click at [22, 394] on span "Income" at bounding box center [150, 397] width 267 height 22
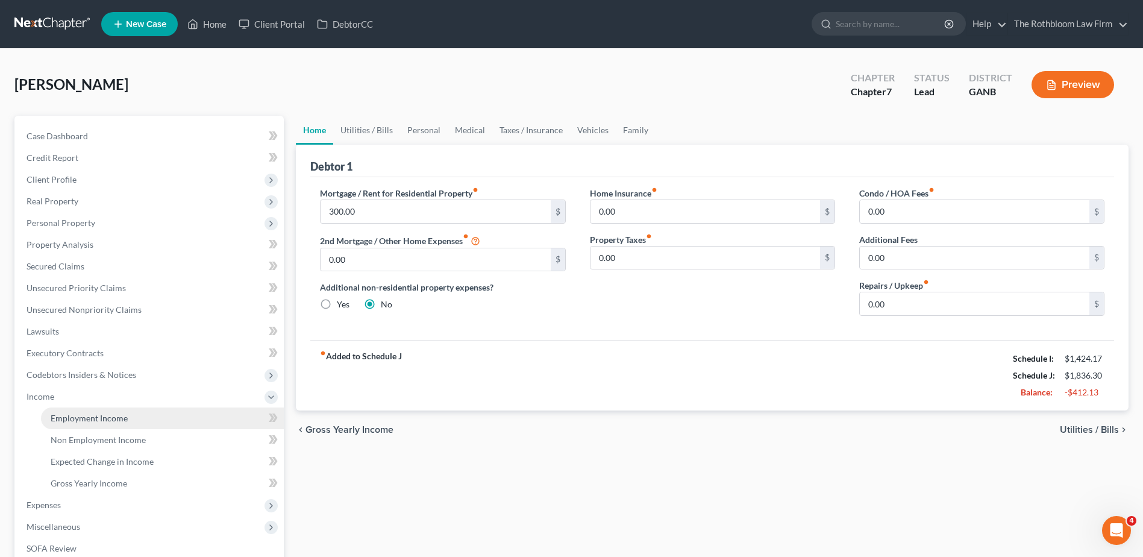
click at [83, 420] on span "Employment Income" at bounding box center [89, 418] width 77 height 10
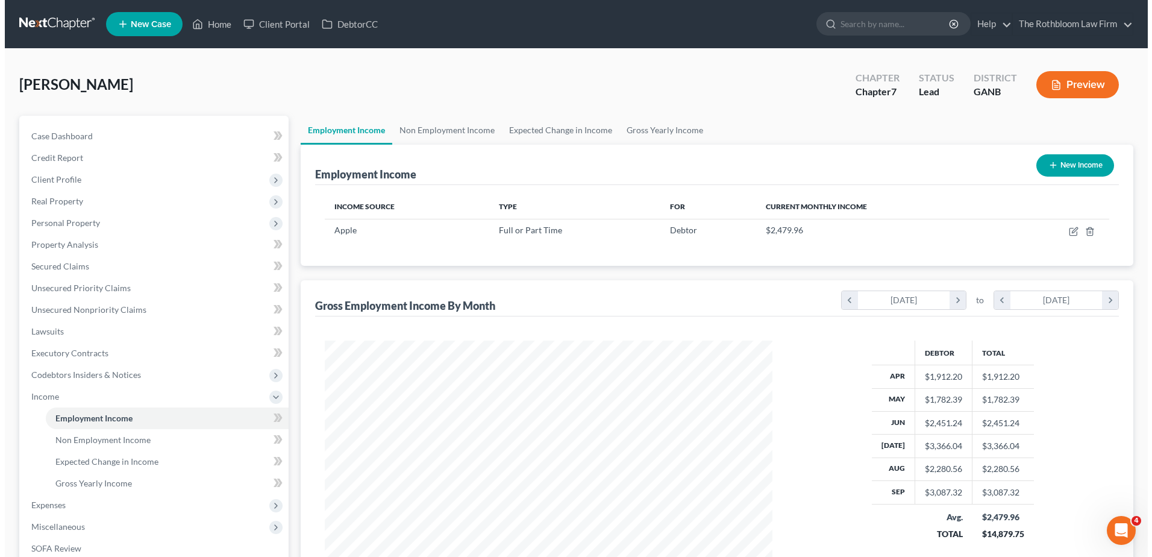
scroll to position [224, 471]
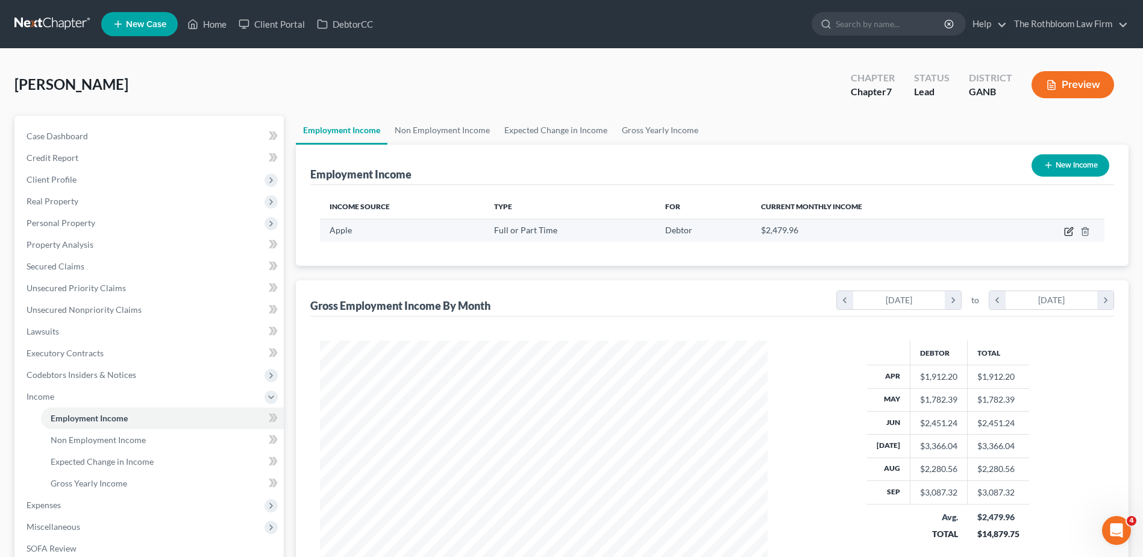
click at [1070, 233] on icon "button" at bounding box center [1069, 232] width 10 height 10
select select "0"
select select "2"
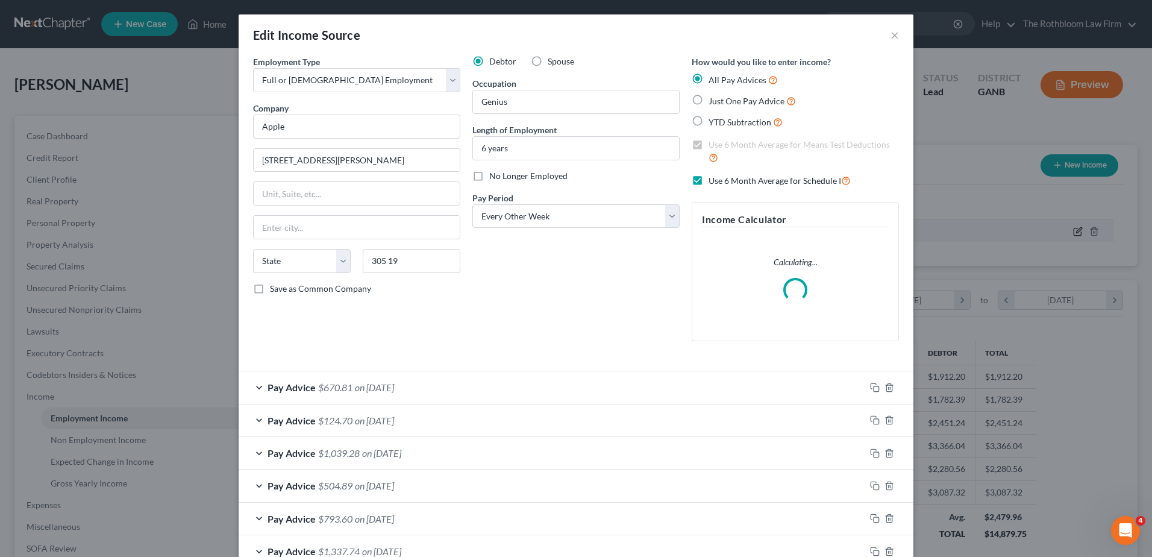
scroll to position [225, 476]
drag, startPoint x: 401, startPoint y: 260, endPoint x: 355, endPoint y: 272, distance: 47.8
click at [357, 272] on div "305 19" at bounding box center [412, 261] width 110 height 24
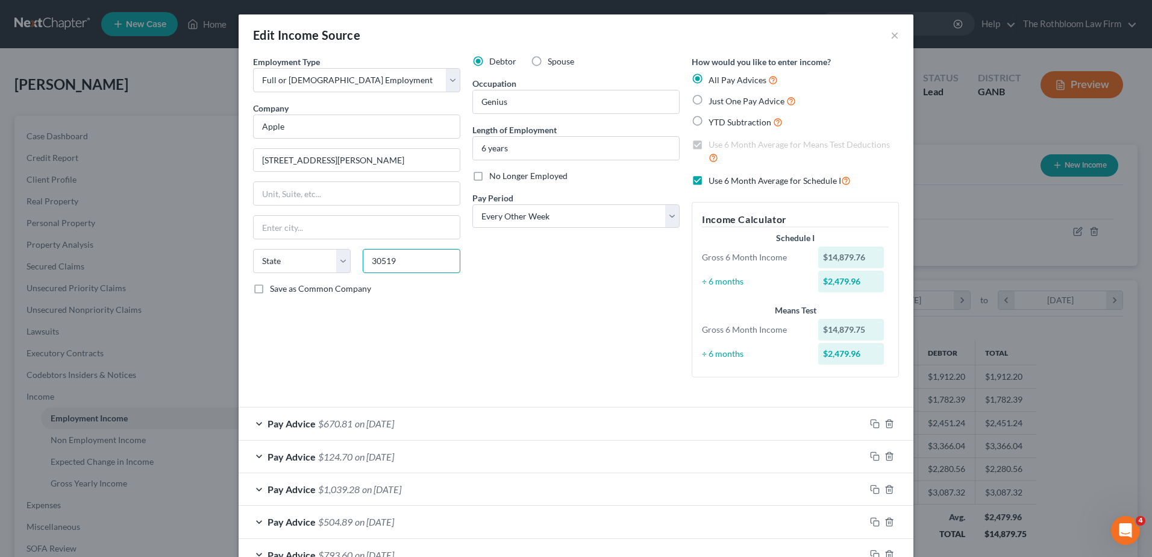
type input "30519"
type input "[PERSON_NAME]"
select select "10"
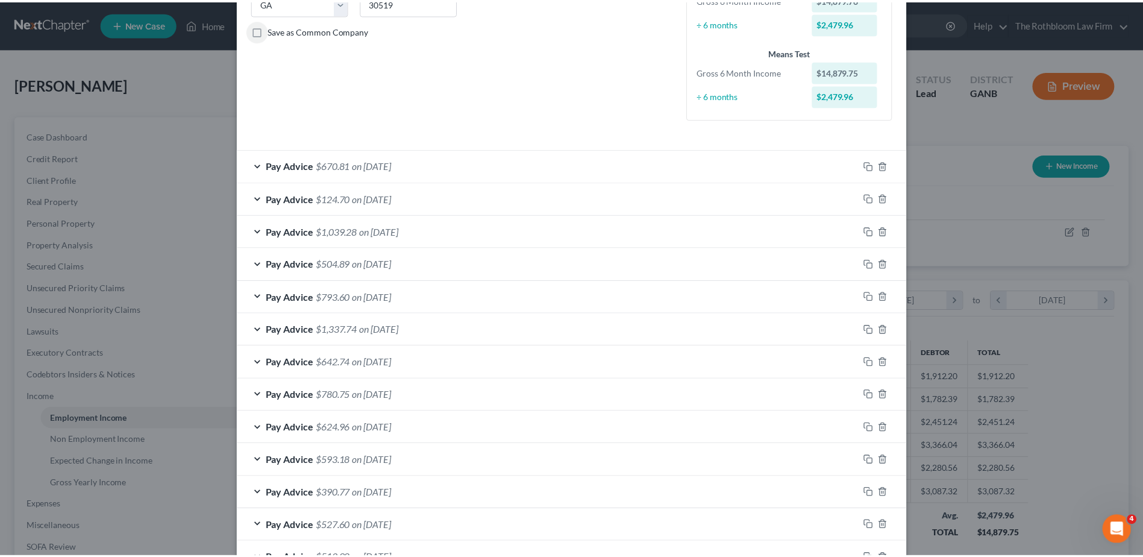
scroll to position [342, 0]
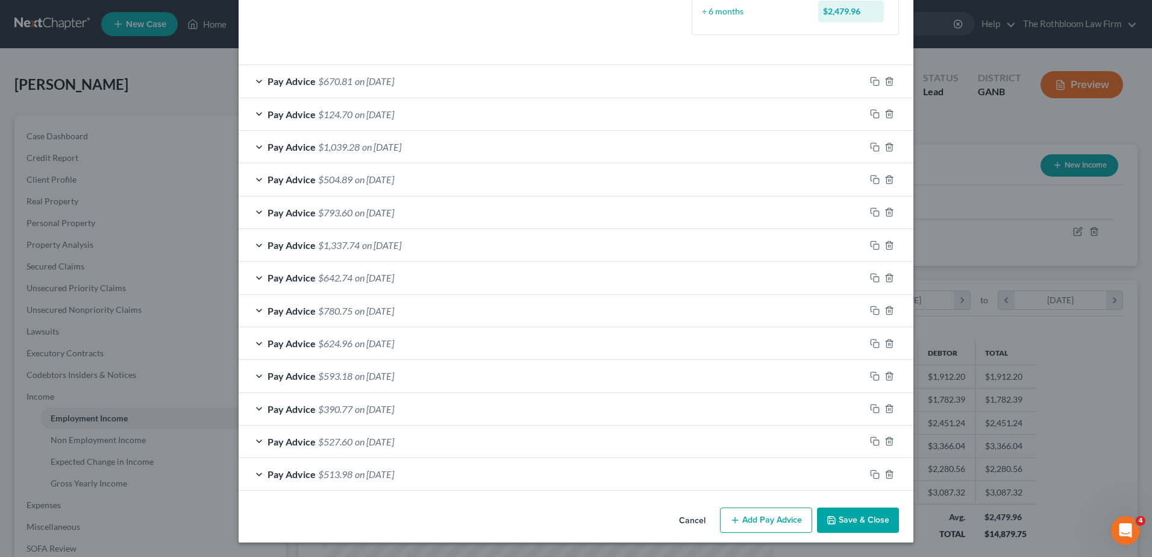
click at [843, 521] on button "Save & Close" at bounding box center [858, 519] width 82 height 25
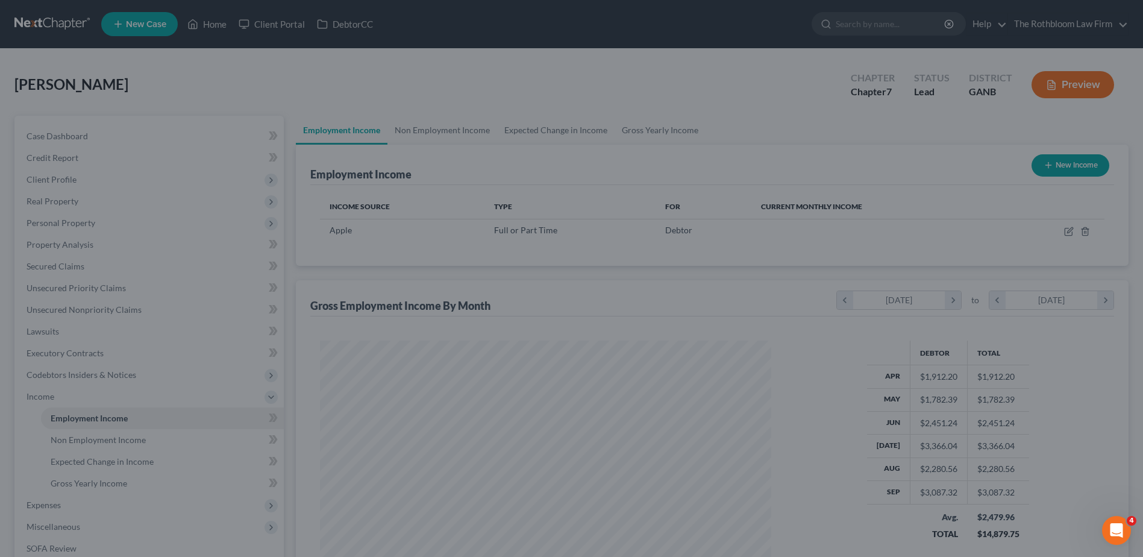
scroll to position [602464, 602215]
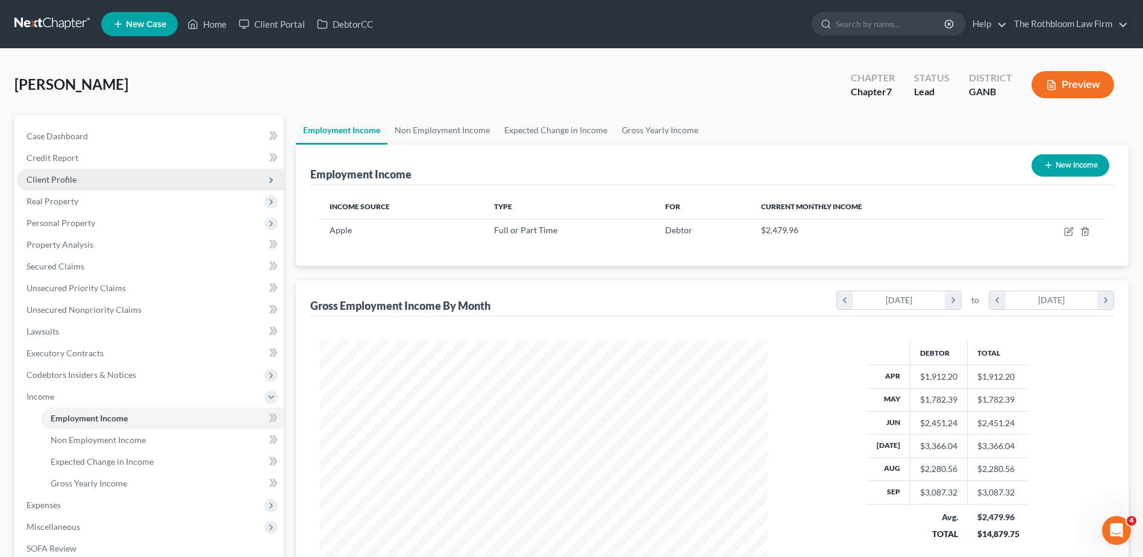
click at [37, 179] on span "Client Profile" at bounding box center [52, 179] width 50 height 10
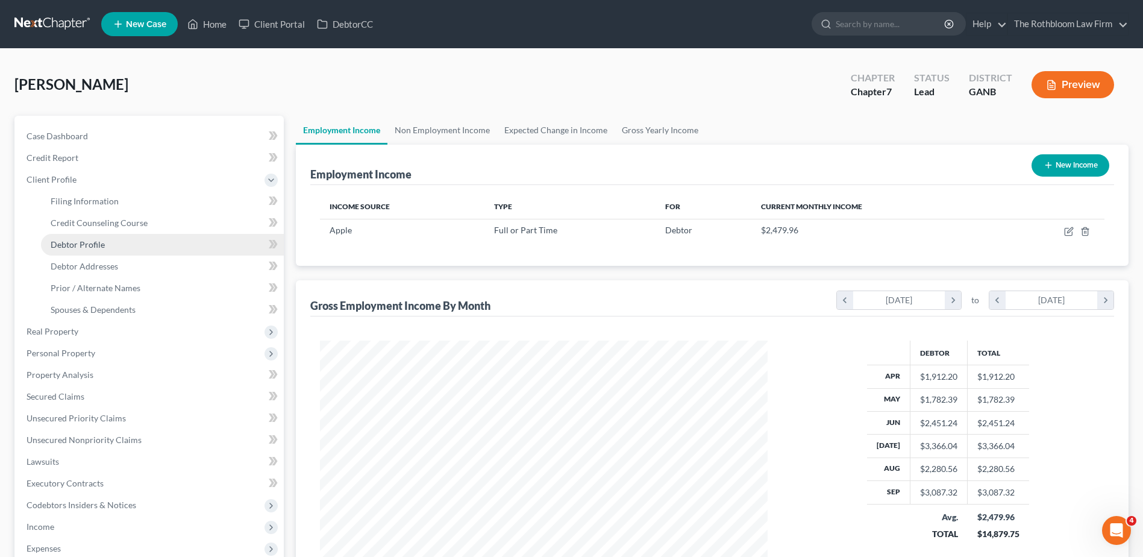
click at [63, 246] on span "Debtor Profile" at bounding box center [78, 244] width 54 height 10
select select "0"
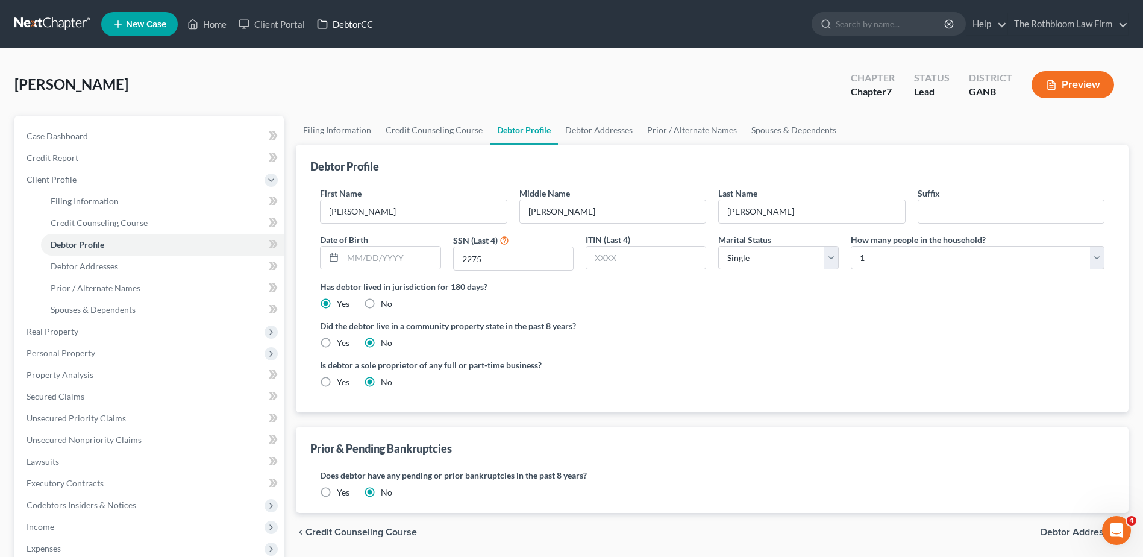
click at [346, 26] on link "DebtorCC" at bounding box center [345, 24] width 68 height 22
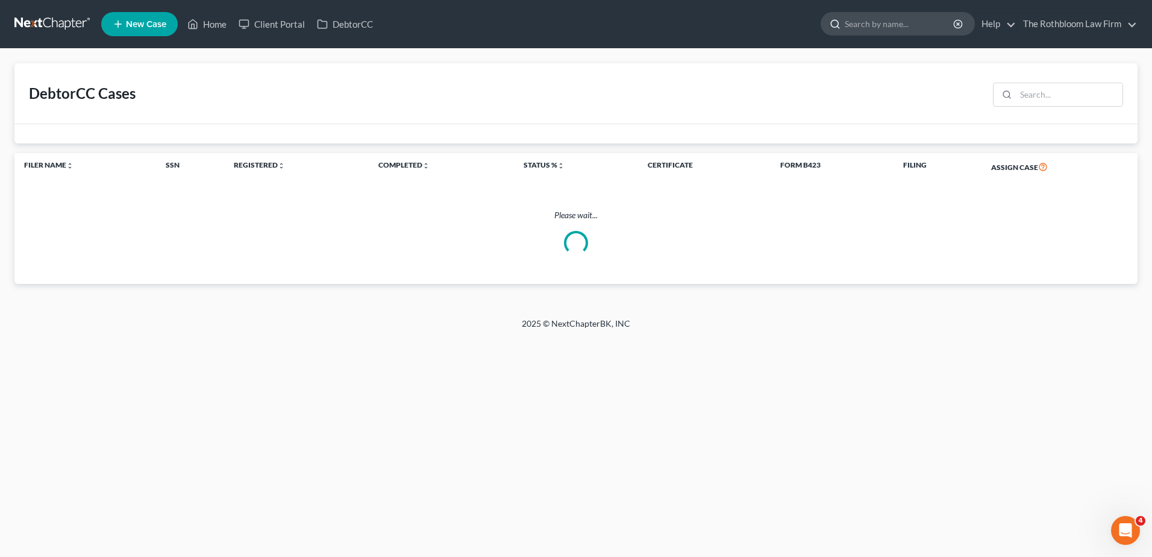
click at [905, 20] on input "search" at bounding box center [900, 24] width 110 height 22
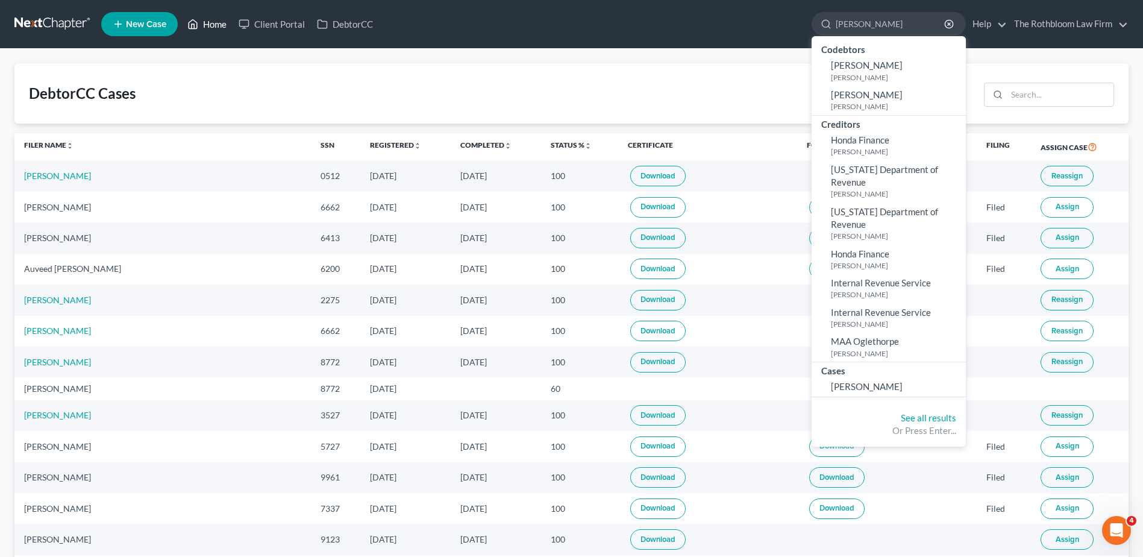
type input "[PERSON_NAME]"
click at [215, 28] on link "Home" at bounding box center [206, 24] width 51 height 22
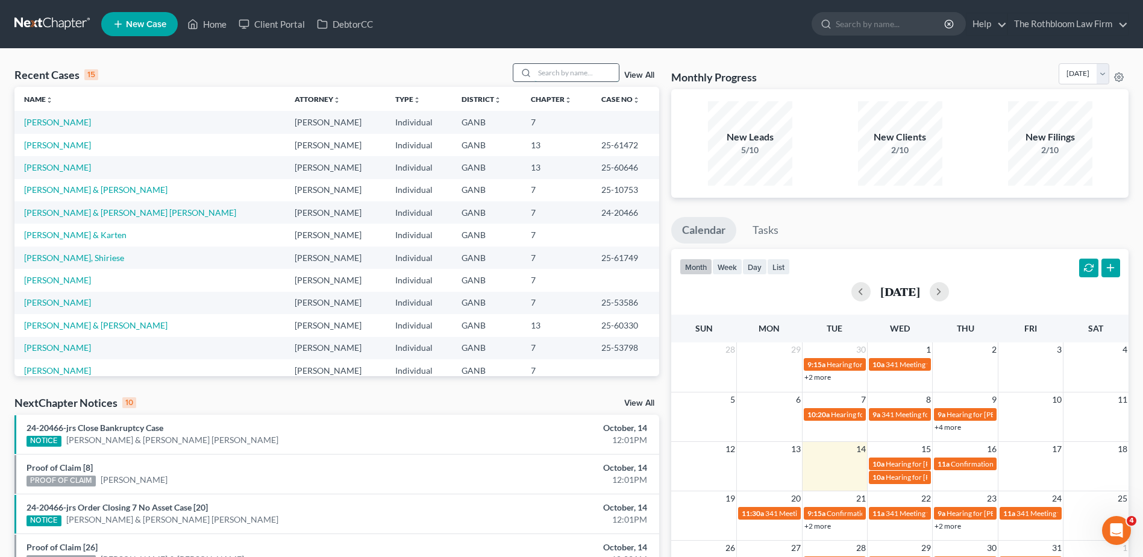
click at [558, 75] on input "search" at bounding box center [577, 72] width 84 height 17
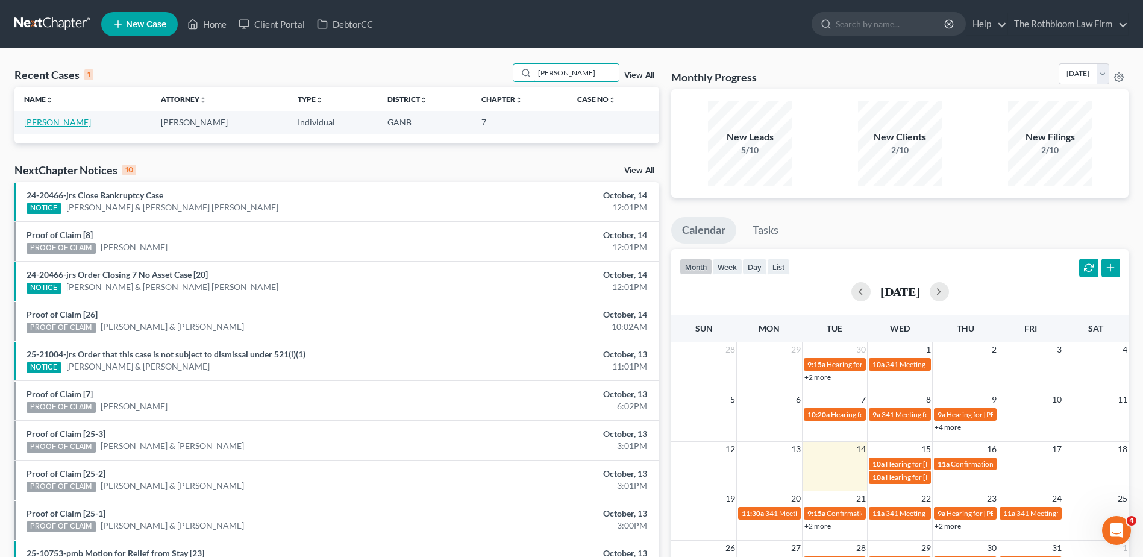
type input "[PERSON_NAME]"
click at [56, 117] on link "[PERSON_NAME]" at bounding box center [57, 122] width 67 height 10
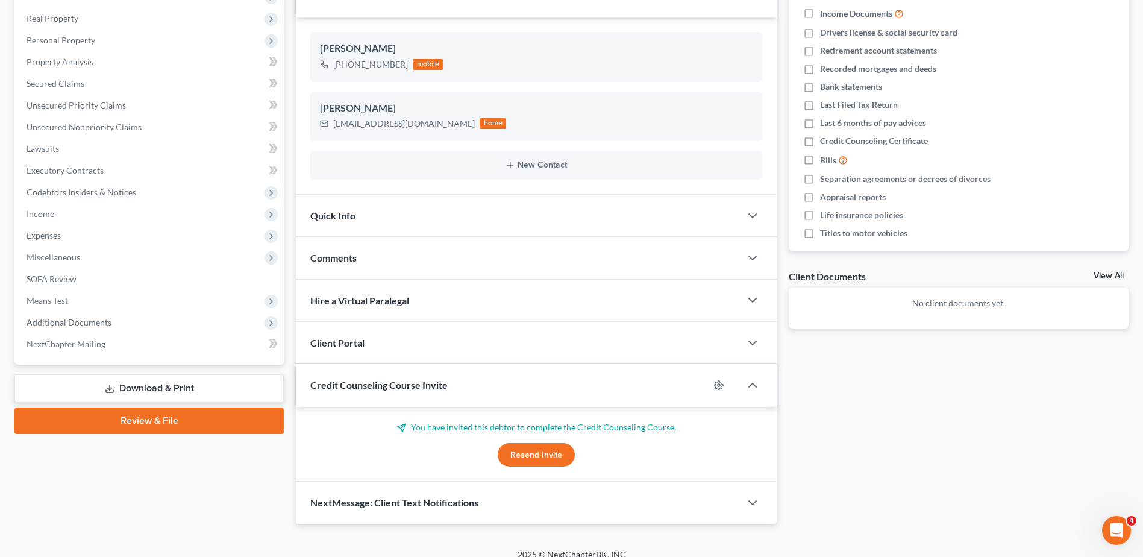
scroll to position [196, 0]
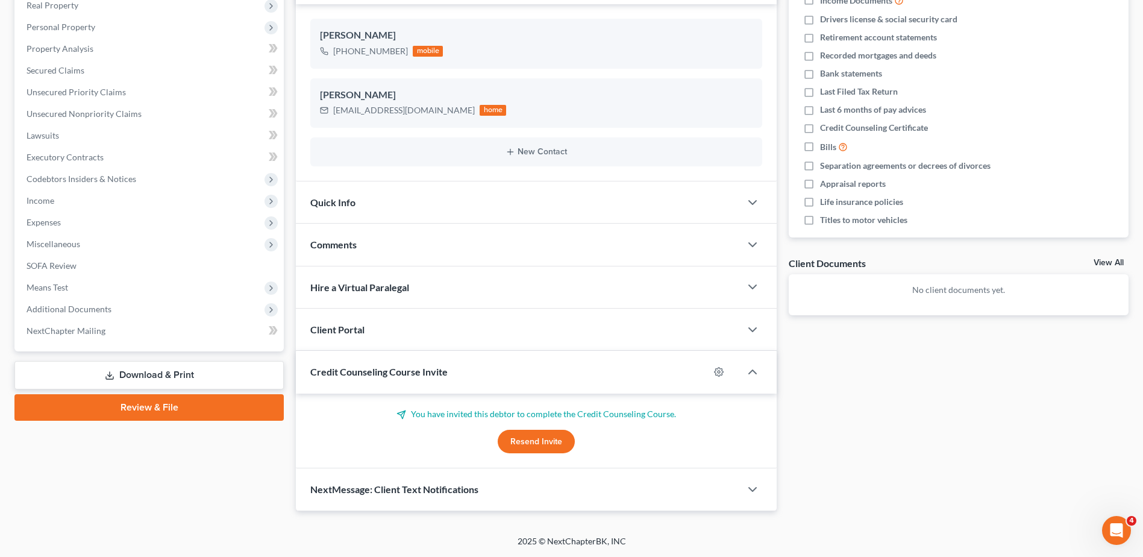
click at [540, 445] on button "Resend Invite" at bounding box center [536, 442] width 77 height 24
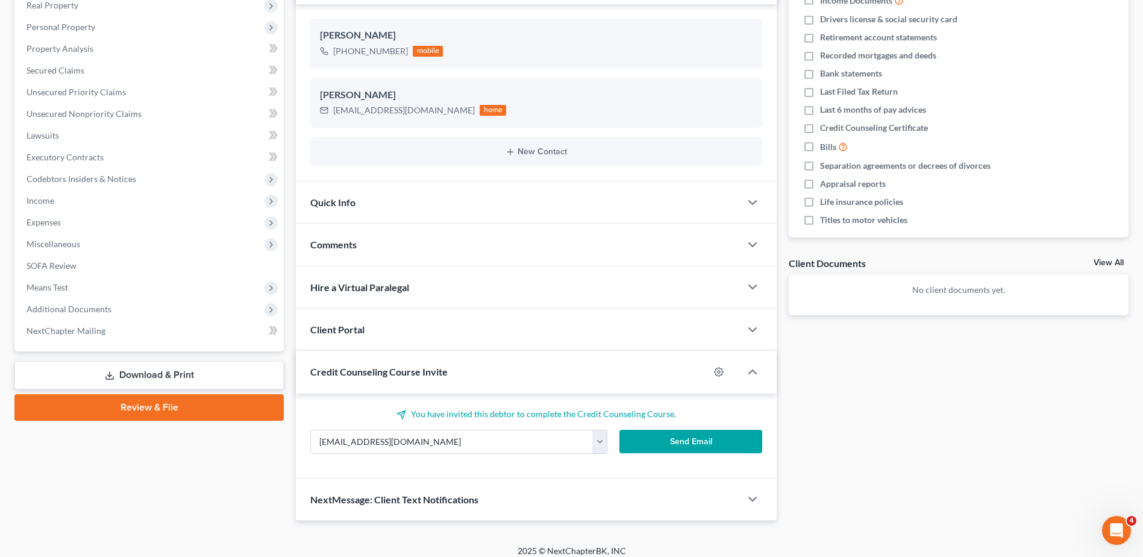
click at [677, 447] on button "Send Email" at bounding box center [691, 442] width 143 height 24
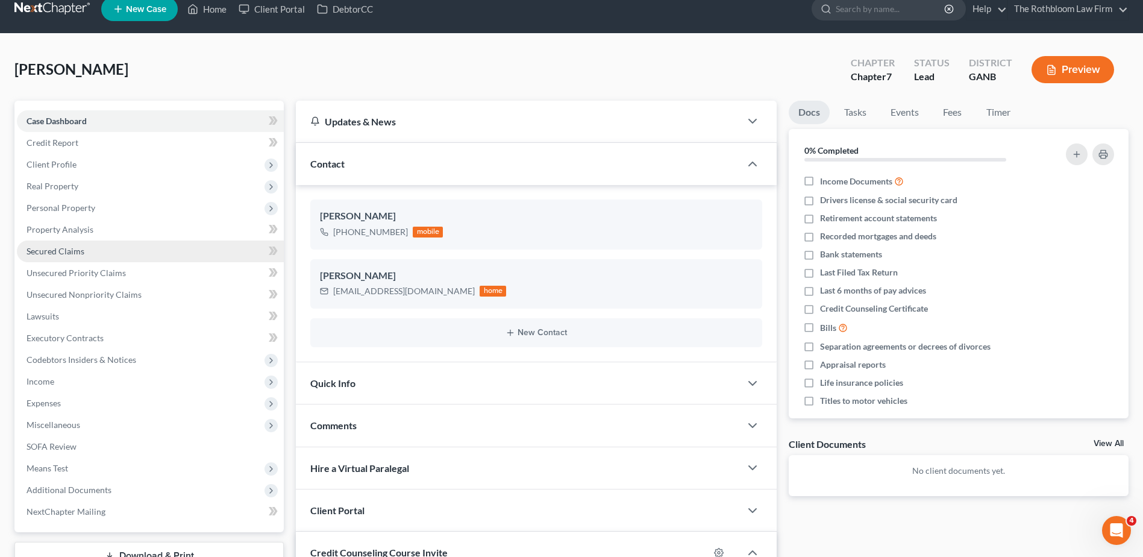
scroll to position [0, 0]
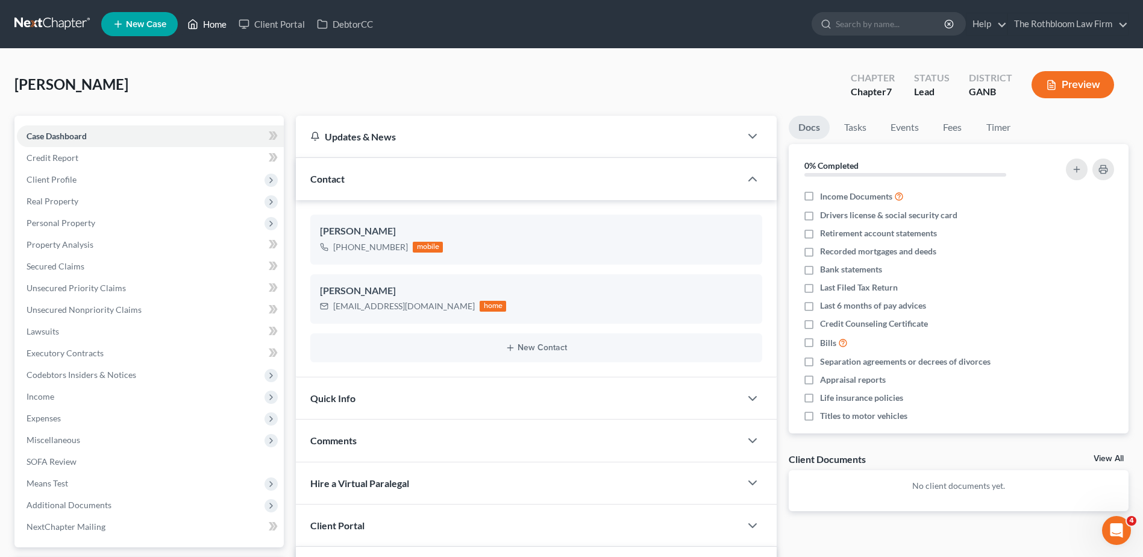
click at [213, 30] on link "Home" at bounding box center [206, 24] width 51 height 22
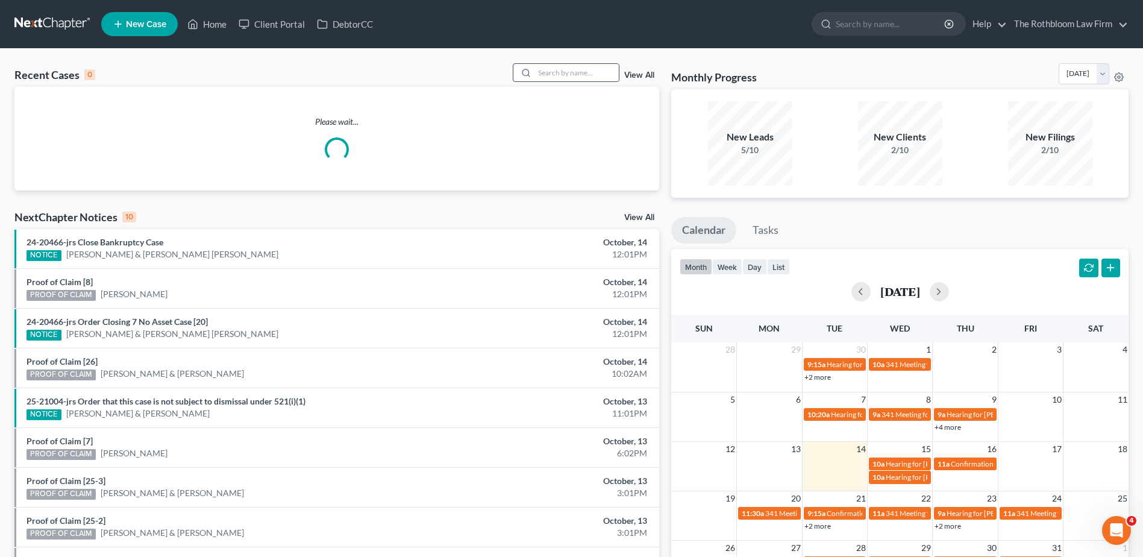
click at [553, 82] on div at bounding box center [566, 72] width 107 height 19
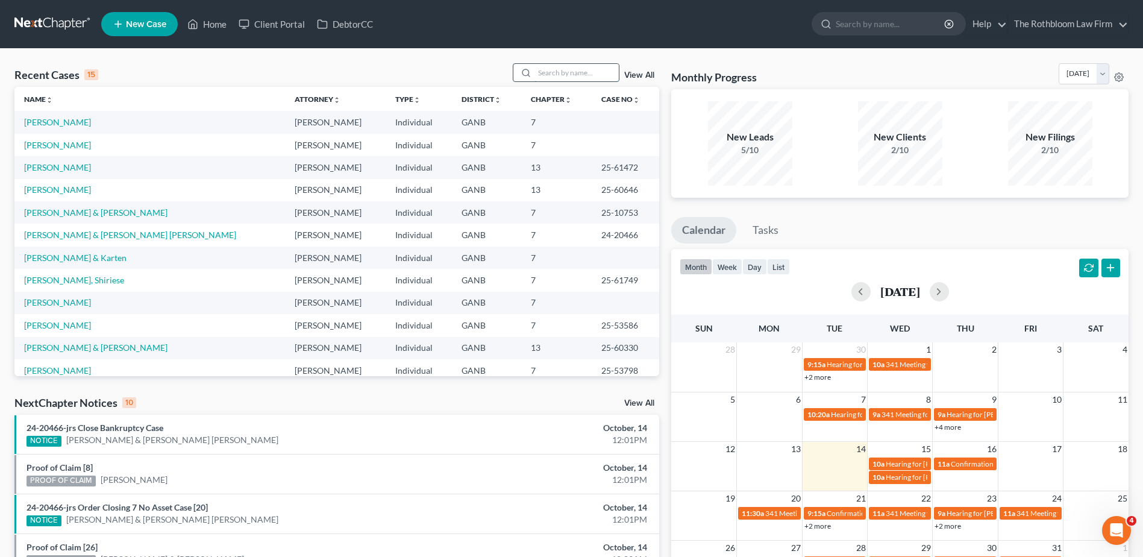
click at [553, 74] on input "search" at bounding box center [577, 72] width 84 height 17
type input "j"
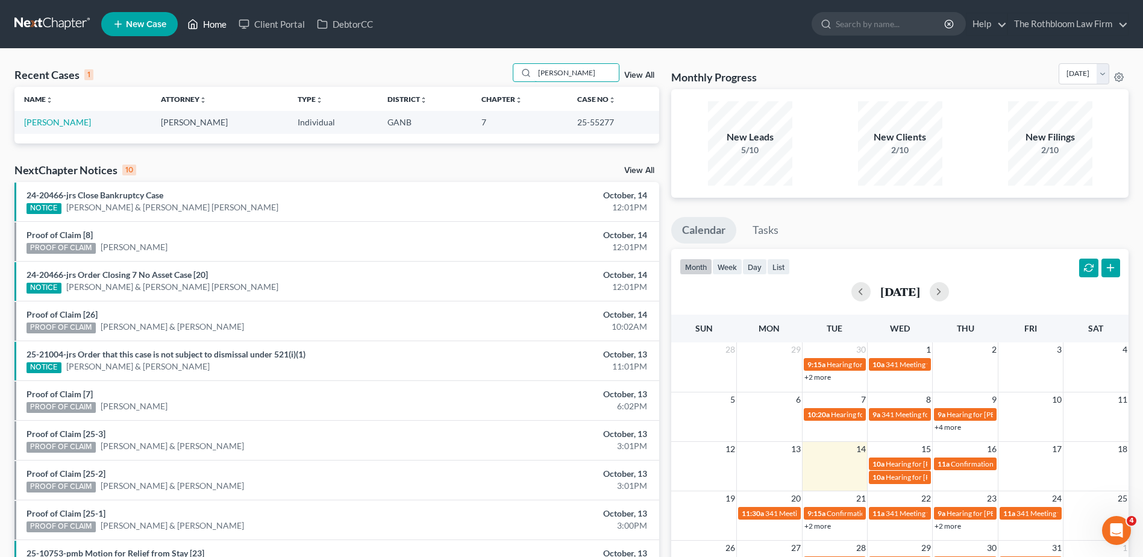
type input "[PERSON_NAME]"
click at [219, 23] on link "Home" at bounding box center [206, 24] width 51 height 22
click at [223, 23] on link "Home" at bounding box center [206, 24] width 51 height 22
click at [214, 24] on link "Home" at bounding box center [206, 24] width 51 height 22
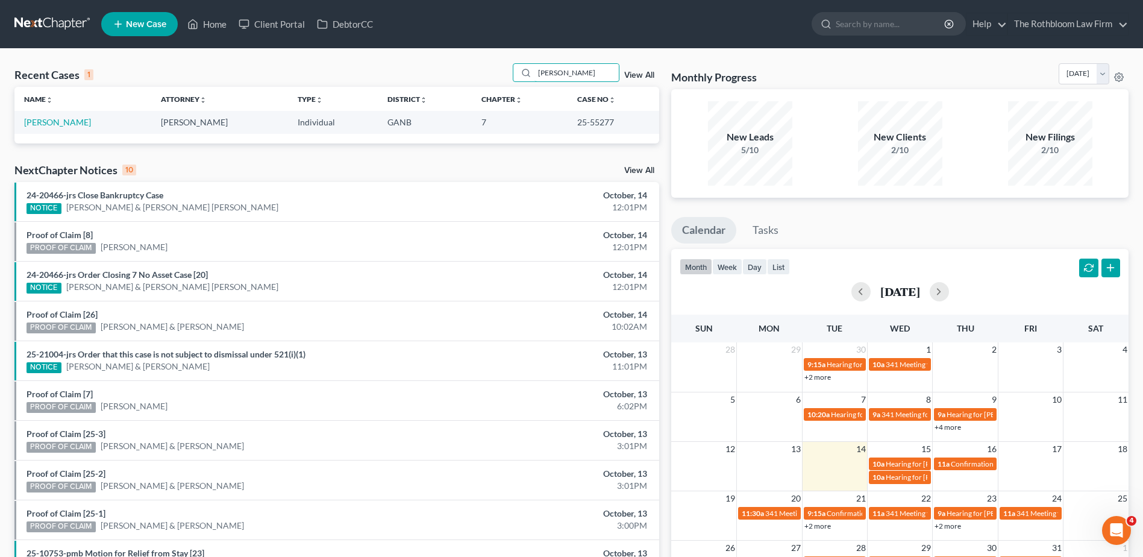
drag, startPoint x: 573, startPoint y: 71, endPoint x: 507, endPoint y: 80, distance: 65.6
click at [507, 80] on div "Recent Cases 1 [PERSON_NAME] View All" at bounding box center [336, 75] width 645 height 24
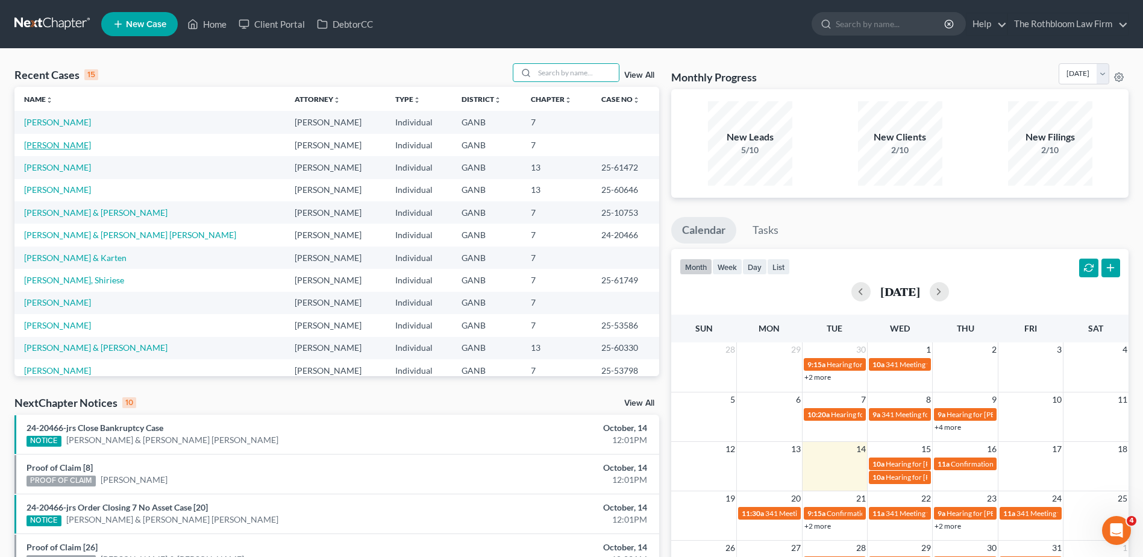
click at [46, 145] on link "[PERSON_NAME]" at bounding box center [57, 145] width 67 height 10
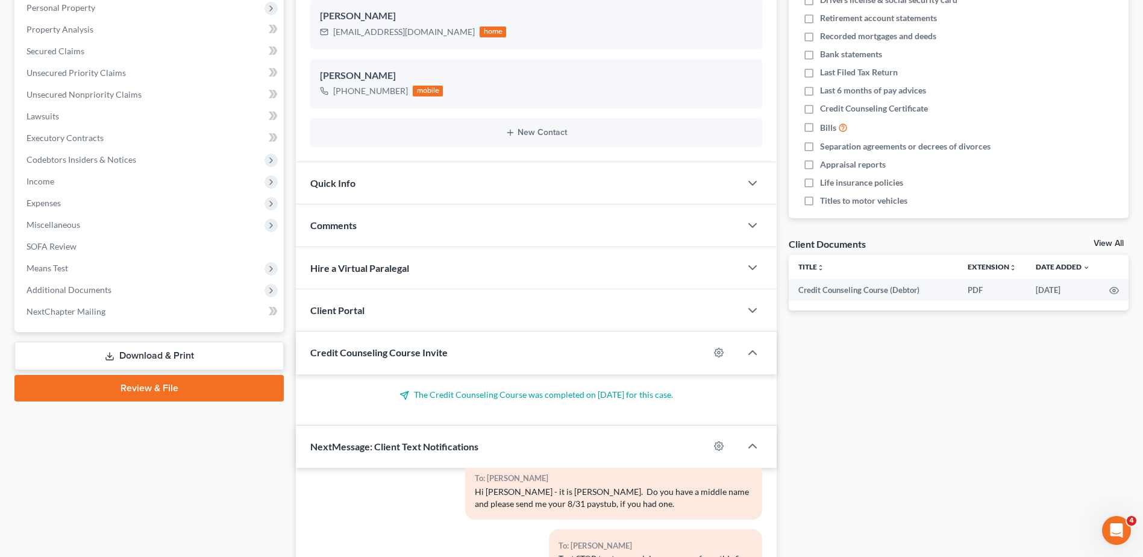
scroll to position [301, 0]
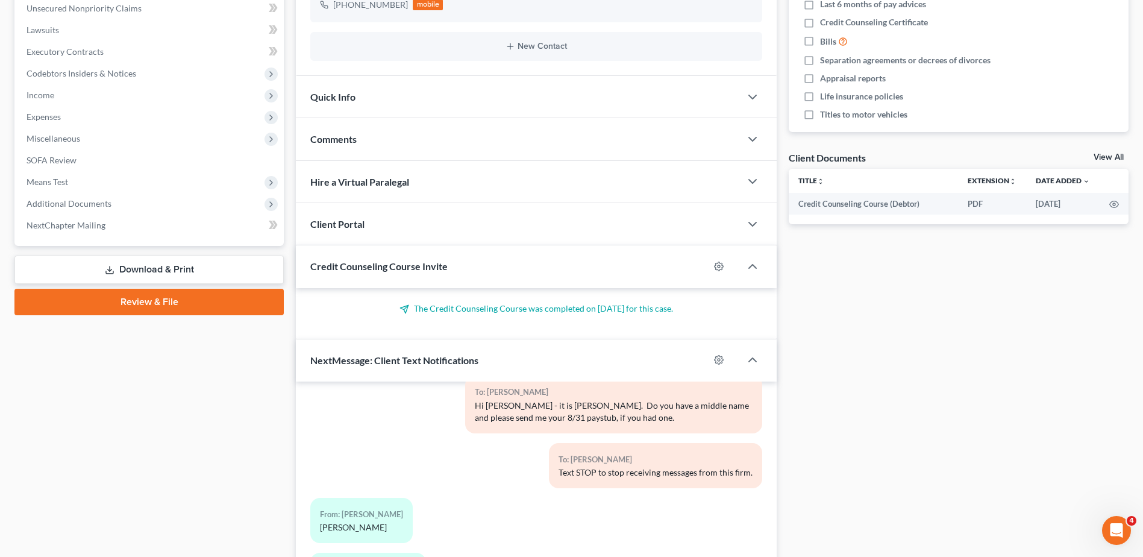
click at [160, 276] on link "Download & Print" at bounding box center [148, 270] width 269 height 28
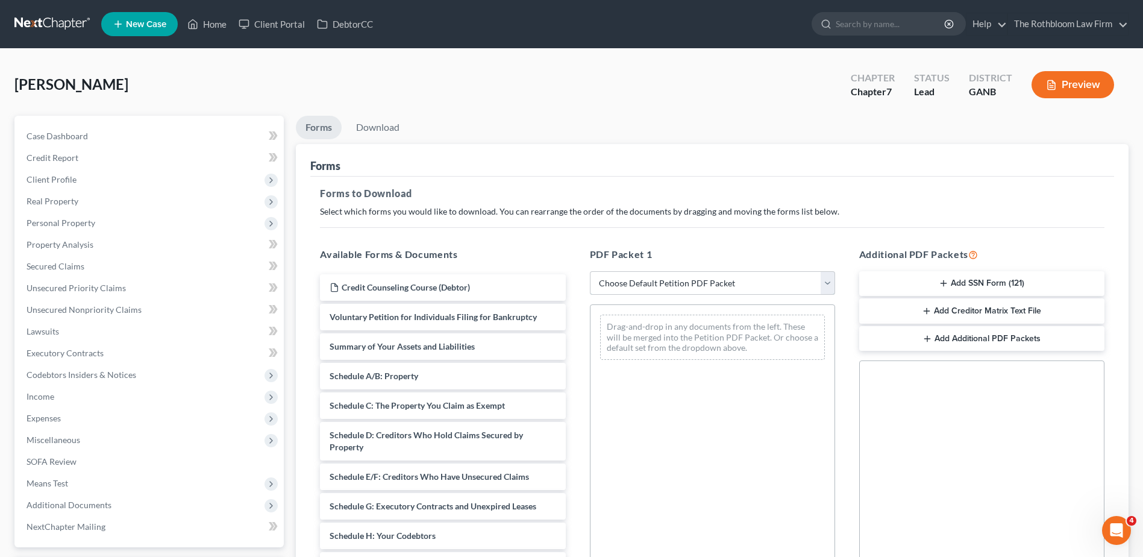
click at [664, 283] on select "Choose Default Petition PDF Packet Complete Bankruptcy Petition (all forms and …" at bounding box center [712, 283] width 245 height 24
select select "5"
click at [590, 271] on select "Choose Default Petition PDF Packet Complete Bankruptcy Petition (all forms and …" at bounding box center [712, 283] width 245 height 24
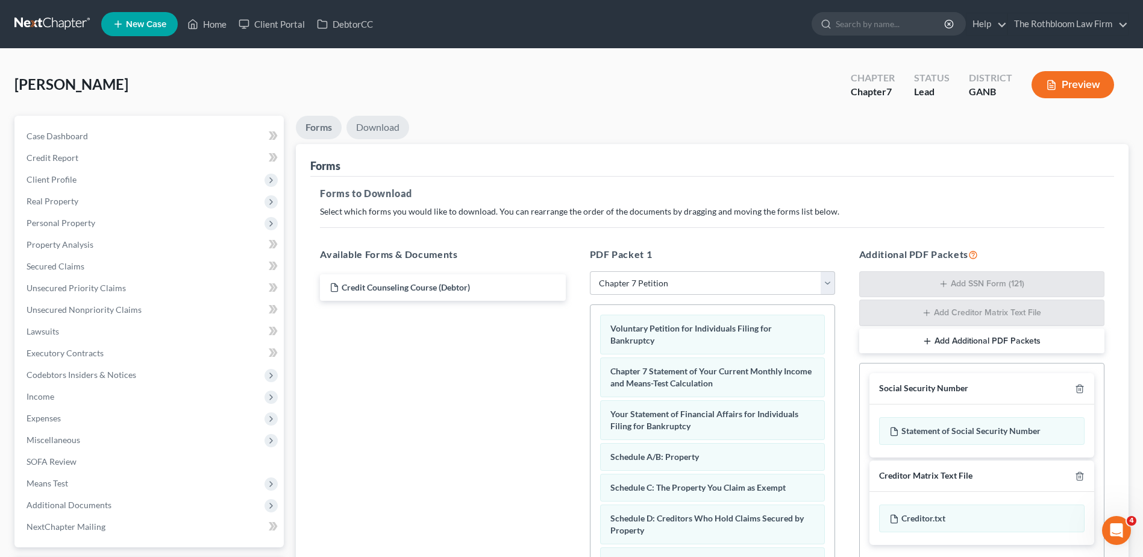
click at [368, 130] on link "Download" at bounding box center [378, 128] width 63 height 24
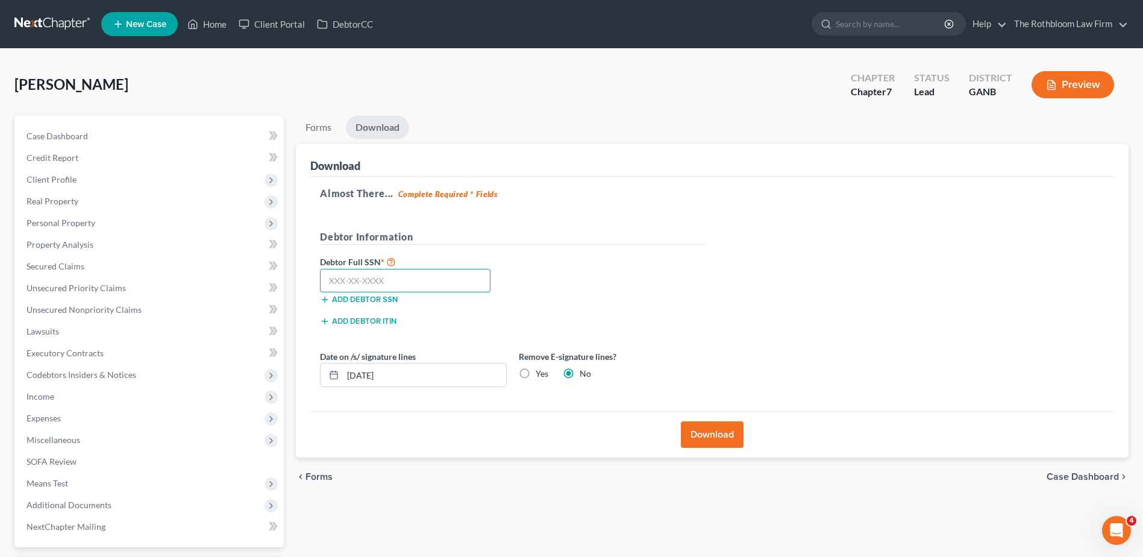
click at [376, 280] on input "text" at bounding box center [405, 281] width 171 height 24
type input "668-01-2275"
click at [705, 432] on button "Download" at bounding box center [712, 434] width 63 height 27
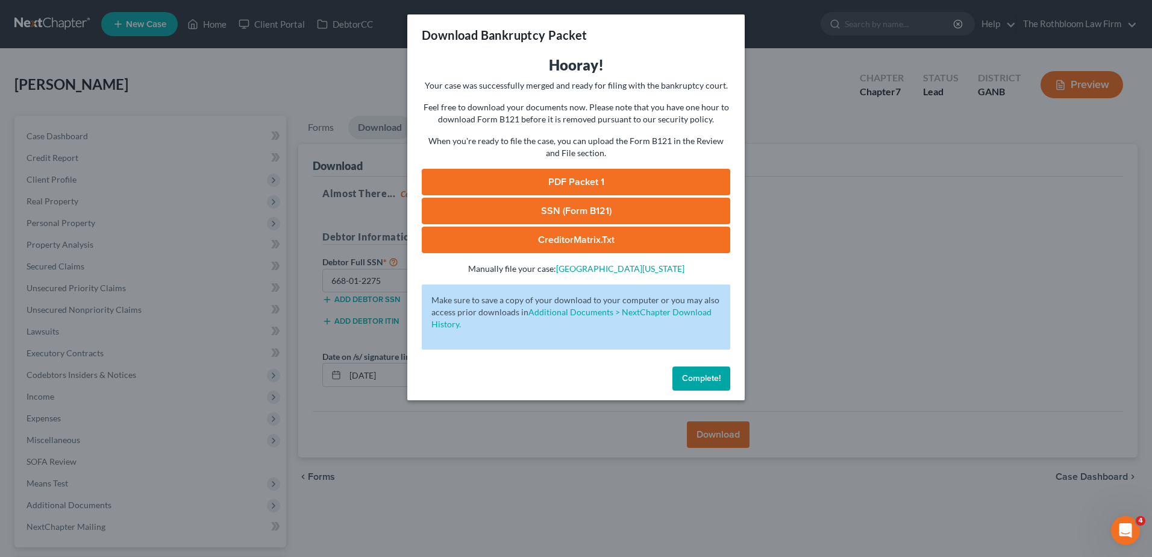
click at [543, 183] on link "PDF Packet 1" at bounding box center [576, 182] width 309 height 27
drag, startPoint x: 697, startPoint y: 380, endPoint x: 715, endPoint y: 264, distance: 117.6
click at [697, 380] on span "Complete!" at bounding box center [701, 378] width 39 height 10
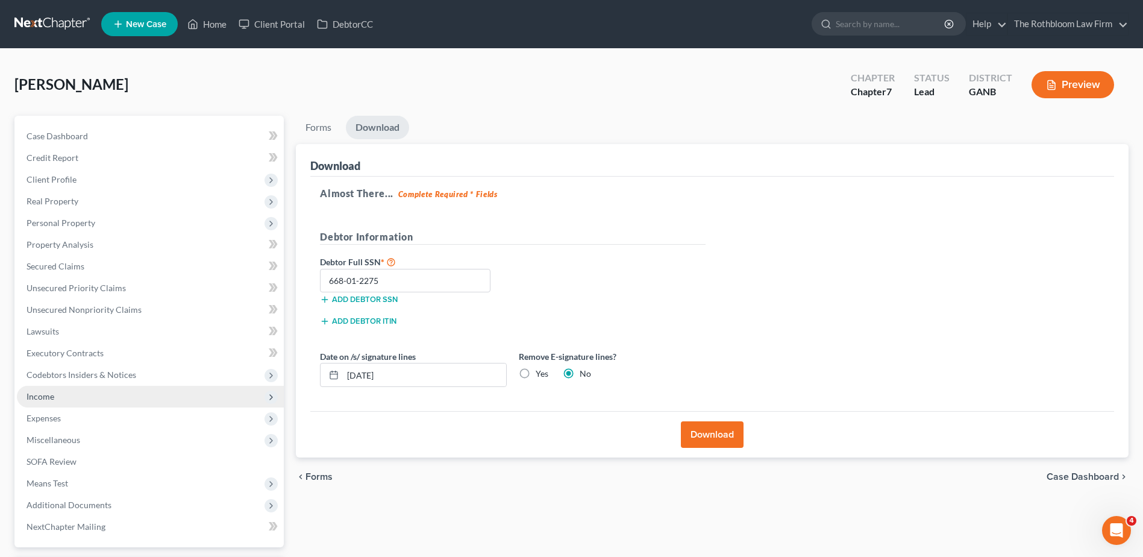
click at [51, 403] on span "Income" at bounding box center [150, 397] width 267 height 22
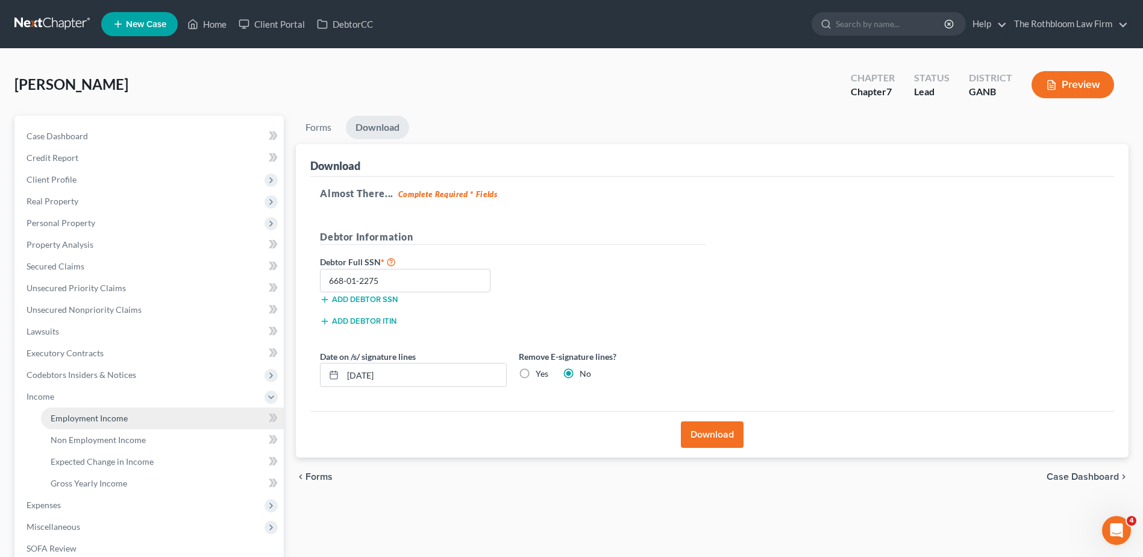
click at [90, 413] on span "Employment Income" at bounding box center [89, 418] width 77 height 10
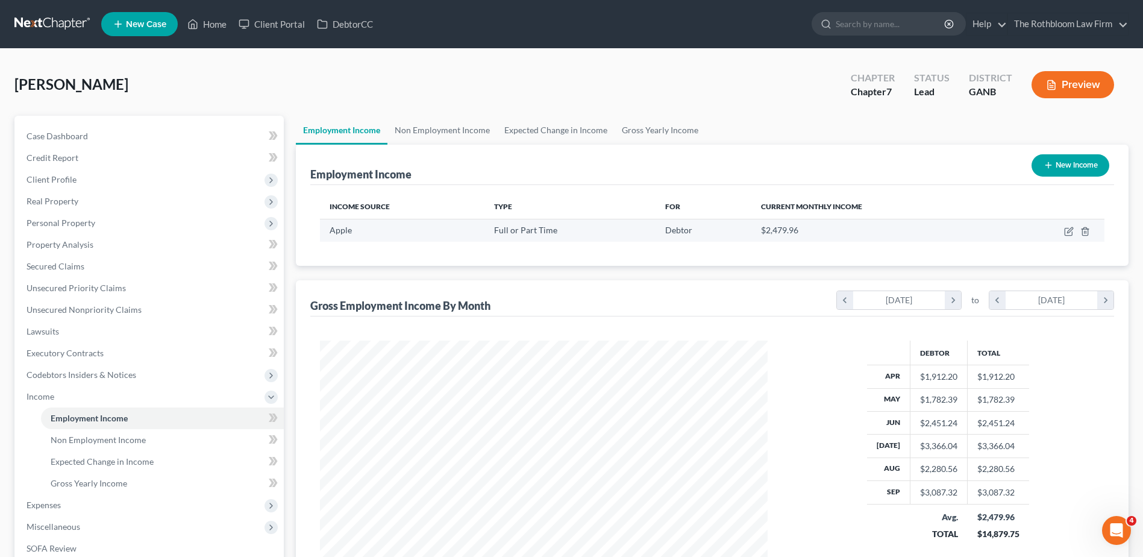
click at [1063, 231] on td at bounding box center [1053, 230] width 104 height 23
click at [1070, 229] on icon "button" at bounding box center [1069, 232] width 10 height 10
select select "0"
select select "10"
select select "2"
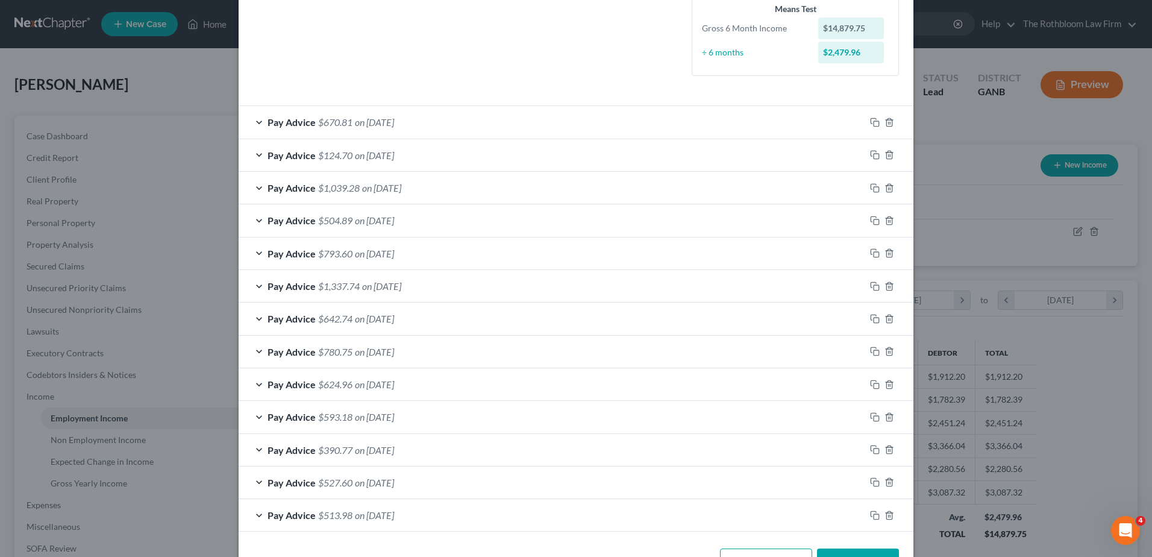
scroll to position [342, 0]
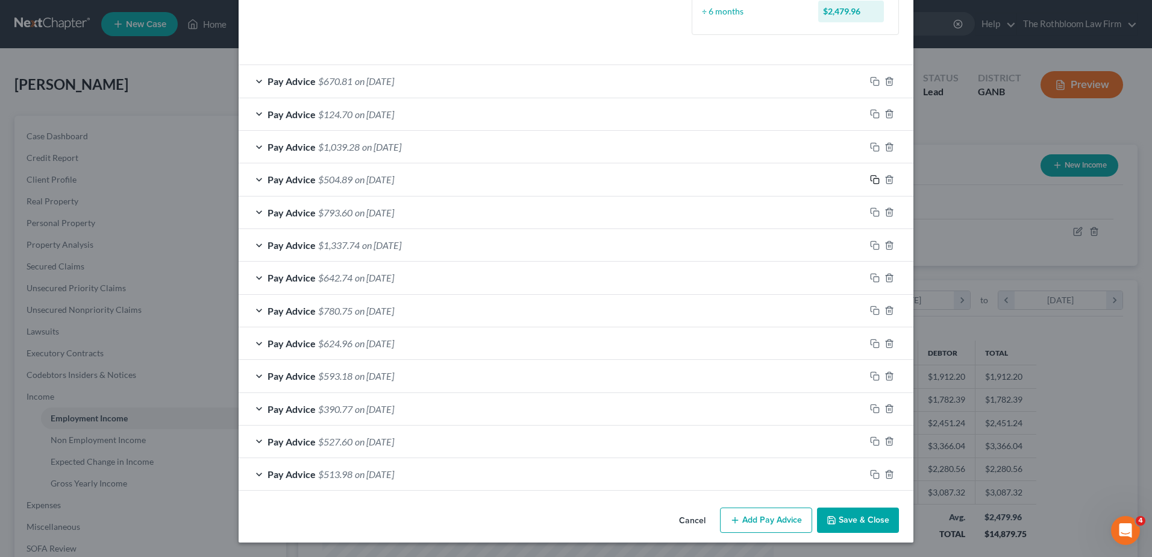
click at [870, 179] on icon "button" at bounding box center [875, 180] width 10 height 10
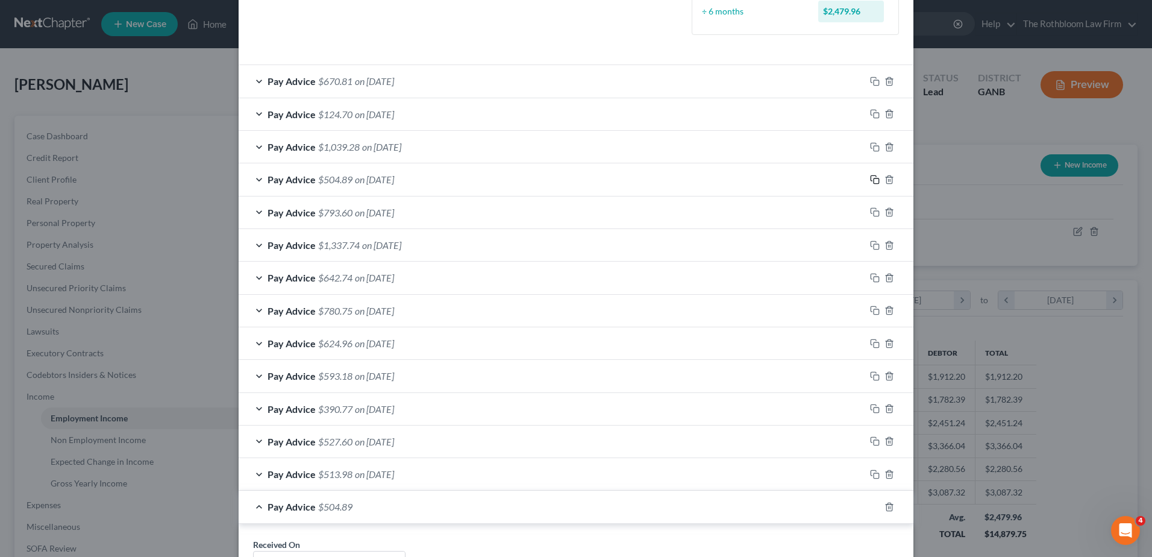
scroll to position [583, 0]
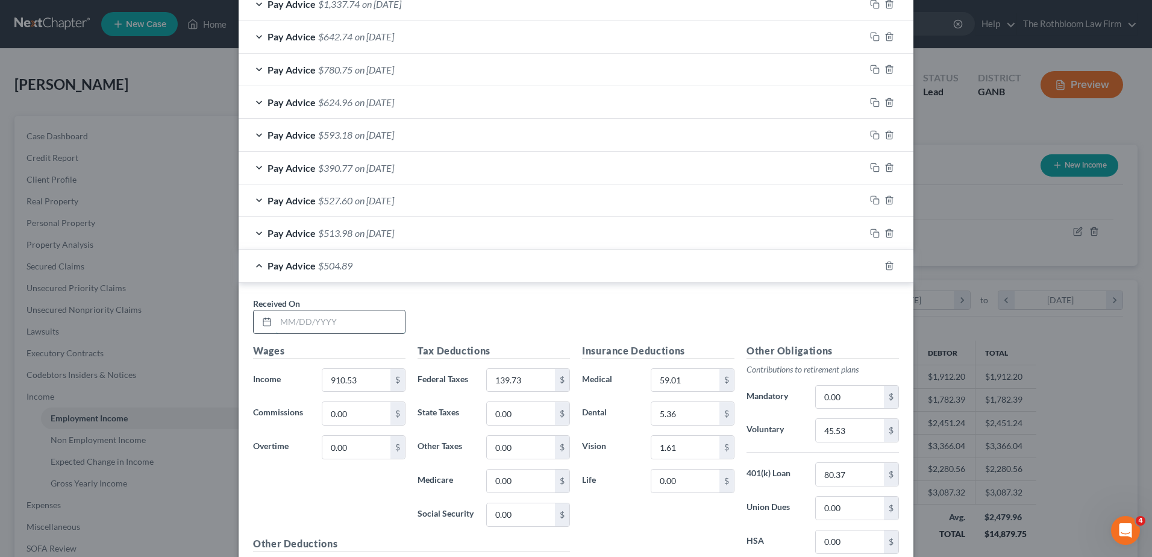
click at [295, 327] on input "text" at bounding box center [340, 321] width 129 height 23
type input "[DATE]"
type input "1,318.18"
click at [536, 374] on input "139.73" at bounding box center [521, 380] width 68 height 23
type input "236.82"
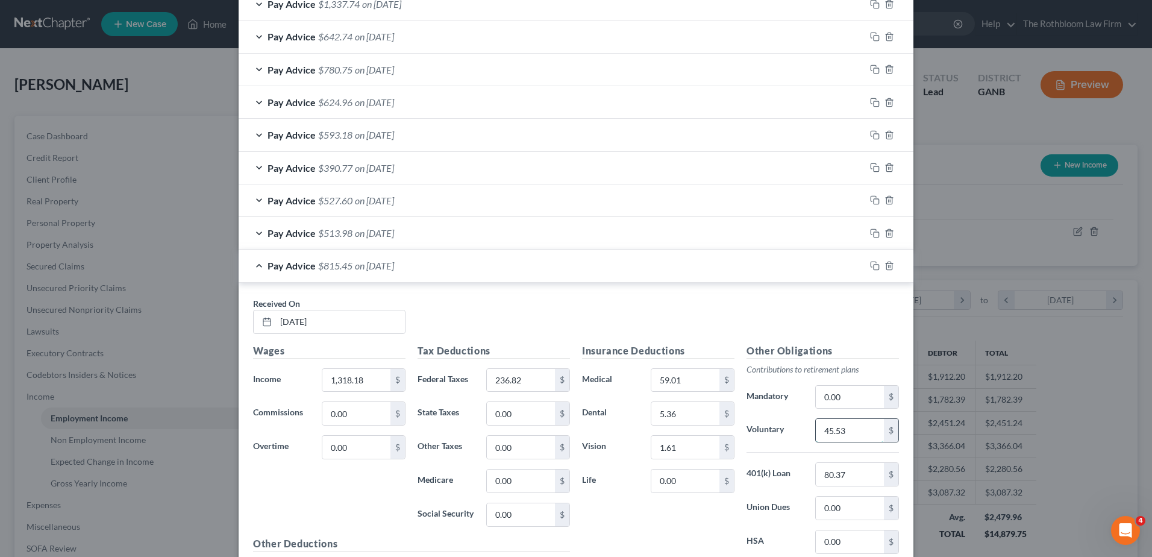
click at [854, 433] on input "45.53" at bounding box center [850, 430] width 68 height 23
type input "65.91"
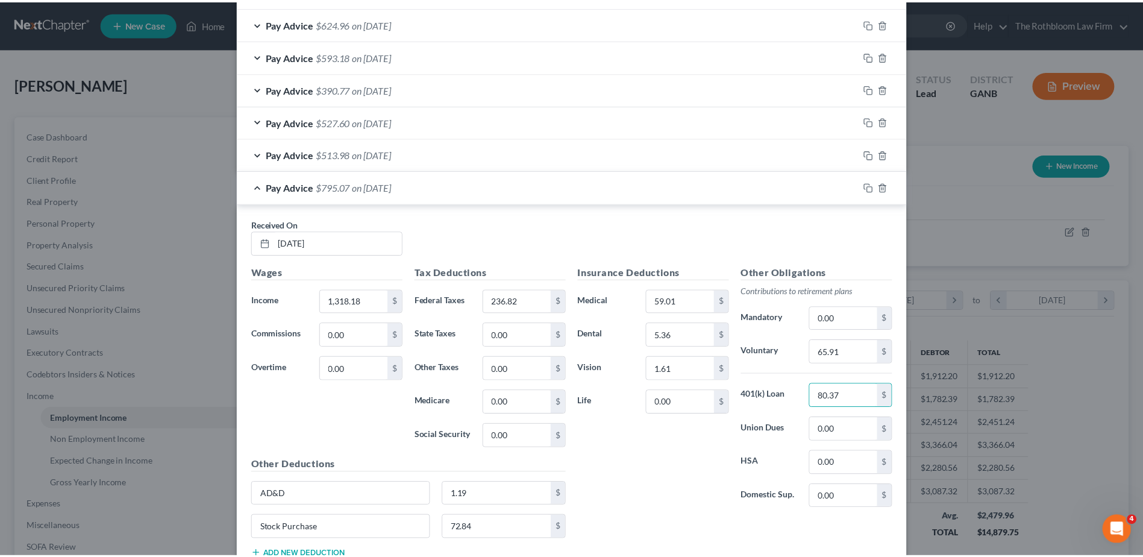
scroll to position [750, 0]
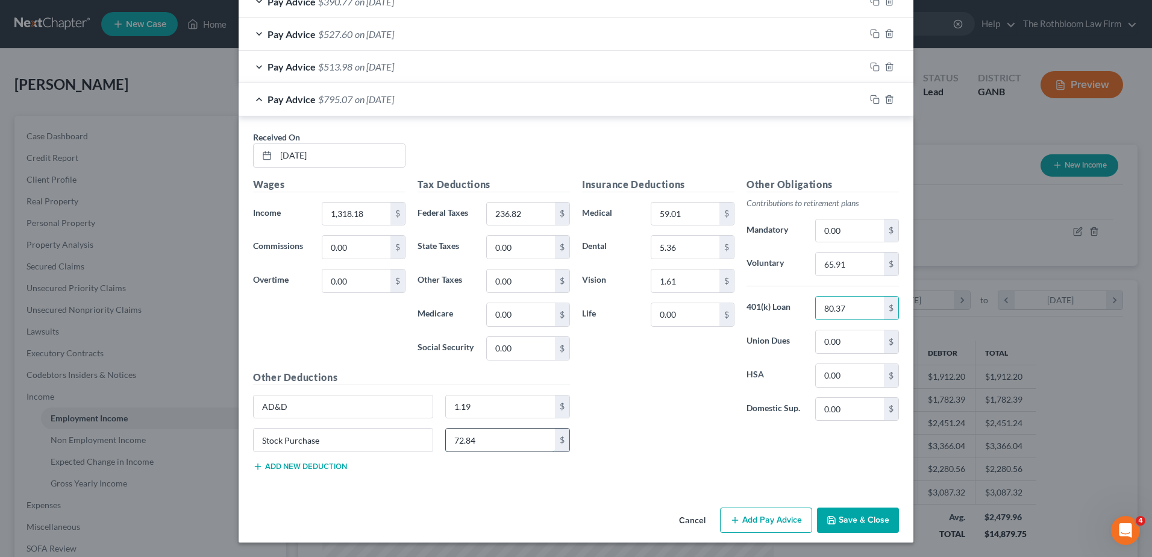
click at [495, 439] on input "72.84" at bounding box center [501, 440] width 110 height 23
type input "105.45"
click at [852, 523] on button "Save & Close" at bounding box center [858, 519] width 82 height 25
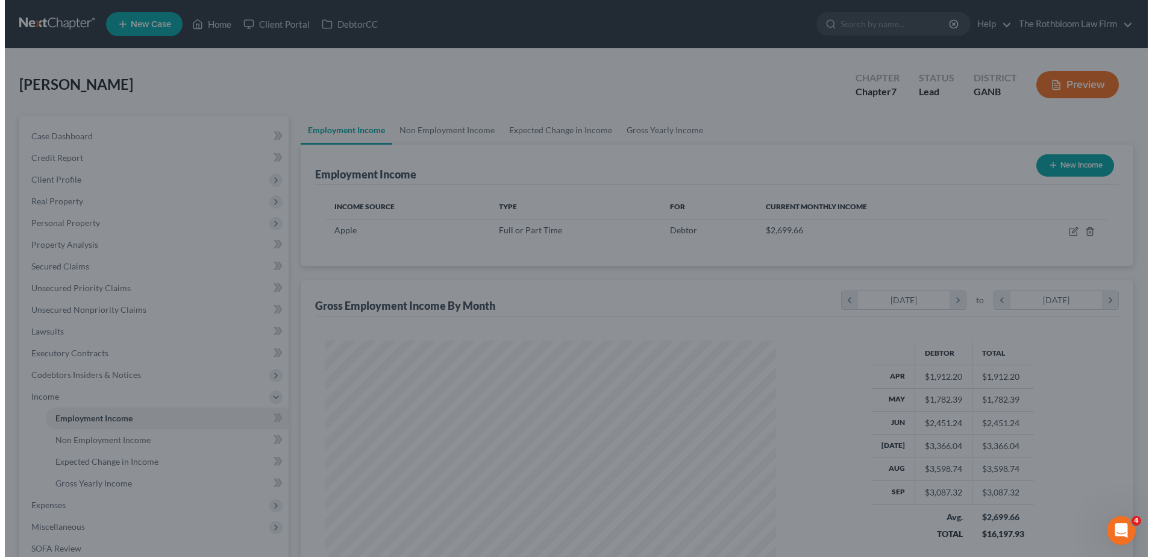
scroll to position [602464, 602215]
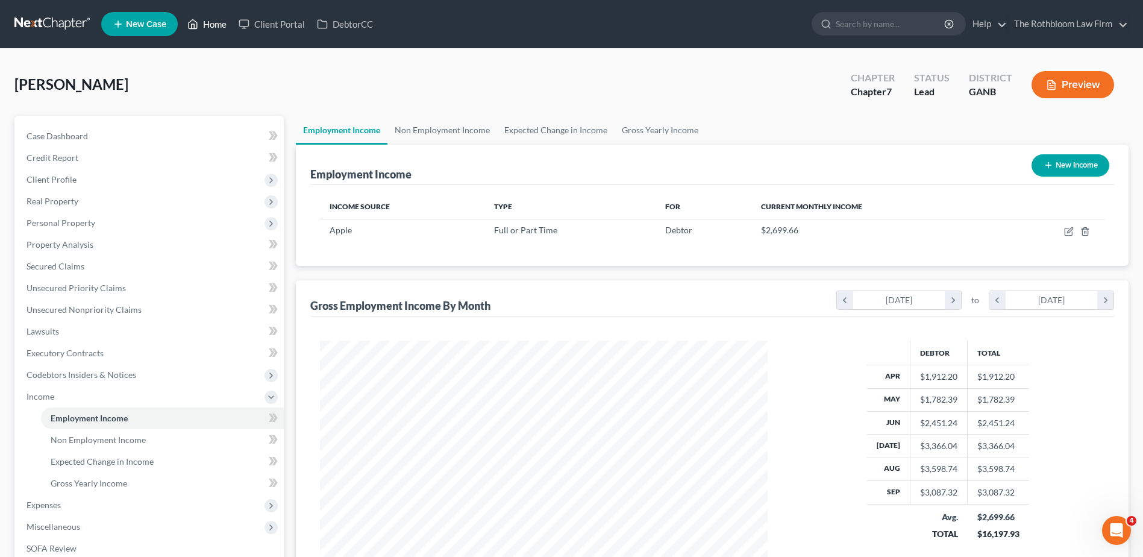
click at [205, 31] on link "Home" at bounding box center [206, 24] width 51 height 22
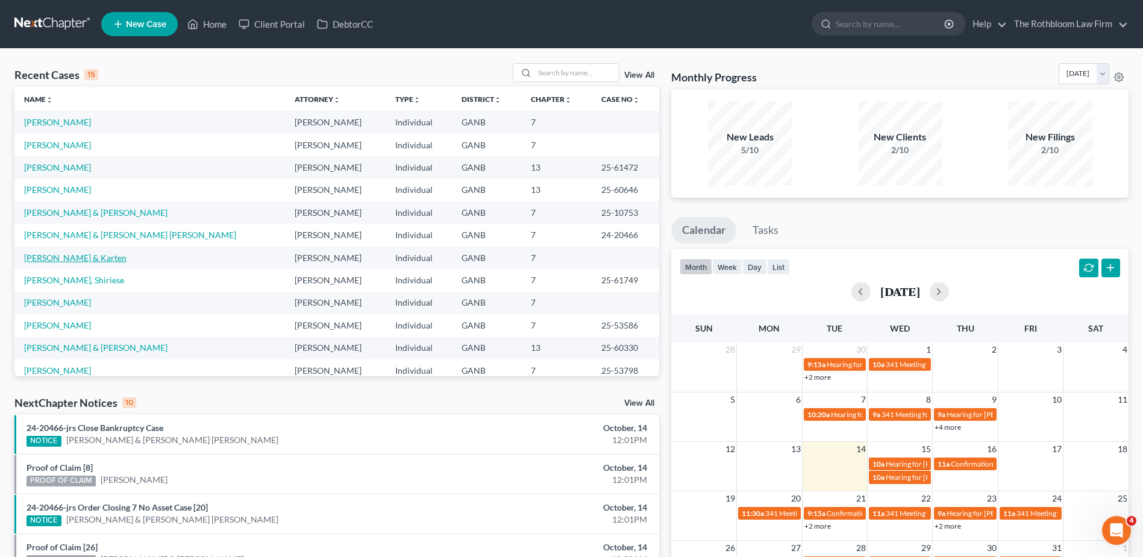
click at [44, 262] on link "[PERSON_NAME] & Karten" at bounding box center [75, 258] width 102 height 10
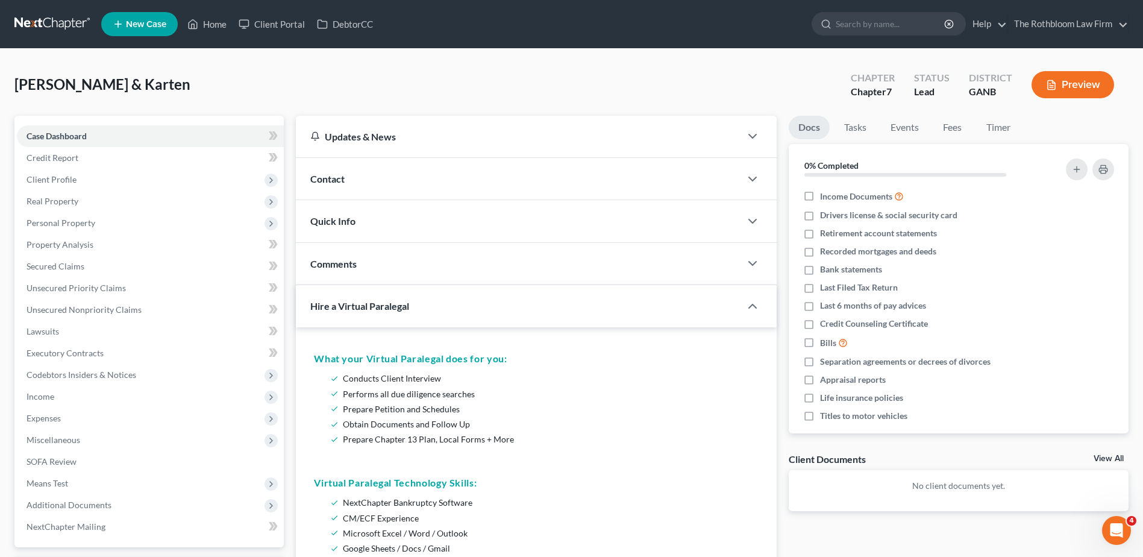
click at [323, 173] on span "Contact" at bounding box center [327, 178] width 34 height 11
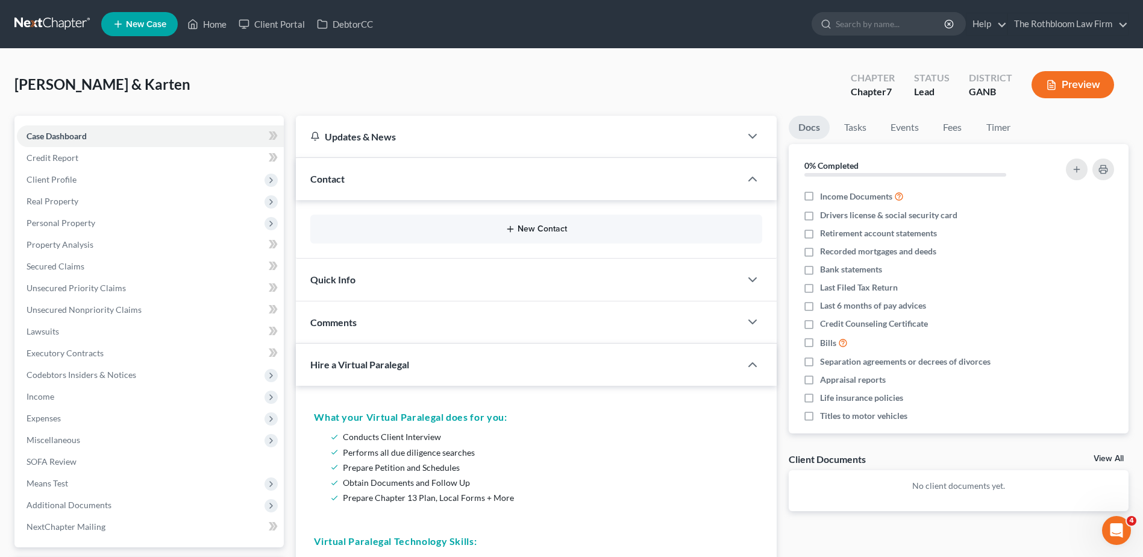
click at [531, 230] on button "New Contact" at bounding box center [536, 229] width 433 height 10
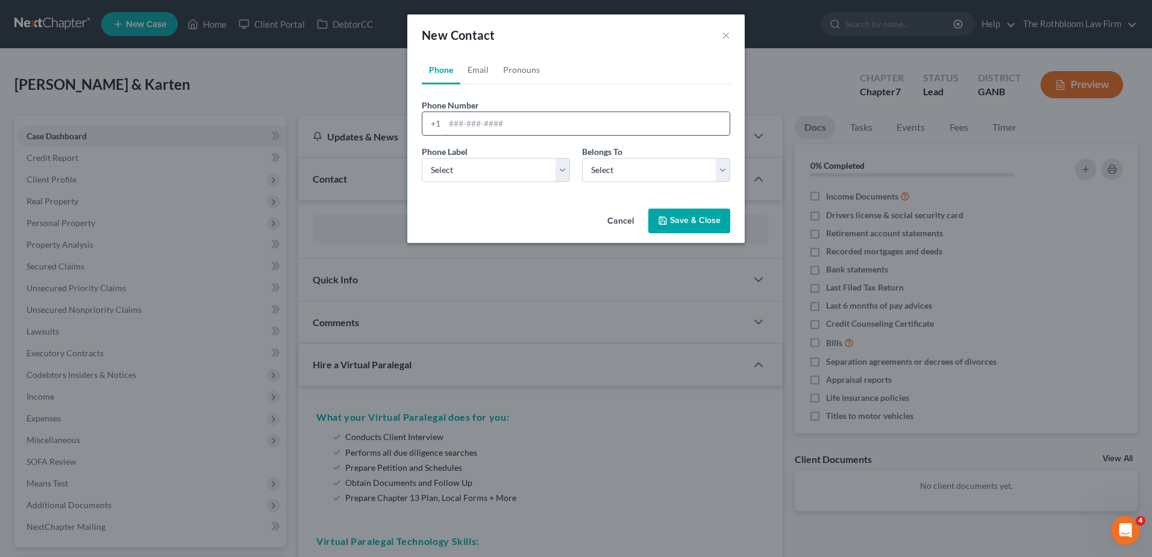
click at [460, 130] on input "tel" at bounding box center [587, 123] width 285 height 23
type input "4079633873"
drag, startPoint x: 456, startPoint y: 160, endPoint x: 445, endPoint y: 184, distance: 26.7
click at [456, 160] on select "Select Mobile Home Work Other" at bounding box center [496, 170] width 148 height 24
select select "0"
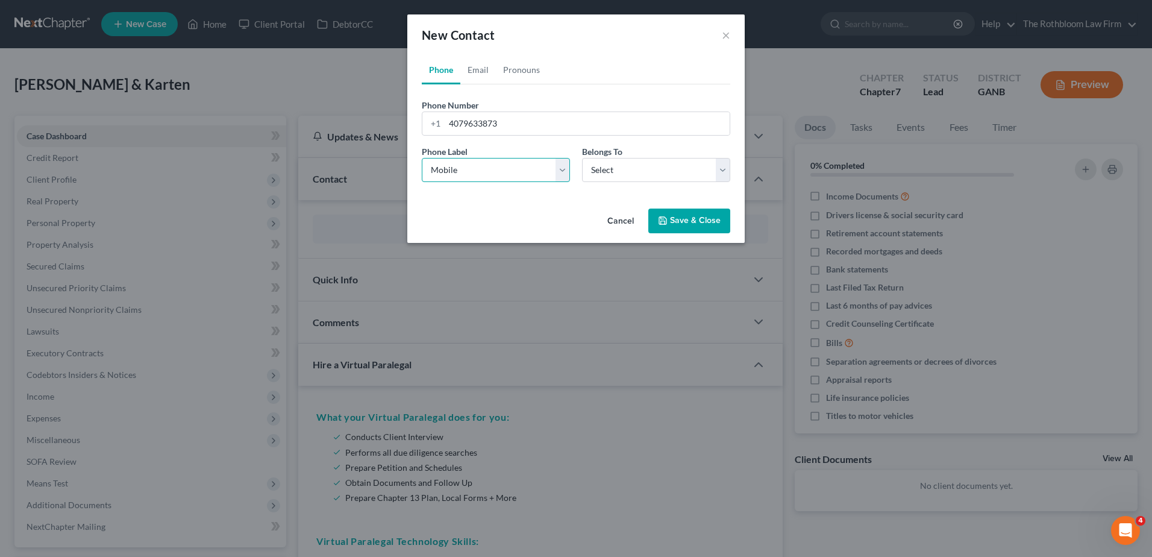
click at [422, 158] on select "Select Mobile Home Work Other" at bounding box center [496, 170] width 148 height 24
click at [630, 178] on select "Select Client Spouse Other" at bounding box center [656, 170] width 148 height 24
click at [619, 166] on select "Select Client Spouse Other" at bounding box center [656, 170] width 148 height 24
click at [619, 171] on select "Select Client Spouse Other" at bounding box center [656, 170] width 148 height 24
select select "0"
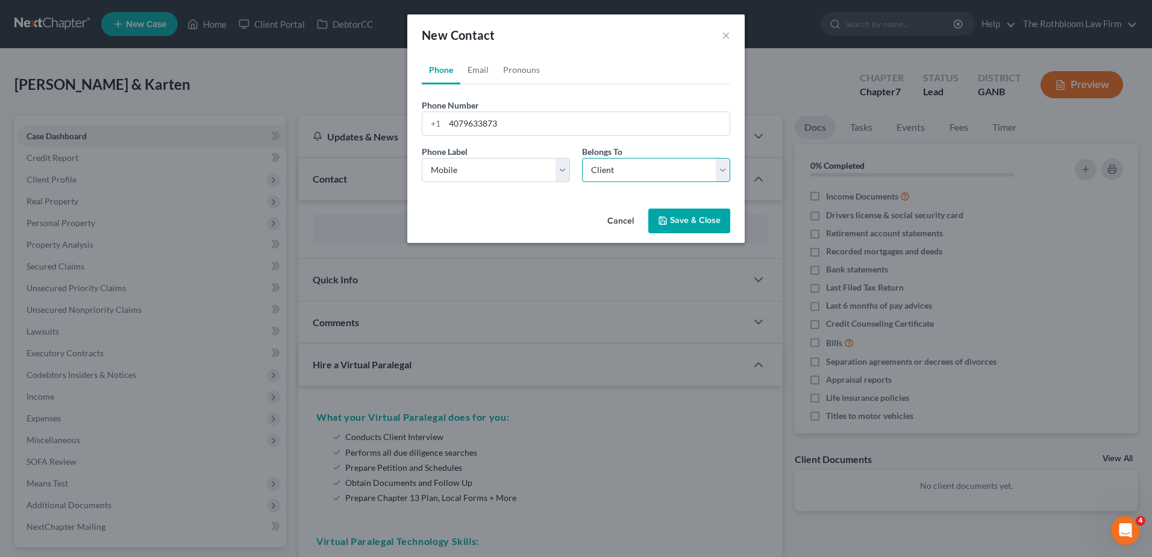
click at [582, 158] on select "Select Client Spouse Other" at bounding box center [656, 170] width 148 height 24
click at [683, 219] on button "Save & Close" at bounding box center [689, 221] width 82 height 25
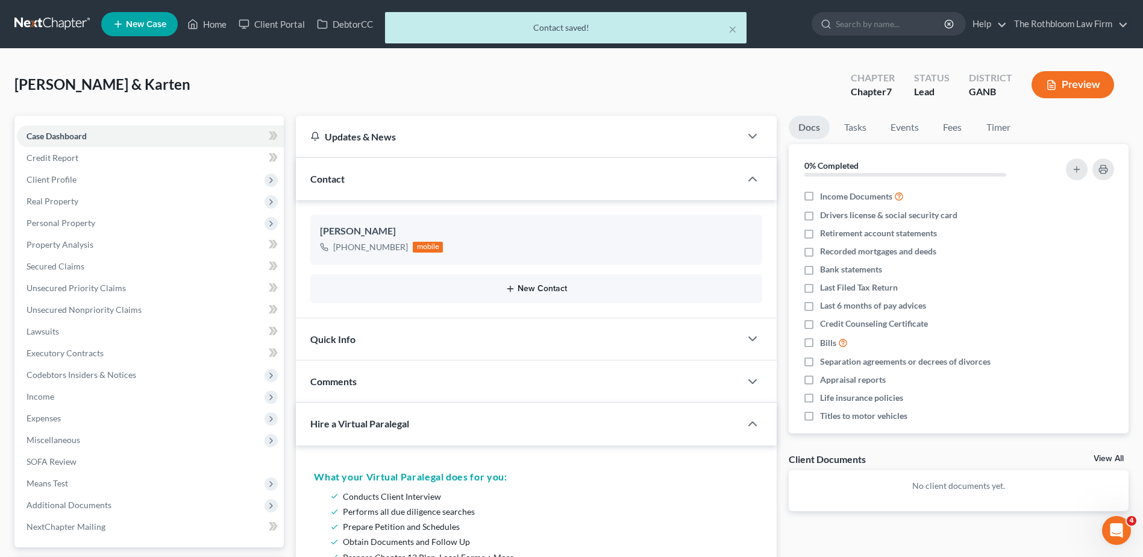
click at [536, 288] on button "New Contact" at bounding box center [536, 289] width 433 height 10
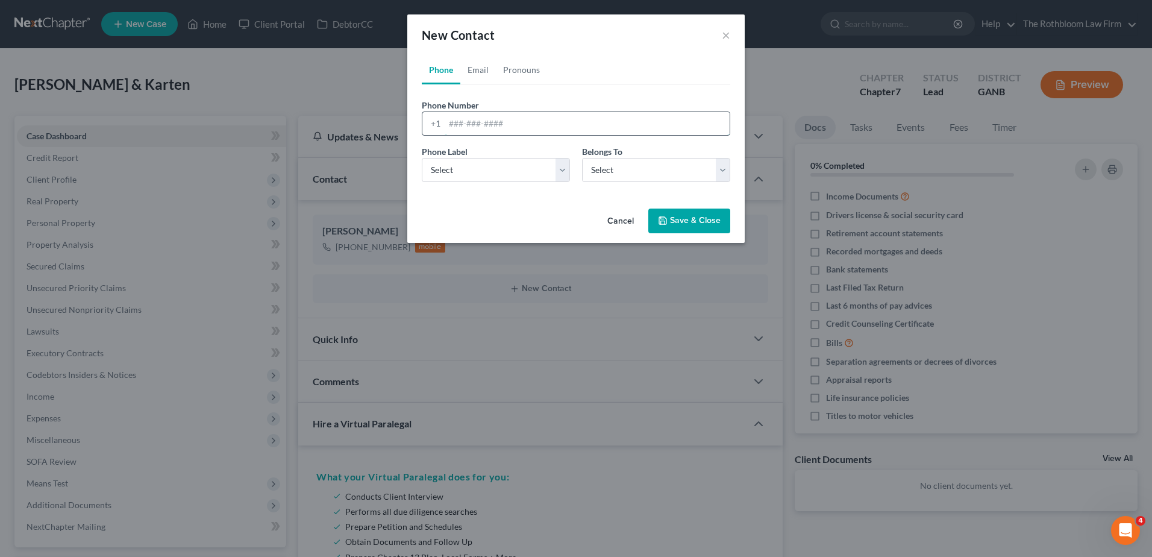
click at [462, 120] on input "tel" at bounding box center [587, 123] width 285 height 23
type input "4079633873"
drag, startPoint x: 454, startPoint y: 160, endPoint x: 444, endPoint y: 183, distance: 24.3
click at [454, 160] on select "Select Mobile Home Work Other" at bounding box center [496, 170] width 148 height 24
select select "0"
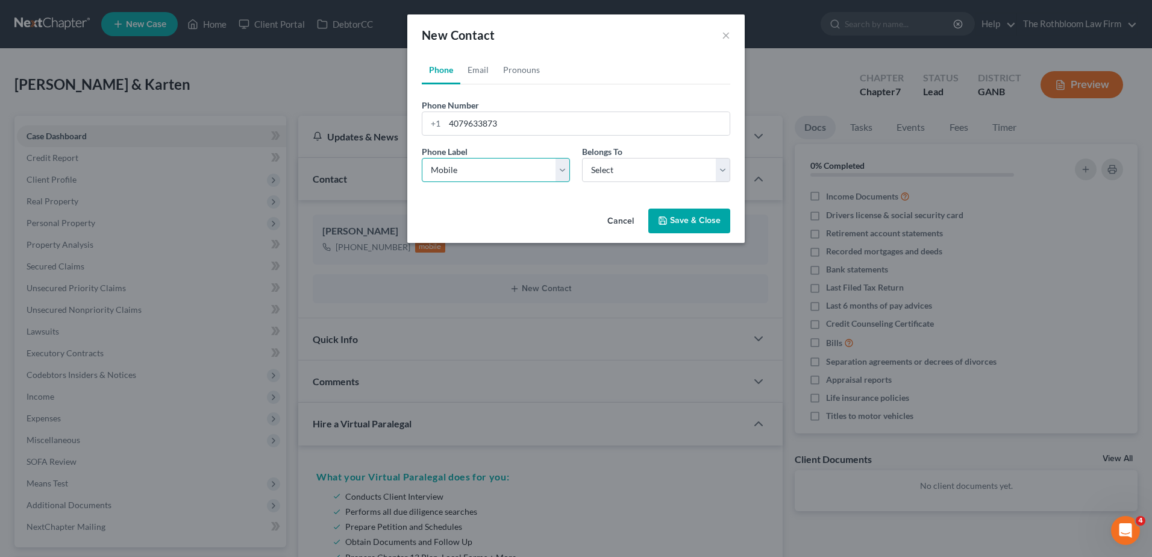
click at [422, 158] on select "Select Mobile Home Work Other" at bounding box center [496, 170] width 148 height 24
click at [610, 169] on select "Select Client Spouse Other" at bounding box center [656, 170] width 148 height 24
select select "1"
click at [582, 158] on select "Select Client Spouse Other" at bounding box center [656, 170] width 148 height 24
click at [690, 223] on button "Save & Close" at bounding box center [689, 221] width 82 height 25
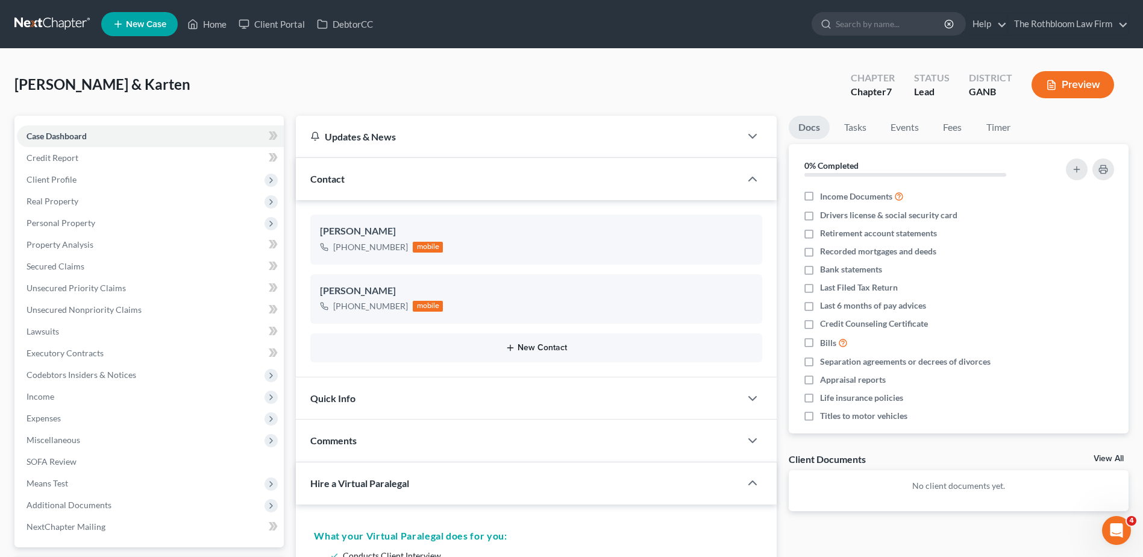
click at [536, 350] on button "New Contact" at bounding box center [536, 348] width 433 height 10
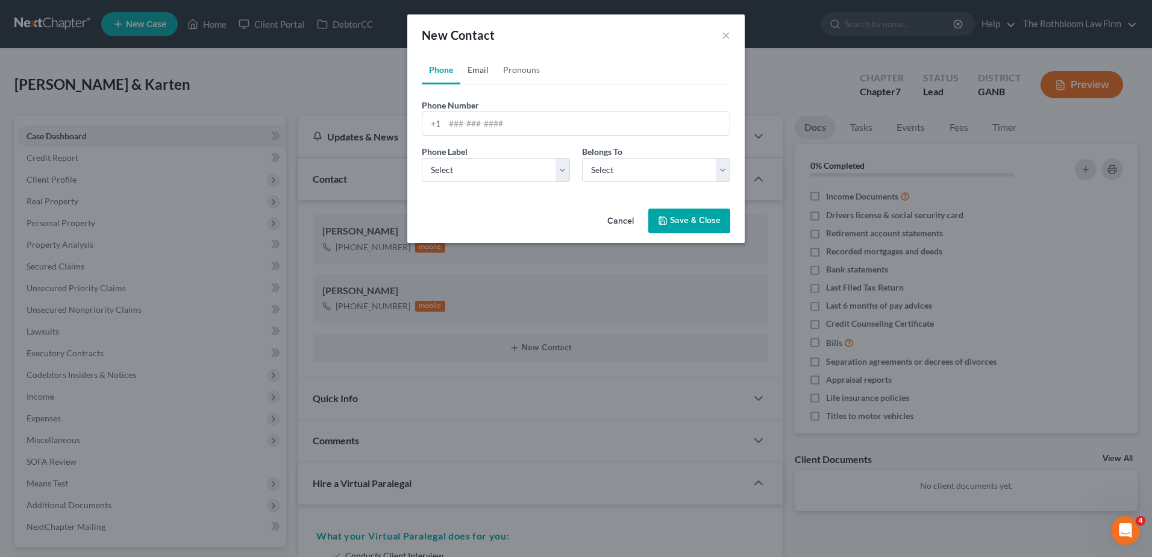
click at [473, 75] on link "Email" at bounding box center [478, 69] width 36 height 29
click at [451, 121] on input "email" at bounding box center [587, 123] width 285 height 23
type input "[EMAIL_ADDRESS][DOMAIN_NAME]"
drag, startPoint x: 501, startPoint y: 176, endPoint x: 489, endPoint y: 183, distance: 13.8
click at [501, 176] on select "Select Home Work Other" at bounding box center [496, 170] width 148 height 24
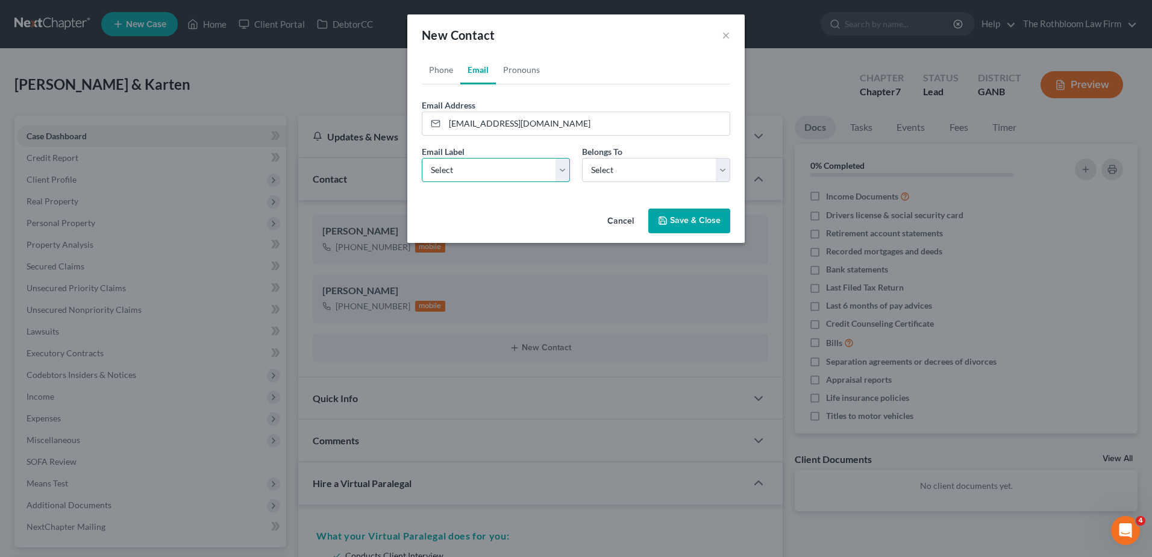
select select "0"
click at [422, 158] on select "Select Home Work Other" at bounding box center [496, 170] width 148 height 24
click at [612, 165] on select "Select Client Spouse Other" at bounding box center [656, 170] width 148 height 24
select select "0"
click at [582, 158] on select "Select Client Spouse Other" at bounding box center [656, 170] width 148 height 24
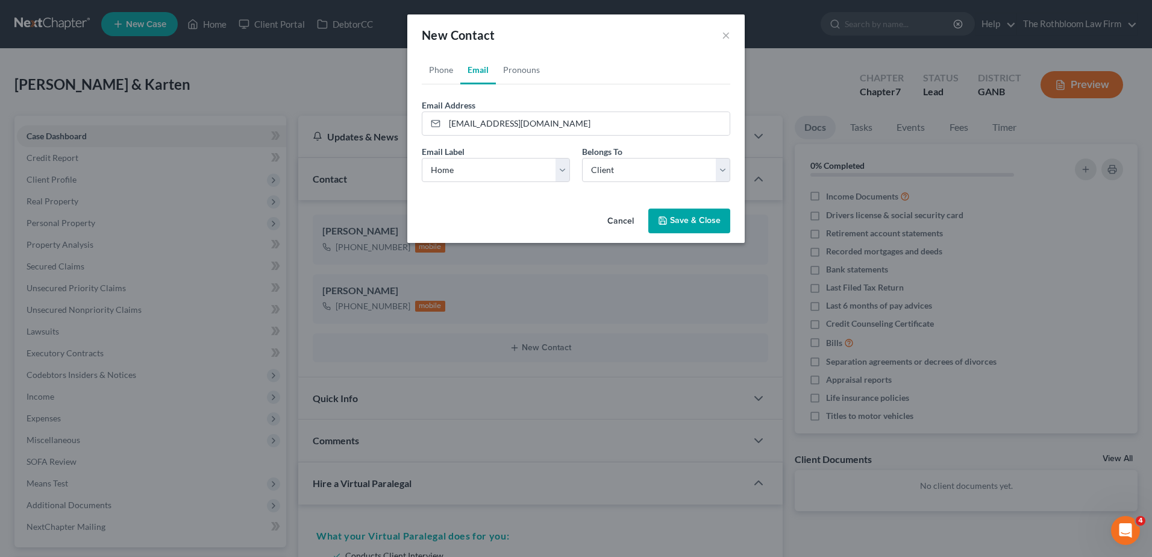
click at [683, 224] on button "Save & Close" at bounding box center [689, 221] width 82 height 25
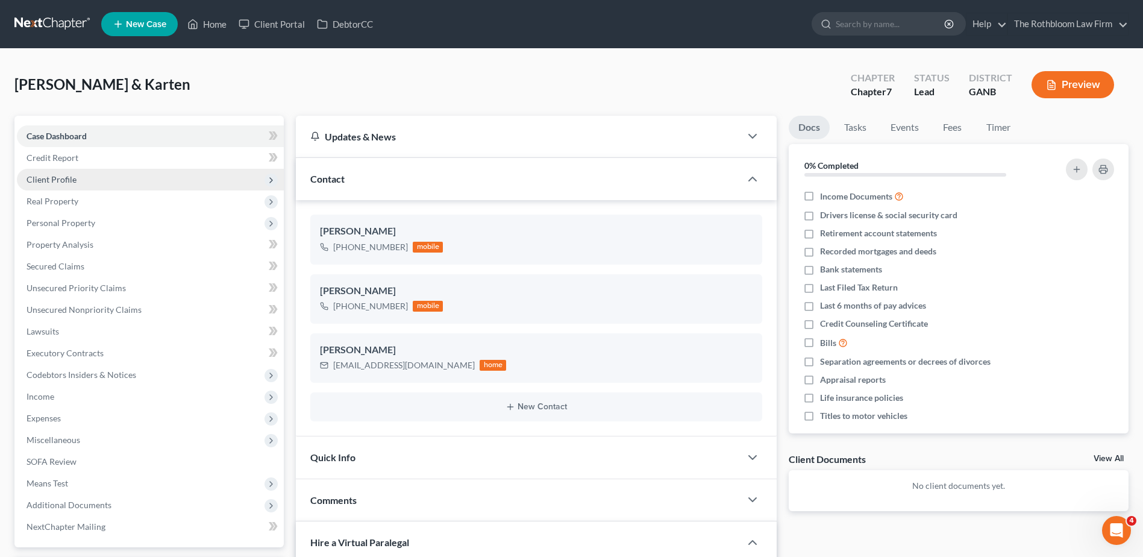
click at [45, 174] on span "Client Profile" at bounding box center [52, 179] width 50 height 10
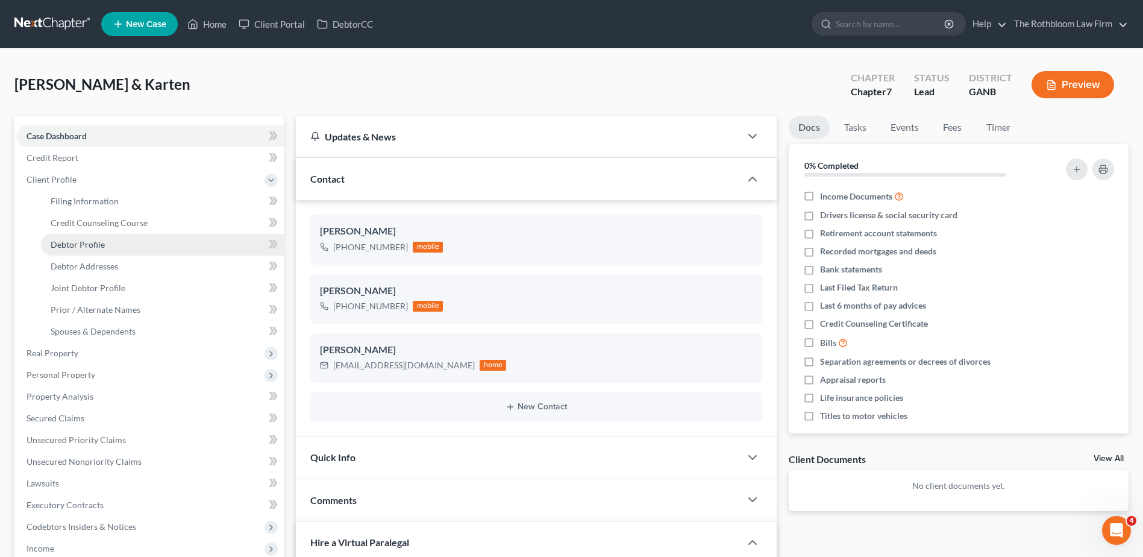
click at [87, 251] on link "Debtor Profile" at bounding box center [162, 245] width 243 height 22
select select "1"
select select "3"
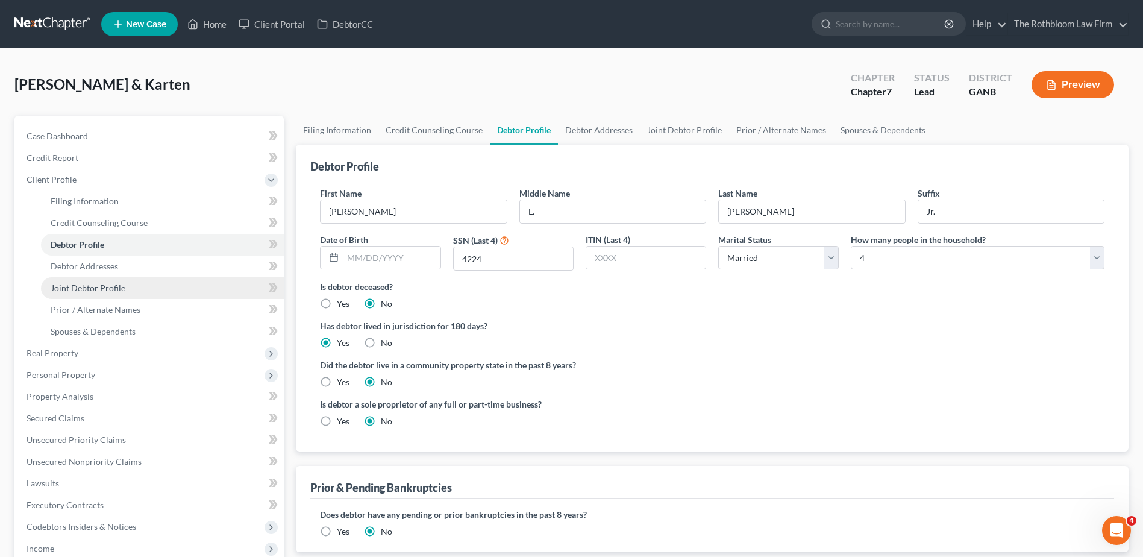
click at [98, 281] on link "Joint Debtor Profile" at bounding box center [162, 288] width 243 height 22
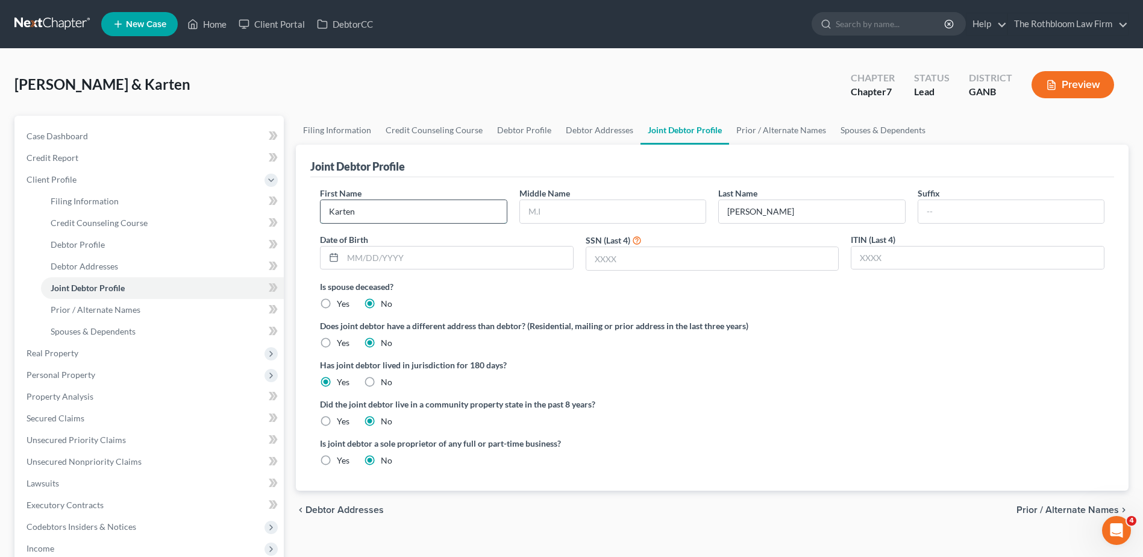
click at [342, 215] on input "Karten" at bounding box center [414, 211] width 186 height 23
type input "[PERSON_NAME]"
click at [606, 254] on input "text" at bounding box center [712, 258] width 253 height 23
type input "1253"
click at [505, 131] on link "Debtor Profile" at bounding box center [524, 130] width 69 height 29
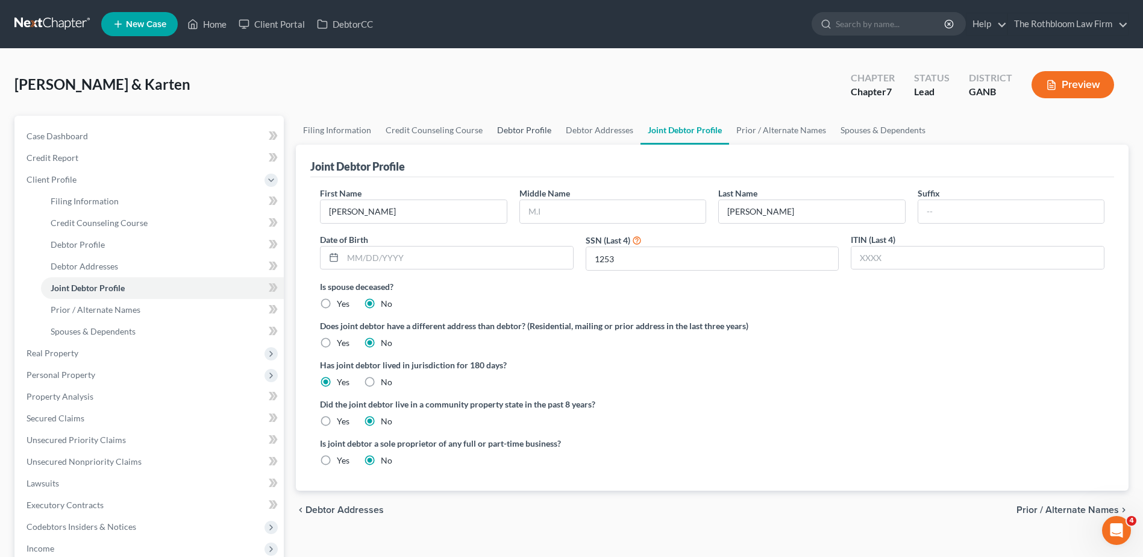
select select "1"
select select "3"
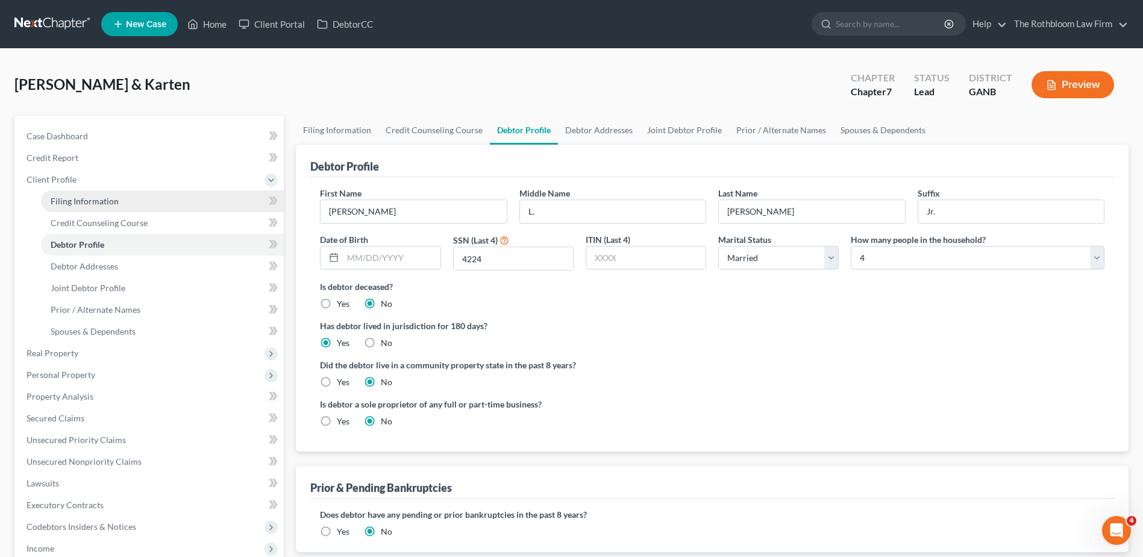
click at [71, 200] on span "Filing Information" at bounding box center [85, 201] width 68 height 10
select select "1"
select select "0"
select select "10"
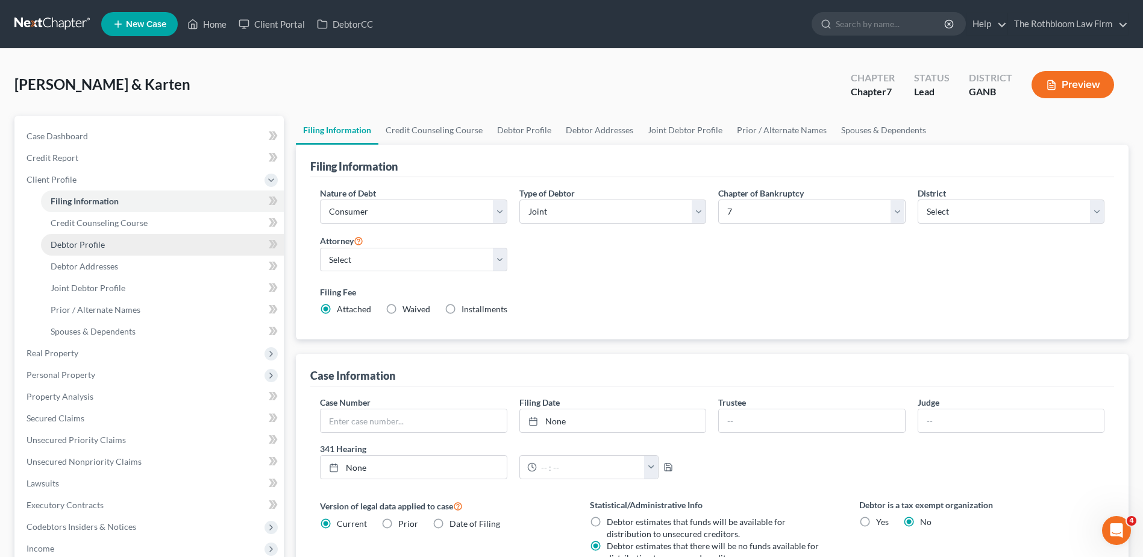
click at [93, 243] on span "Debtor Profile" at bounding box center [78, 244] width 54 height 10
select select "1"
select select "3"
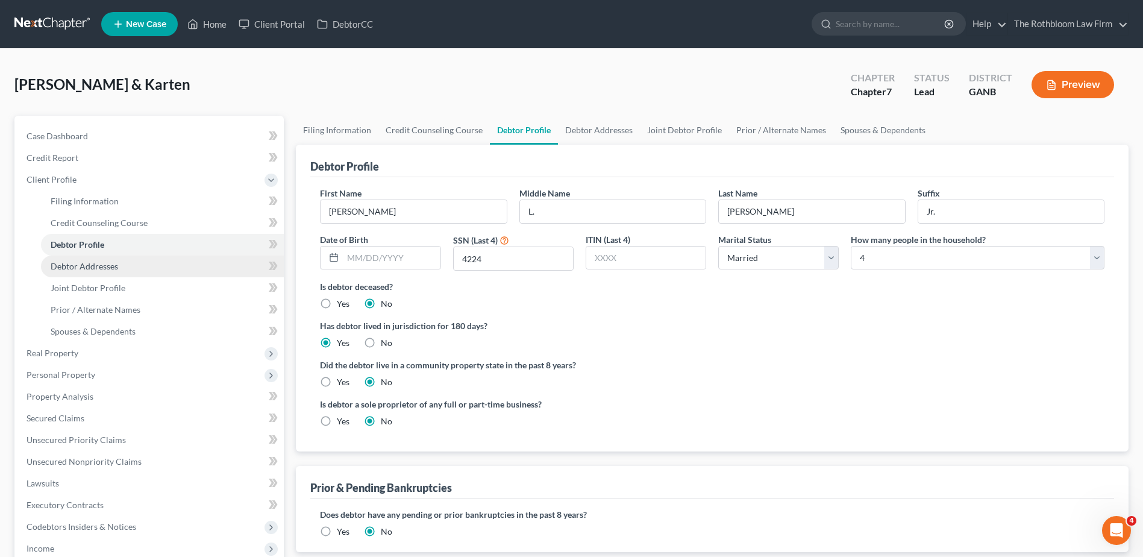
click at [83, 266] on span "Debtor Addresses" at bounding box center [85, 266] width 68 height 10
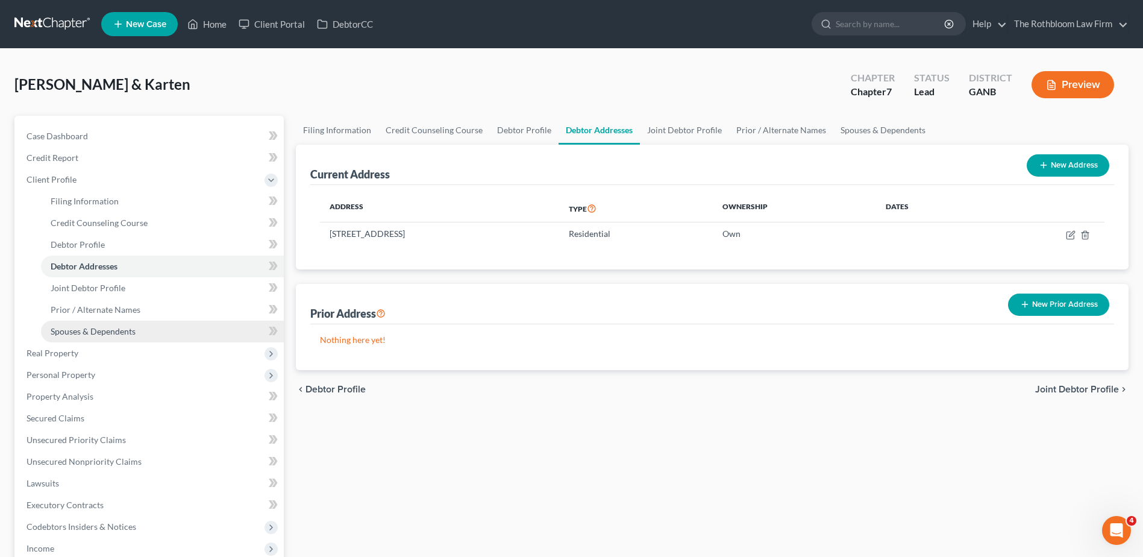
click at [81, 329] on span "Spouses & Dependents" at bounding box center [93, 331] width 85 height 10
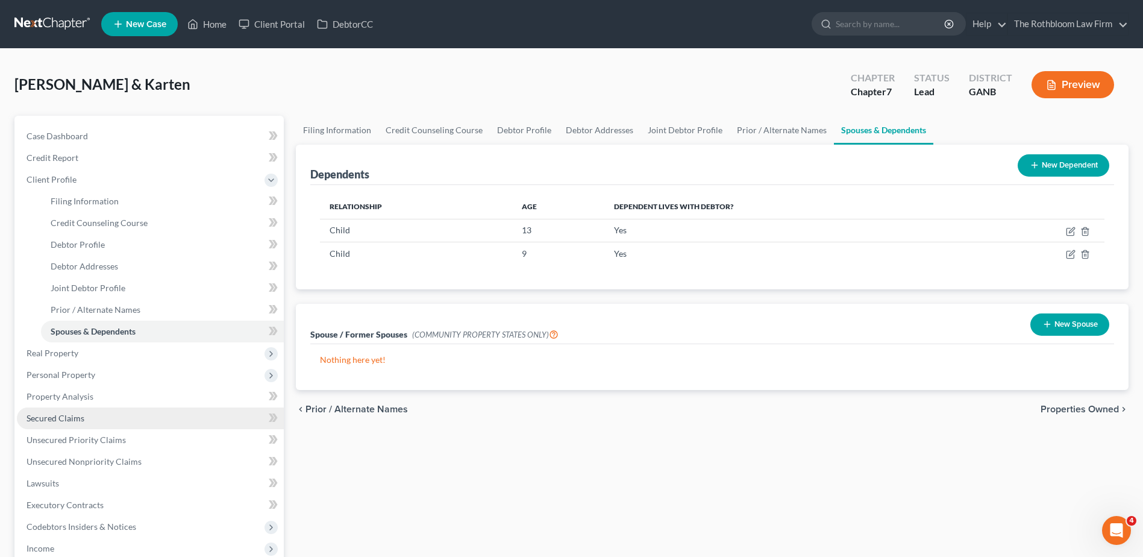
click at [49, 421] on span "Secured Claims" at bounding box center [56, 418] width 58 height 10
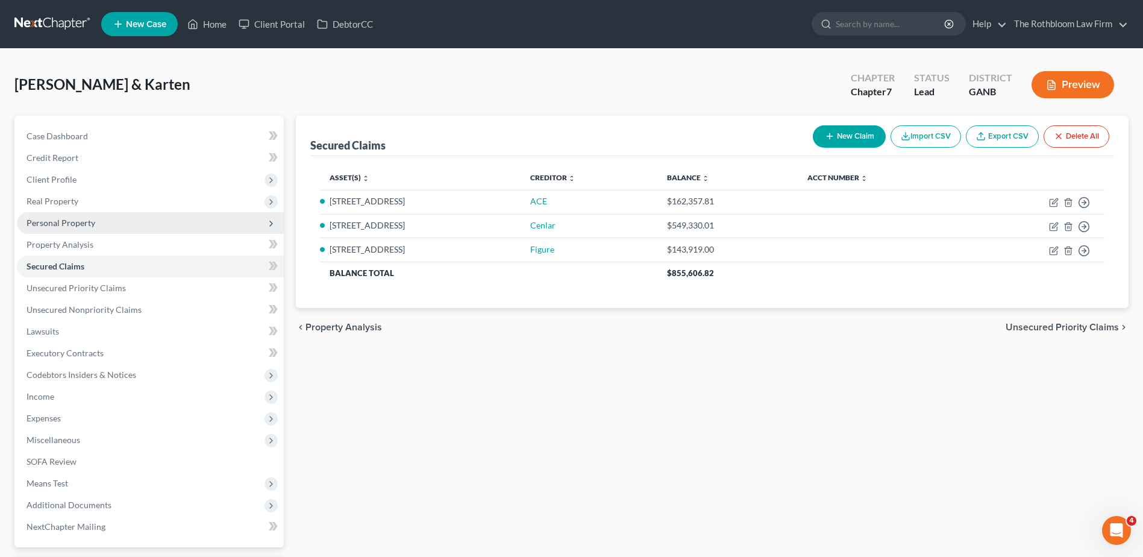
click at [56, 222] on span "Personal Property" at bounding box center [61, 223] width 69 height 10
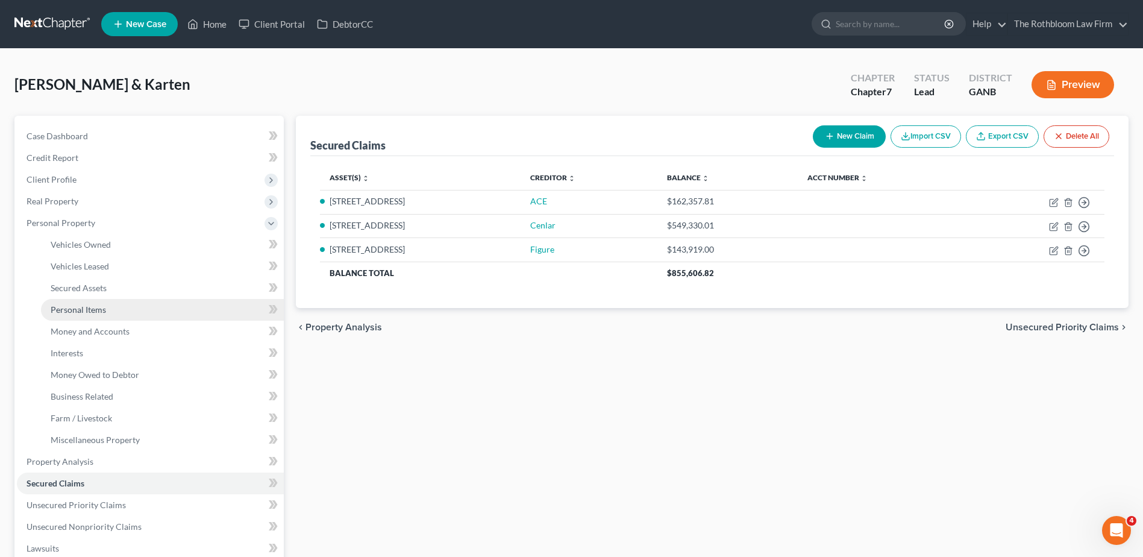
click at [90, 305] on span "Personal Items" at bounding box center [78, 309] width 55 height 10
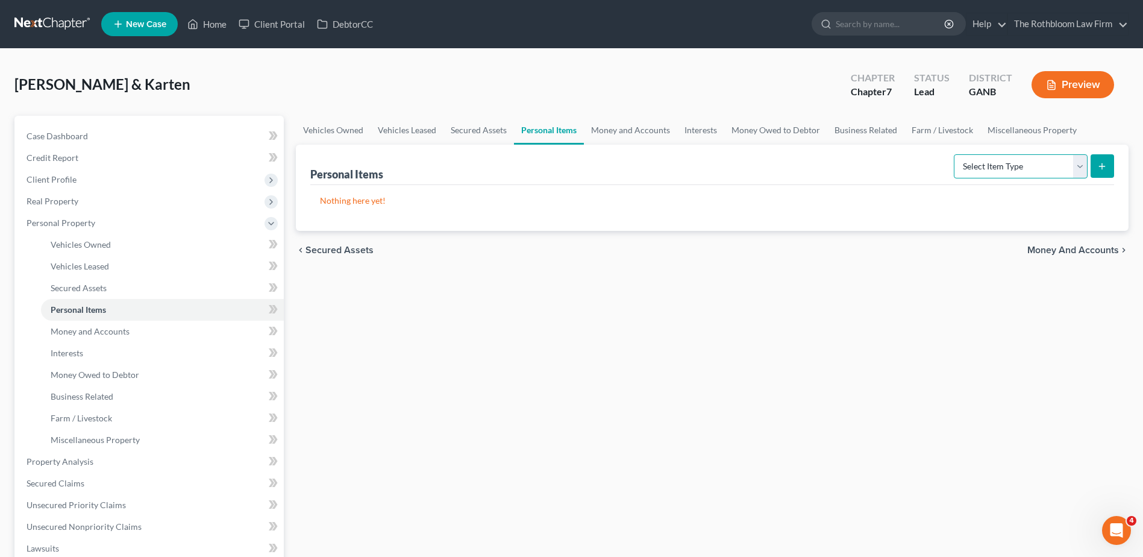
click at [1082, 165] on select "Select Item Type Clothing Collectibles Of Value Electronics Firearms Household …" at bounding box center [1021, 166] width 134 height 24
select select "household_goods"
click at [955, 154] on select "Select Item Type Clothing Collectibles Of Value Electronics Firearms Household …" at bounding box center [1021, 166] width 134 height 24
click at [1105, 167] on icon "submit" at bounding box center [1102, 167] width 10 height 10
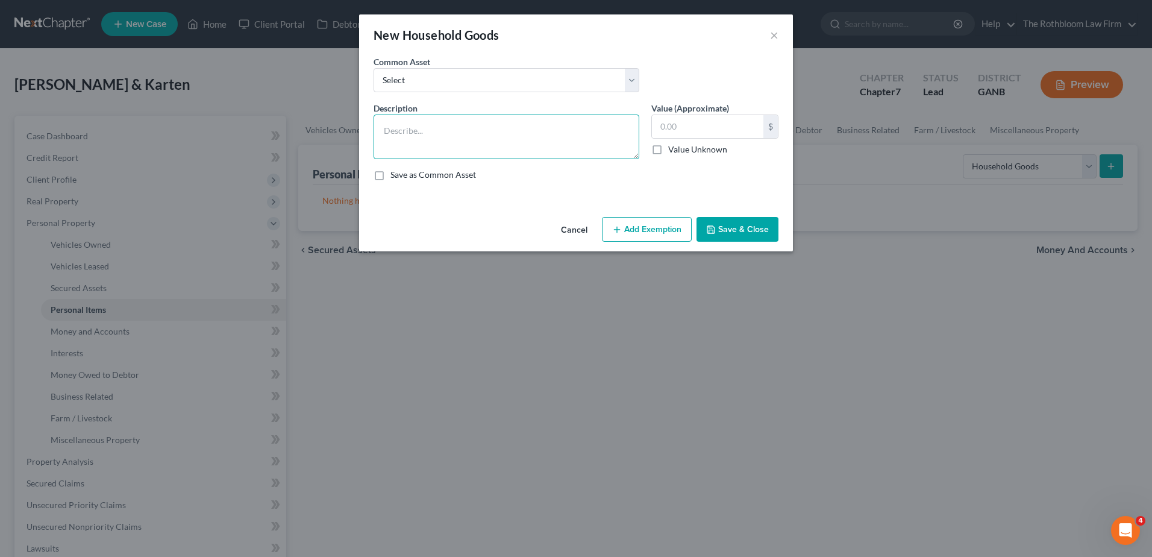
click at [403, 128] on textarea at bounding box center [507, 137] width 266 height 45
type textarea "Household Furniture"
type input "2,500"
click at [625, 230] on button "Add Exemption" at bounding box center [647, 229] width 90 height 25
select select "2"
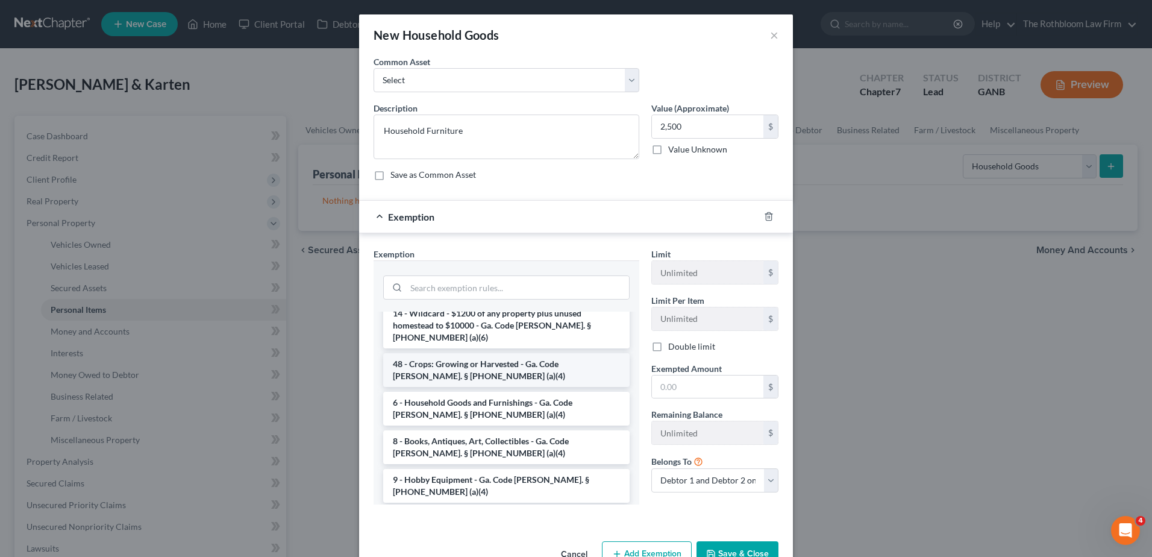
scroll to position [121, 0]
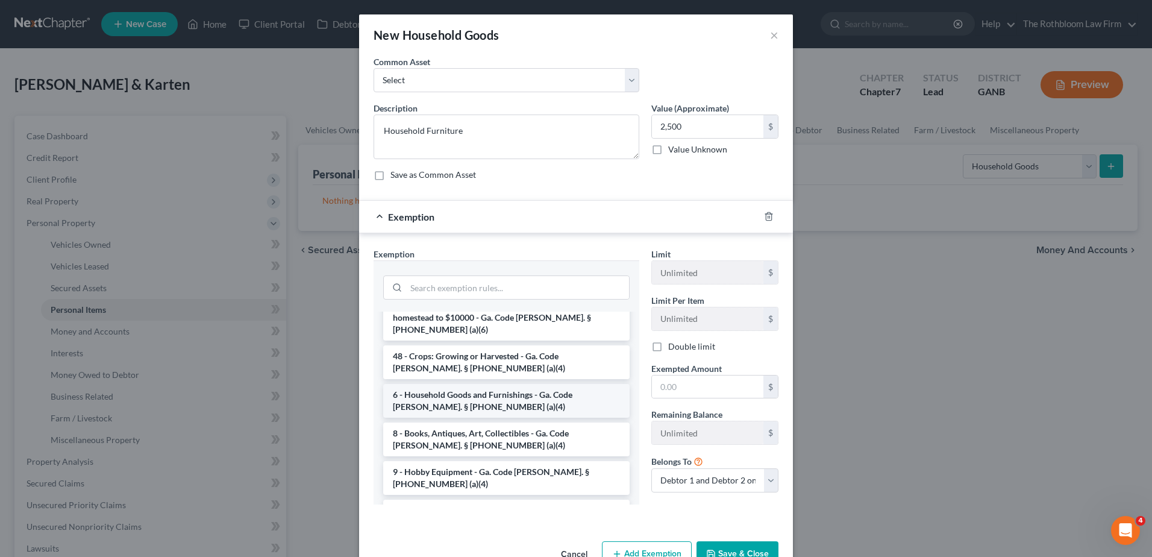
click at [465, 384] on li "6 - Household Goods and Furnishings - Ga. Code [PERSON_NAME]. § [PHONE_NUMBER] …" at bounding box center [506, 401] width 246 height 34
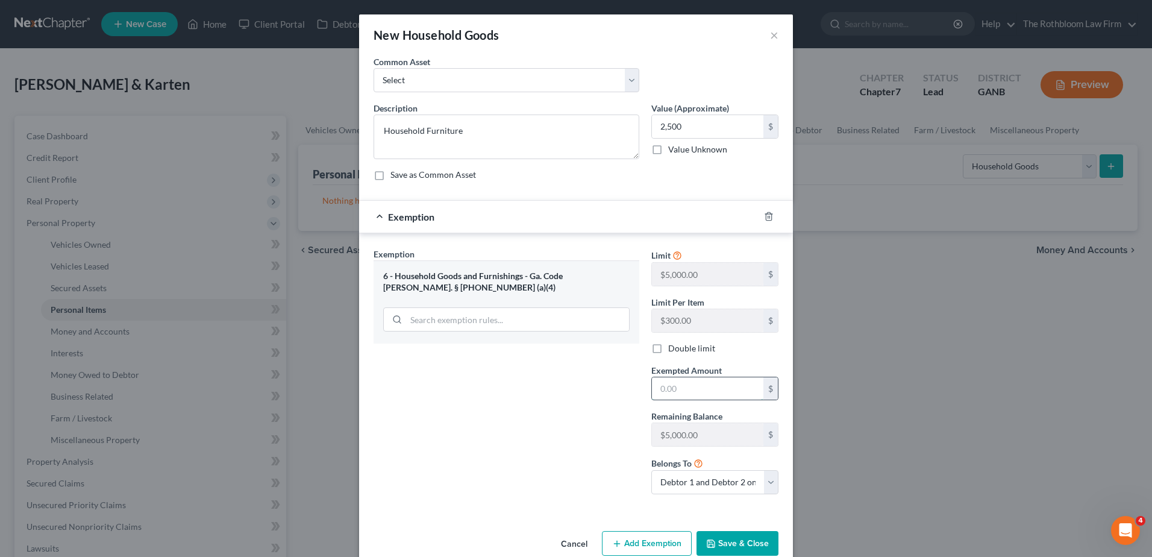
click at [701, 394] on input "text" at bounding box center [707, 388] width 111 height 23
type input "2,500"
click at [728, 539] on button "Save & Close" at bounding box center [738, 543] width 82 height 25
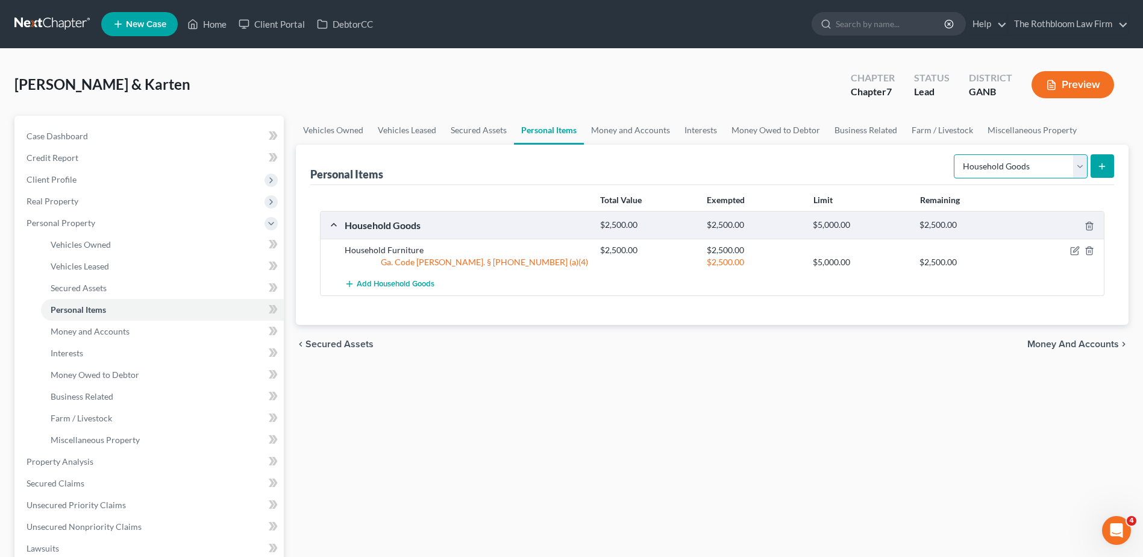
click at [1076, 168] on select "Select Item Type Clothing Collectibles Of Value Electronics Firearms Household …" at bounding box center [1021, 166] width 134 height 24
select select "collectibles_of_value"
click at [955, 154] on select "Select Item Type Clothing Collectibles Of Value Electronics Firearms Household …" at bounding box center [1021, 166] width 134 height 24
click at [1105, 165] on icon "submit" at bounding box center [1102, 167] width 10 height 10
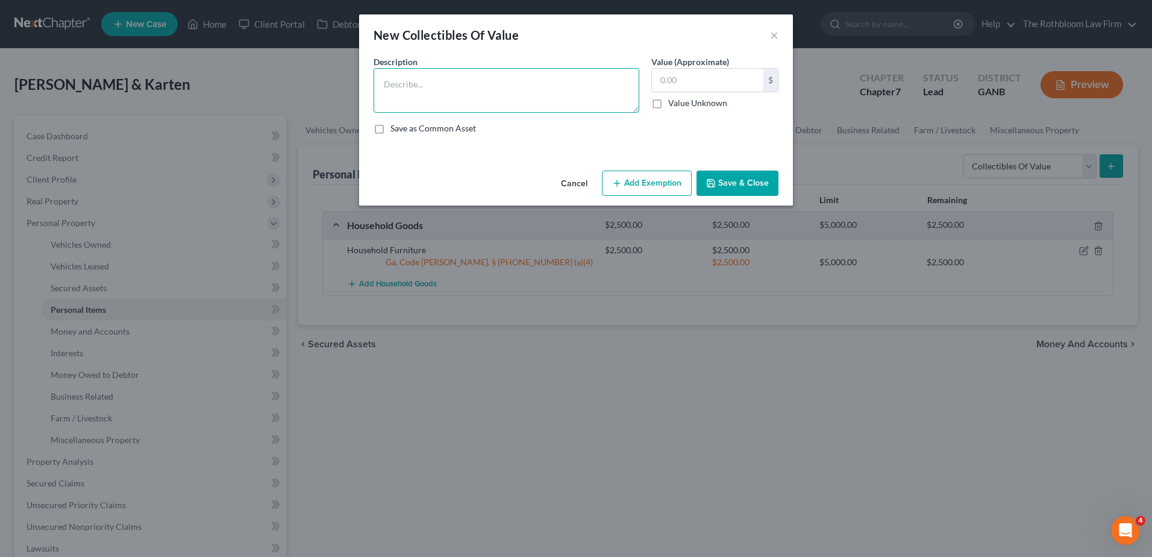
click at [401, 83] on textarea at bounding box center [507, 90] width 266 height 45
type textarea "Books, pictures, etc."
type input "200"
click at [635, 183] on button "Add Exemption" at bounding box center [647, 183] width 90 height 25
select select "2"
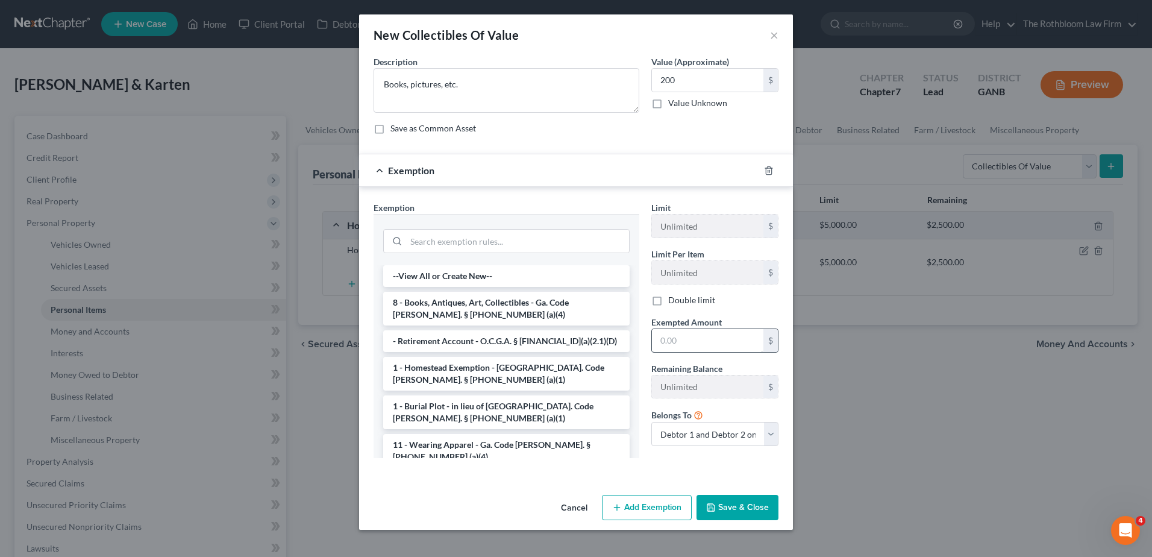
drag, startPoint x: 524, startPoint y: 314, endPoint x: 679, endPoint y: 349, distance: 158.8
click at [524, 313] on li "8 - Books, Antiques, Art, Collectibles - Ga. Code [PERSON_NAME]. § [PHONE_NUMBE…" at bounding box center [506, 309] width 246 height 34
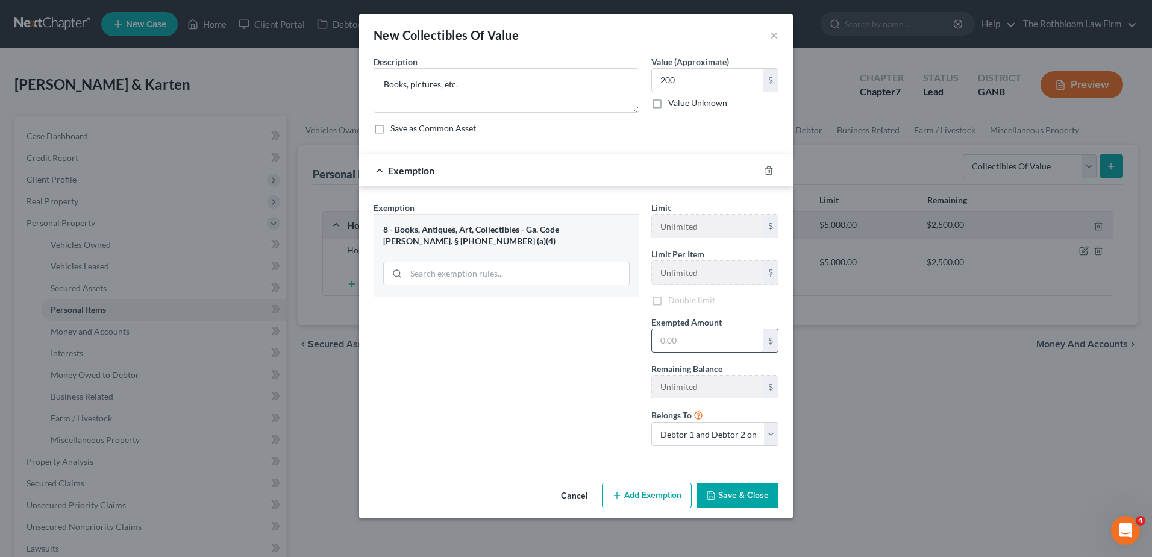
click at [686, 341] on input "text" at bounding box center [707, 340] width 111 height 23
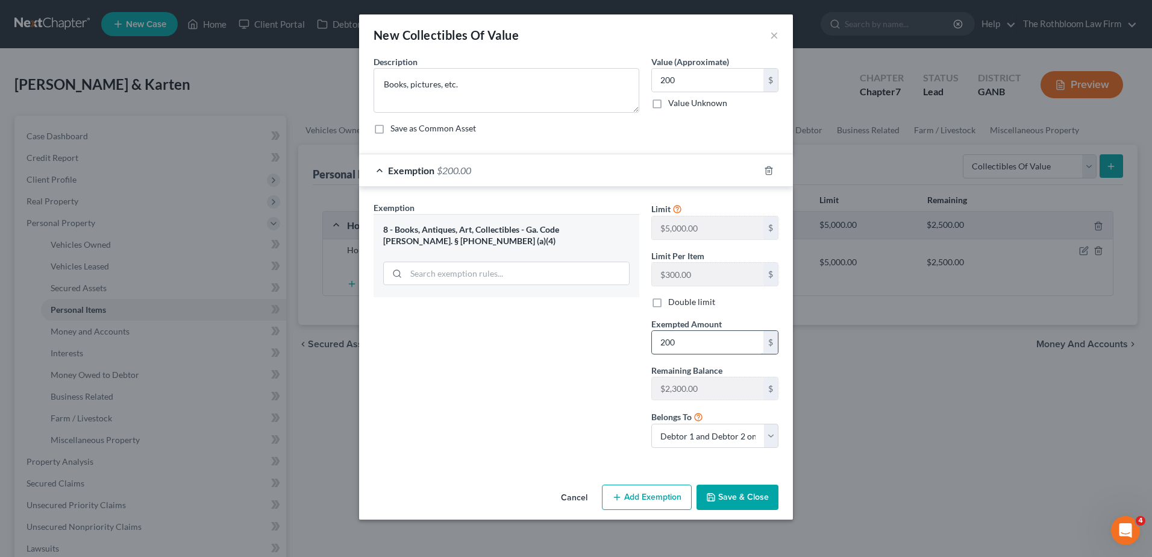
type input "200"
click at [729, 500] on button "Save & Close" at bounding box center [738, 497] width 82 height 25
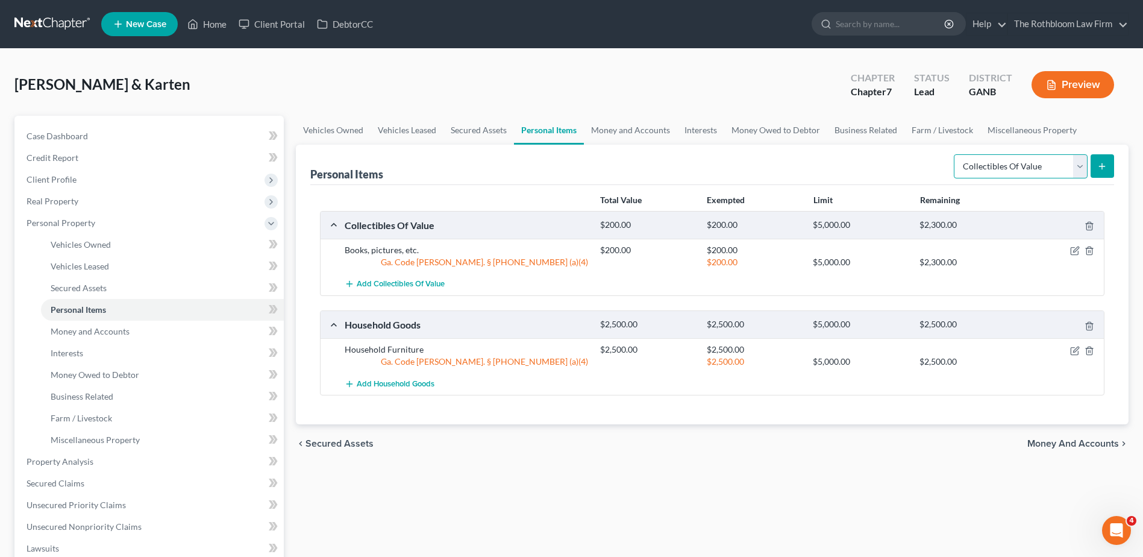
click at [1080, 168] on select "Select Item Type Clothing Collectibles Of Value Electronics Firearms Household …" at bounding box center [1021, 166] width 134 height 24
select select "clothing"
click at [955, 154] on select "Select Item Type Clothing Collectibles Of Value Electronics Firearms Household …" at bounding box center [1021, 166] width 134 height 24
click at [1101, 166] on icon "submit" at bounding box center [1102, 167] width 10 height 10
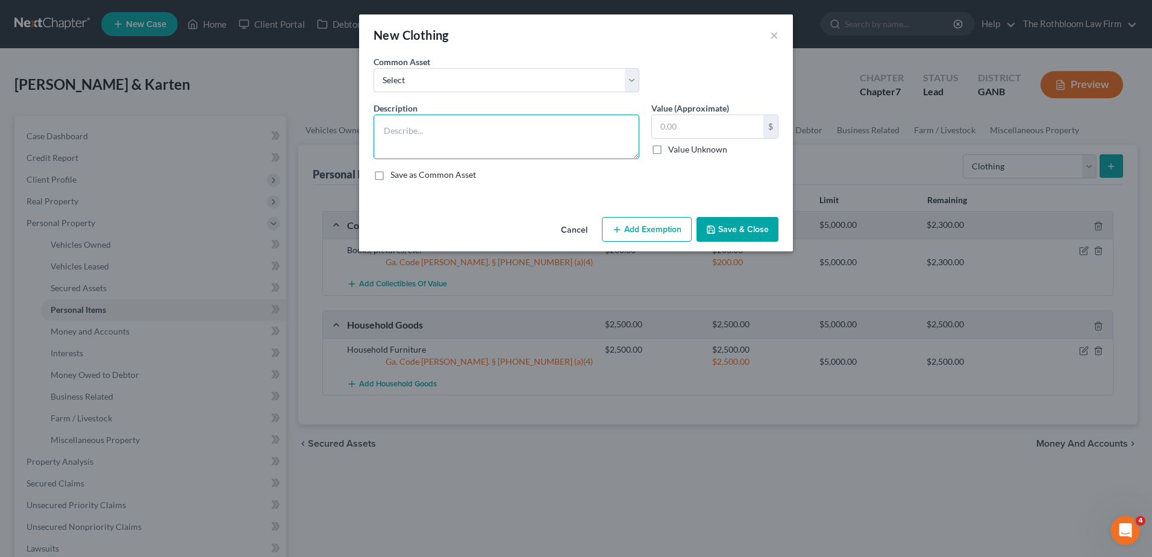
click at [422, 130] on textarea at bounding box center [507, 137] width 266 height 45
type textarea "Clothing"
type input "400"
click at [676, 224] on button "Add Exemption" at bounding box center [647, 229] width 90 height 25
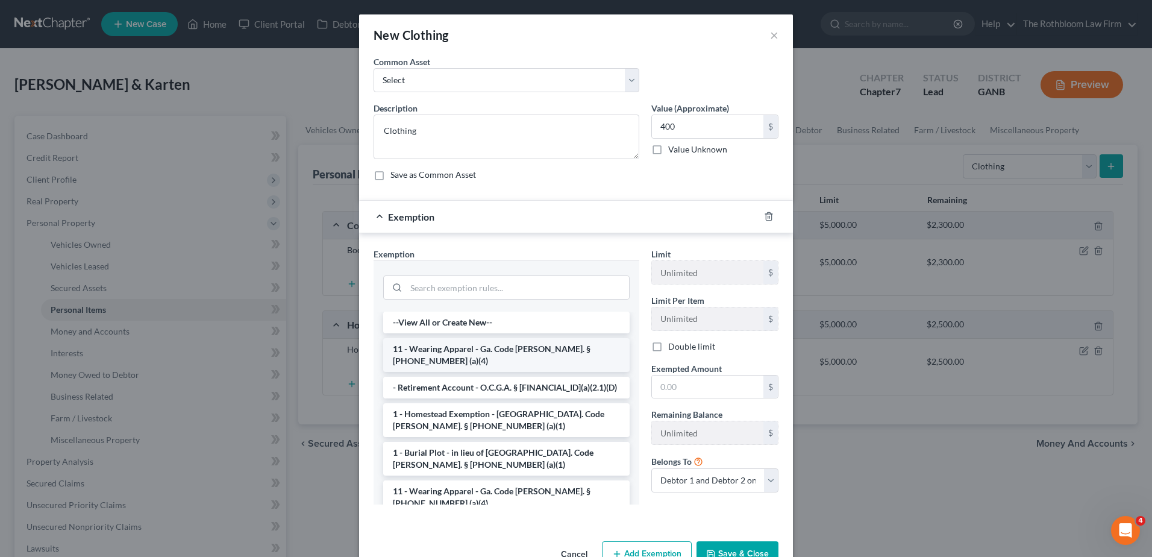
click at [453, 349] on li "11 - Wearing Apparel - Ga. Code [PERSON_NAME]. § [PHONE_NUMBER] (a)(4)" at bounding box center [506, 355] width 246 height 34
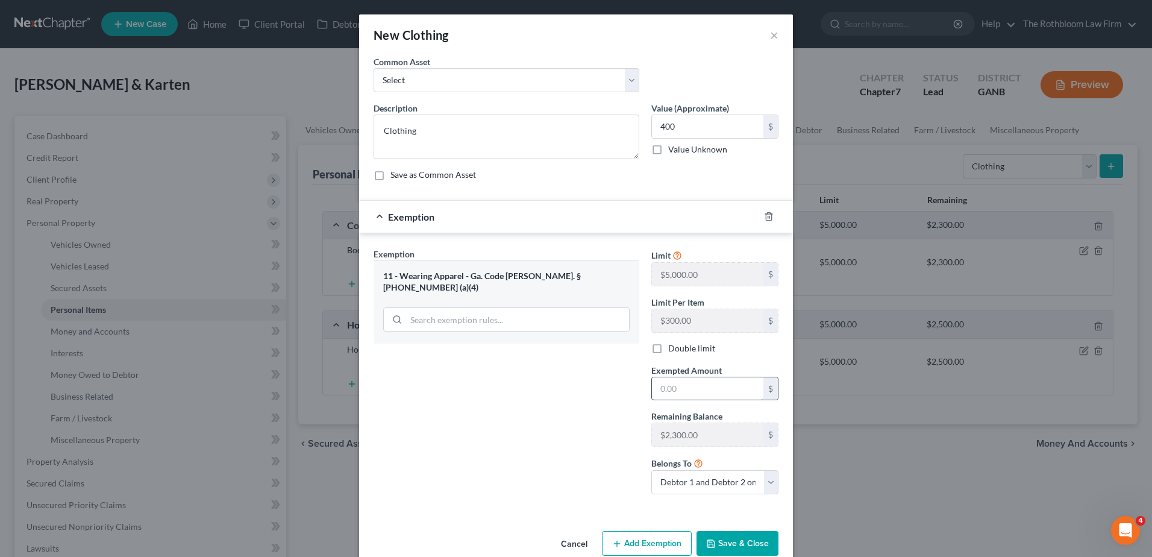
click at [685, 388] on input "text" at bounding box center [707, 388] width 111 height 23
click at [727, 537] on button "Save & Close" at bounding box center [738, 543] width 82 height 25
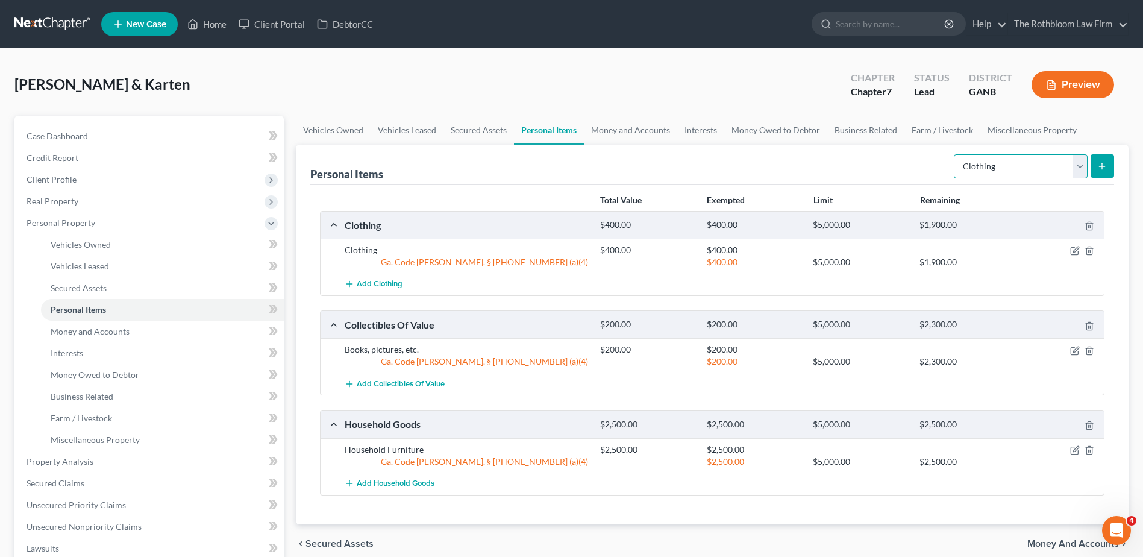
click at [1072, 168] on select "Select Item Type Clothing Collectibles Of Value Electronics Firearms Household …" at bounding box center [1021, 166] width 134 height 24
click at [955, 154] on select "Select Item Type Clothing Collectibles Of Value Electronics Firearms Household …" at bounding box center [1021, 166] width 134 height 24
click at [1099, 169] on icon "submit" at bounding box center [1102, 167] width 10 height 10
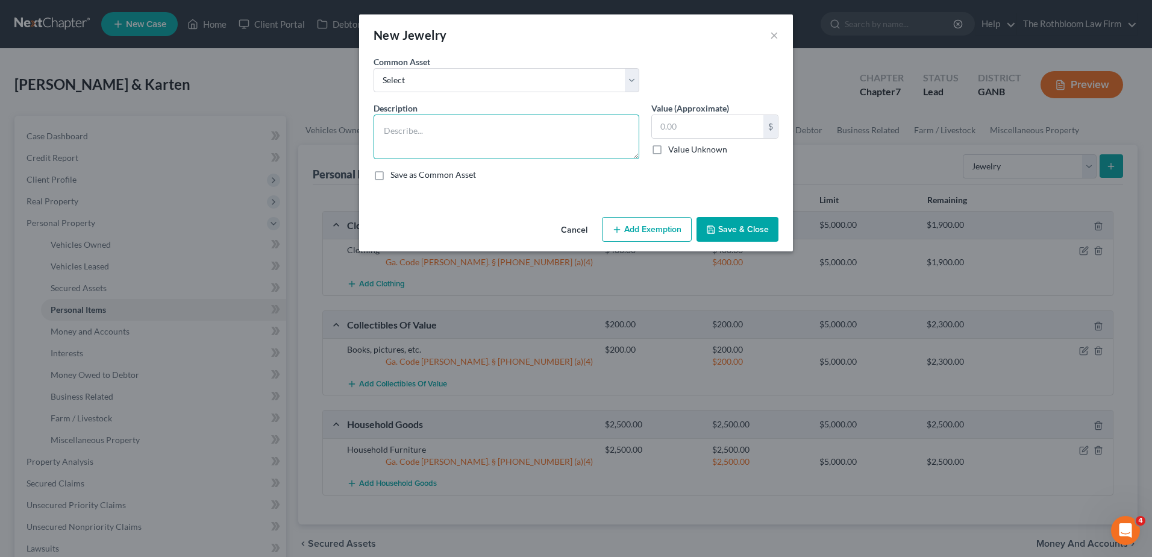
click at [415, 134] on textarea at bounding box center [507, 137] width 266 height 45
click at [647, 227] on button "Add Exemption" at bounding box center [647, 229] width 90 height 25
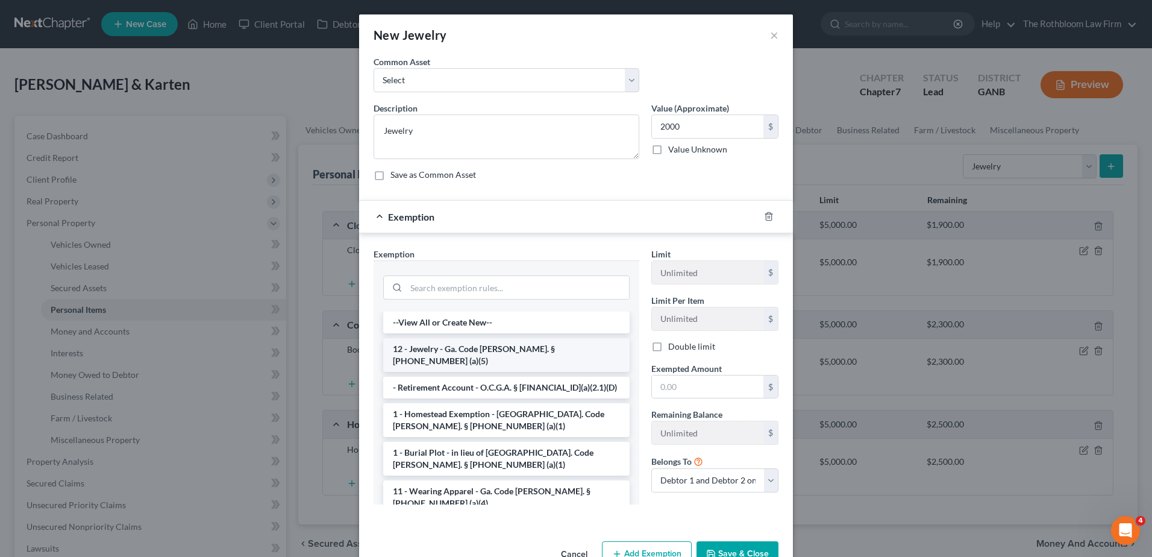
click at [492, 349] on li "12 - Jewelry - Ga. Code [PERSON_NAME]. § [PHONE_NUMBER] (a)(5)" at bounding box center [506, 355] width 246 height 34
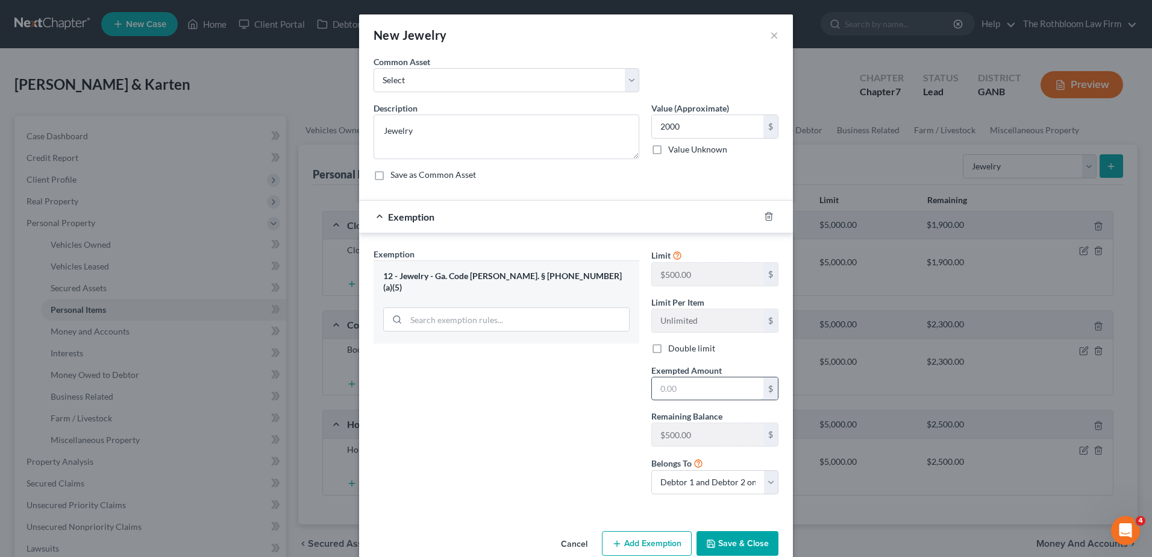
click at [688, 395] on input "text" at bounding box center [707, 388] width 111 height 23
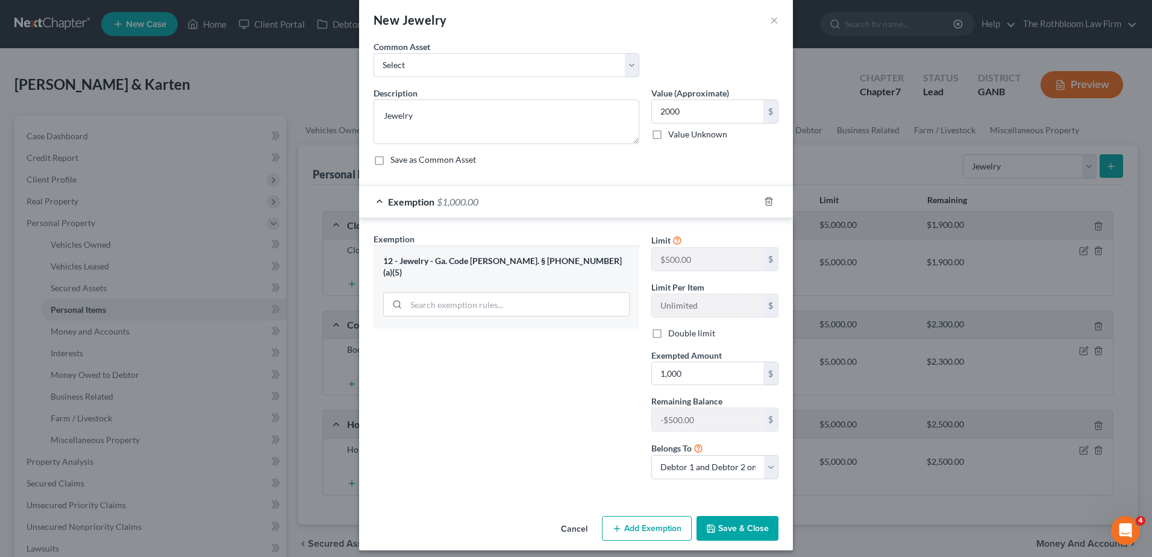
scroll to position [23, 0]
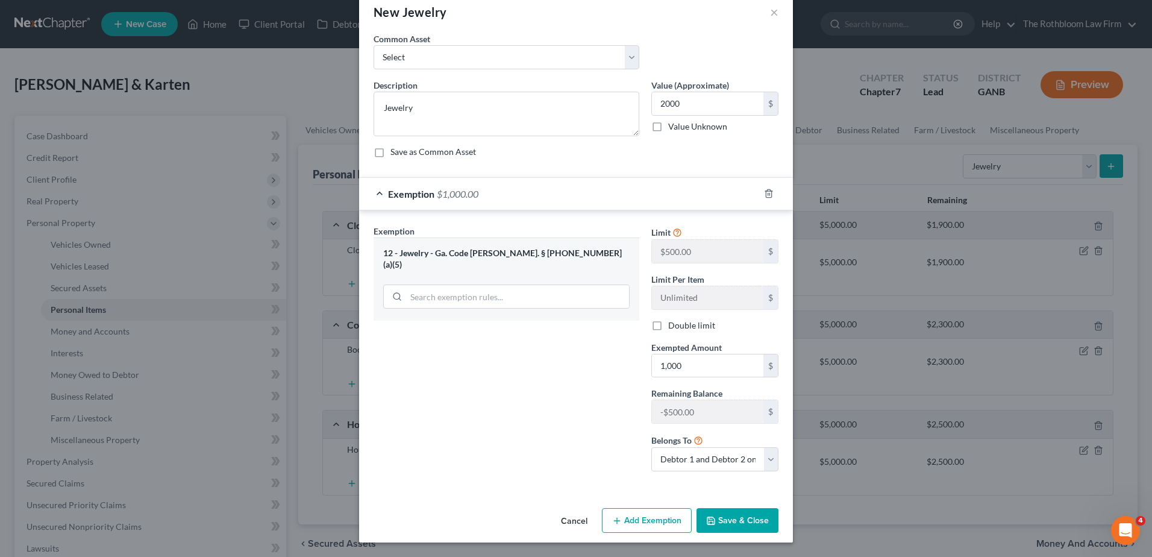
click at [644, 519] on button "Add Exemption" at bounding box center [647, 520] width 90 height 25
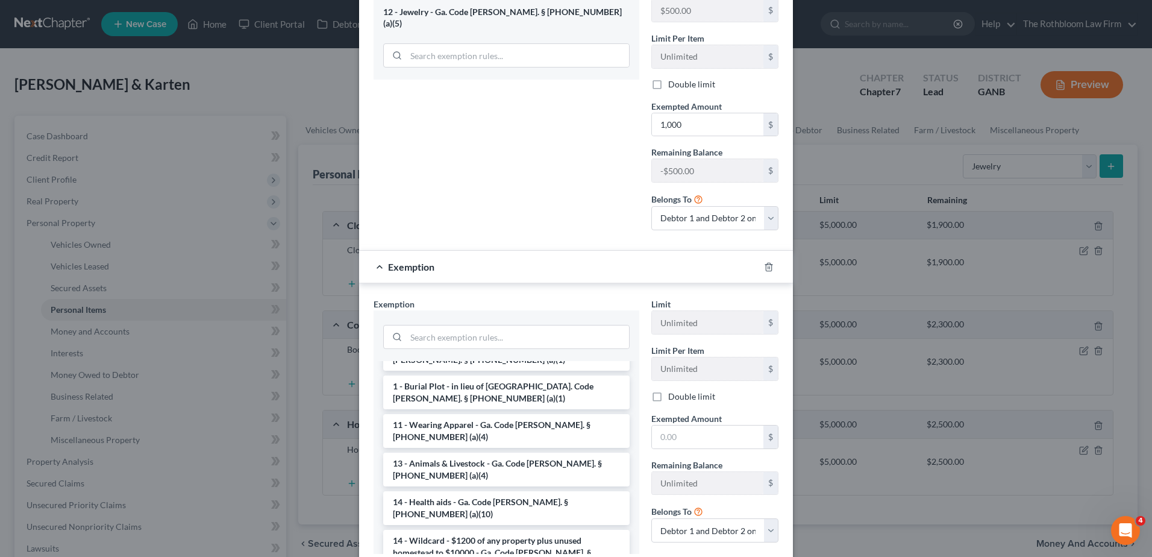
scroll to position [121, 0]
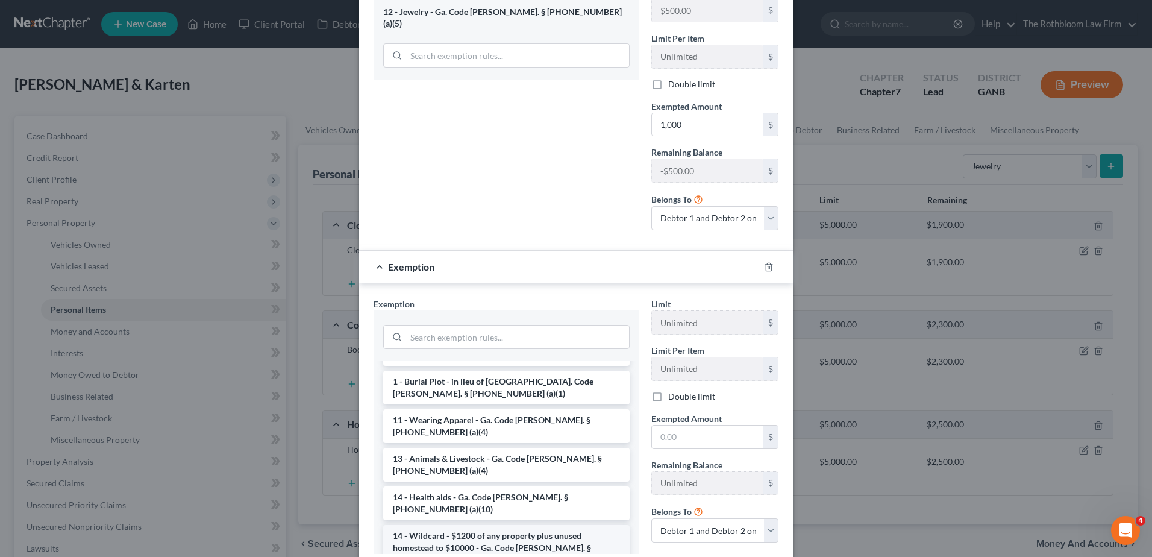
drag, startPoint x: 468, startPoint y: 507, endPoint x: 618, endPoint y: 501, distance: 150.2
click at [468, 525] on li "14 - Wildcard - $1200 of any property plus unused homestead to $10000 - Ga. Cod…" at bounding box center [506, 548] width 246 height 46
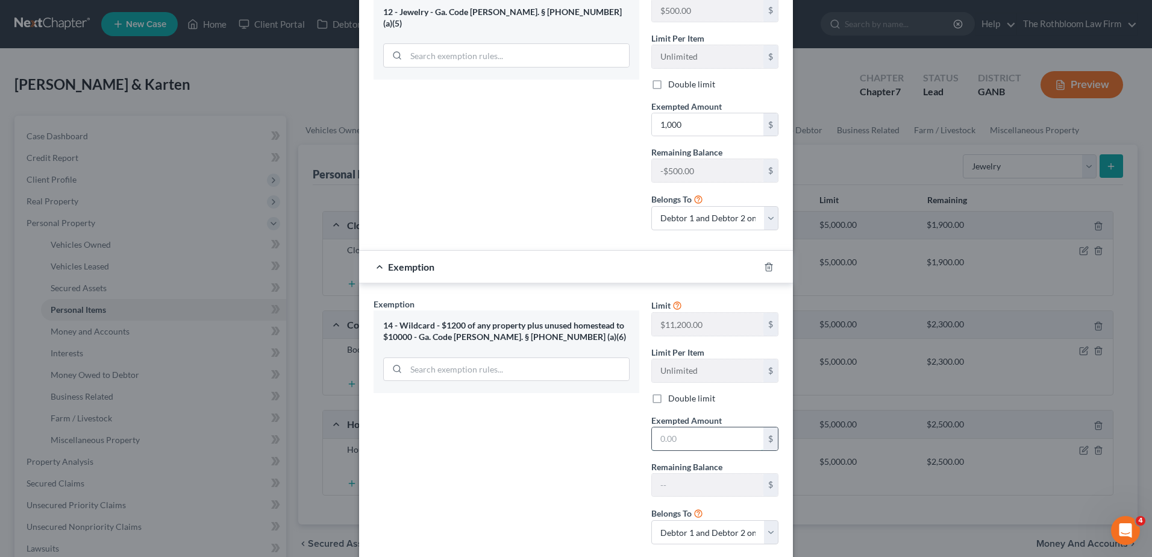
click at [676, 437] on input "text" at bounding box center [707, 438] width 111 height 23
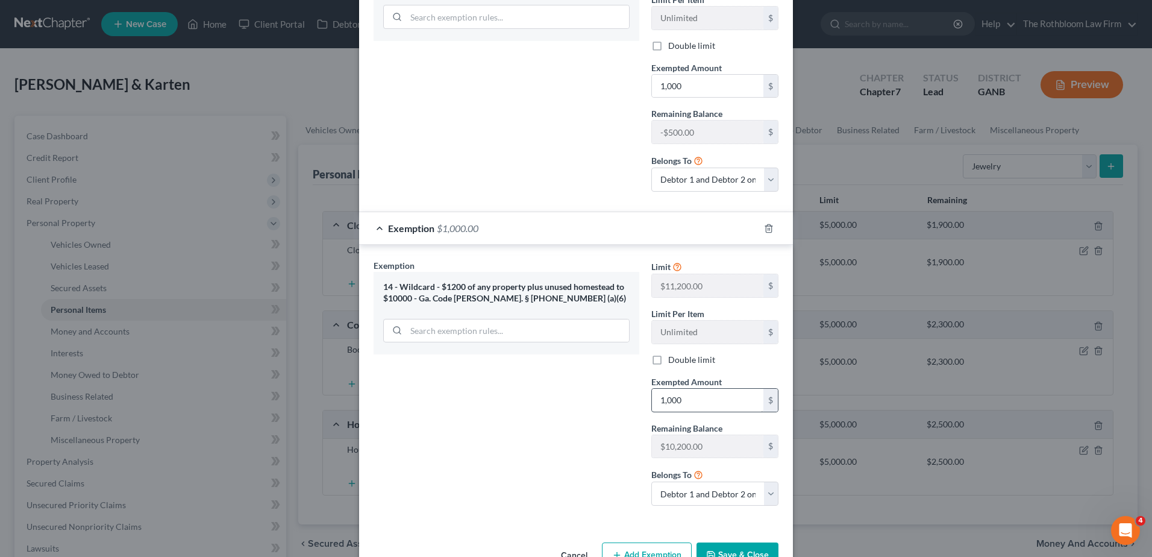
scroll to position [338, 0]
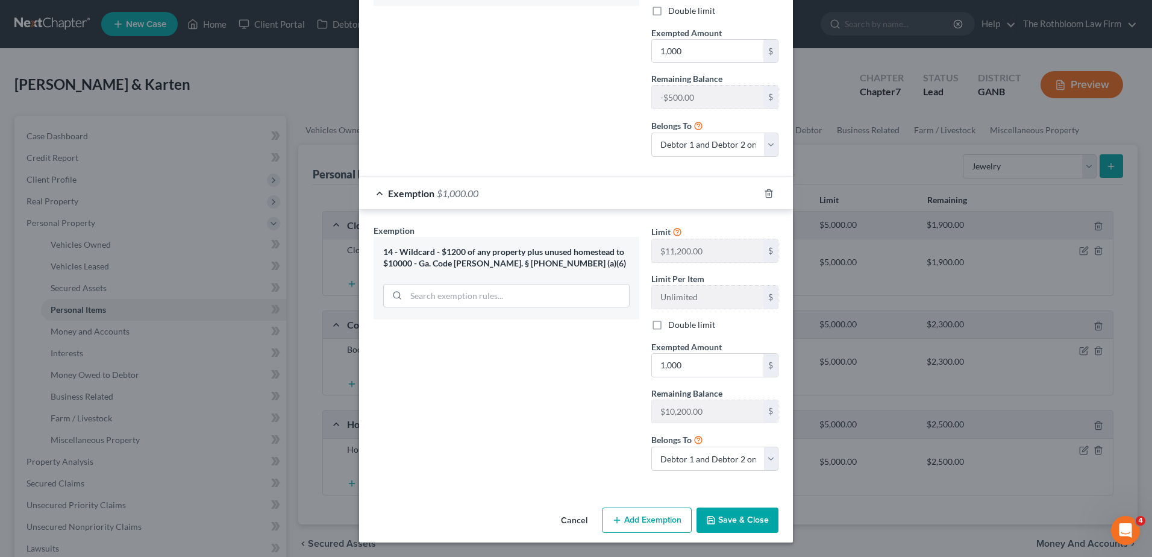
click at [728, 523] on button "Save & Close" at bounding box center [738, 519] width 82 height 25
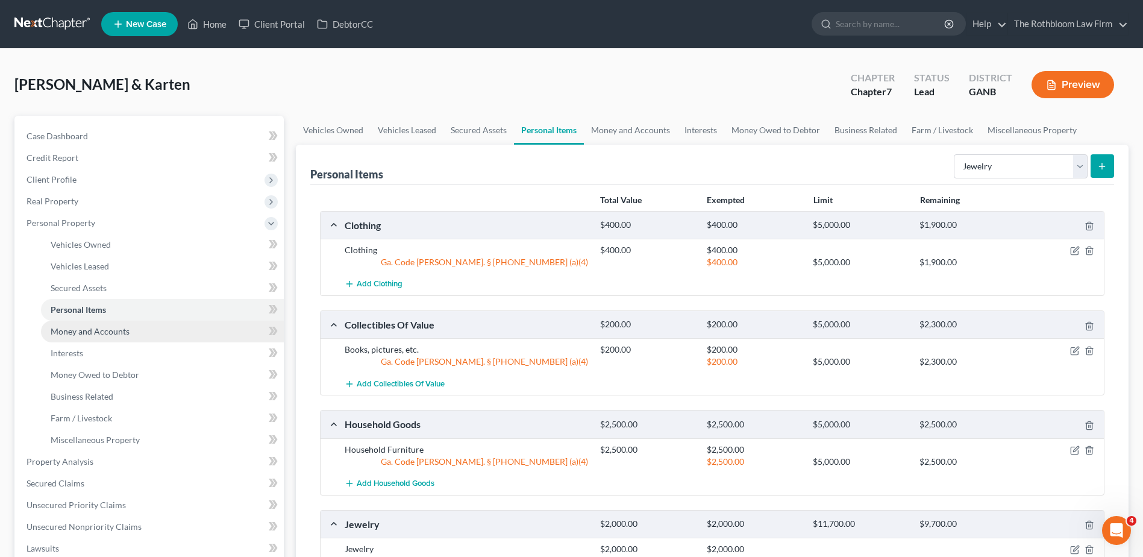
click at [99, 330] on span "Money and Accounts" at bounding box center [90, 331] width 79 height 10
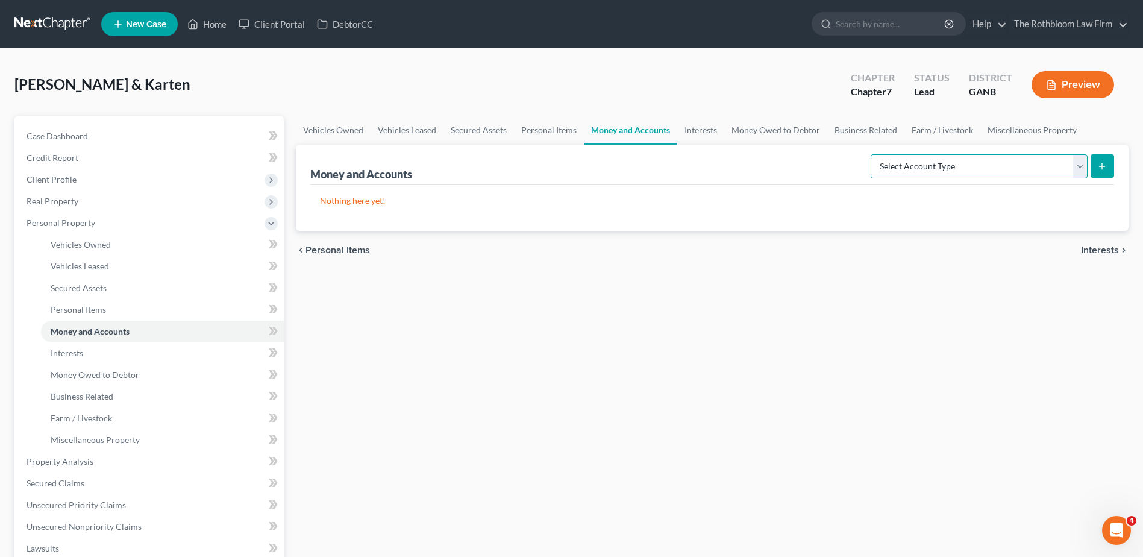
click at [1083, 162] on select "Select Account Type Brokerage Cash on Hand Certificates of Deposit Checking Acc…" at bounding box center [979, 166] width 217 height 24
click at [873, 154] on select "Select Account Type Brokerage Cash on Hand Certificates of Deposit Checking Acc…" at bounding box center [979, 166] width 217 height 24
click at [1098, 165] on icon "submit" at bounding box center [1102, 167] width 10 height 10
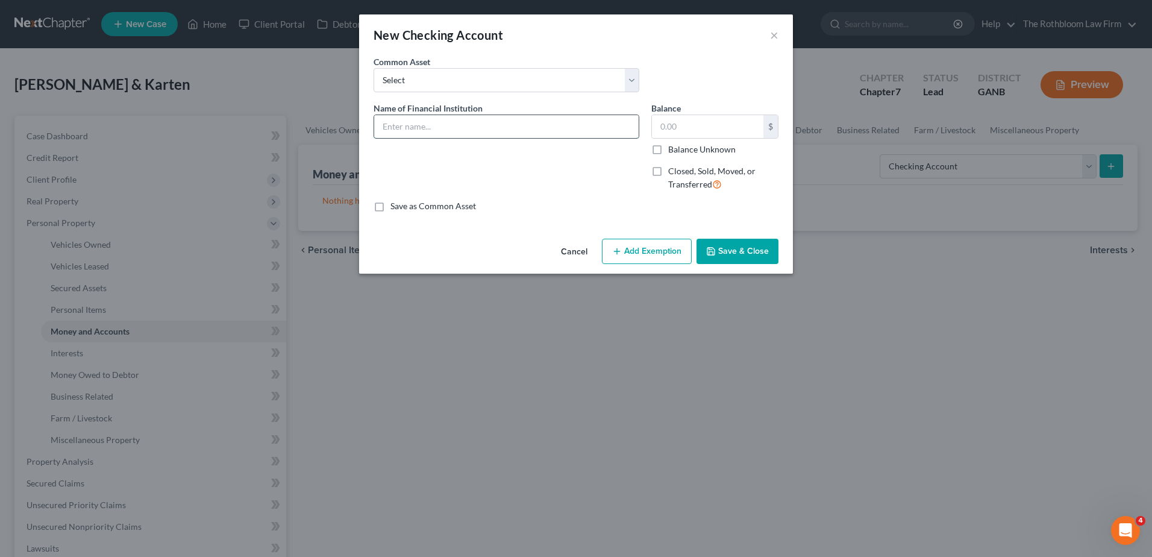
click at [398, 118] on input "text" at bounding box center [506, 126] width 265 height 23
click at [647, 251] on button "Add Exemption" at bounding box center [647, 251] width 90 height 25
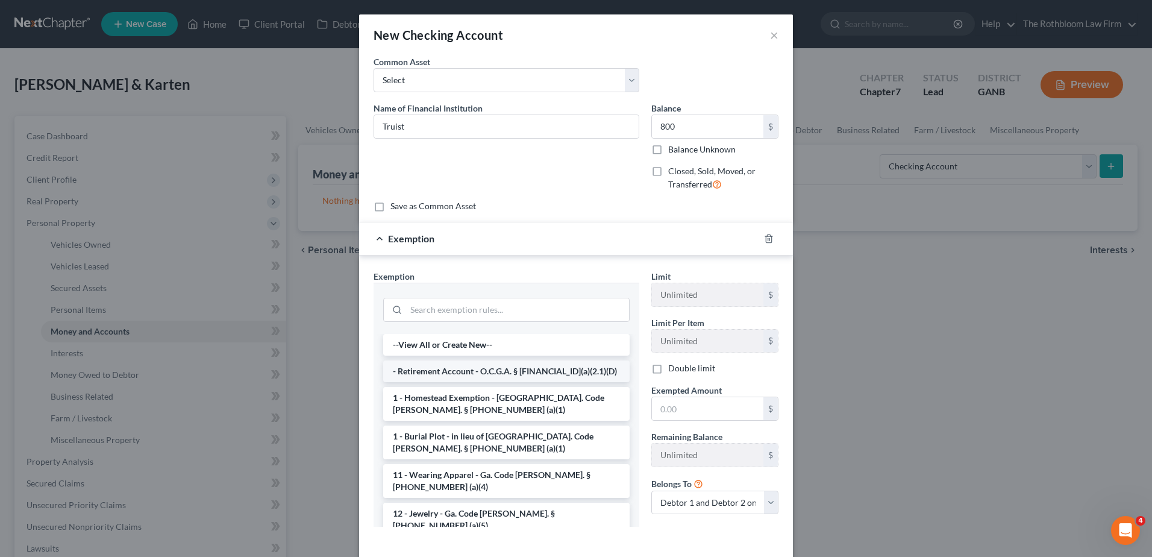
scroll to position [121, 0]
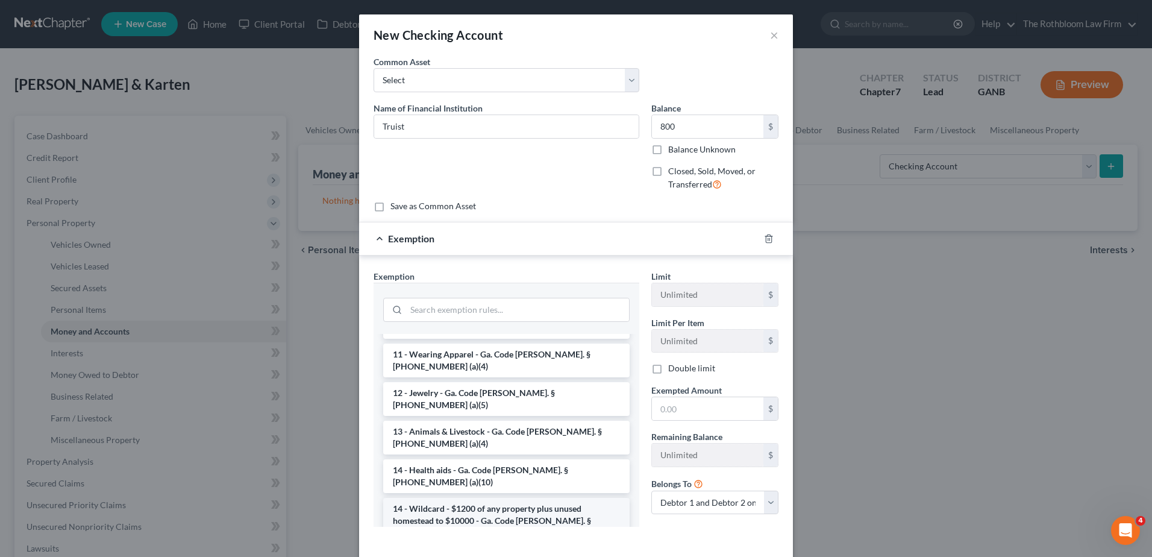
click at [453, 498] on li "14 - Wildcard - $1200 of any property plus unused homestead to $10000 - Ga. Cod…" at bounding box center [506, 521] width 246 height 46
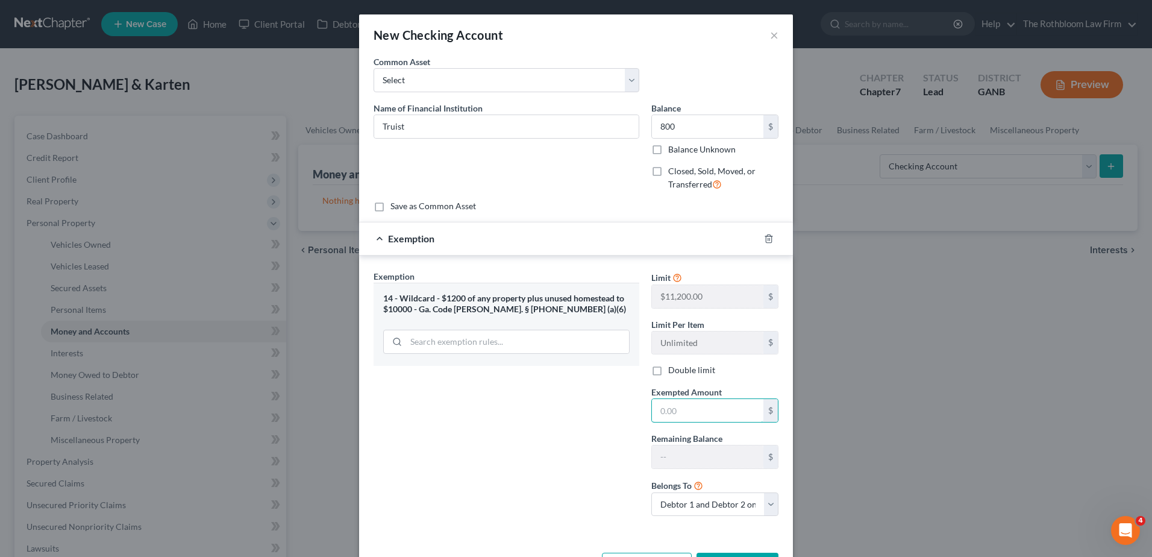
drag, startPoint x: 685, startPoint y: 411, endPoint x: 633, endPoint y: 401, distance: 52.2
click at [685, 411] on input "text" at bounding box center [707, 410] width 111 height 23
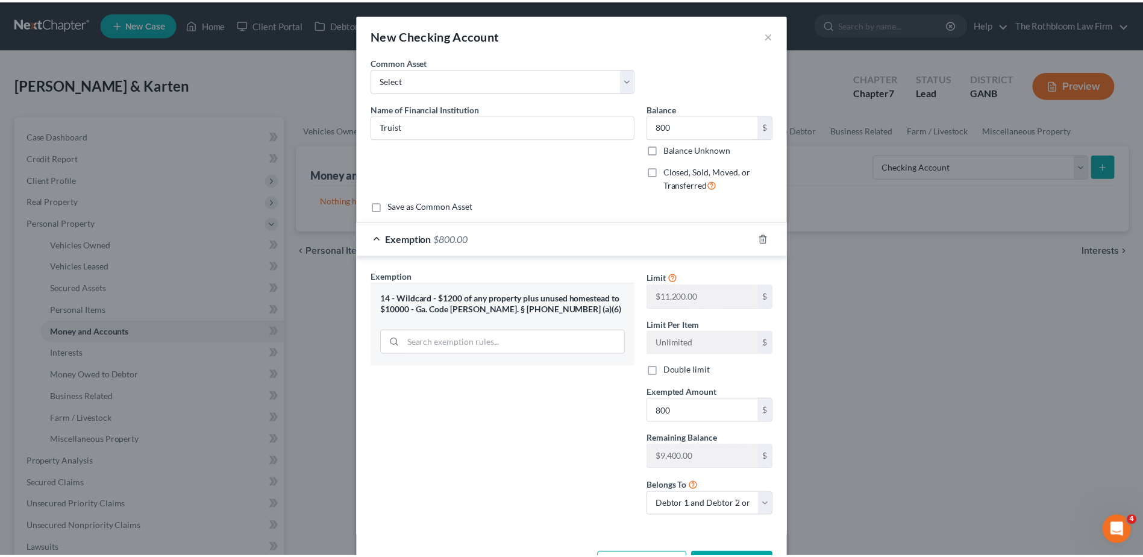
scroll to position [45, 0]
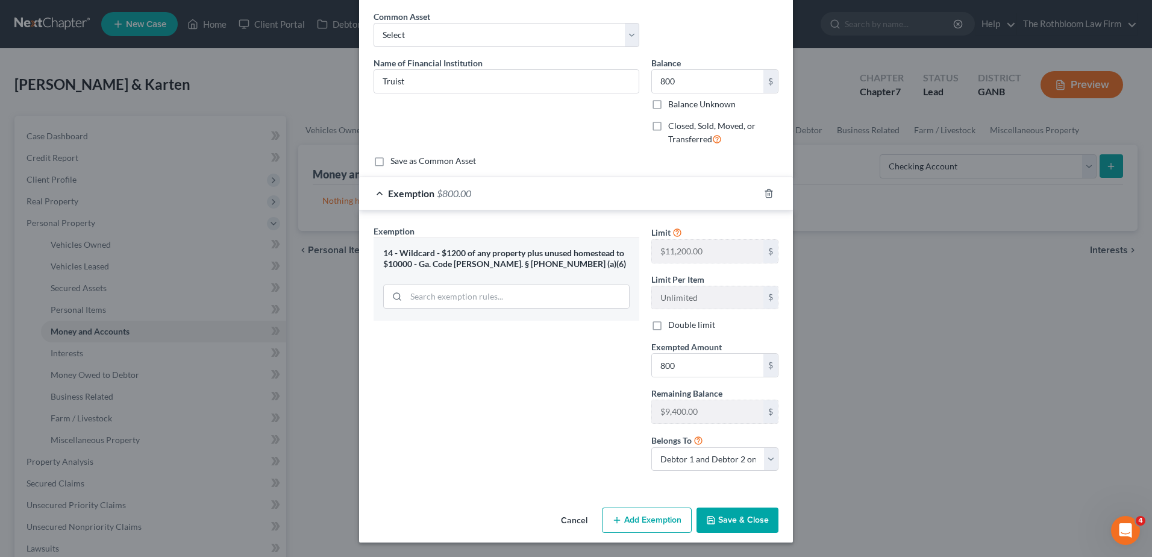
drag, startPoint x: 737, startPoint y: 518, endPoint x: 647, endPoint y: 477, distance: 99.0
click at [737, 518] on button "Save & Close" at bounding box center [738, 519] width 82 height 25
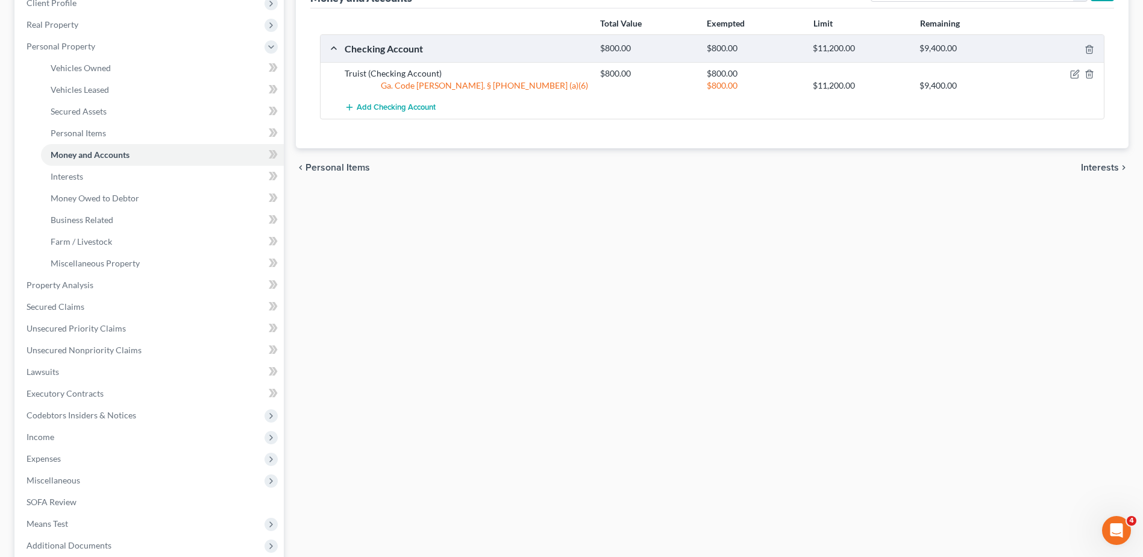
scroll to position [181, 0]
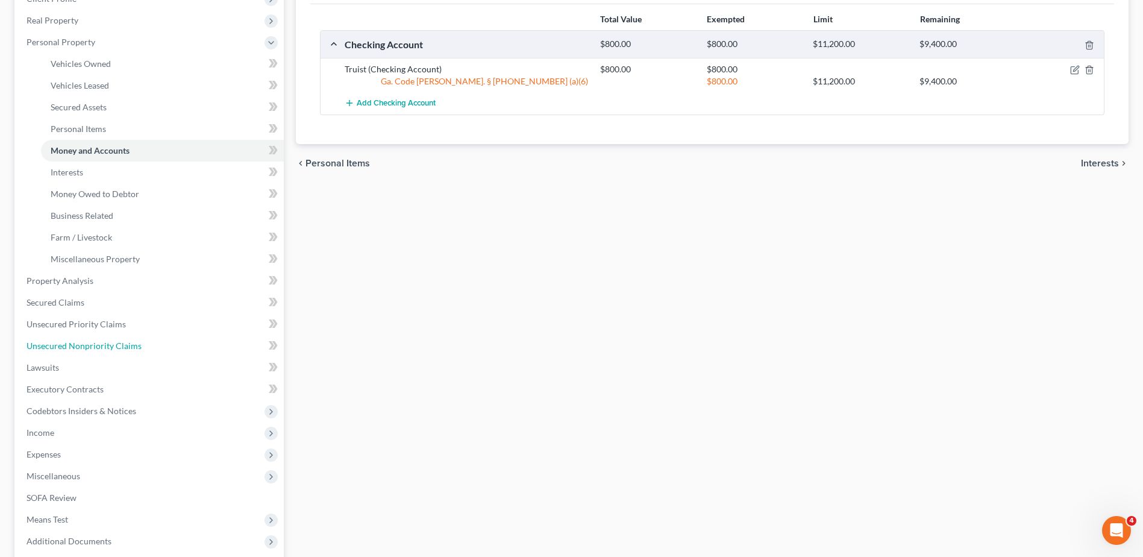
drag, startPoint x: 82, startPoint y: 349, endPoint x: 14, endPoint y: 349, distance: 67.5
click at [82, 349] on span "Unsecured Nonpriority Claims" at bounding box center [84, 346] width 115 height 10
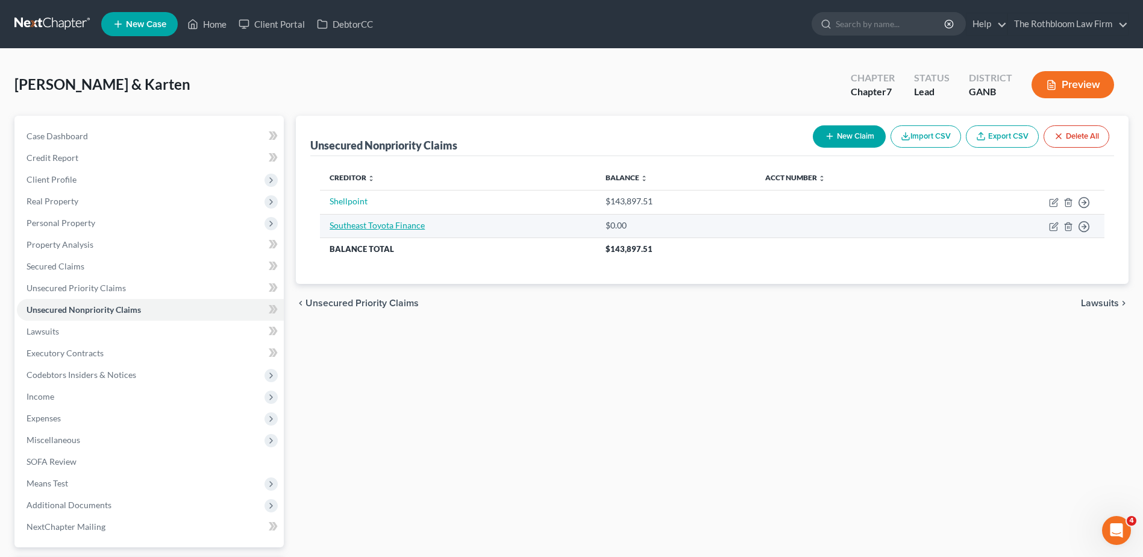
click at [348, 227] on link "Southeast Toyota Finance" at bounding box center [377, 225] width 95 height 10
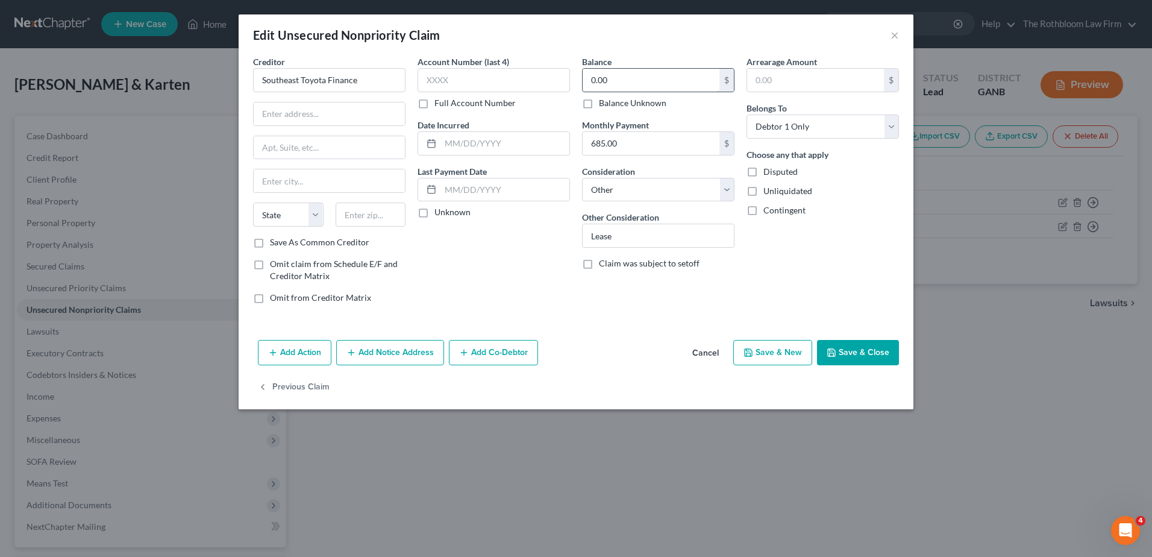
click at [618, 81] on input "0.00" at bounding box center [651, 80] width 137 height 23
click at [835, 348] on icon "button" at bounding box center [832, 353] width 10 height 10
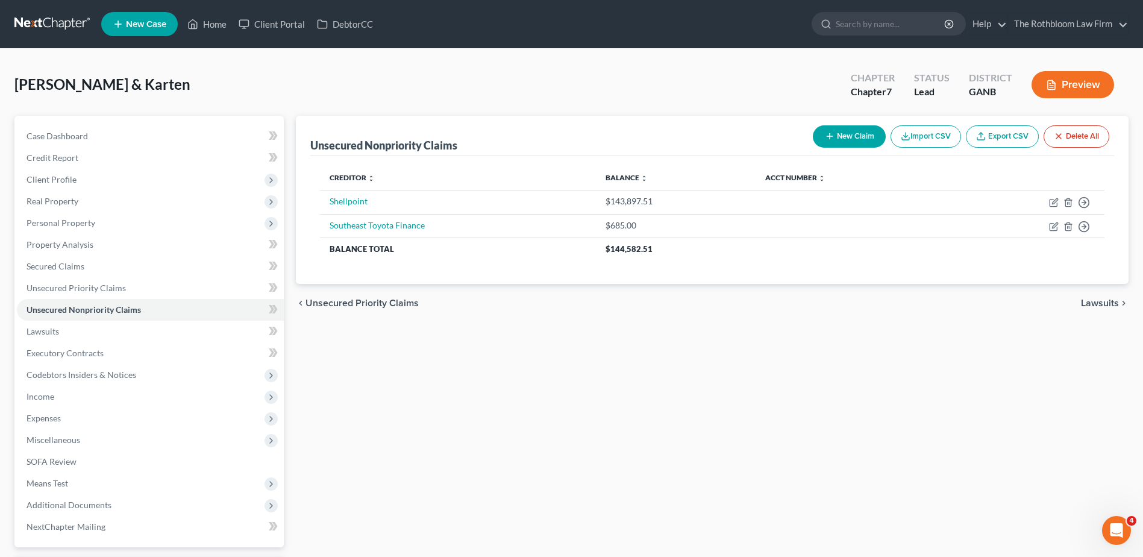
drag, startPoint x: 52, startPoint y: 397, endPoint x: 14, endPoint y: 401, distance: 37.6
click at [52, 397] on span "Income" at bounding box center [41, 396] width 28 height 10
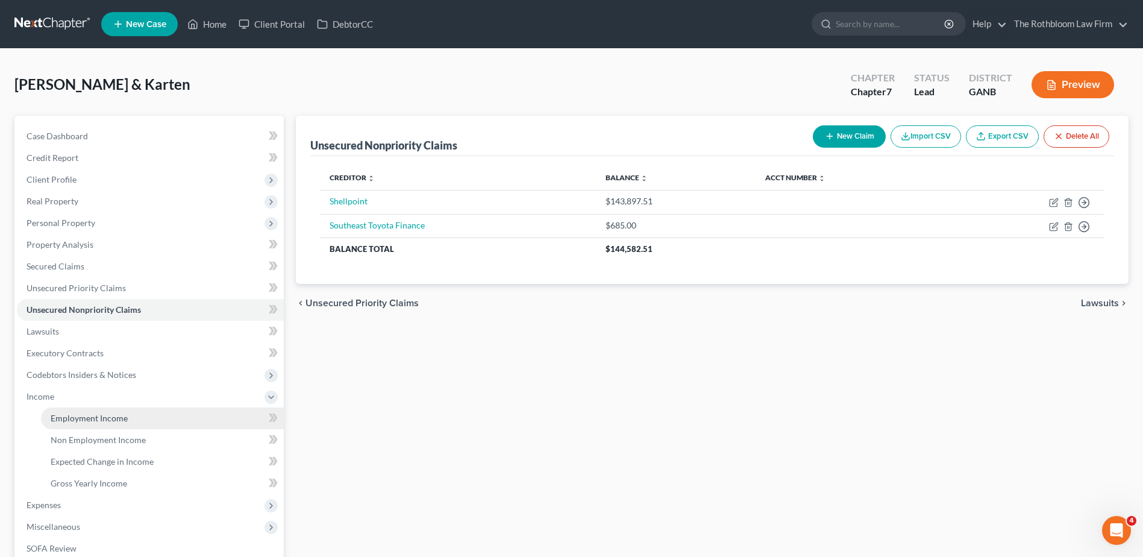
click at [116, 413] on span "Employment Income" at bounding box center [89, 418] width 77 height 10
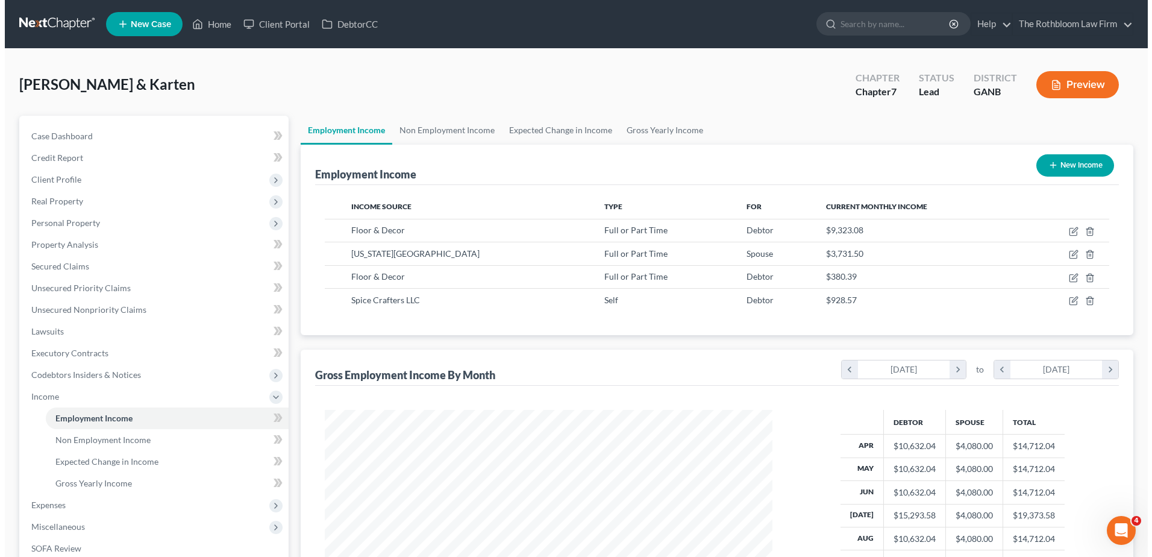
scroll to position [224, 471]
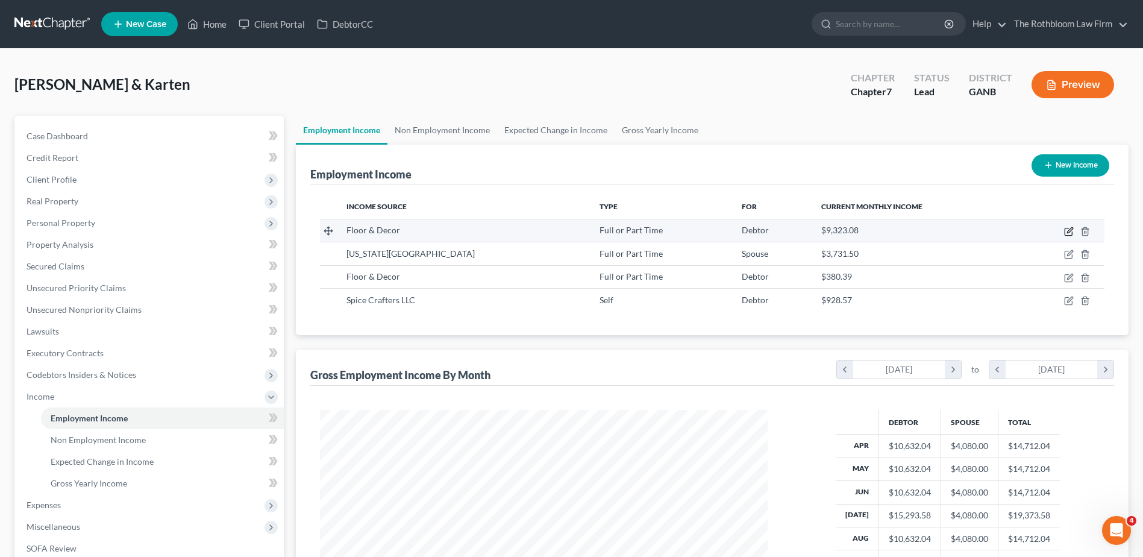
click at [1070, 228] on icon "button" at bounding box center [1069, 232] width 10 height 10
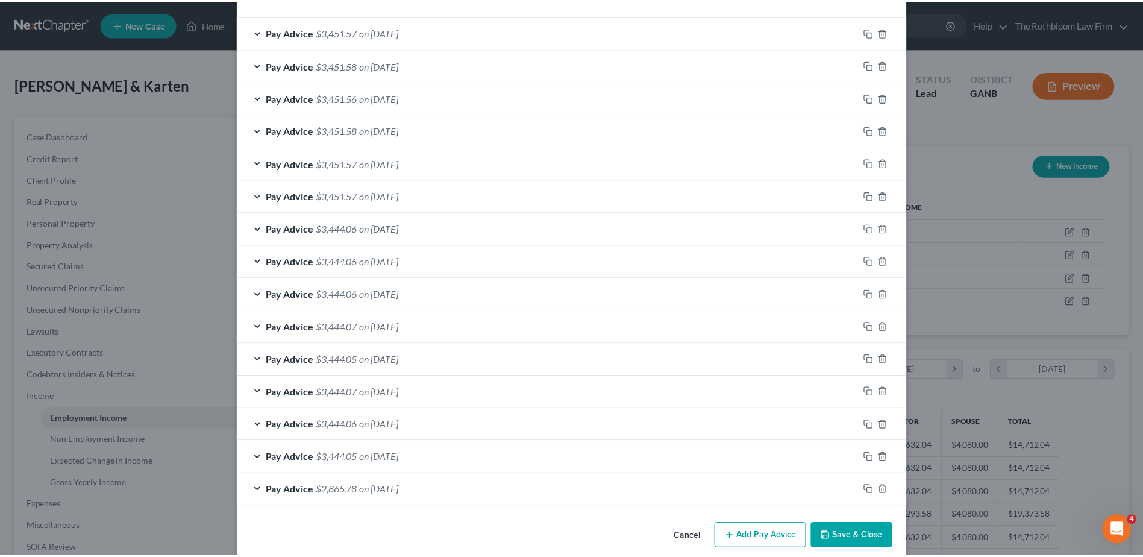
scroll to position [408, 0]
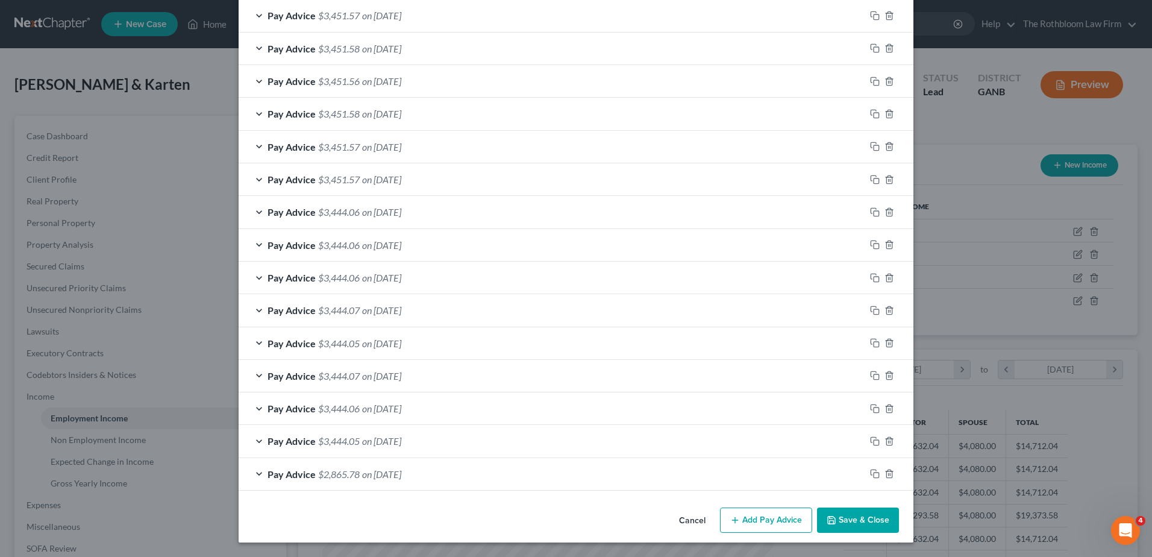
drag, startPoint x: 860, startPoint y: 526, endPoint x: 817, endPoint y: 450, distance: 86.6
click at [860, 526] on button "Save & Close" at bounding box center [858, 519] width 82 height 25
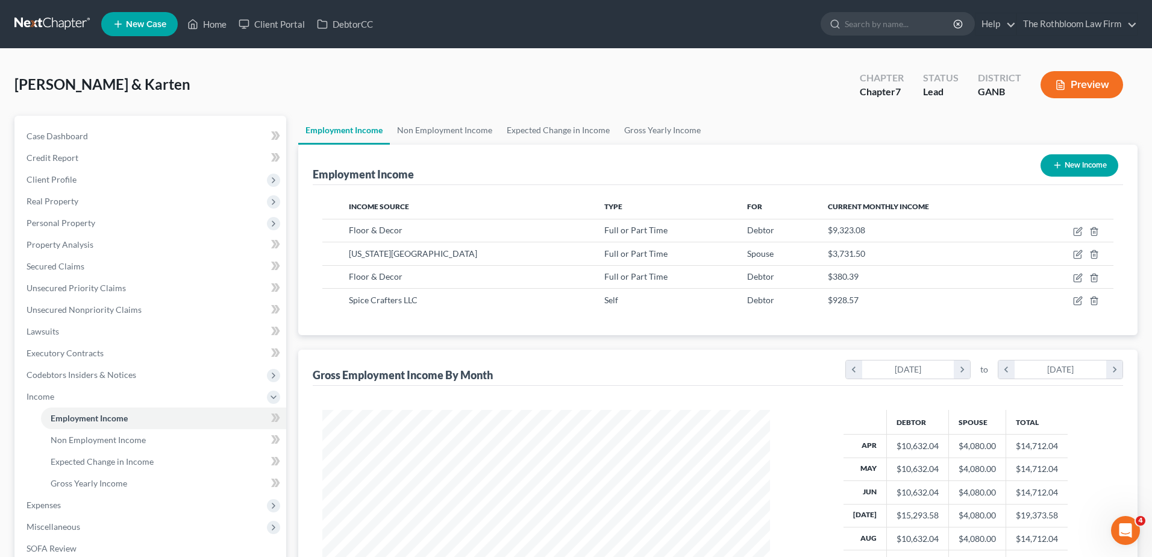
scroll to position [602464, 602215]
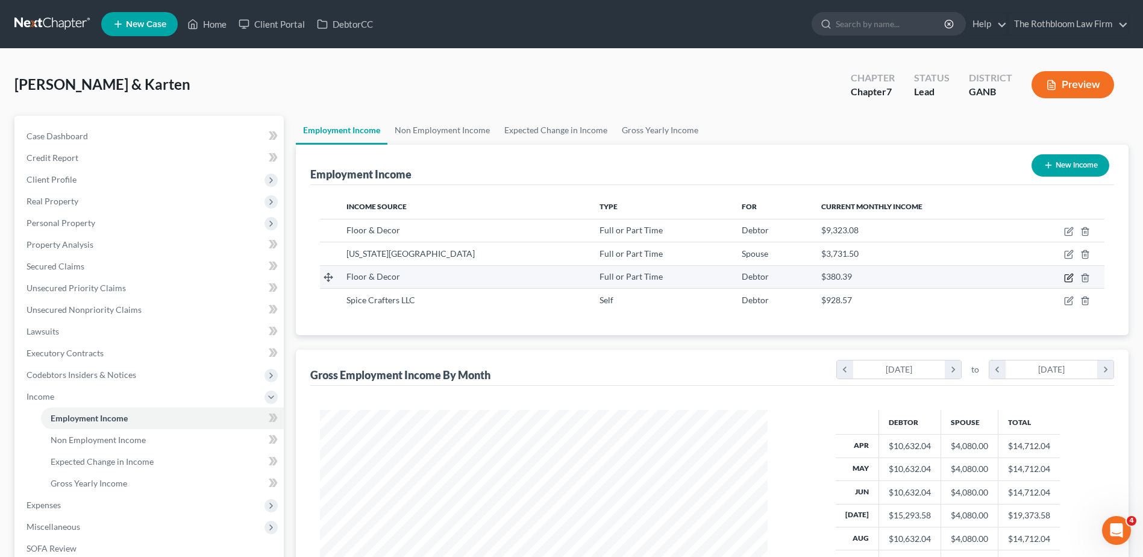
click at [1067, 280] on icon "button" at bounding box center [1069, 278] width 10 height 10
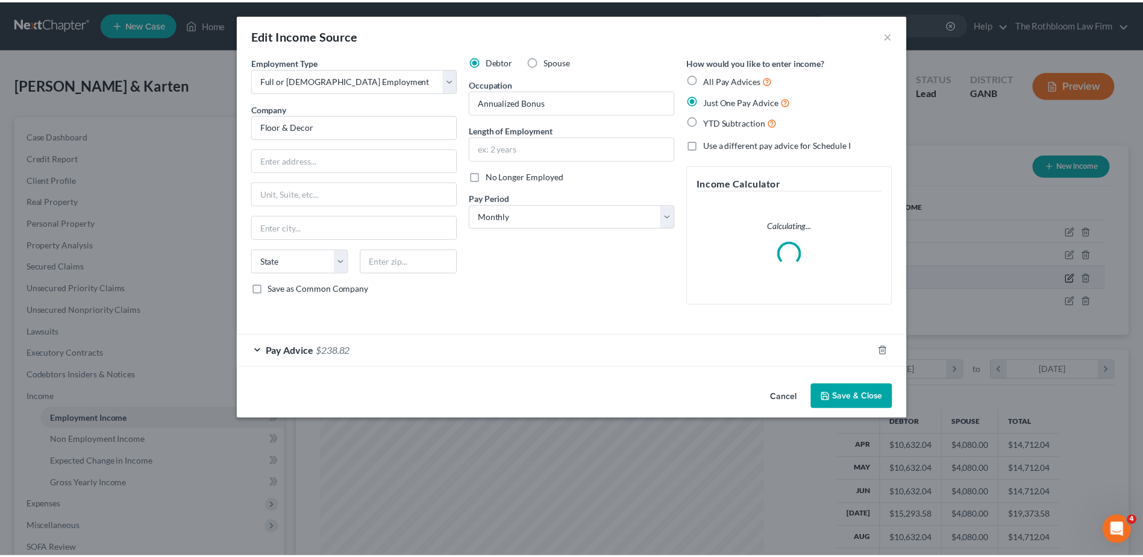
scroll to position [225, 476]
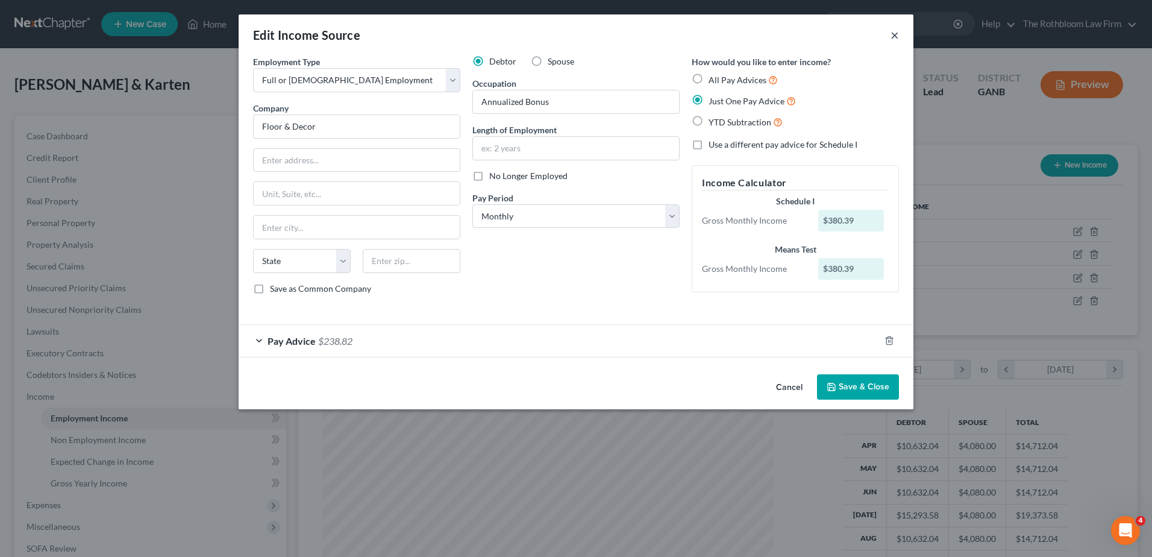
click at [894, 37] on button "×" at bounding box center [895, 35] width 8 height 14
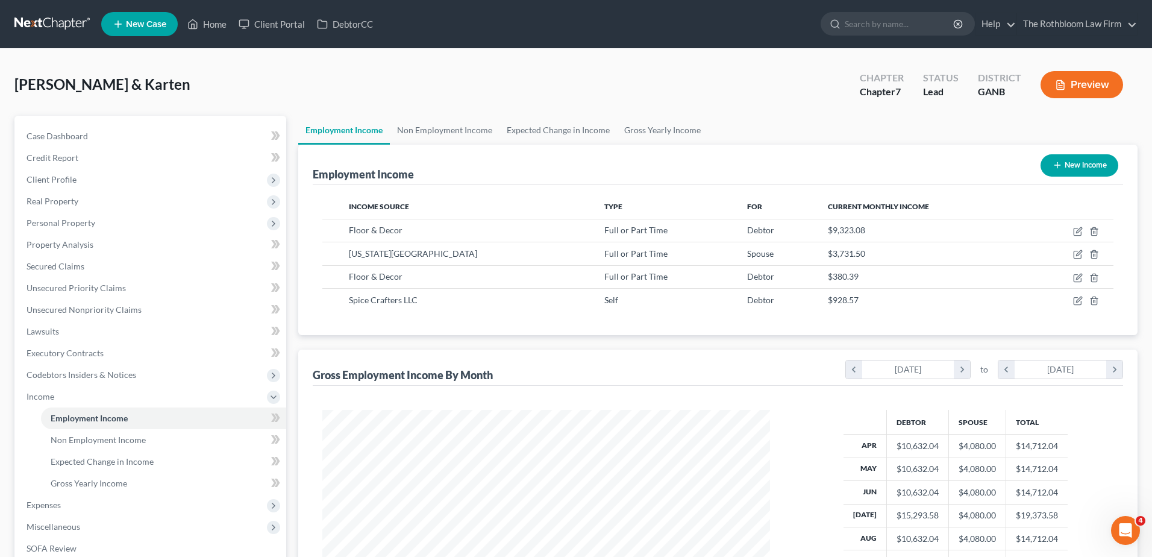
scroll to position [602464, 602215]
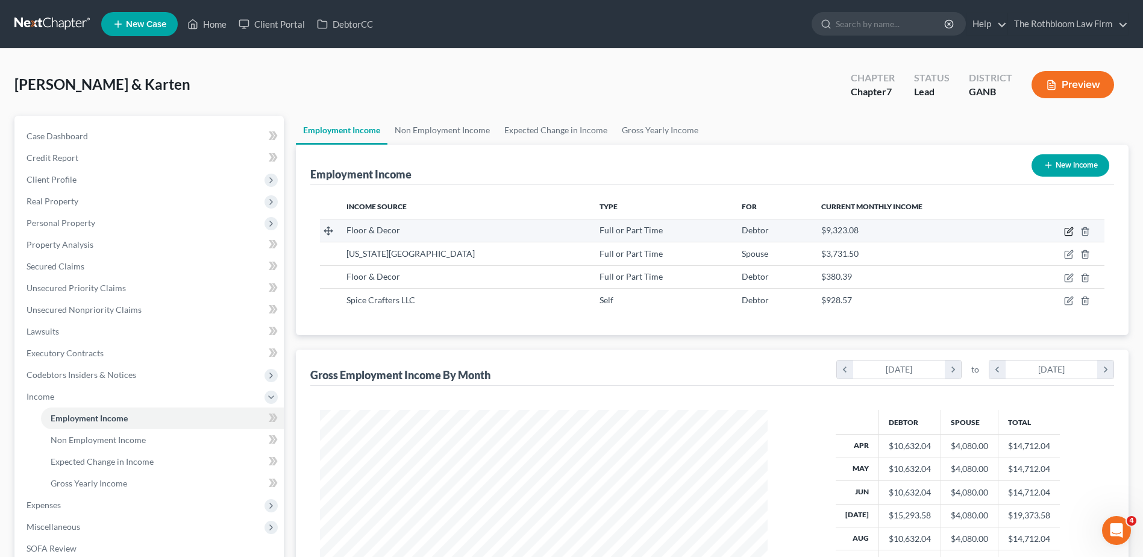
click at [1066, 231] on icon "button" at bounding box center [1068, 231] width 7 height 7
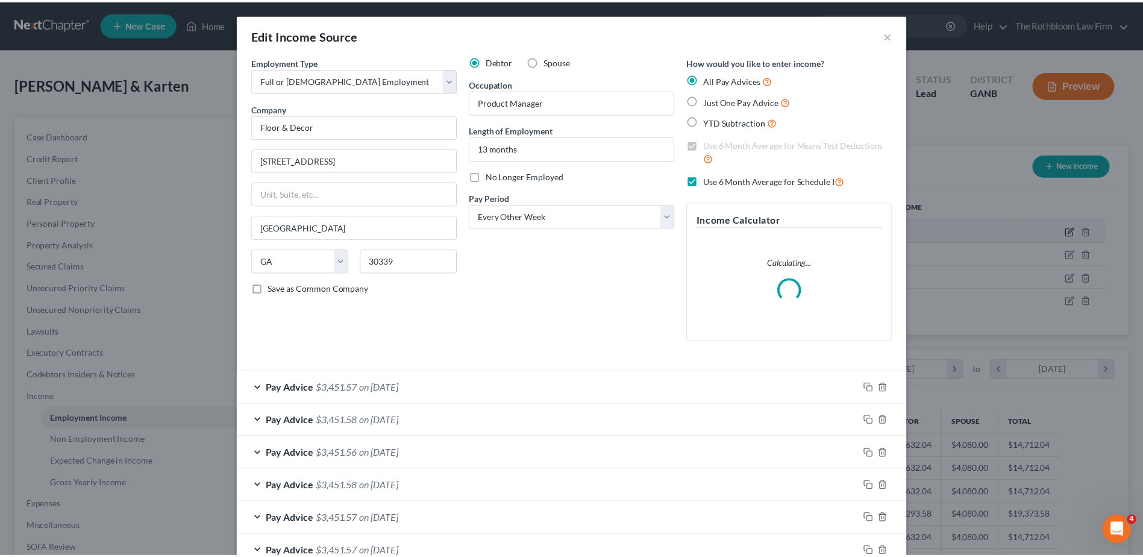
scroll to position [225, 476]
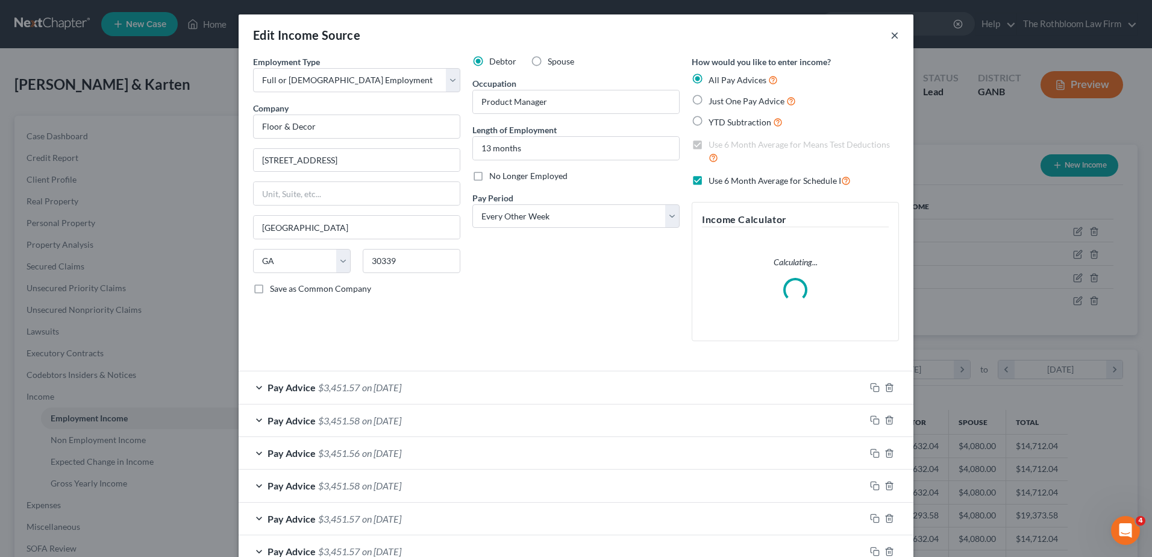
click at [894, 39] on button "×" at bounding box center [895, 35] width 8 height 14
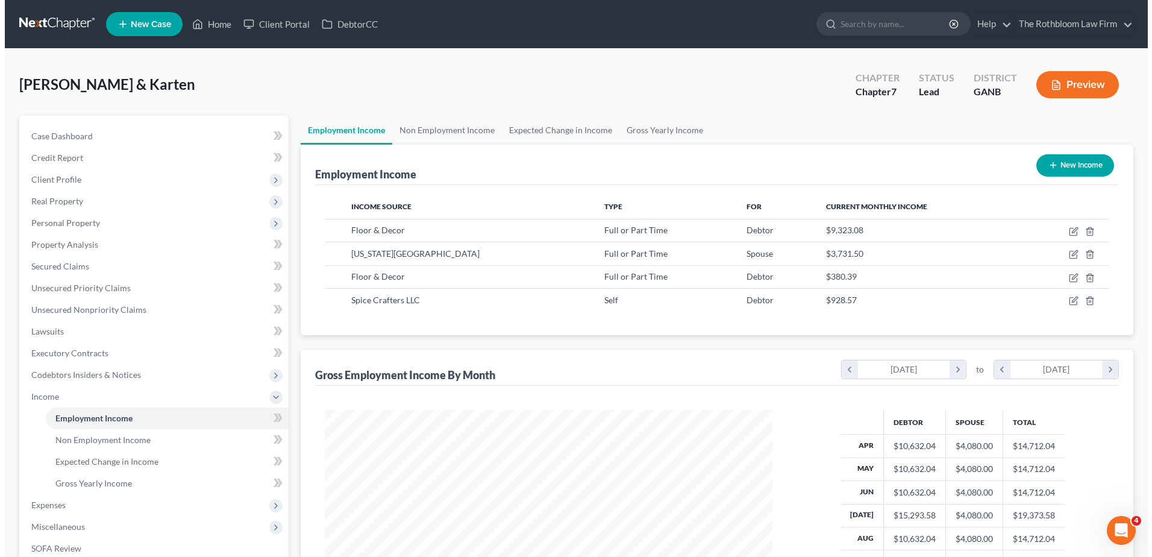
scroll to position [602464, 602215]
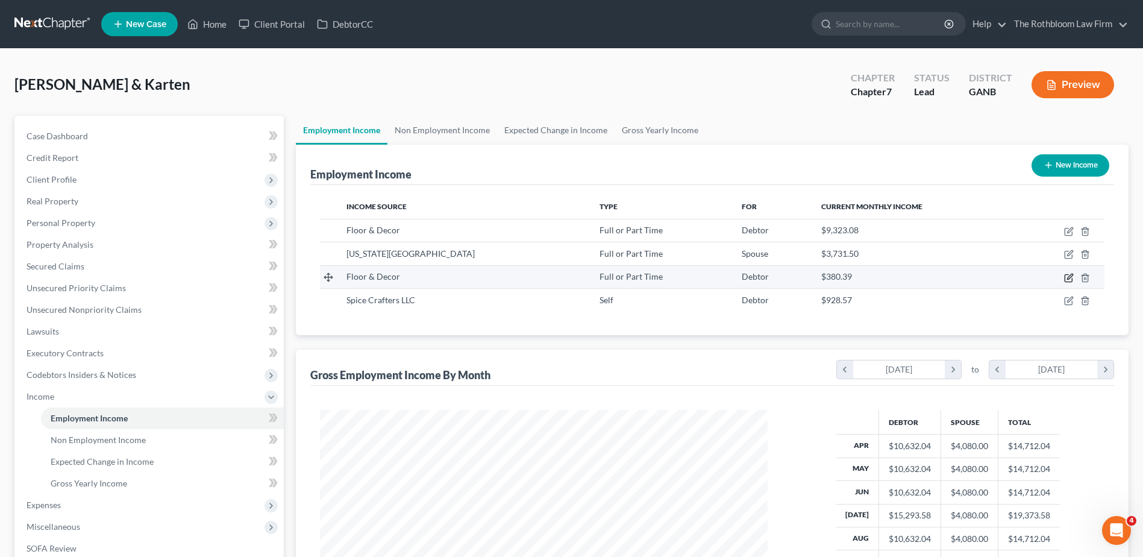
click at [1069, 277] on icon "button" at bounding box center [1069, 276] width 5 height 5
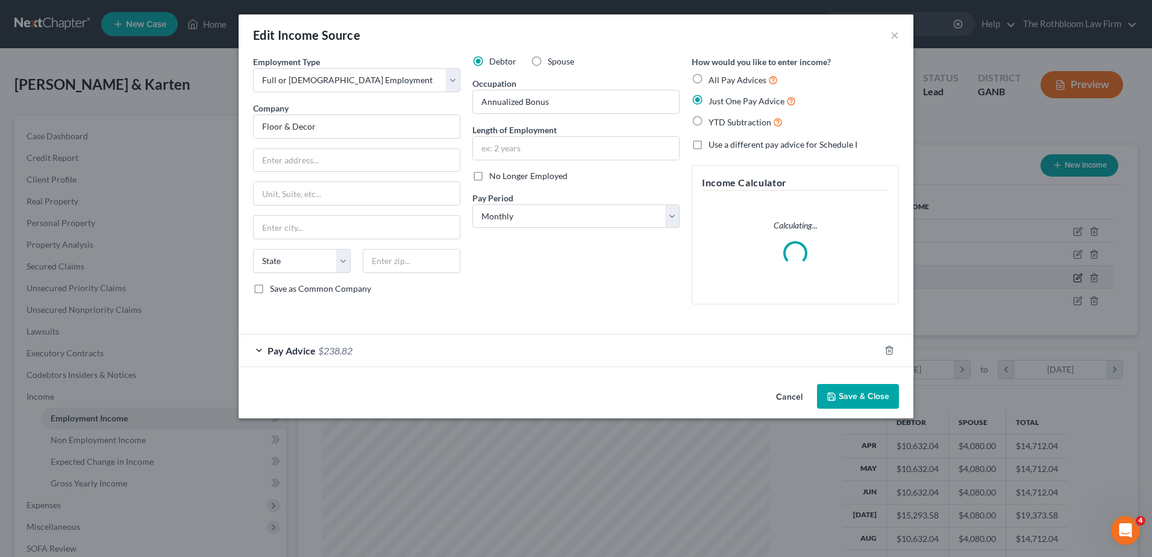
scroll to position [225, 476]
click at [517, 155] on input "text" at bounding box center [576, 148] width 206 height 23
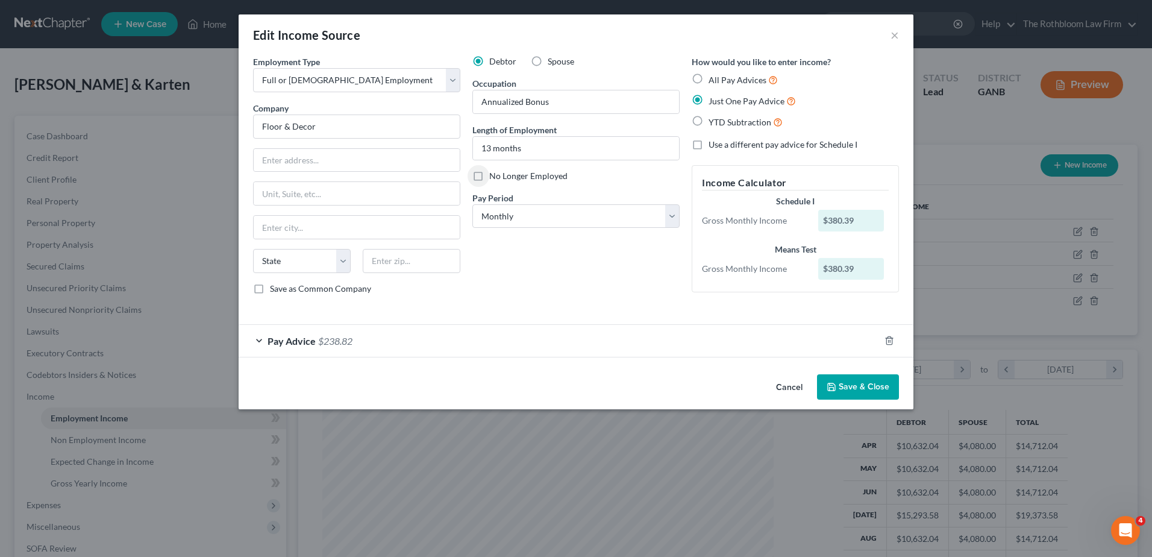
click at [835, 353] on div "Pay Advice $238.82" at bounding box center [559, 341] width 641 height 32
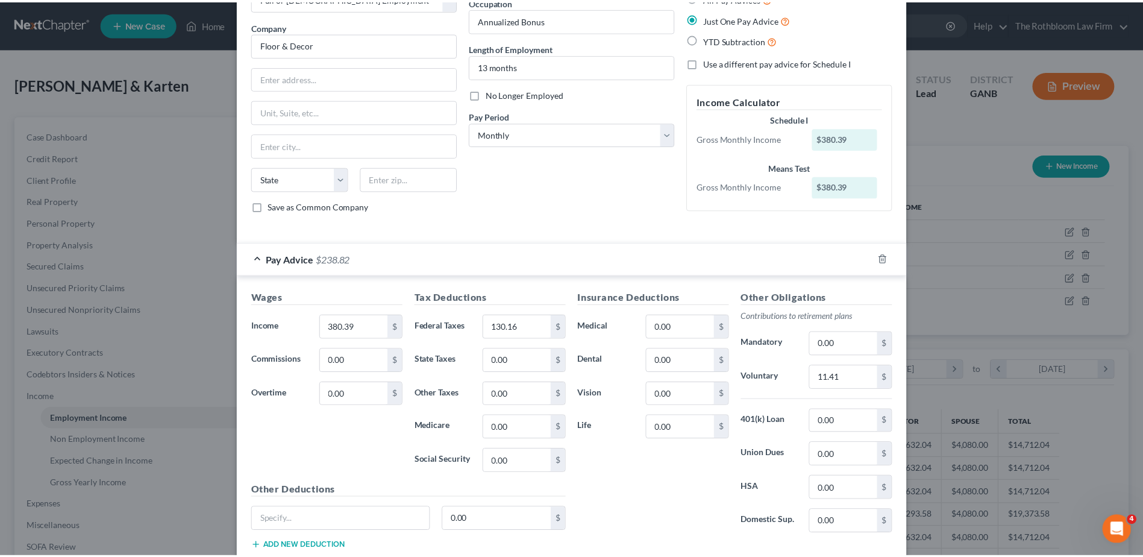
scroll to position [161, 0]
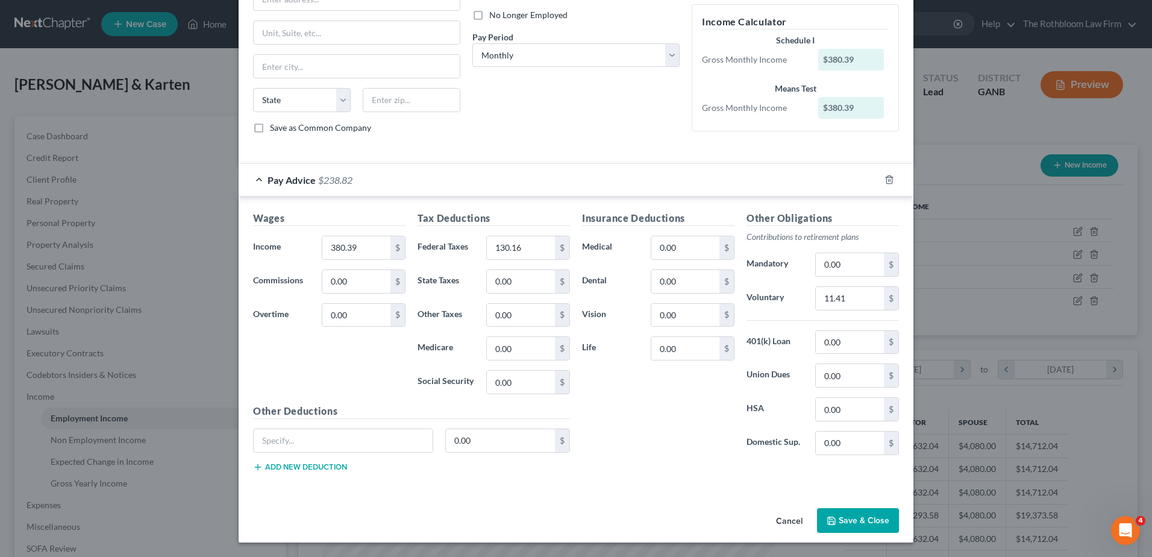
drag, startPoint x: 848, startPoint y: 521, endPoint x: 711, endPoint y: 512, distance: 137.1
click at [852, 520] on button "Save & Close" at bounding box center [858, 520] width 82 height 25
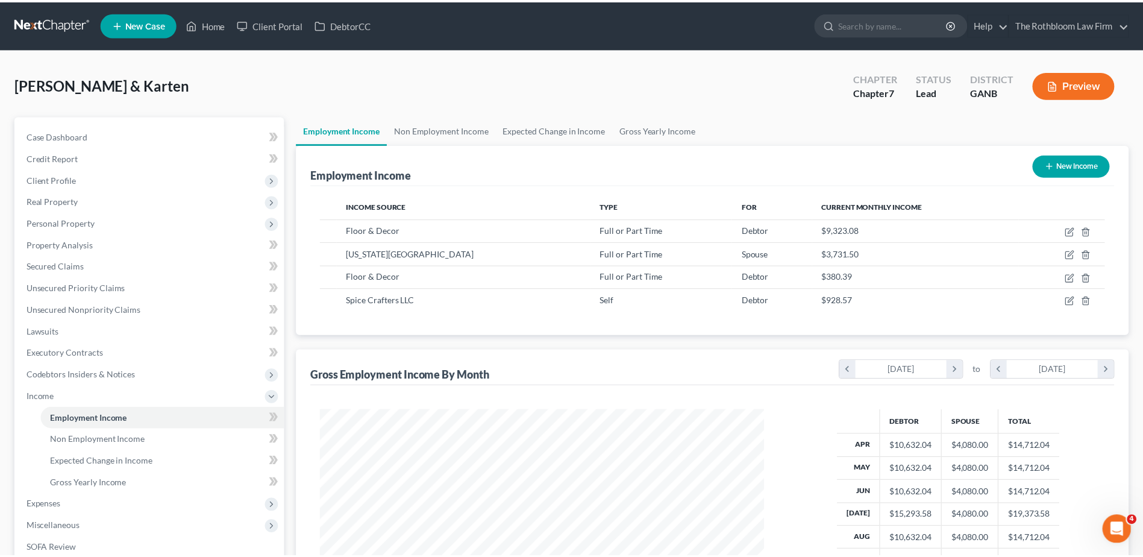
scroll to position [602464, 602215]
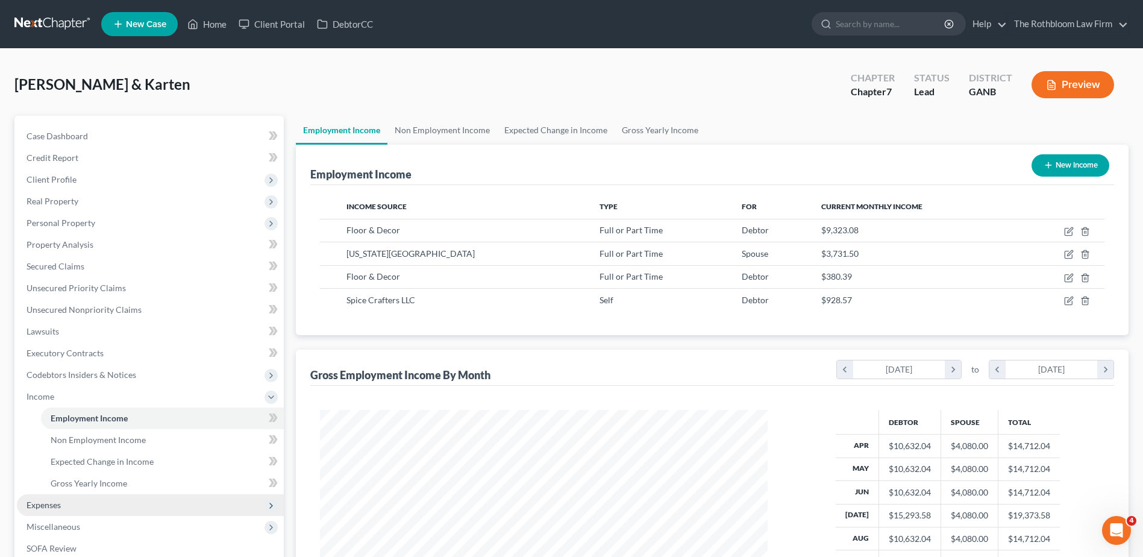
drag, startPoint x: 69, startPoint y: 509, endPoint x: 25, endPoint y: 503, distance: 44.4
click at [69, 509] on span "Expenses" at bounding box center [150, 505] width 267 height 22
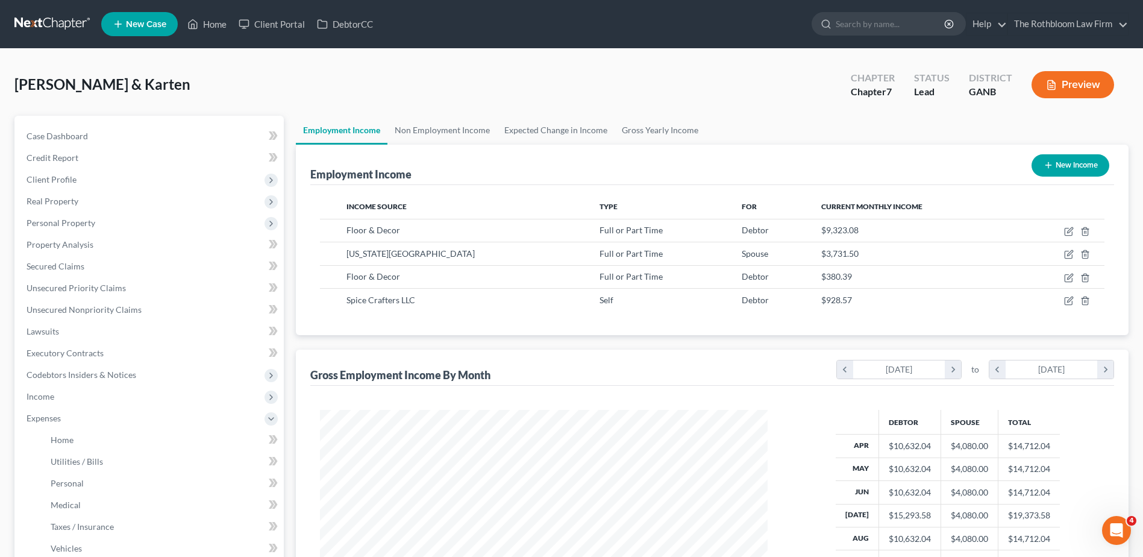
scroll to position [257, 0]
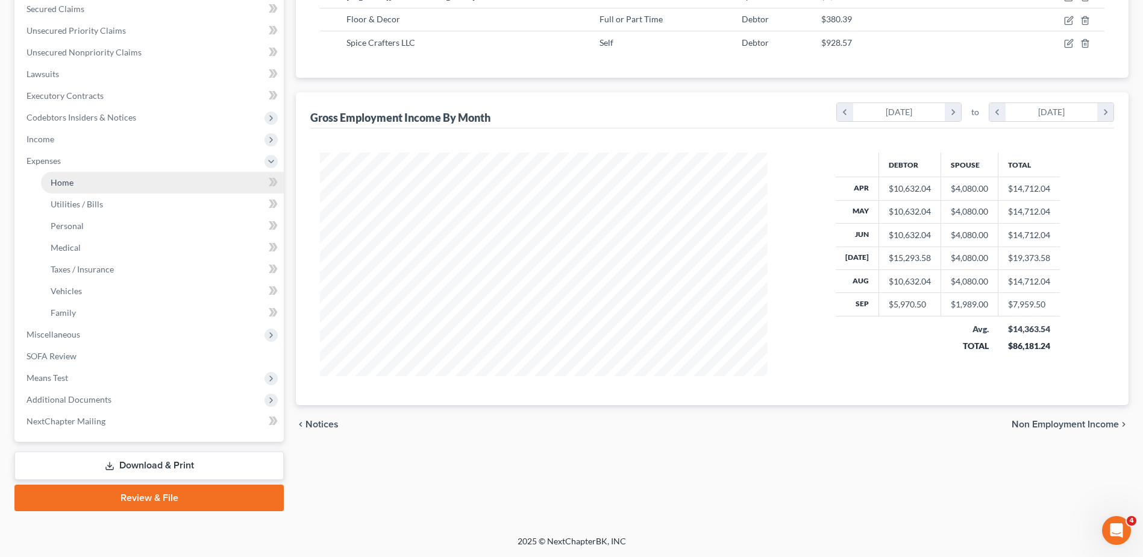
click at [58, 175] on link "Home" at bounding box center [162, 183] width 243 height 22
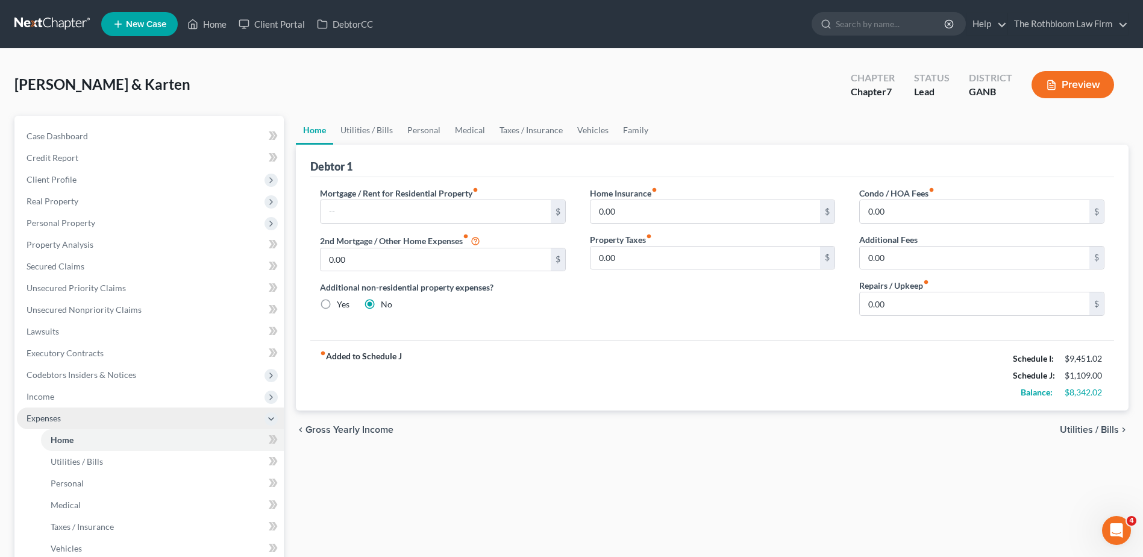
scroll to position [526, 0]
click at [83, 263] on span "Secured Claims" at bounding box center [56, 266] width 58 height 10
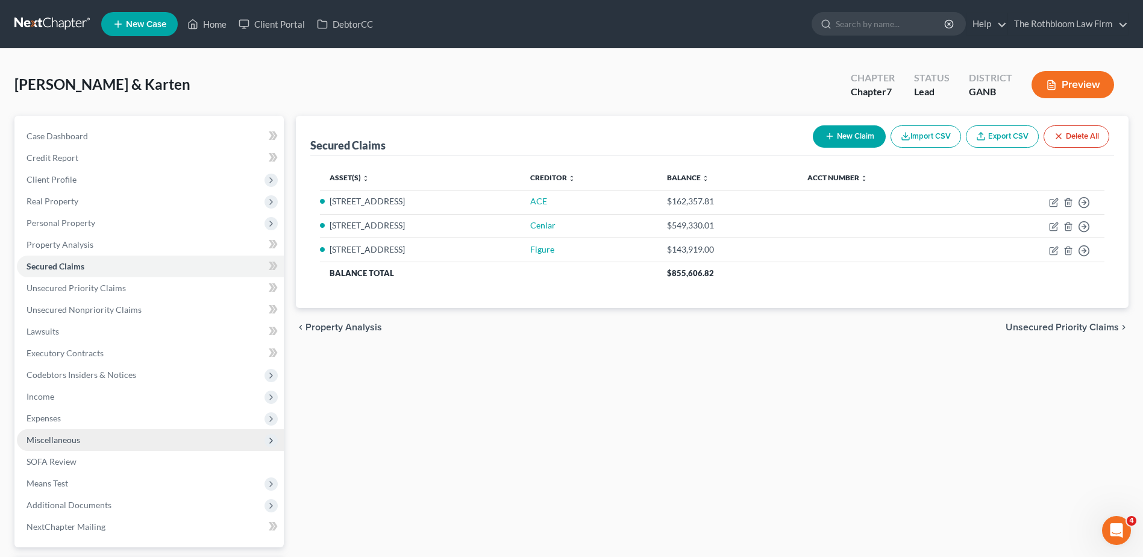
click at [49, 436] on span "Miscellaneous" at bounding box center [54, 440] width 54 height 10
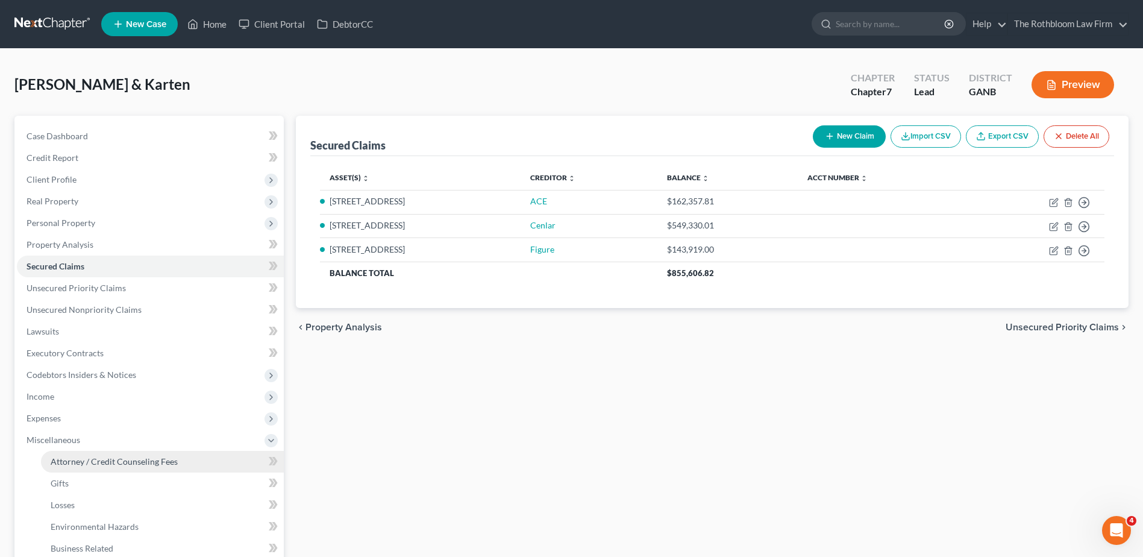
click at [126, 460] on span "Attorney / Credit Counseling Fees" at bounding box center [114, 461] width 127 height 10
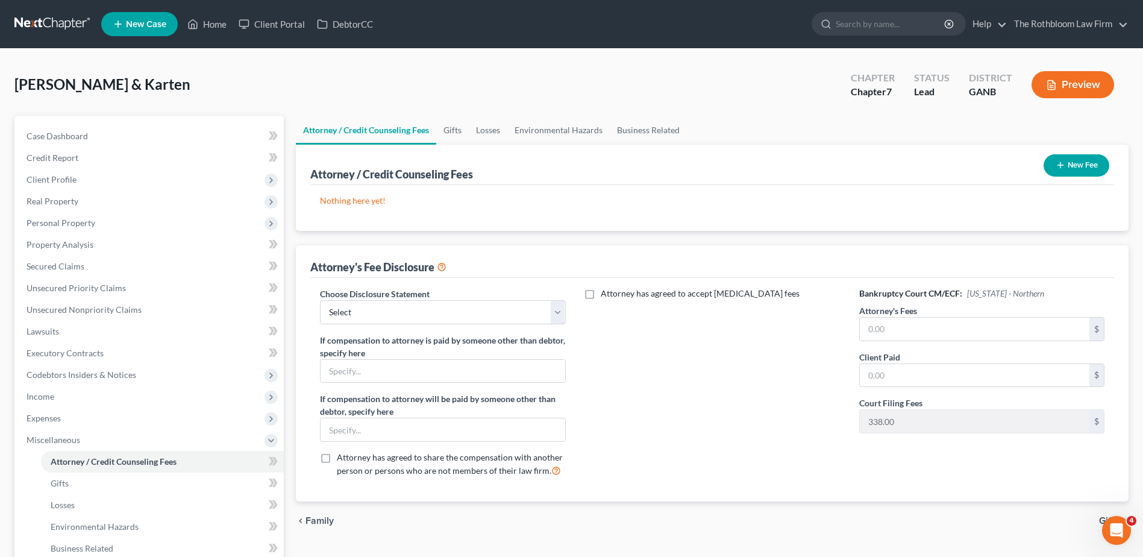
click at [1069, 164] on button "New Fee" at bounding box center [1077, 165] width 66 height 22
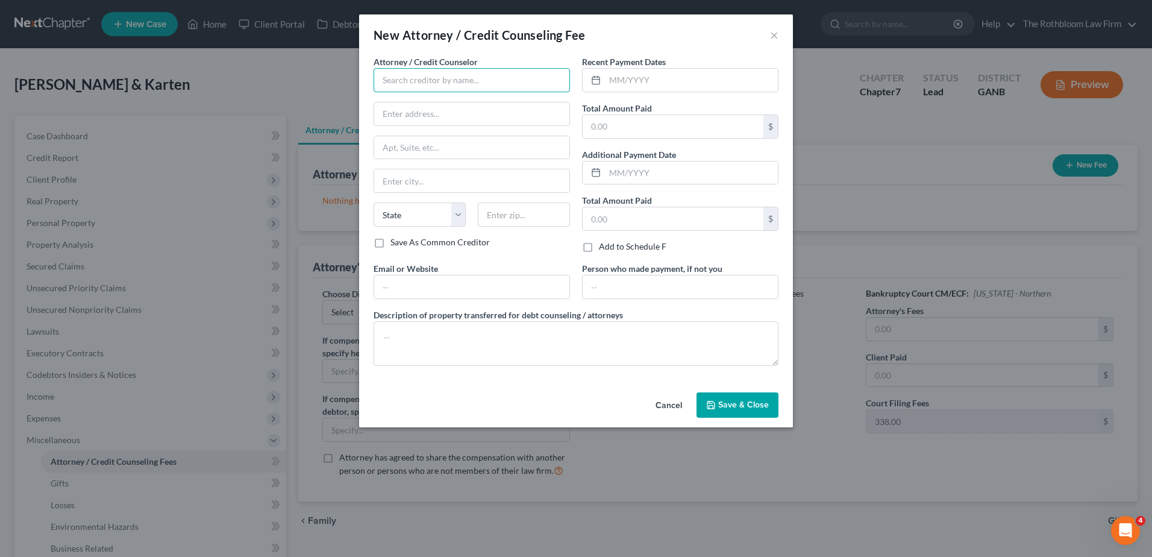
click at [409, 83] on input "text" at bounding box center [472, 80] width 196 height 24
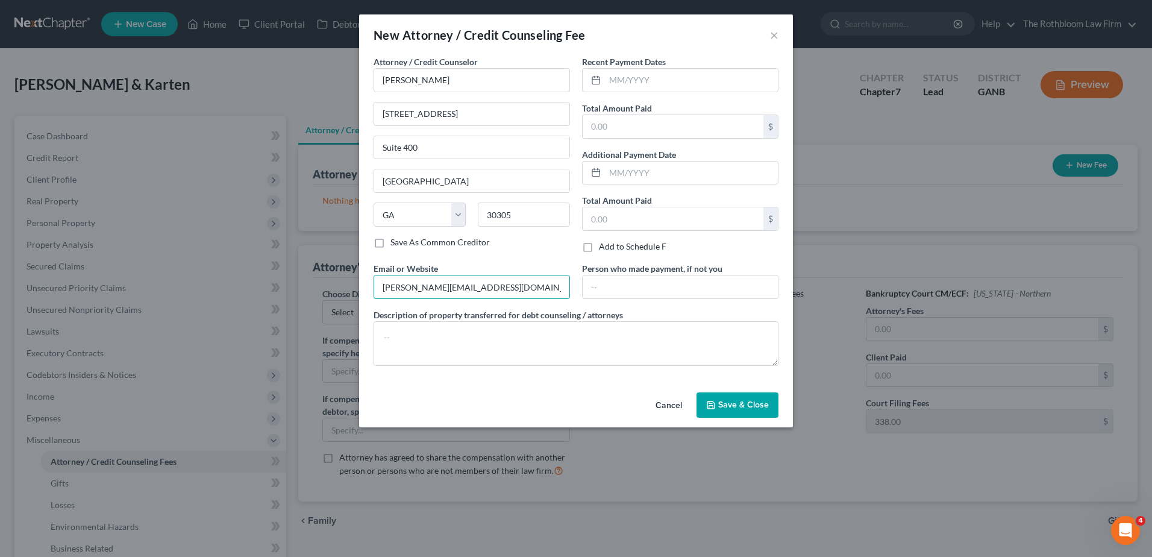
drag, startPoint x: 473, startPoint y: 288, endPoint x: 310, endPoint y: 293, distance: 162.2
click at [310, 293] on div "New Attorney / Credit Counseling Fee × Attorney / Credit Counselor * [PERSON_NA…" at bounding box center [576, 278] width 1152 height 557
click at [638, 82] on input "text" at bounding box center [691, 80] width 173 height 23
click at [623, 118] on input "text" at bounding box center [673, 126] width 181 height 23
click at [731, 395] on button "Save & Close" at bounding box center [738, 404] width 82 height 25
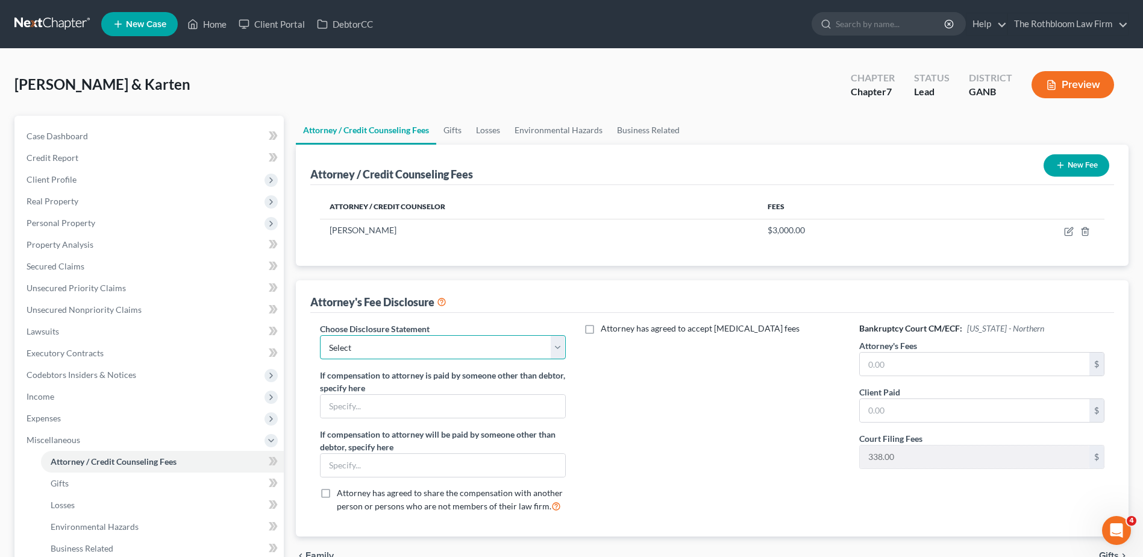
click at [366, 347] on select "Select Chapter 13 - $1,250.00 Chapter 13 - $1750 Chapter 13 - $1500 up front Ch…" at bounding box center [442, 347] width 245 height 24
click at [320, 335] on select "Select Chapter 13 - $1,250.00 Chapter 13 - $1750 Chapter 13 - $1500 up front Ch…" at bounding box center [442, 347] width 245 height 24
click at [898, 362] on input "text" at bounding box center [975, 364] width 230 height 23
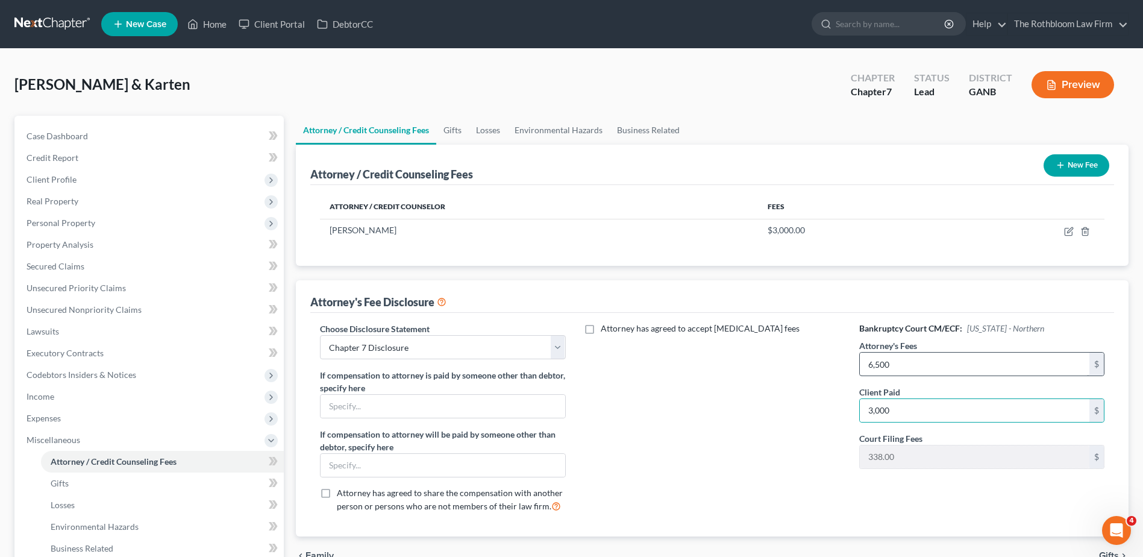
scroll to position [4, 0]
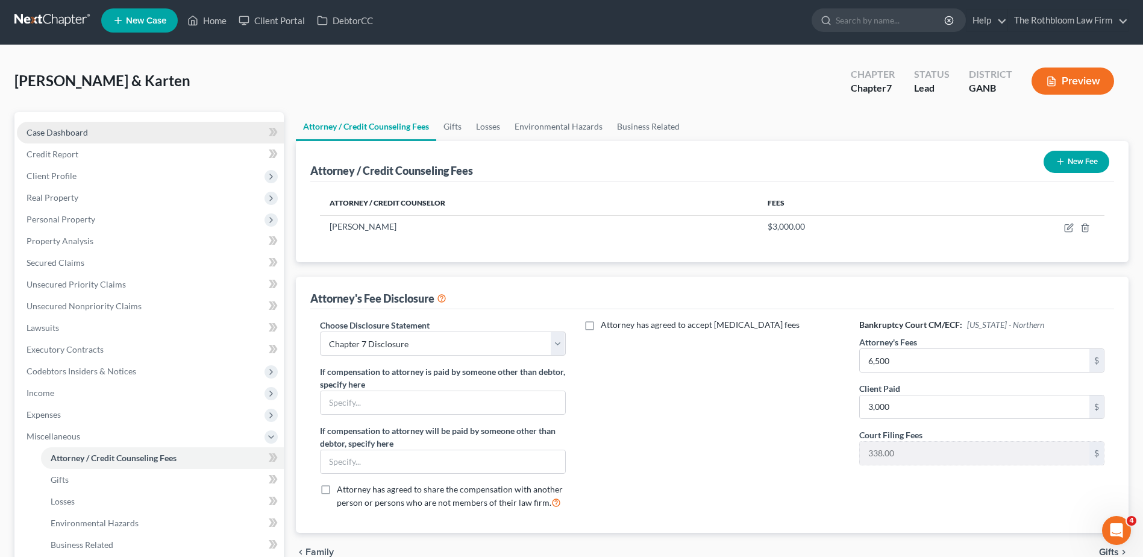
click at [41, 135] on span "Case Dashboard" at bounding box center [57, 132] width 61 height 10
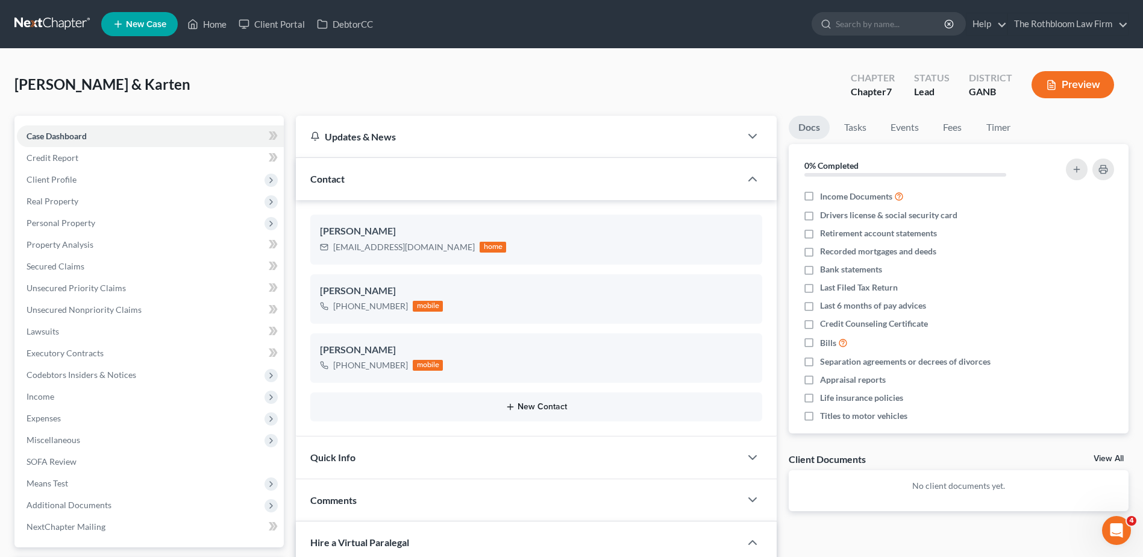
click at [538, 410] on button "New Contact" at bounding box center [536, 407] width 433 height 10
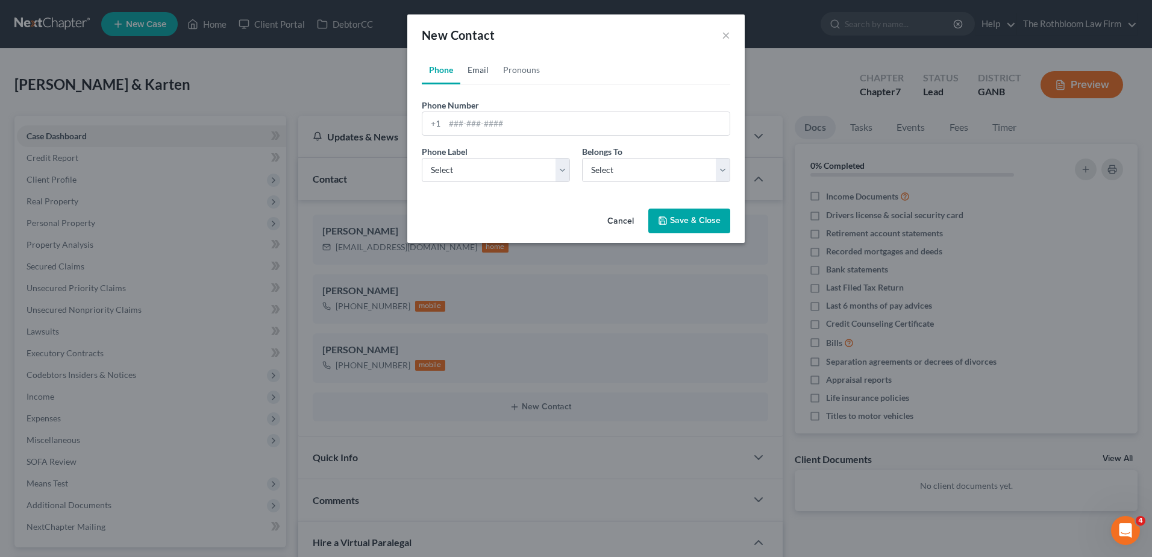
click at [473, 66] on link "Email" at bounding box center [478, 69] width 36 height 29
click at [457, 122] on input "email" at bounding box center [587, 123] width 285 height 23
drag, startPoint x: 485, startPoint y: 168, endPoint x: 469, endPoint y: 181, distance: 20.5
click at [485, 168] on select "Select Home Work Other" at bounding box center [496, 170] width 148 height 24
click at [422, 158] on select "Select Home Work Other" at bounding box center [496, 170] width 148 height 24
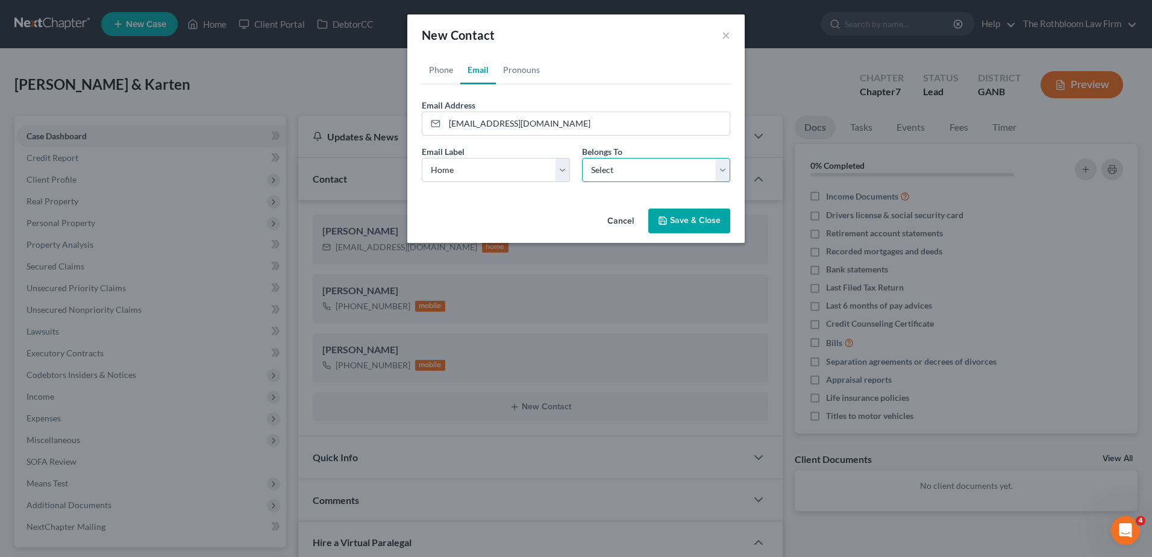
drag, startPoint x: 617, startPoint y: 170, endPoint x: 615, endPoint y: 183, distance: 13.5
click at [617, 170] on select "Select Client Spouse Other" at bounding box center [656, 170] width 148 height 24
click at [582, 158] on select "Select Client Spouse Other" at bounding box center [656, 170] width 148 height 24
click at [678, 225] on button "Save & Close" at bounding box center [689, 221] width 82 height 25
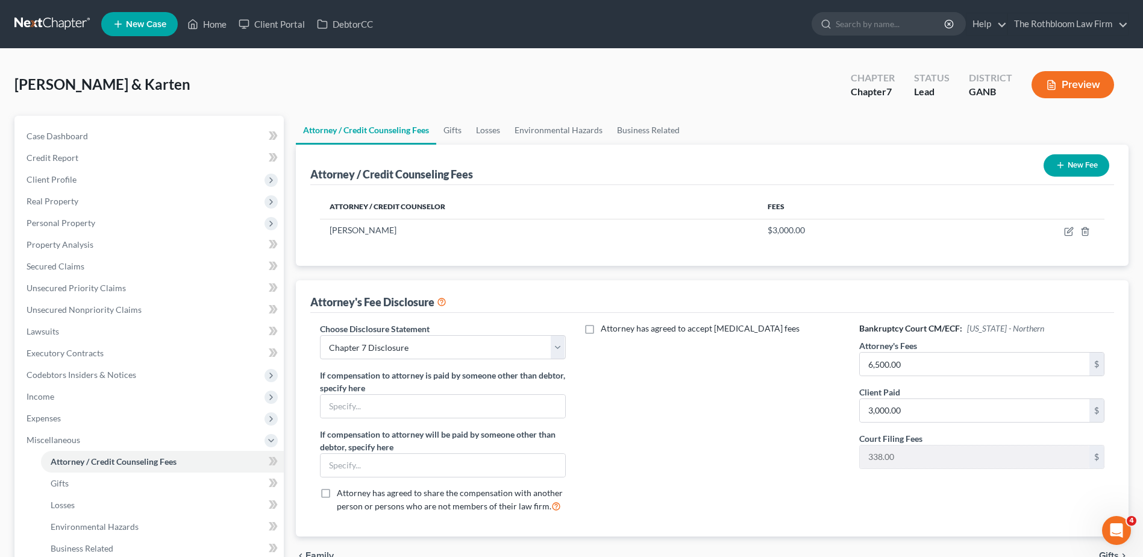
scroll to position [4, 0]
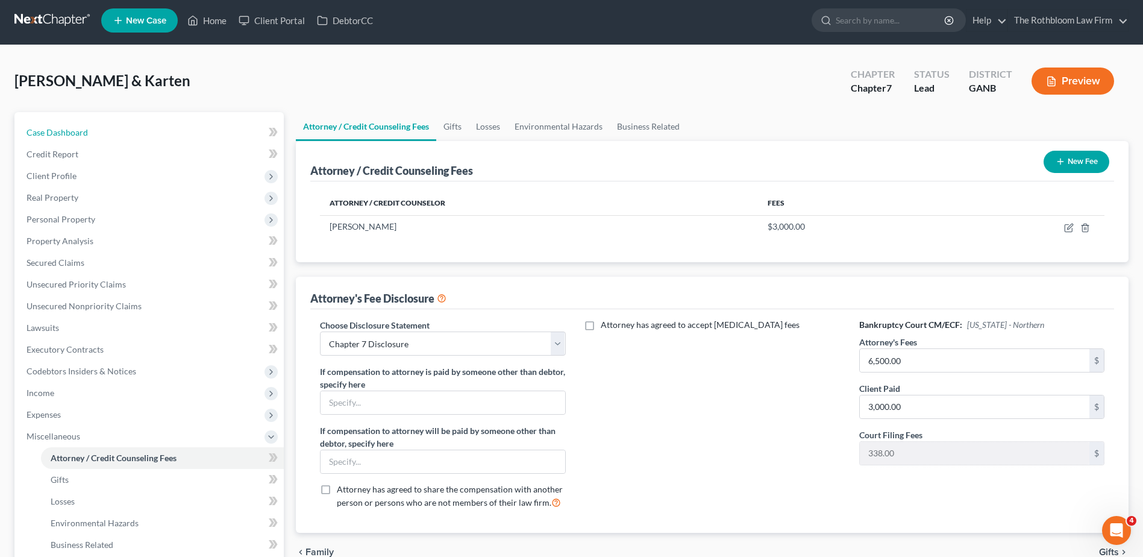
drag, startPoint x: 36, startPoint y: 137, endPoint x: 526, endPoint y: 278, distance: 510.5
click at [36, 137] on span "Case Dashboard" at bounding box center [57, 132] width 61 height 10
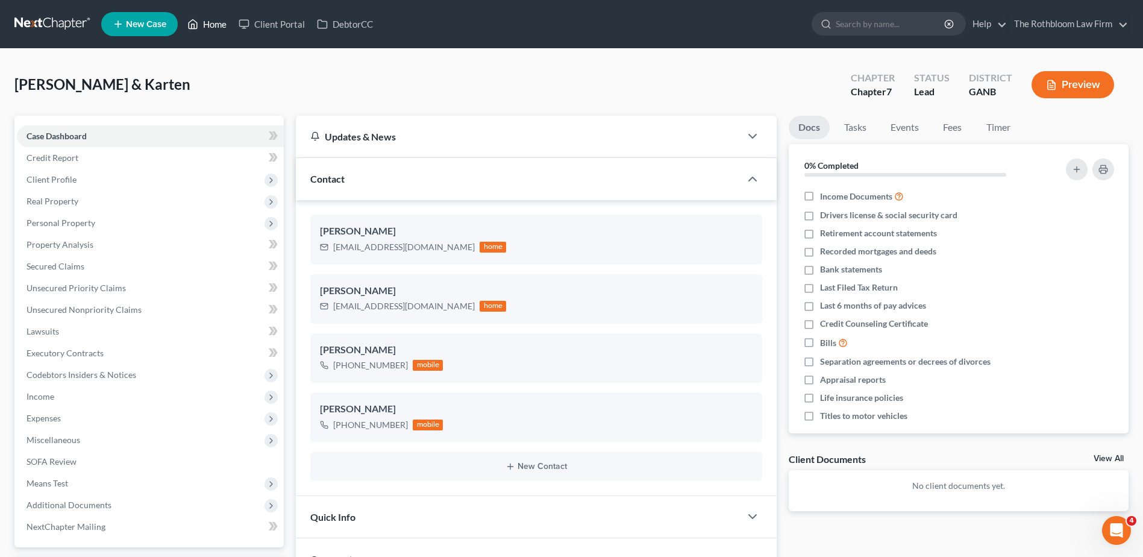
click at [219, 24] on link "Home" at bounding box center [206, 24] width 51 height 22
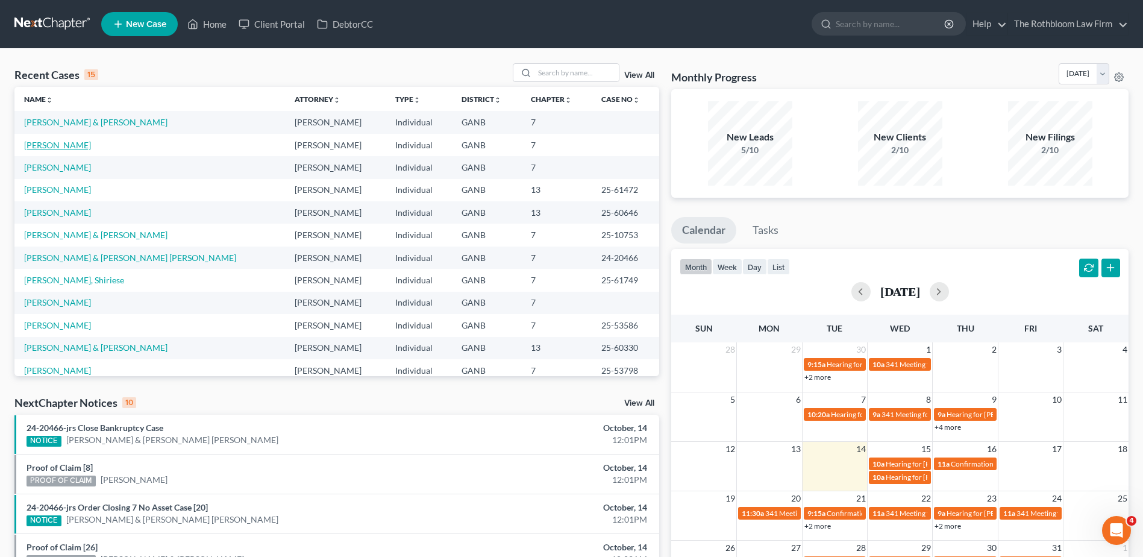
click at [35, 146] on link "[PERSON_NAME]" at bounding box center [57, 145] width 67 height 10
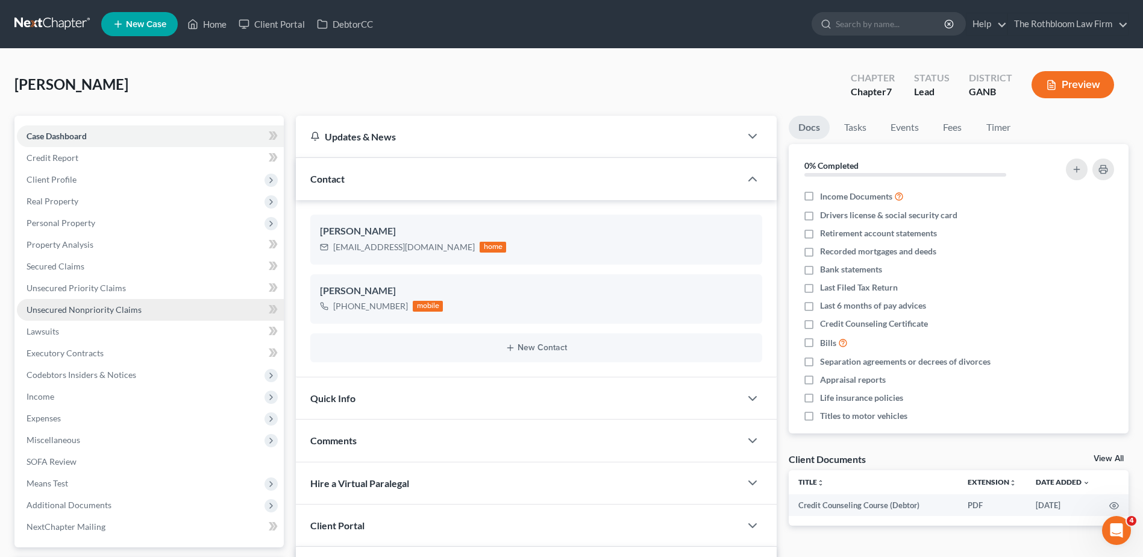
scroll to position [40, 0]
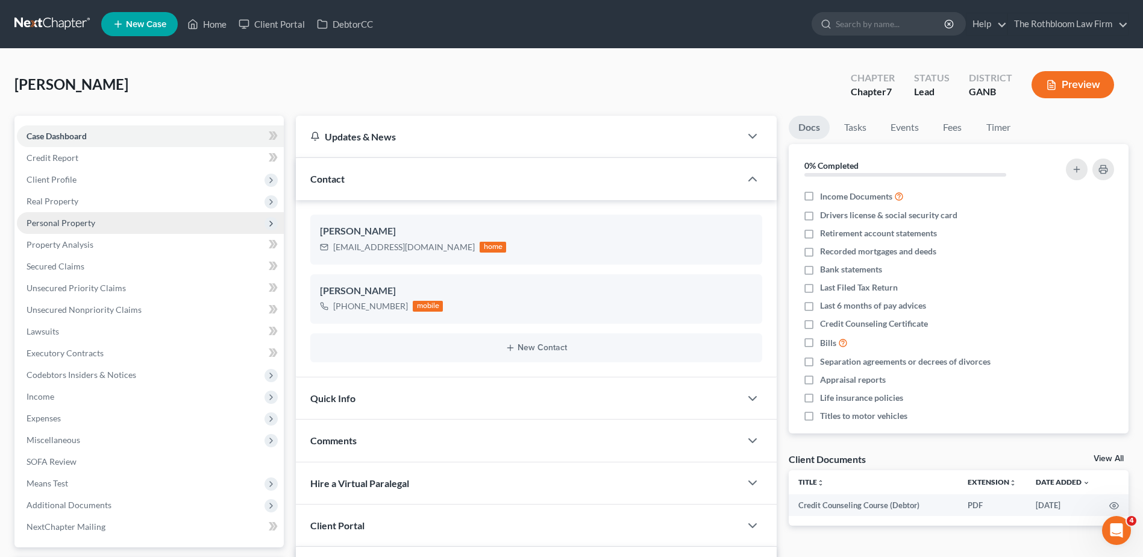
click at [80, 226] on span "Personal Property" at bounding box center [61, 223] width 69 height 10
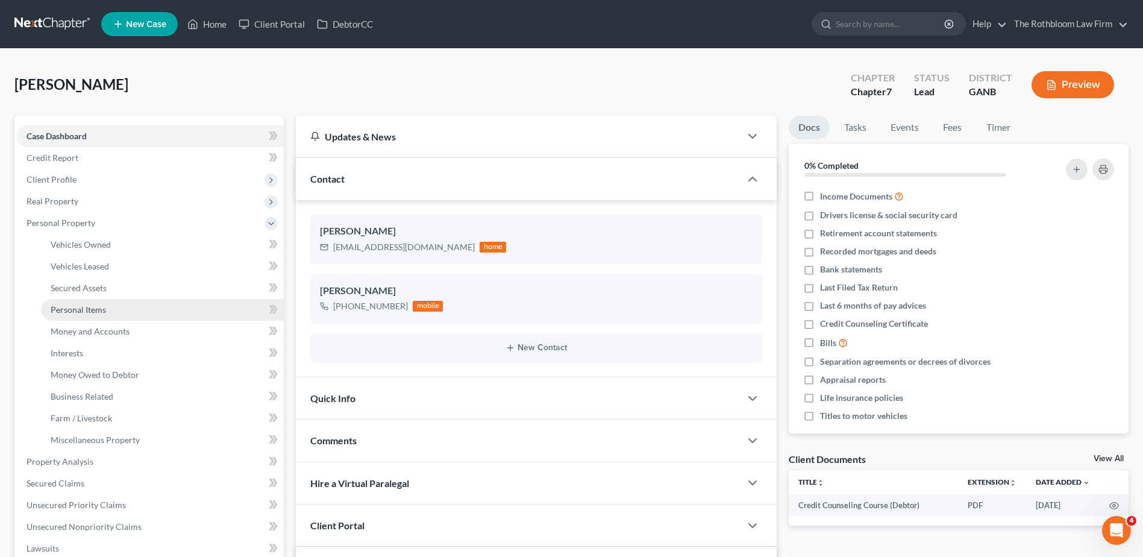
click at [81, 313] on span "Personal Items" at bounding box center [78, 309] width 55 height 10
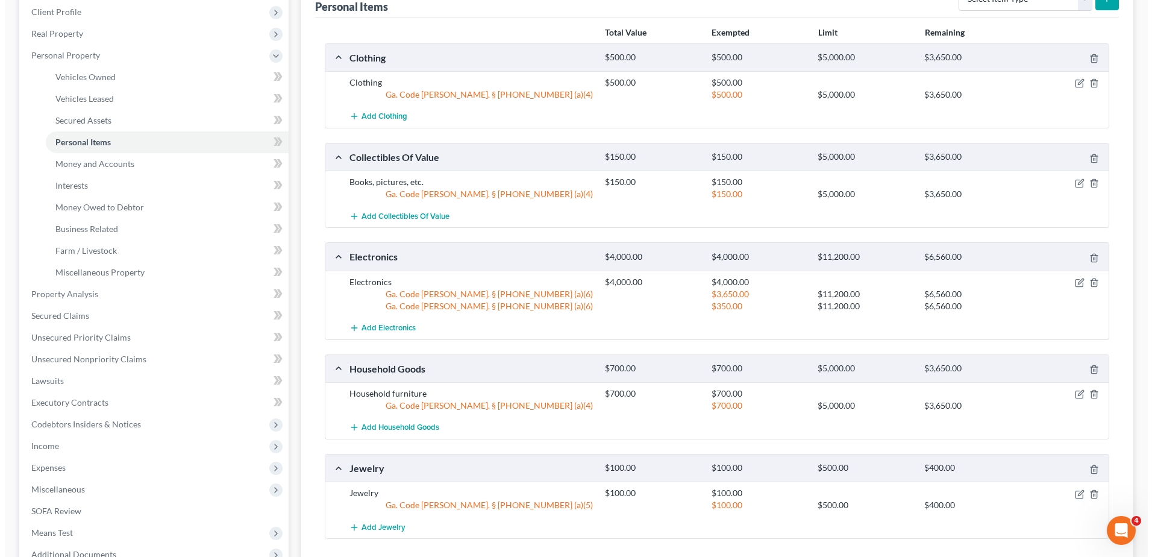
scroll to position [181, 0]
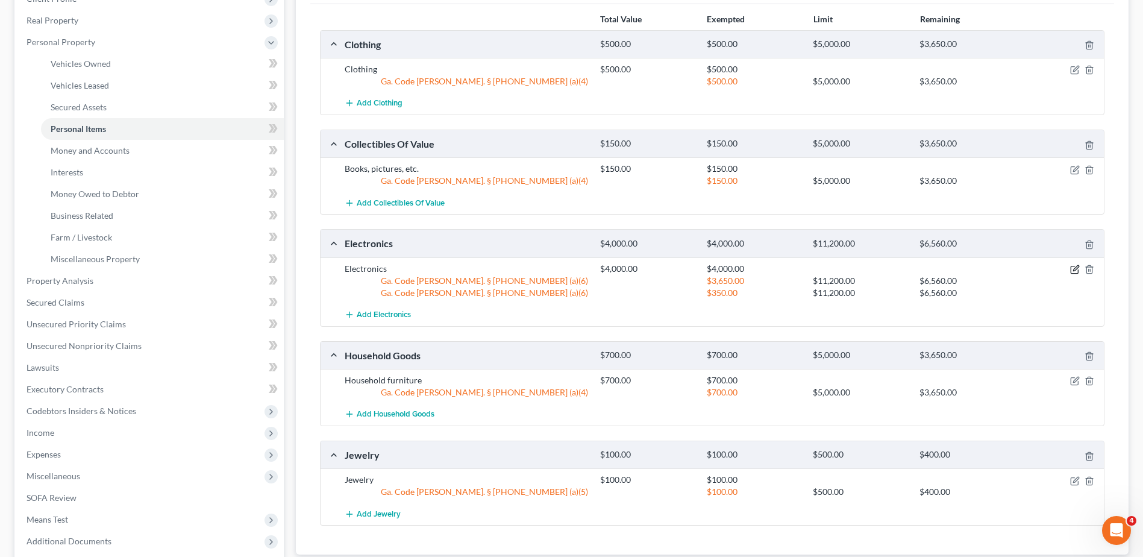
click at [1073, 270] on icon "button" at bounding box center [1075, 270] width 10 height 10
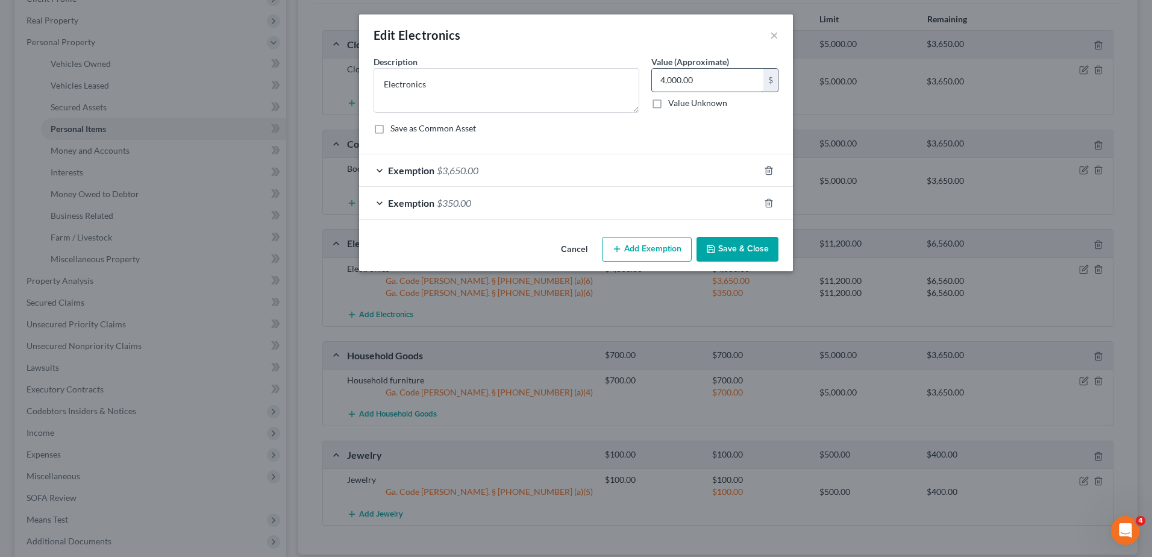
click at [692, 74] on input "4,000.00" at bounding box center [707, 80] width 111 height 23
click at [494, 171] on div "Exemption $3,650.00" at bounding box center [559, 170] width 400 height 32
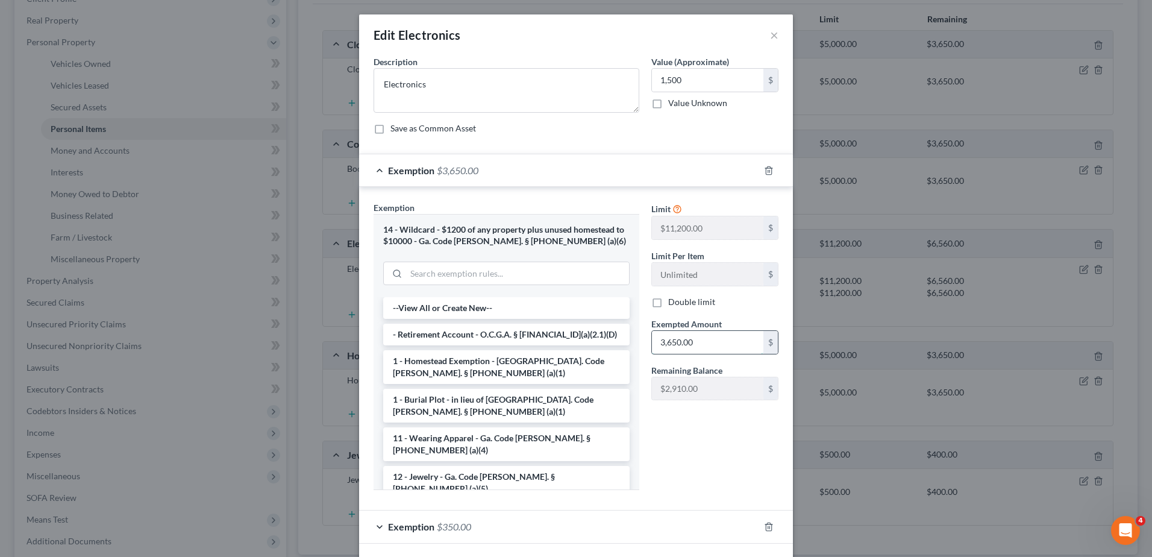
click at [714, 344] on input "3,650.00" at bounding box center [707, 342] width 111 height 23
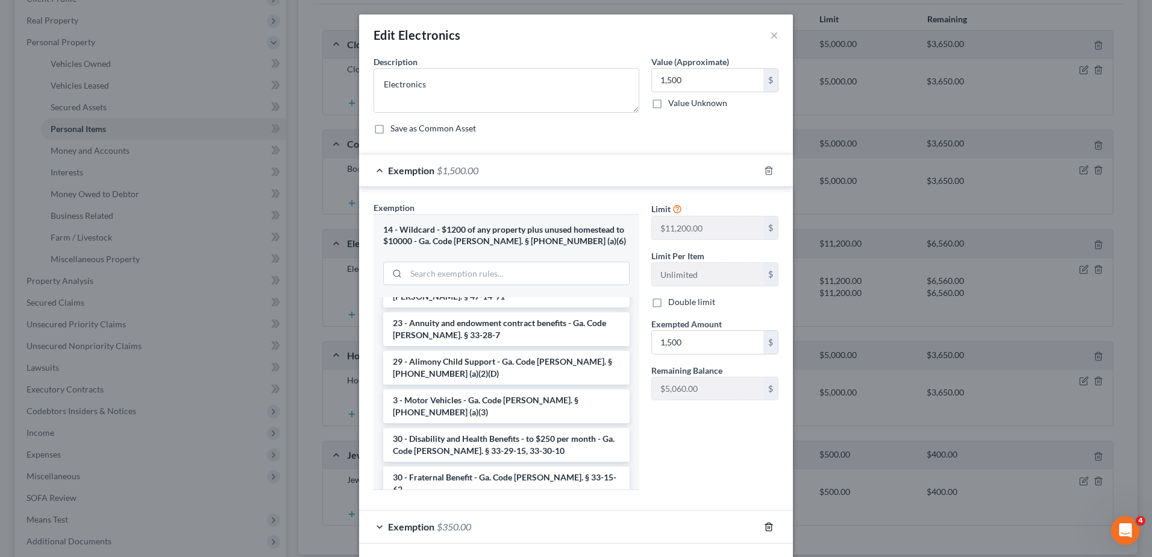
scroll to position [964, 0]
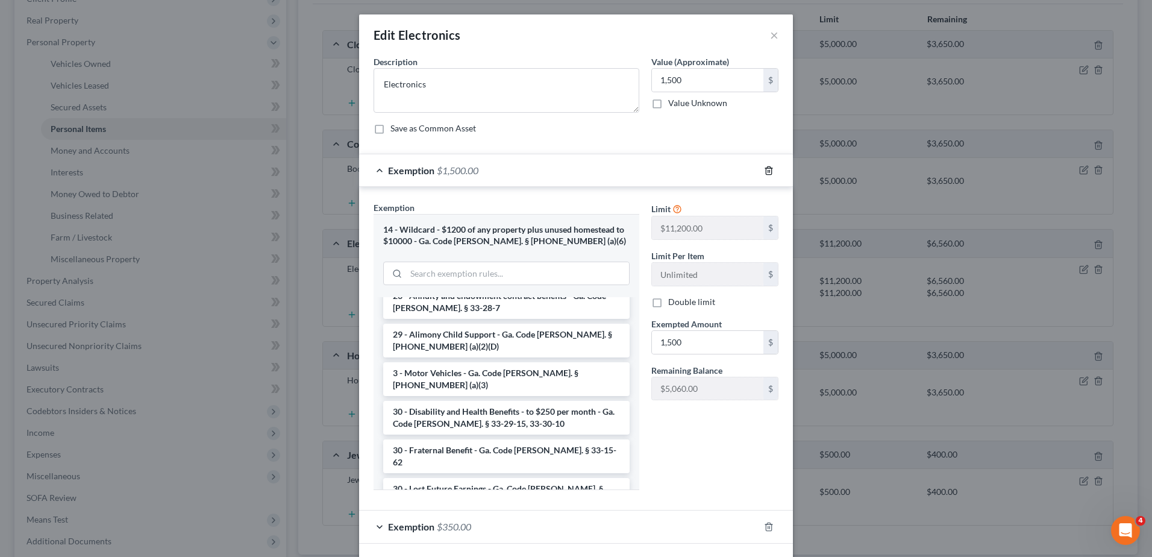
click at [767, 170] on icon "button" at bounding box center [769, 171] width 10 height 10
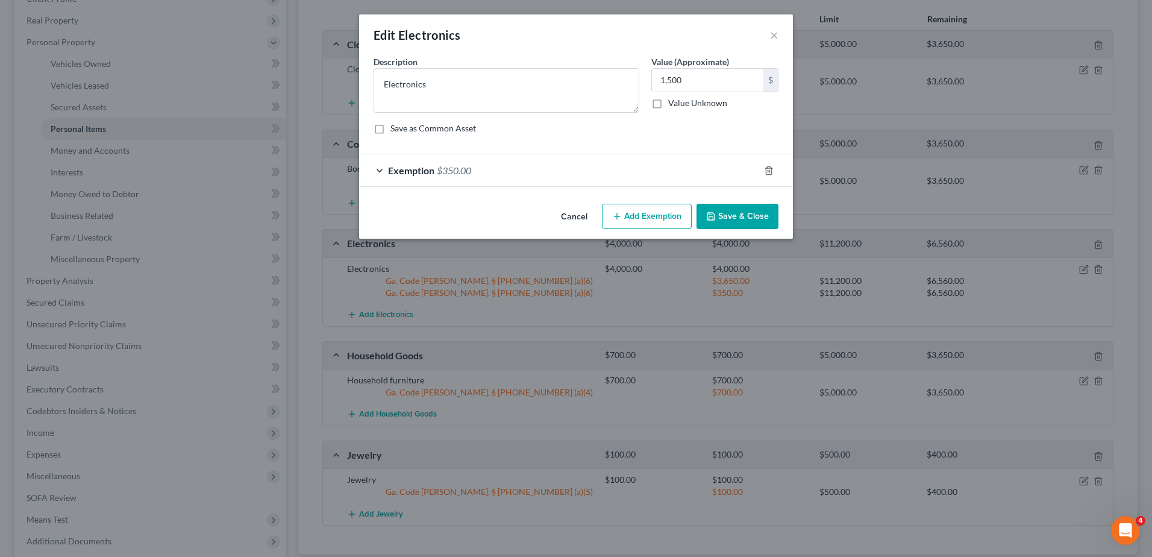
click at [432, 171] on span "Exemption" at bounding box center [411, 170] width 46 height 11
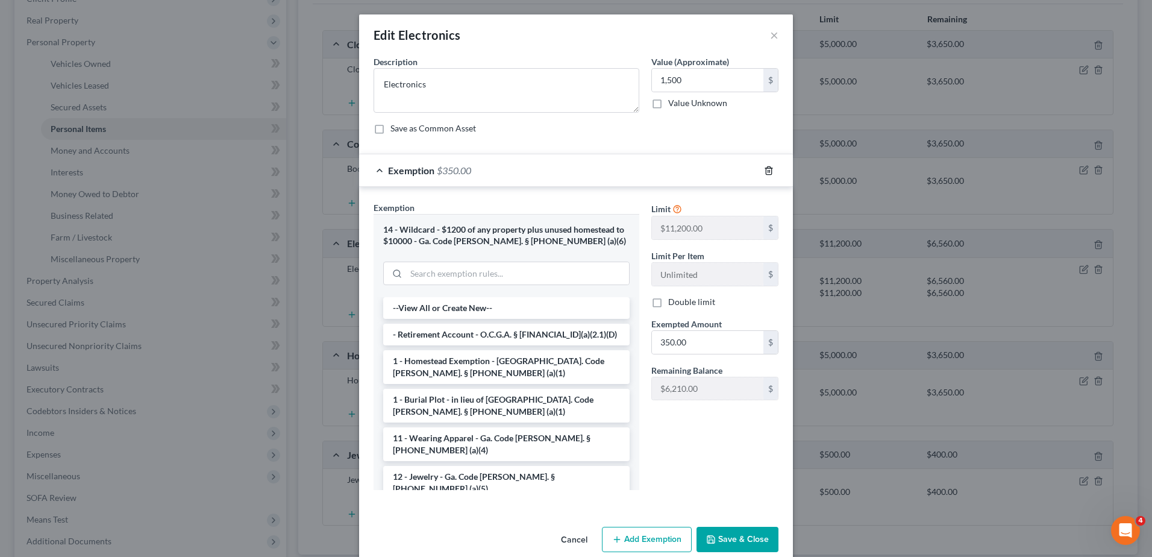
click at [766, 168] on icon "button" at bounding box center [768, 170] width 5 height 8
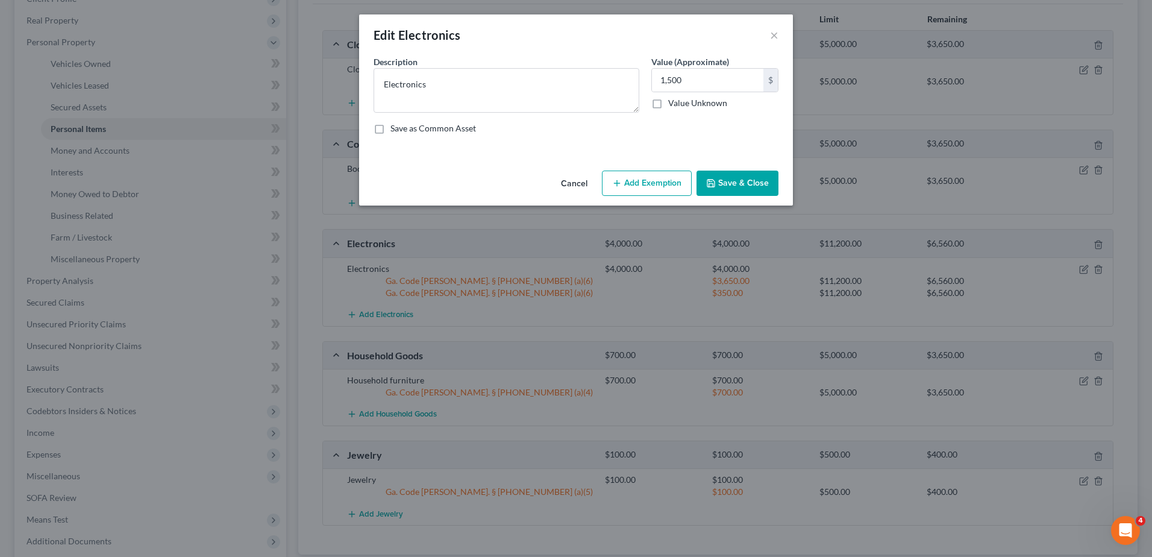
click at [636, 183] on button "Add Exemption" at bounding box center [647, 183] width 90 height 25
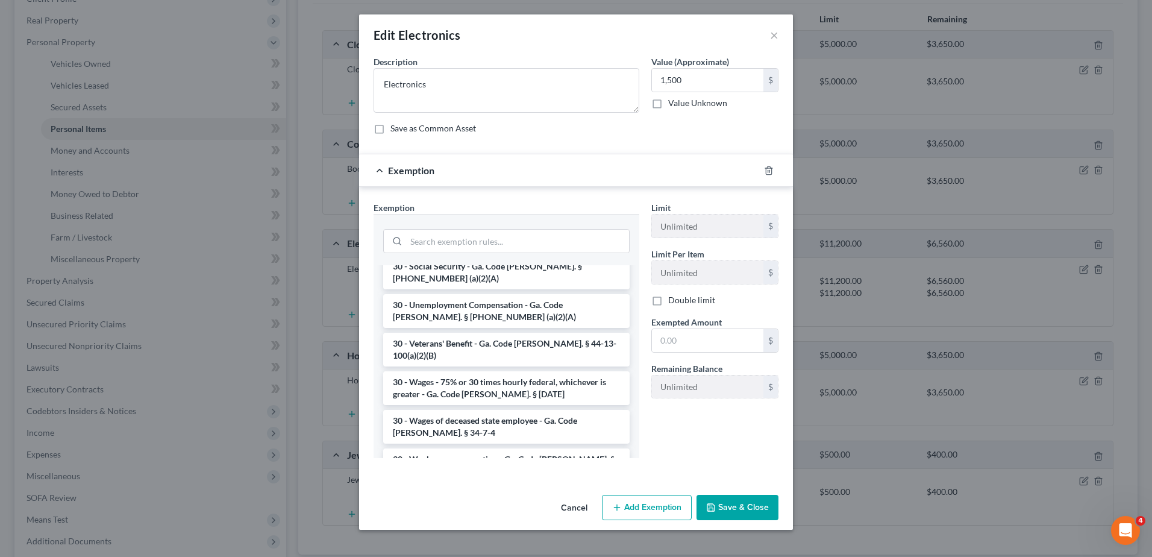
scroll to position [1627, 0]
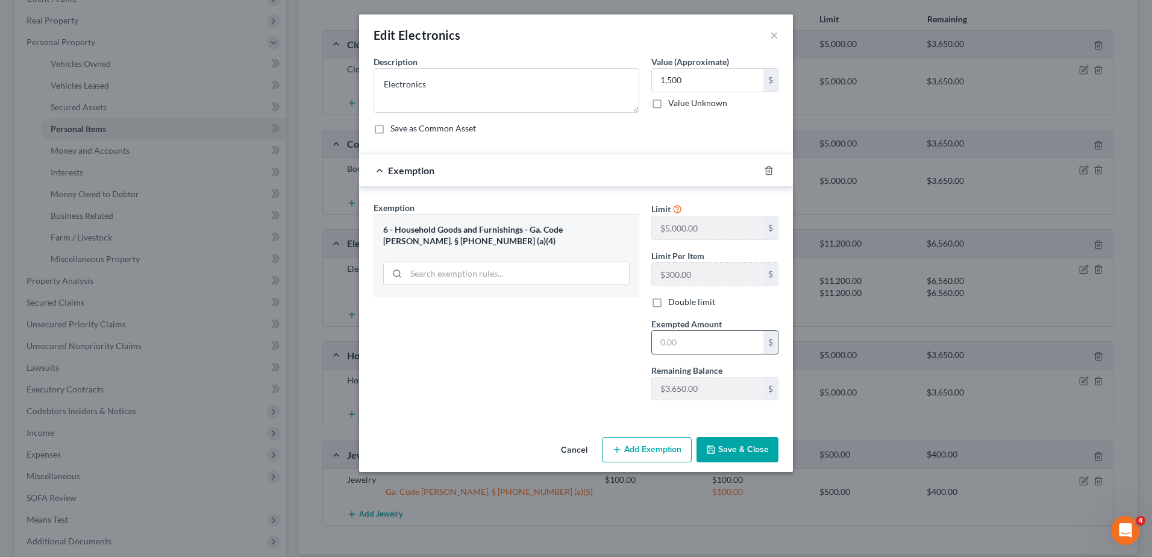
click at [727, 339] on input "text" at bounding box center [707, 342] width 111 height 23
type input "1,500"
click at [734, 442] on button "Save & Close" at bounding box center [738, 449] width 82 height 25
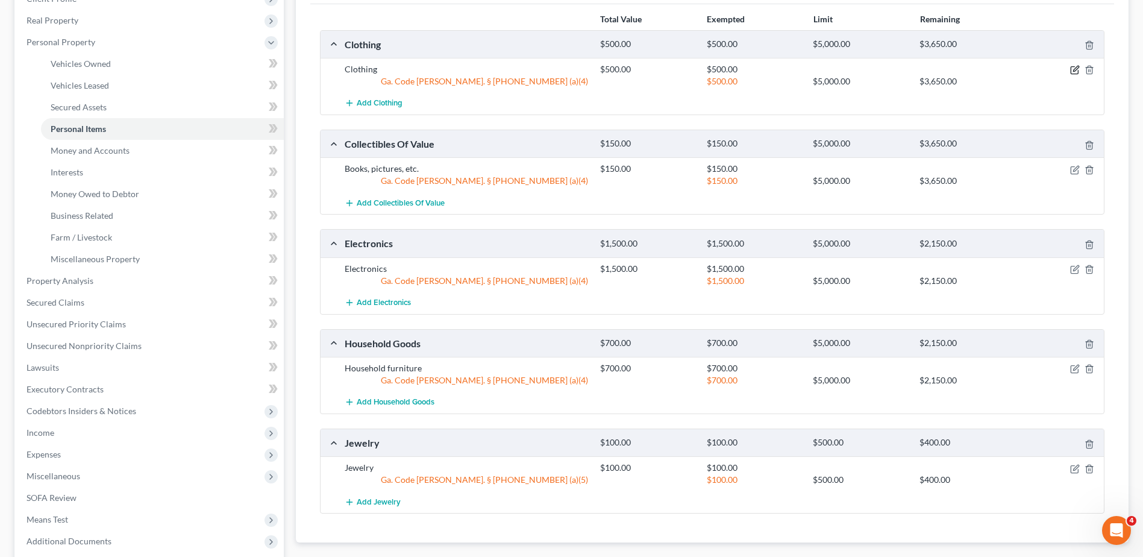
click at [1075, 74] on icon "button" at bounding box center [1075, 70] width 10 height 10
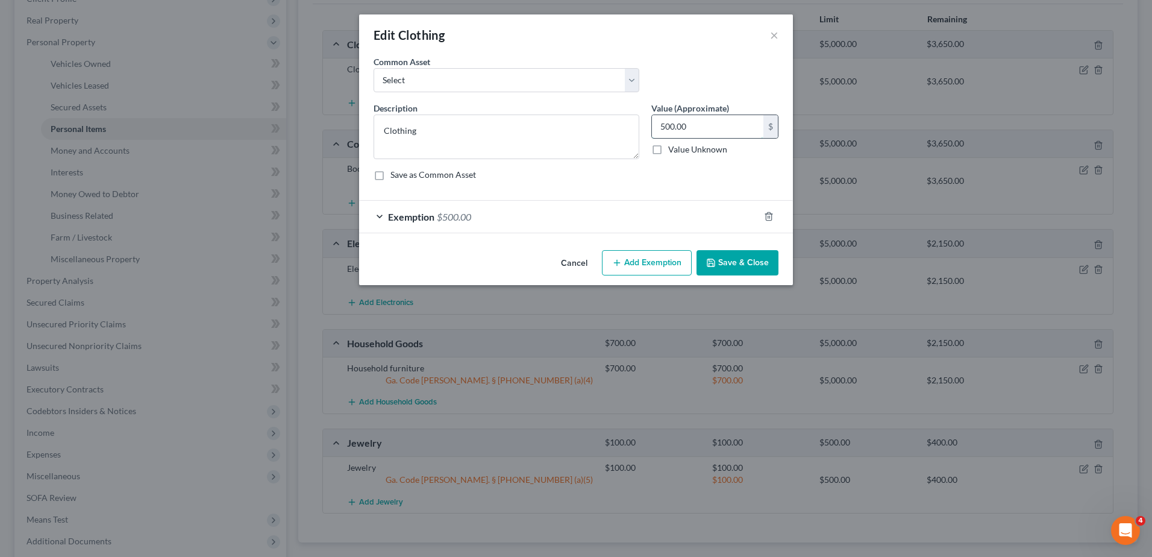
click at [735, 123] on input "500.00" at bounding box center [707, 126] width 111 height 23
type input "200"
click at [456, 212] on span "$500.00" at bounding box center [454, 216] width 34 height 11
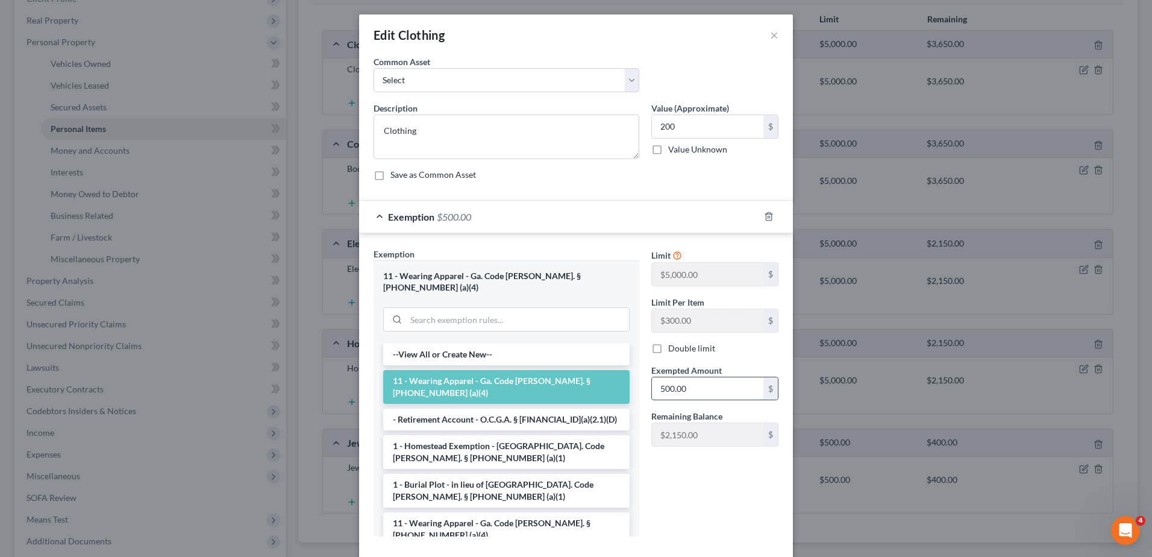
click at [714, 385] on input "500.00" at bounding box center [707, 388] width 111 height 23
type input "200"
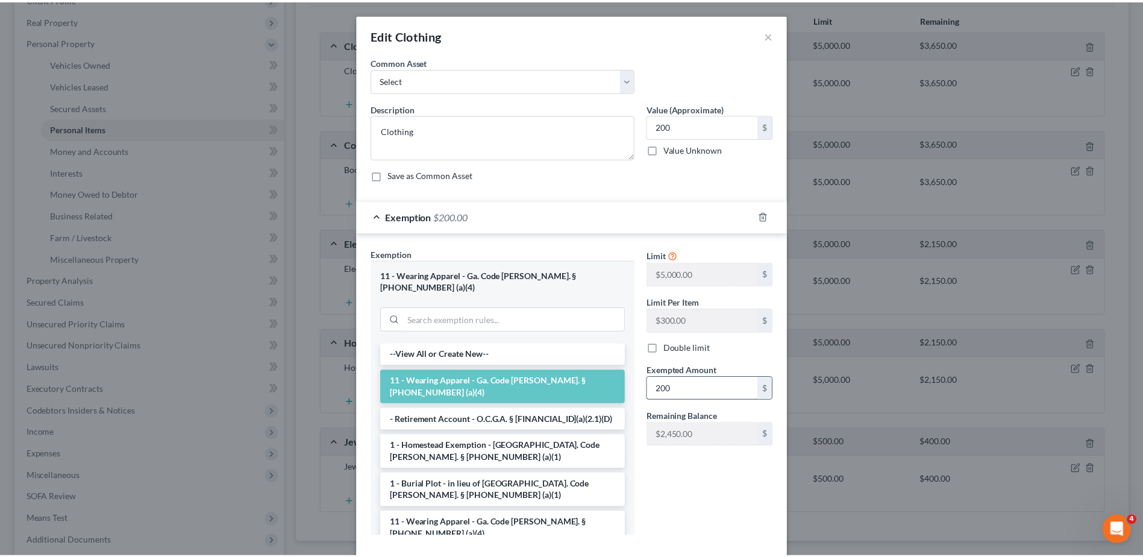
scroll to position [54, 0]
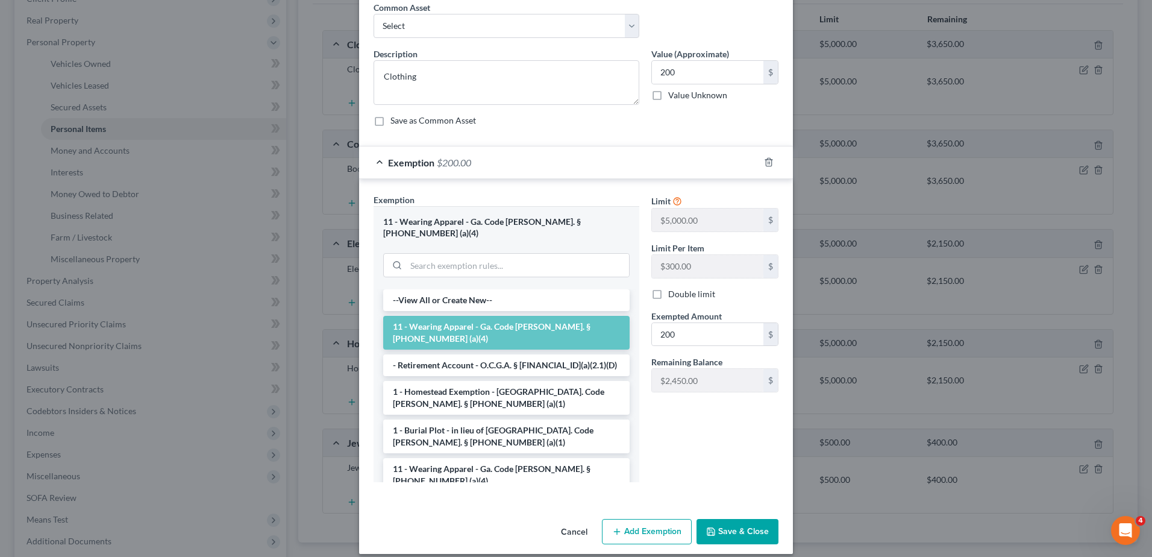
click at [744, 520] on button "Save & Close" at bounding box center [738, 531] width 82 height 25
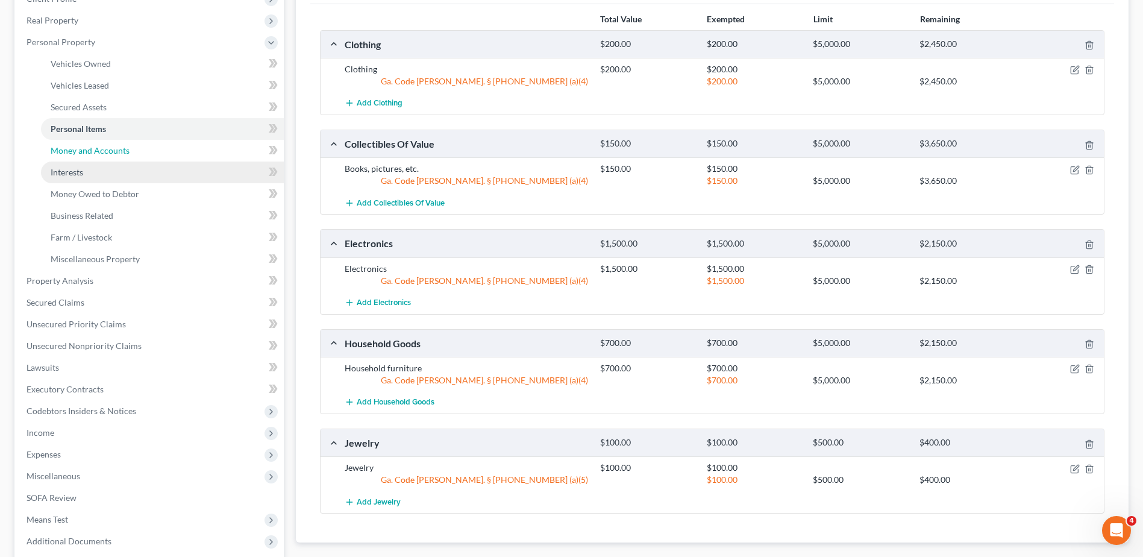
drag, startPoint x: 80, startPoint y: 148, endPoint x: 228, endPoint y: 171, distance: 150.6
click at [80, 148] on span "Money and Accounts" at bounding box center [90, 150] width 79 height 10
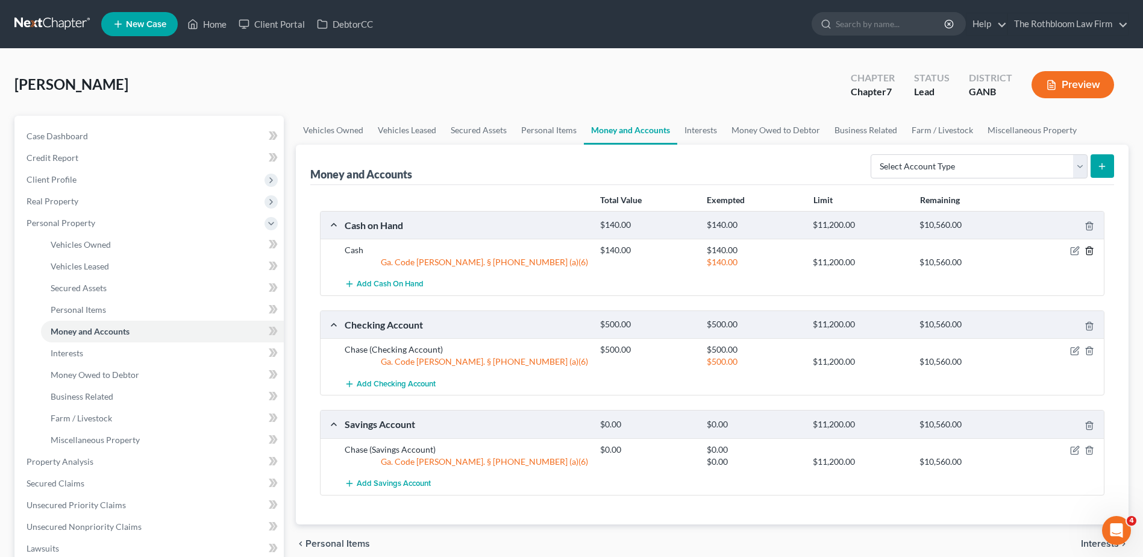
click at [1090, 251] on icon "button" at bounding box center [1090, 251] width 10 height 10
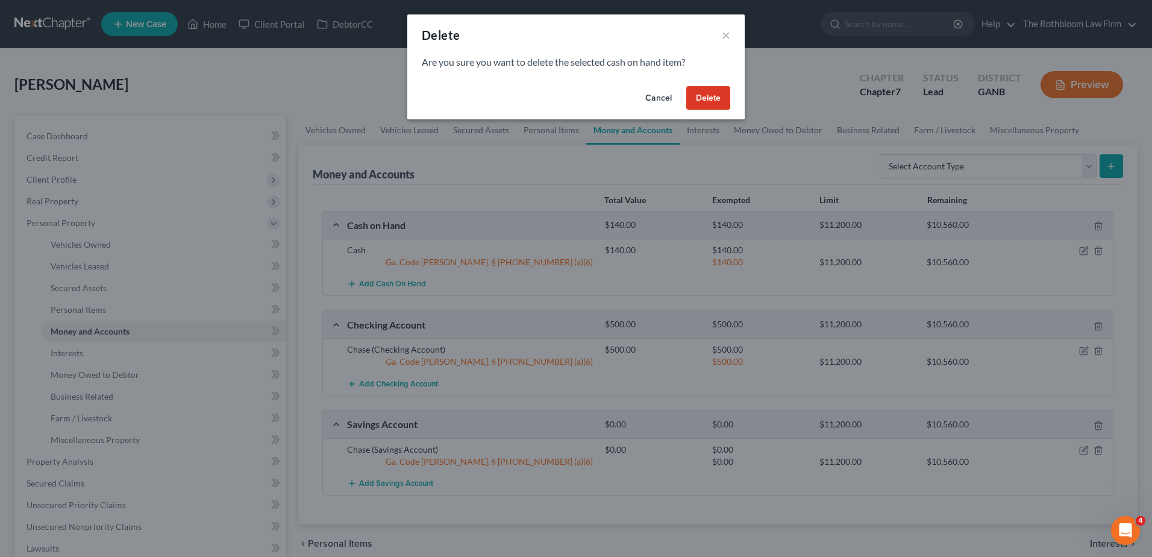
click at [720, 99] on button "Delete" at bounding box center [708, 98] width 44 height 24
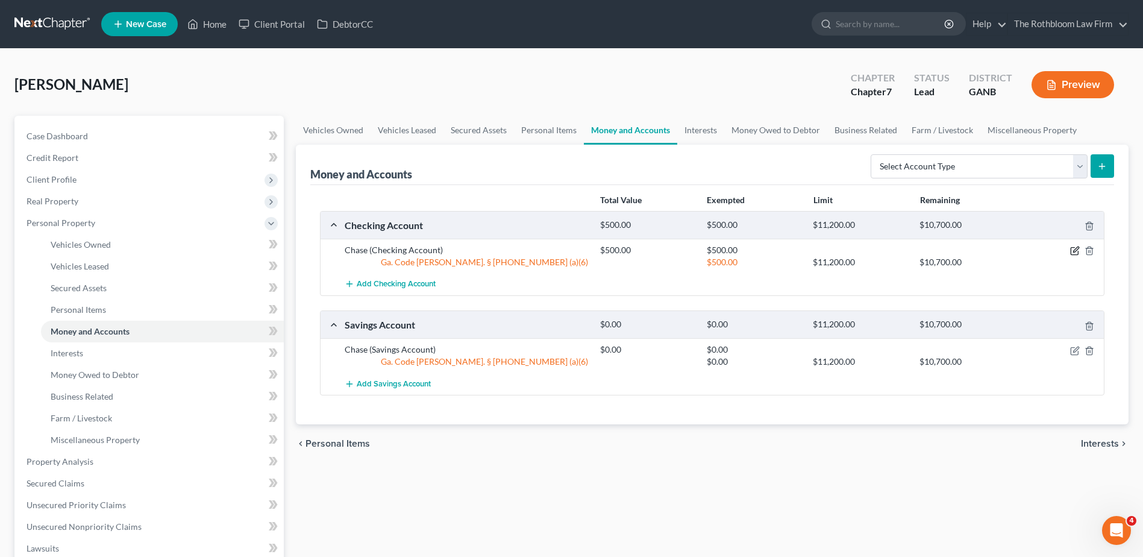
click at [1077, 250] on icon "button" at bounding box center [1075, 251] width 10 height 10
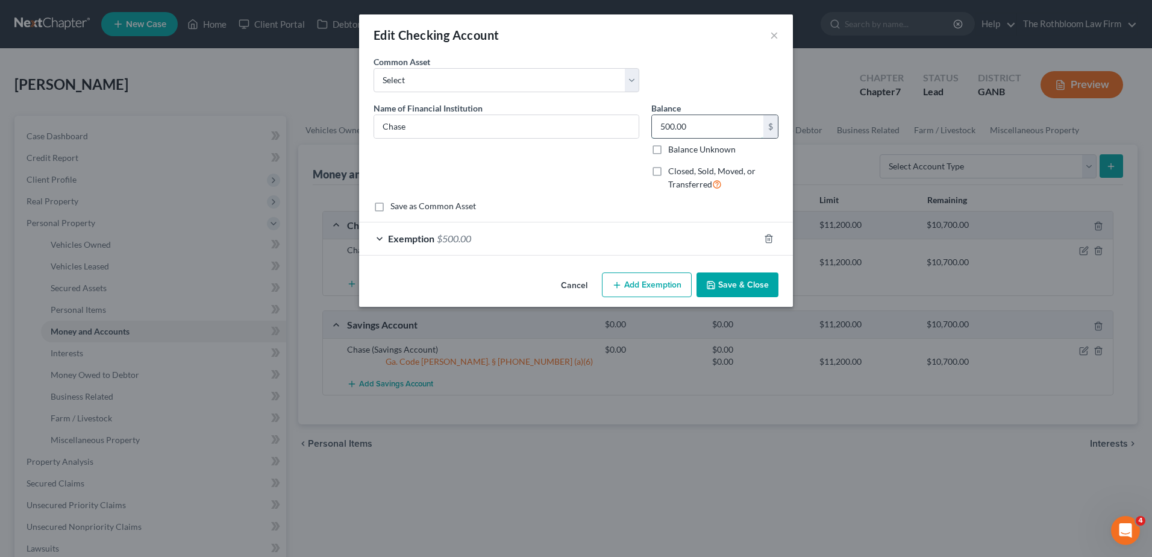
click at [709, 122] on input "500.00" at bounding box center [707, 126] width 111 height 23
type input "9,500"
click at [468, 241] on span "$500.00" at bounding box center [454, 238] width 34 height 11
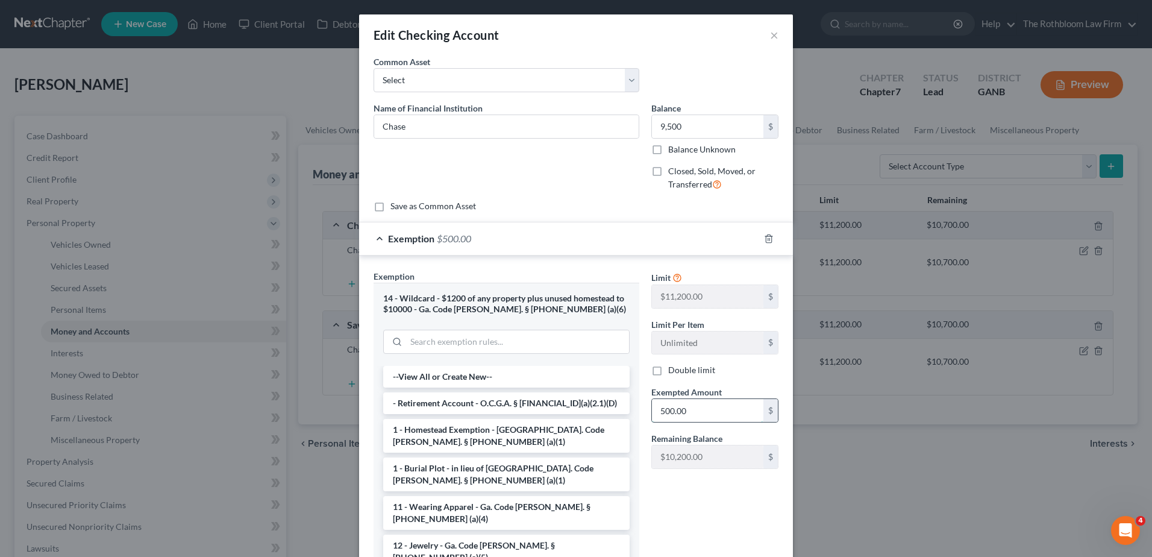
click at [692, 412] on input "500.00" at bounding box center [707, 410] width 111 height 23
type input "9,500"
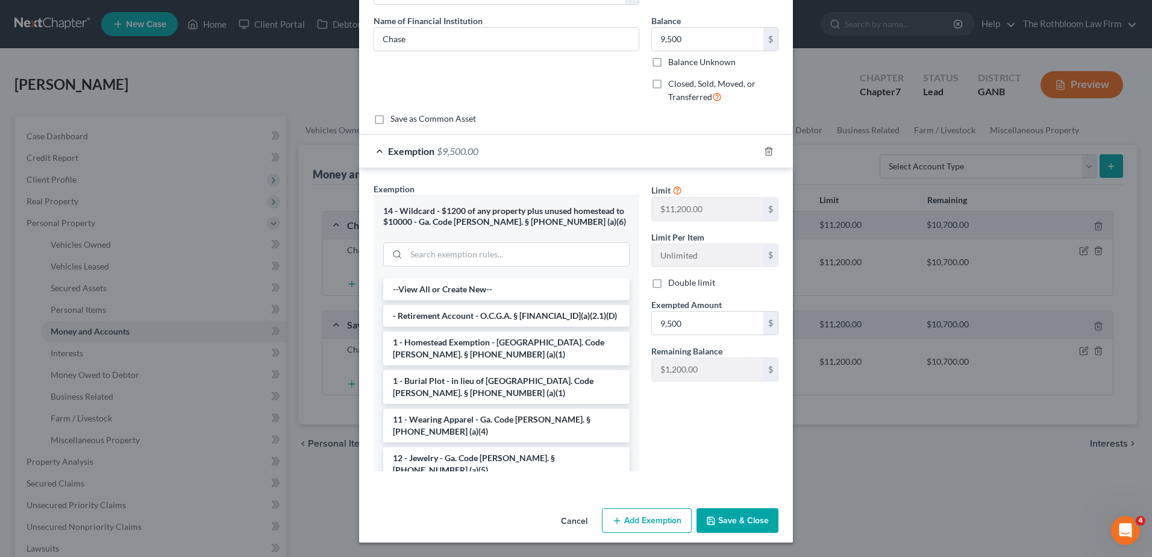
click at [727, 517] on button "Save & Close" at bounding box center [738, 520] width 82 height 25
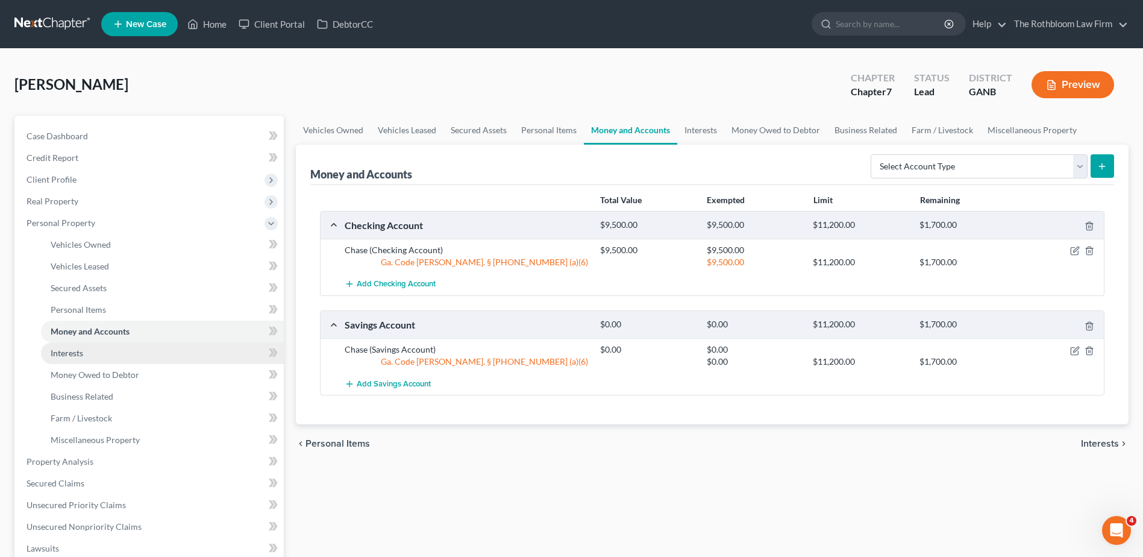
click at [87, 351] on link "Interests" at bounding box center [162, 353] width 243 height 22
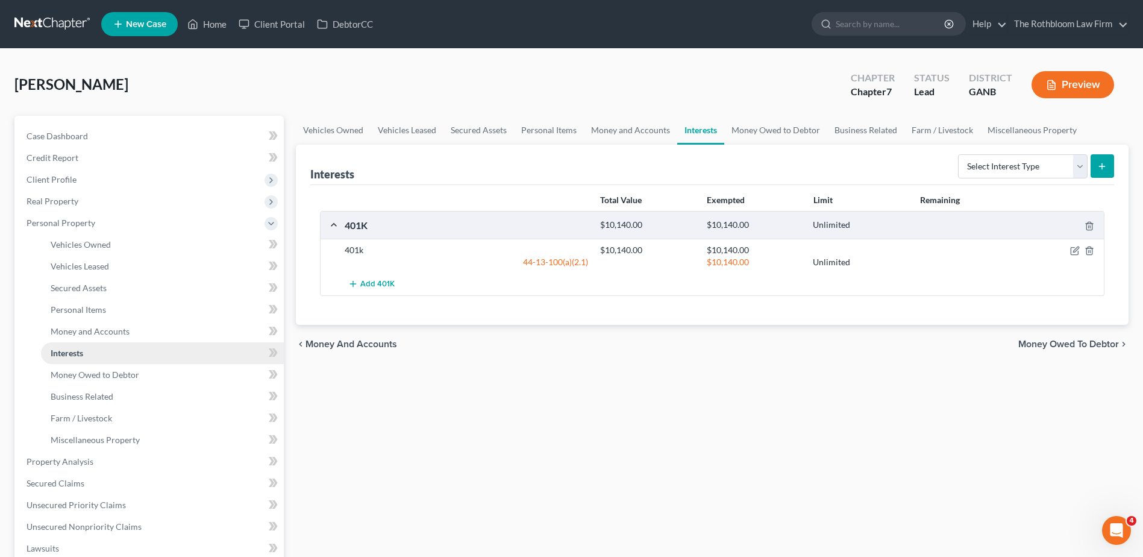
click at [72, 350] on span "Interests" at bounding box center [67, 353] width 33 height 10
click at [67, 336] on span "Money and Accounts" at bounding box center [90, 331] width 79 height 10
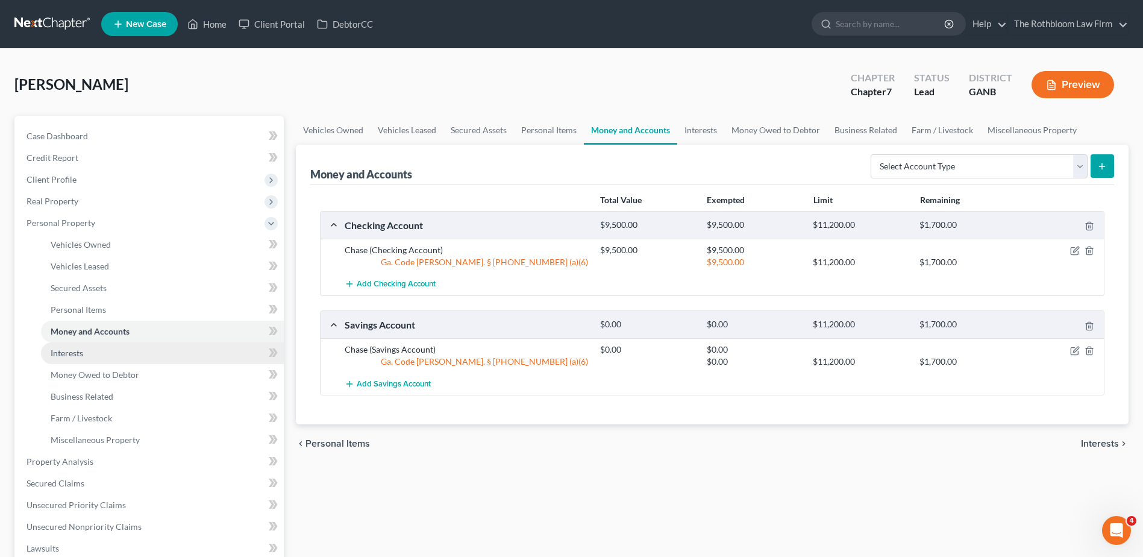
click at [78, 356] on span "Interests" at bounding box center [67, 353] width 33 height 10
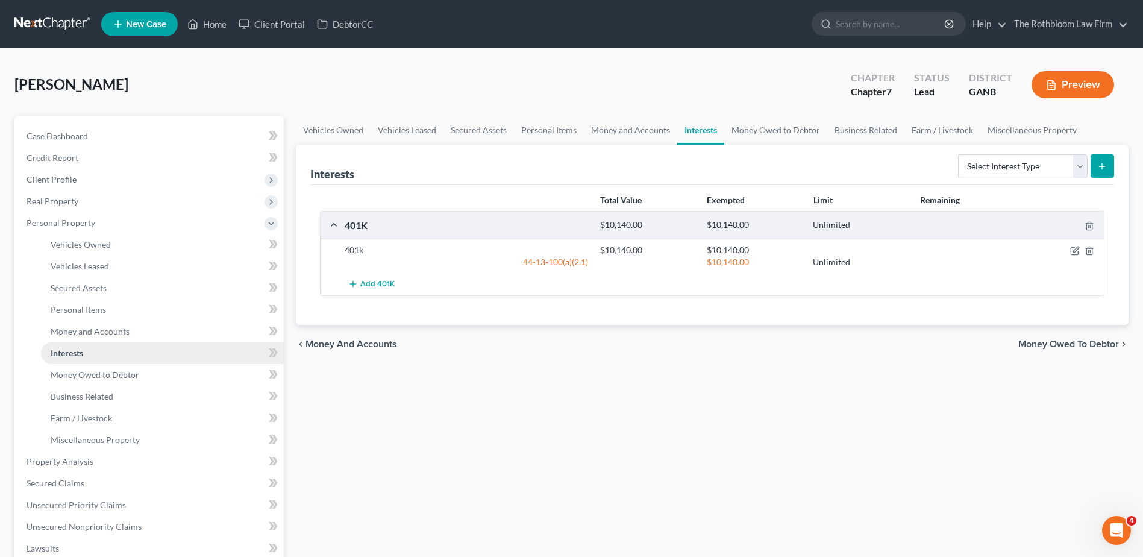
click at [82, 356] on span "Interests" at bounding box center [67, 353] width 33 height 10
click at [1084, 169] on select "Select Interest Type 401K Annuity Bond Education IRA Government Bond Government…" at bounding box center [1023, 166] width 130 height 24
select select "stock"
click at [959, 154] on select "Select Interest Type 401K Annuity Bond Education IRA Government Bond Government…" at bounding box center [1023, 166] width 130 height 24
click at [1104, 168] on icon "submit" at bounding box center [1102, 167] width 10 height 10
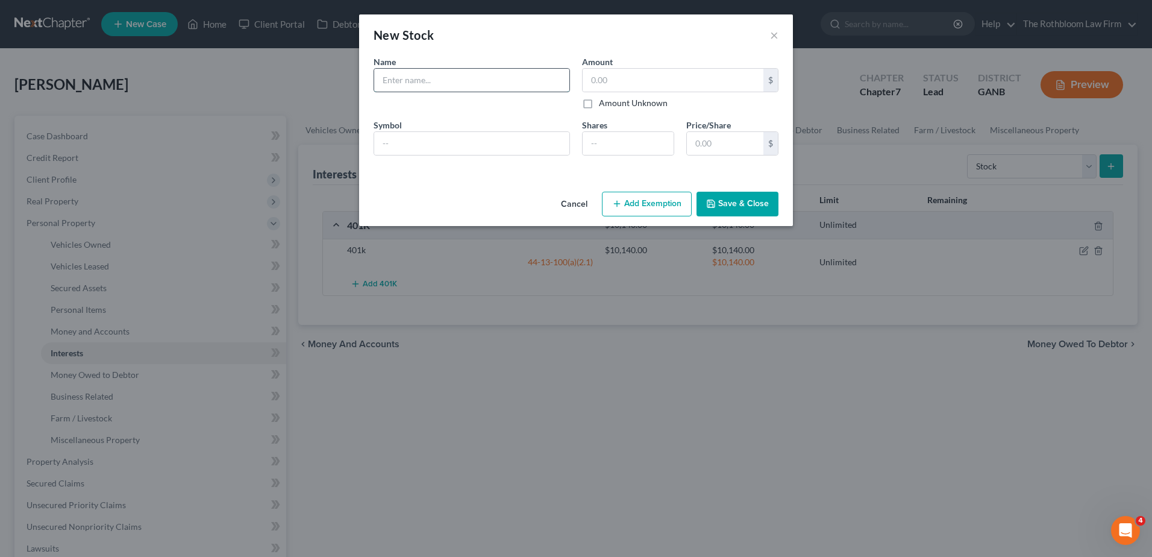
click at [409, 81] on input "text" at bounding box center [471, 80] width 195 height 23
type input "ETrade Account"
click at [618, 84] on input "text" at bounding box center [673, 80] width 181 height 23
type input "7,222.27"
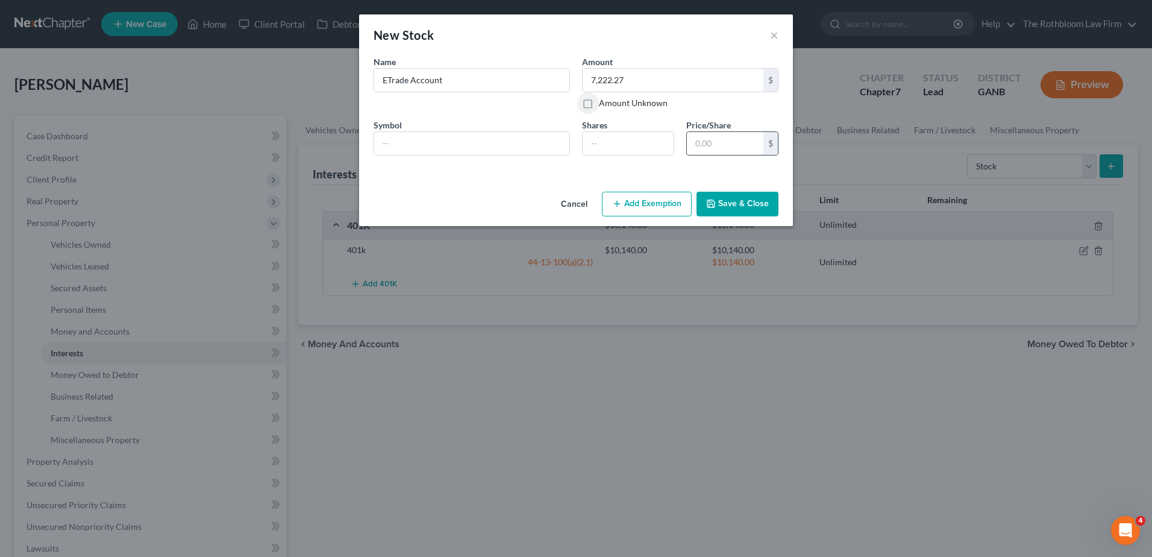
click at [703, 139] on input "text" at bounding box center [725, 143] width 77 height 23
type input "247.77"
click at [413, 151] on input "text" at bounding box center [471, 143] width 195 height 23
type input "a"
drag, startPoint x: 431, startPoint y: 147, endPoint x: 303, endPoint y: 155, distance: 128.6
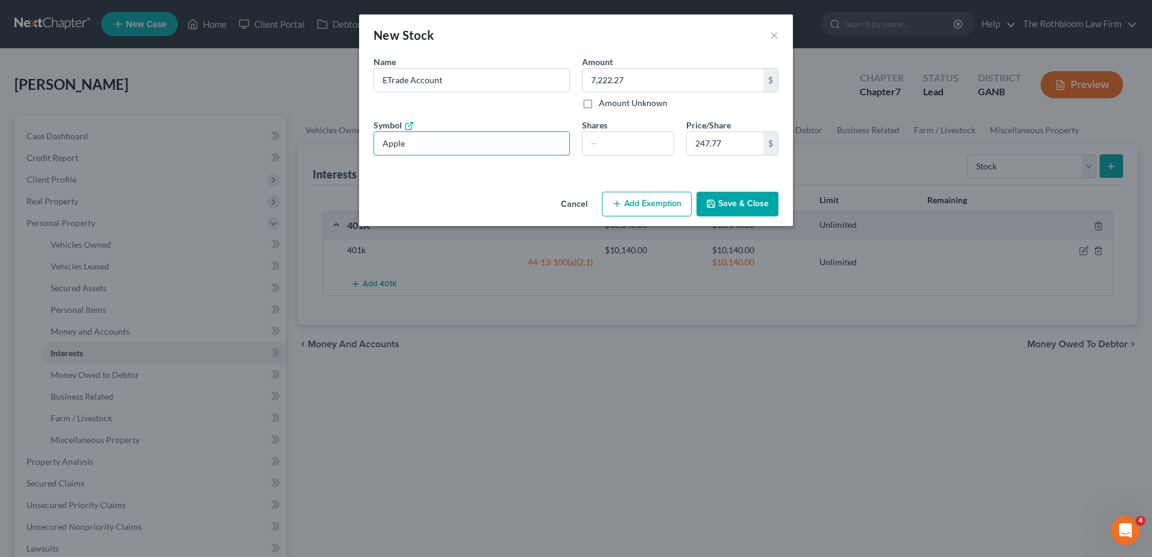
click at [303, 155] on div "New Stock × An exemption set must first be selected from the Filing Information…" at bounding box center [576, 278] width 1152 height 557
type input "AAPL"
click at [744, 202] on button "Save & Close" at bounding box center [738, 204] width 82 height 25
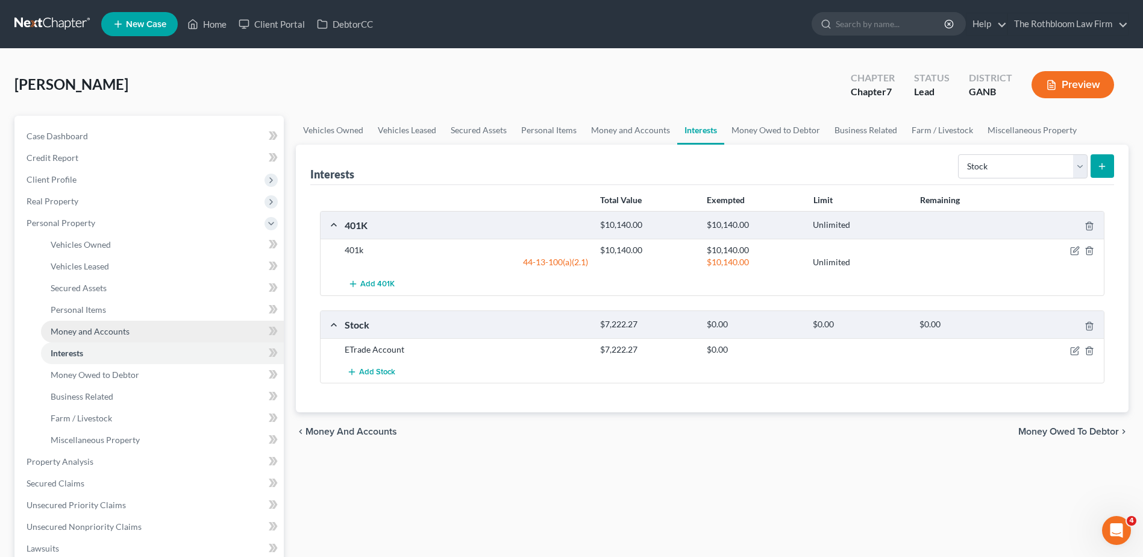
click at [108, 331] on span "Money and Accounts" at bounding box center [90, 331] width 79 height 10
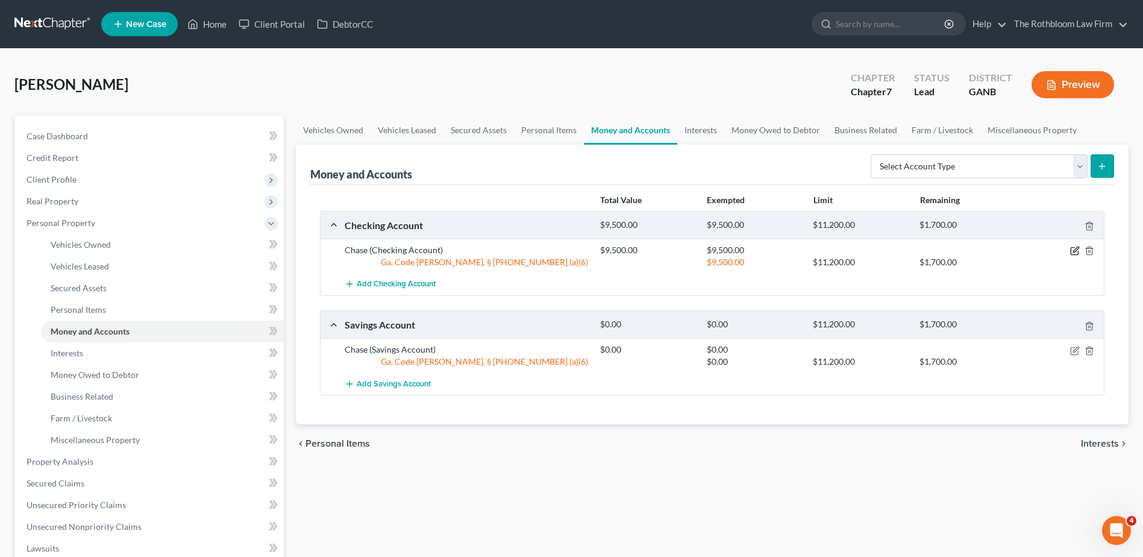
click at [1077, 247] on icon "button" at bounding box center [1075, 251] width 10 height 10
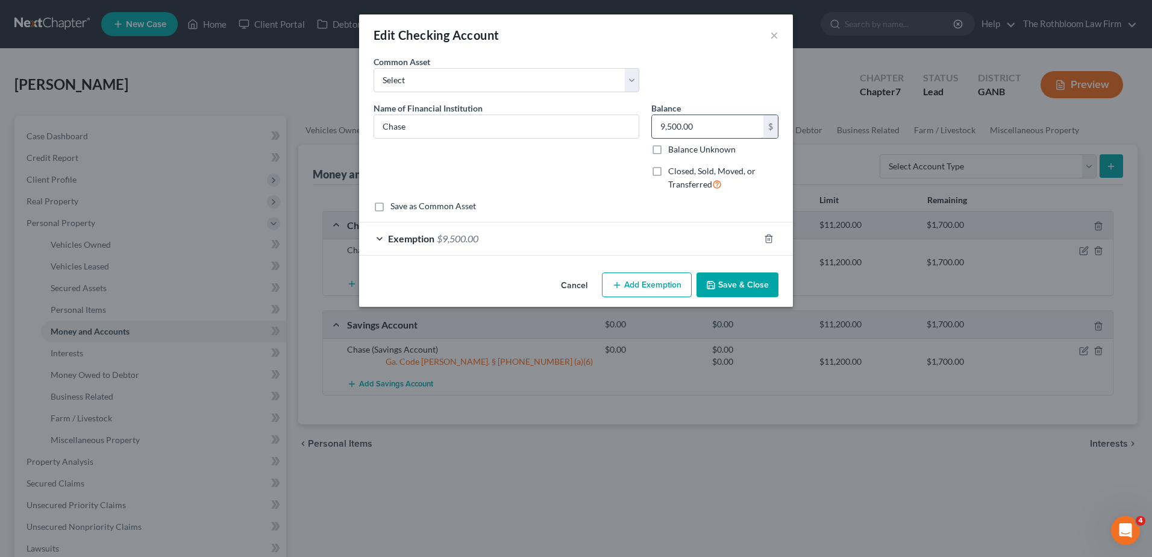
click at [724, 127] on input "9,500.00" at bounding box center [707, 126] width 111 height 23
type input "7,587.10"
click at [453, 236] on span "$9,500.00" at bounding box center [458, 238] width 42 height 11
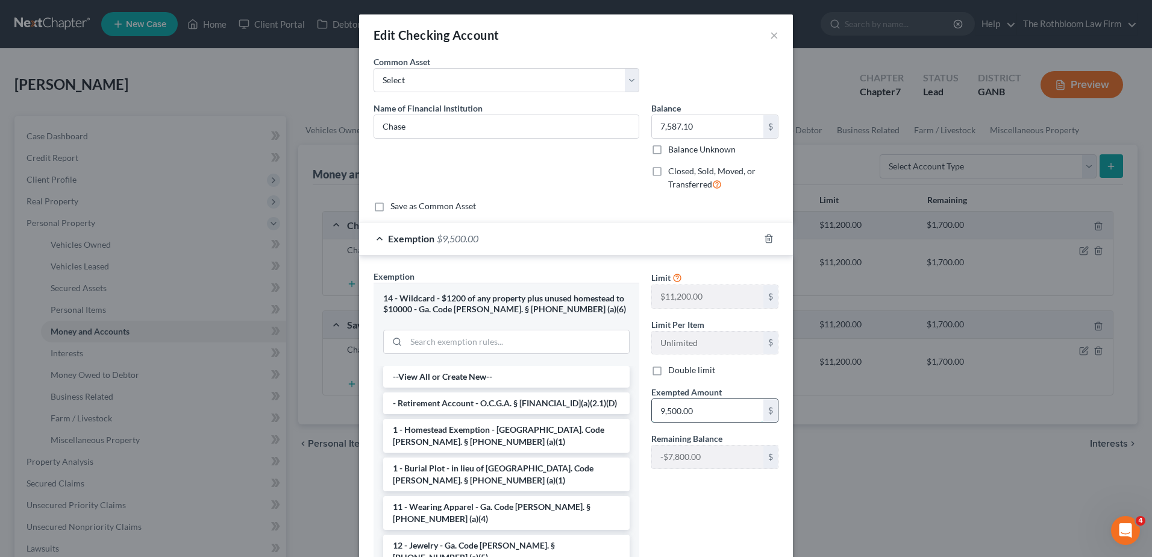
click at [696, 415] on input "9,500.00" at bounding box center [707, 410] width 111 height 23
type input "7,587.10"
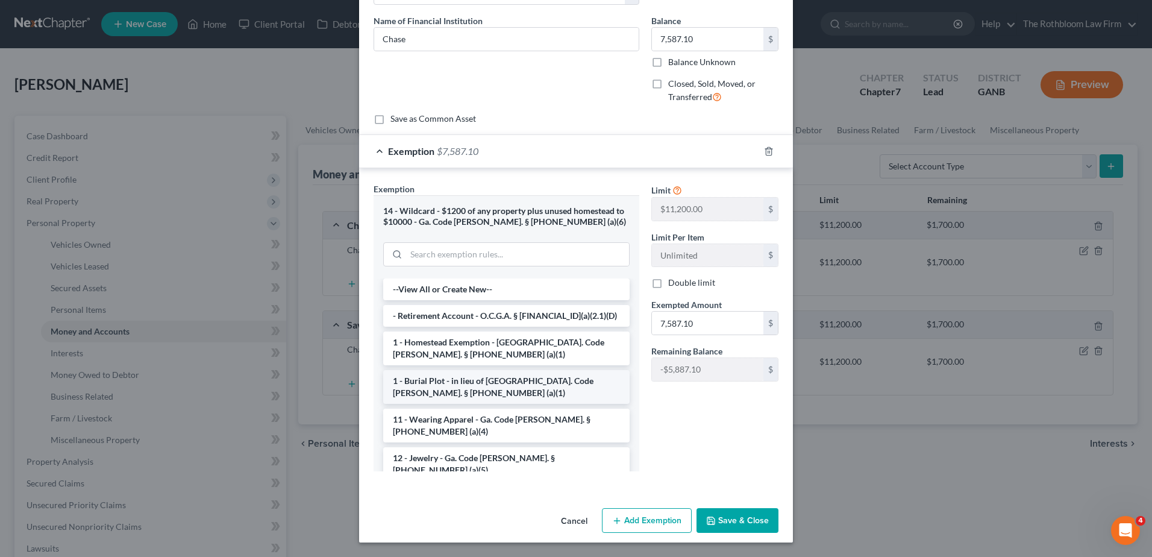
drag, startPoint x: 752, startPoint y: 517, endPoint x: 469, endPoint y: 375, distance: 315.6
click at [752, 517] on button "Save & Close" at bounding box center [738, 520] width 82 height 25
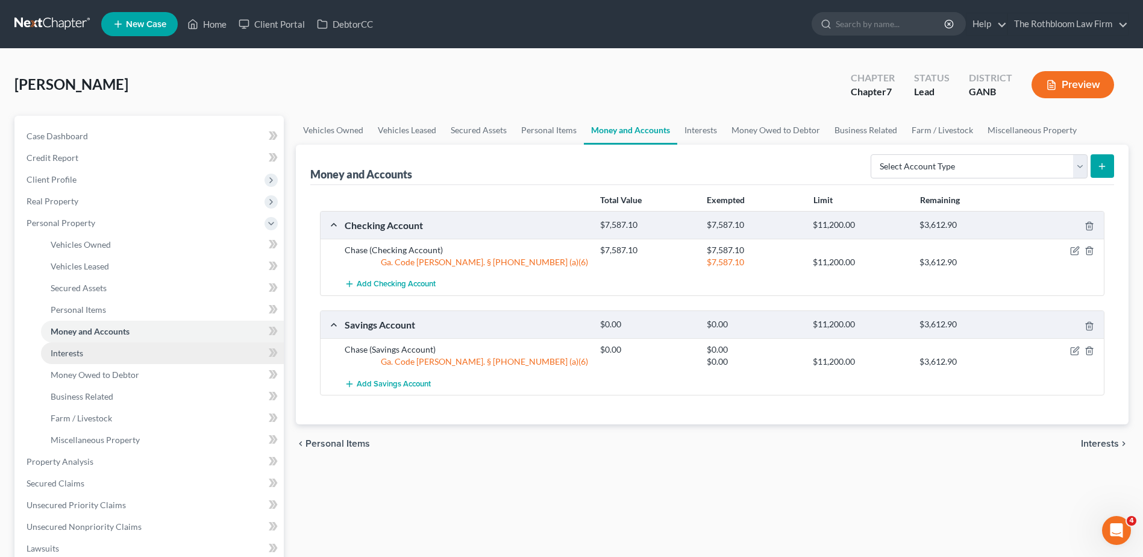
click at [64, 350] on span "Interests" at bounding box center [67, 353] width 33 height 10
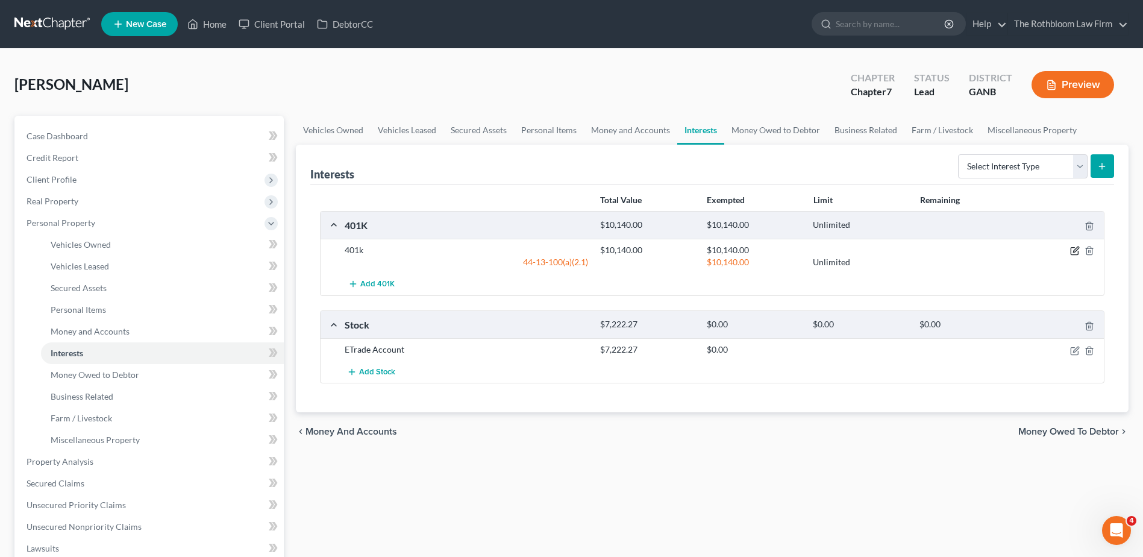
click at [1077, 248] on icon "button" at bounding box center [1075, 249] width 5 height 5
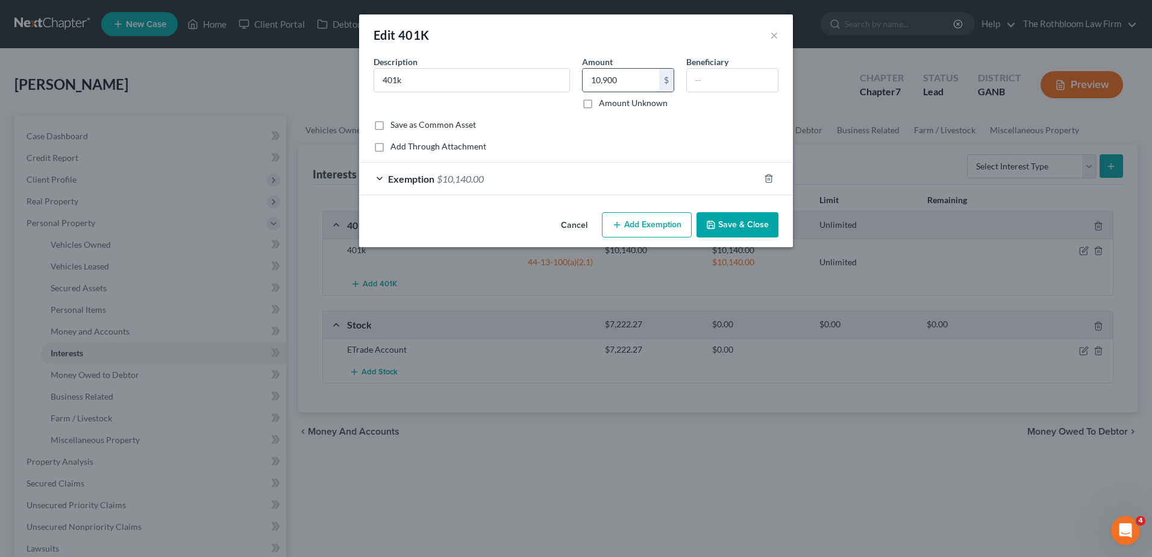
type input "10,900"
click at [439, 174] on span "$10,140.00" at bounding box center [460, 178] width 47 height 11
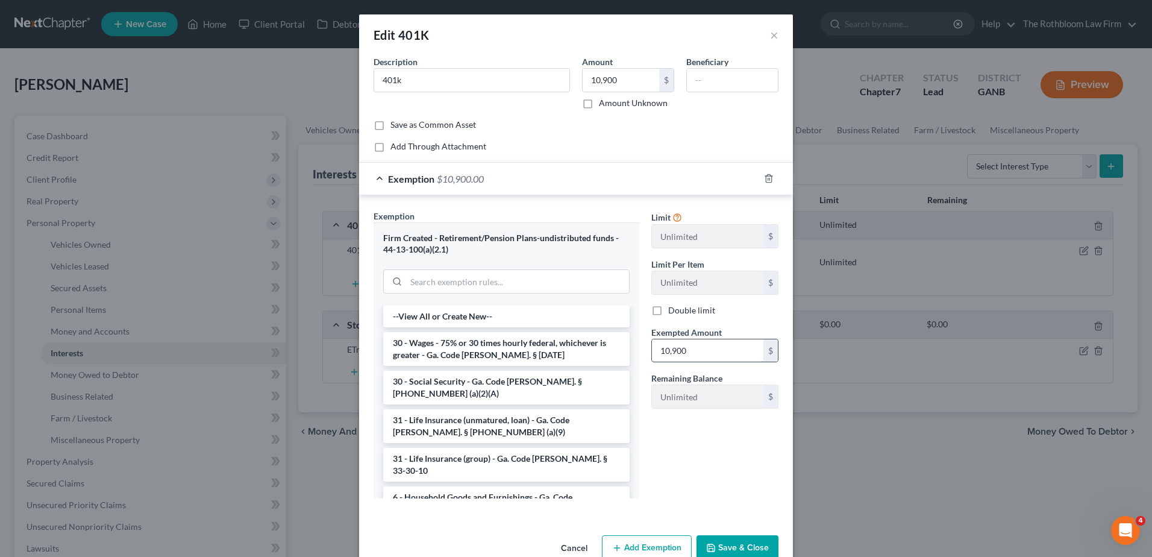
type input "10,900"
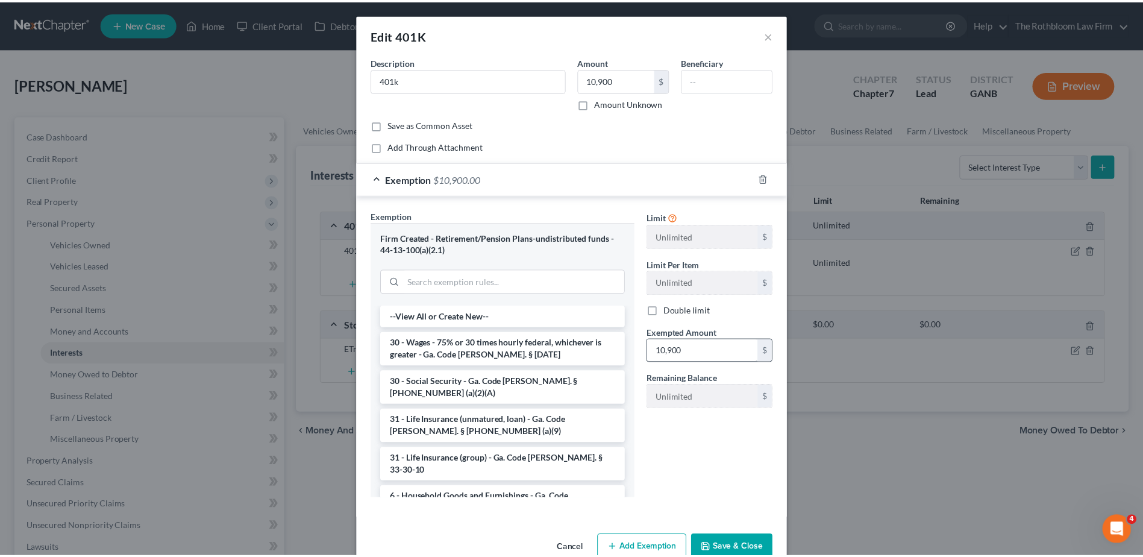
scroll to position [4, 0]
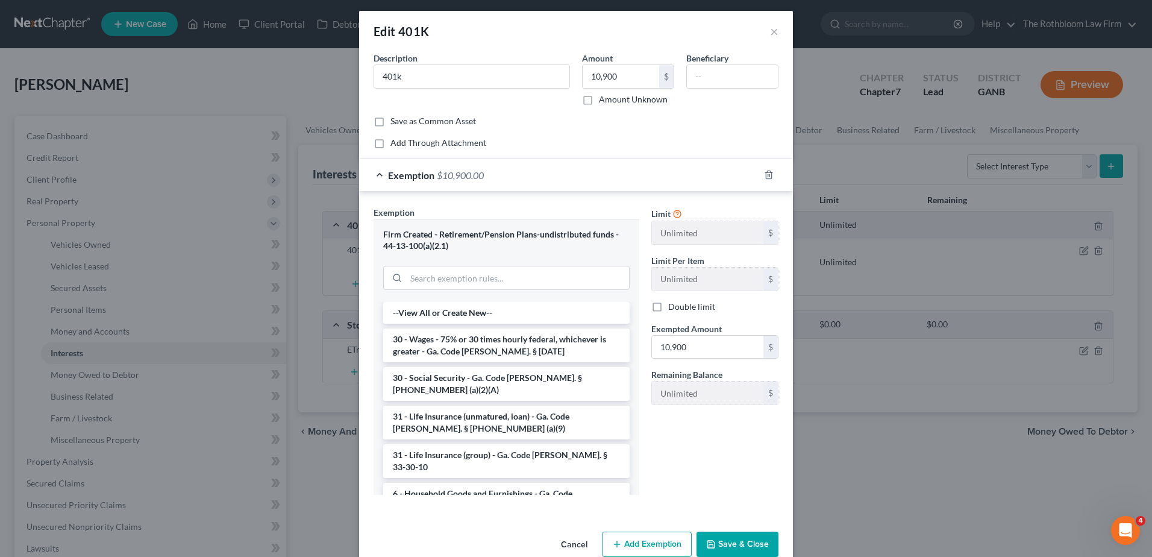
click at [723, 545] on button "Save & Close" at bounding box center [738, 544] width 82 height 25
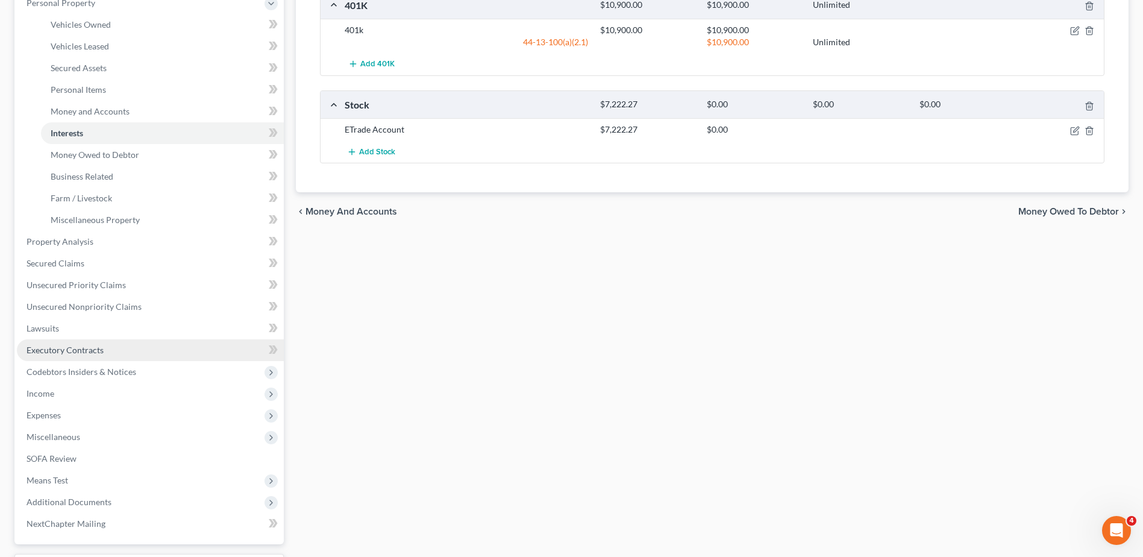
scroll to position [241, 0]
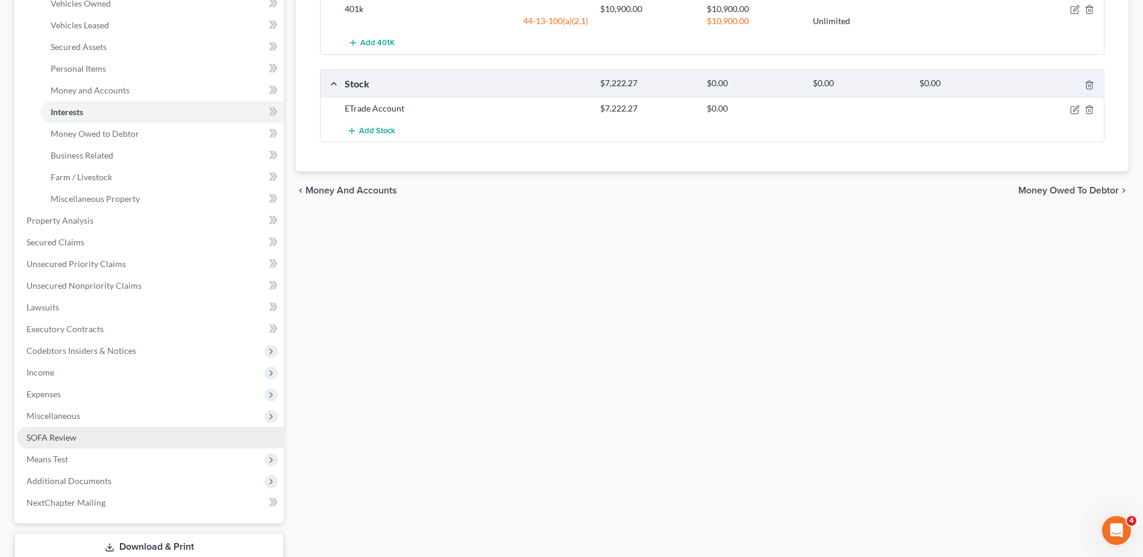
drag, startPoint x: 77, startPoint y: 432, endPoint x: 37, endPoint y: 434, distance: 39.8
click at [77, 432] on link "SOFA Review" at bounding box center [150, 438] width 267 height 22
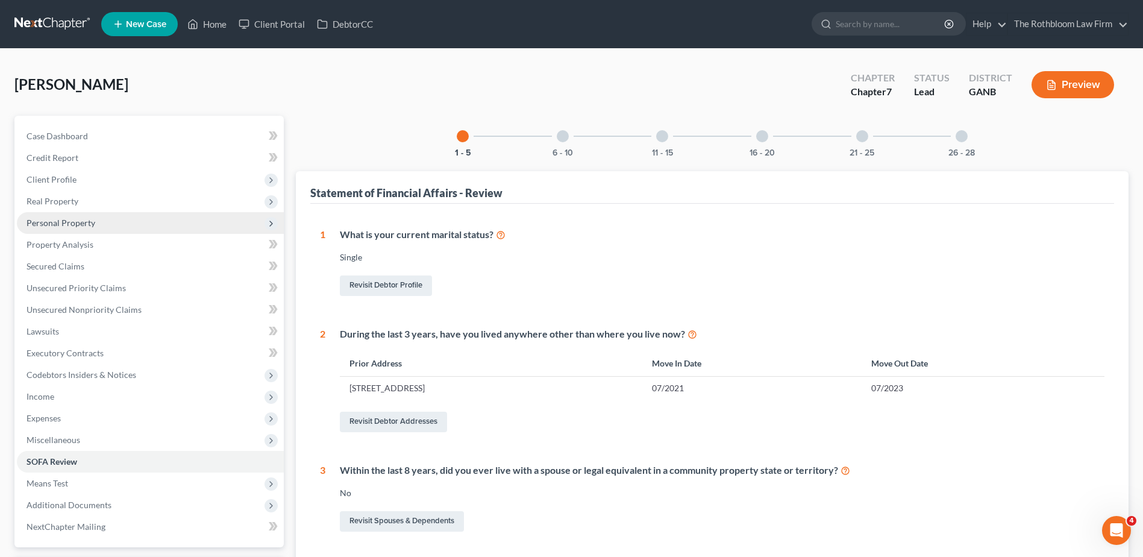
click at [55, 222] on span "Personal Property" at bounding box center [61, 223] width 69 height 10
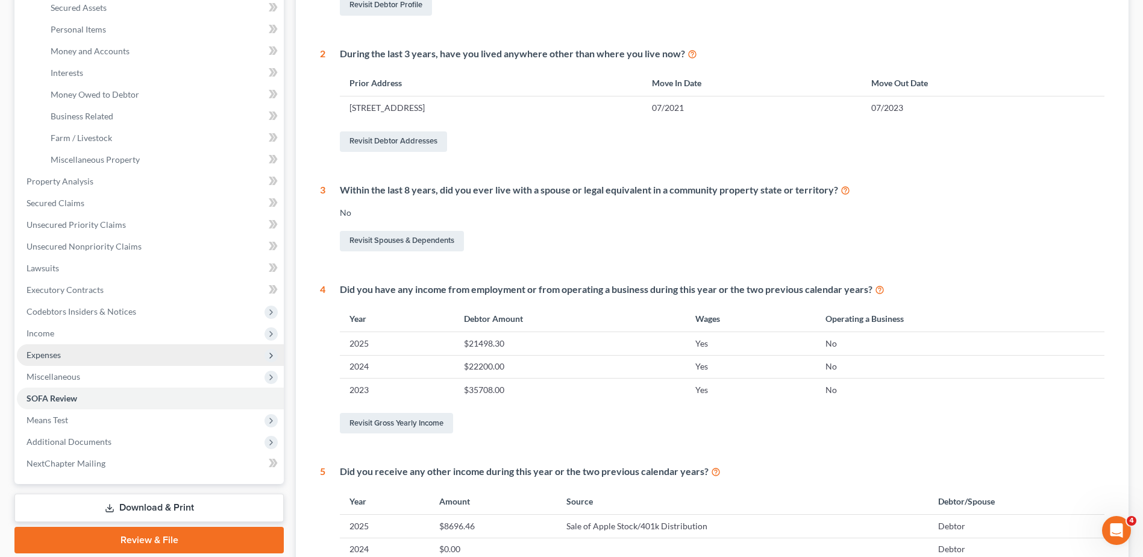
scroll to position [301, 0]
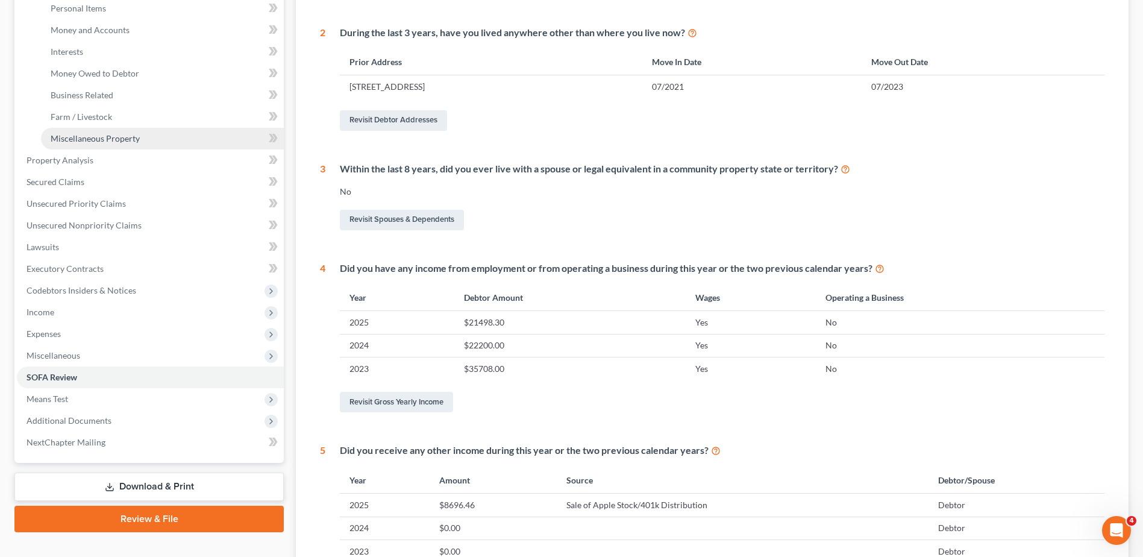
click at [111, 143] on span "Miscellaneous Property" at bounding box center [95, 138] width 89 height 10
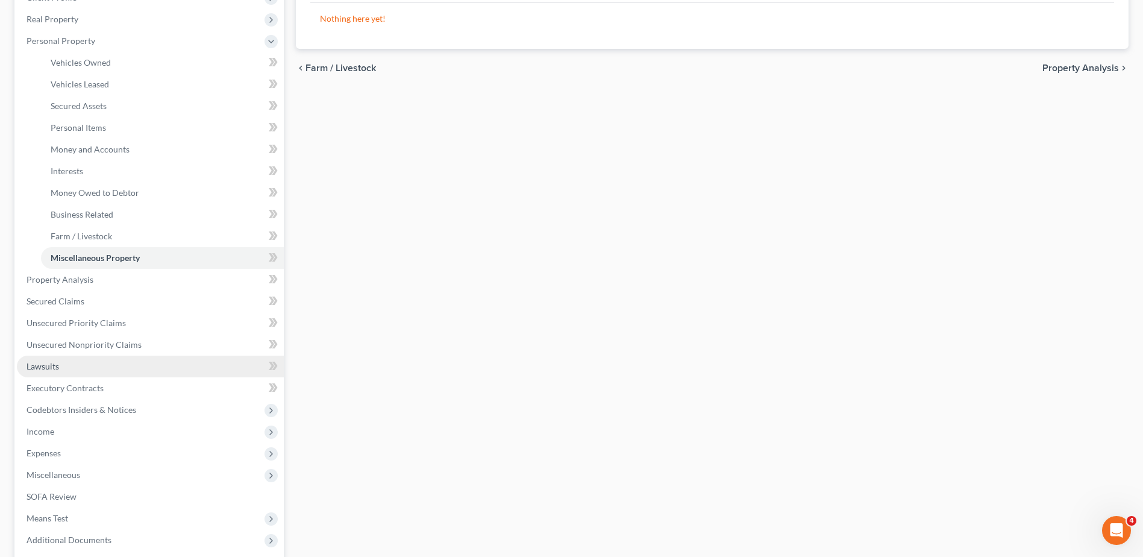
scroll to position [241, 0]
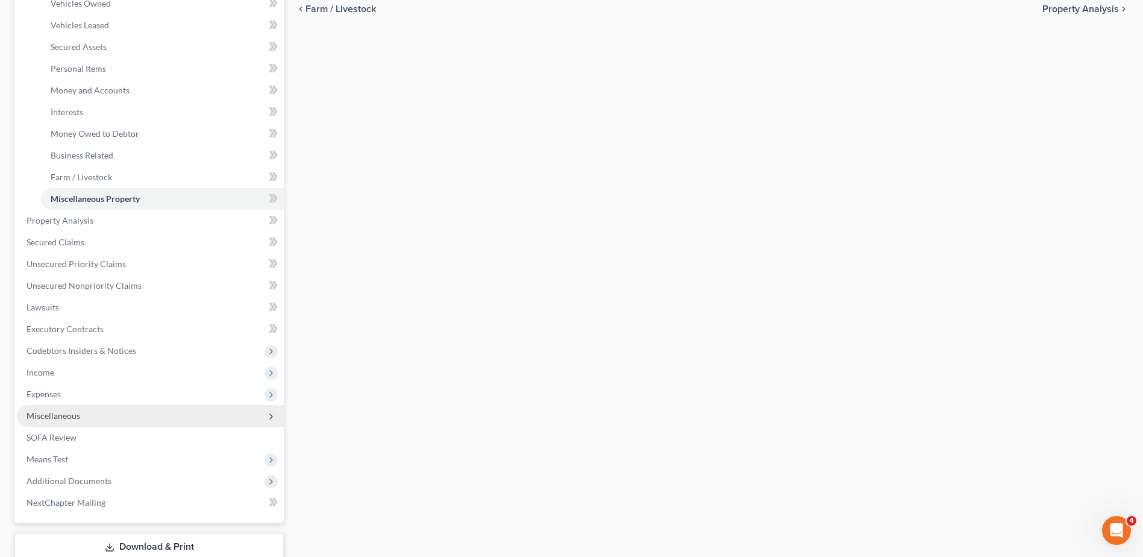
click at [56, 409] on span "Miscellaneous" at bounding box center [150, 416] width 267 height 22
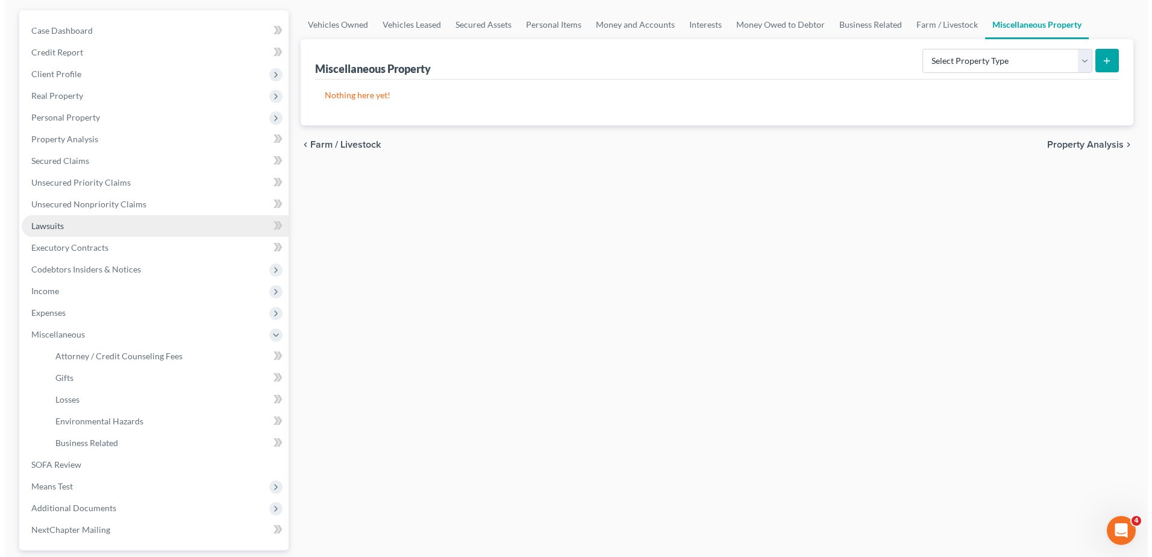
scroll to position [0, 0]
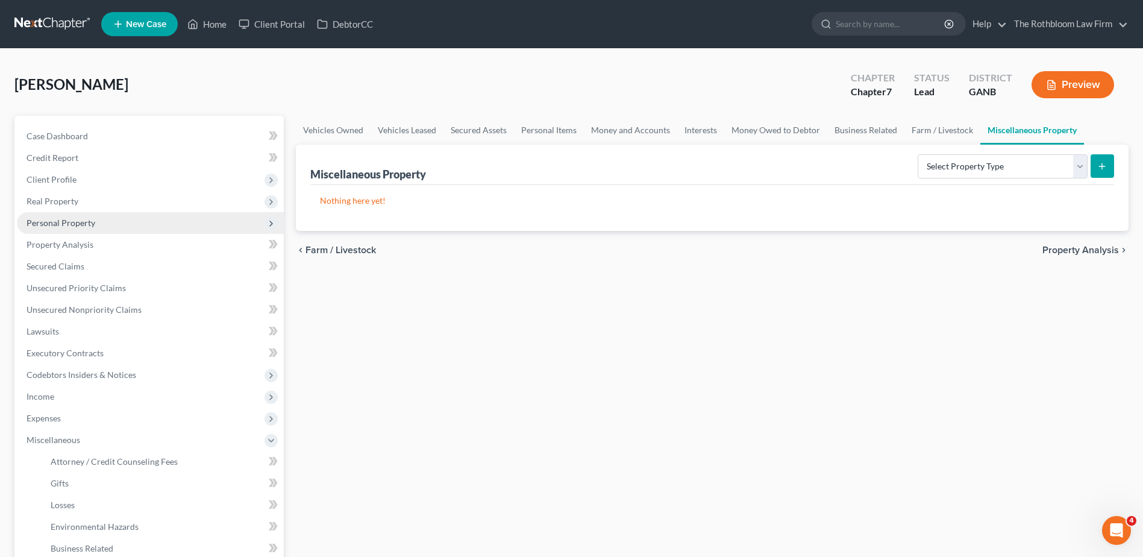
click at [64, 218] on span "Personal Property" at bounding box center [61, 223] width 69 height 10
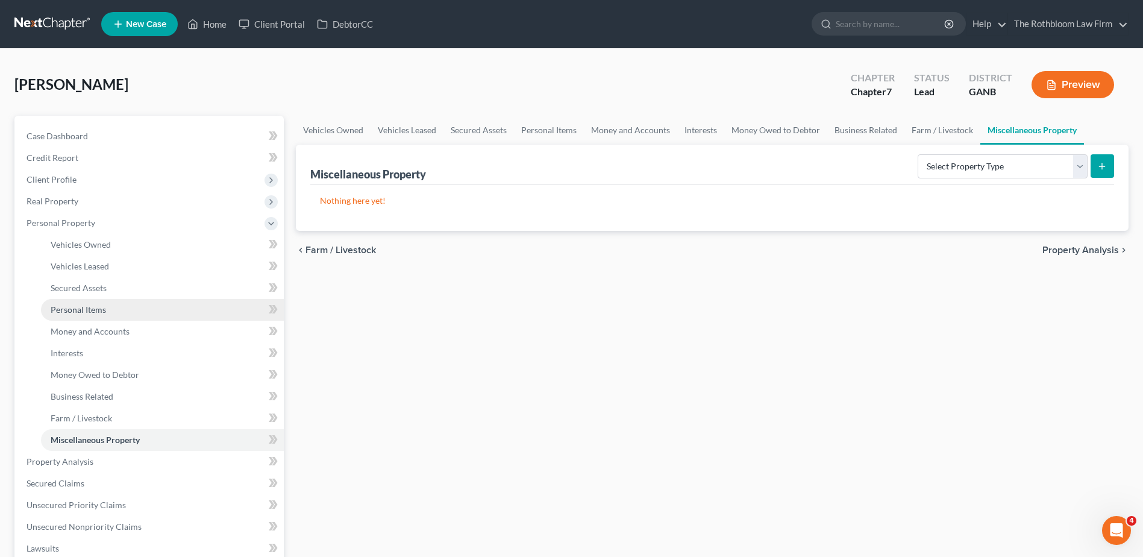
click at [87, 307] on span "Personal Items" at bounding box center [78, 309] width 55 height 10
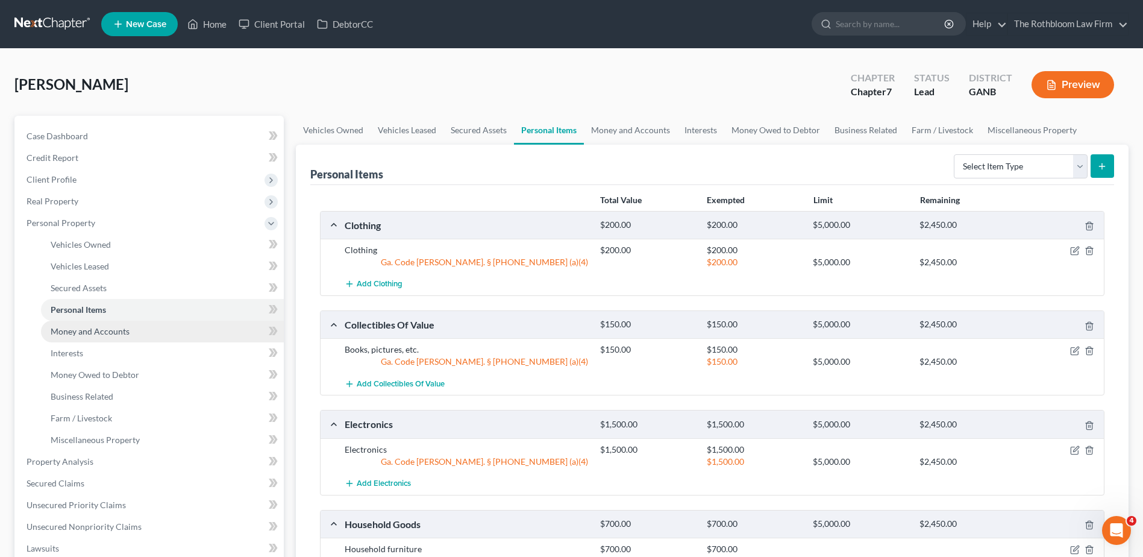
click at [87, 327] on span "Money and Accounts" at bounding box center [90, 331] width 79 height 10
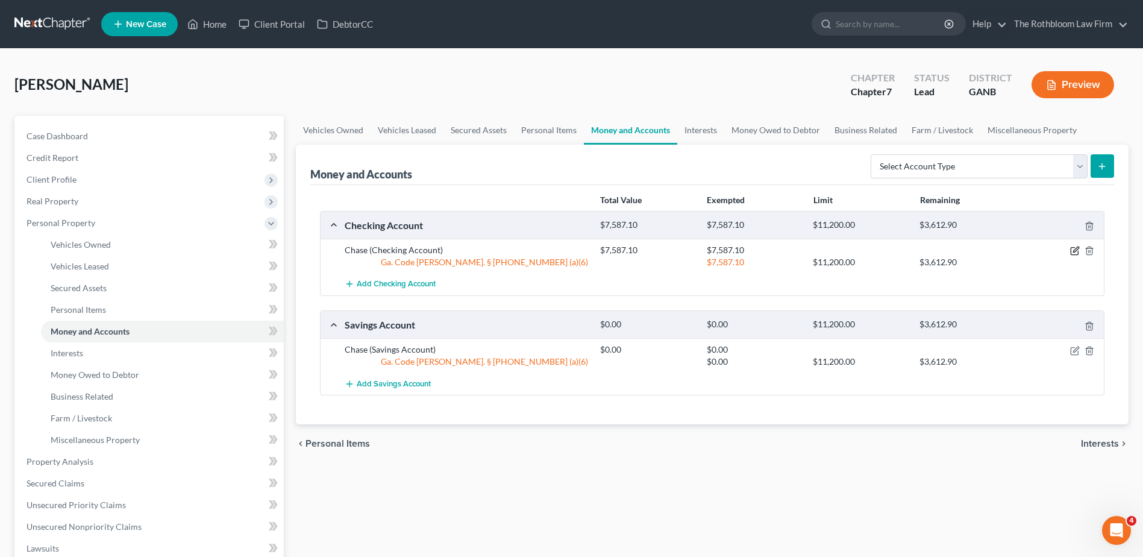
click at [1078, 253] on icon "button" at bounding box center [1075, 251] width 10 height 10
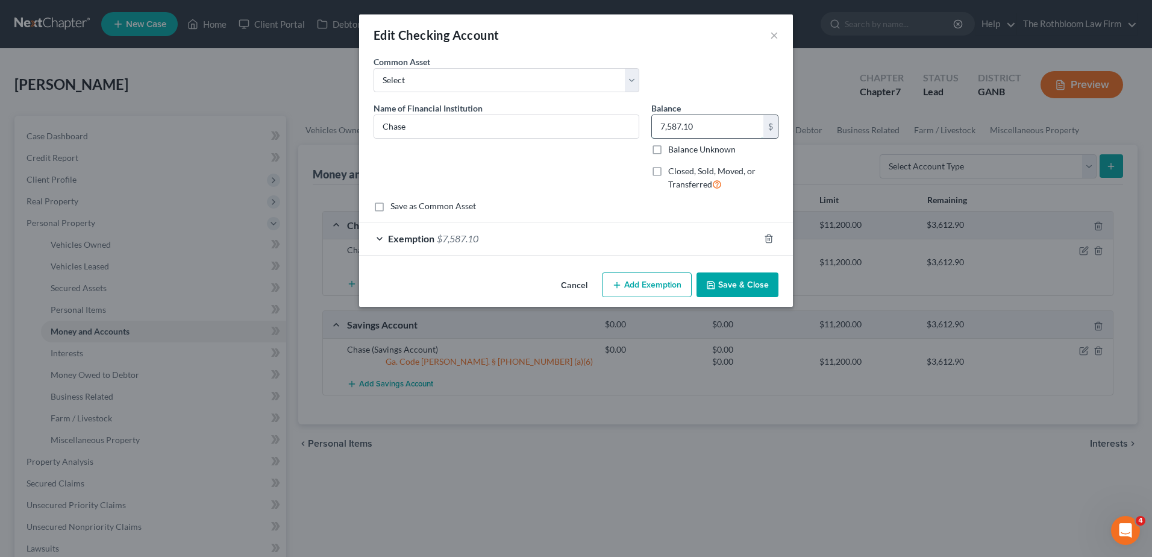
click at [731, 127] on input "7,587.10" at bounding box center [707, 126] width 111 height 23
type input "7,937.10"
click at [480, 240] on div "Exemption $7,587.10" at bounding box center [559, 238] width 400 height 32
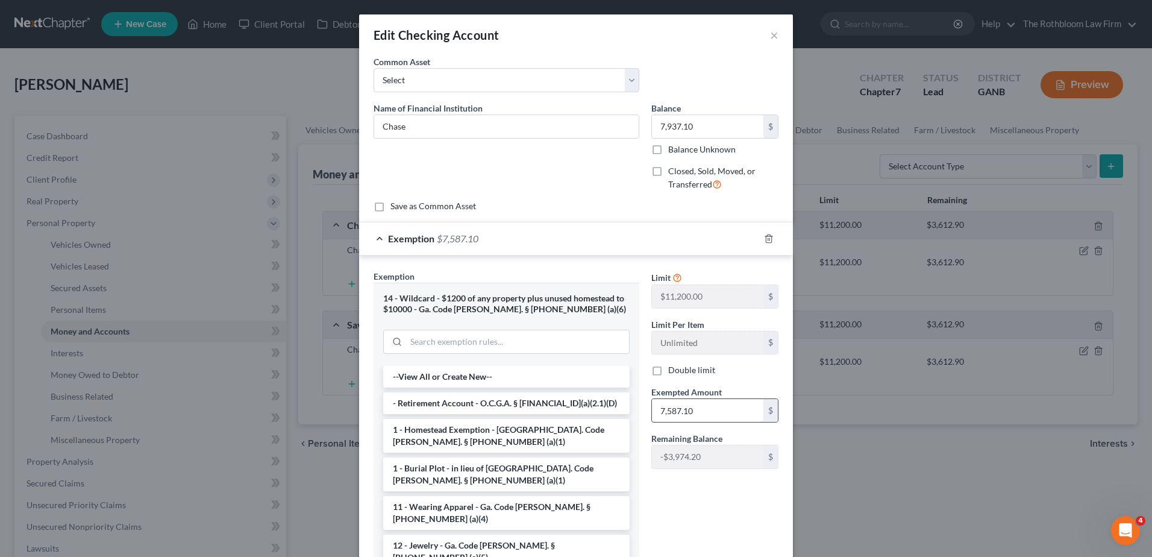
click at [711, 410] on input "7,587.10" at bounding box center [707, 410] width 111 height 23
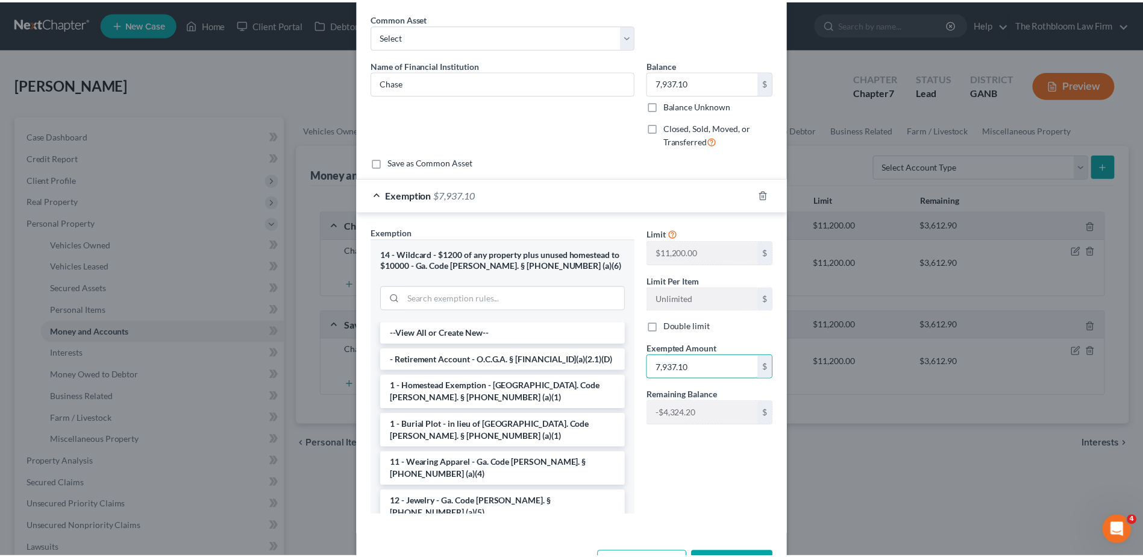
scroll to position [87, 0]
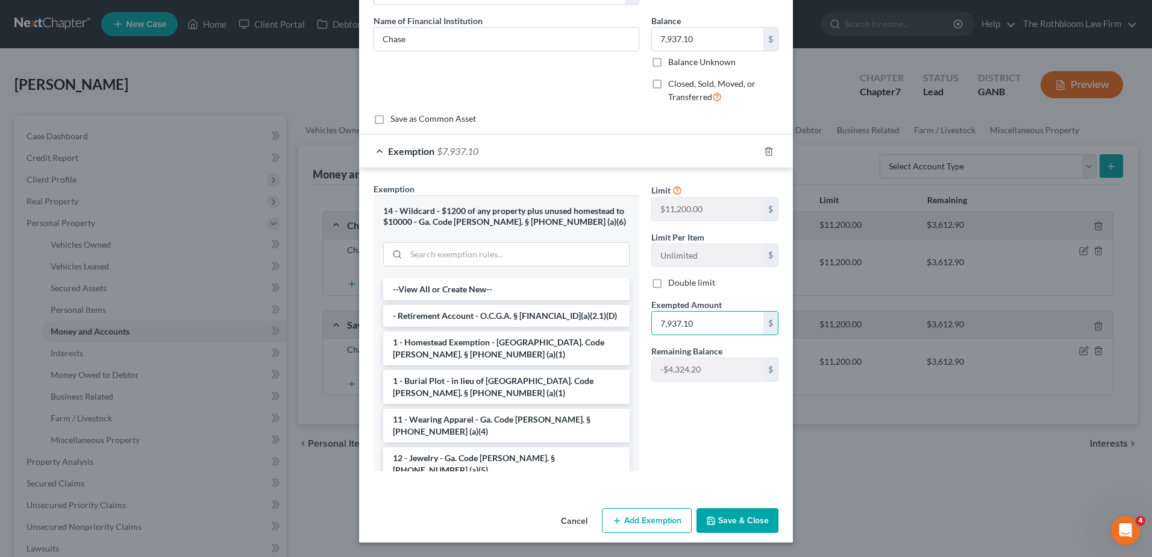
type input "7,937.10"
click at [723, 524] on button "Save & Close" at bounding box center [738, 520] width 82 height 25
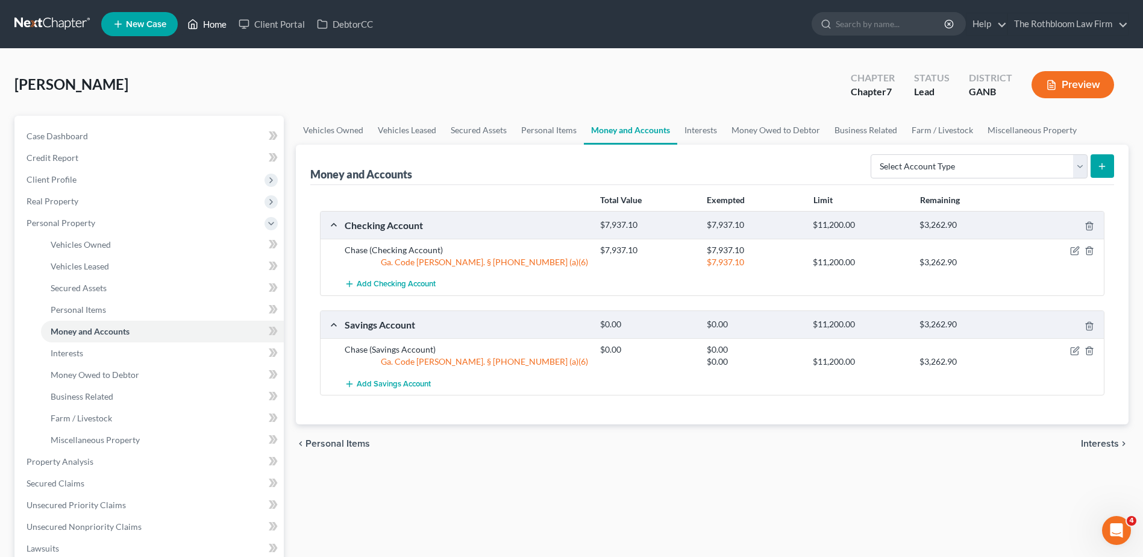
click at [207, 30] on link "Home" at bounding box center [206, 24] width 51 height 22
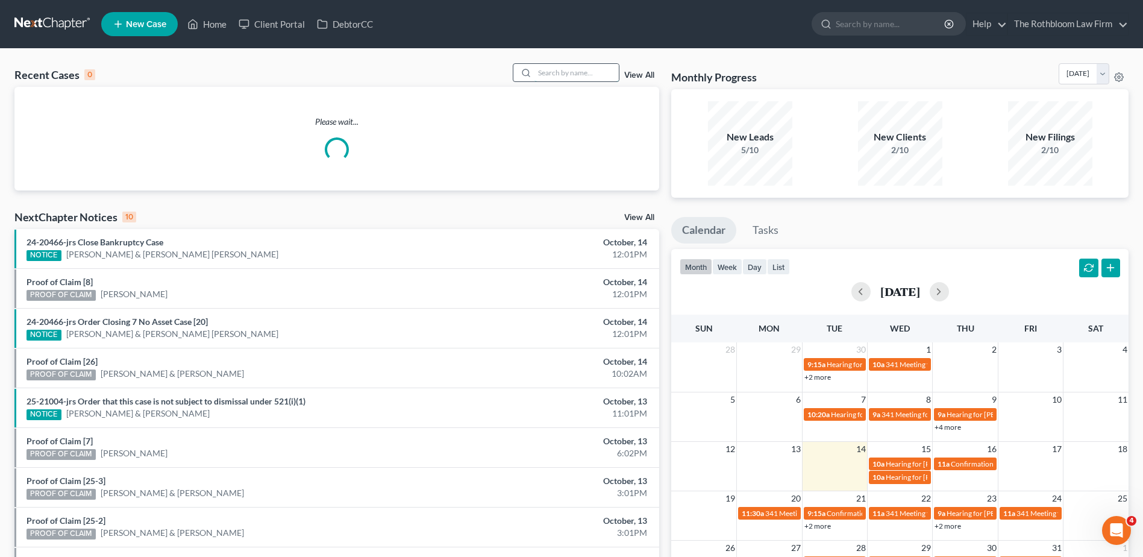
click at [559, 75] on input "search" at bounding box center [577, 72] width 84 height 17
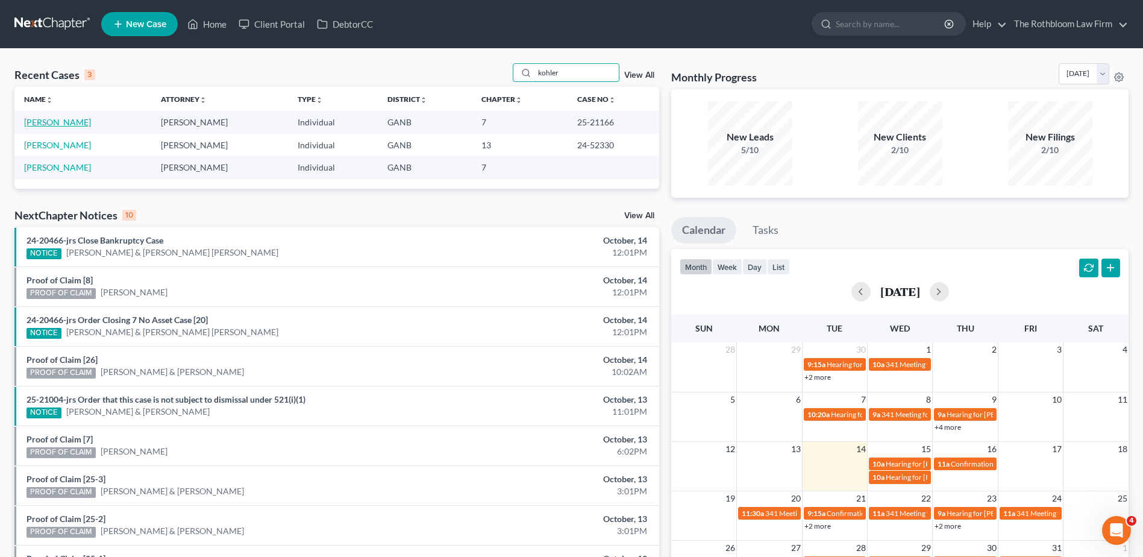
type input "kohler"
click at [51, 123] on link "Kohler, Kenneth" at bounding box center [57, 122] width 67 height 10
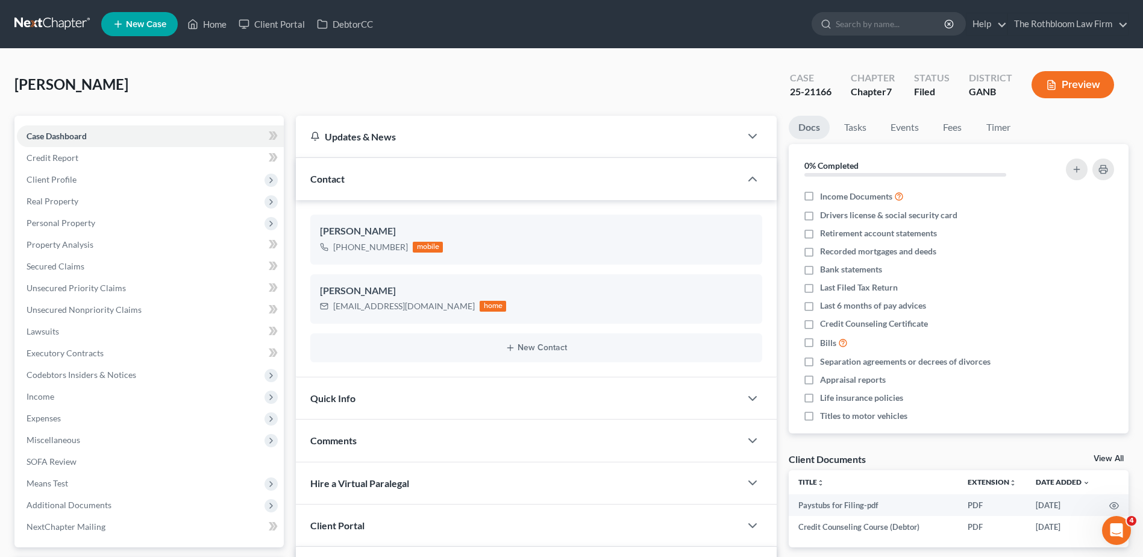
scroll to position [515, 0]
click at [72, 264] on span "Secured Claims" at bounding box center [56, 266] width 58 height 10
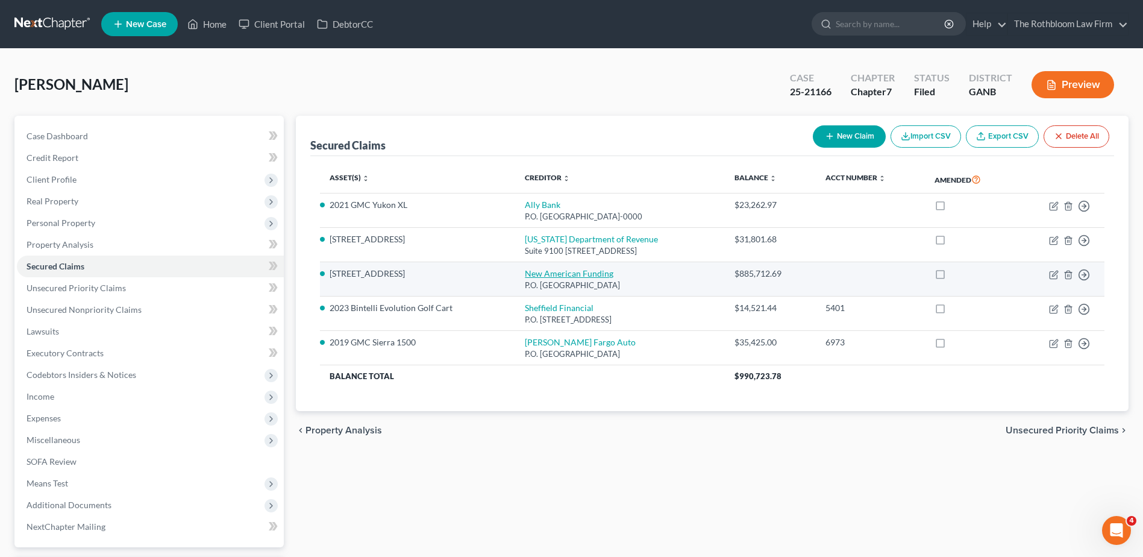
click at [525, 273] on link "New American Funding" at bounding box center [569, 273] width 89 height 10
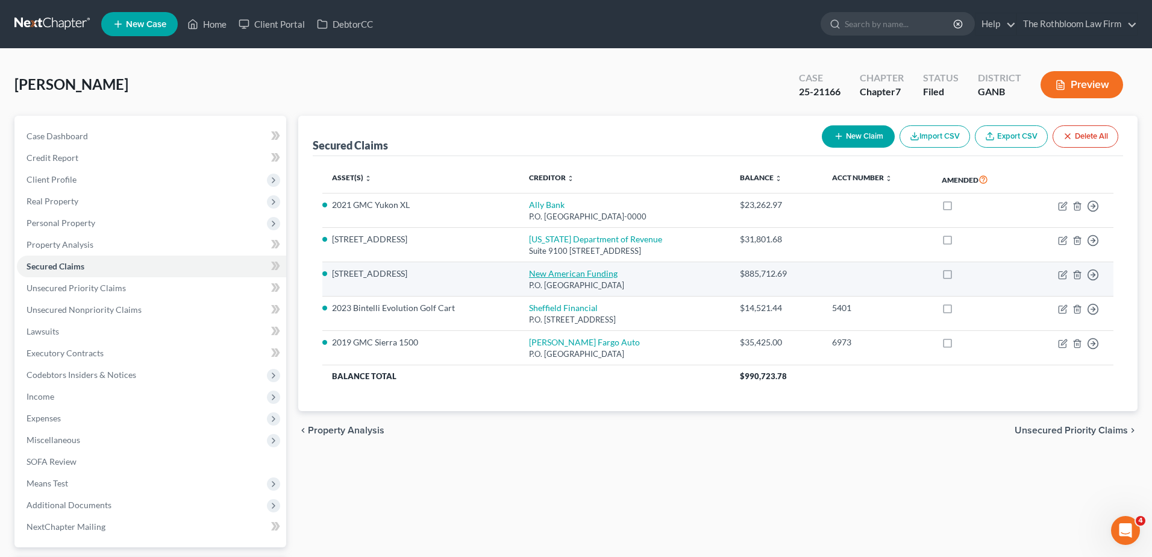
select select "45"
select select "2"
select select "0"
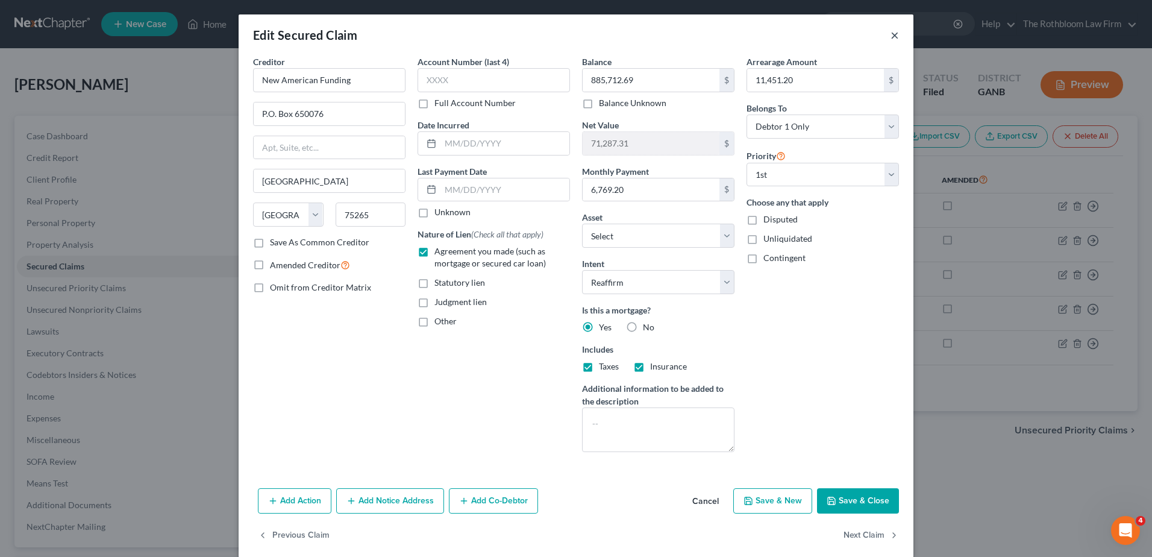
click at [893, 38] on button "×" at bounding box center [895, 35] width 8 height 14
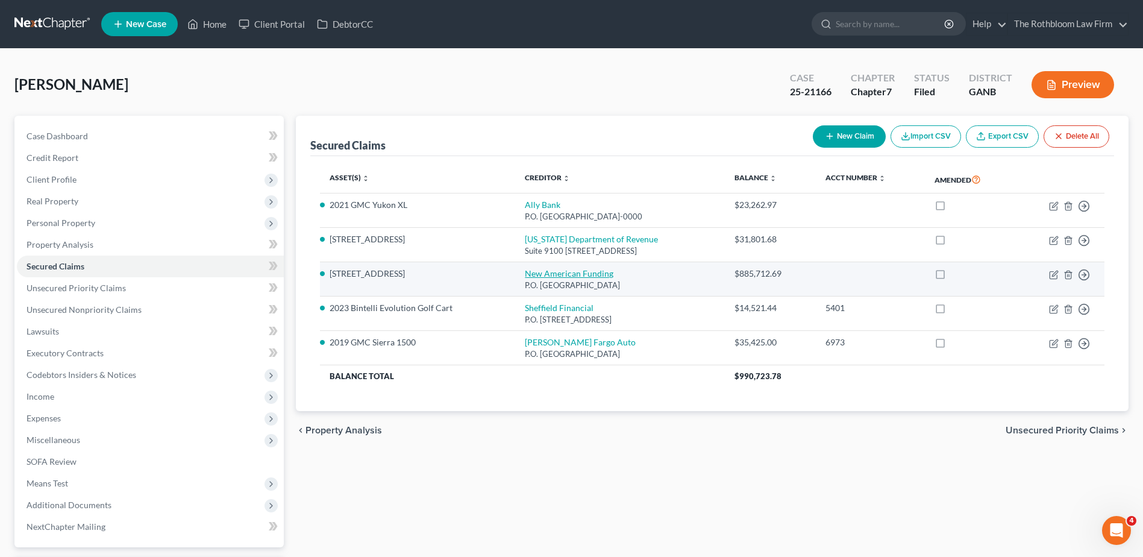
click at [541, 275] on link "New American Funding" at bounding box center [569, 273] width 89 height 10
select select "45"
select select "5"
select select "2"
select select "0"
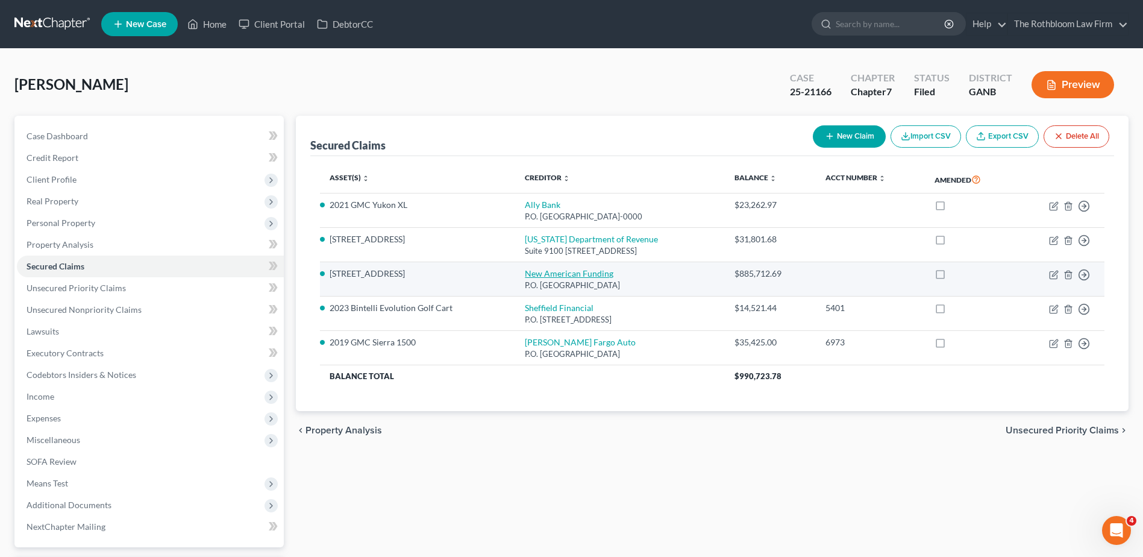
select select "0"
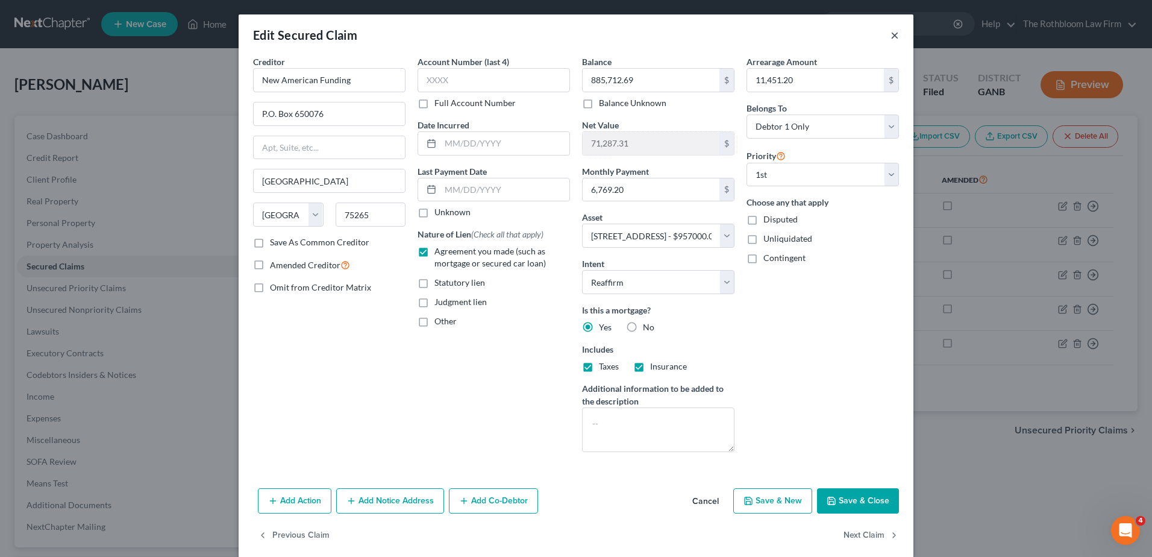
click at [891, 34] on button "×" at bounding box center [895, 35] width 8 height 14
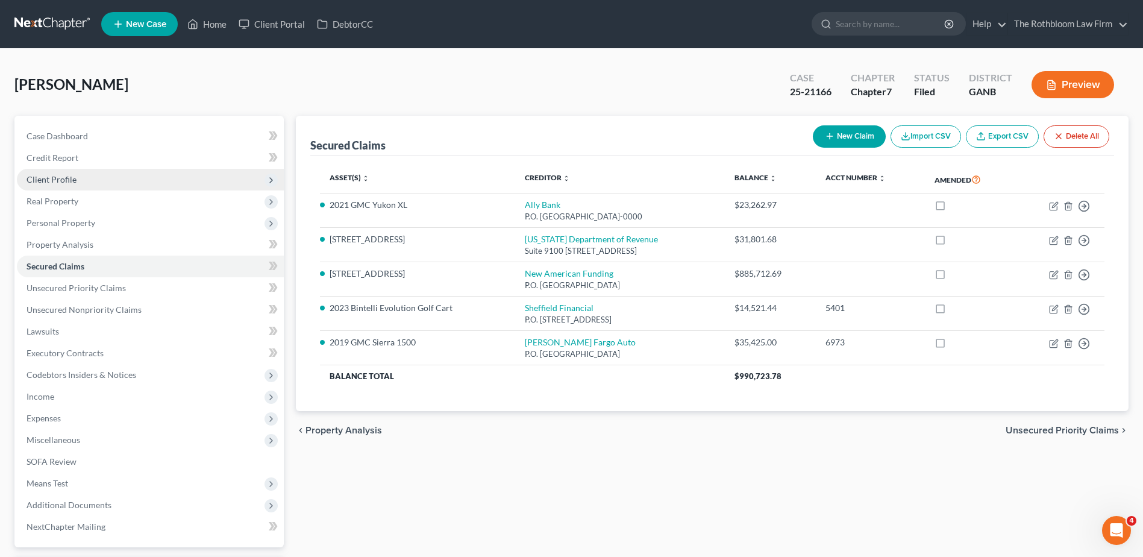
click at [55, 177] on span "Client Profile" at bounding box center [52, 179] width 50 height 10
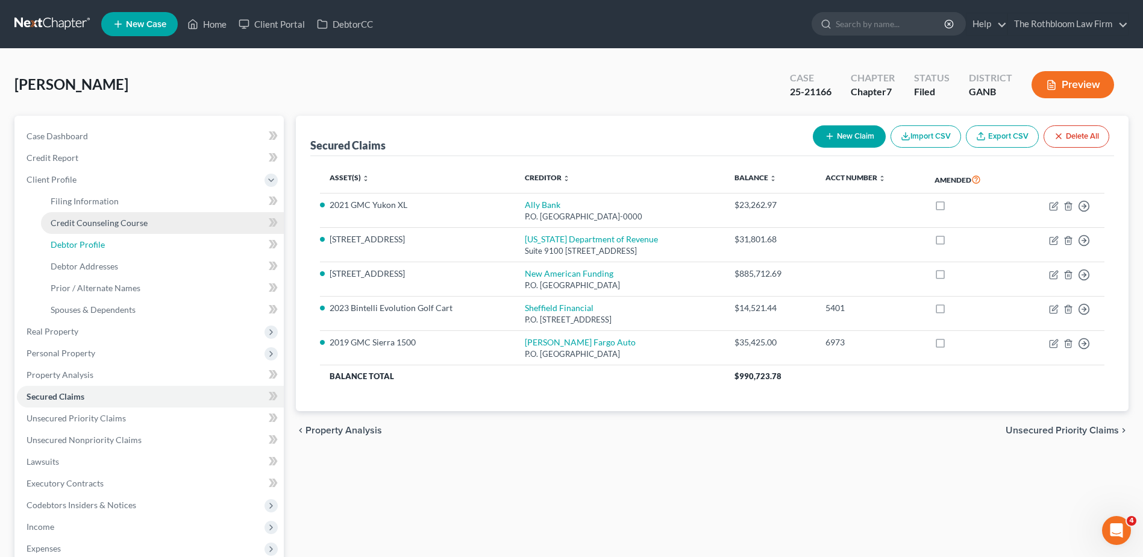
drag, startPoint x: 79, startPoint y: 245, endPoint x: 97, endPoint y: 219, distance: 31.6
click at [79, 245] on span "Debtor Profile" at bounding box center [78, 244] width 54 height 10
select select "1"
select select "3"
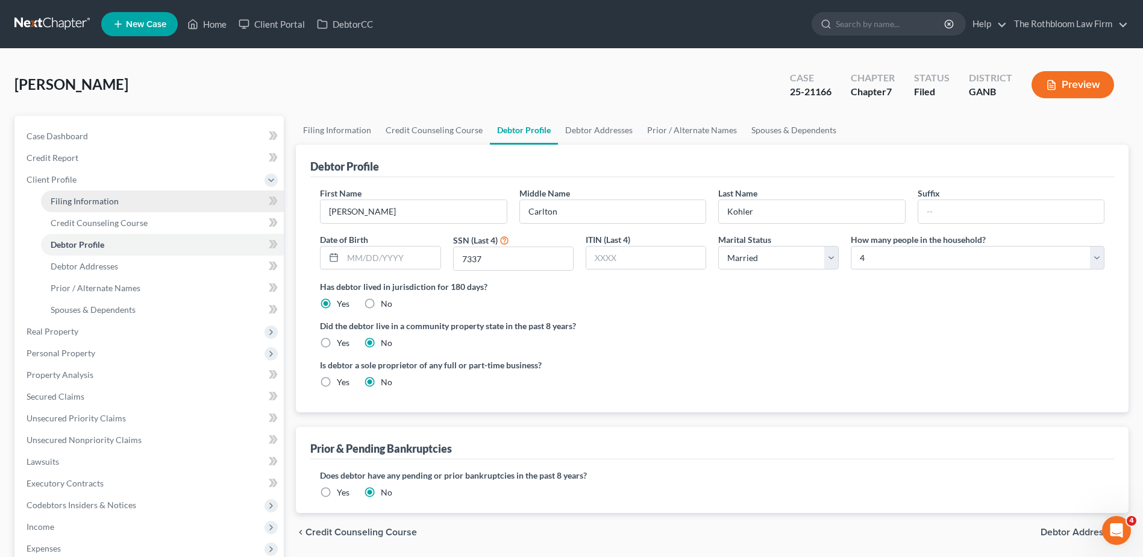
scroll to position [121, 0]
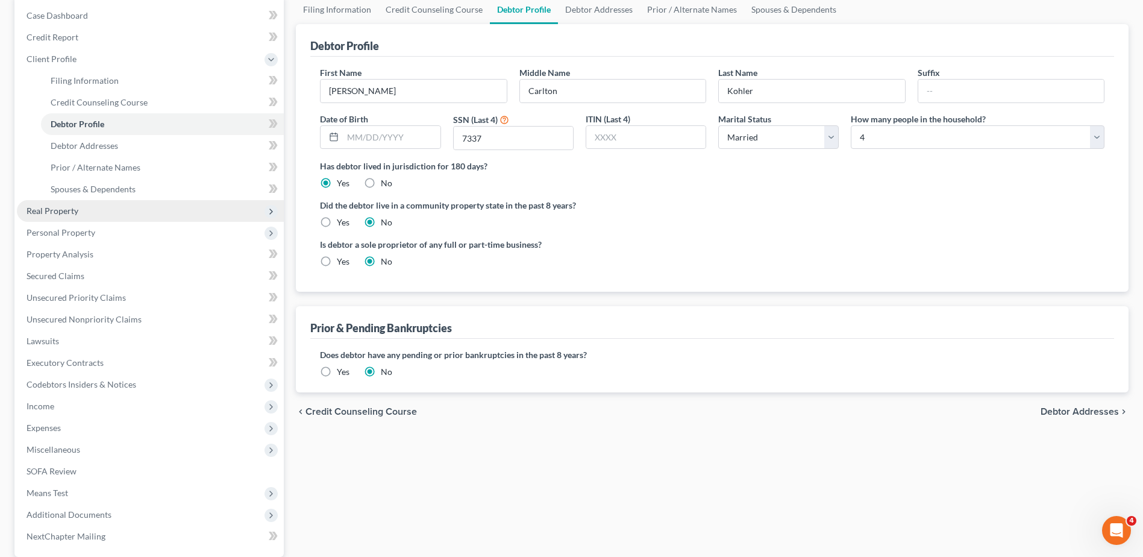
click at [21, 209] on span "Real Property" at bounding box center [150, 211] width 267 height 22
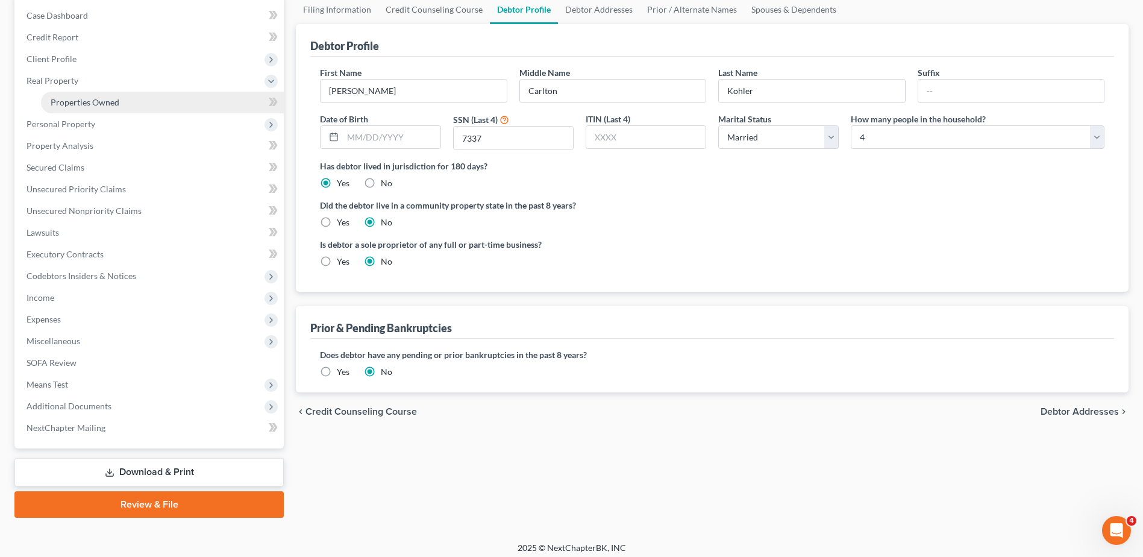
click at [102, 102] on span "Properties Owned" at bounding box center [85, 102] width 69 height 10
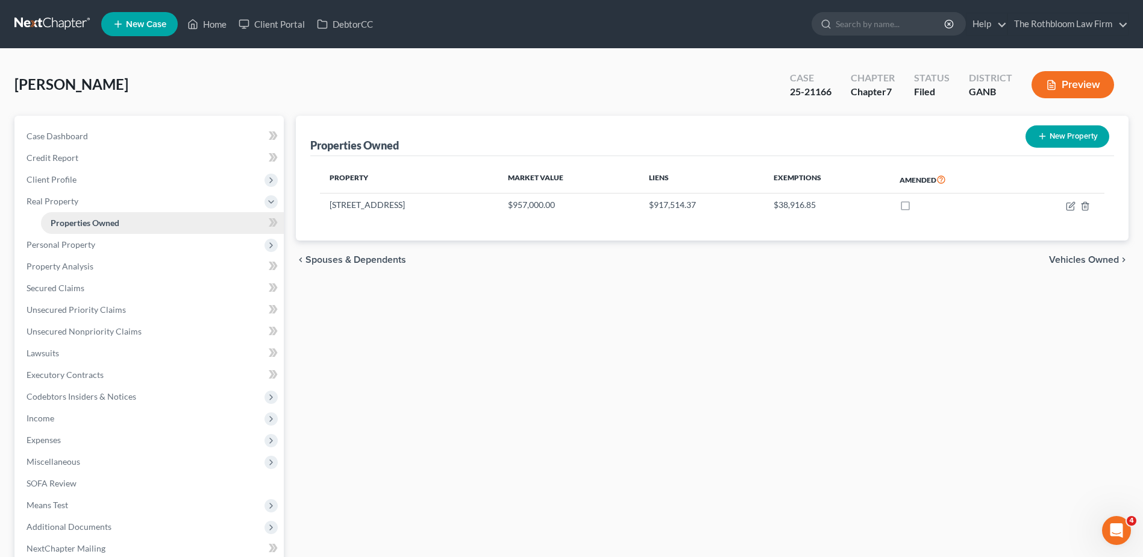
click at [115, 221] on span "Properties Owned" at bounding box center [85, 223] width 69 height 10
click at [55, 249] on span "Personal Property" at bounding box center [61, 244] width 69 height 10
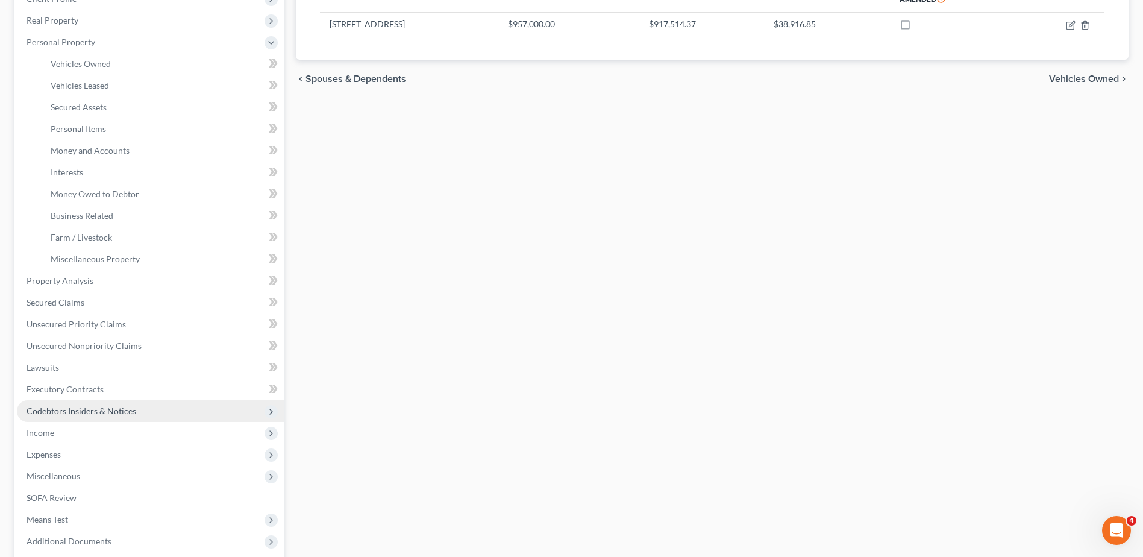
scroll to position [322, 0]
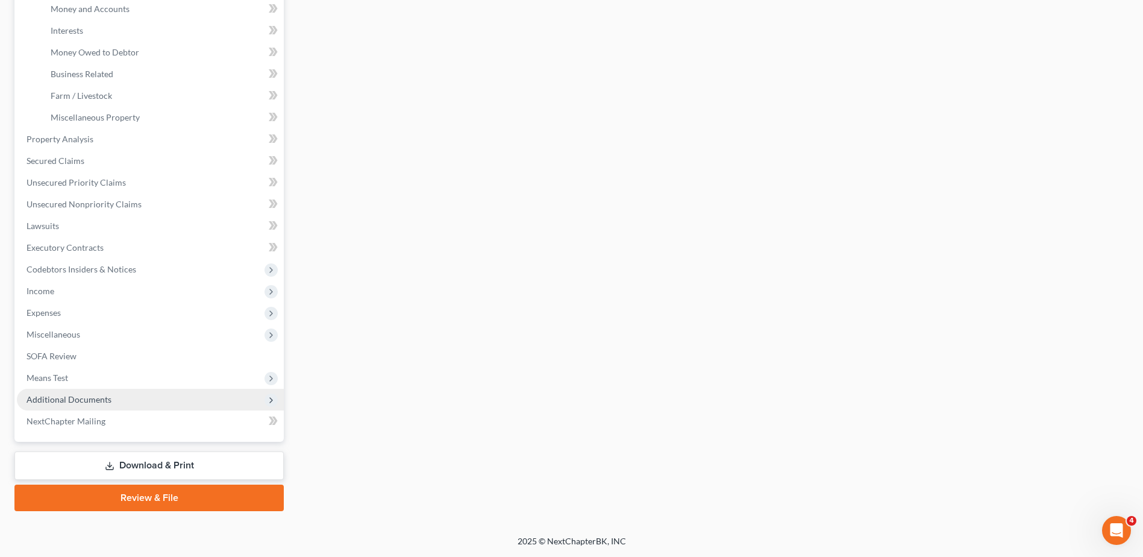
click at [85, 398] on span "Additional Documents" at bounding box center [69, 399] width 85 height 10
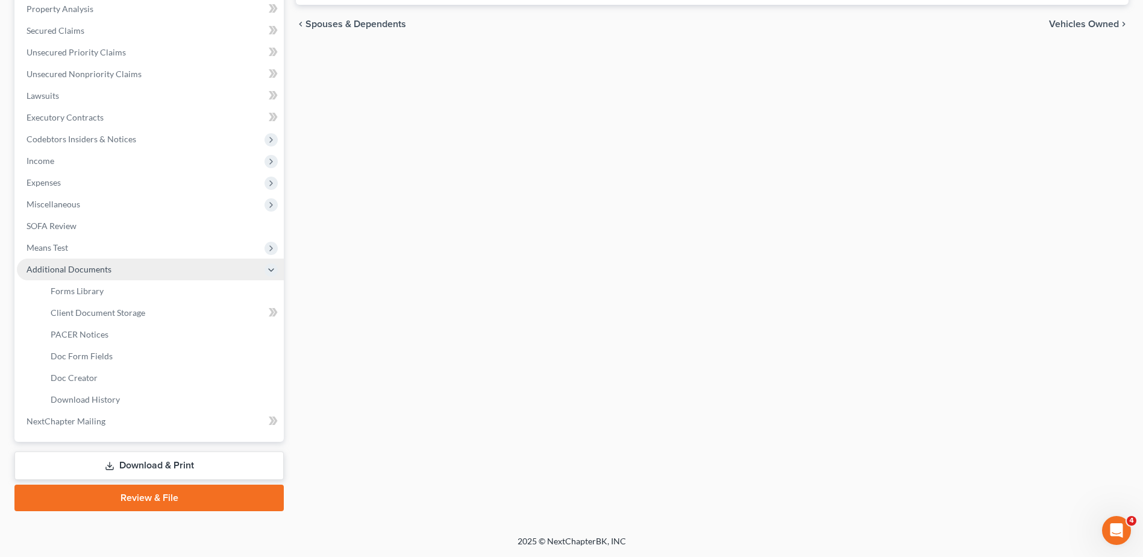
scroll to position [236, 0]
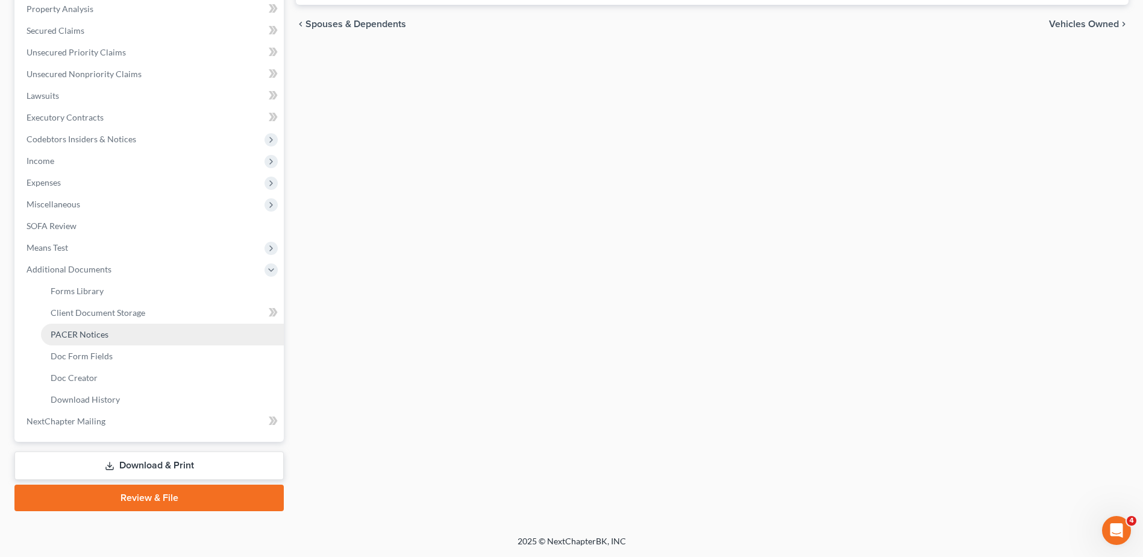
click at [75, 336] on span "PACER Notices" at bounding box center [80, 334] width 58 height 10
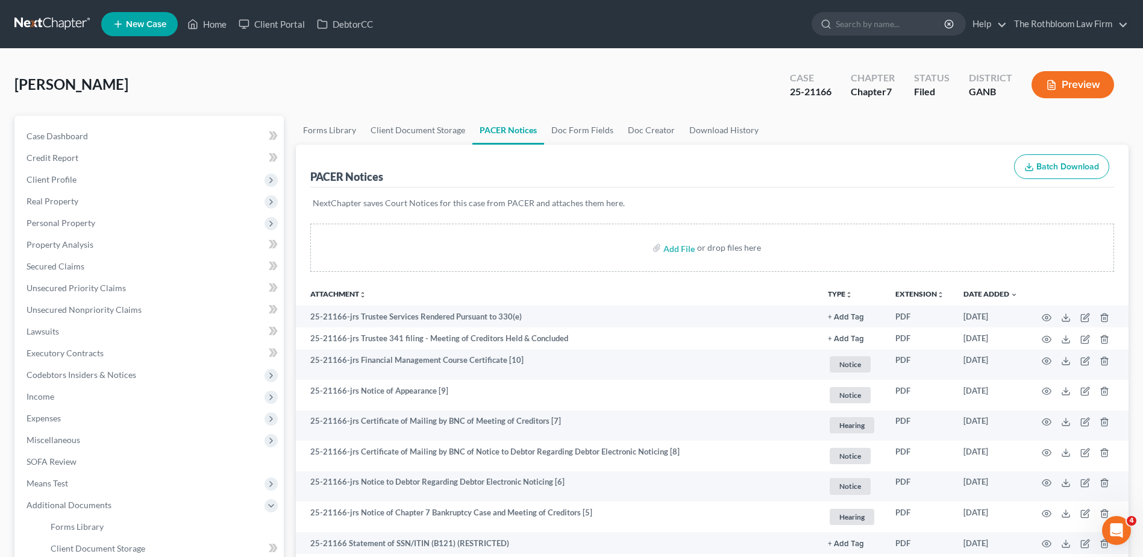
click at [380, 102] on div "Kohler, Kenneth Upgraded Case 25-21166 Chapter Chapter 7 Status Filed District …" at bounding box center [571, 89] width 1114 height 52
click at [397, 105] on div "Kohler, Kenneth Upgraded Case 25-21166 Chapter Chapter 7 Status Filed District …" at bounding box center [571, 89] width 1114 height 52
click at [281, 92] on div "Kohler, Kenneth Upgraded Case 25-21166 Chapter Chapter 7 Status Filed District …" at bounding box center [571, 89] width 1114 height 52
click at [80, 224] on span "Personal Property" at bounding box center [61, 223] width 69 height 10
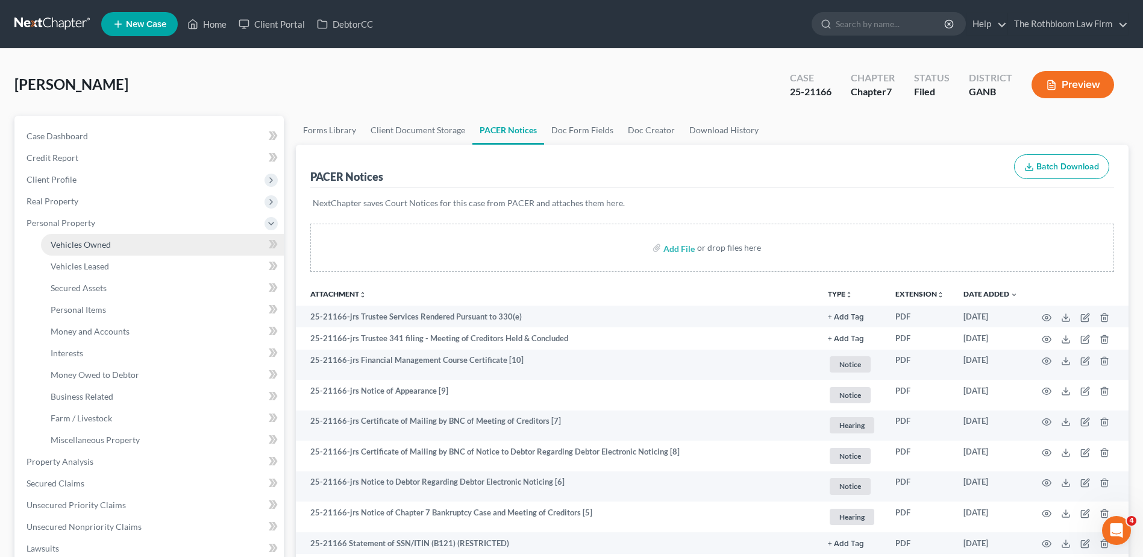
click at [68, 244] on span "Vehicles Owned" at bounding box center [81, 244] width 60 height 10
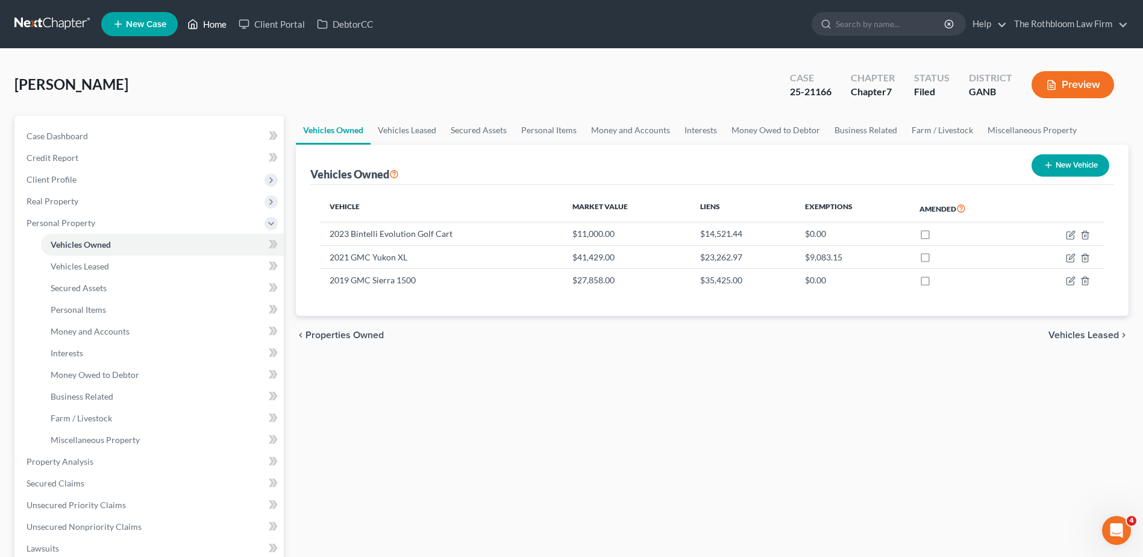
click at [209, 24] on link "Home" at bounding box center [206, 24] width 51 height 22
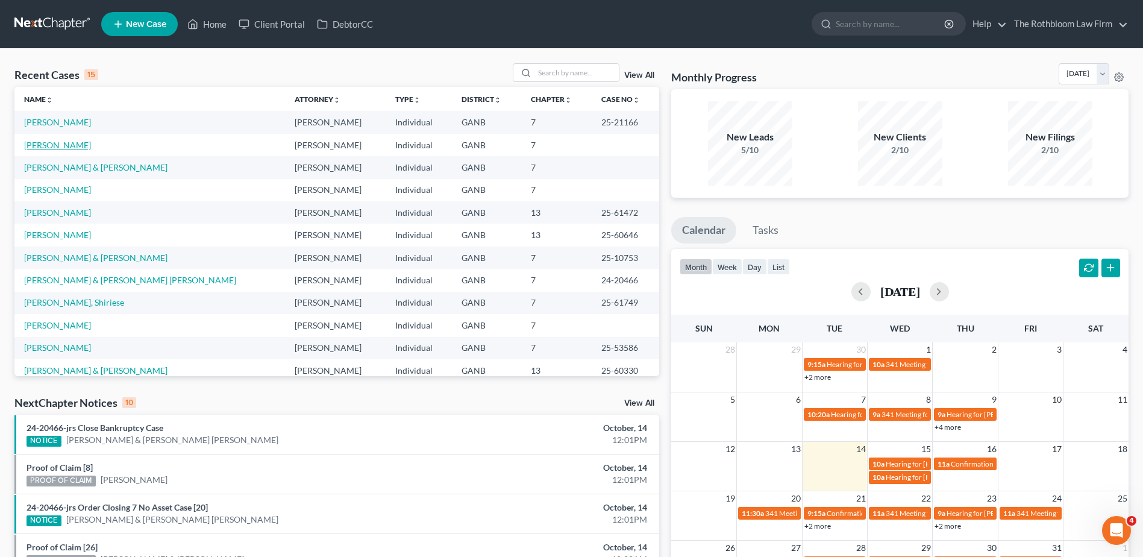
click at [47, 146] on link "[PERSON_NAME]" at bounding box center [57, 145] width 67 height 10
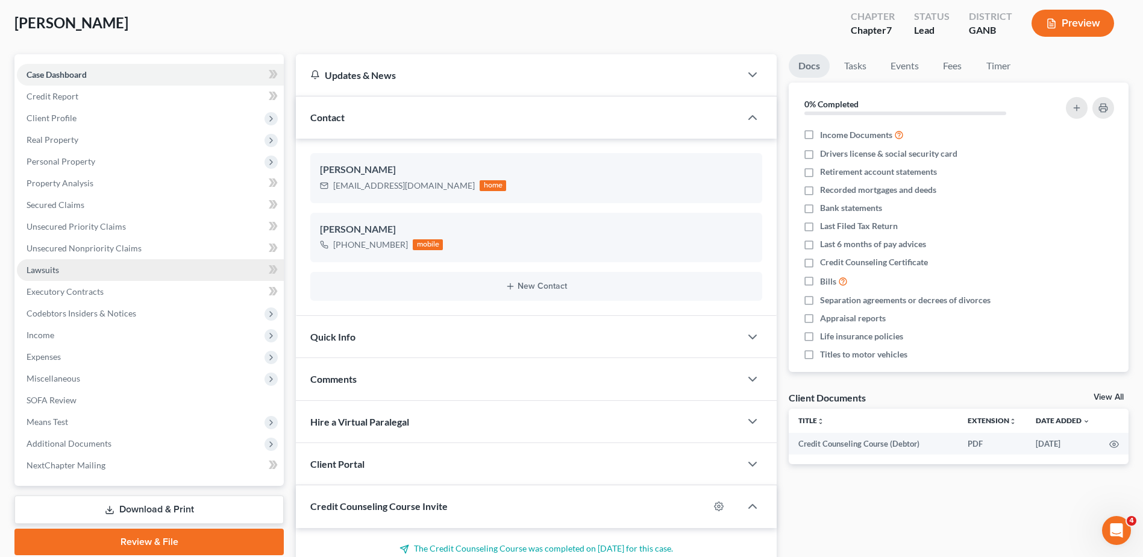
scroll to position [60, 0]
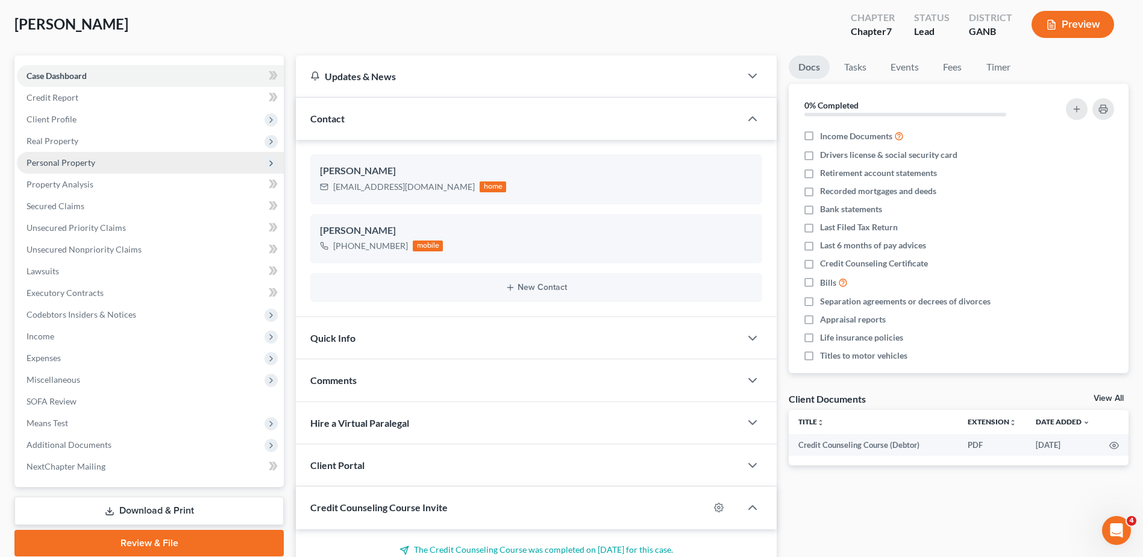
click at [80, 163] on span "Personal Property" at bounding box center [61, 162] width 69 height 10
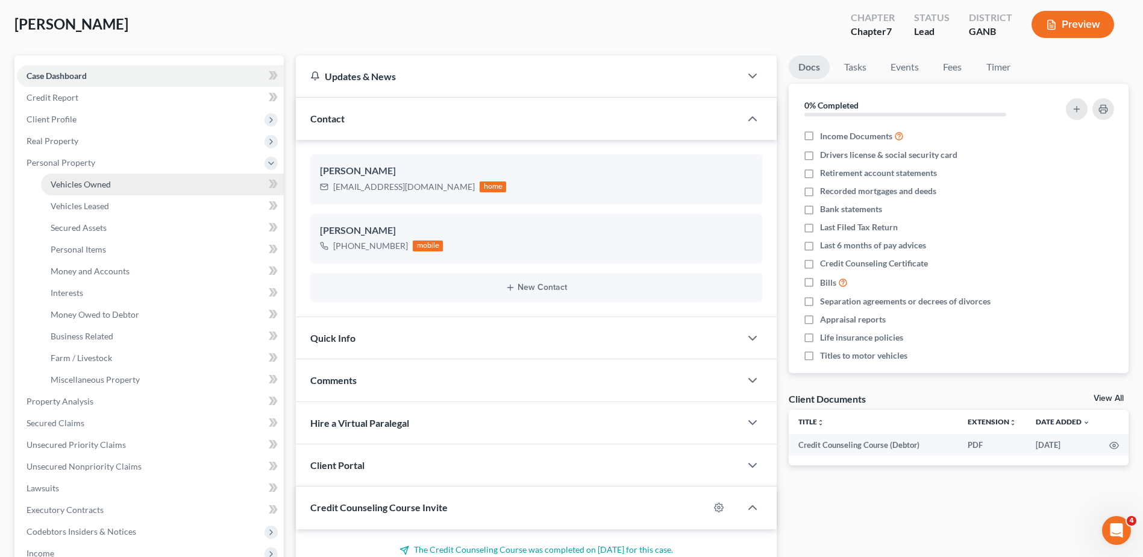
click at [84, 182] on span "Vehicles Owned" at bounding box center [81, 184] width 60 height 10
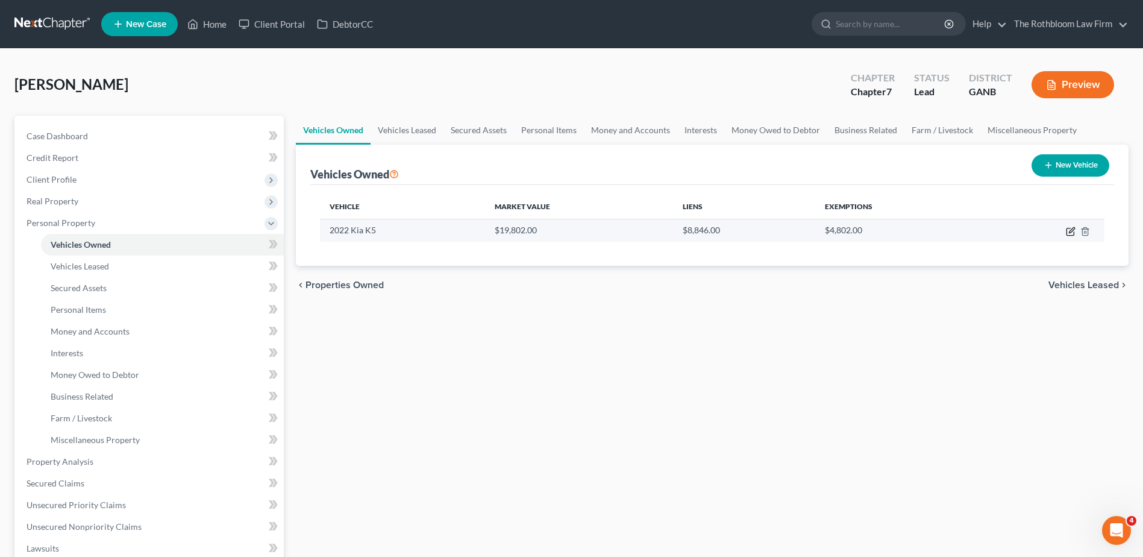
click at [1069, 232] on icon "button" at bounding box center [1071, 232] width 10 height 10
select select "0"
select select "4"
select select "2"
select select "0"
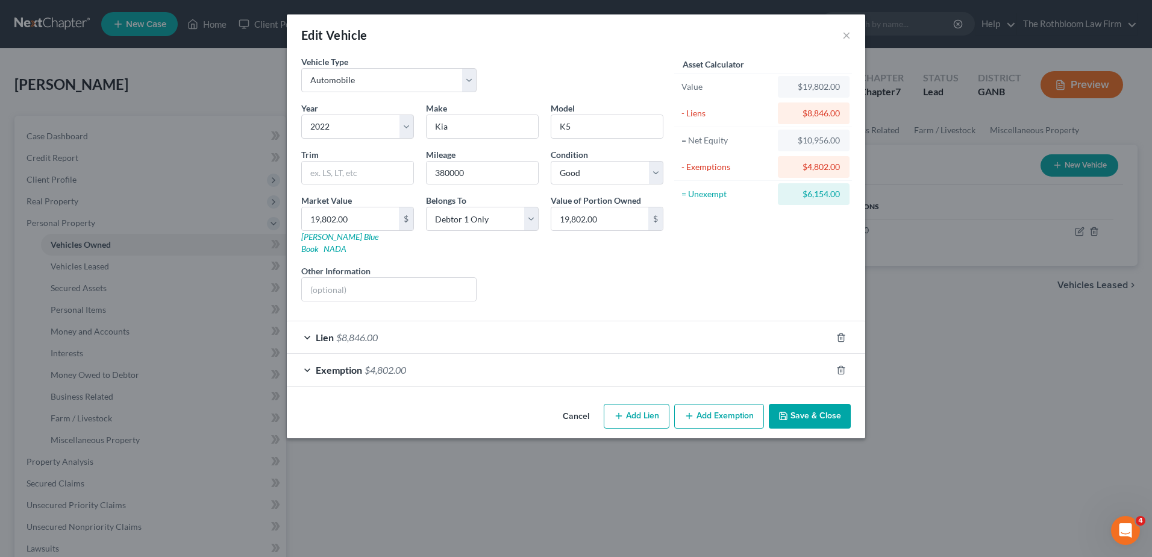
click at [430, 354] on div "Exemption $4,802.00" at bounding box center [559, 370] width 545 height 32
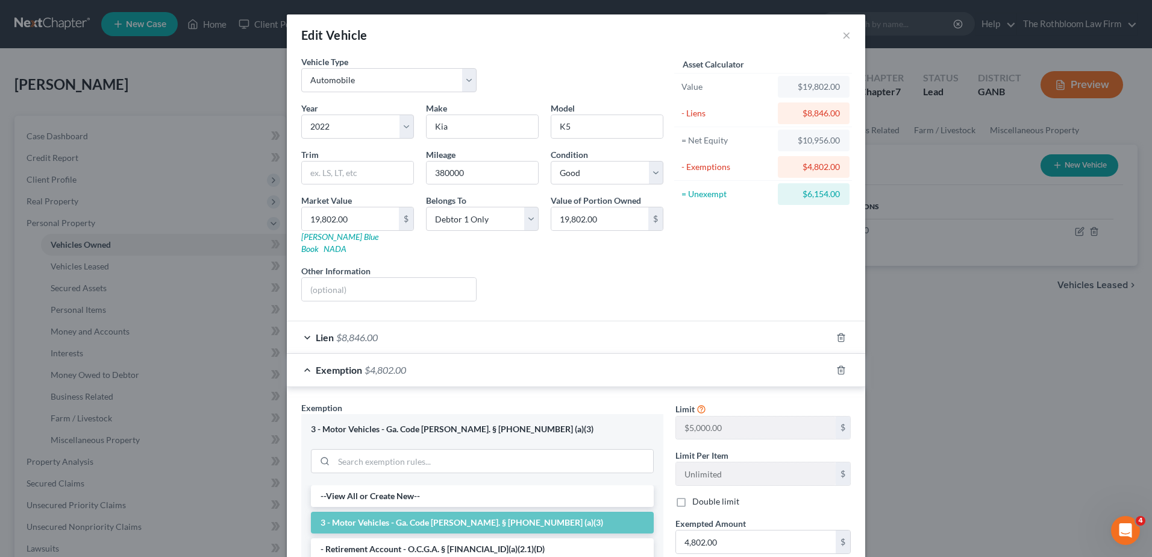
click at [1008, 458] on div "Edit Vehicle × Vehicle Type Select Automobile Truck Trailer Watercraft Aircraft…" at bounding box center [576, 278] width 1152 height 557
click at [355, 217] on input "19,802.00" at bounding box center [350, 218] width 97 height 23
type input "1"
type input "1.00"
type input "15"
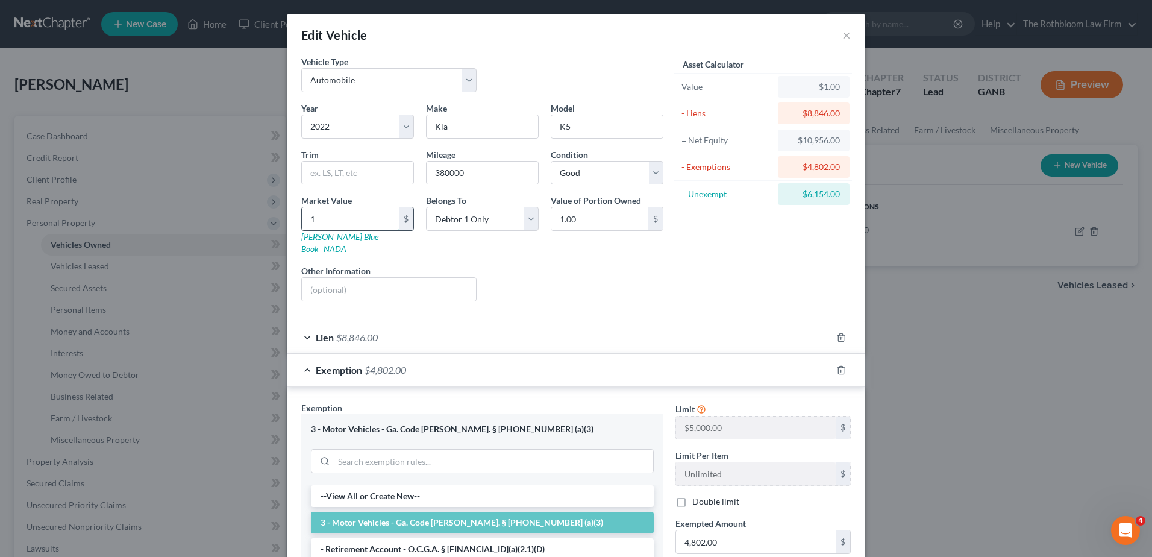
type input "15.00"
type input "157"
type input "157.00"
type input "1579"
type input "1,579.00"
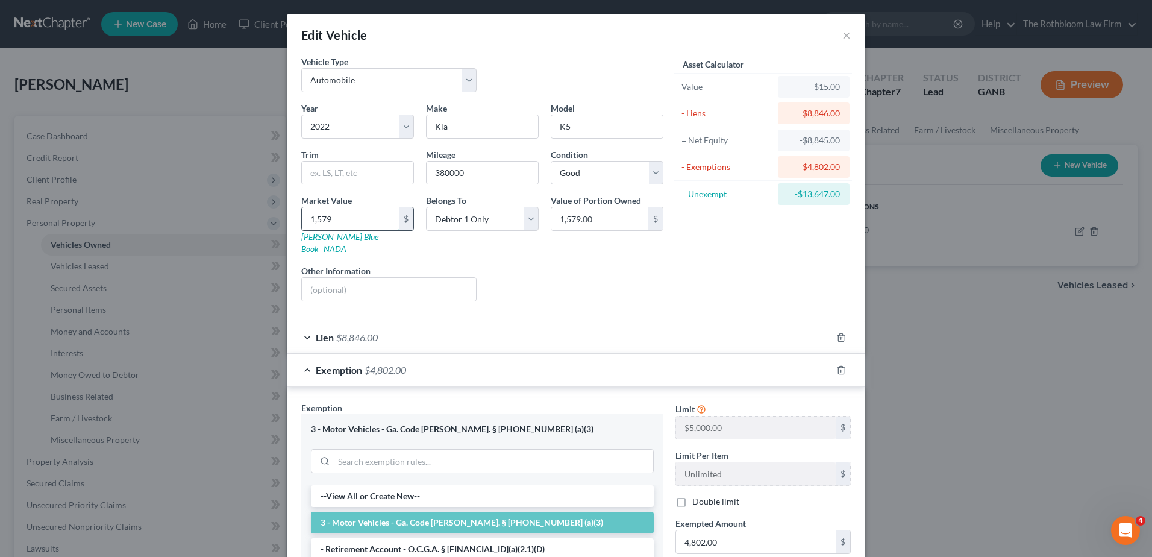
type input "1,5798"
type input "15,798.00"
type input "15,798"
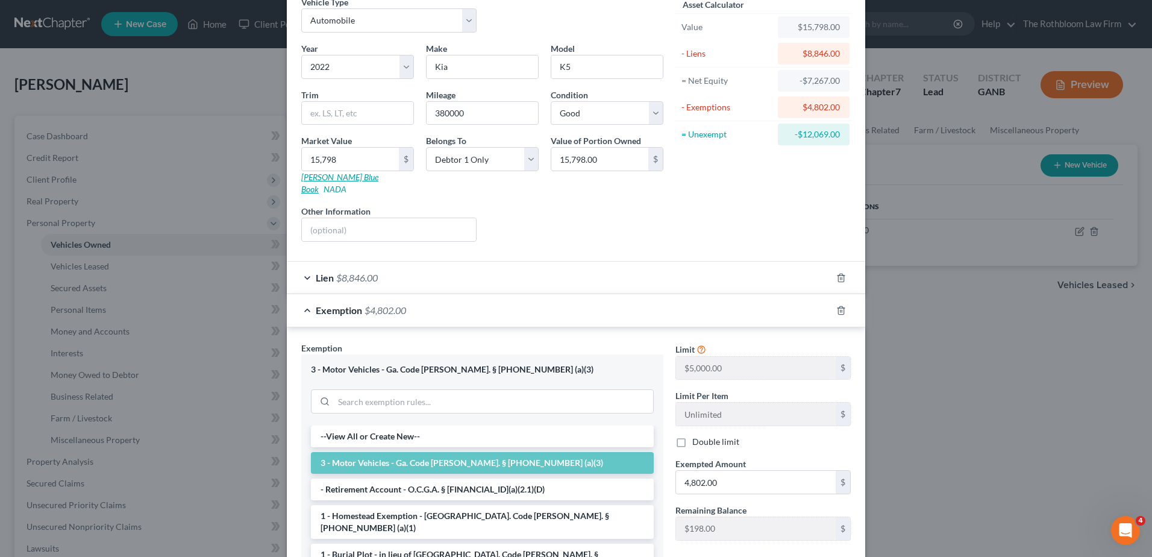
scroll to position [60, 0]
click at [747, 470] on input "4,802.00" at bounding box center [756, 481] width 160 height 23
type input "5,000"
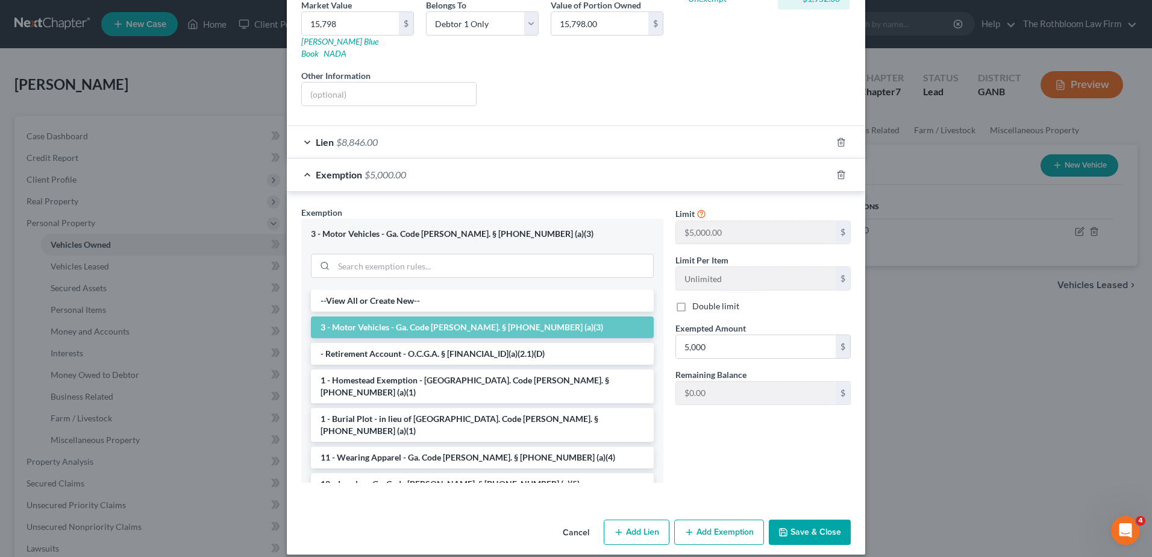
click at [732, 523] on button "Add Exemption" at bounding box center [719, 532] width 90 height 25
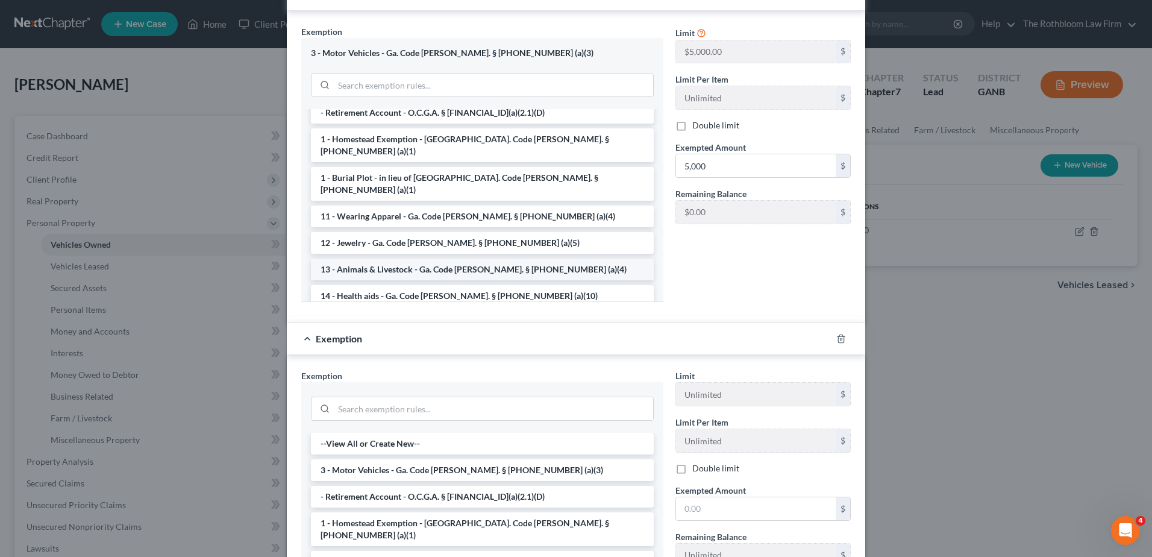
scroll to position [121, 0]
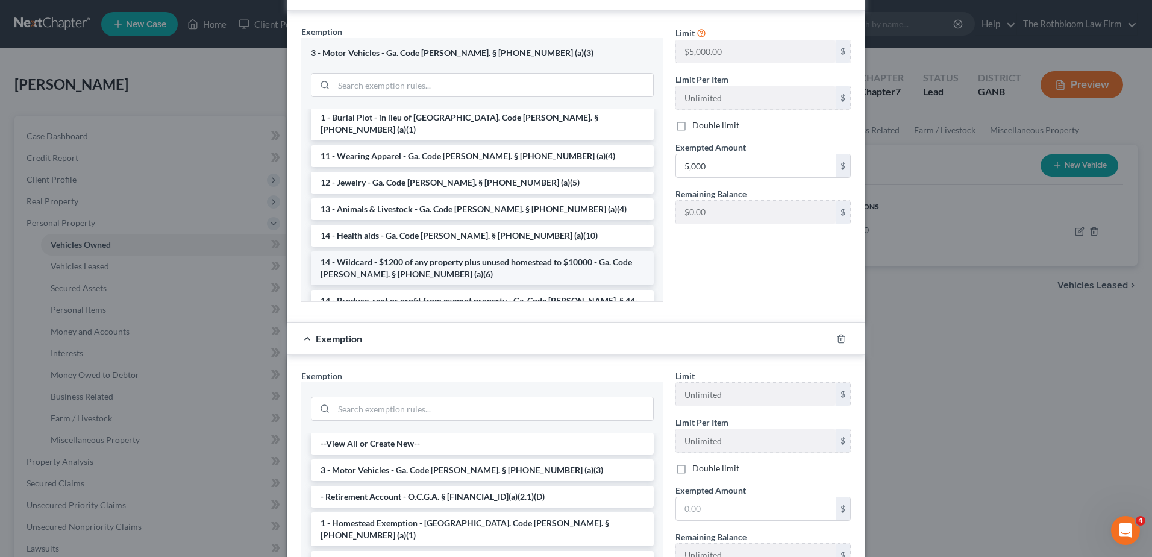
click at [422, 251] on li "14 - Wildcard - $1200 of any property plus unused homestead to $10000 - Ga. Cod…" at bounding box center [482, 268] width 343 height 34
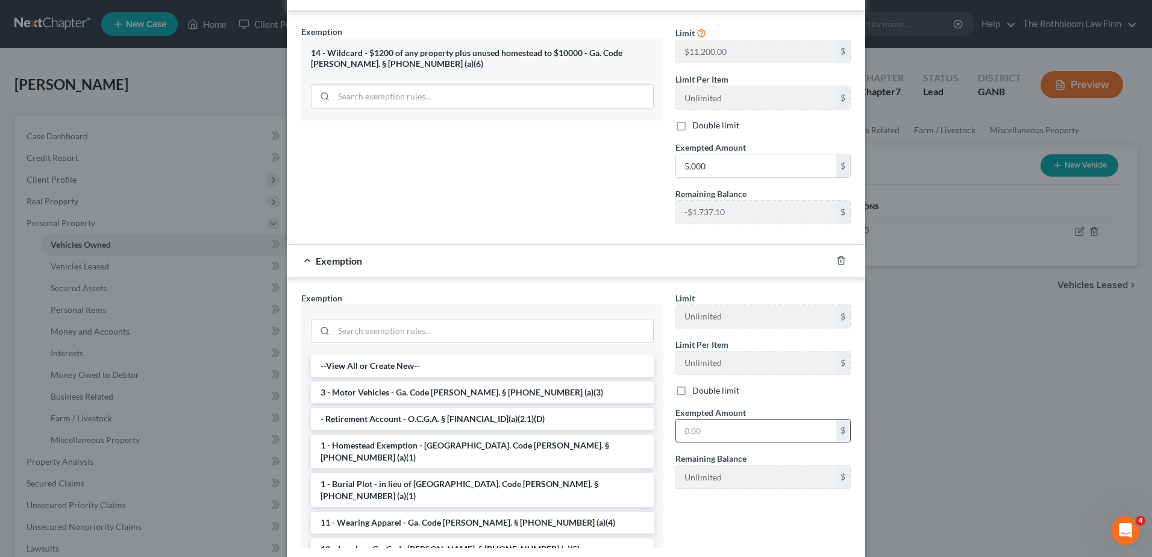
click at [710, 419] on input "text" at bounding box center [756, 430] width 160 height 23
type input "1,952"
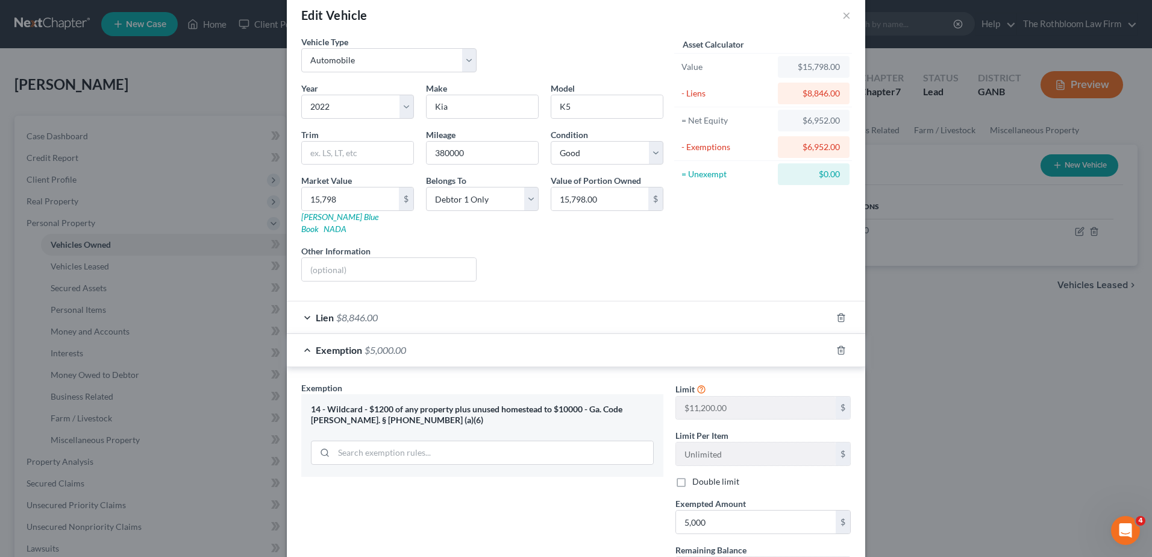
scroll to position [19, 0]
drag, startPoint x: 319, startPoint y: 218, endPoint x: 742, endPoint y: 209, distance: 423.2
click at [319, 218] on link "Kelly Blue Book" at bounding box center [339, 224] width 77 height 22
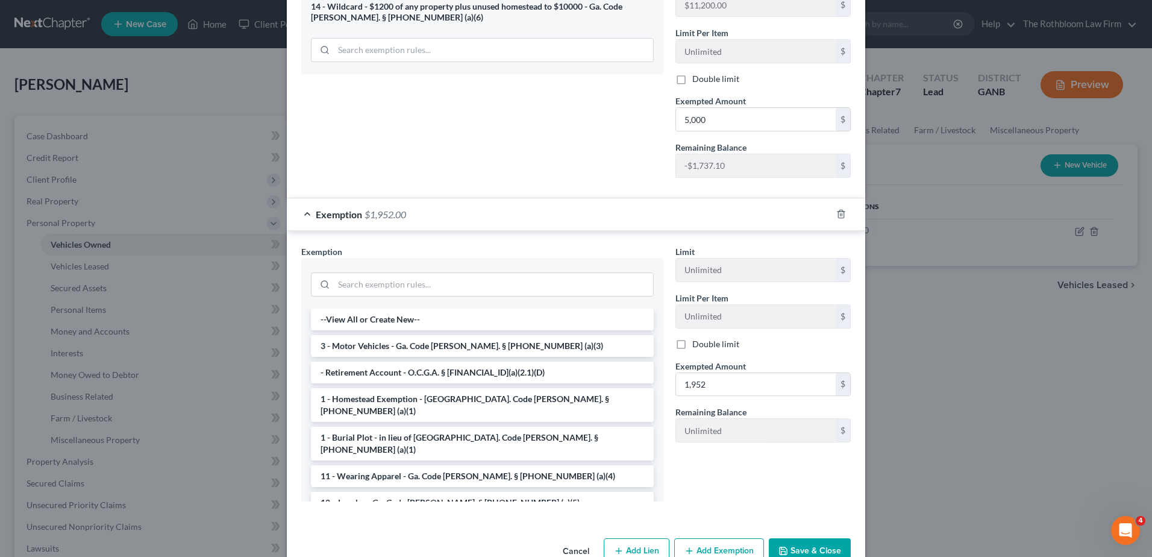
scroll to position [441, 0]
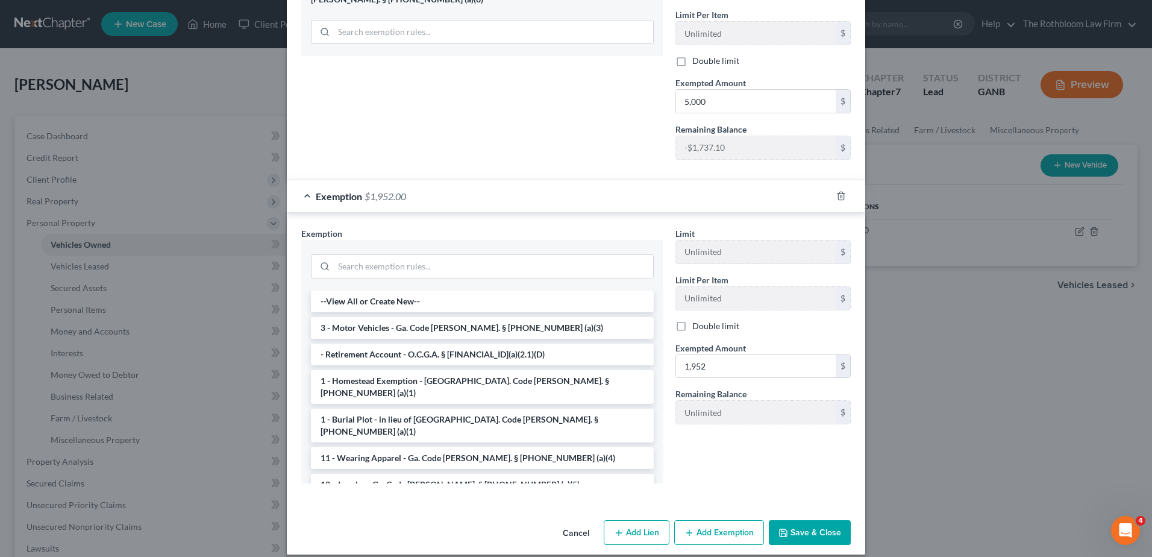
click at [797, 520] on button "Save & Close" at bounding box center [810, 532] width 82 height 25
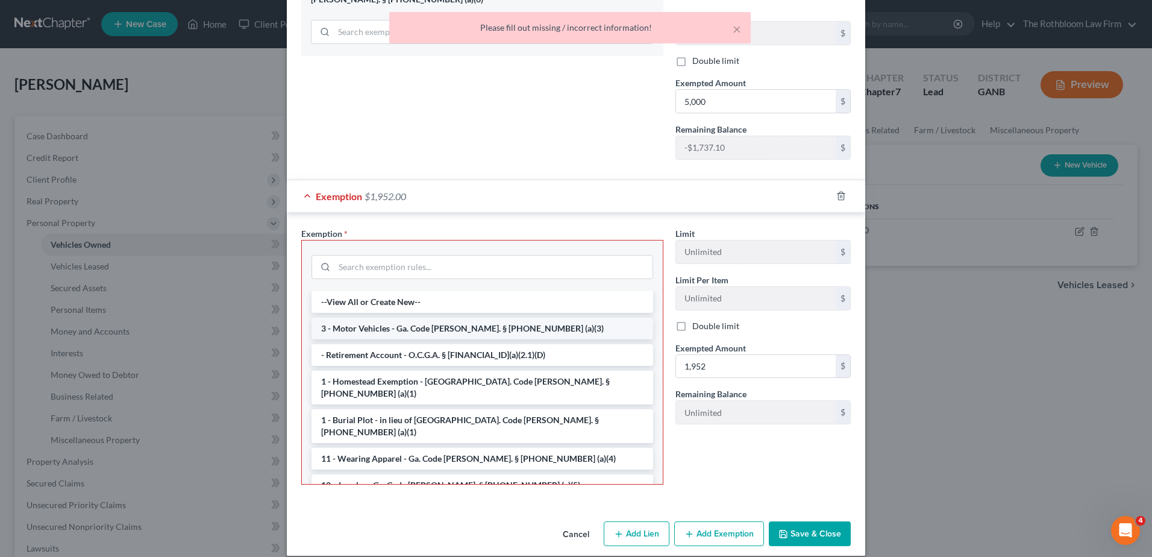
click at [359, 318] on li "3 - Motor Vehicles - Ga. Code [PERSON_NAME]. § [PHONE_NUMBER] (a)(3)" at bounding box center [483, 329] width 342 height 22
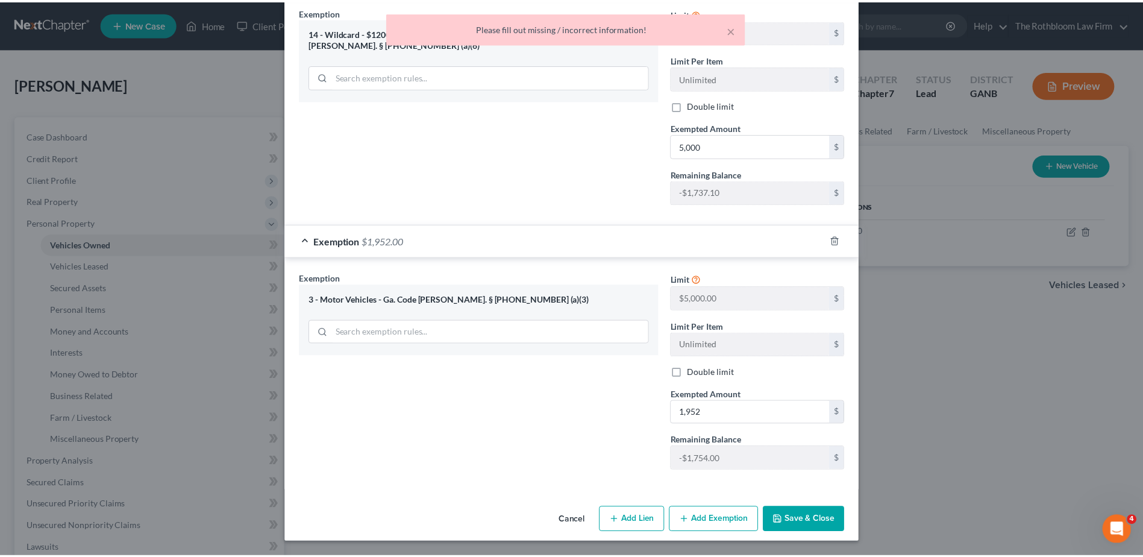
scroll to position [384, 0]
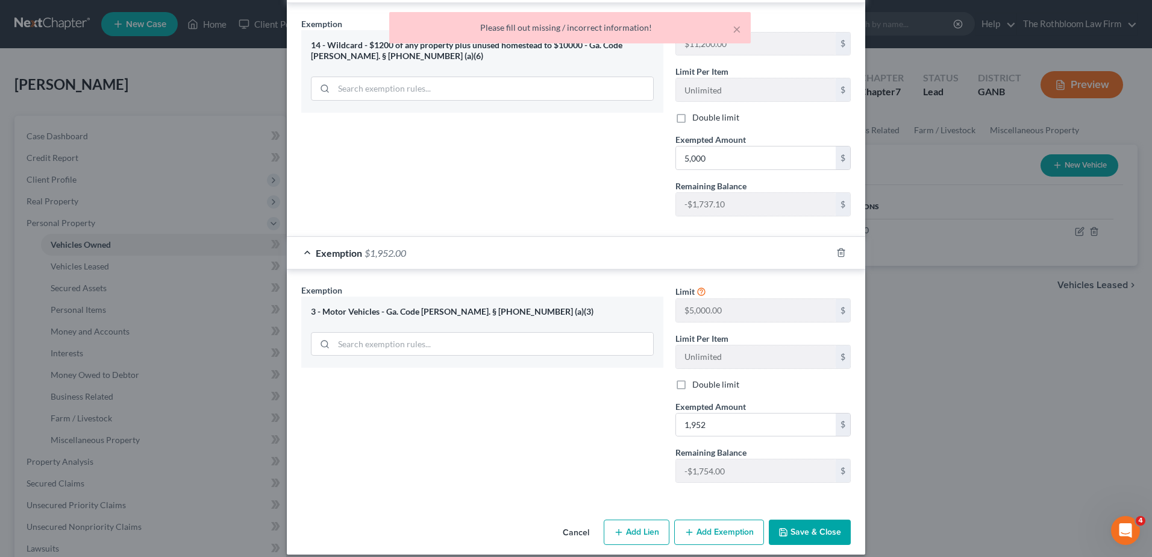
click at [816, 521] on button "Save & Close" at bounding box center [810, 532] width 82 height 25
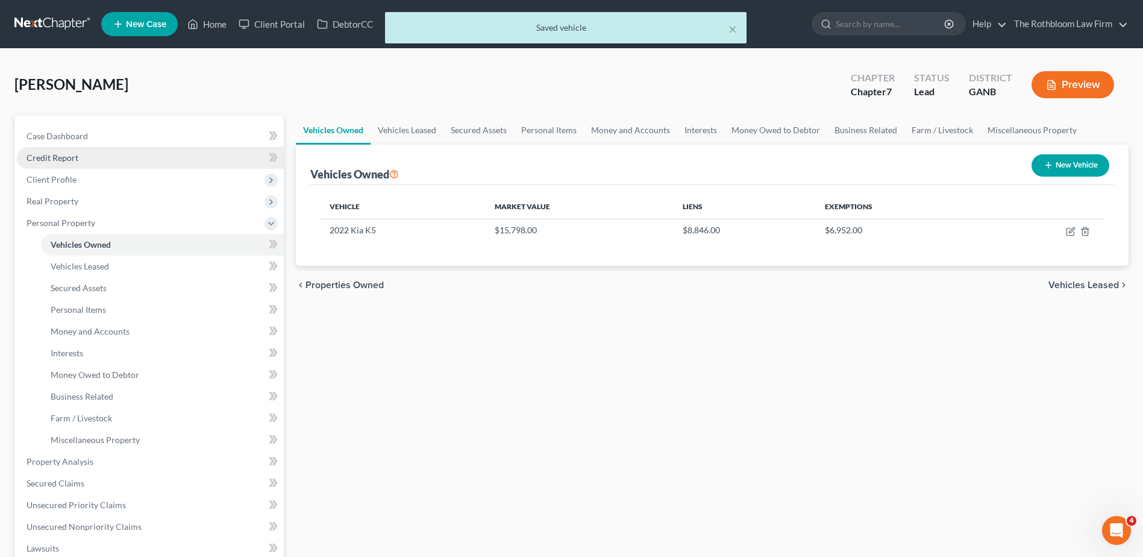
click at [63, 160] on span "Credit Report" at bounding box center [53, 157] width 52 height 10
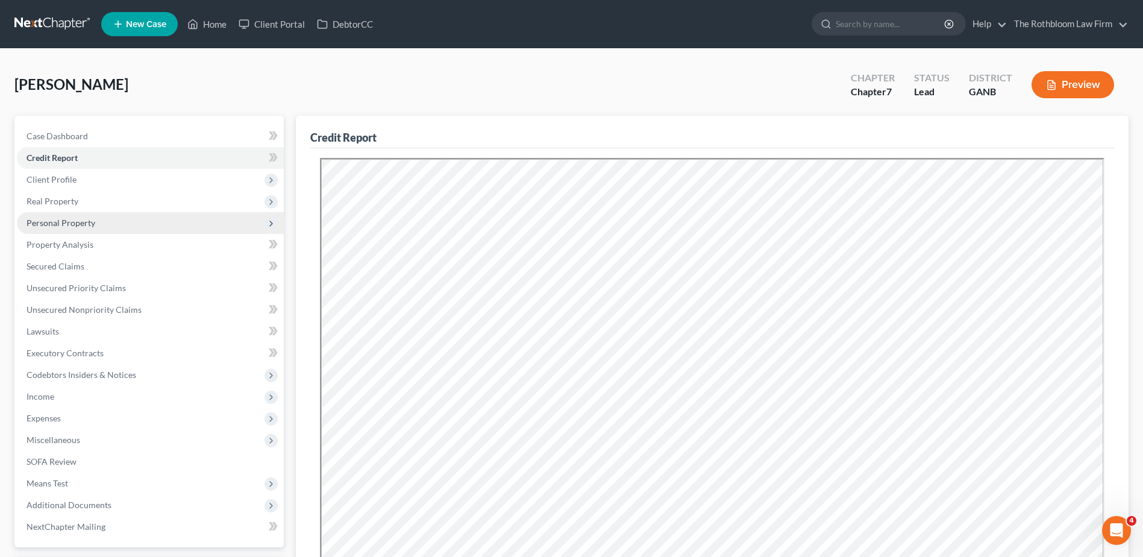
click at [39, 216] on span "Personal Property" at bounding box center [150, 223] width 267 height 22
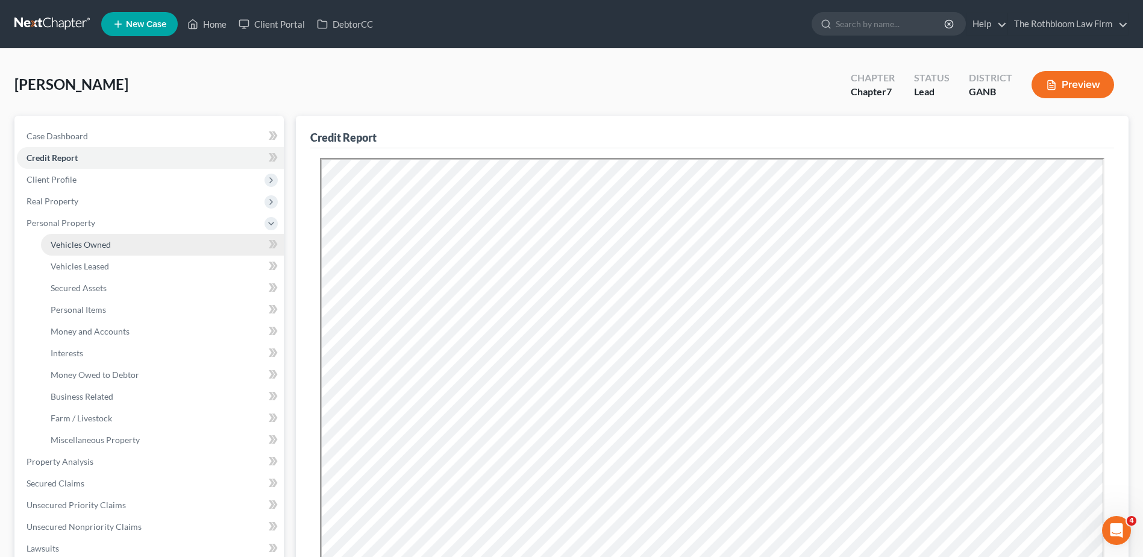
click at [65, 240] on span "Vehicles Owned" at bounding box center [81, 244] width 60 height 10
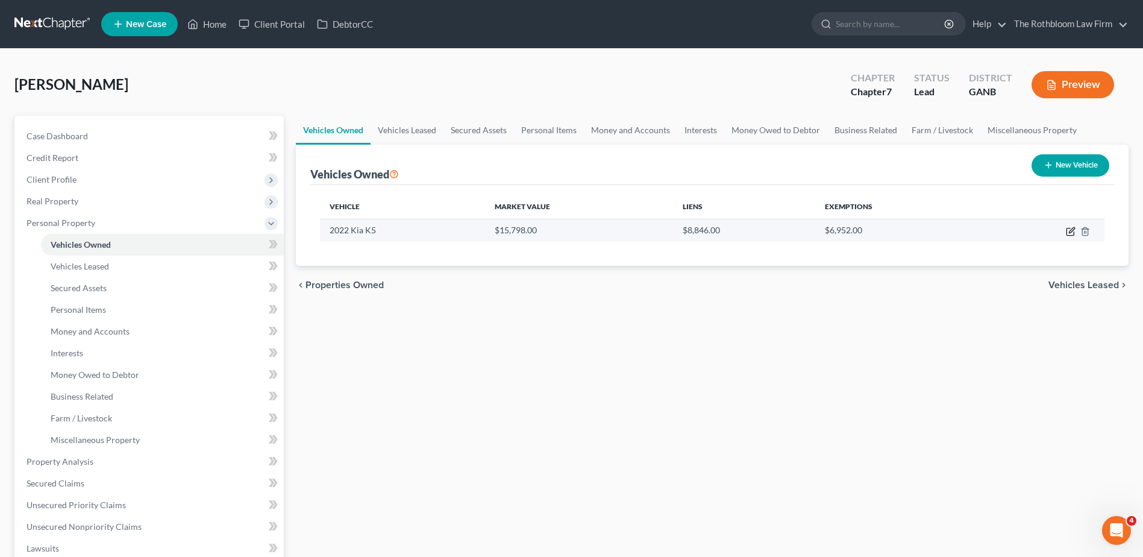
click at [1070, 230] on icon "button" at bounding box center [1071, 229] width 5 height 5
select select "0"
select select "4"
select select "2"
select select "0"
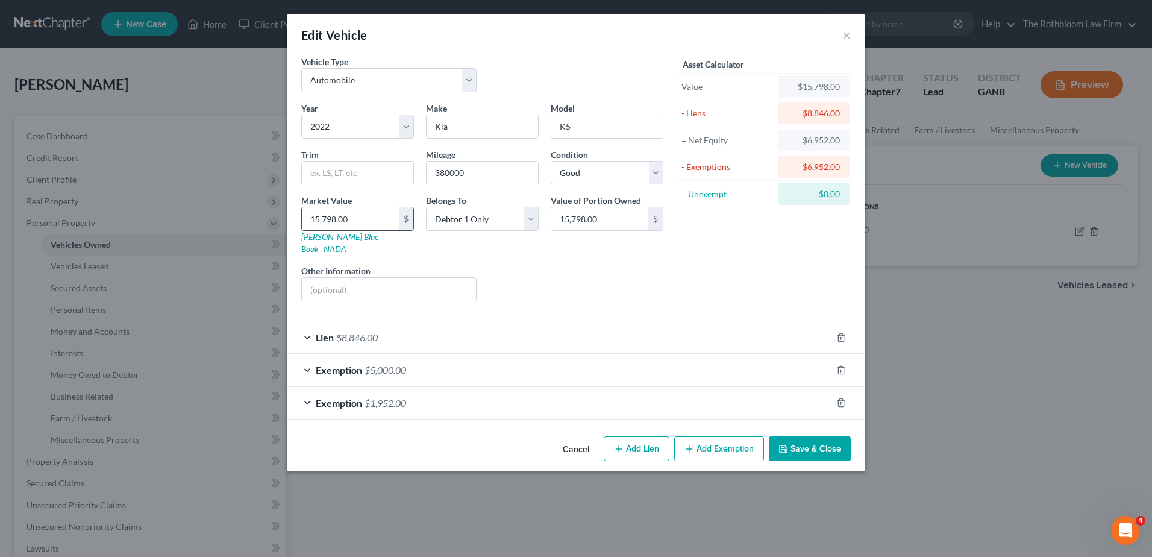
click at [372, 218] on input "15,798.00" at bounding box center [350, 218] width 97 height 23
type input "1"
type input "1.00"
type input "16"
type input "16.00"
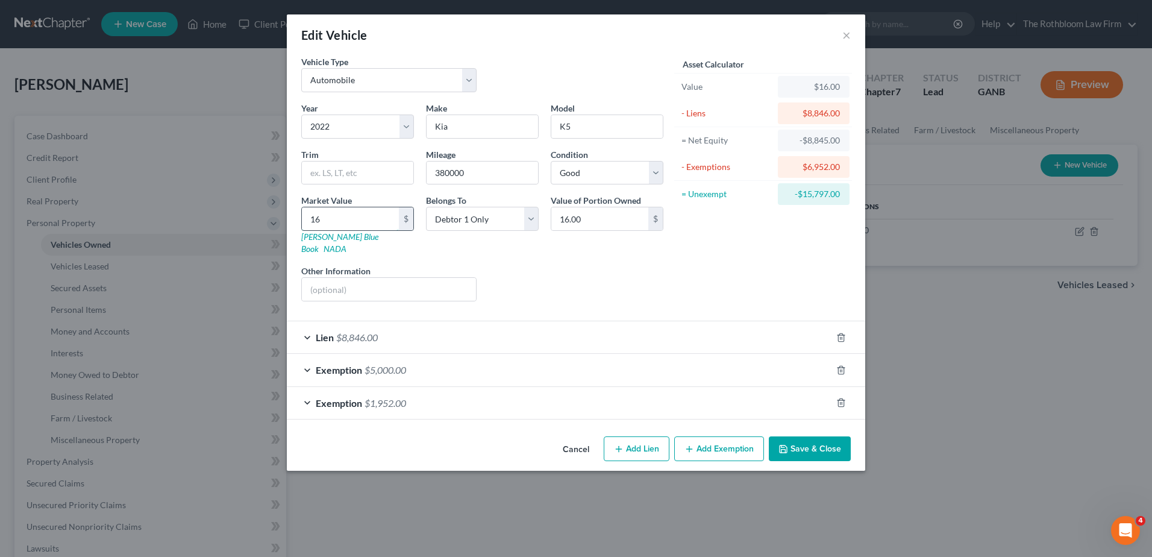
type input "160"
type input "160.00"
type input "1609"
type input "1,609.00"
type input "1,6098"
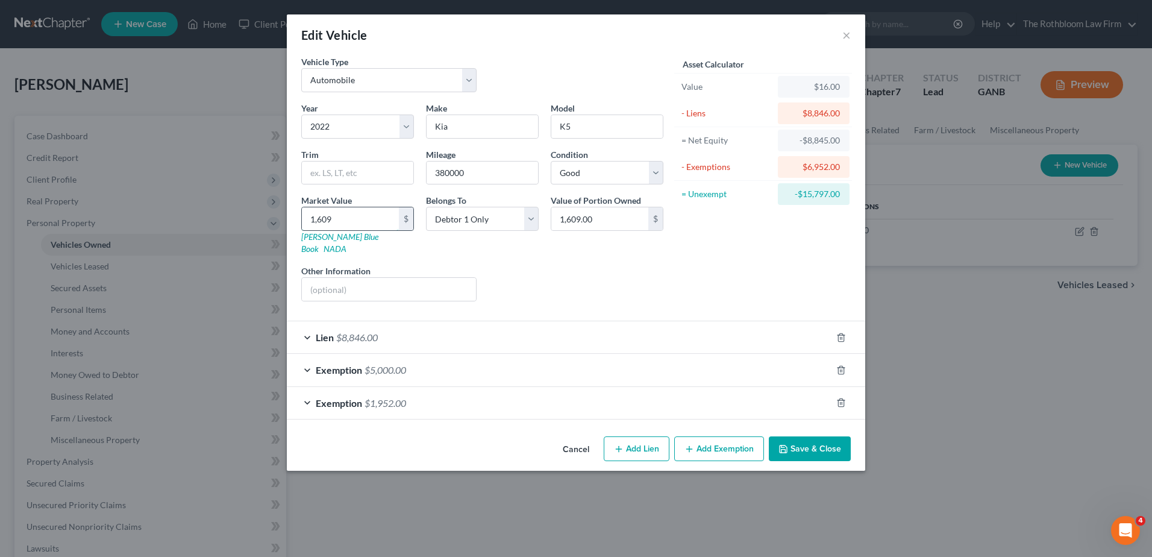
type input "16,098.00"
type input "16,098"
click at [328, 179] on input "text" at bounding box center [357, 173] width 111 height 23
click at [326, 172] on input "text" at bounding box center [357, 173] width 111 height 23
type input "LXS"
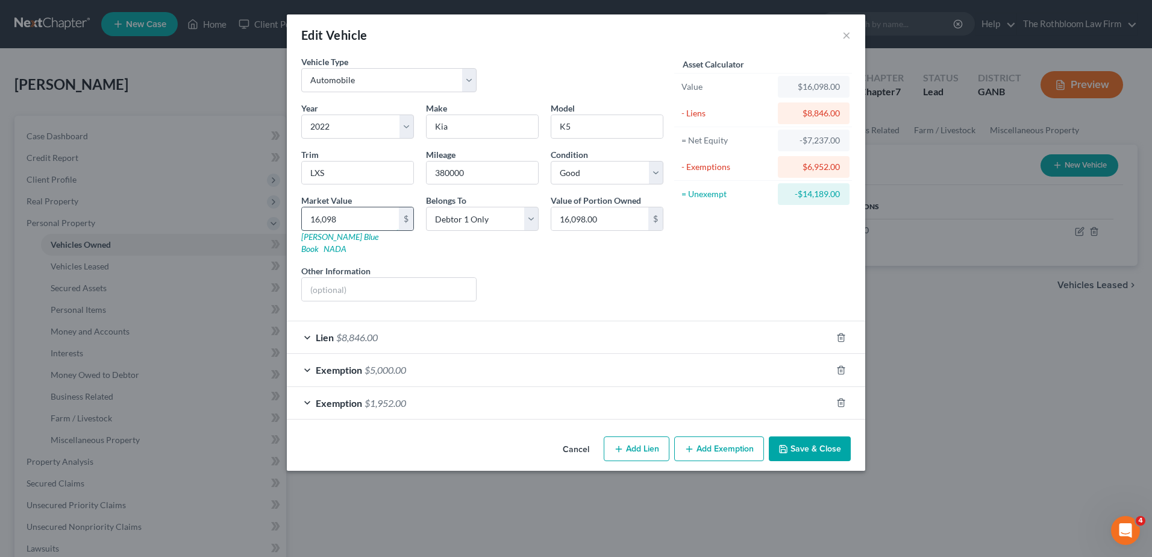
click at [354, 220] on input "16,098" at bounding box center [350, 218] width 97 height 23
click at [360, 219] on input "16,098" at bounding box center [350, 218] width 97 height 23
drag, startPoint x: 360, startPoint y: 219, endPoint x: 316, endPoint y: 224, distance: 44.8
click at [316, 224] on input "16,098" at bounding box center [350, 218] width 97 height 23
type input "1"
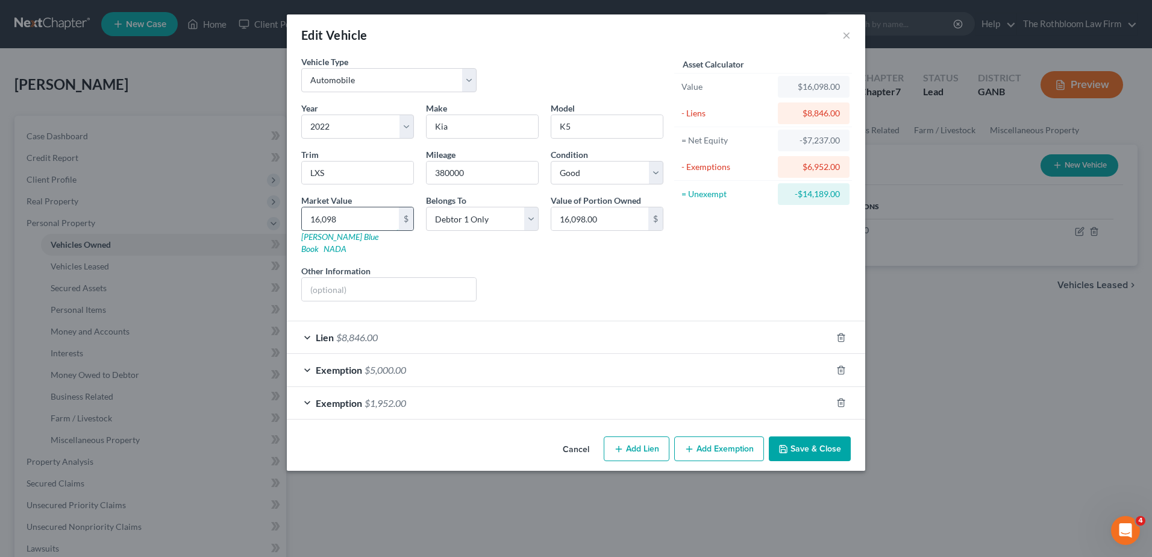
type input "1.00"
type input "14"
type input "14.00"
type input "140"
type input "140.00"
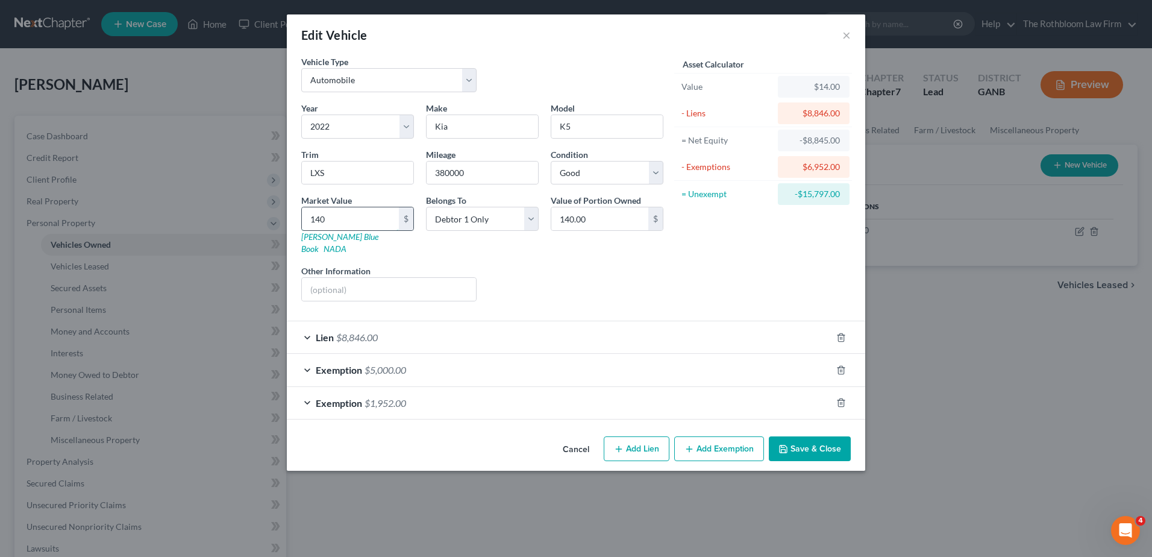
type input "1401"
type input "1,401.00"
type input "1,4019"
type input "14,019.00"
type input "14,019"
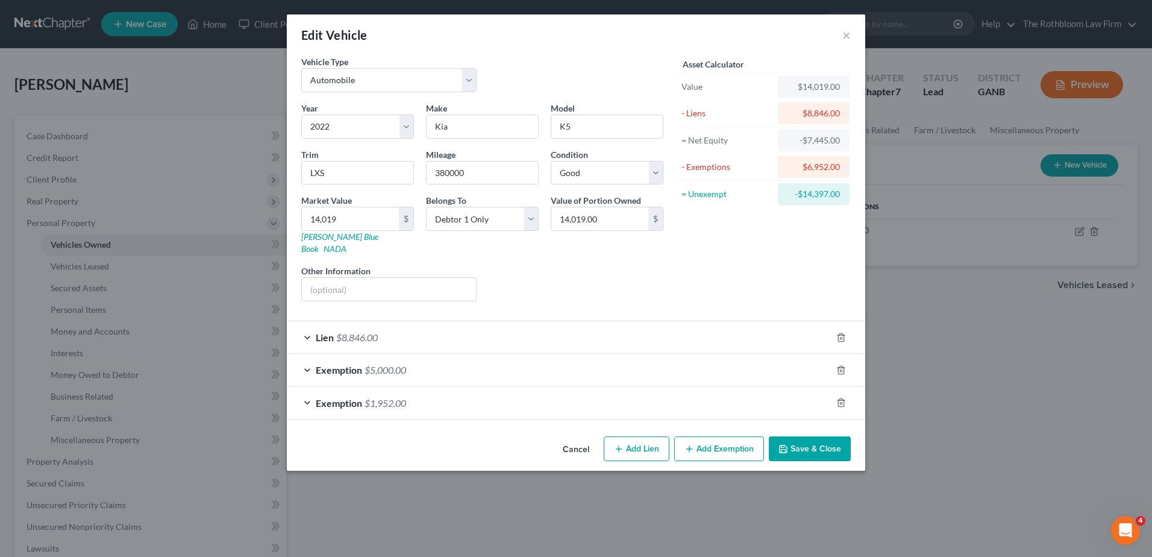
click at [395, 397] on div "Exemption $1,952.00" at bounding box center [559, 403] width 545 height 32
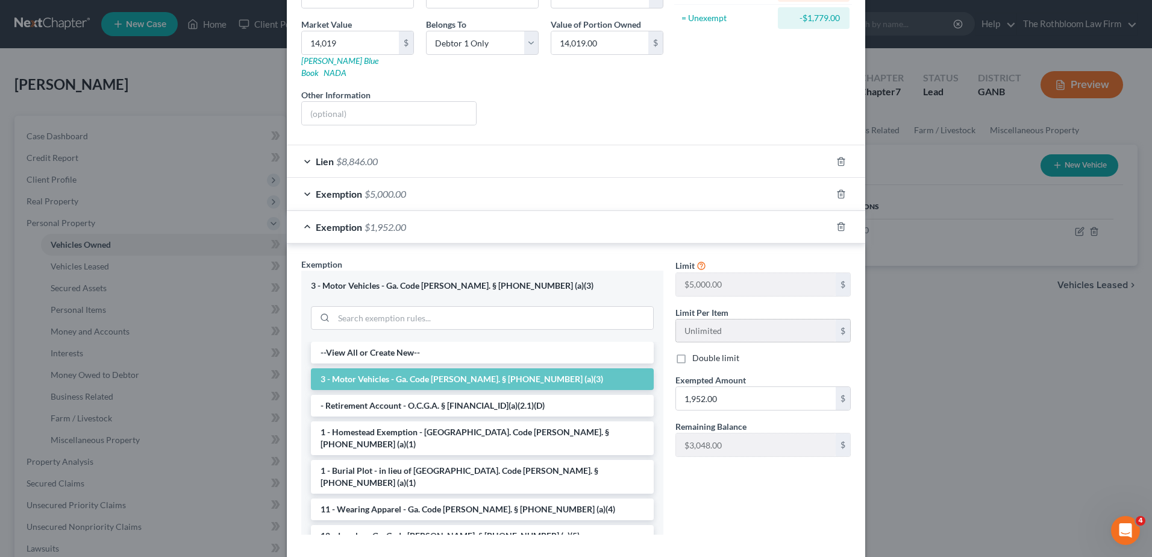
scroll to position [181, 0]
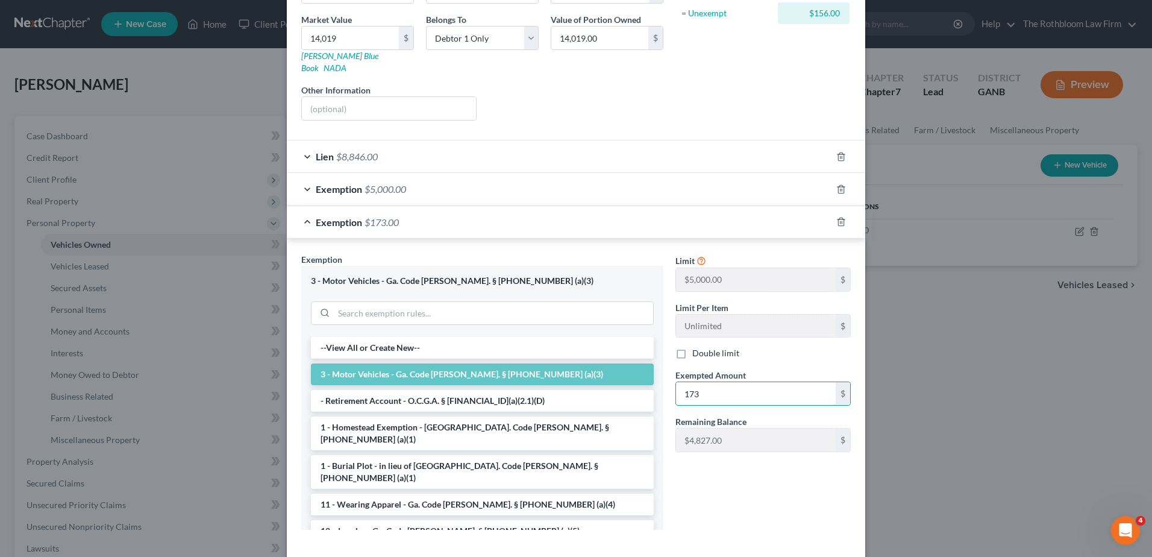
type input "173"
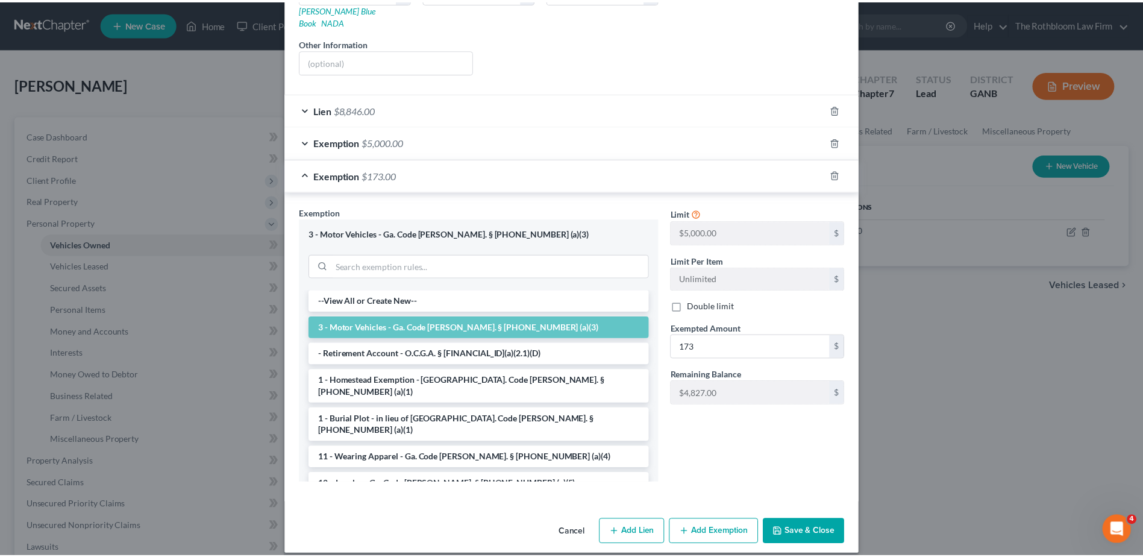
scroll to position [526, 0]
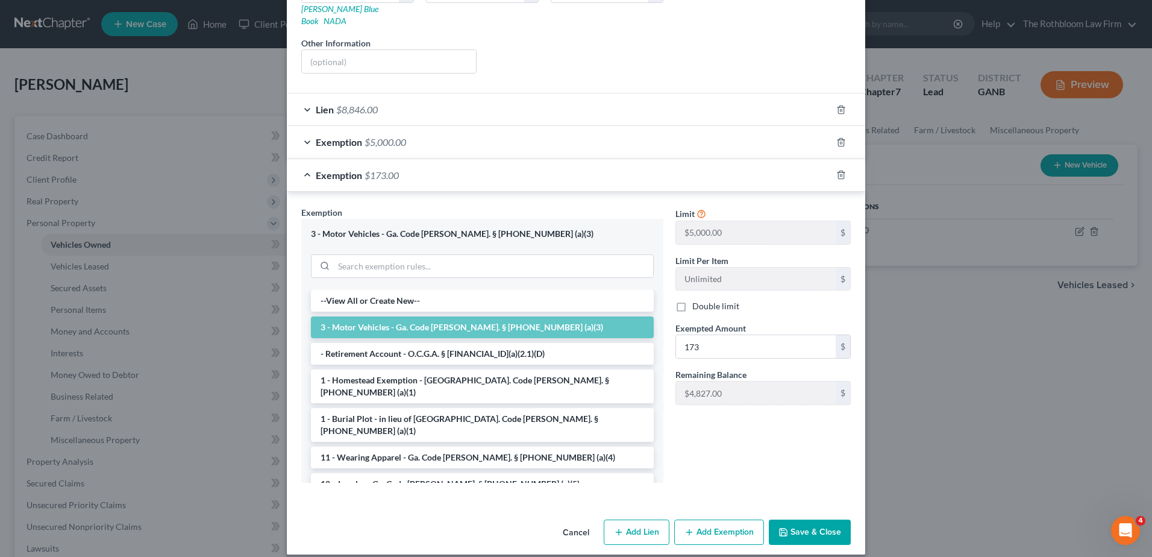
click at [797, 524] on button "Save & Close" at bounding box center [810, 532] width 82 height 25
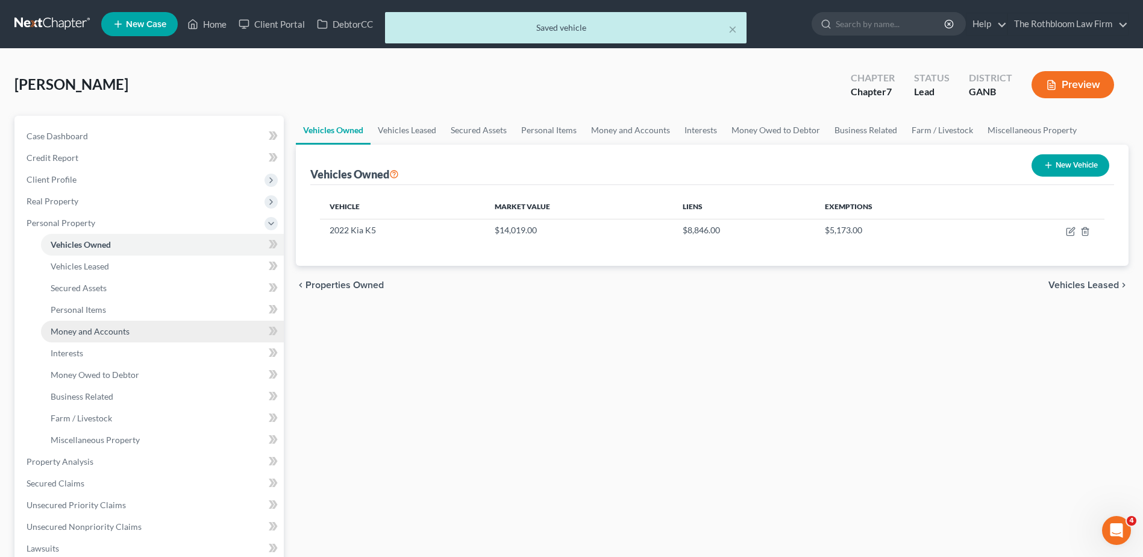
click at [89, 329] on span "Money and Accounts" at bounding box center [90, 331] width 79 height 10
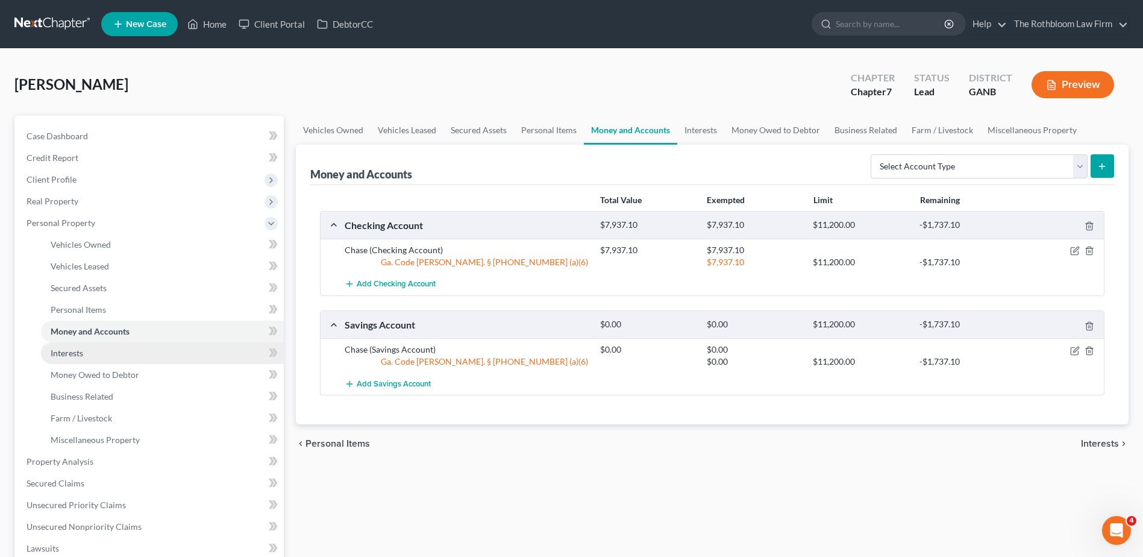
click at [66, 355] on span "Interests" at bounding box center [67, 353] width 33 height 10
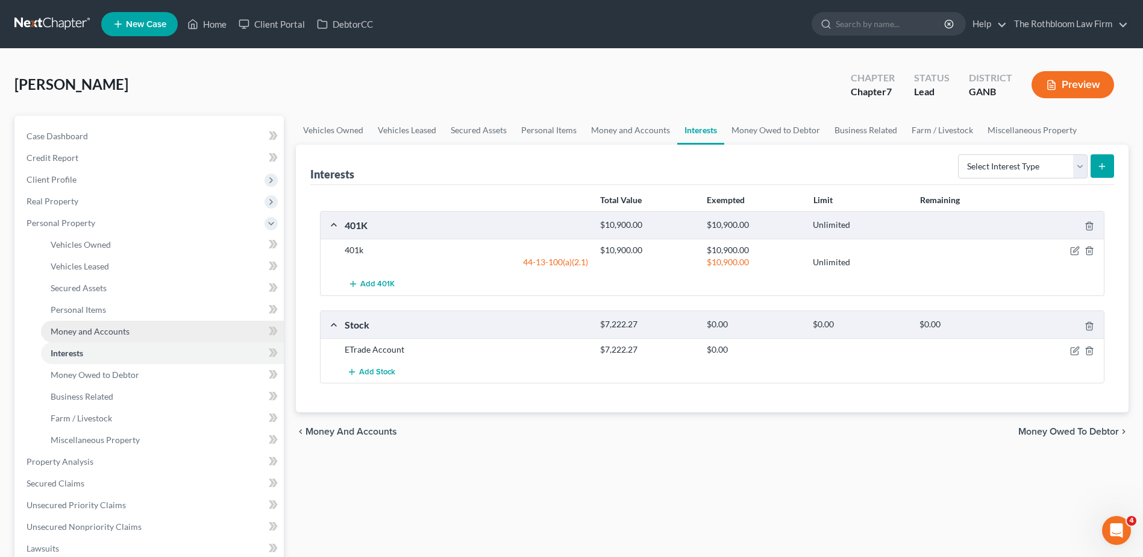
drag, startPoint x: 100, startPoint y: 334, endPoint x: 145, endPoint y: 327, distance: 45.2
click at [100, 334] on span "Money and Accounts" at bounding box center [90, 331] width 79 height 10
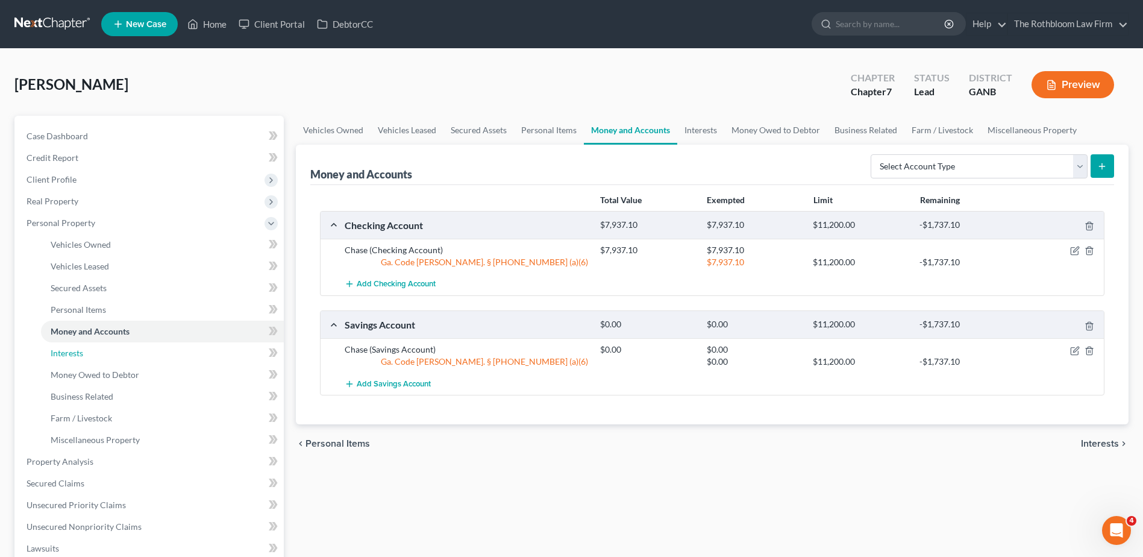
click at [71, 355] on span "Interests" at bounding box center [67, 353] width 33 height 10
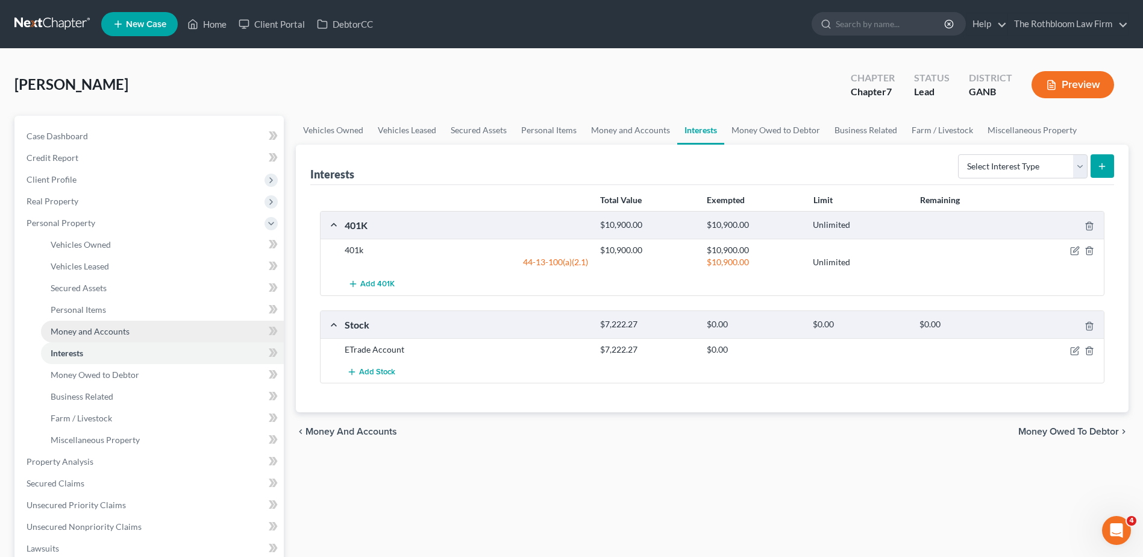
click at [115, 336] on span "Money and Accounts" at bounding box center [90, 331] width 79 height 10
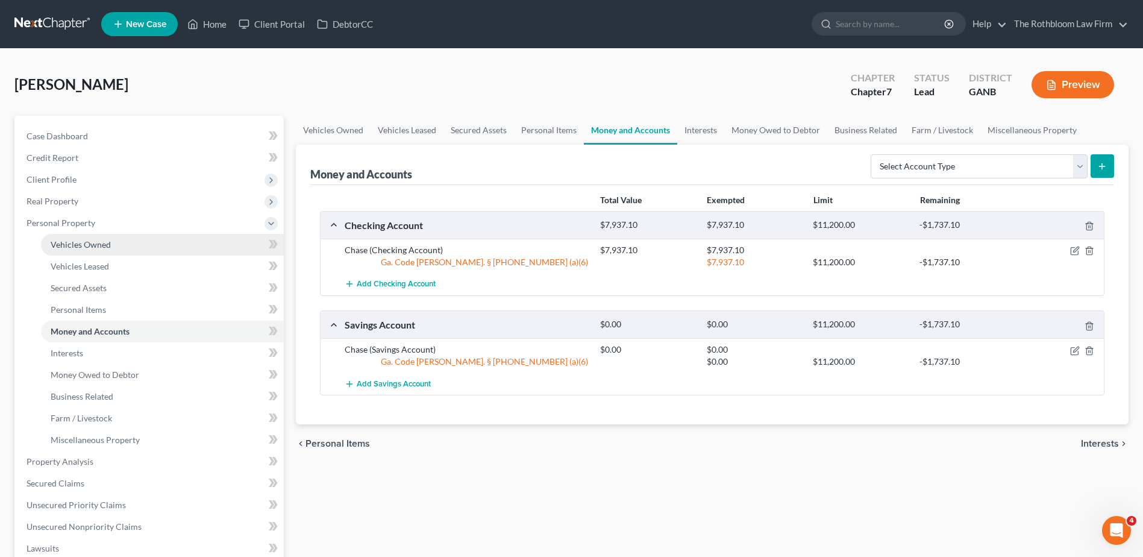
click at [89, 250] on link "Vehicles Owned" at bounding box center [162, 245] width 243 height 22
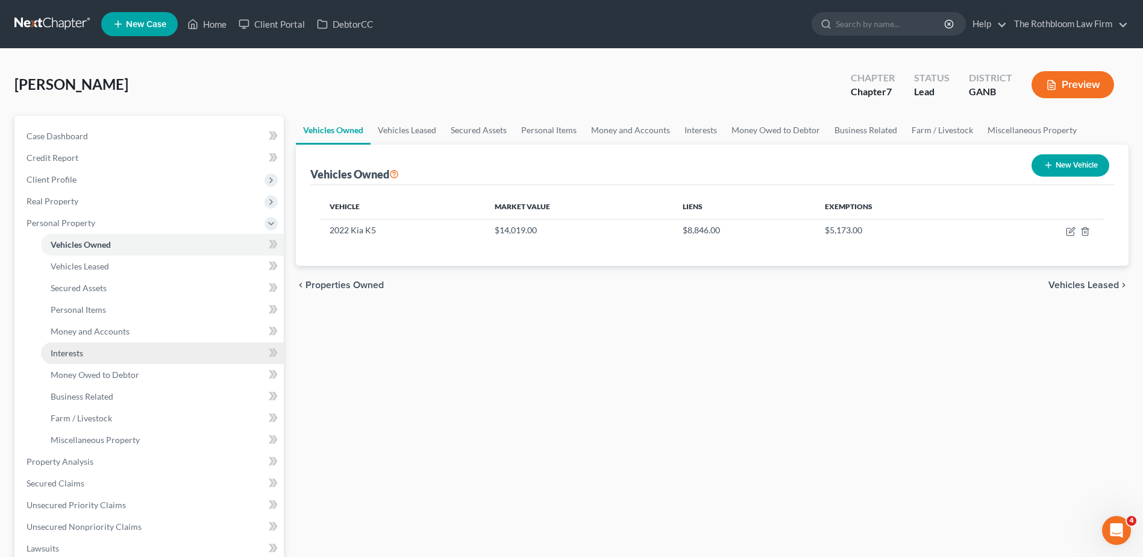
click at [68, 356] on span "Interests" at bounding box center [67, 353] width 33 height 10
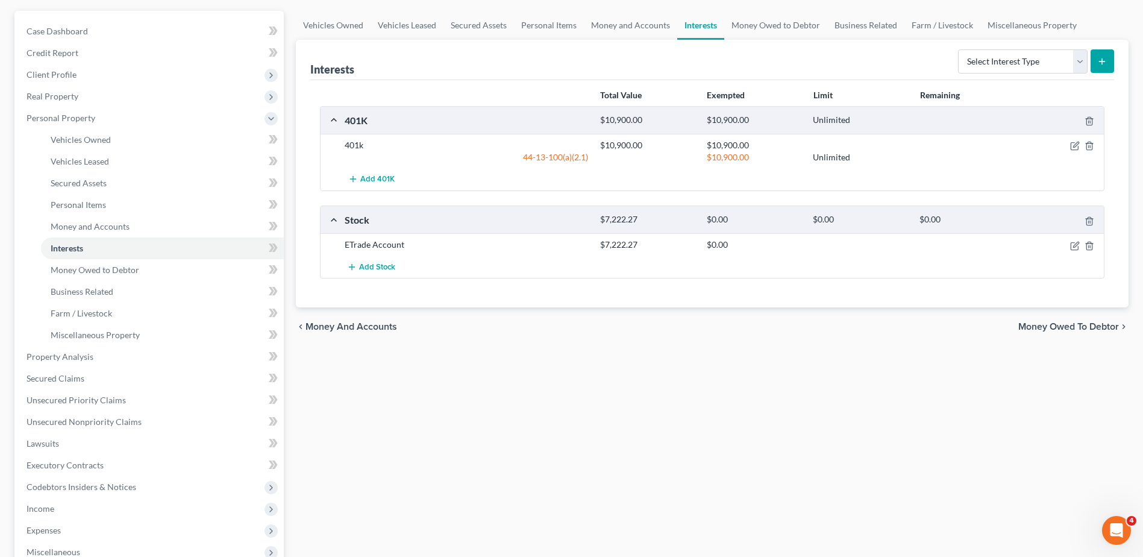
scroll to position [121, 0]
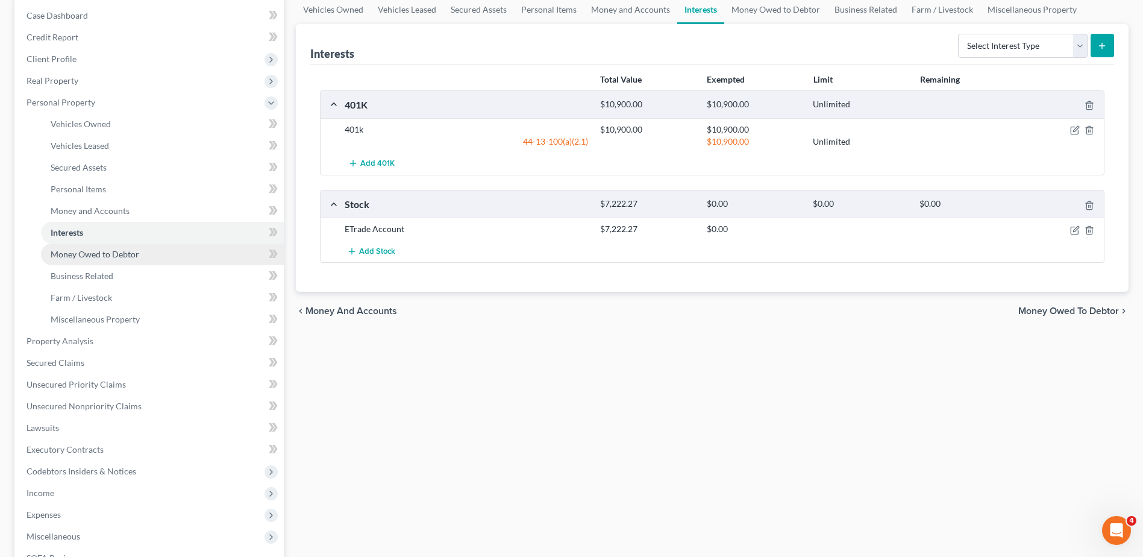
click at [99, 254] on span "Money Owed to Debtor" at bounding box center [95, 254] width 89 height 10
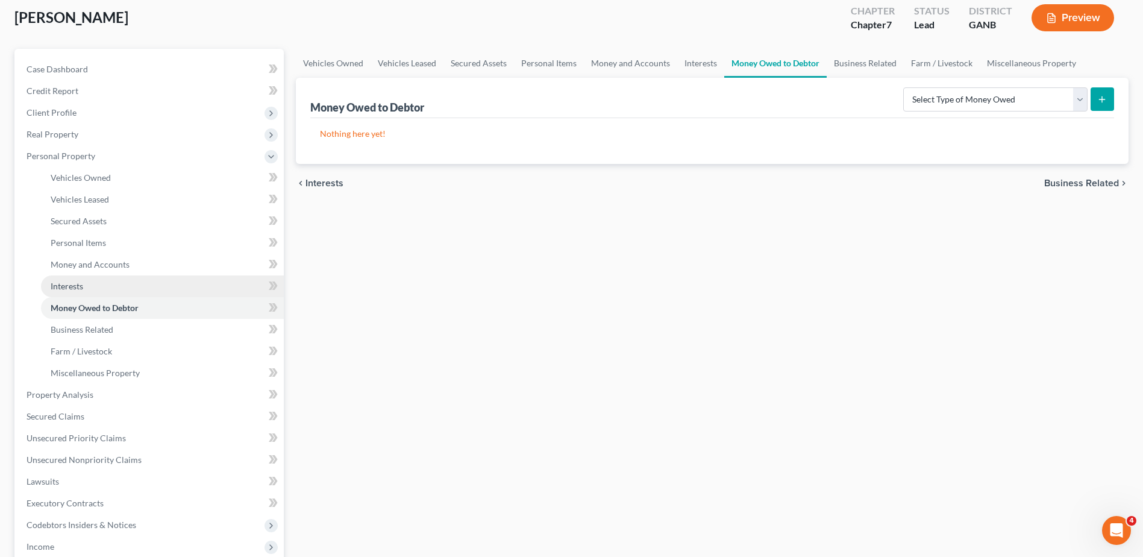
scroll to position [181, 0]
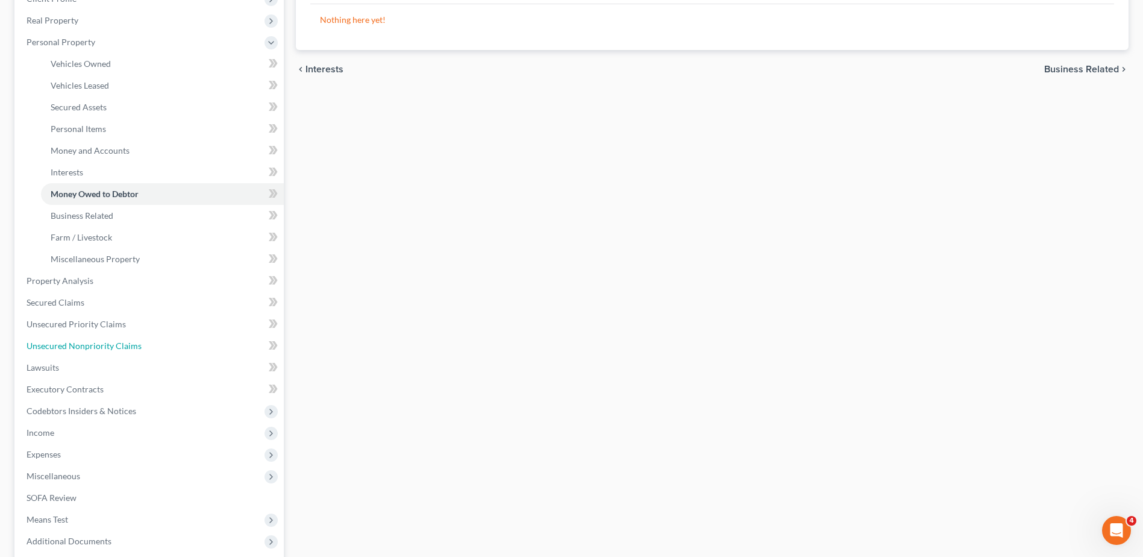
drag, startPoint x: 128, startPoint y: 344, endPoint x: 374, endPoint y: 343, distance: 245.3
click at [128, 344] on span "Unsecured Nonpriority Claims" at bounding box center [84, 346] width 115 height 10
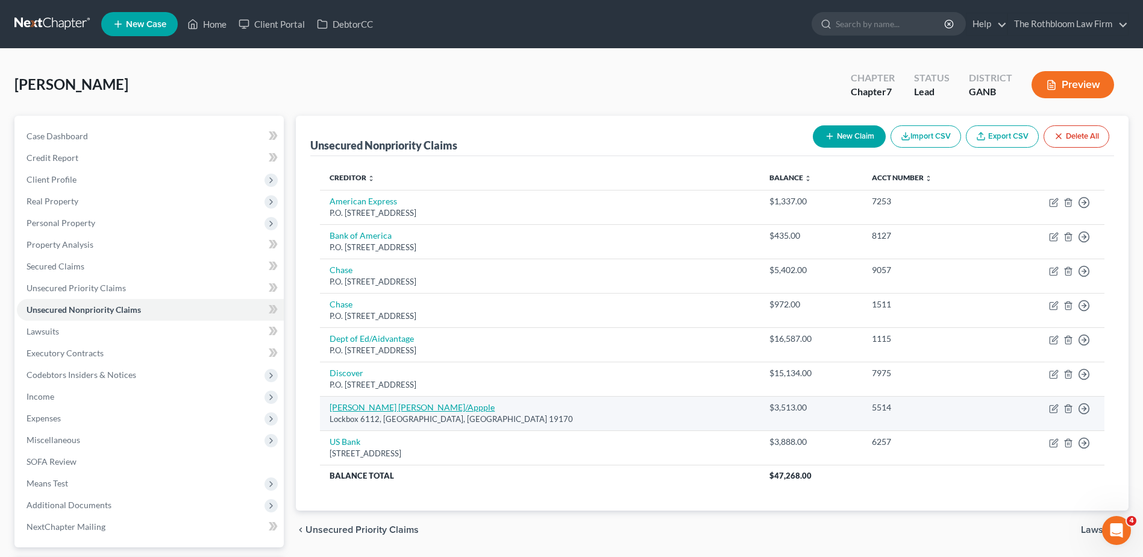
click at [389, 407] on link "[PERSON_NAME] [PERSON_NAME]/Appple" at bounding box center [412, 407] width 165 height 10
select select "39"
select select "2"
select select "0"
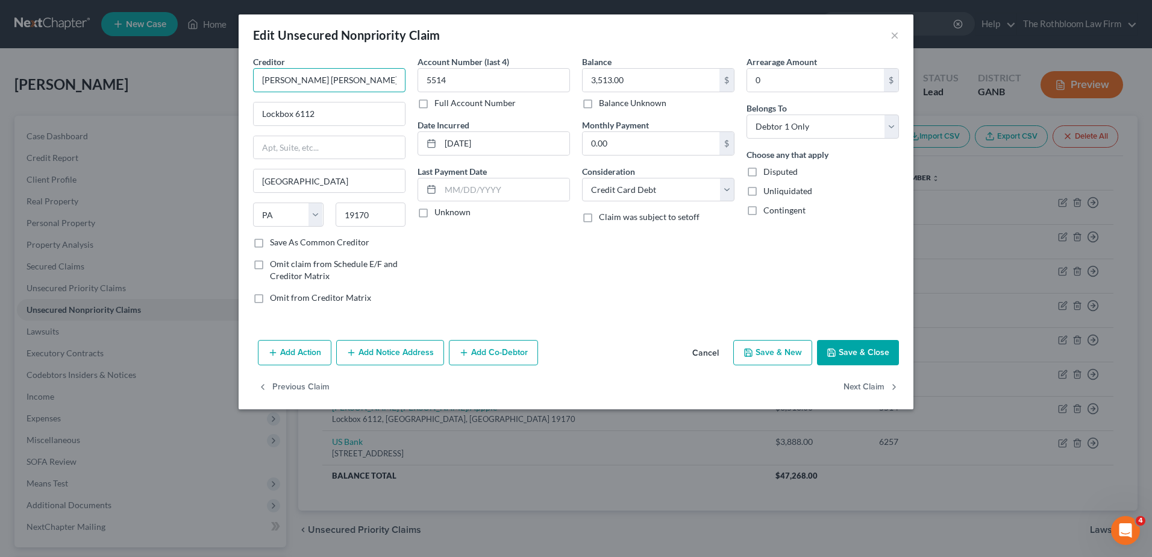
click at [330, 78] on input "[PERSON_NAME] [PERSON_NAME]/Appple" at bounding box center [329, 80] width 152 height 24
type input "Goldman Sachs/Apple"
click at [849, 359] on button "Save & Close" at bounding box center [858, 352] width 82 height 25
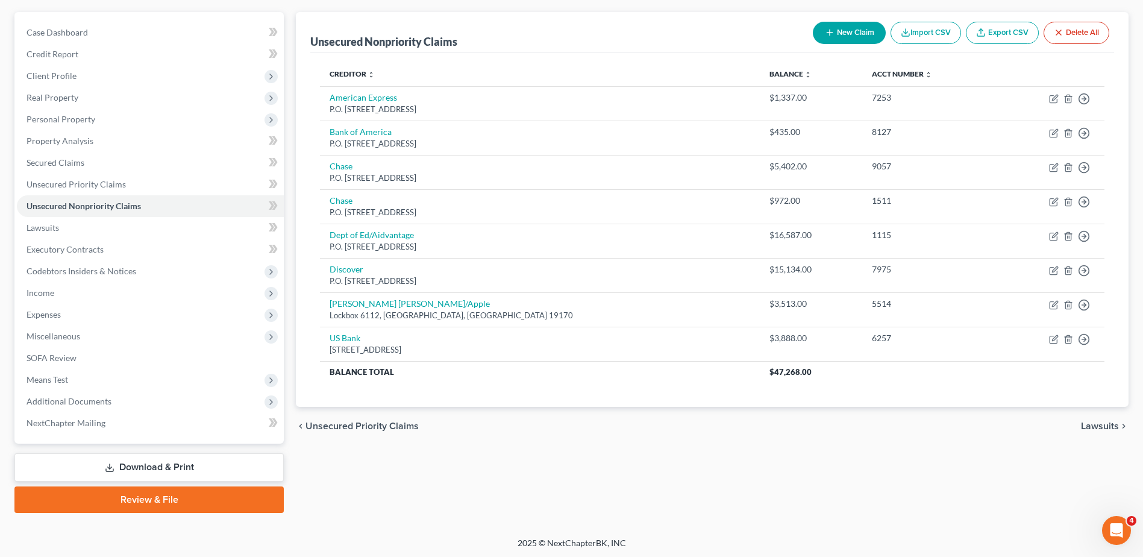
scroll to position [105, 0]
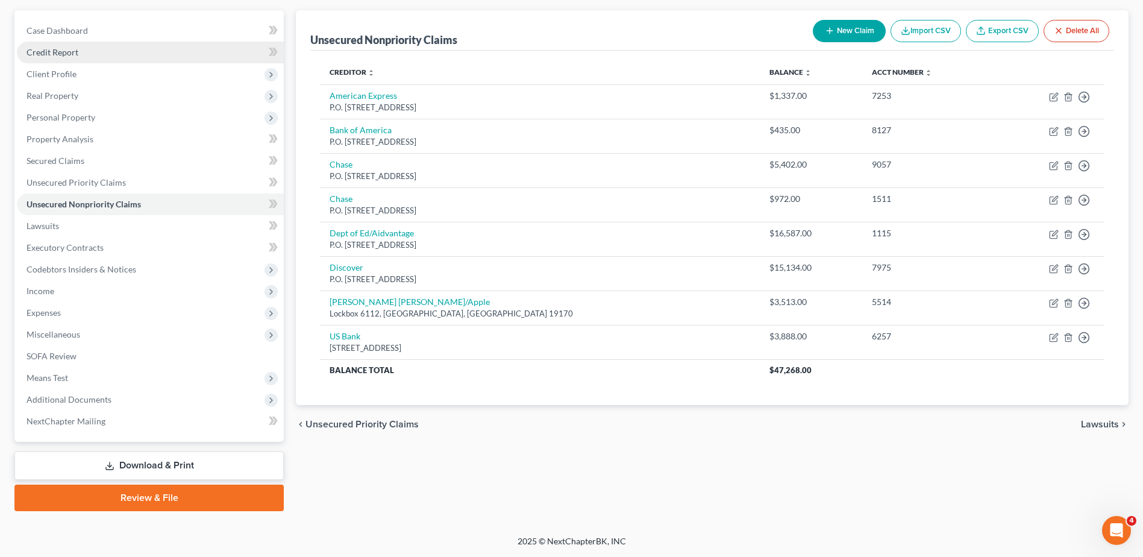
click at [75, 52] on span "Credit Report" at bounding box center [53, 52] width 52 height 10
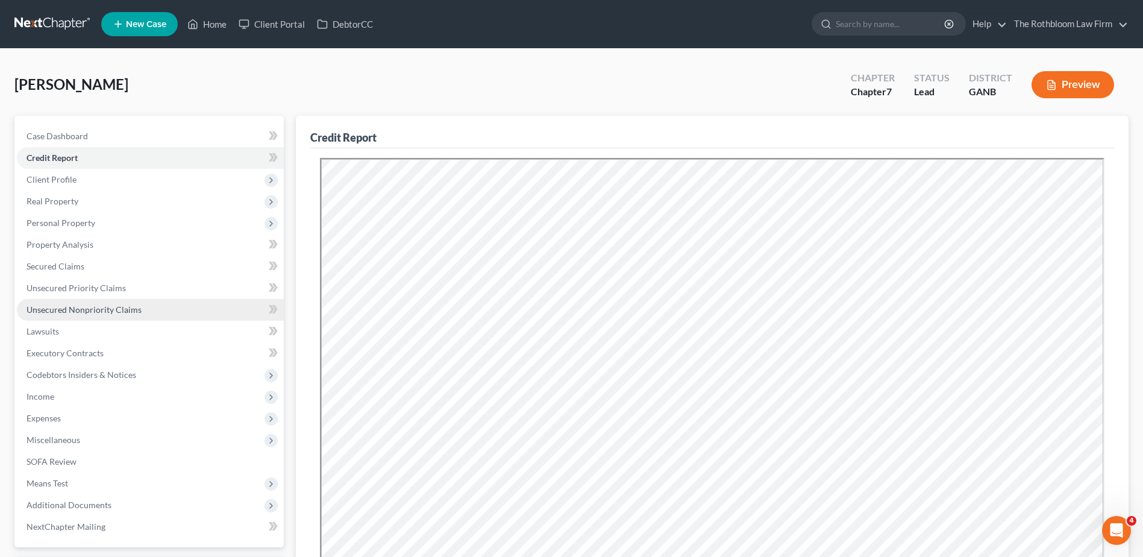
click at [61, 304] on span "Unsecured Nonpriority Claims" at bounding box center [84, 309] width 115 height 10
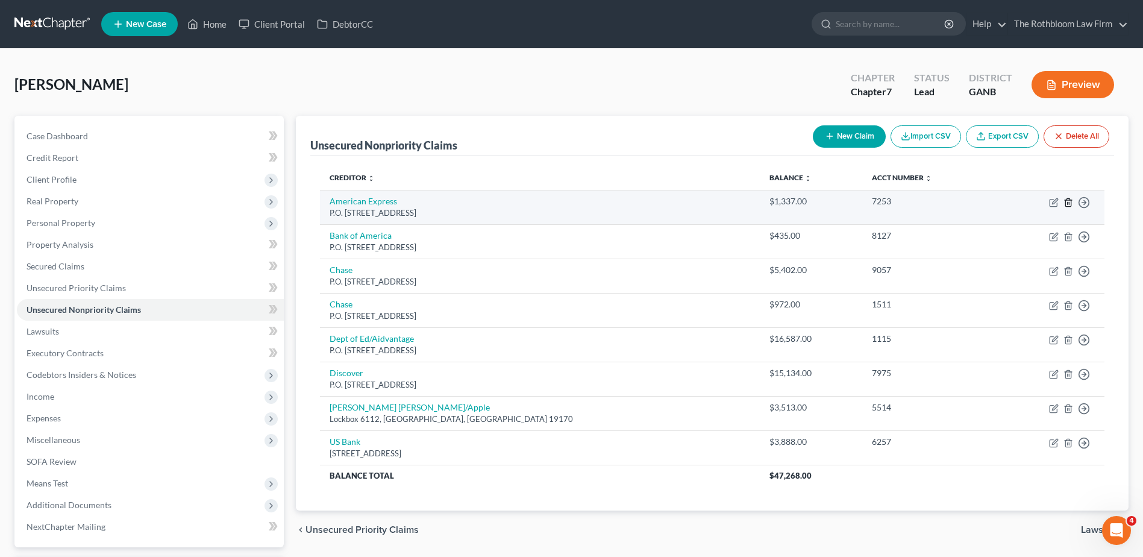
click at [1069, 202] on icon "button" at bounding box center [1069, 203] width 10 height 10
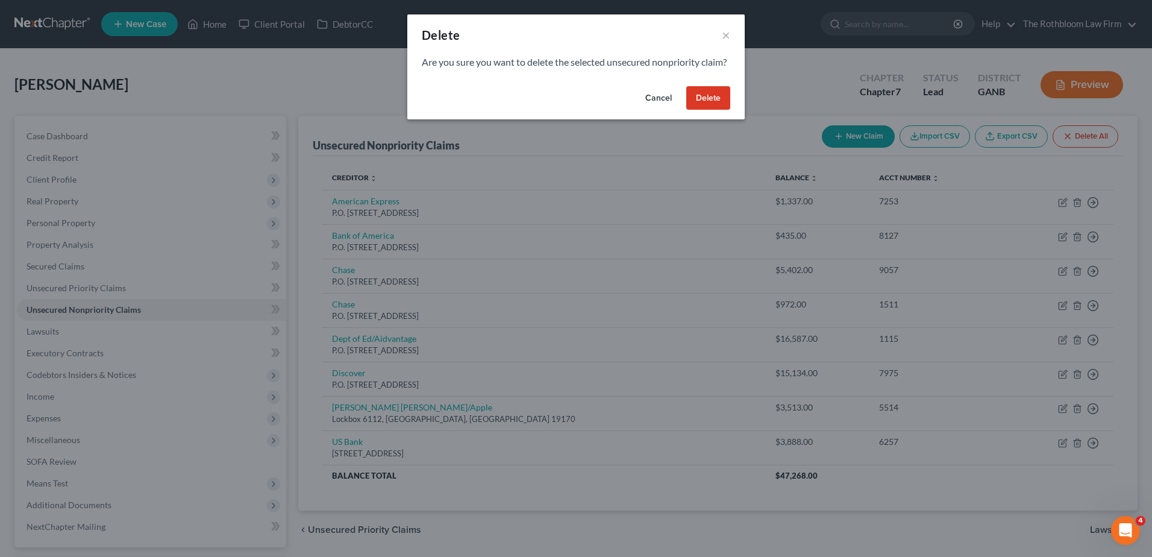
click at [714, 110] on button "Delete" at bounding box center [708, 98] width 44 height 24
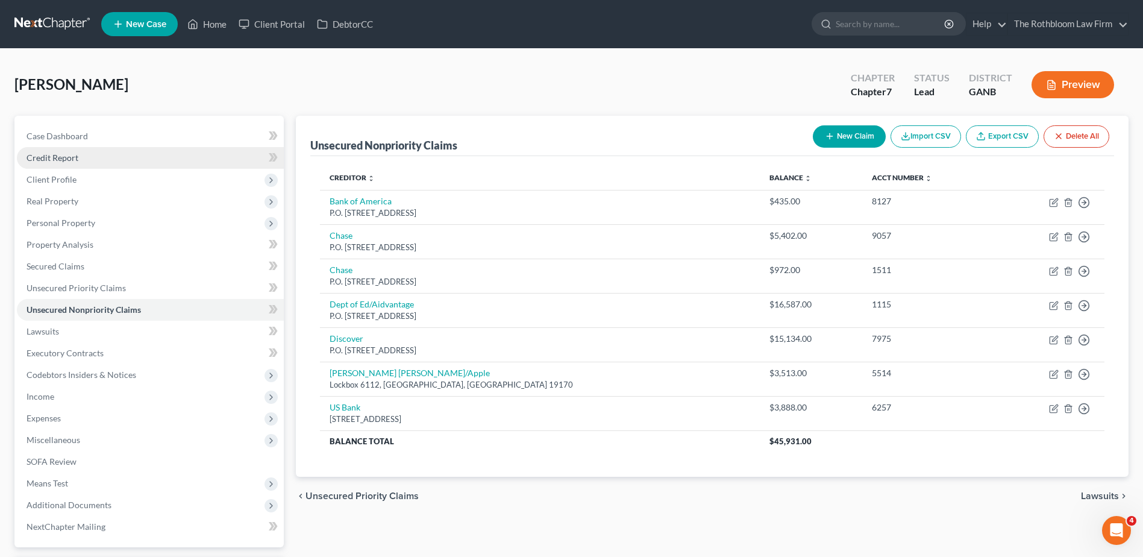
click at [72, 160] on span "Credit Report" at bounding box center [53, 157] width 52 height 10
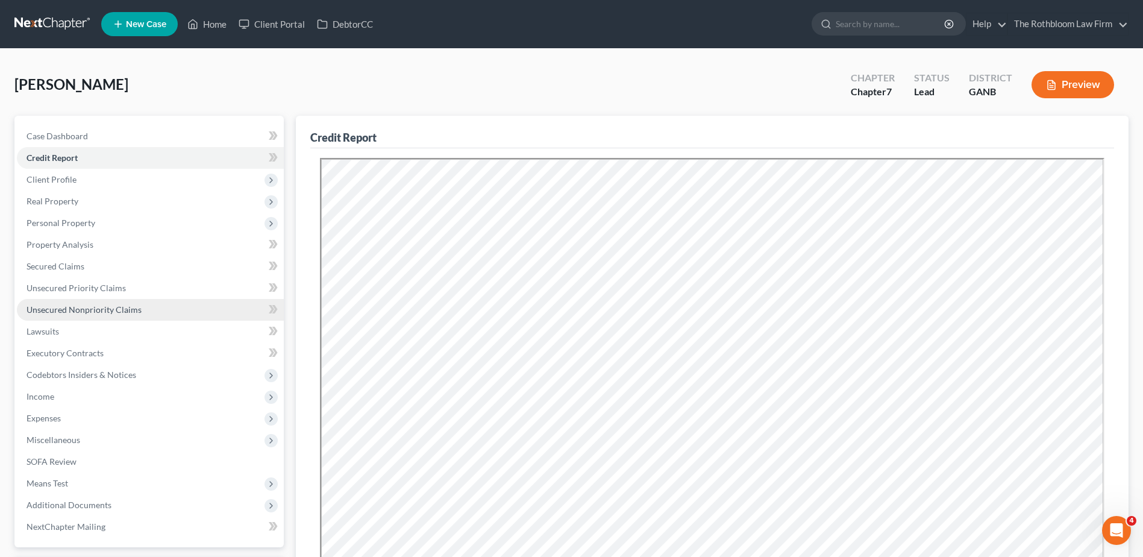
click at [89, 307] on span "Unsecured Nonpriority Claims" at bounding box center [84, 309] width 115 height 10
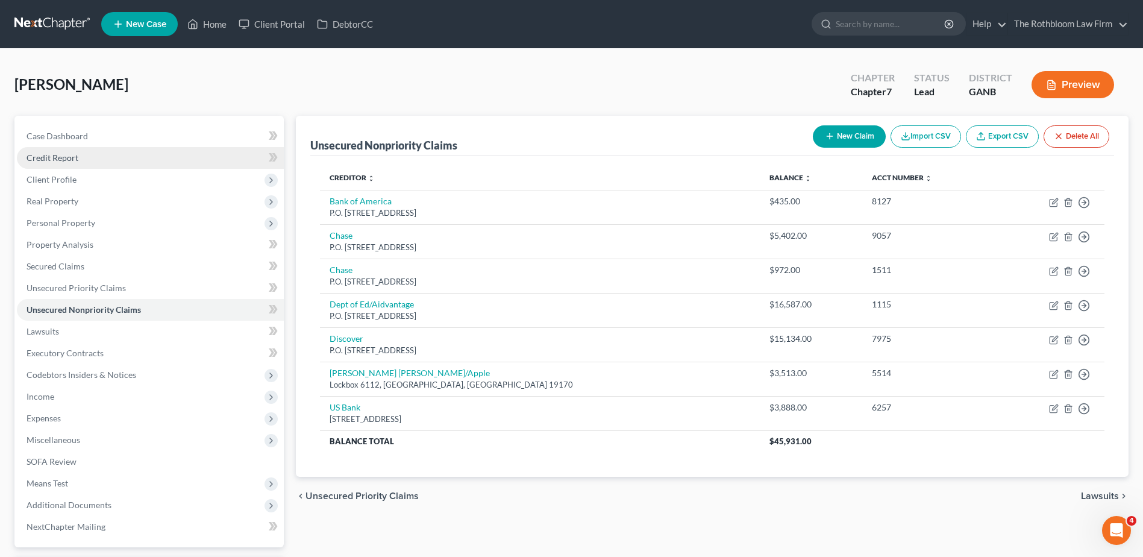
click at [80, 158] on link "Credit Report" at bounding box center [150, 158] width 267 height 22
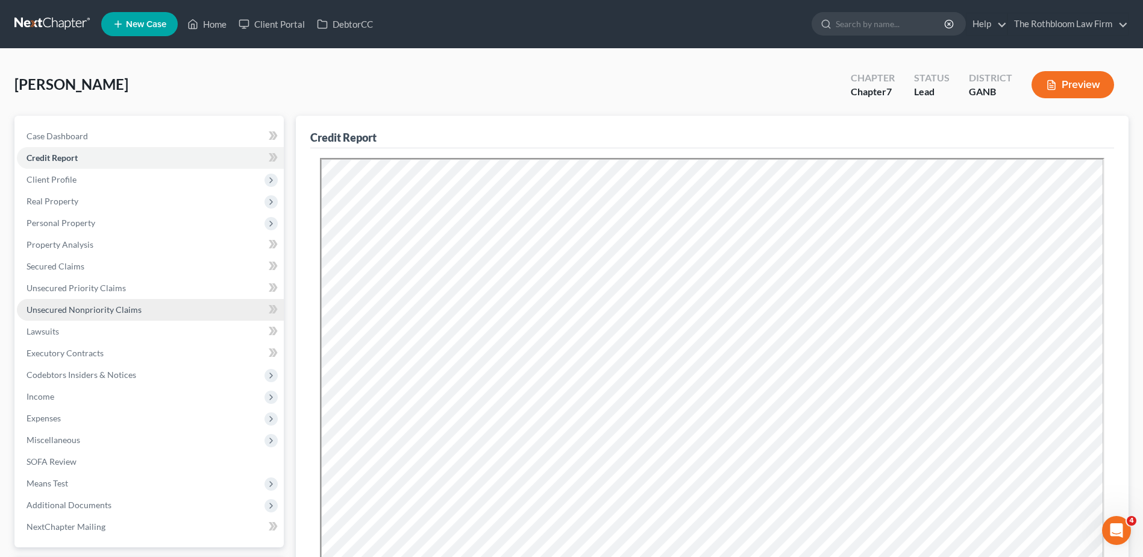
click at [107, 310] on span "Unsecured Nonpriority Claims" at bounding box center [84, 309] width 115 height 10
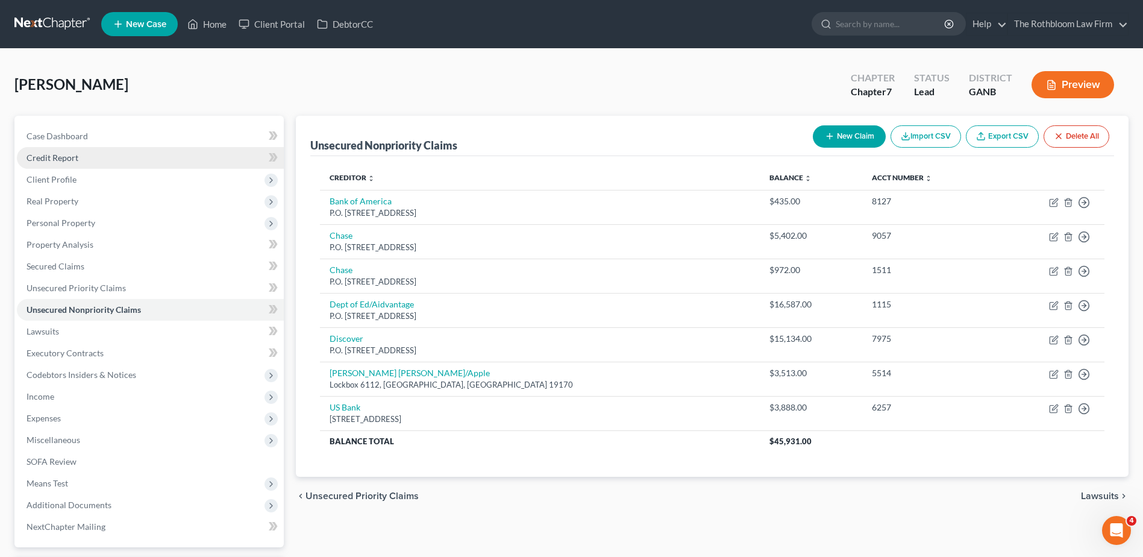
click at [46, 160] on span "Credit Report" at bounding box center [53, 157] width 52 height 10
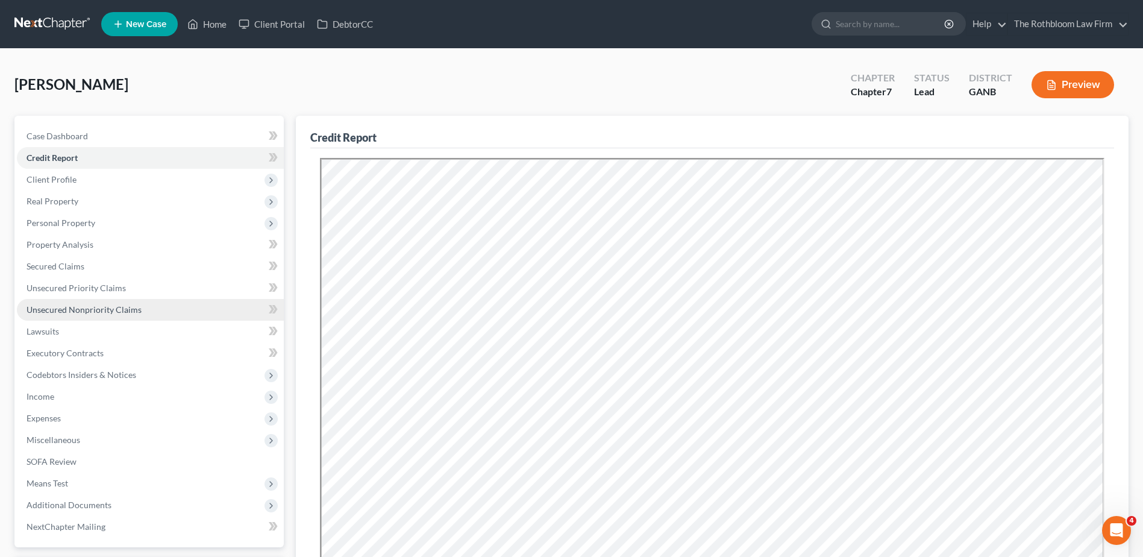
click at [69, 311] on span "Unsecured Nonpriority Claims" at bounding box center [84, 309] width 115 height 10
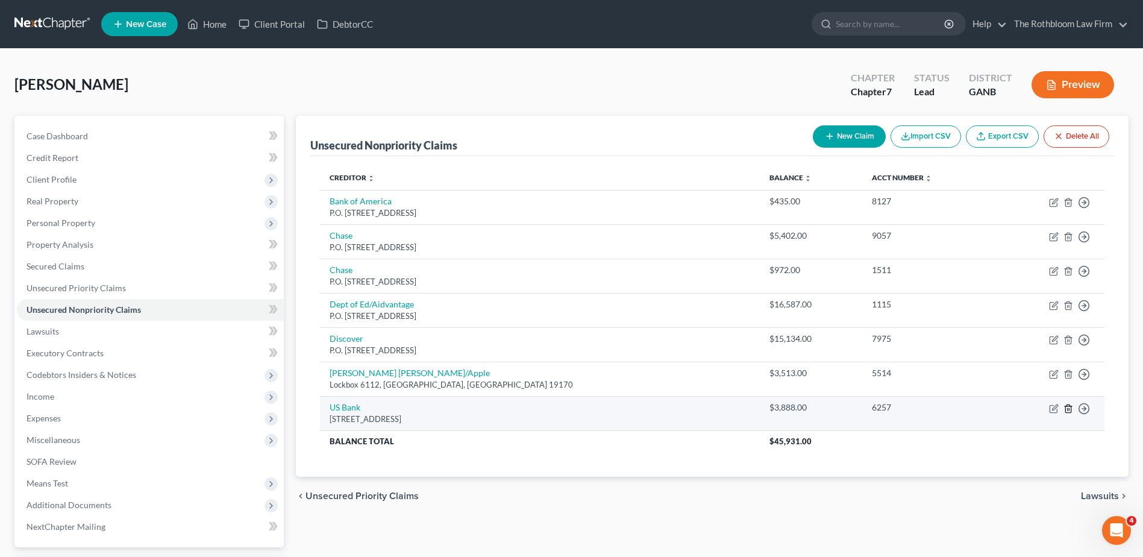
click at [1067, 411] on icon "button" at bounding box center [1069, 409] width 10 height 10
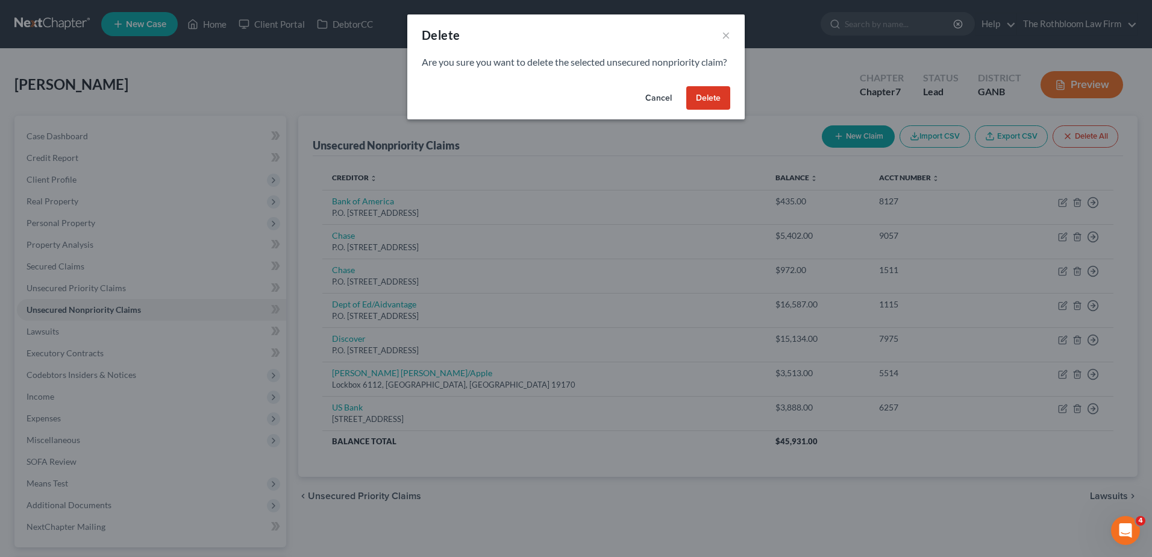
click at [720, 110] on button "Delete" at bounding box center [708, 98] width 44 height 24
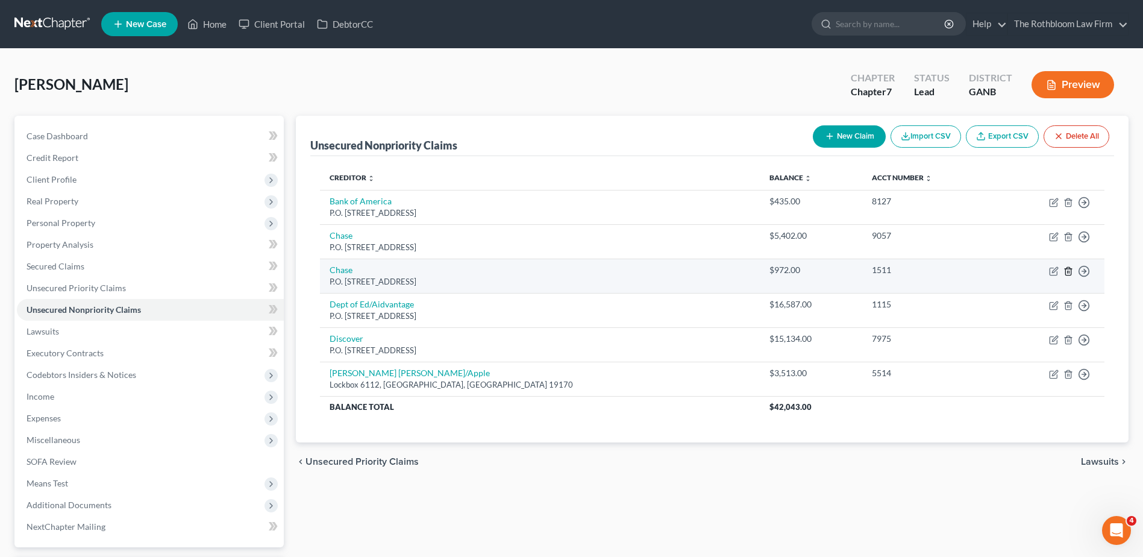
click at [1068, 273] on line "button" at bounding box center [1068, 272] width 0 height 2
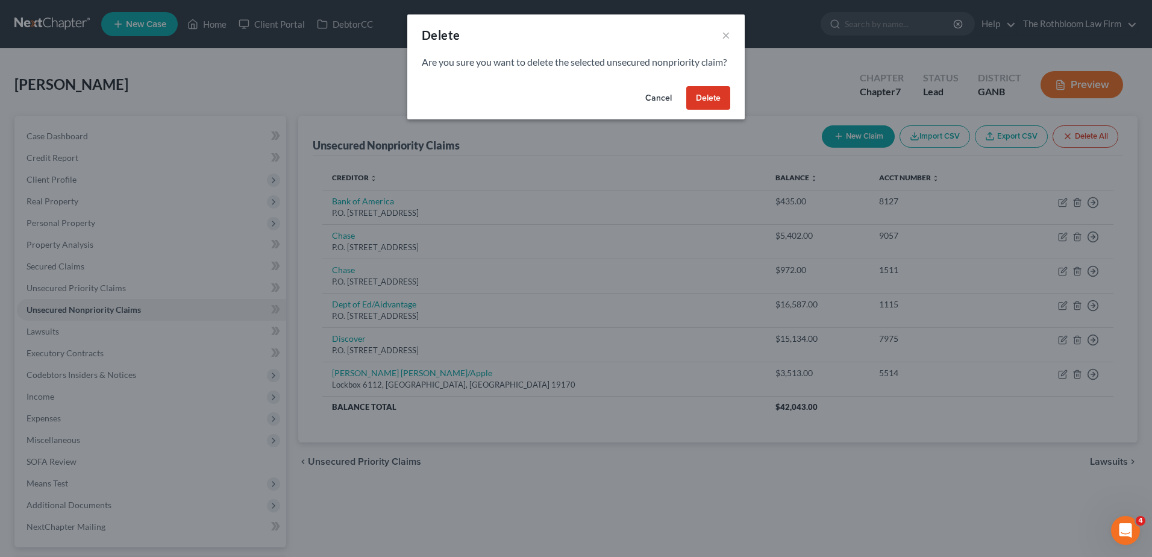
click at [708, 110] on button "Delete" at bounding box center [708, 98] width 44 height 24
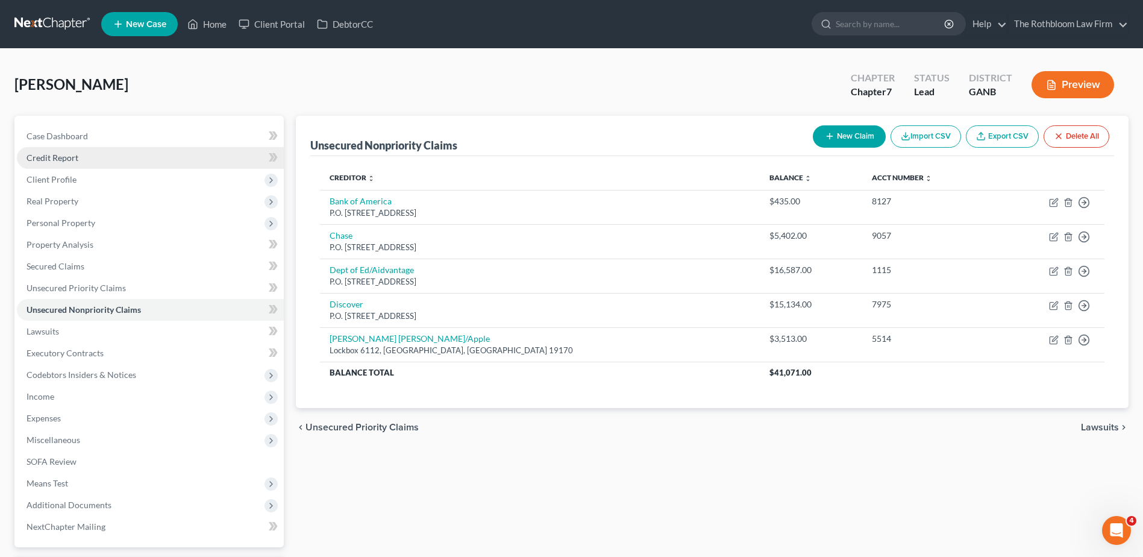
click at [63, 158] on span "Credit Report" at bounding box center [53, 157] width 52 height 10
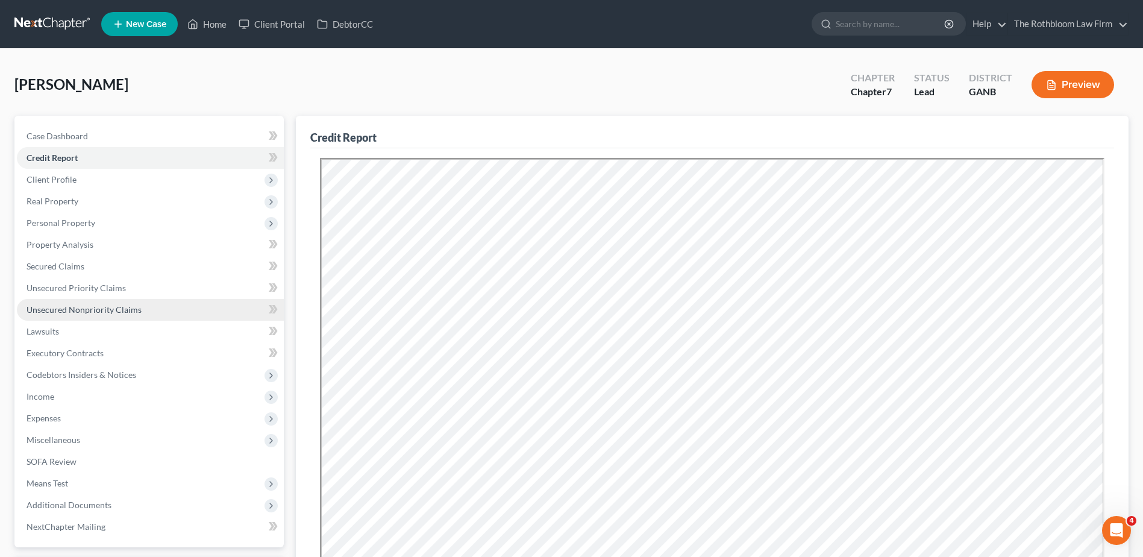
click at [93, 319] on link "Unsecured Nonpriority Claims" at bounding box center [150, 310] width 267 height 22
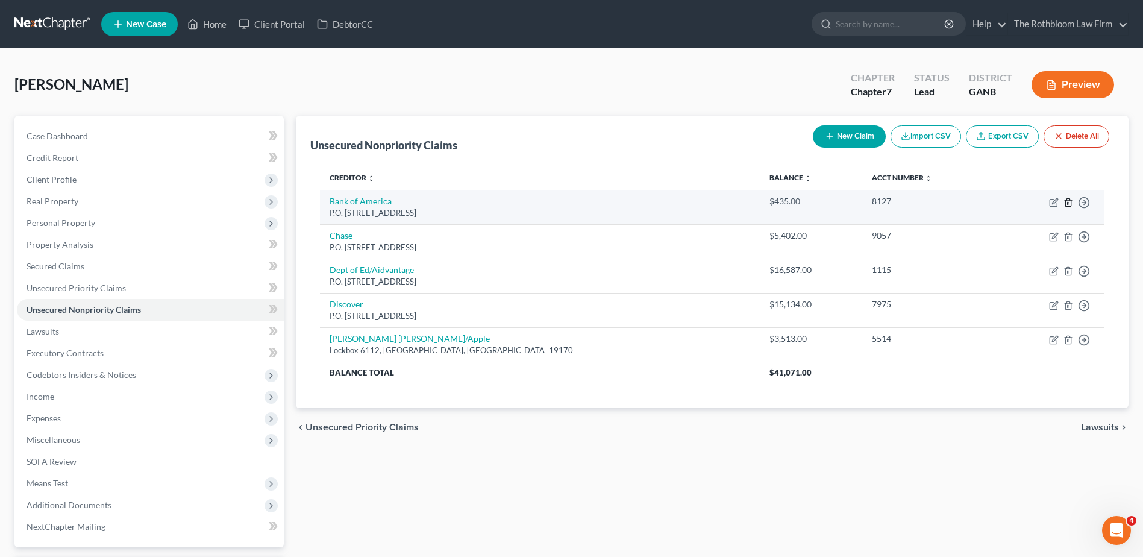
click at [1070, 201] on icon "button" at bounding box center [1069, 203] width 10 height 10
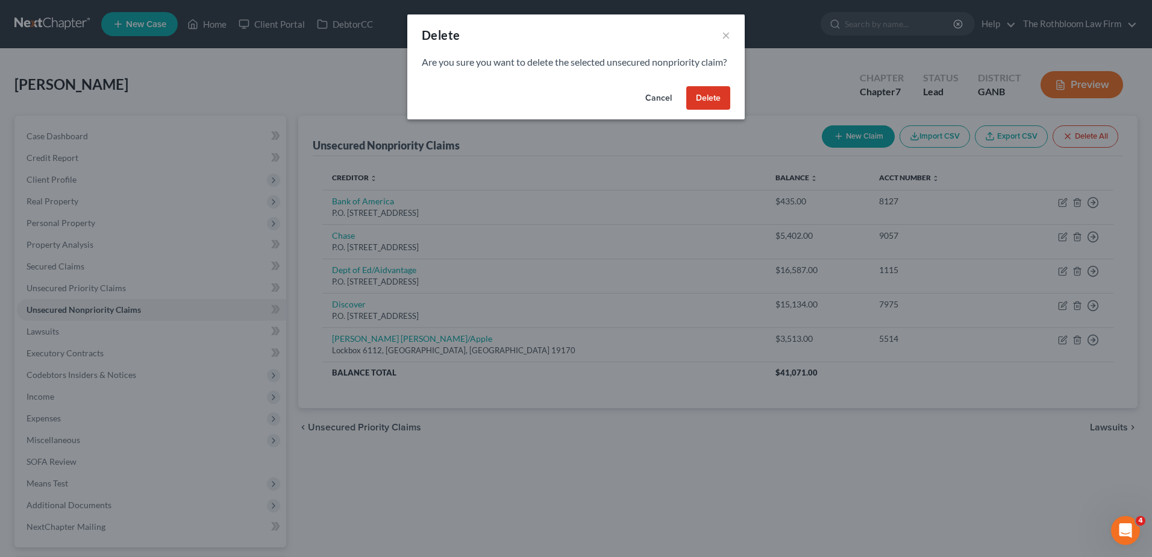
click at [726, 110] on button "Delete" at bounding box center [708, 98] width 44 height 24
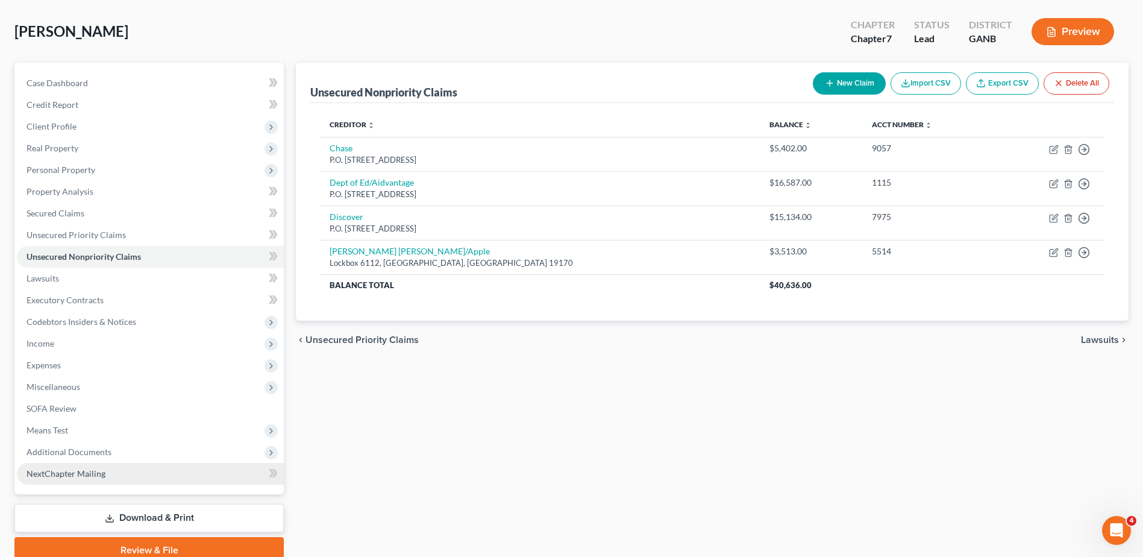
scroll to position [105, 0]
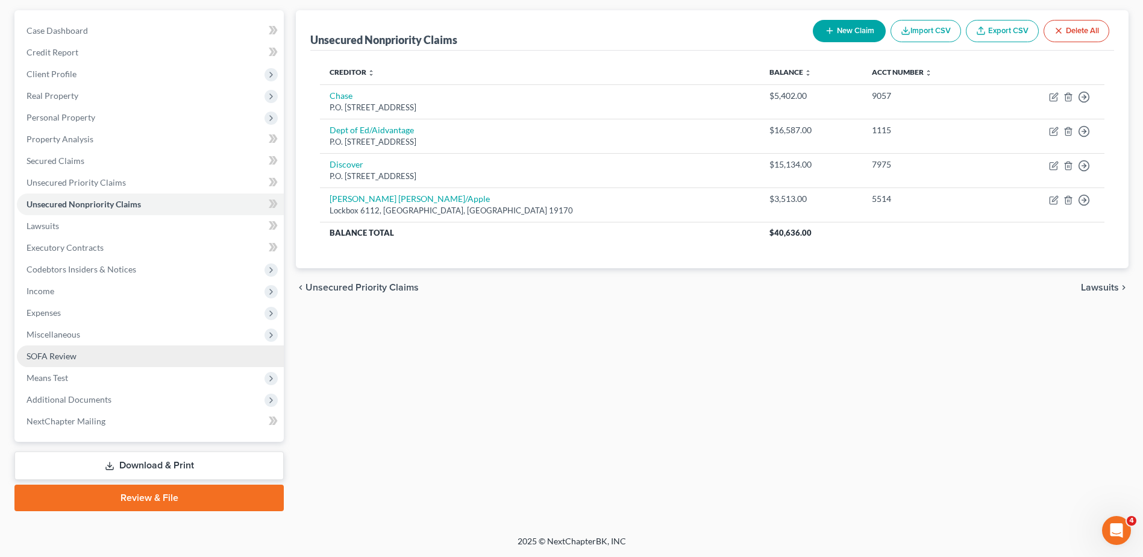
click at [74, 359] on span "SOFA Review" at bounding box center [52, 356] width 50 height 10
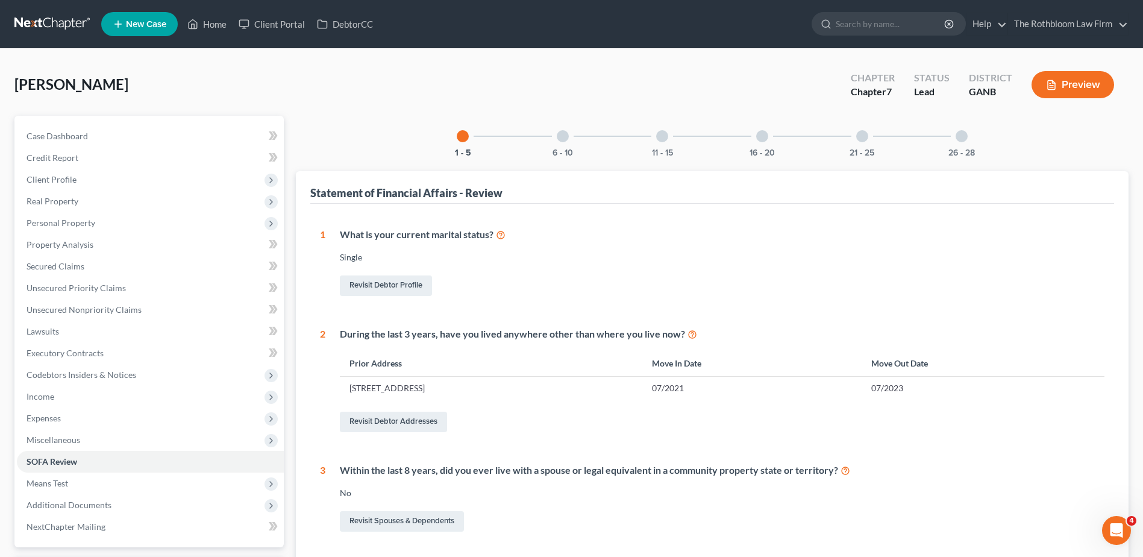
click at [770, 137] on div "16 - 20" at bounding box center [762, 136] width 41 height 41
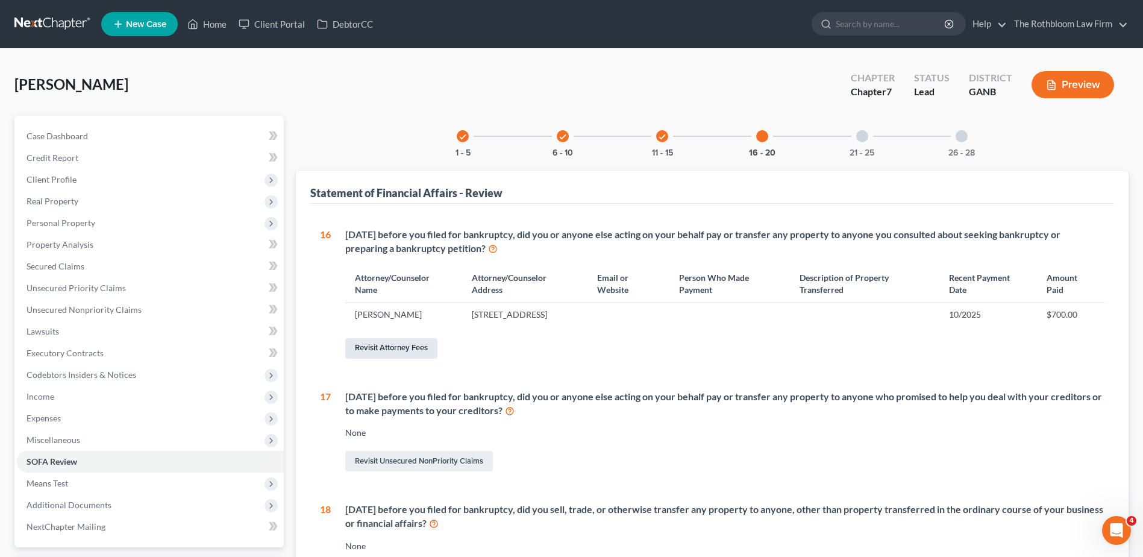
click at [403, 359] on link "Revisit Attorney Fees" at bounding box center [391, 348] width 92 height 20
select select "10"
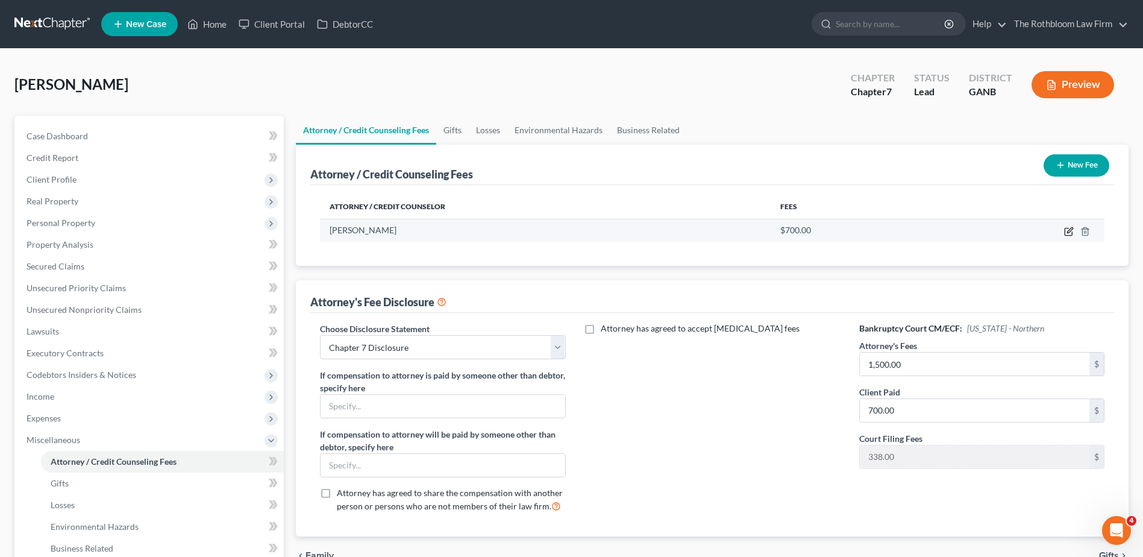
click at [1069, 228] on icon "button" at bounding box center [1069, 232] width 10 height 10
select select "10"
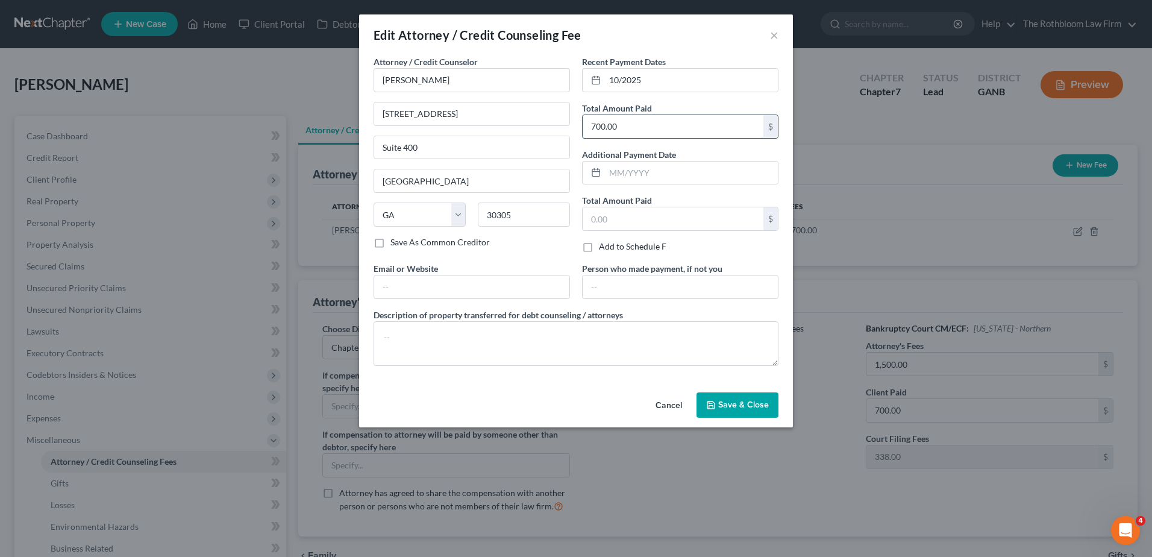
click at [629, 124] on input "700.00" at bounding box center [673, 126] width 181 height 23
type input "1,500"
click at [747, 409] on span "Save & Close" at bounding box center [743, 405] width 51 height 10
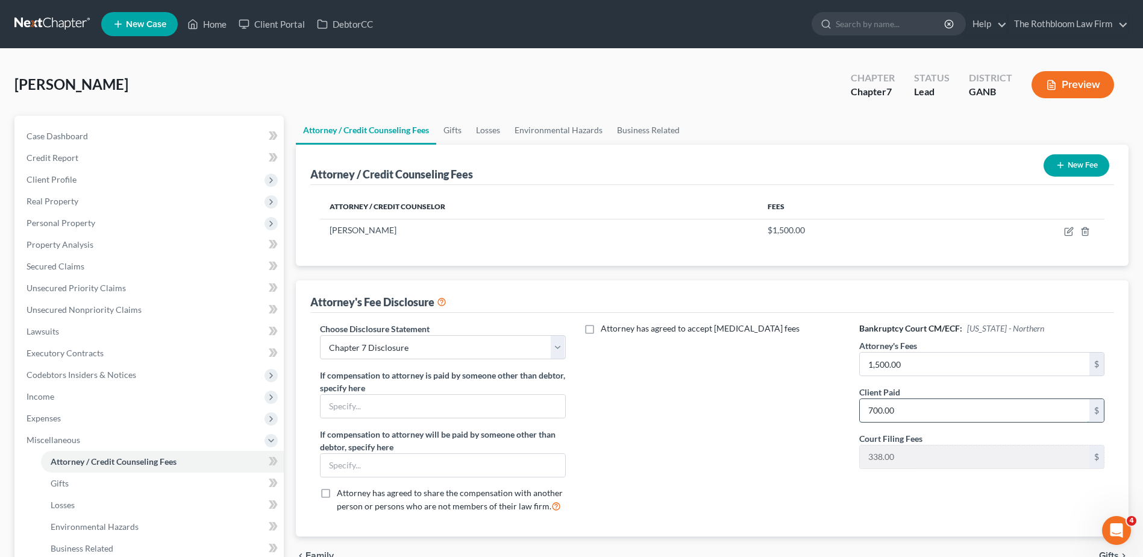
click at [932, 412] on input "700.00" at bounding box center [975, 410] width 230 height 23
type input "1,500.00"
click at [218, 25] on link "Home" at bounding box center [206, 24] width 51 height 22
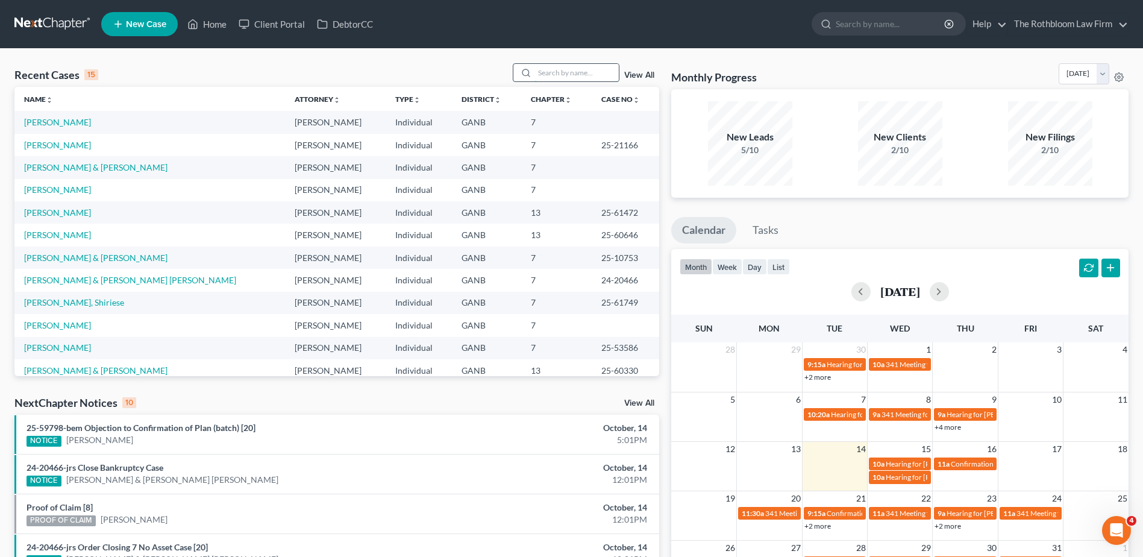
click at [549, 72] on input "search" at bounding box center [577, 72] width 84 height 17
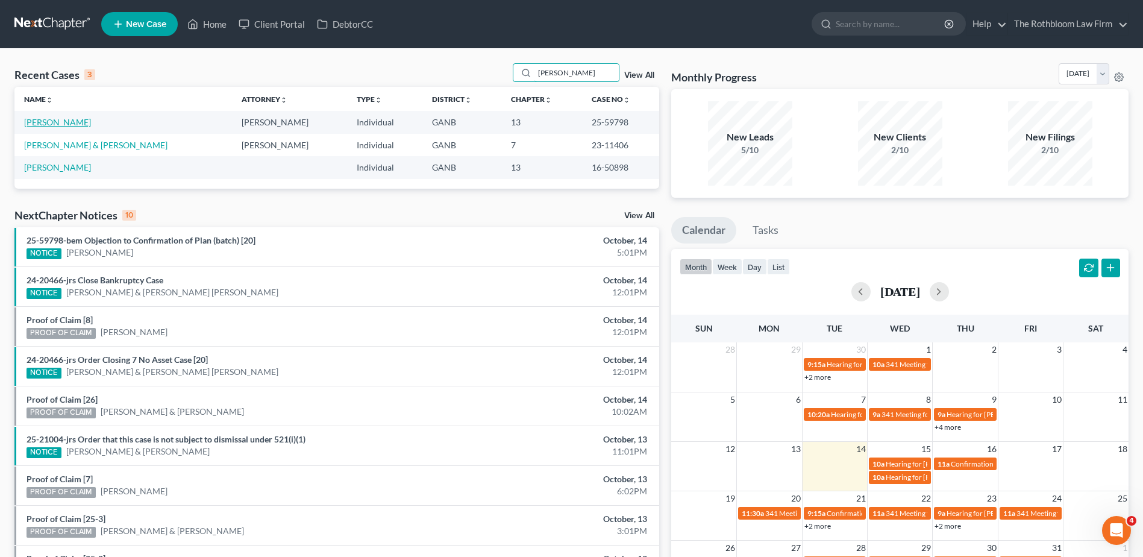
type input "baker"
click at [45, 125] on link "Baker, Joseph" at bounding box center [57, 122] width 67 height 10
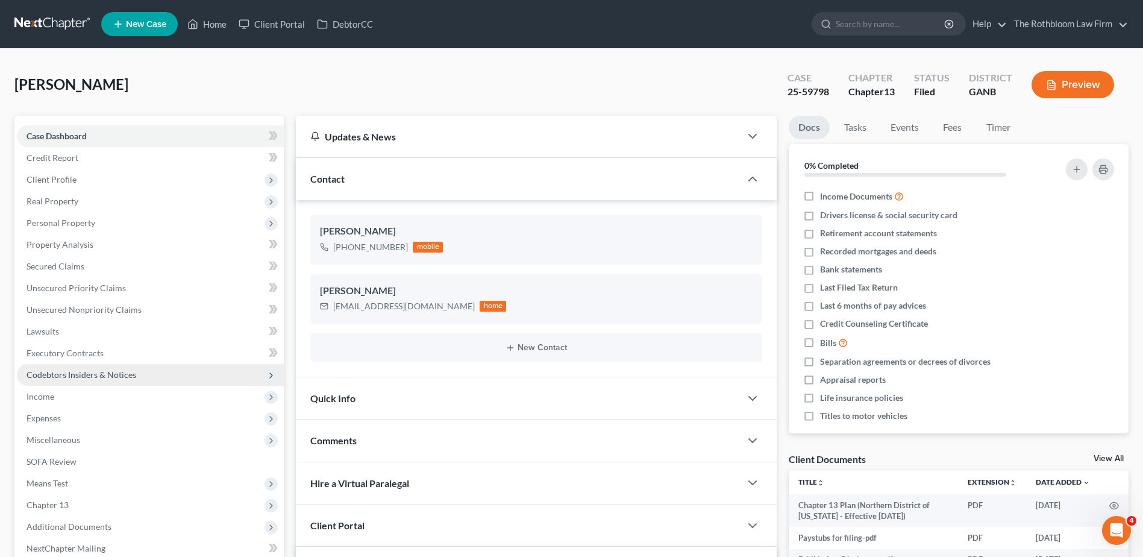
scroll to position [181, 0]
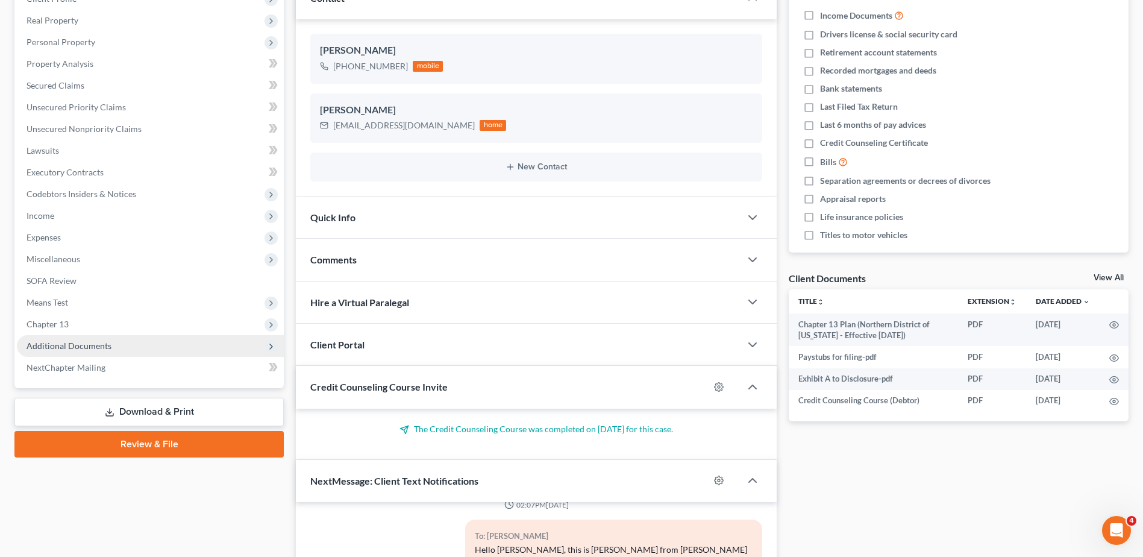
click at [77, 352] on span "Additional Documents" at bounding box center [150, 346] width 267 height 22
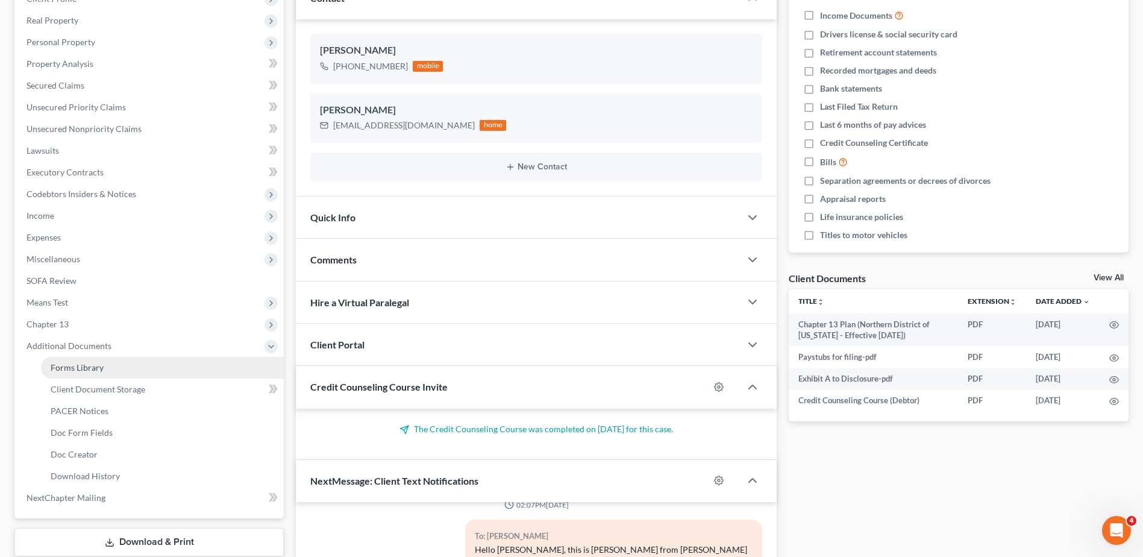
scroll to position [241, 0]
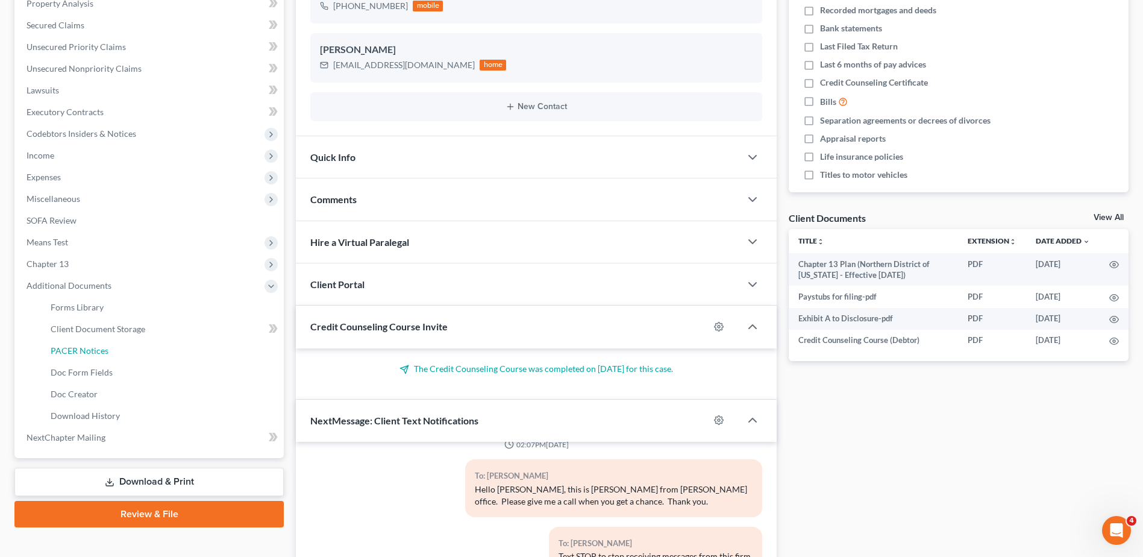
click at [83, 351] on span "PACER Notices" at bounding box center [80, 350] width 58 height 10
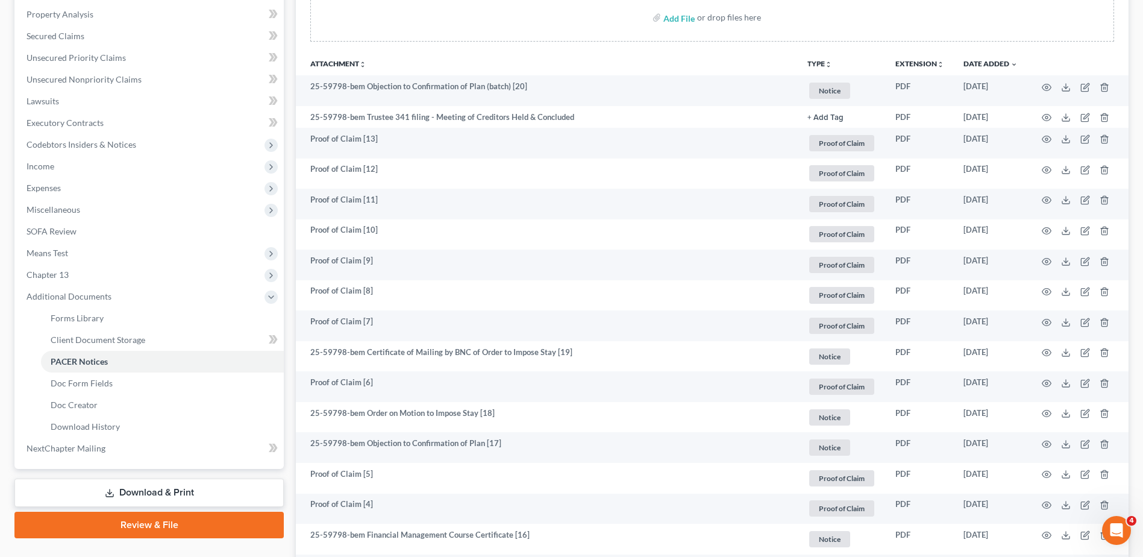
scroll to position [362, 0]
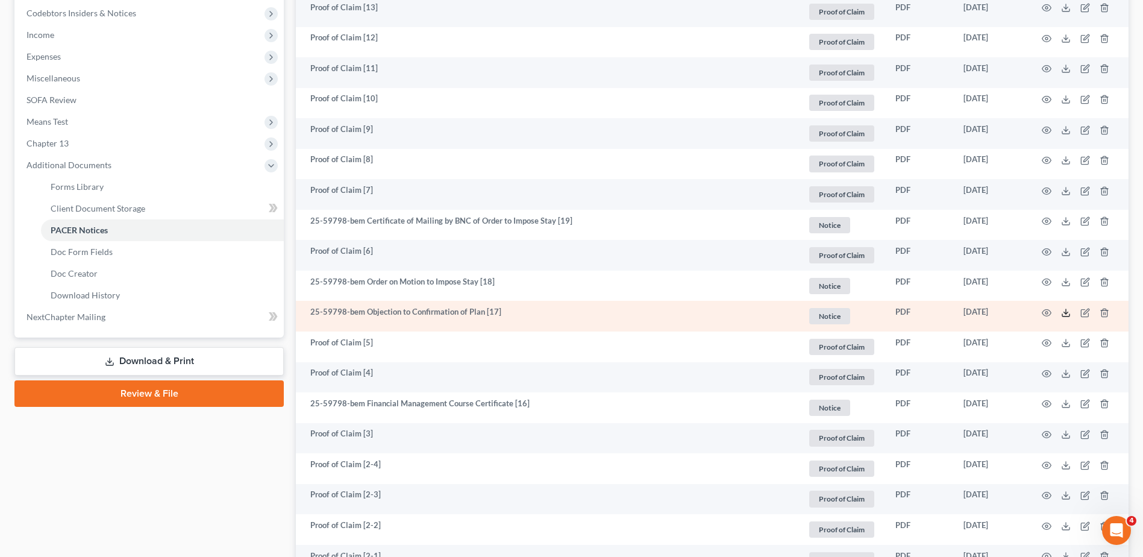
click at [1066, 310] on line at bounding box center [1066, 311] width 0 height 5
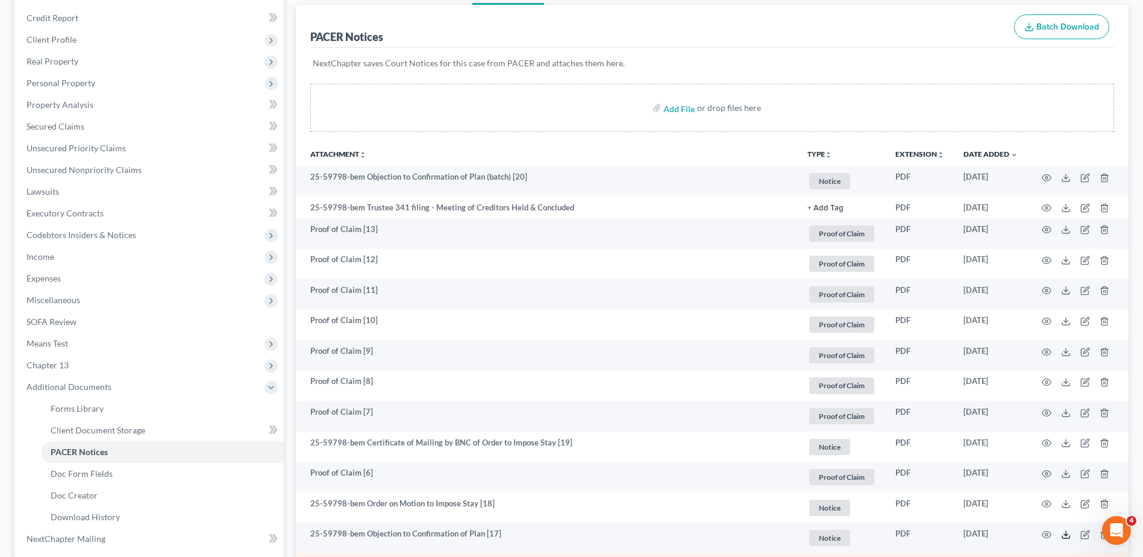
scroll to position [60, 0]
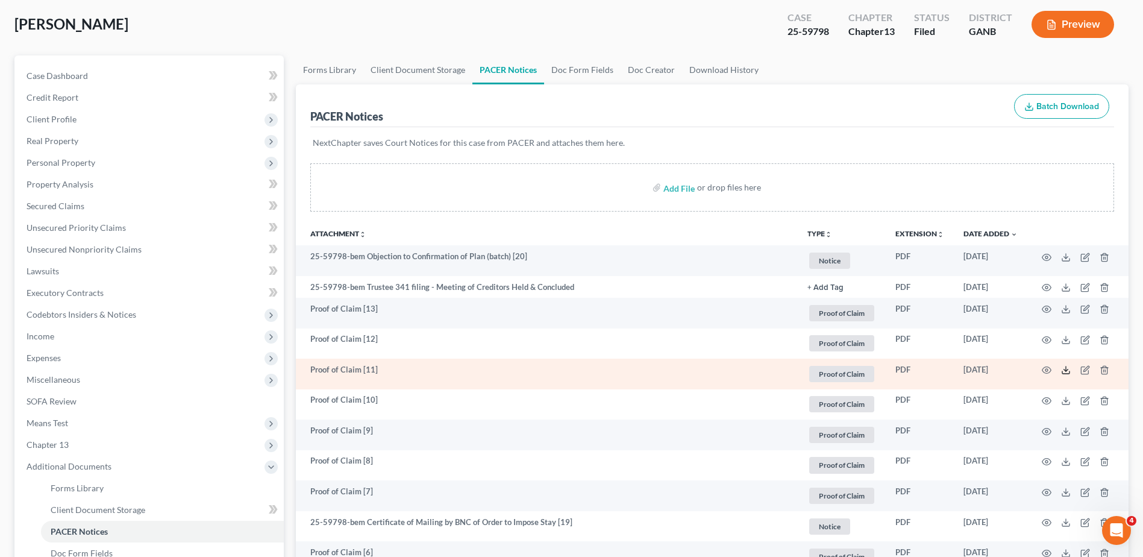
click at [1070, 370] on icon at bounding box center [1066, 370] width 10 height 10
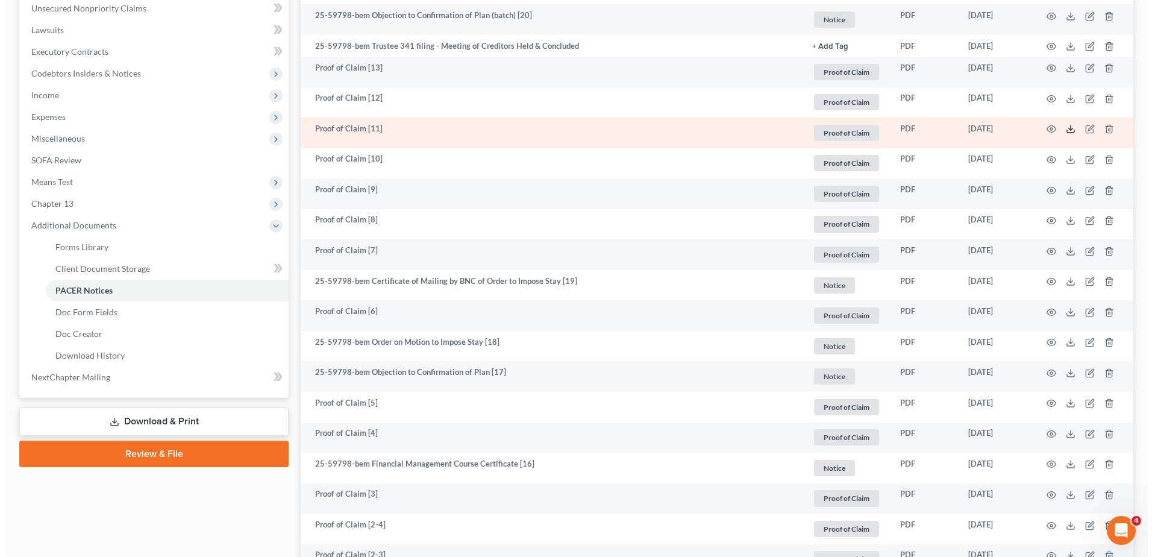
scroll to position [0, 0]
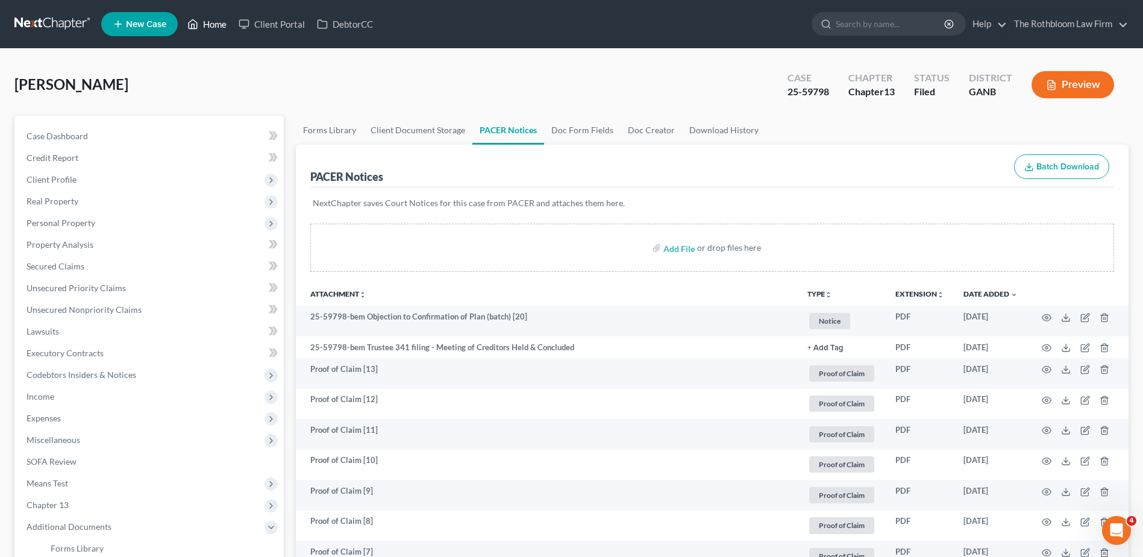
click at [219, 24] on link "Home" at bounding box center [206, 24] width 51 height 22
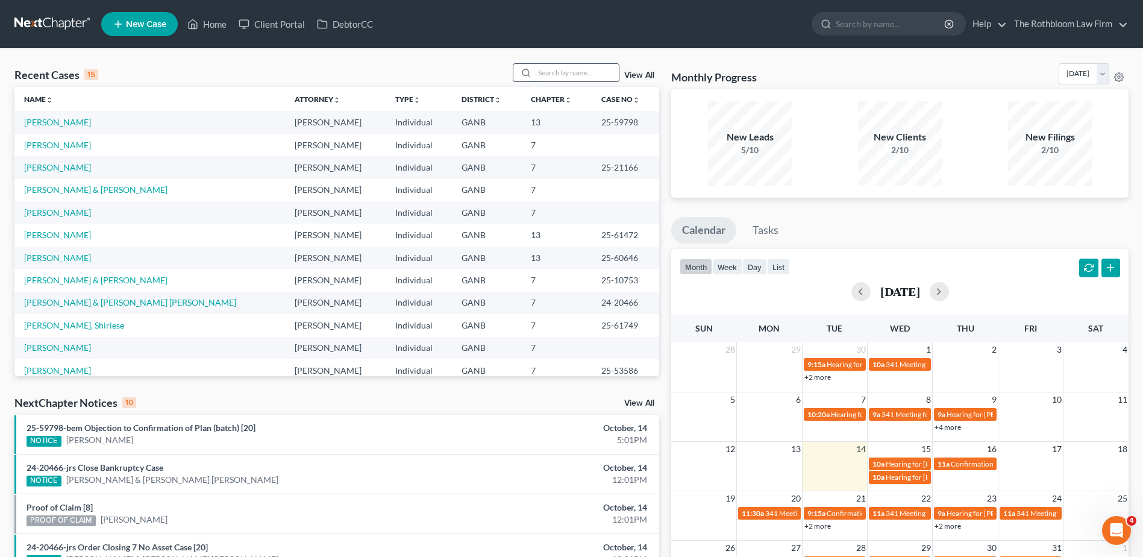
click at [556, 69] on input "search" at bounding box center [577, 72] width 84 height 17
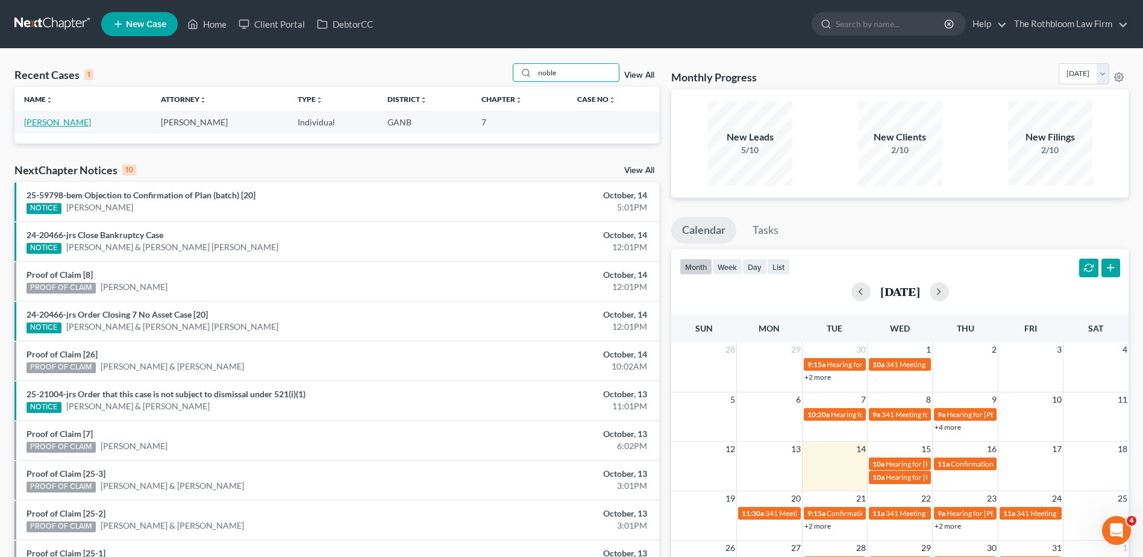
type input "noble"
click at [48, 119] on link "Noble, Shaunya" at bounding box center [57, 122] width 67 height 10
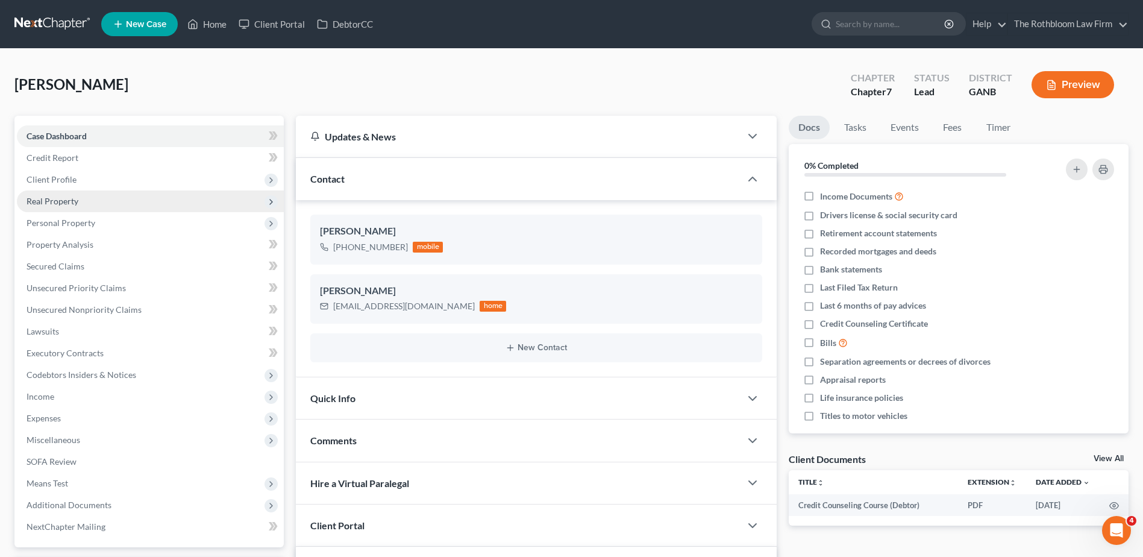
click at [83, 198] on span "Real Property" at bounding box center [150, 201] width 267 height 22
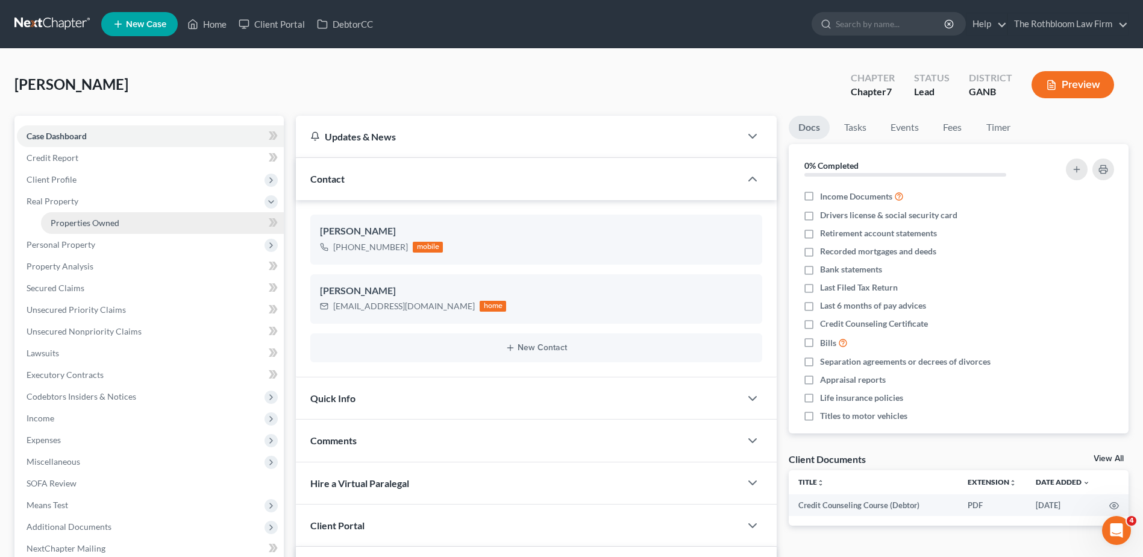
click at [74, 214] on link "Properties Owned" at bounding box center [162, 223] width 243 height 22
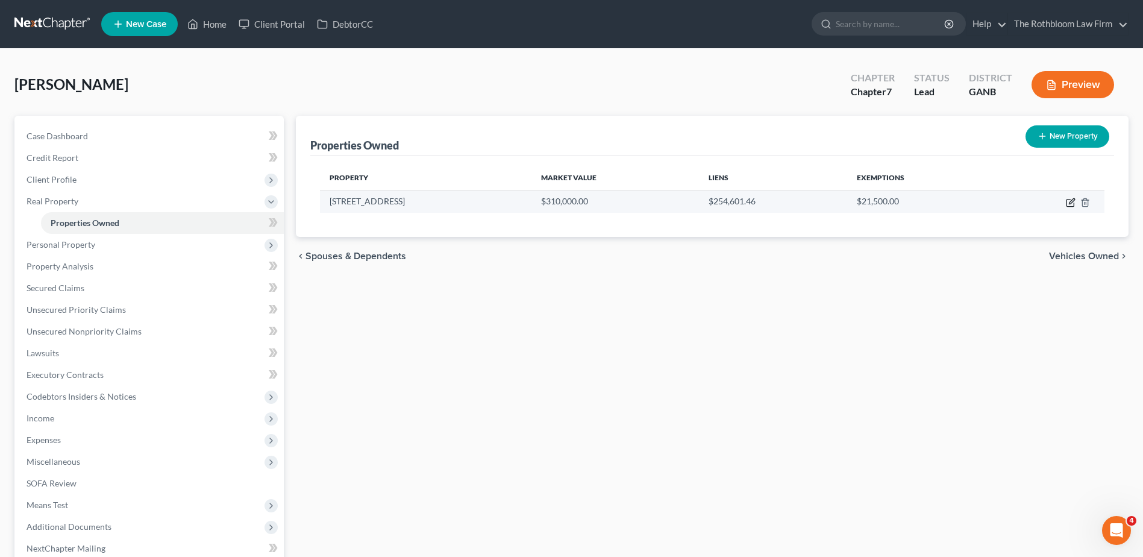
click at [1069, 203] on icon "button" at bounding box center [1071, 203] width 10 height 10
select select "10"
select select "32"
select select "0"
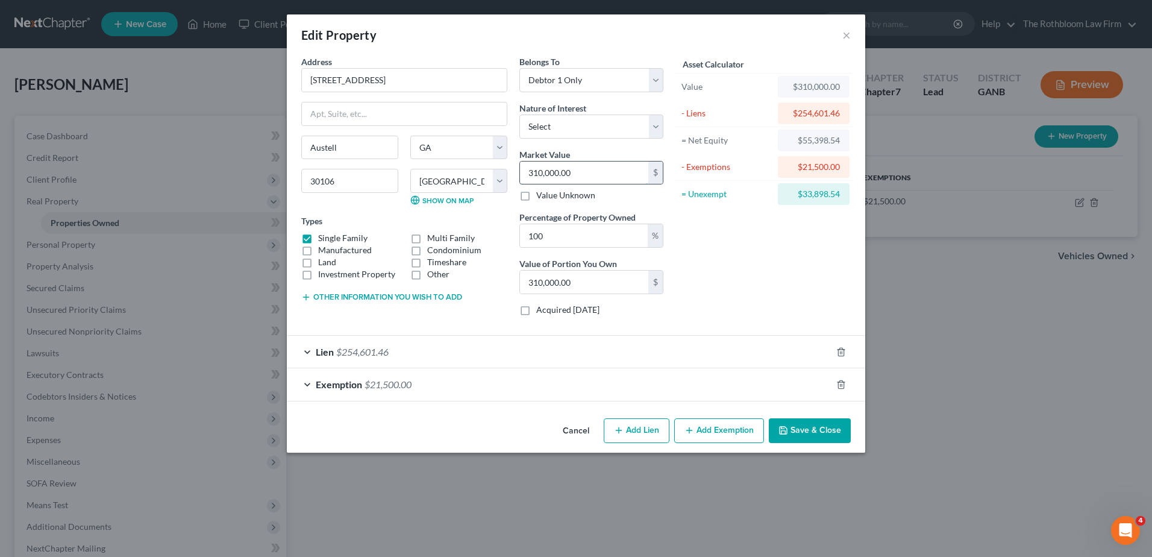
click at [599, 162] on input "310,000.00" at bounding box center [584, 173] width 128 height 23
type input "2"
type input "2.00"
type input "23"
type input "23.00"
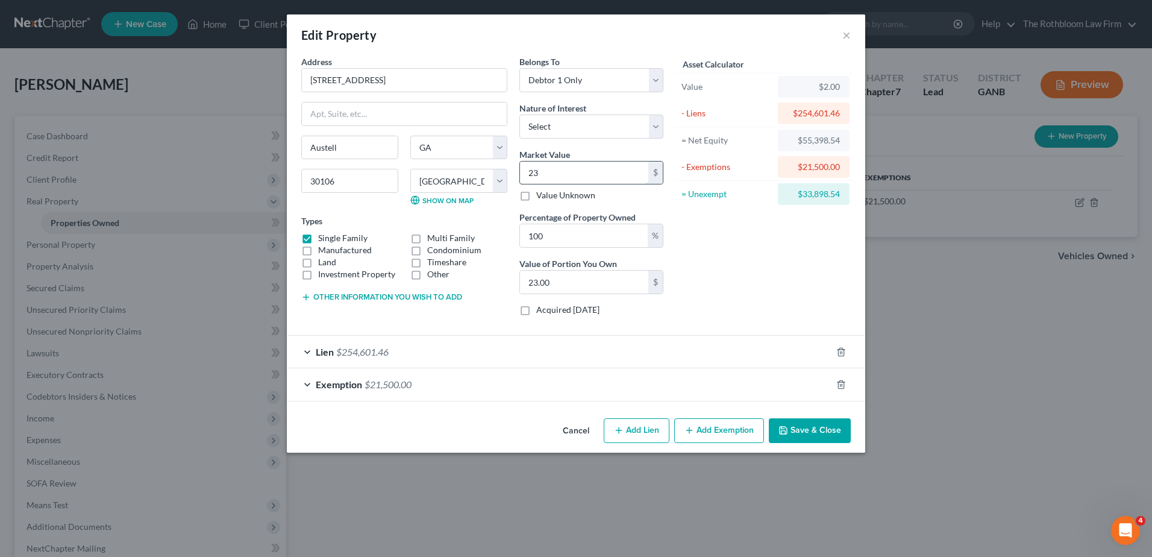
type input "233"
type input "233.00"
type input "2330"
type input "2,330.00"
type input "2,3300"
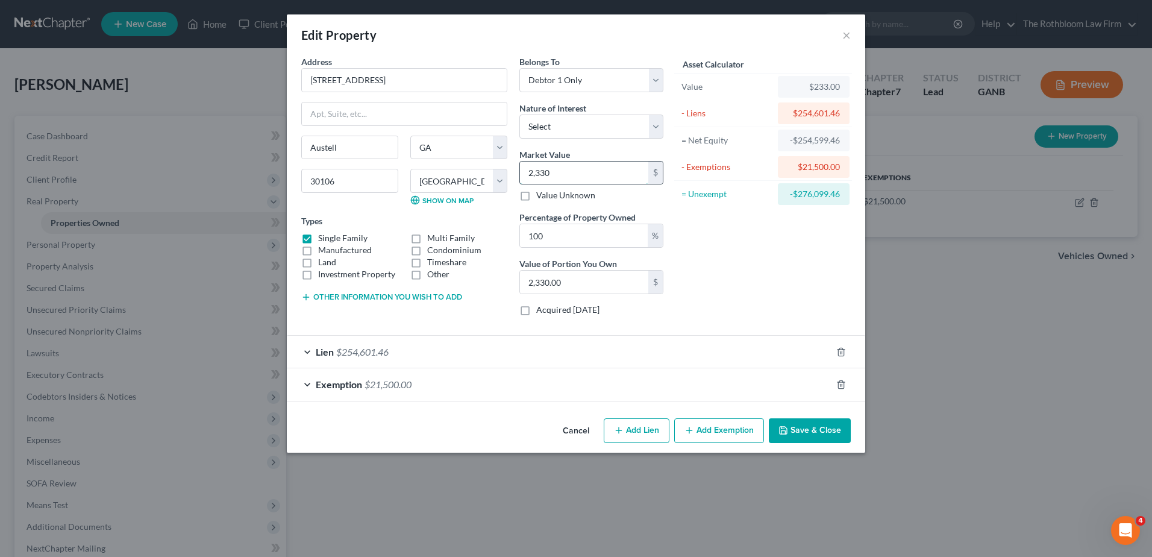
type input "23,300.00"
type input "23,3000"
type input "233,000.00"
type input "233,000"
click at [381, 382] on span "$21,500.00" at bounding box center [388, 383] width 47 height 11
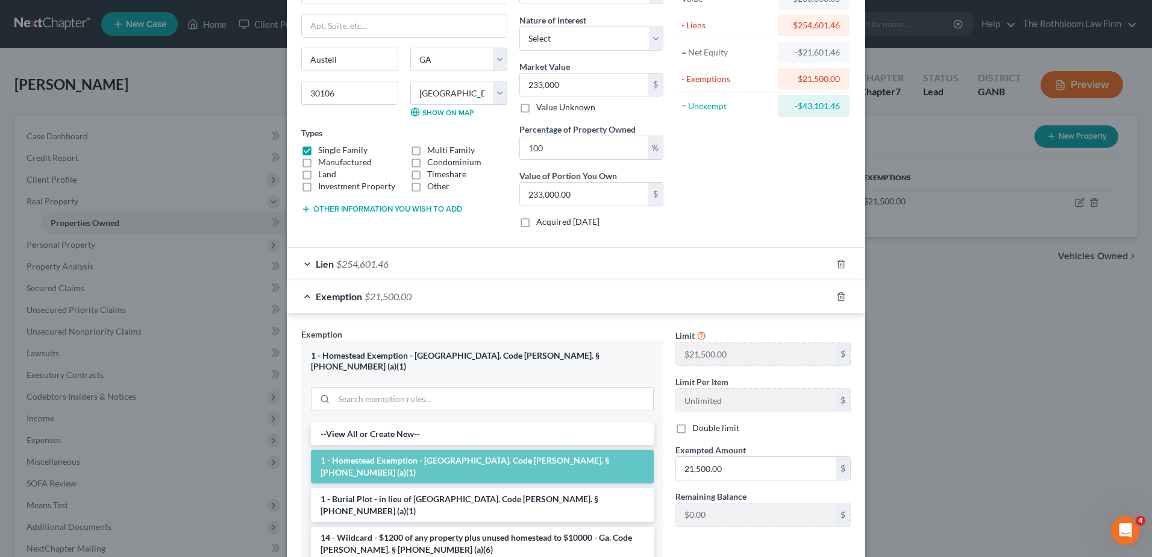
scroll to position [181, 0]
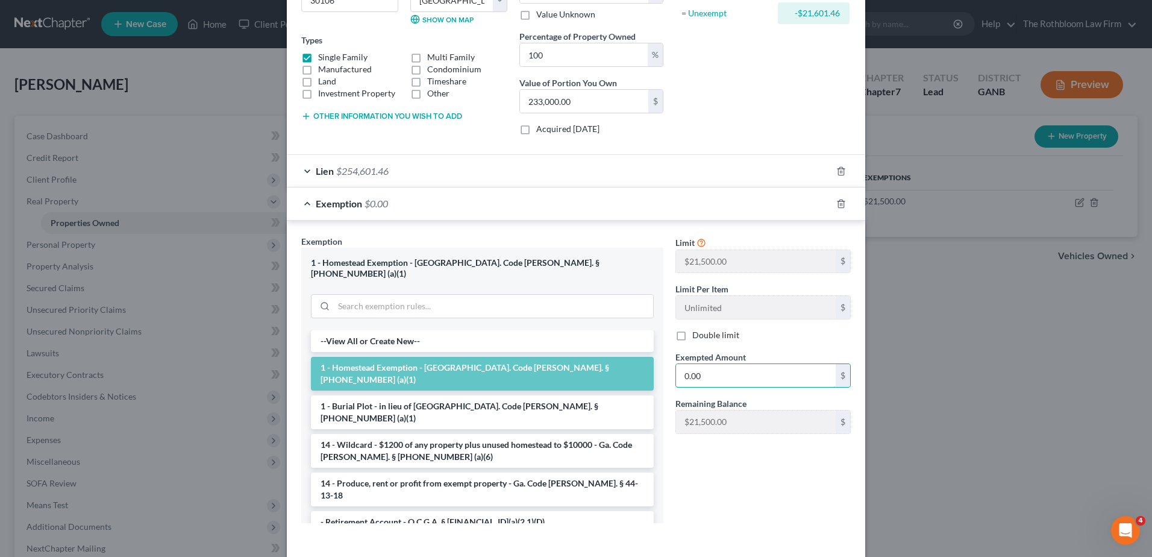
type input "0.00"
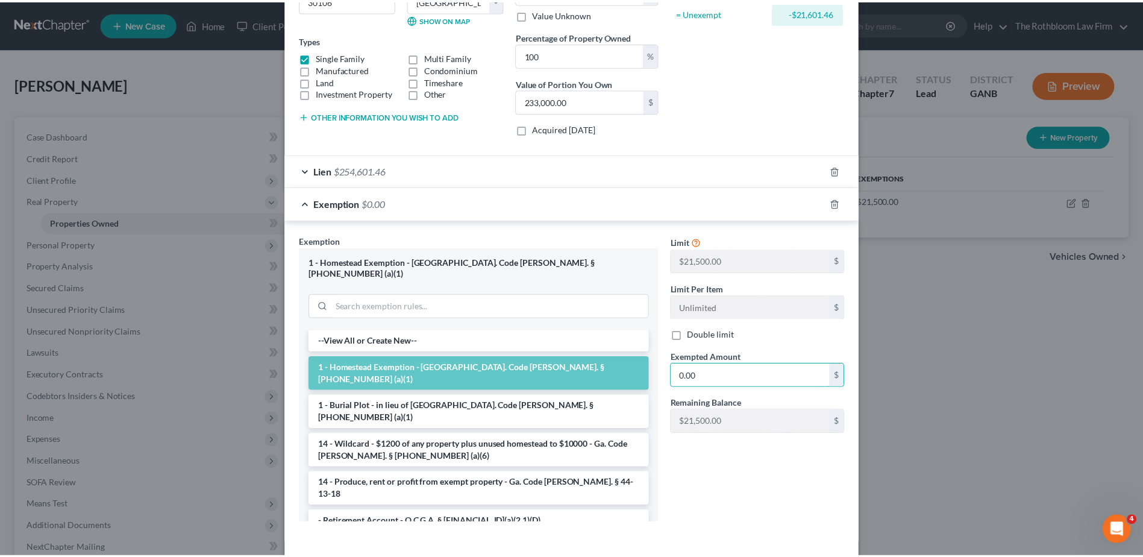
scroll to position [198, 0]
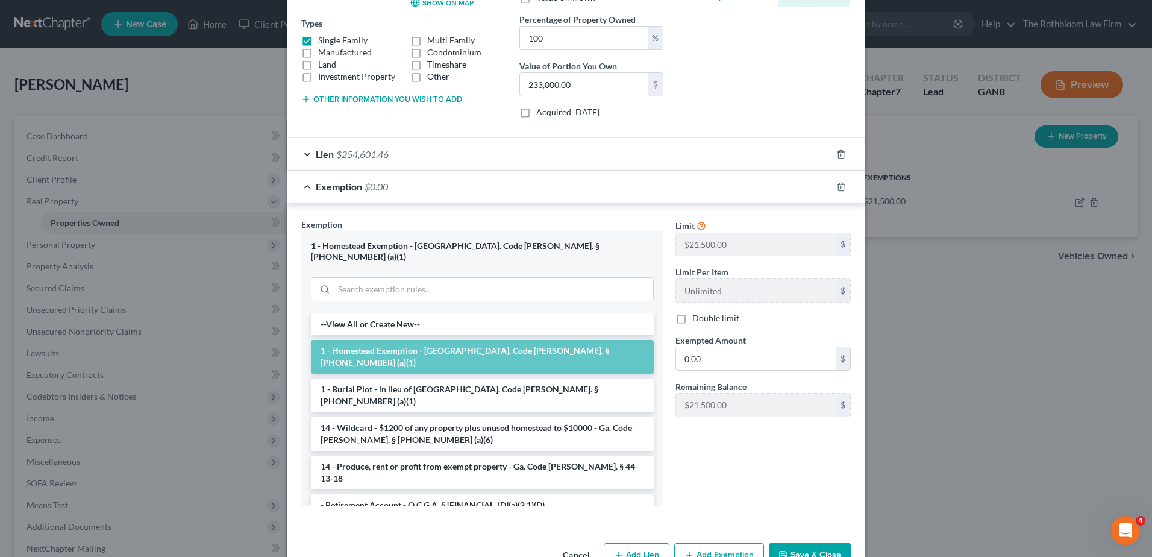
click at [818, 543] on button "Save & Close" at bounding box center [810, 555] width 82 height 25
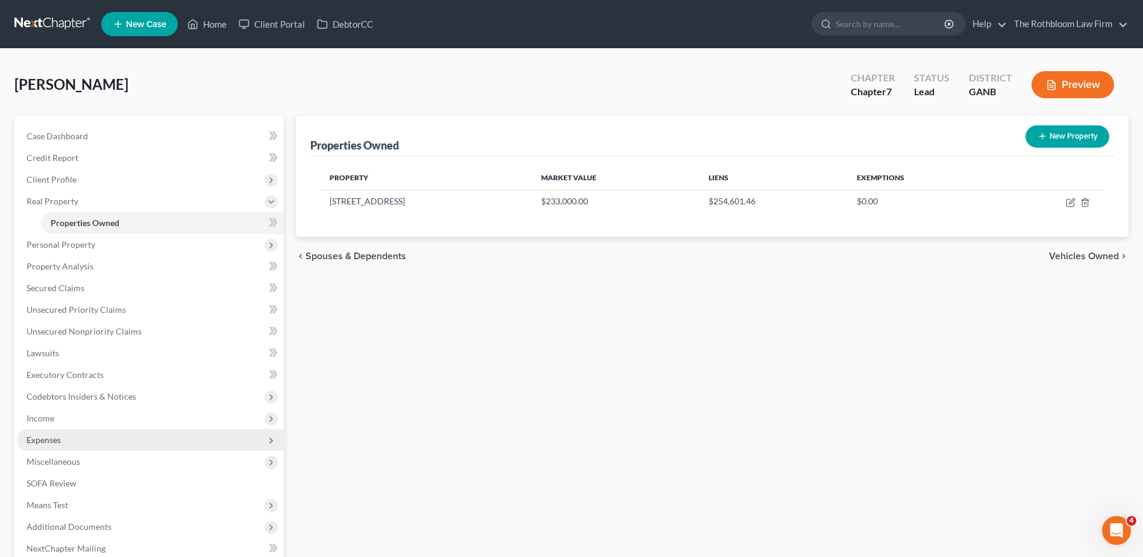
scroll to position [526, 0]
